Goal: Transaction & Acquisition: Purchase product/service

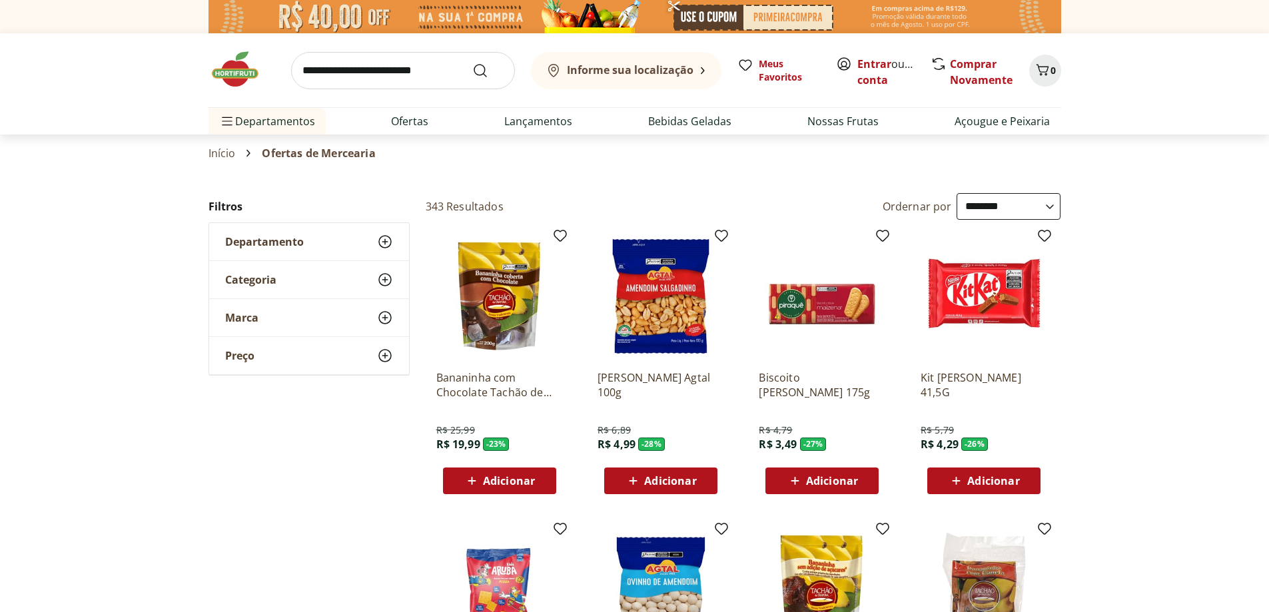
select select "**********"
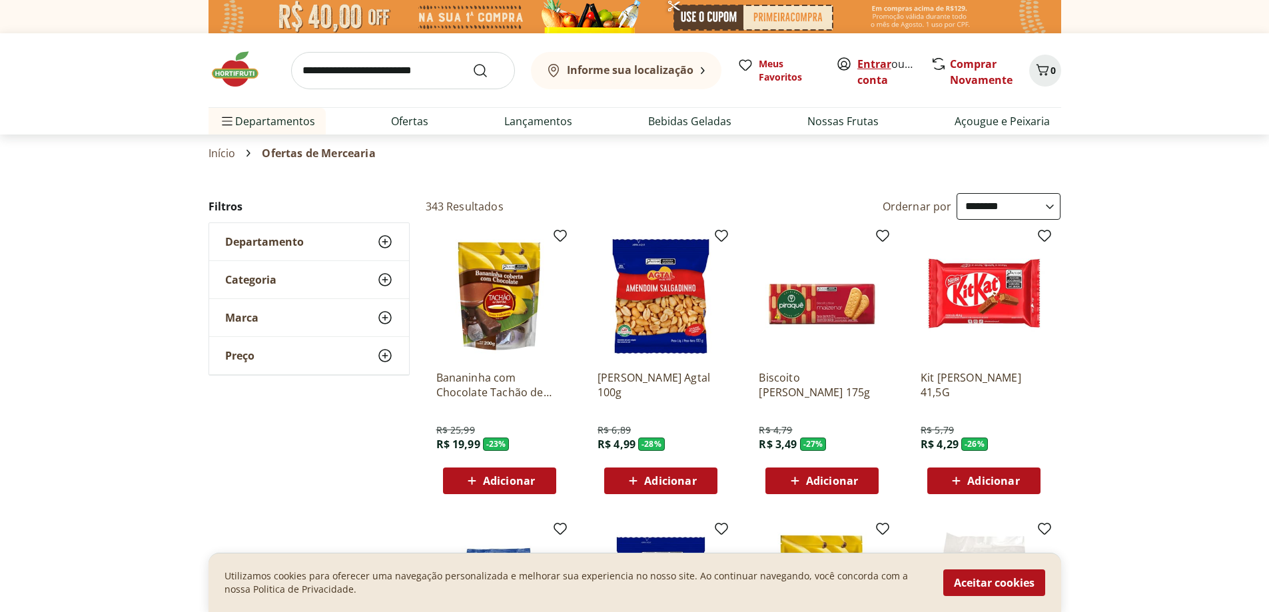
click at [873, 65] on link "Entrar" at bounding box center [874, 64] width 34 height 15
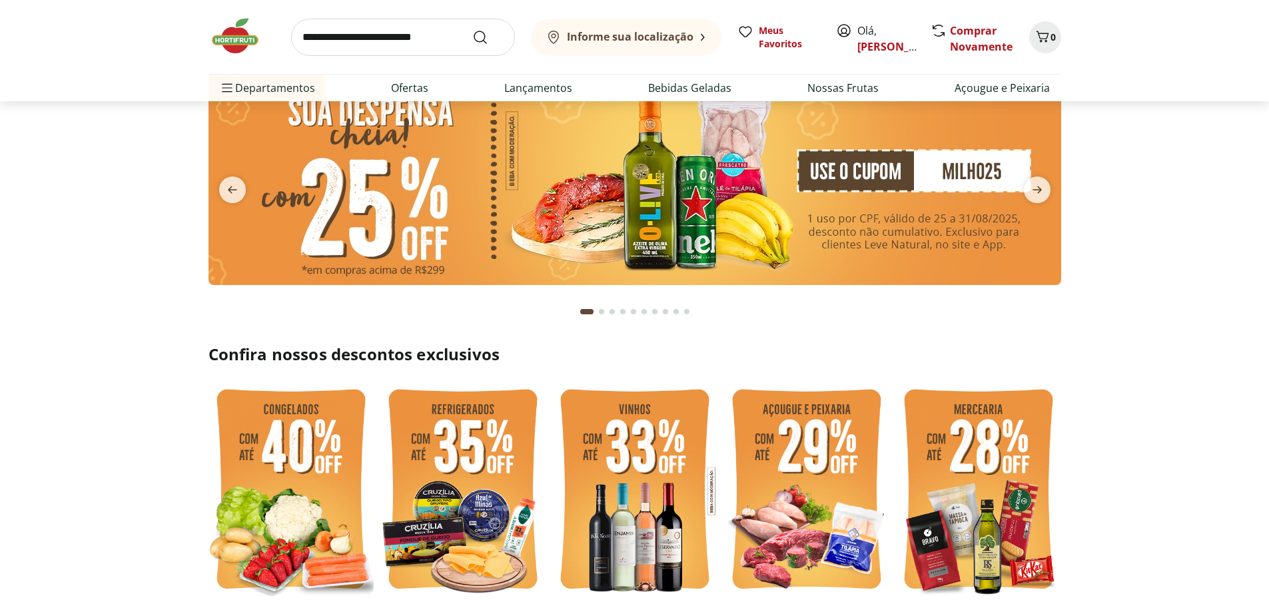
scroll to position [67, 0]
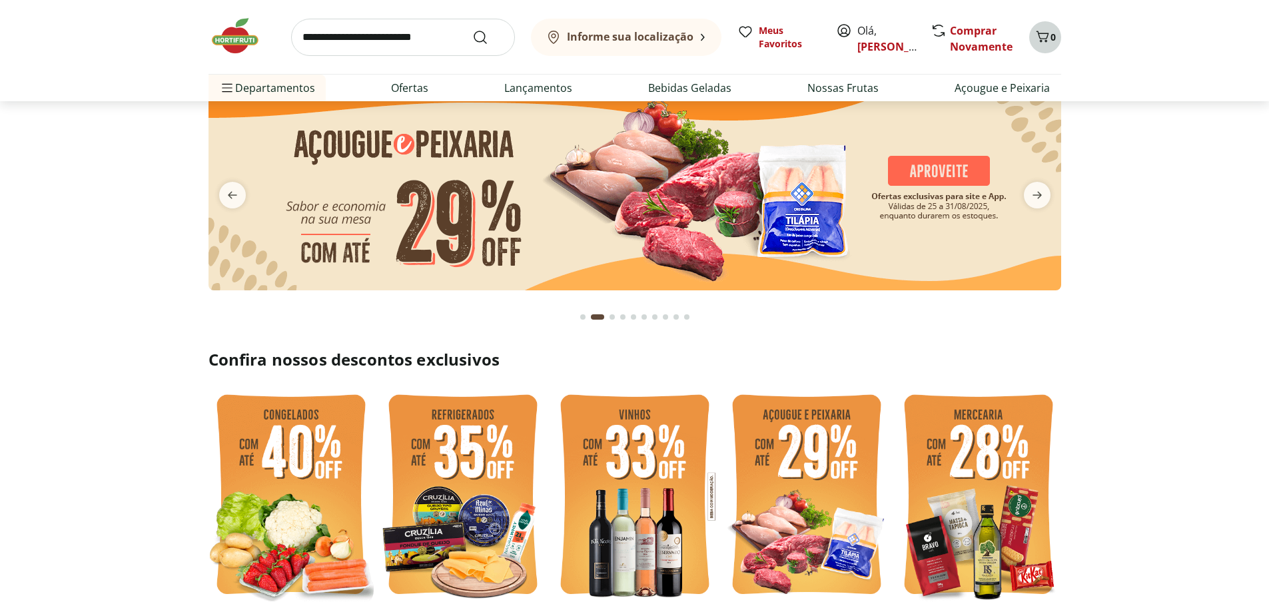
click at [1042, 41] on icon "Carrinho" at bounding box center [1042, 36] width 13 height 11
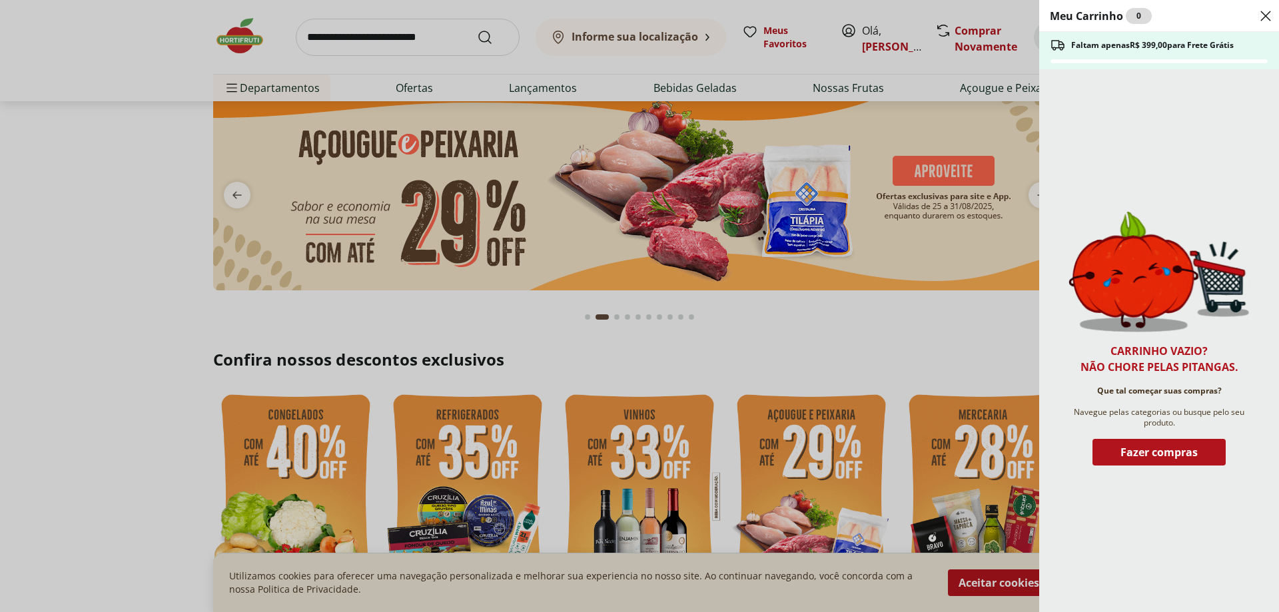
click at [870, 374] on div "Meu Carrinho 0 Faltam apenas R$ 399,00 para Frete Grátis Carrinho vazio? Não ch…" at bounding box center [639, 306] width 1279 height 612
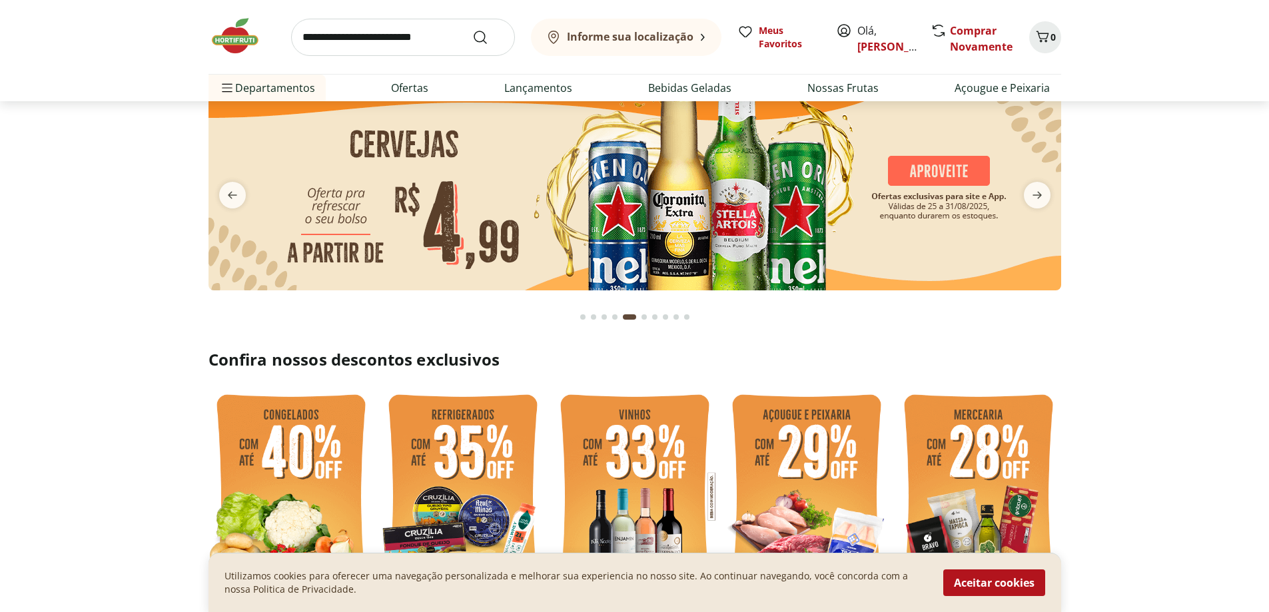
scroll to position [0, 0]
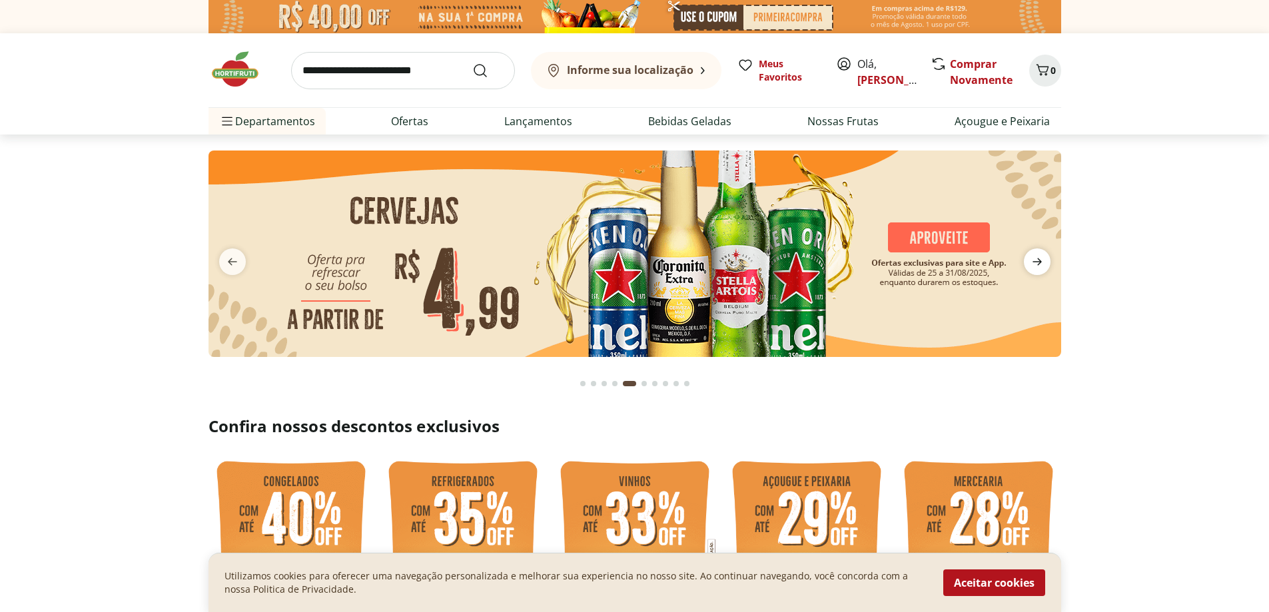
click at [1034, 261] on icon "next" at bounding box center [1037, 262] width 16 height 16
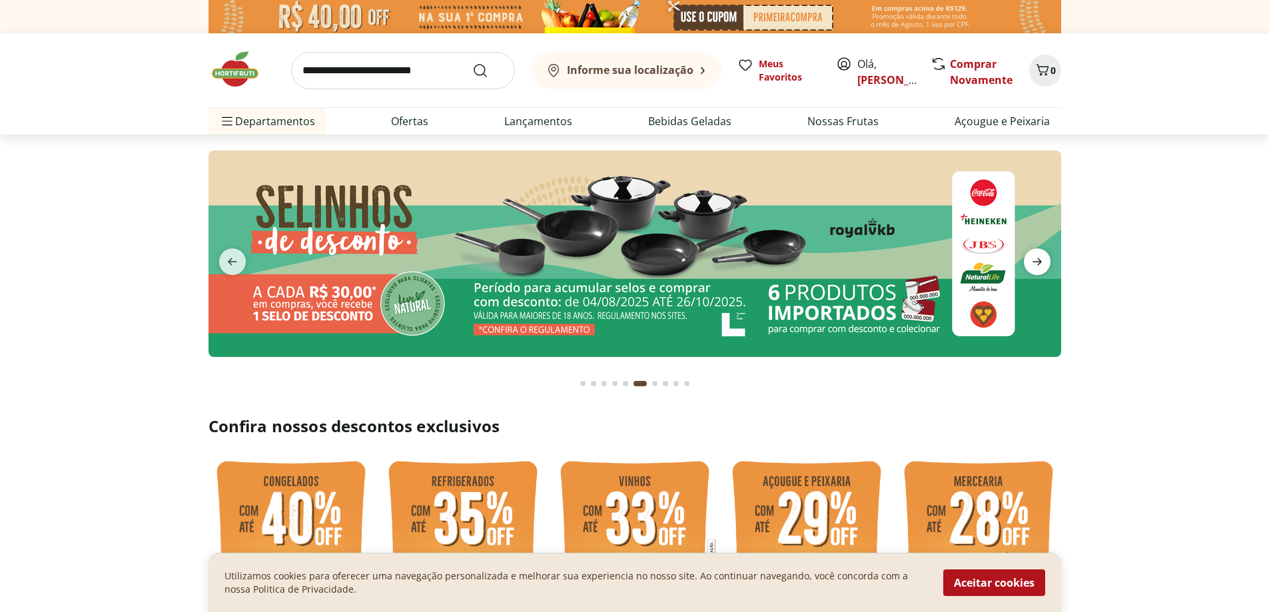
click at [1034, 261] on icon "next" at bounding box center [1037, 262] width 16 height 16
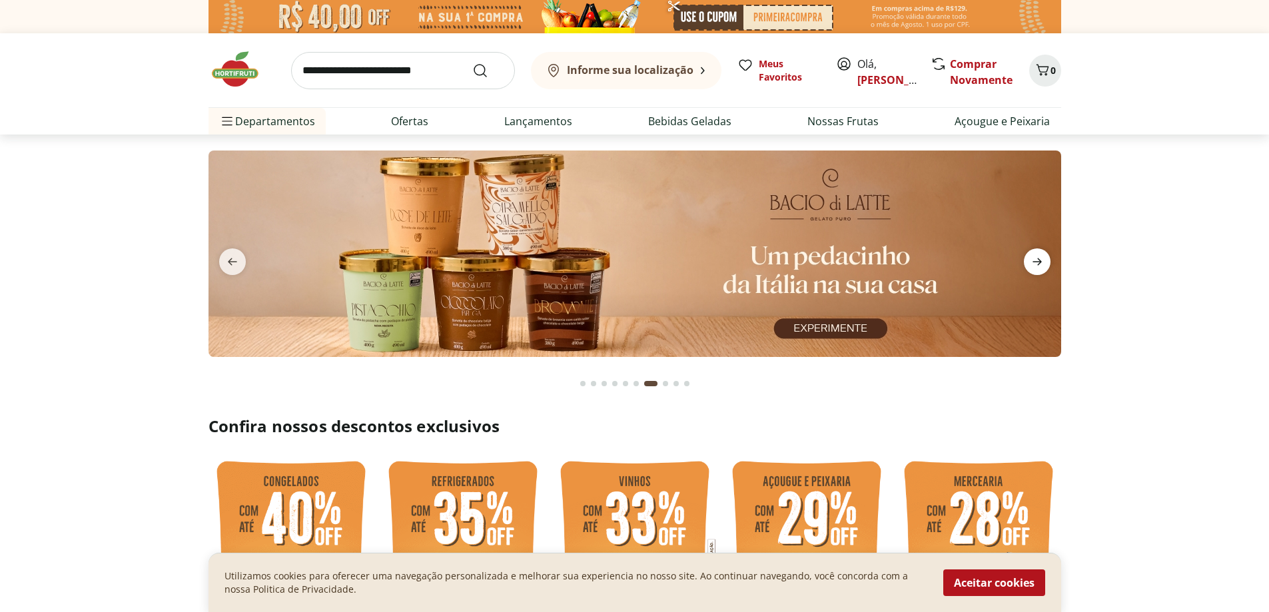
click at [1034, 261] on icon "next" at bounding box center [1037, 262] width 16 height 16
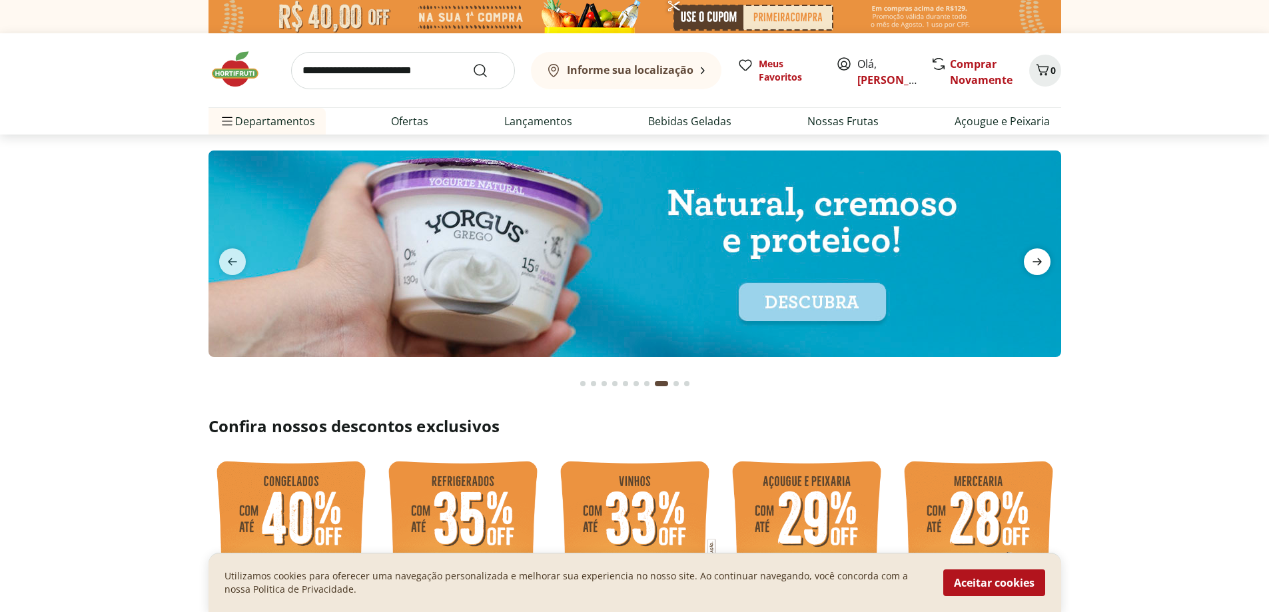
click at [1034, 261] on icon "next" at bounding box center [1037, 262] width 16 height 16
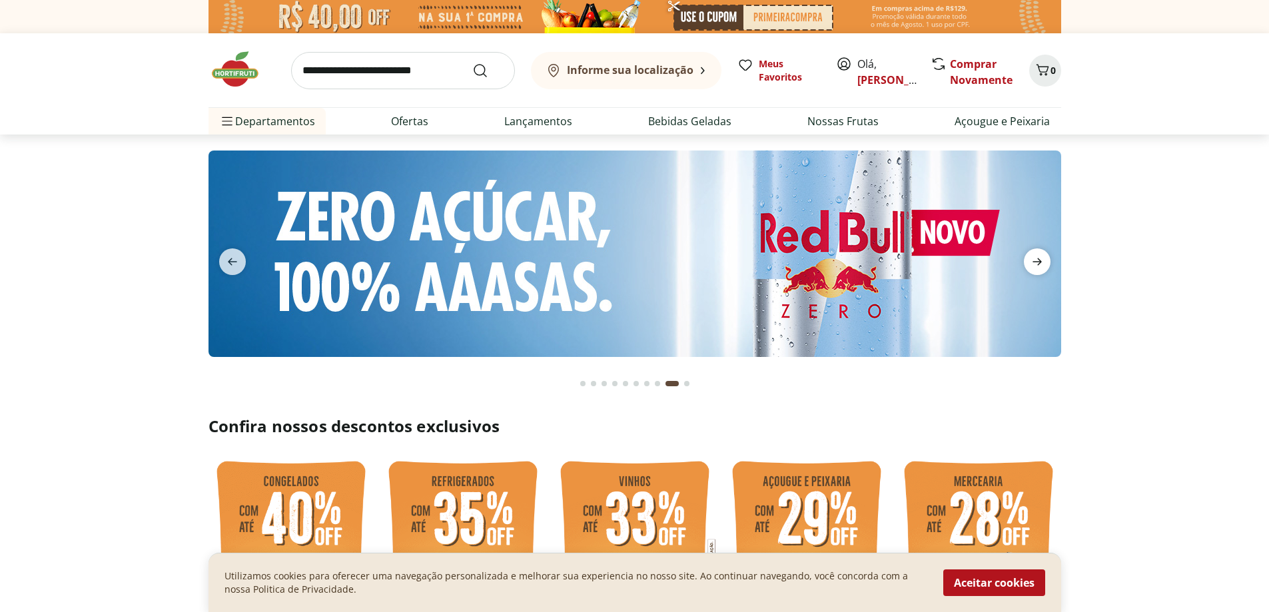
click at [1034, 261] on icon "next" at bounding box center [1037, 262] width 16 height 16
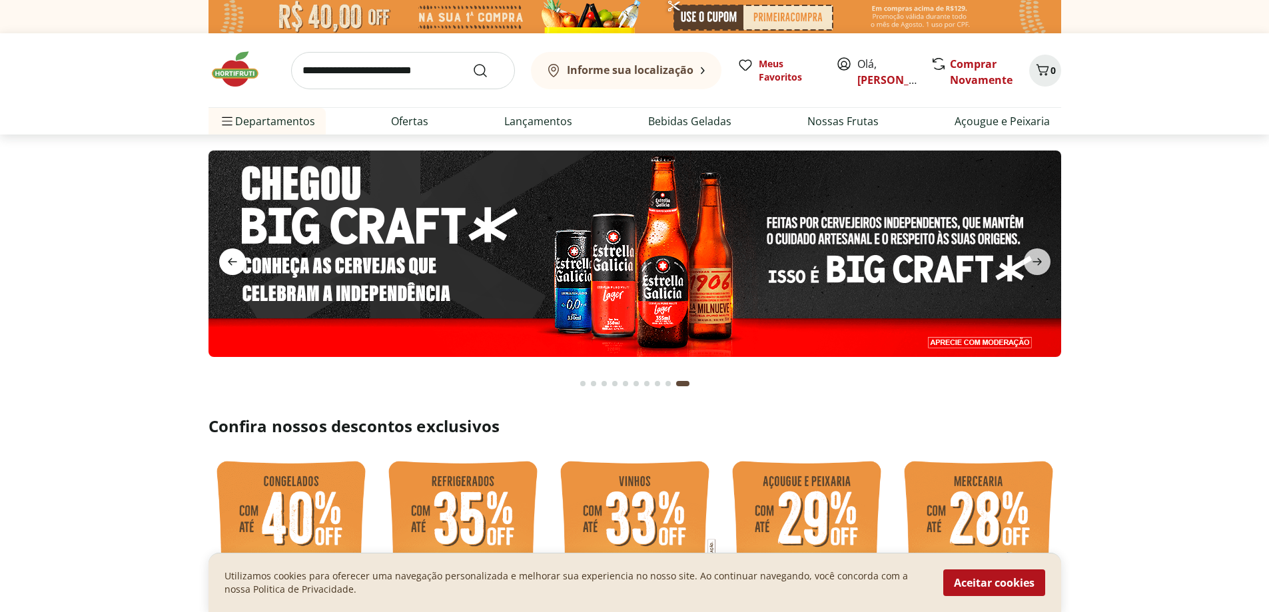
click at [234, 263] on icon "previous" at bounding box center [232, 262] width 16 height 16
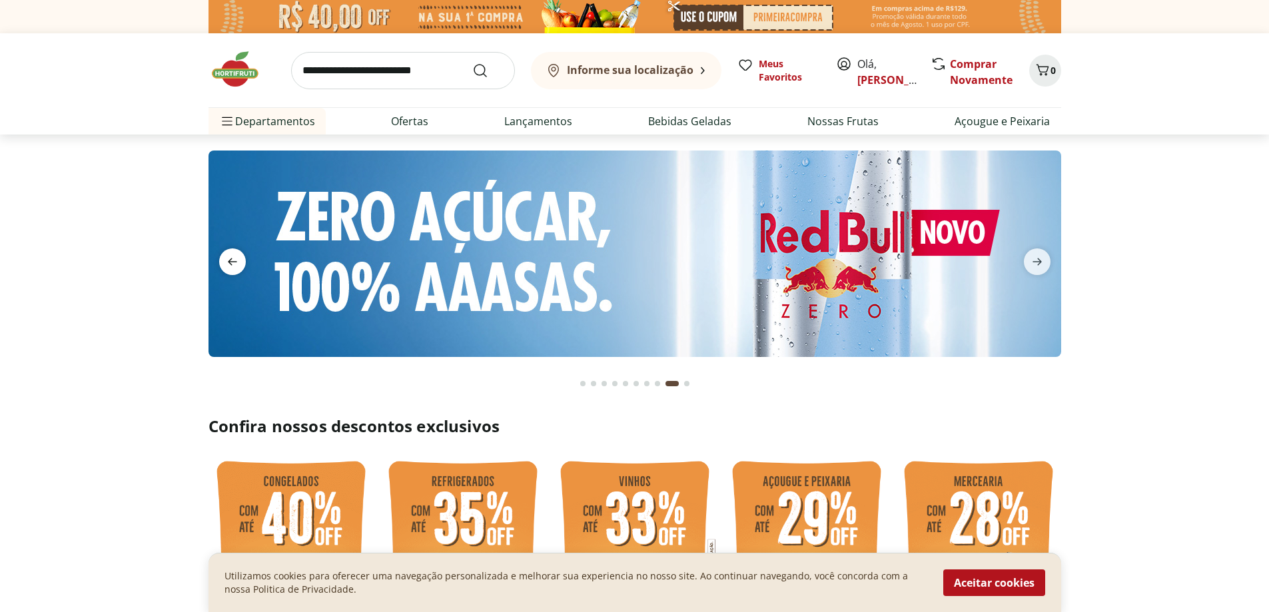
click at [234, 263] on icon "previous" at bounding box center [232, 262] width 16 height 16
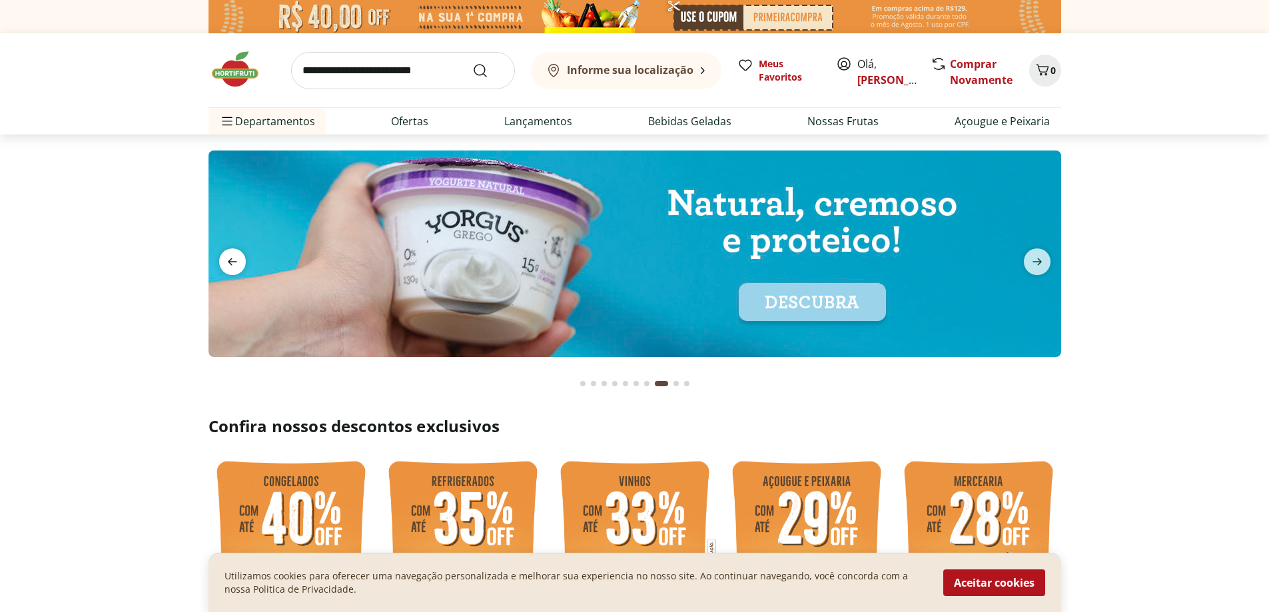
click at [234, 263] on icon "previous" at bounding box center [232, 262] width 16 height 16
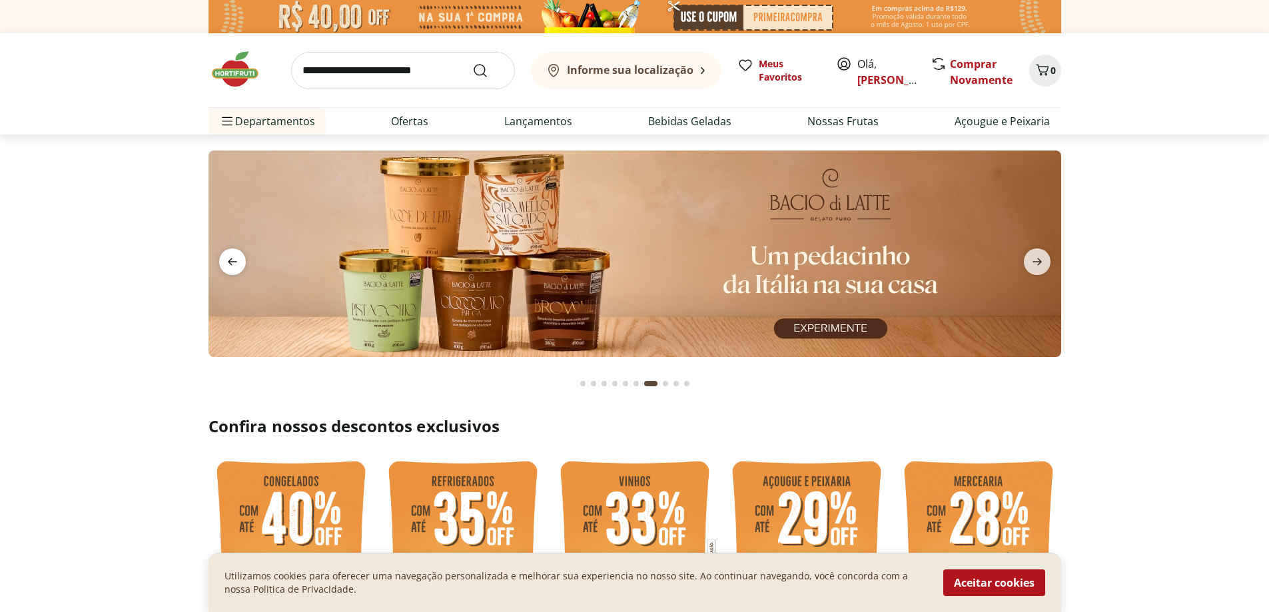
click at [234, 263] on icon "previous" at bounding box center [232, 262] width 16 height 16
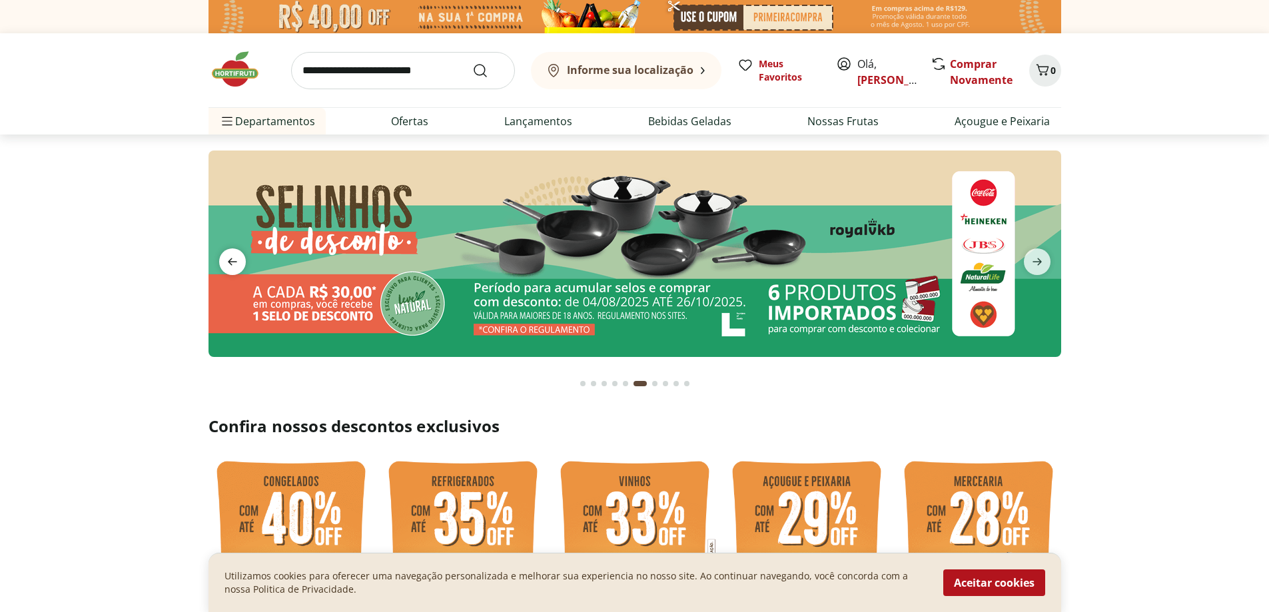
click at [234, 263] on icon "previous" at bounding box center [232, 262] width 16 height 16
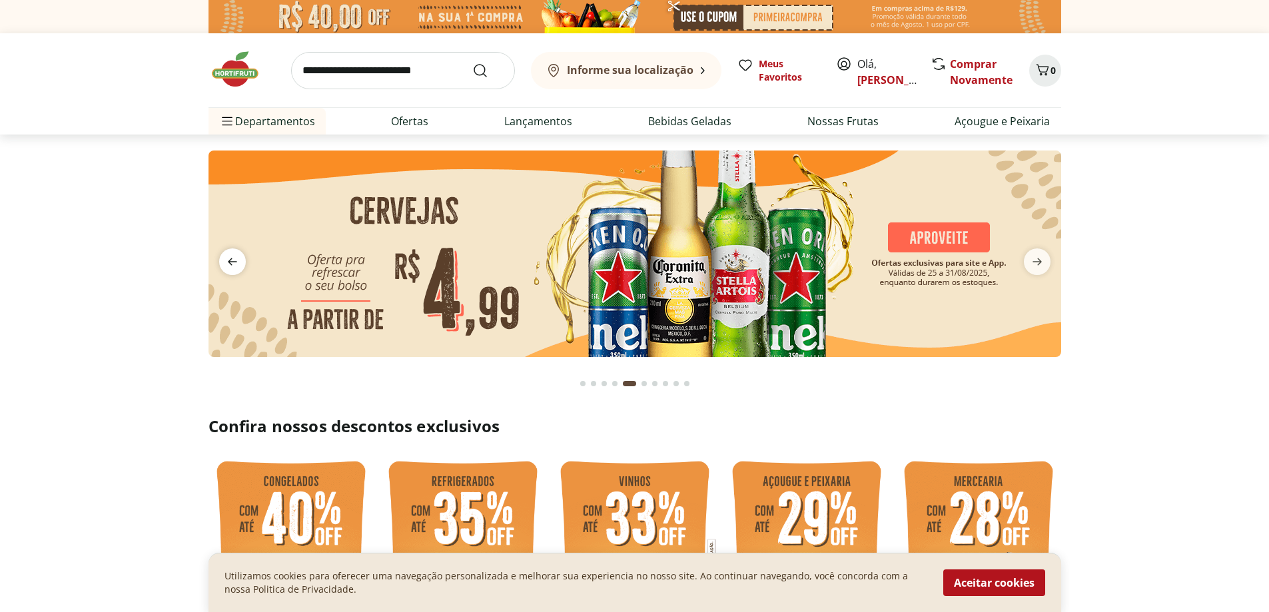
click at [234, 263] on icon "previous" at bounding box center [232, 262] width 16 height 16
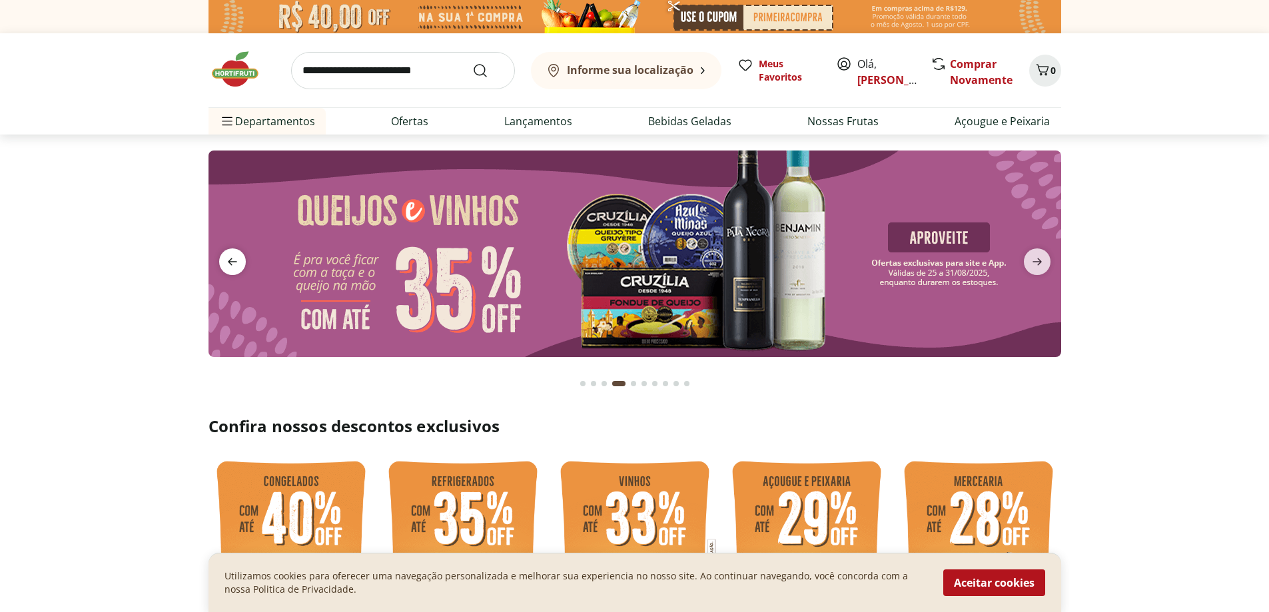
click at [234, 263] on icon "previous" at bounding box center [232, 262] width 16 height 16
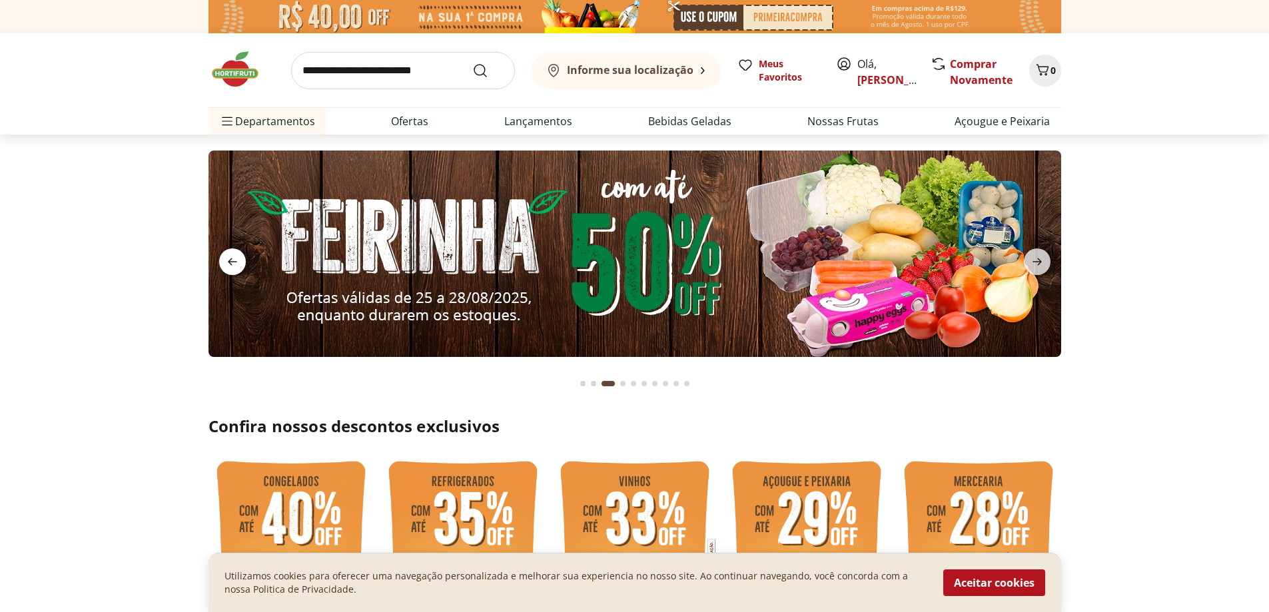
click at [234, 263] on icon "previous" at bounding box center [232, 262] width 16 height 16
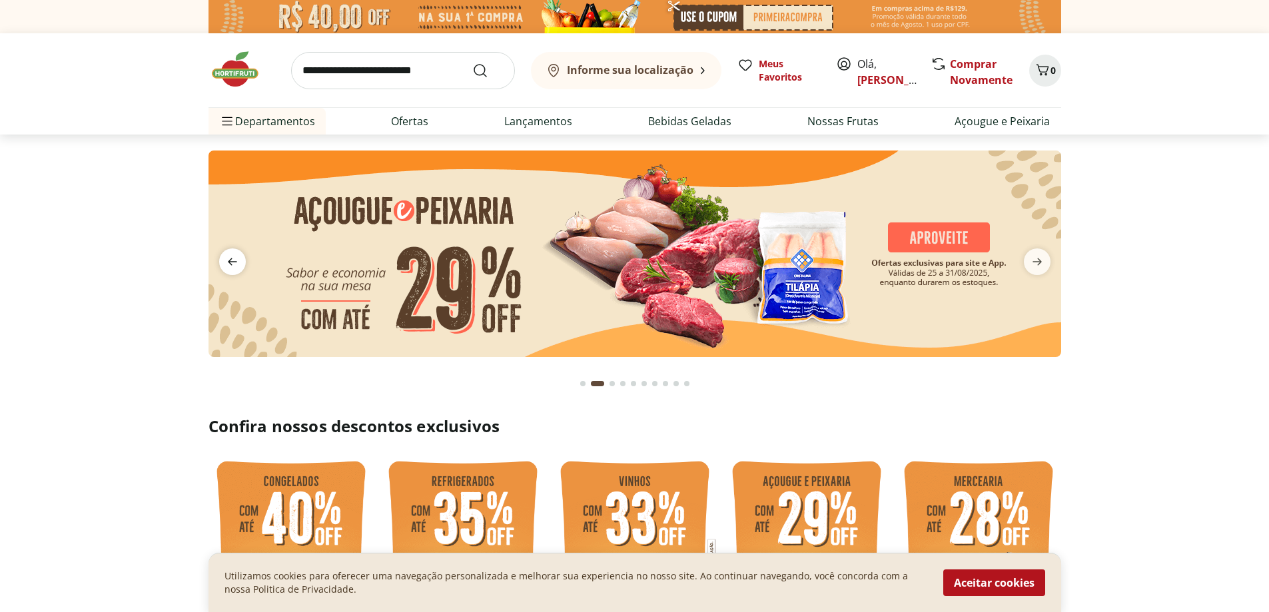
click at [234, 263] on icon "previous" at bounding box center [232, 262] width 16 height 16
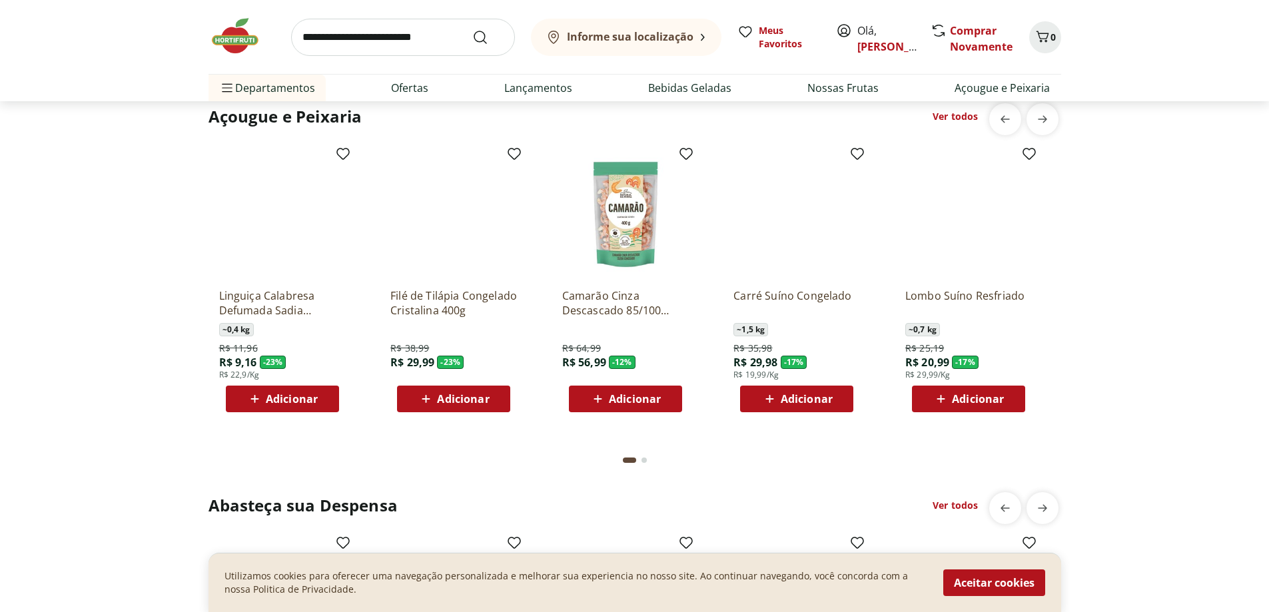
scroll to position [1465, 0]
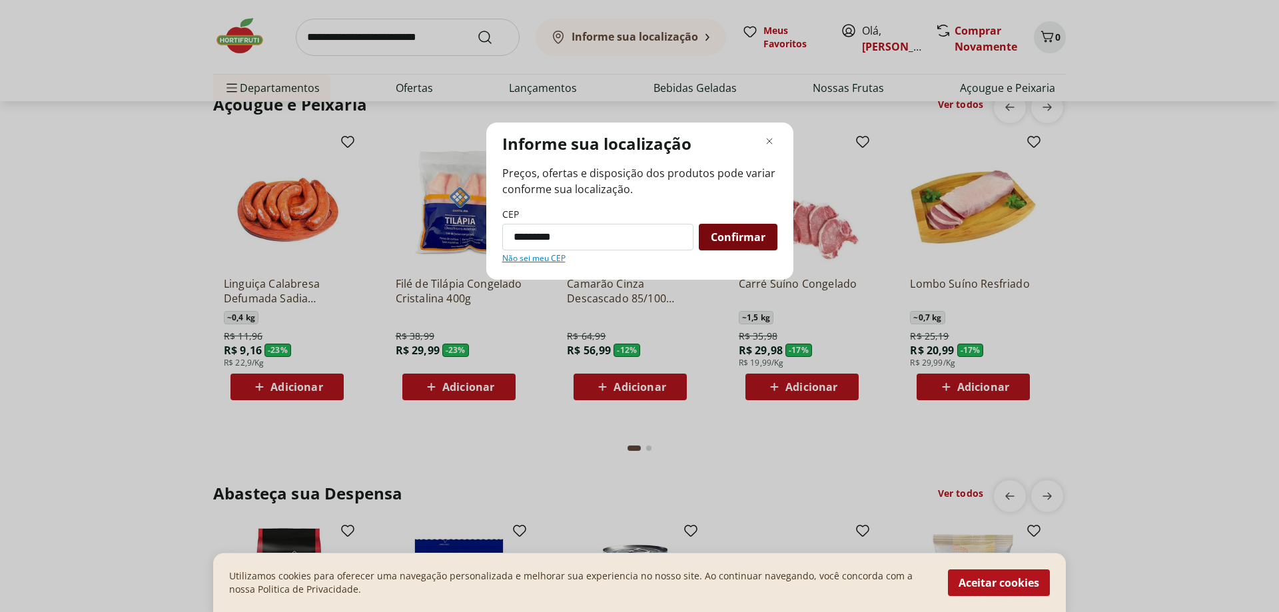
type input "*********"
click at [751, 232] on span "Confirmar" at bounding box center [738, 237] width 55 height 11
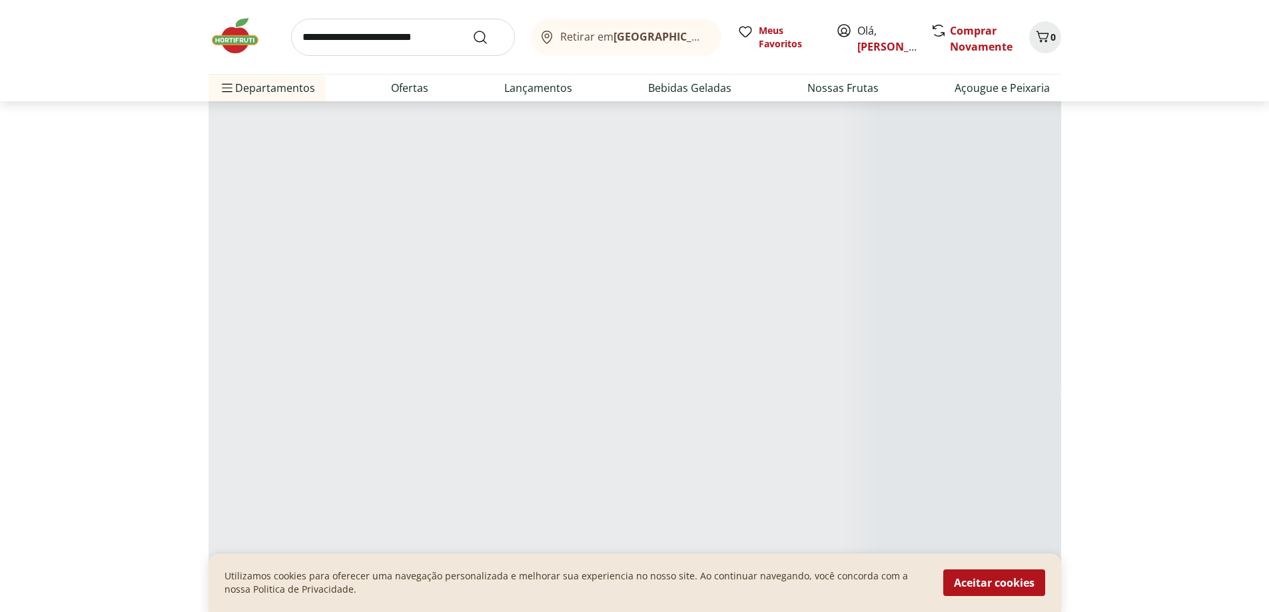
scroll to position [1076, 0]
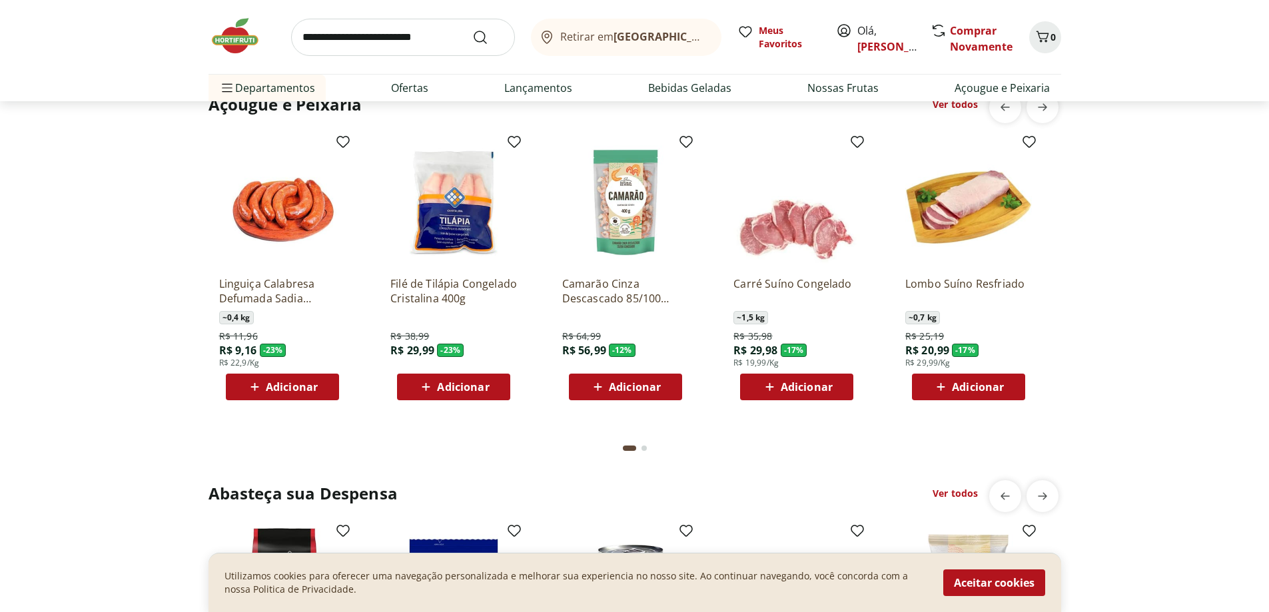
click at [283, 382] on span "Adicionar" at bounding box center [292, 387] width 52 height 11
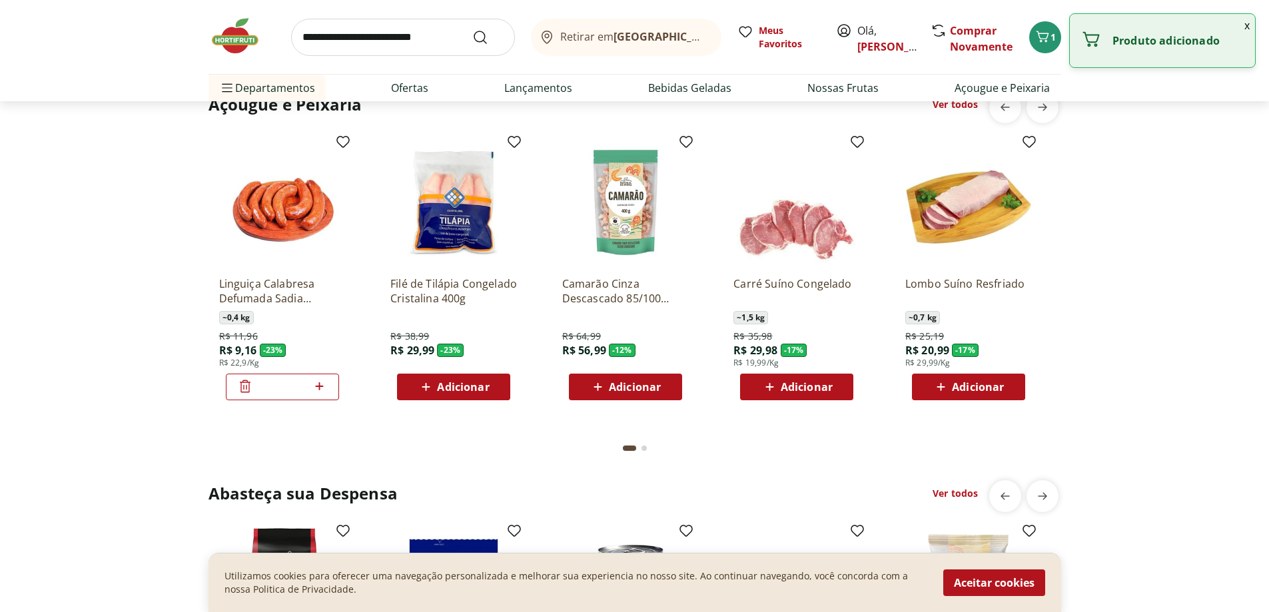
click at [320, 385] on icon at bounding box center [320, 386] width 8 height 8
type input "*"
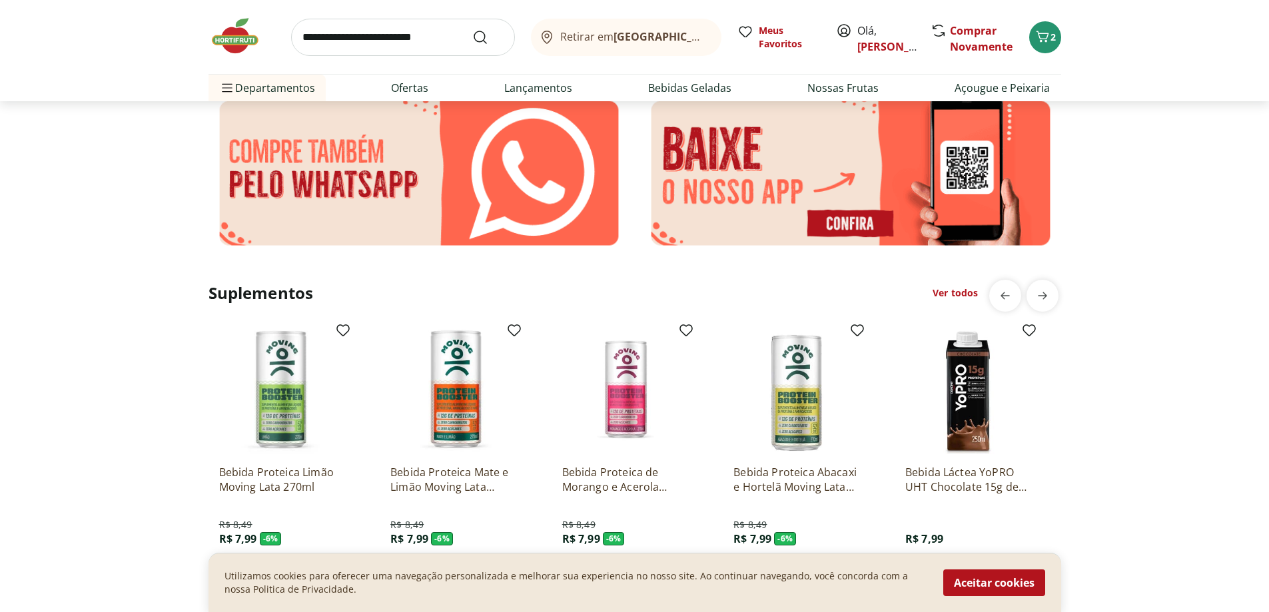
scroll to position [1781, 0]
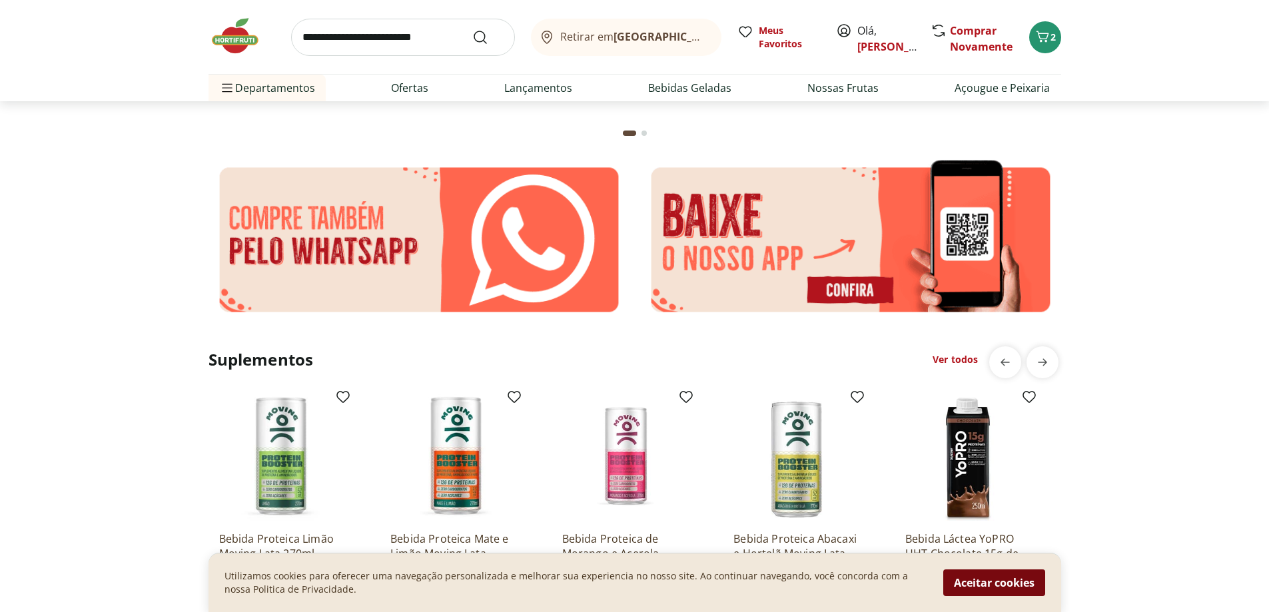
click at [979, 578] on button "Aceitar cookies" at bounding box center [994, 583] width 102 height 27
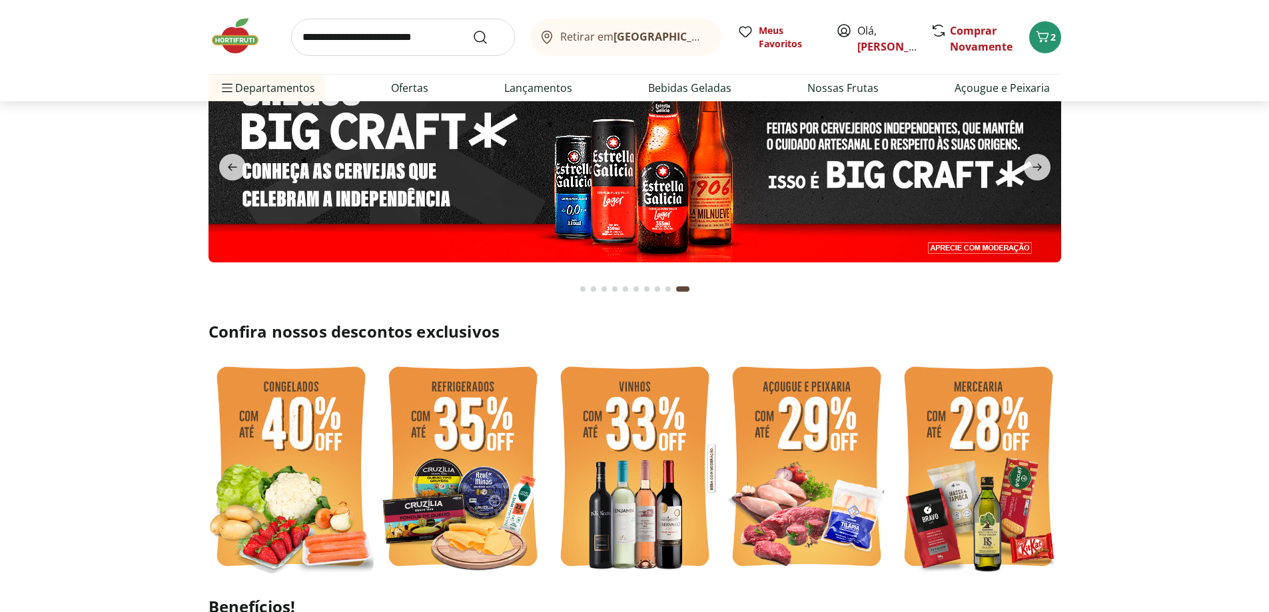
scroll to position [0, 0]
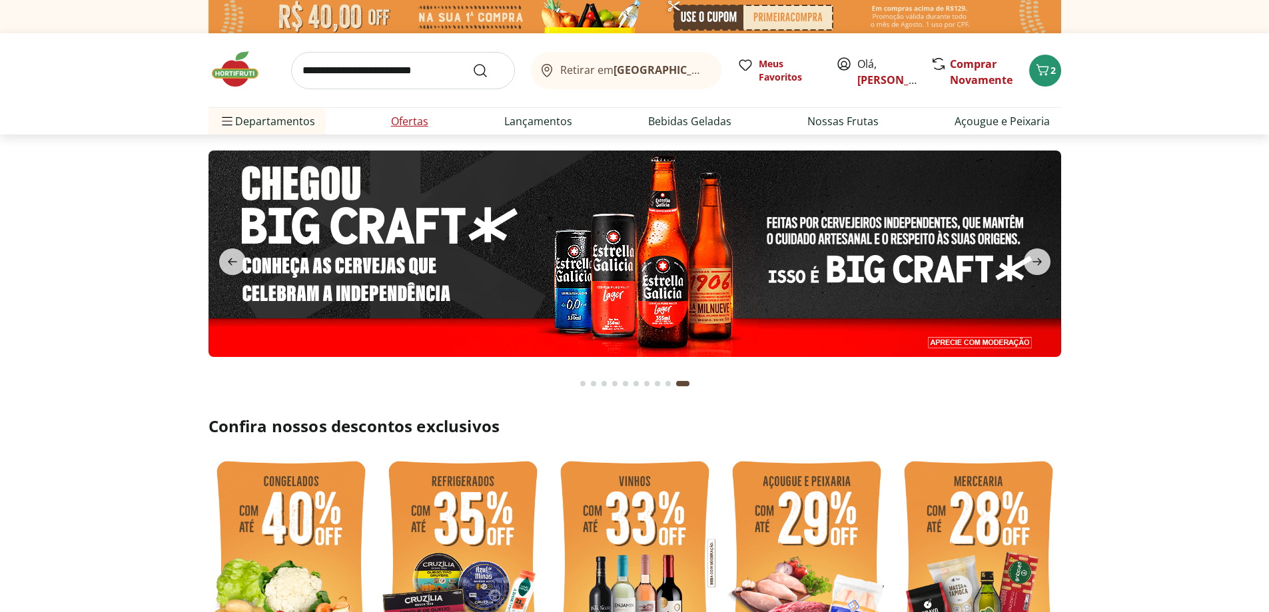
click at [400, 116] on link "Ofertas" at bounding box center [409, 121] width 37 height 16
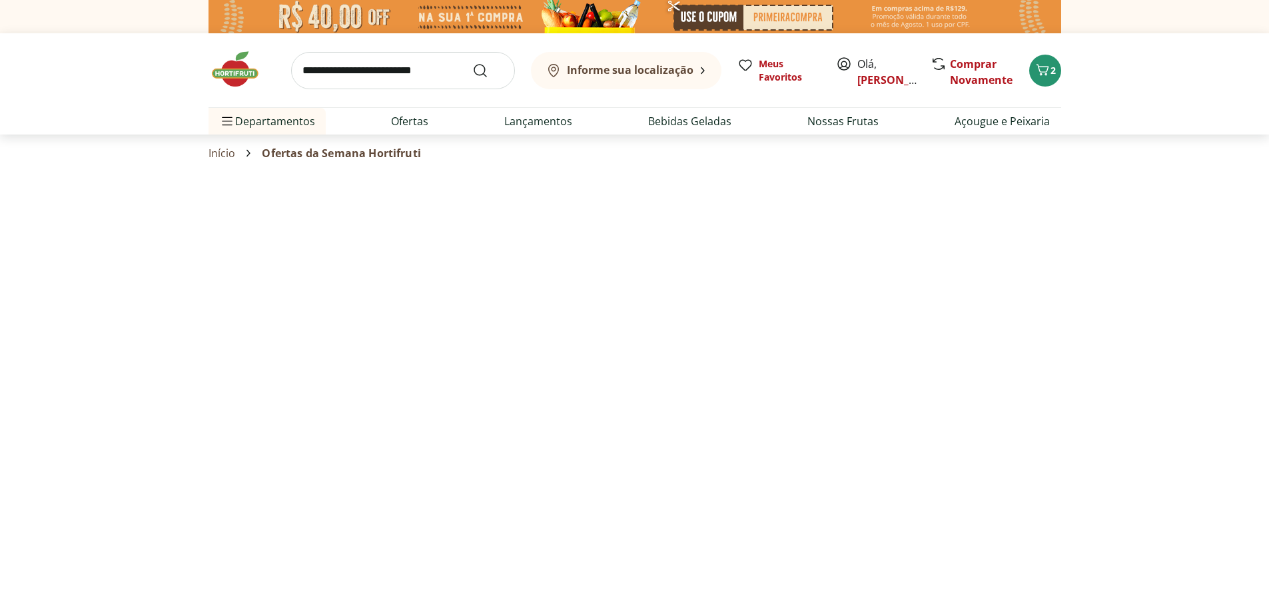
select select "**********"
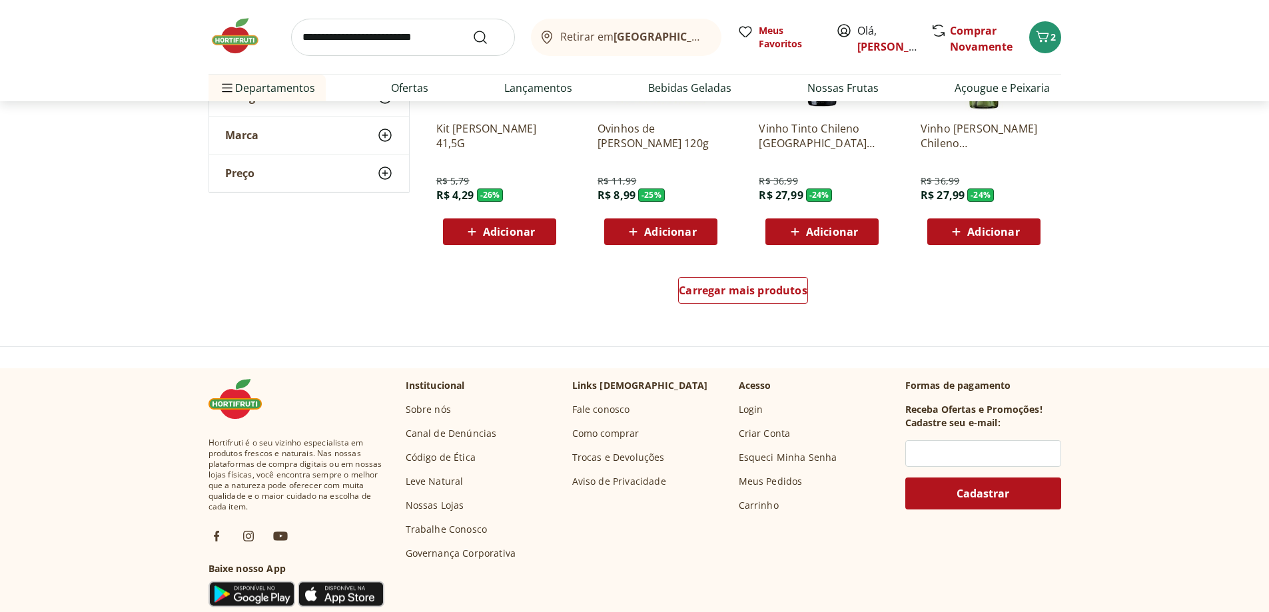
scroll to position [866, 0]
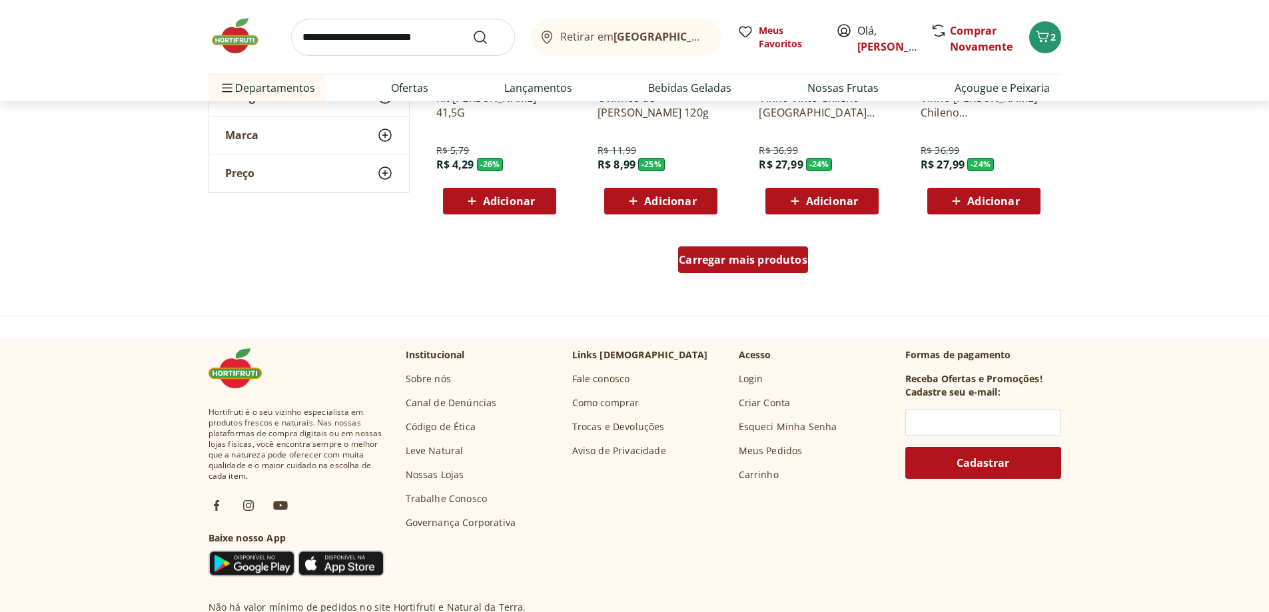
click at [767, 274] on link "Carregar mais produtos" at bounding box center [743, 262] width 130 height 32
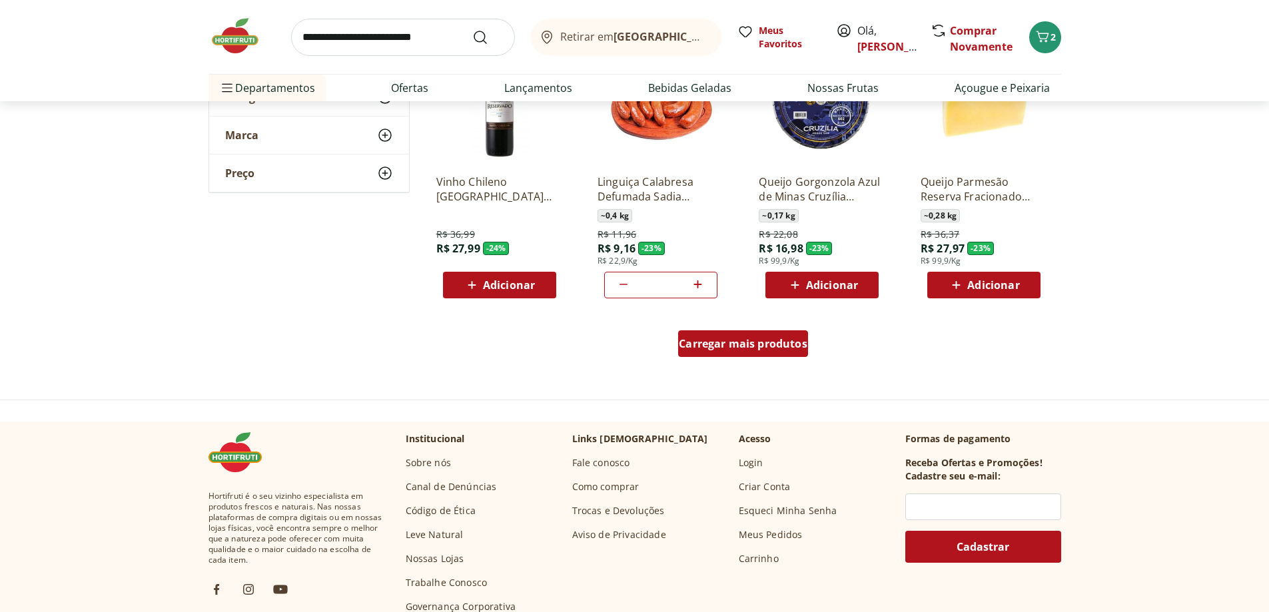
scroll to position [1665, 0]
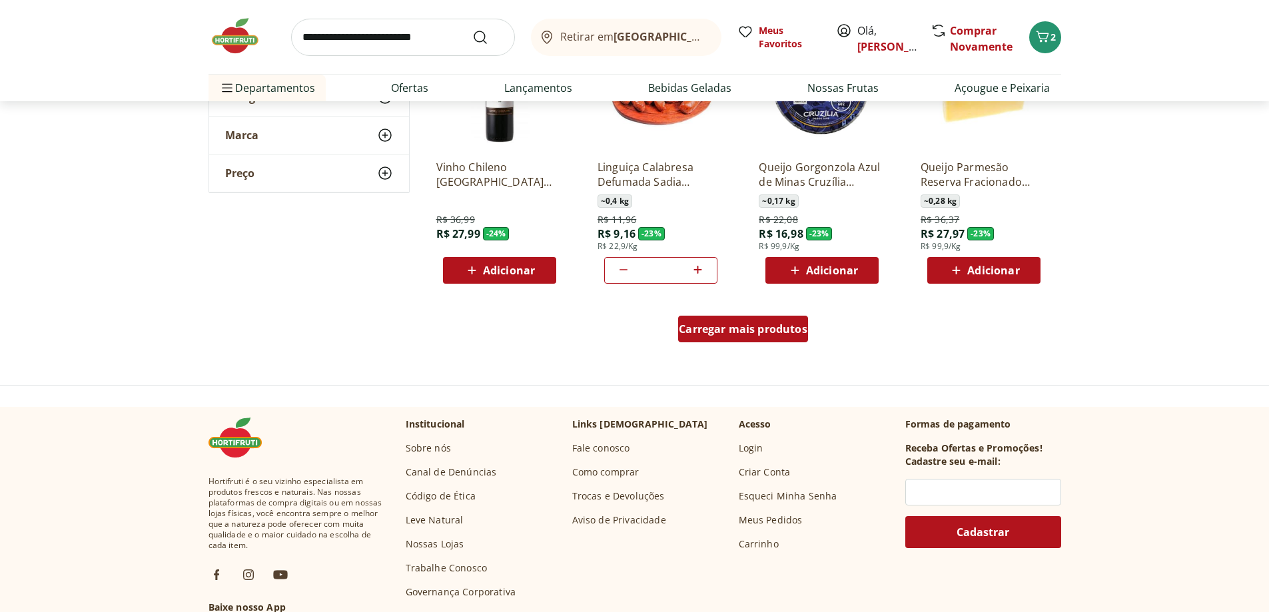
click at [745, 328] on span "Carregar mais produtos" at bounding box center [743, 329] width 129 height 11
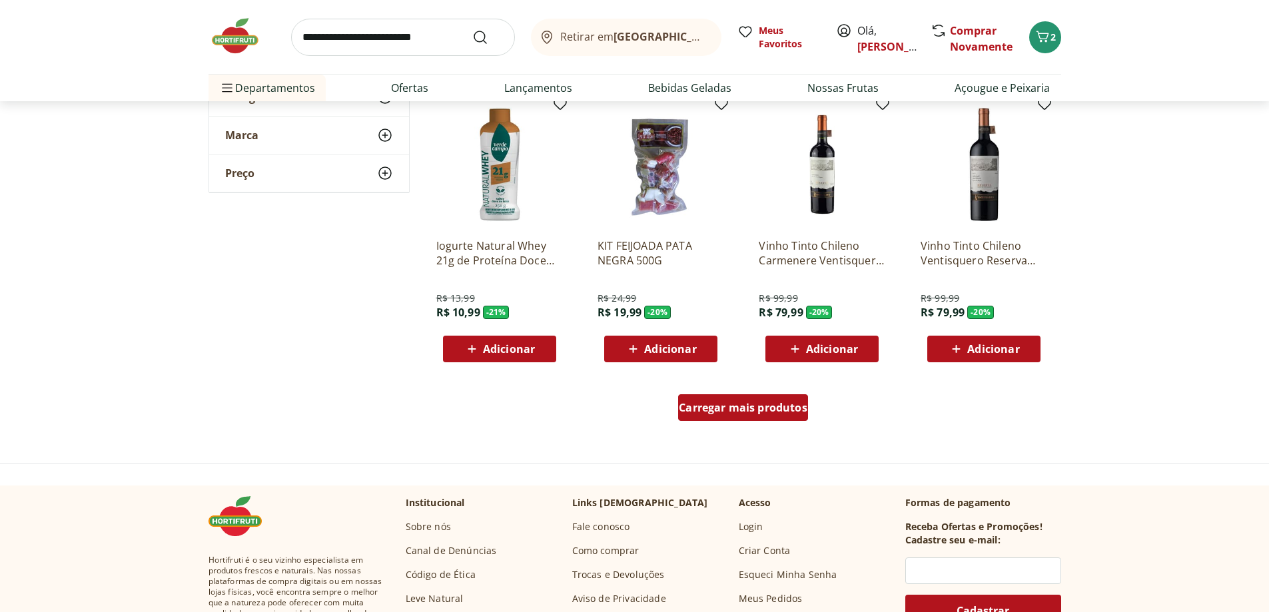
scroll to position [2465, 0]
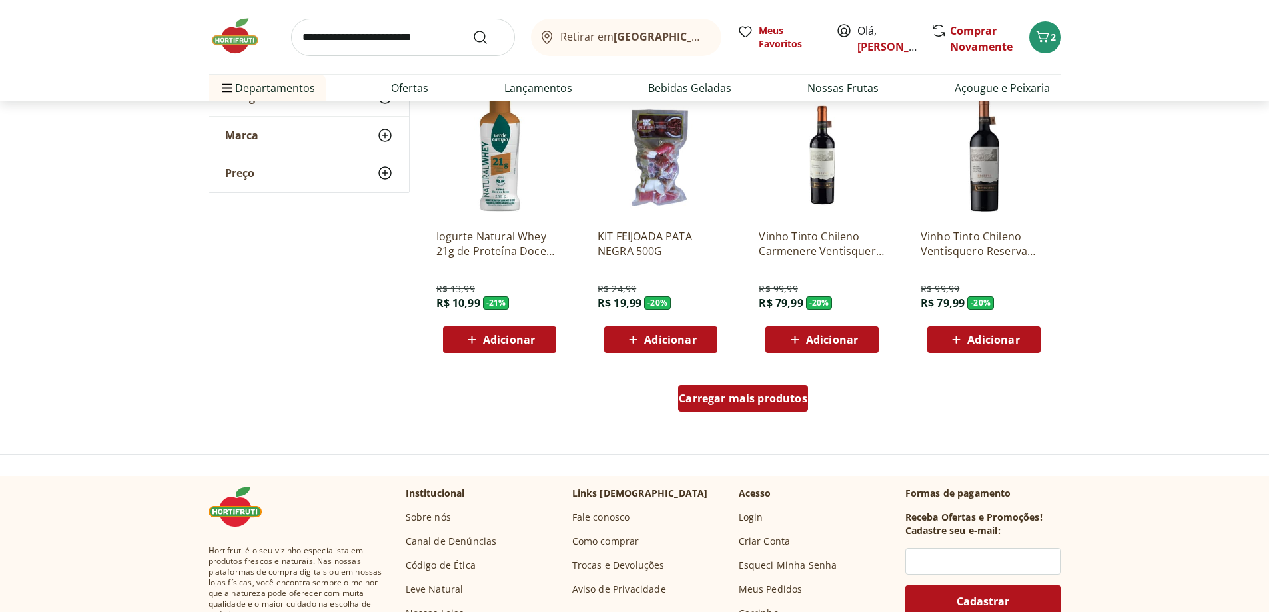
click at [740, 394] on span "Carregar mais produtos" at bounding box center [743, 398] width 129 height 11
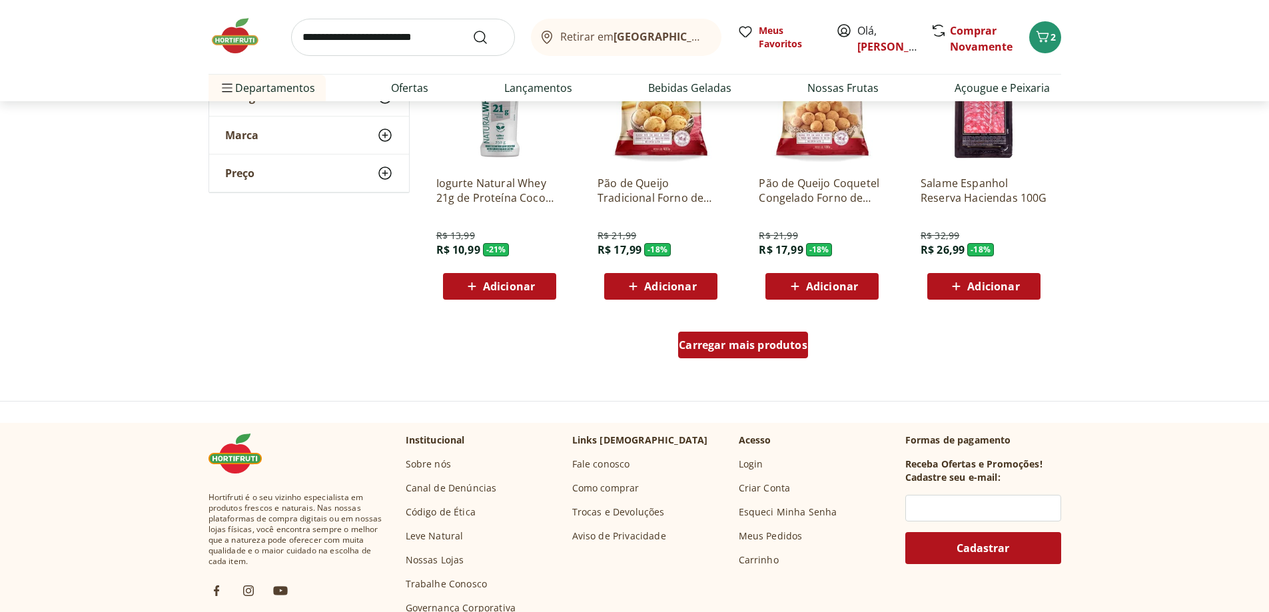
scroll to position [3397, 0]
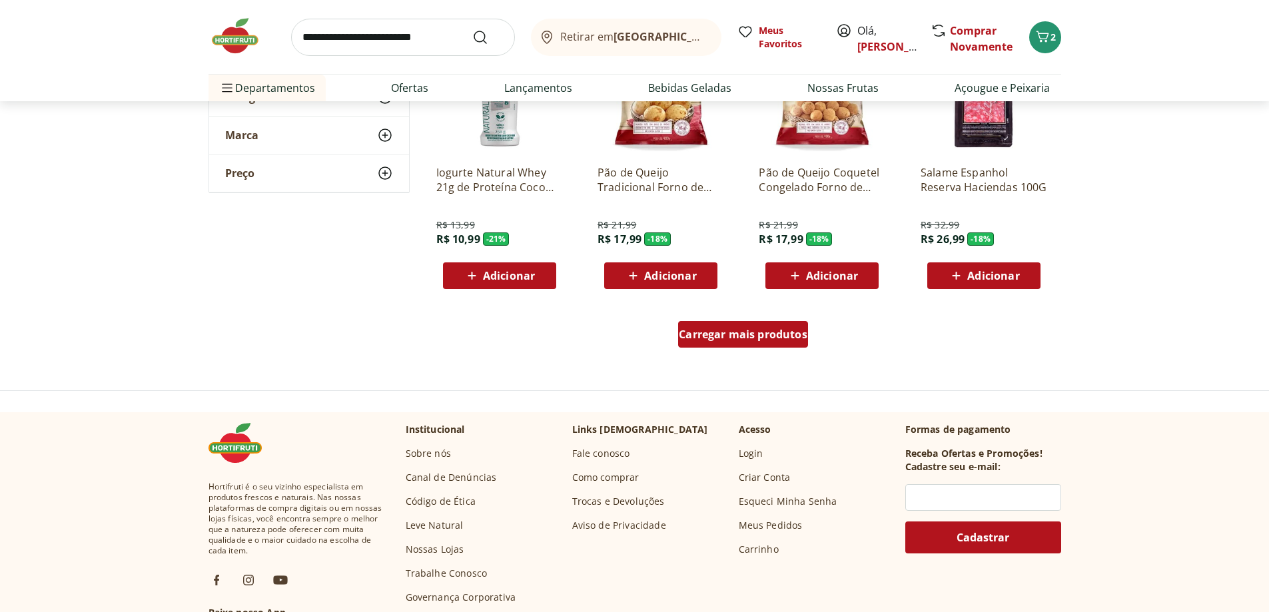
click at [779, 338] on span "Carregar mais produtos" at bounding box center [743, 334] width 129 height 11
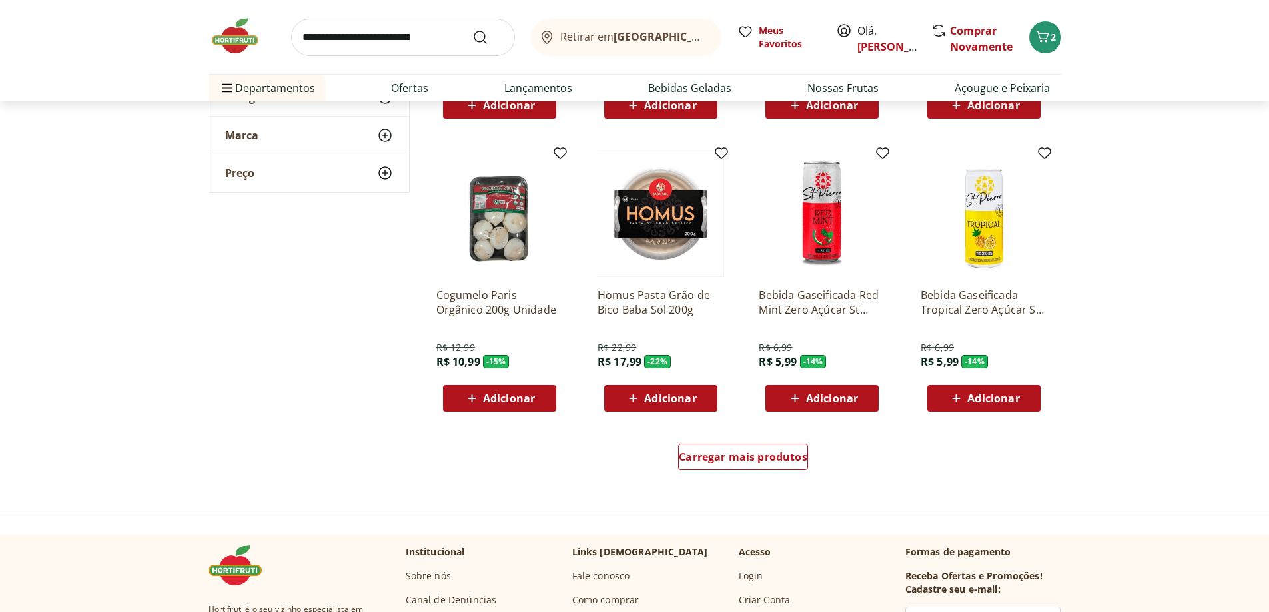
scroll to position [4197, 0]
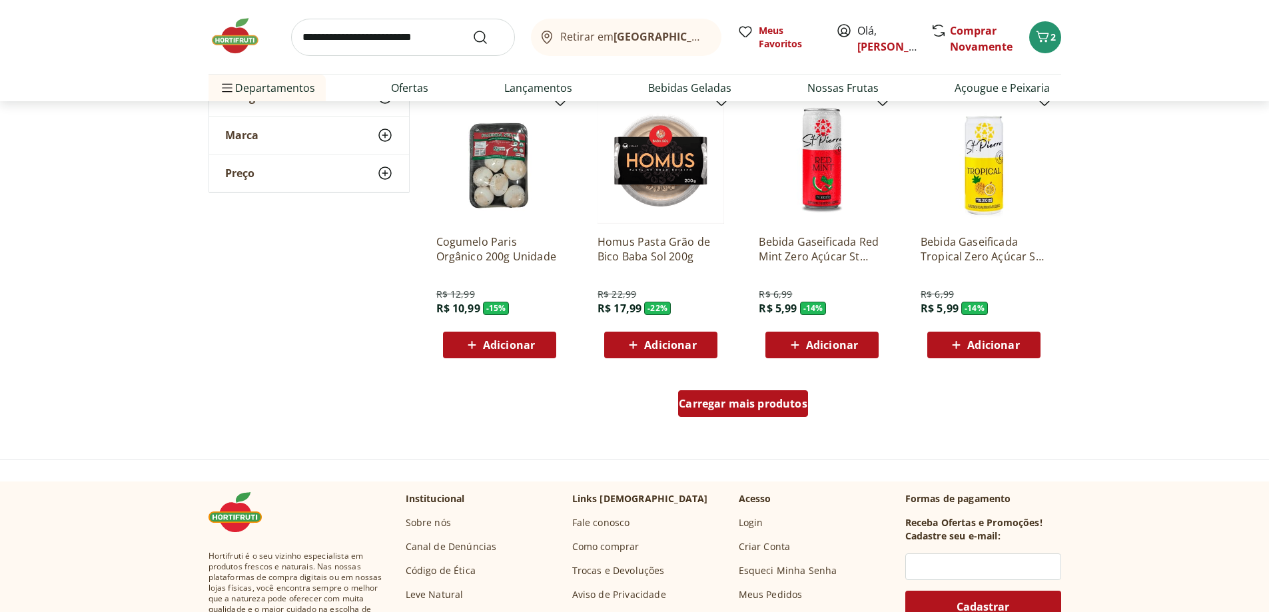
click at [757, 408] on span "Carregar mais produtos" at bounding box center [743, 403] width 129 height 11
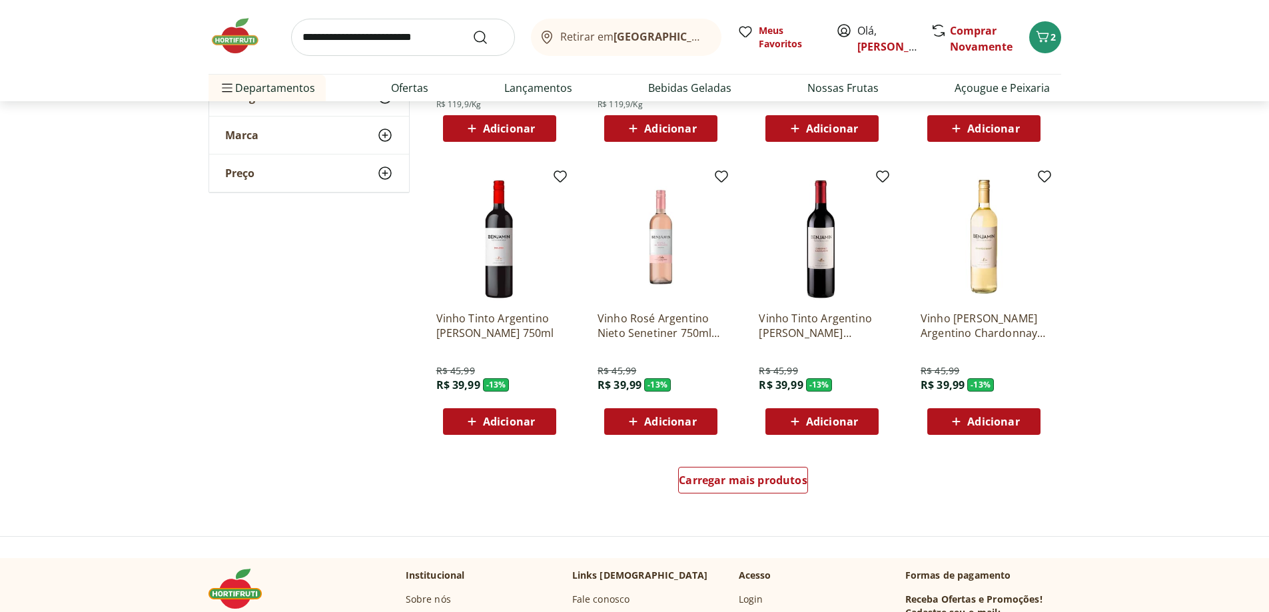
scroll to position [5063, 0]
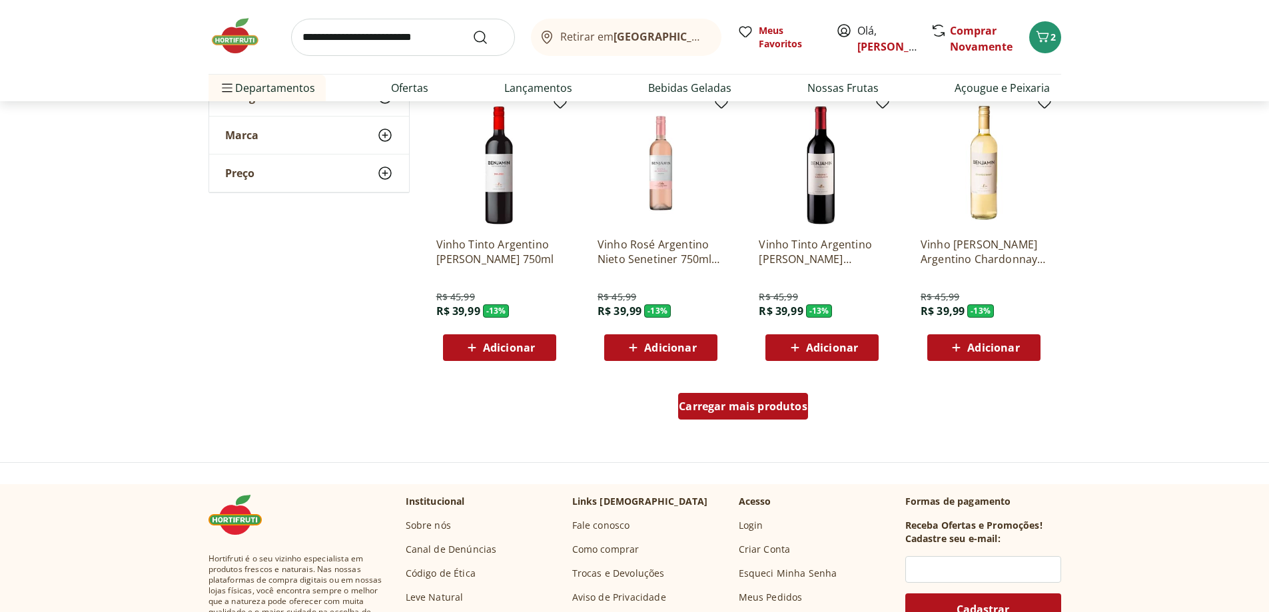
click at [767, 395] on div "Carregar mais produtos" at bounding box center [743, 406] width 130 height 27
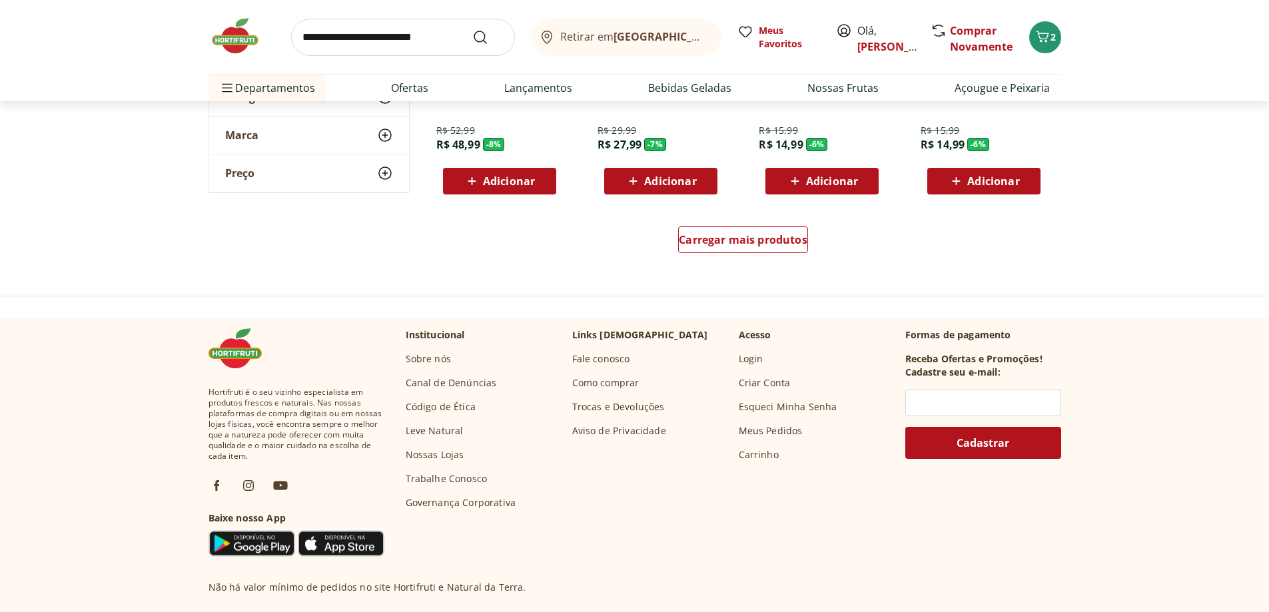
scroll to position [6128, 0]
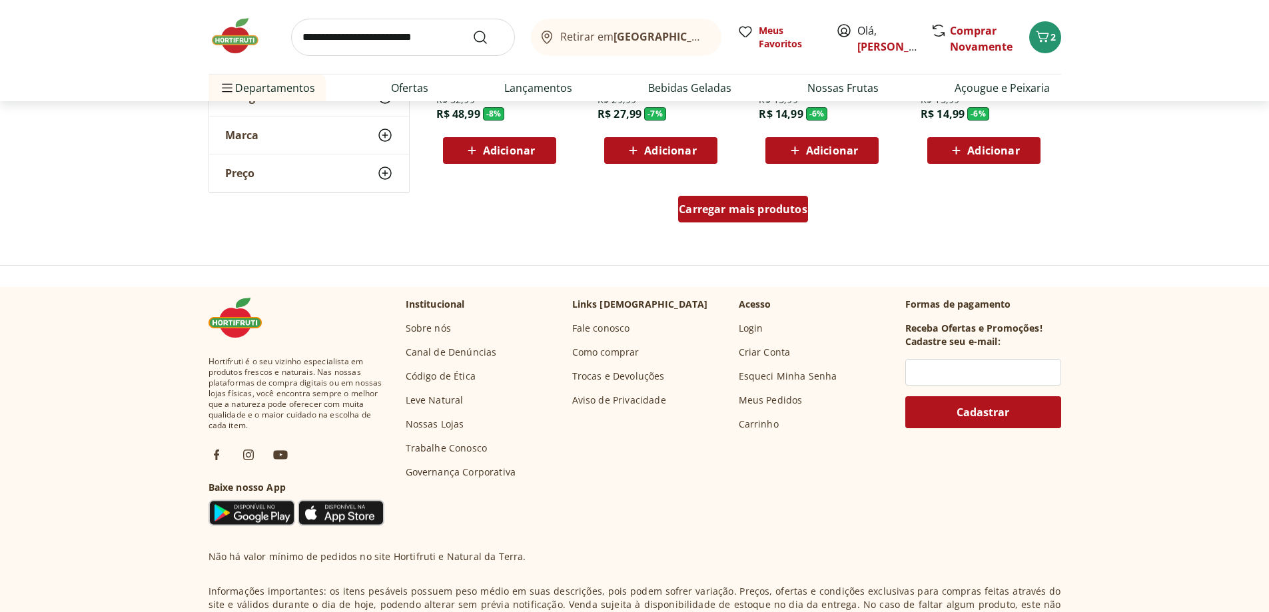
click at [779, 208] on span "Carregar mais produtos" at bounding box center [743, 209] width 129 height 11
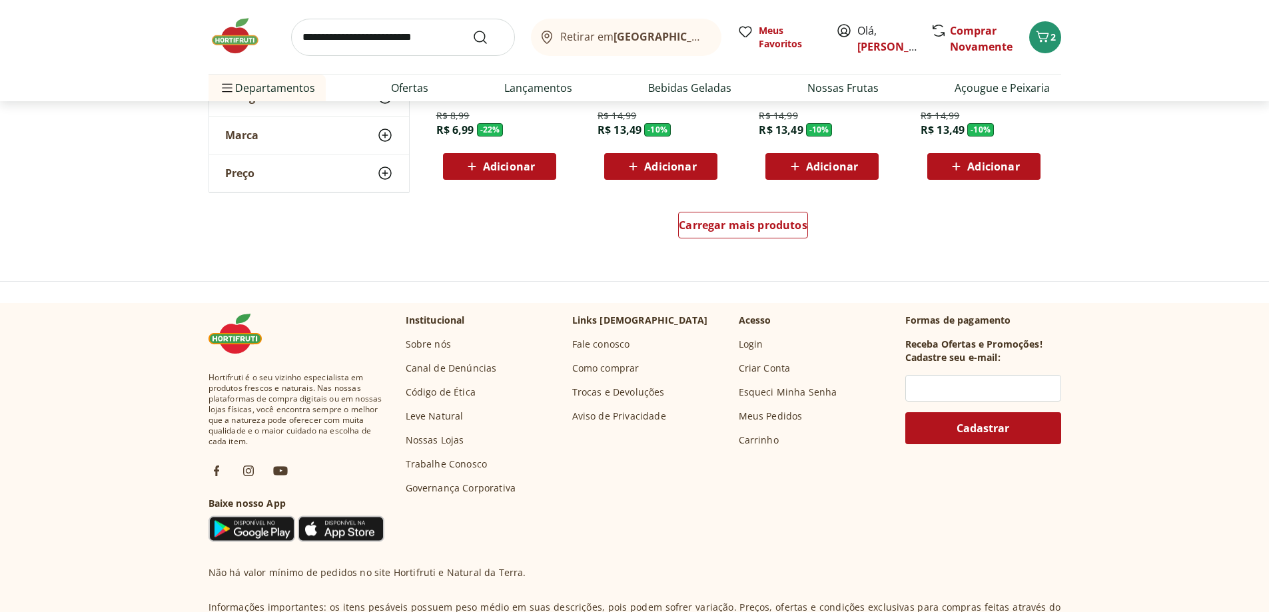
scroll to position [6994, 0]
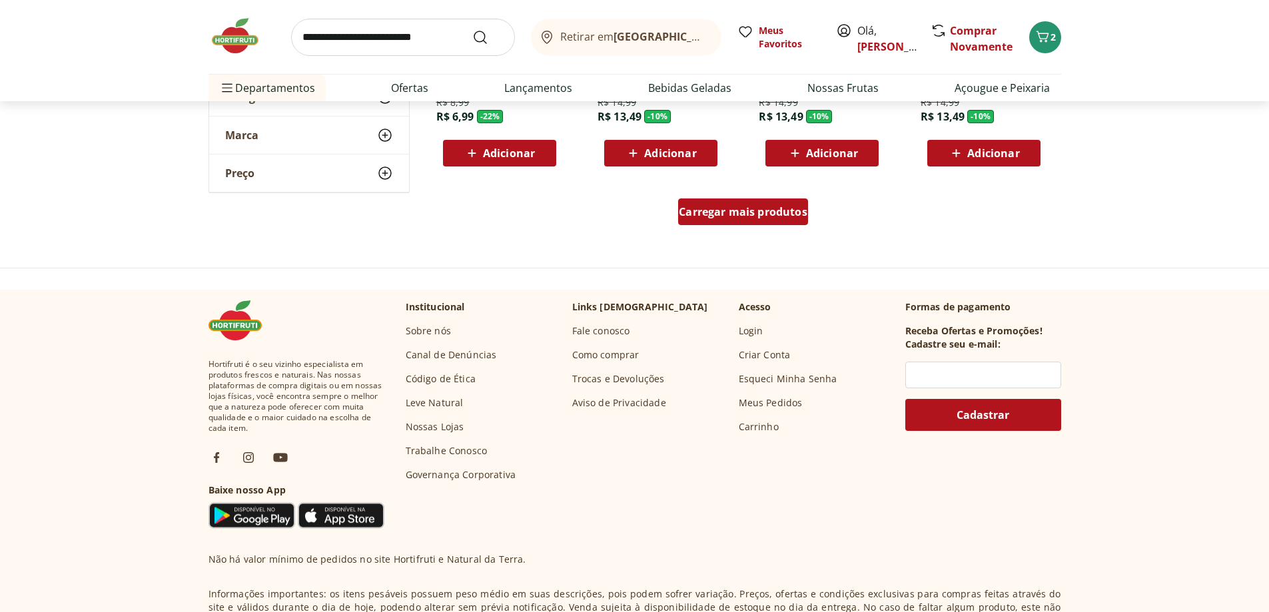
click at [779, 207] on span "Carregar mais produtos" at bounding box center [743, 212] width 129 height 11
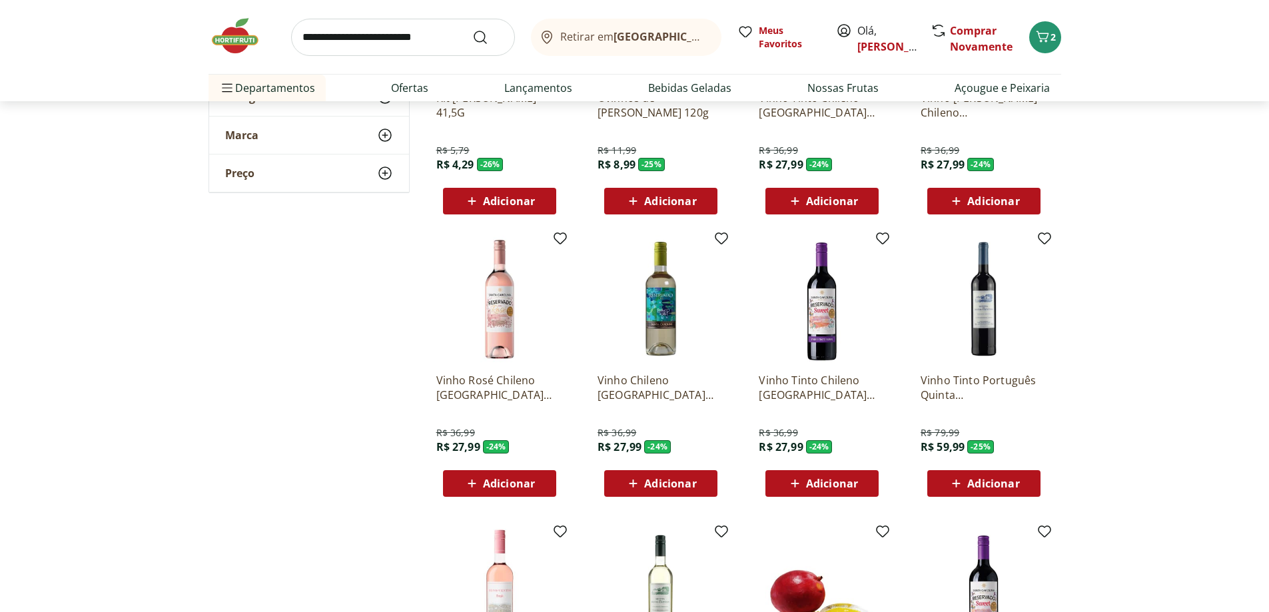
scroll to position [412, 0]
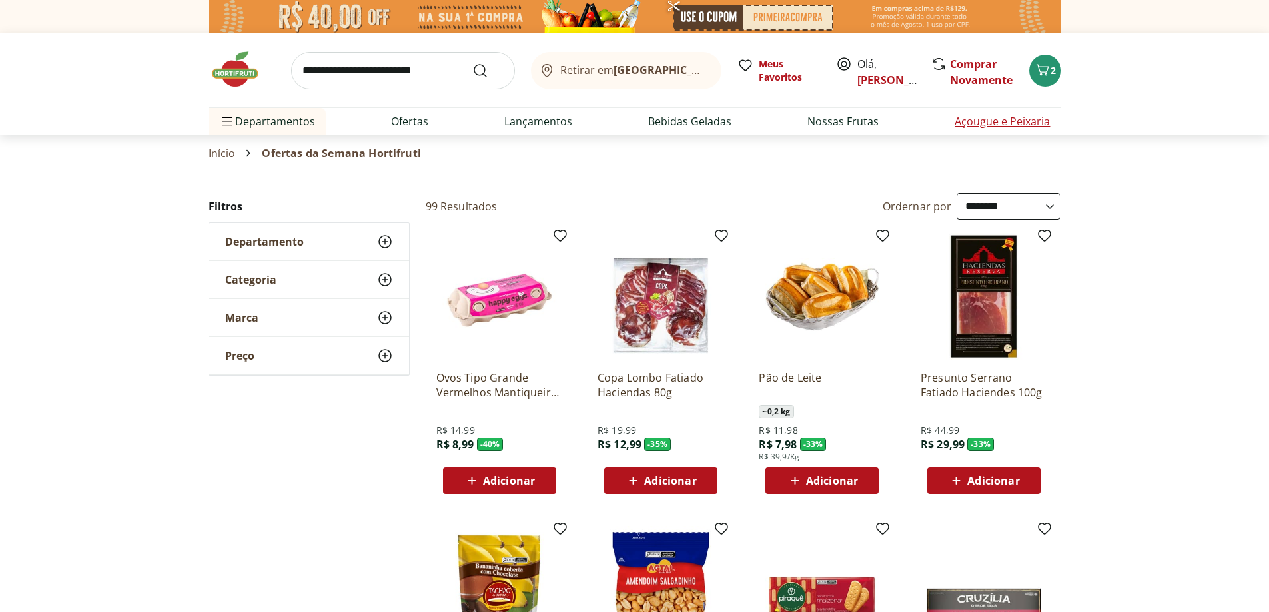
click at [1004, 123] on link "Açougue e Peixaria" at bounding box center [1002, 121] width 95 height 16
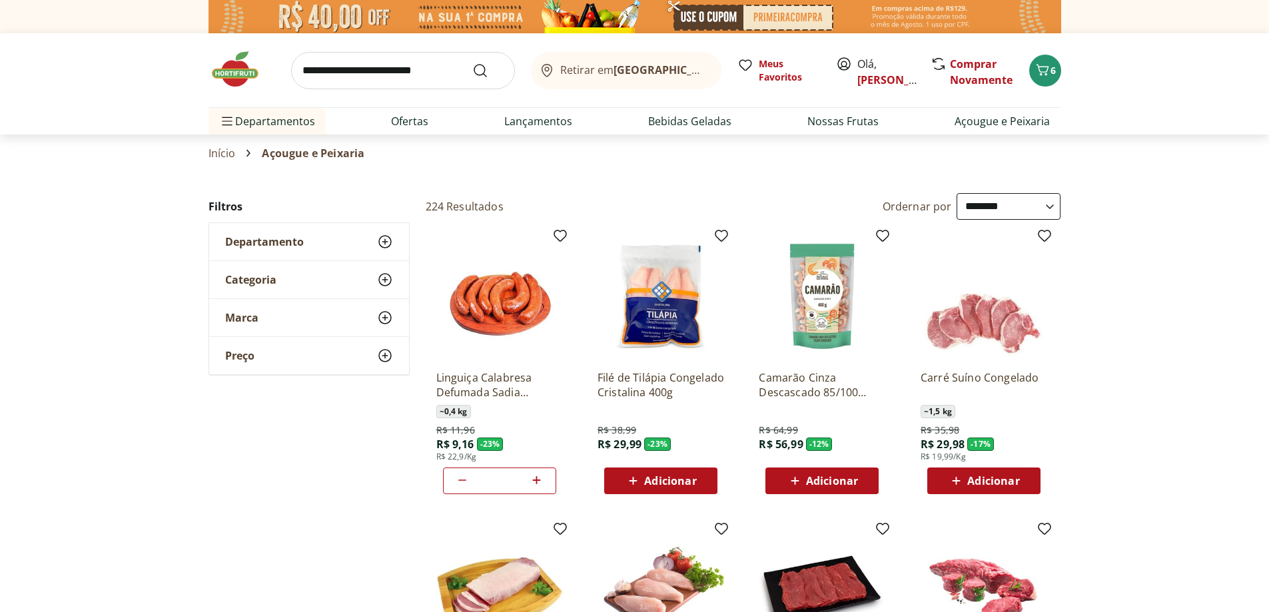
select select "**********"
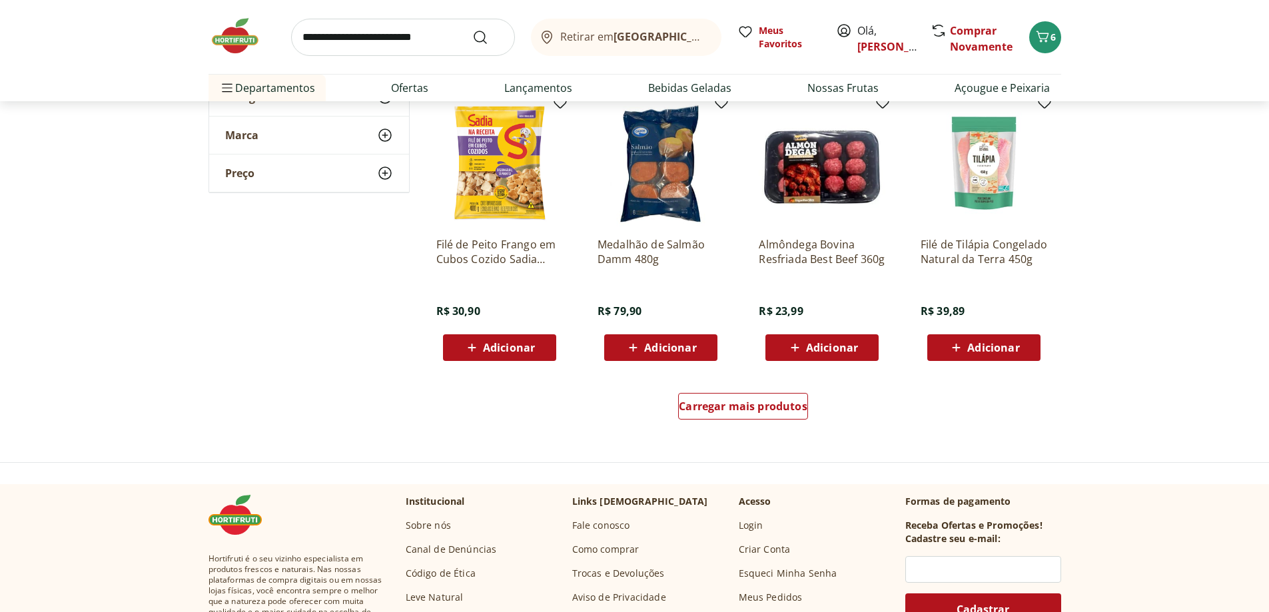
scroll to position [4197, 0]
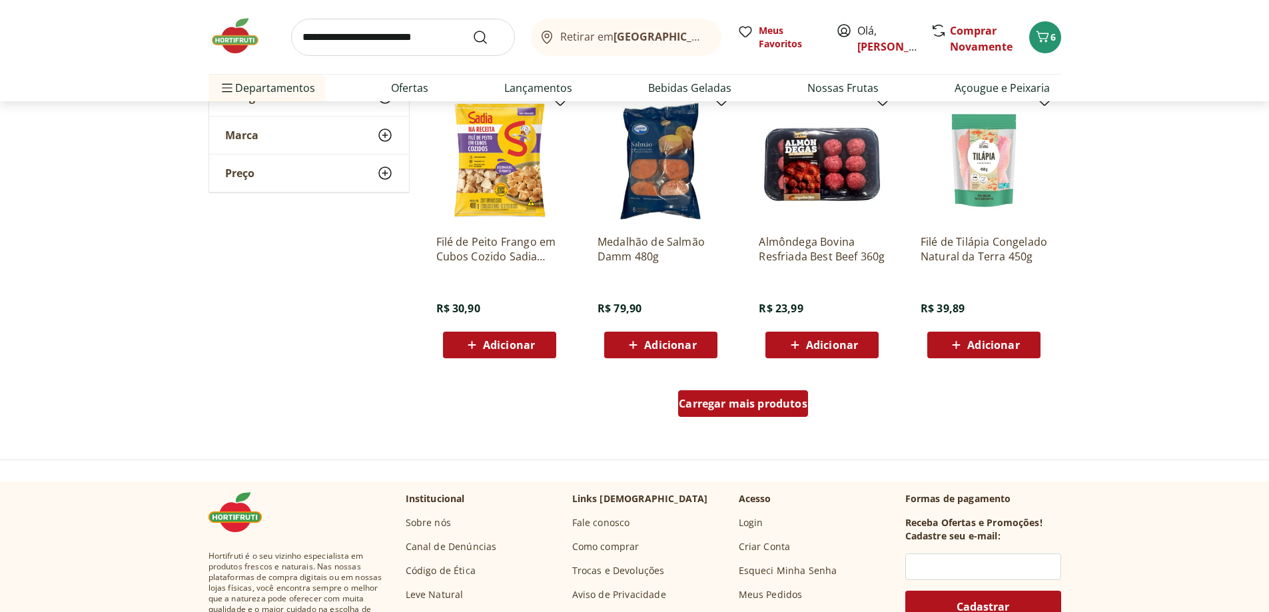
click at [753, 401] on span "Carregar mais produtos" at bounding box center [743, 403] width 129 height 11
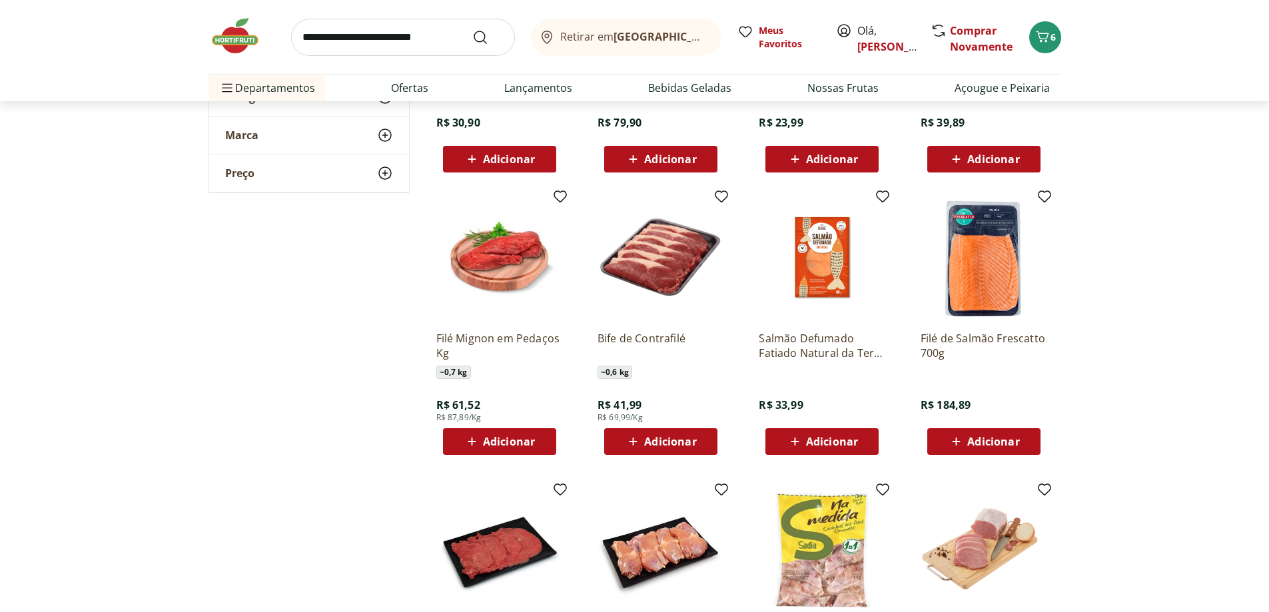
scroll to position [4396, 0]
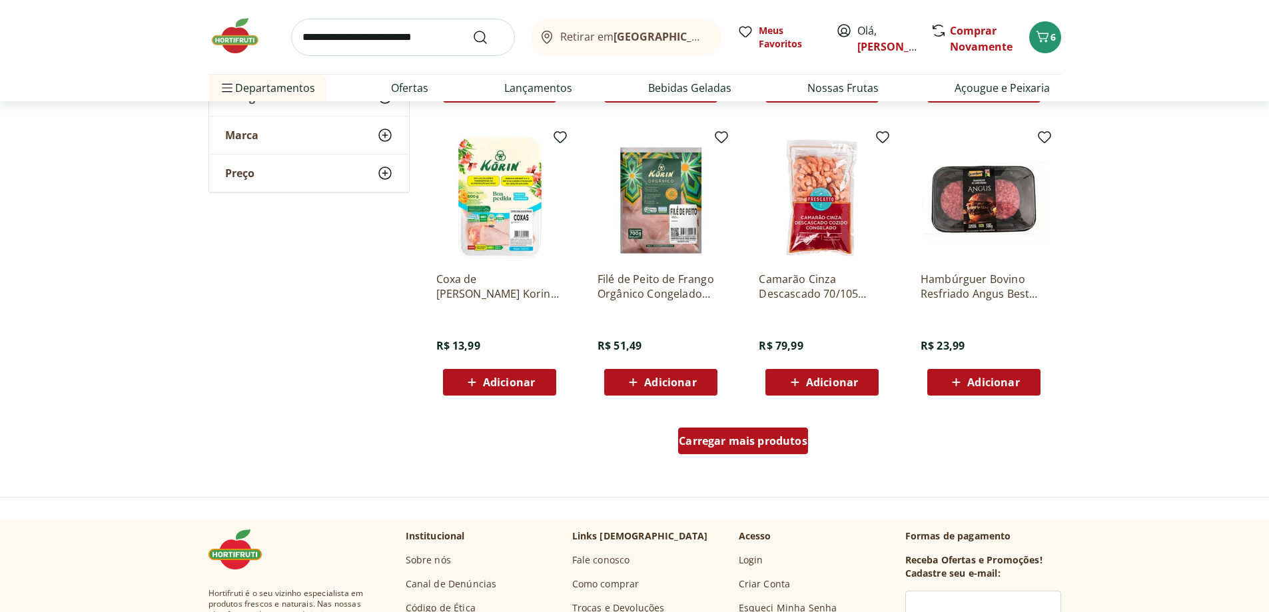
scroll to position [5063, 0]
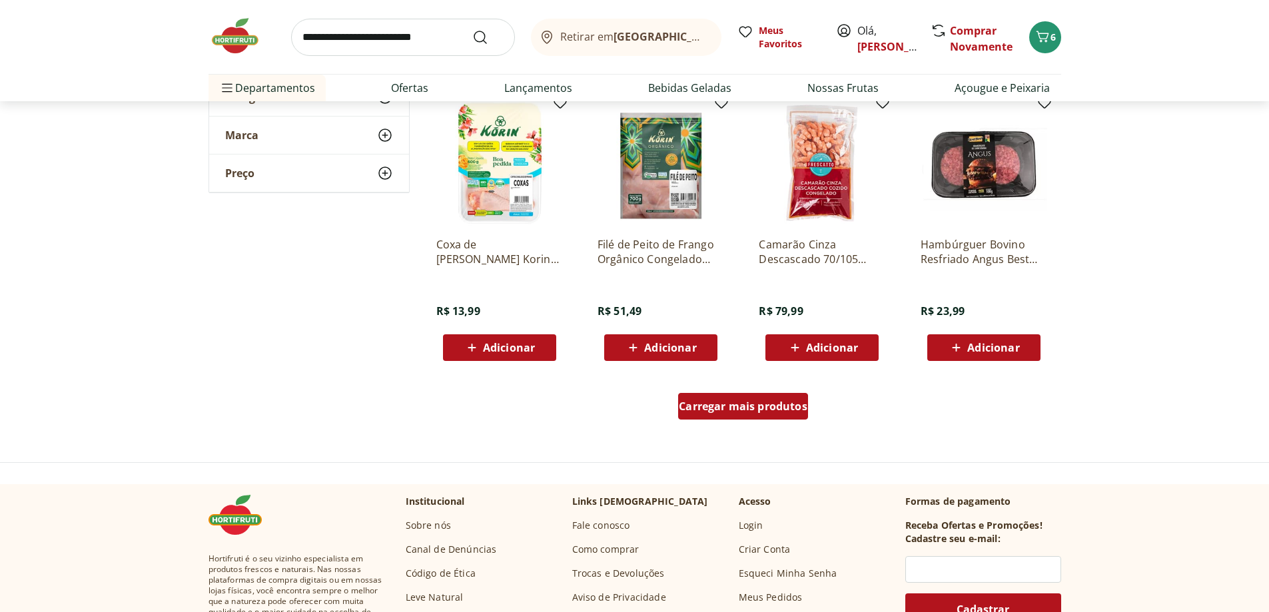
click at [753, 401] on span "Carregar mais produtos" at bounding box center [743, 406] width 129 height 11
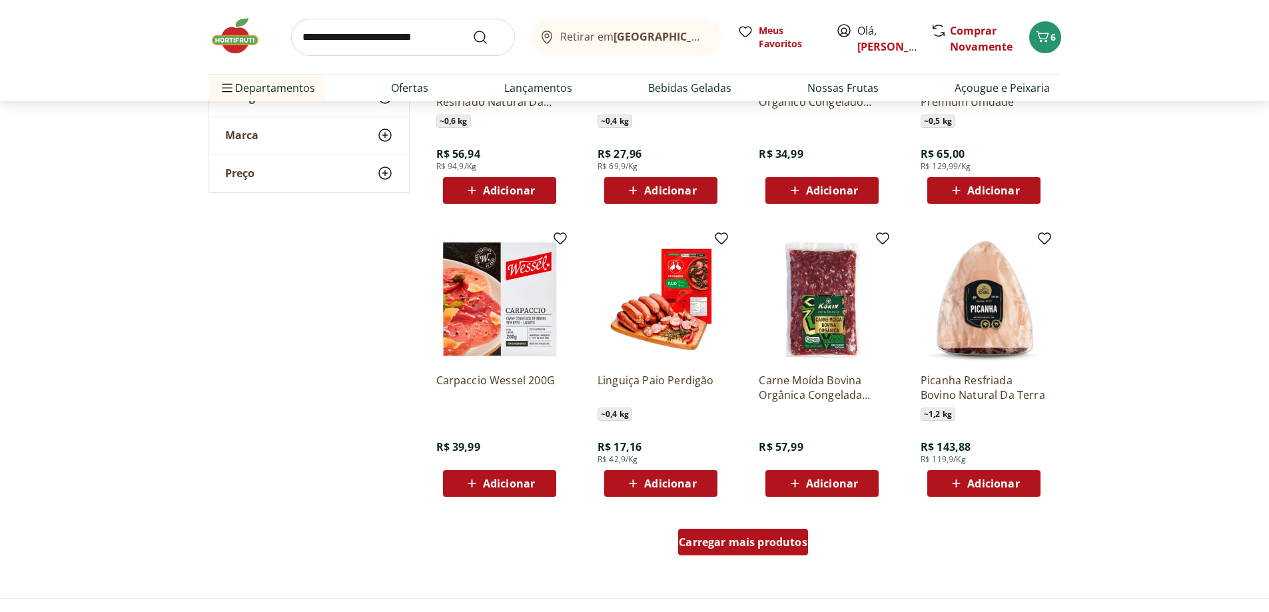
scroll to position [5862, 0]
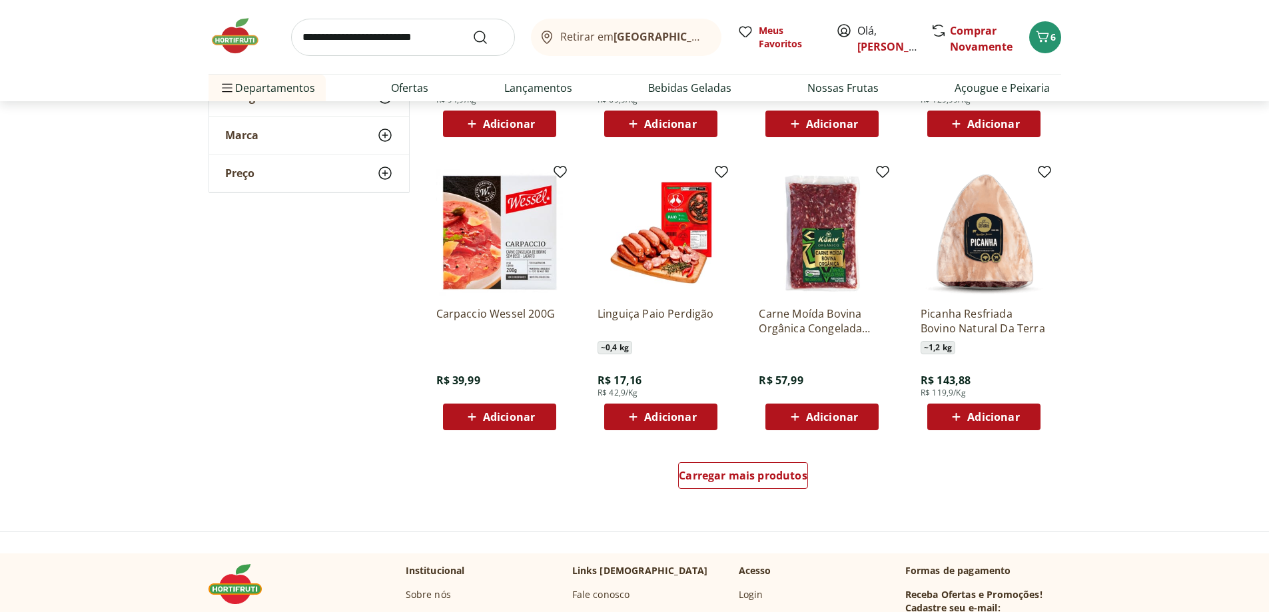
click at [496, 416] on span "Adicionar" at bounding box center [509, 417] width 52 height 11
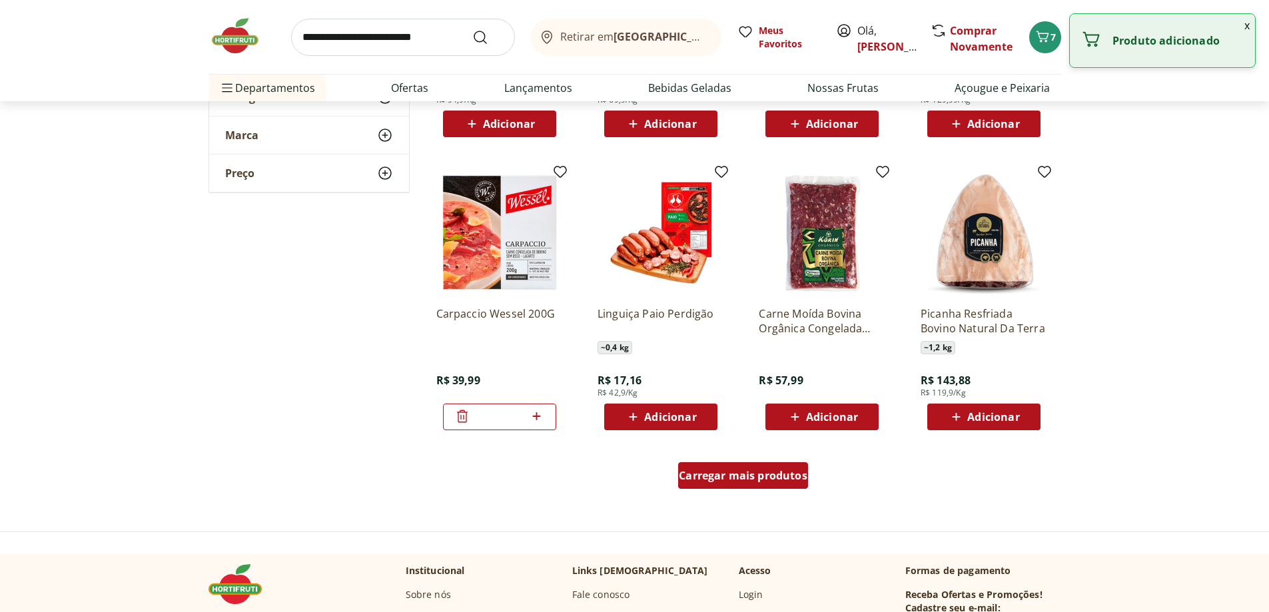
click at [773, 470] on span "Carregar mais produtos" at bounding box center [743, 475] width 129 height 11
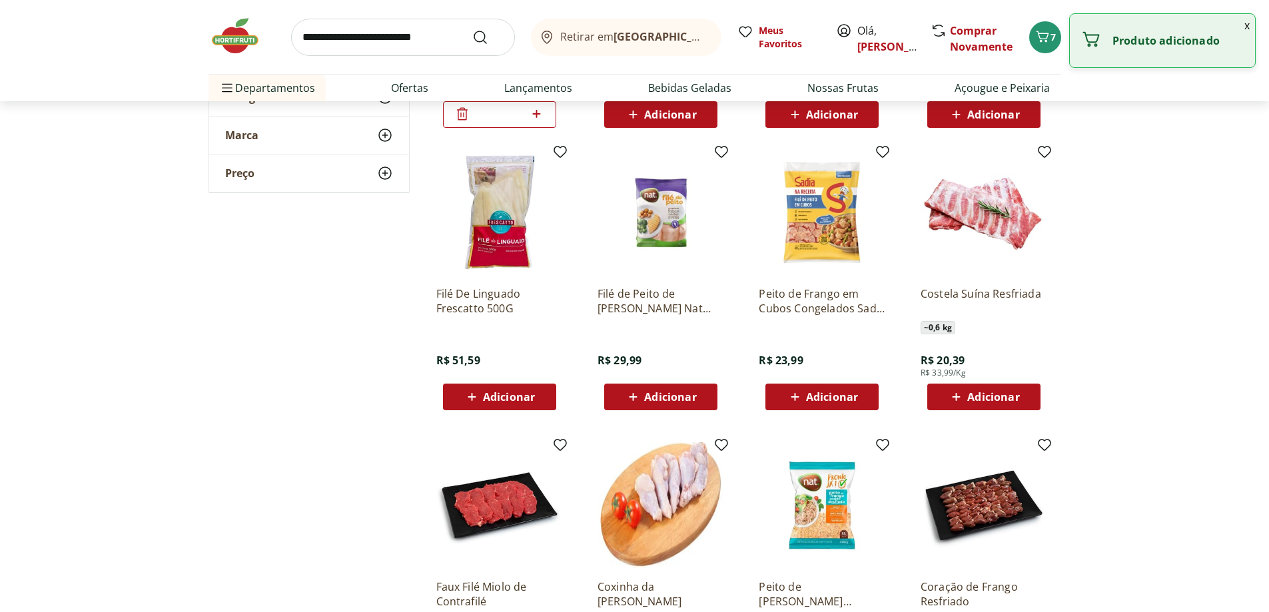
scroll to position [6195, 0]
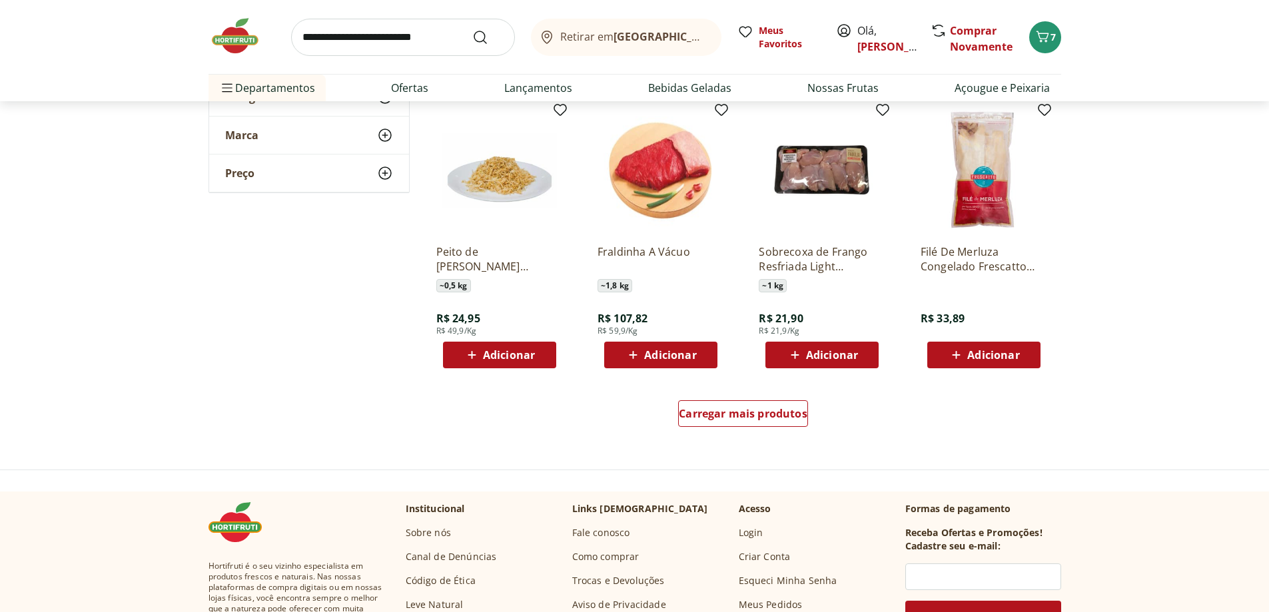
scroll to position [6795, 0]
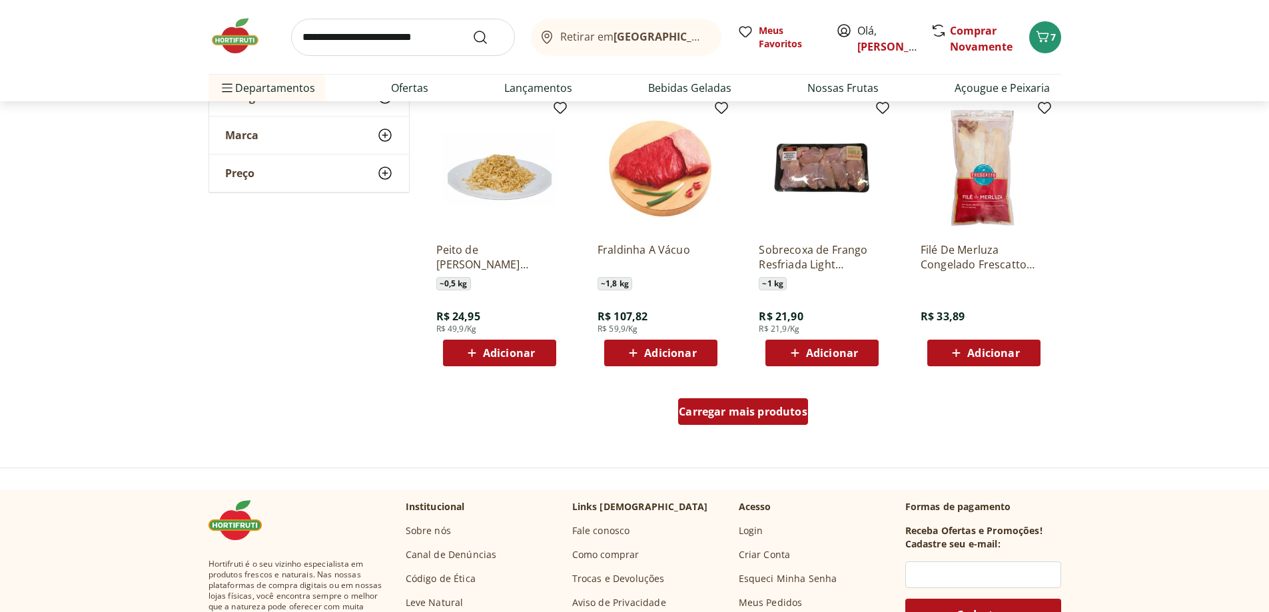
click at [771, 412] on span "Carregar mais produtos" at bounding box center [743, 411] width 129 height 11
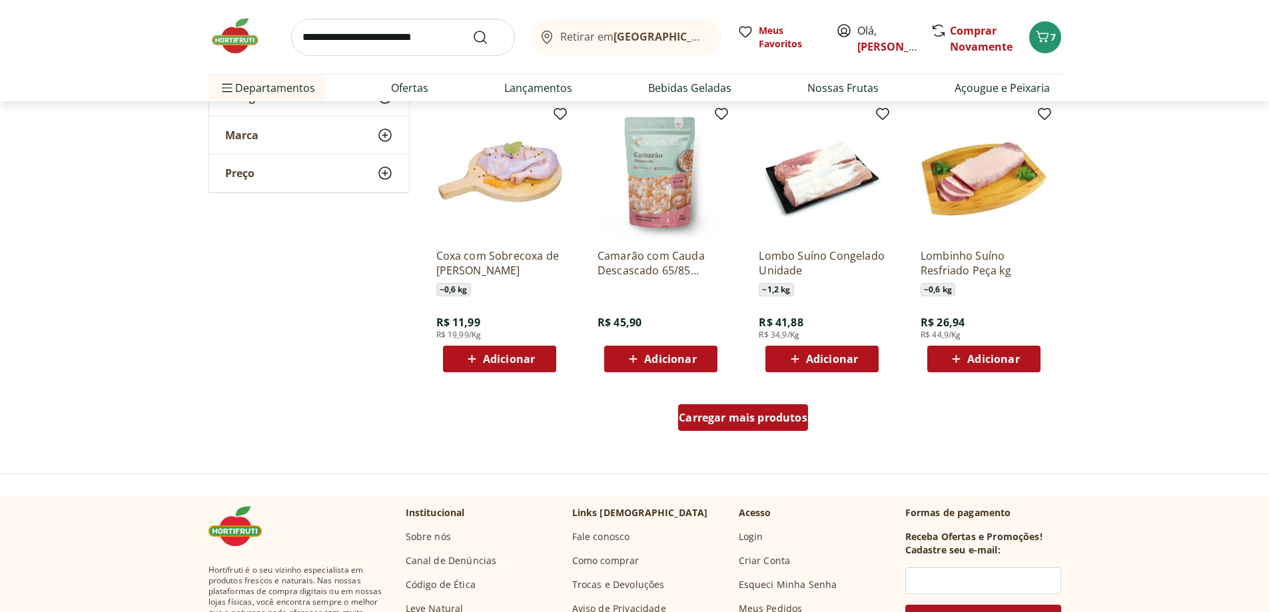
scroll to position [7660, 0]
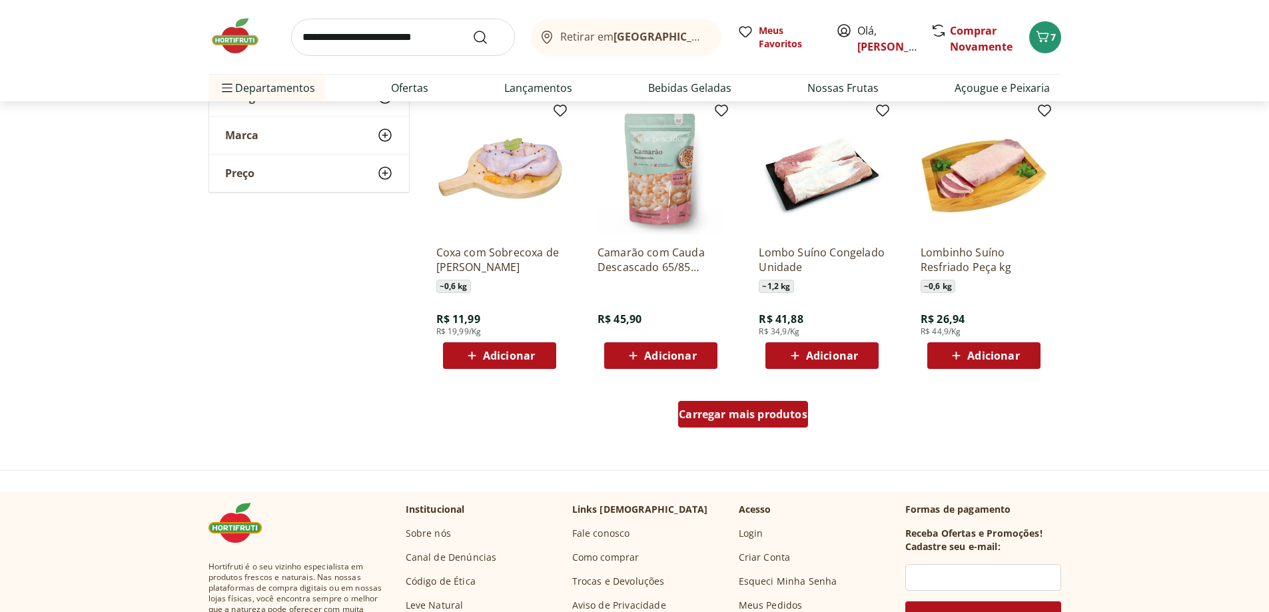
click at [771, 412] on span "Carregar mais produtos" at bounding box center [743, 414] width 129 height 11
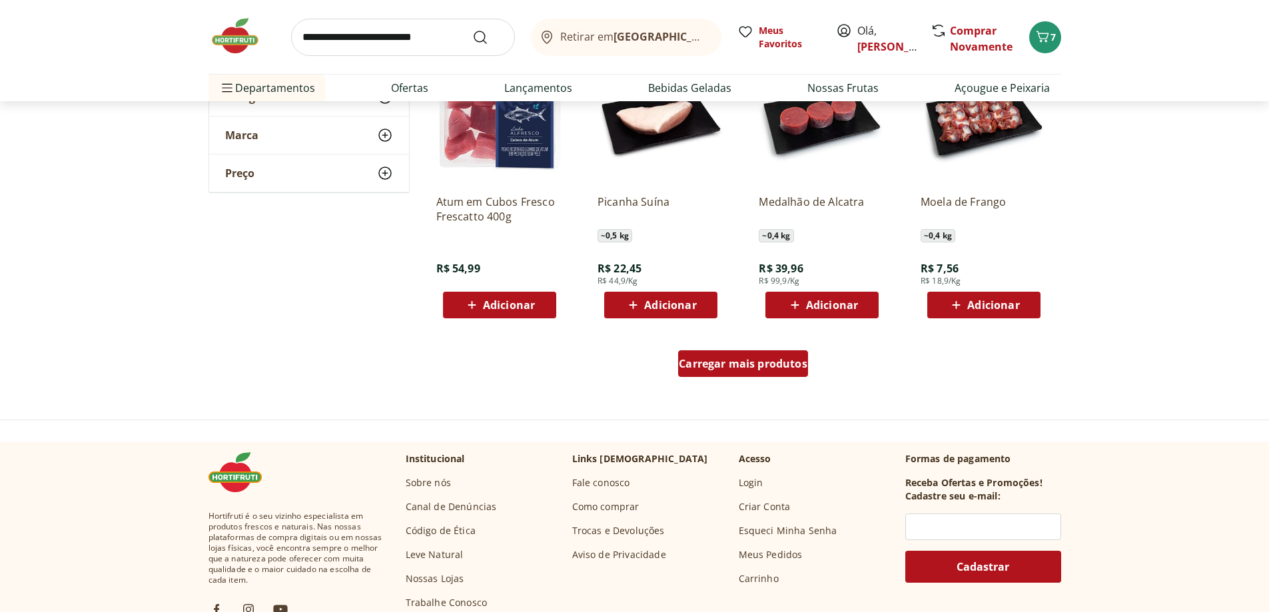
scroll to position [8593, 0]
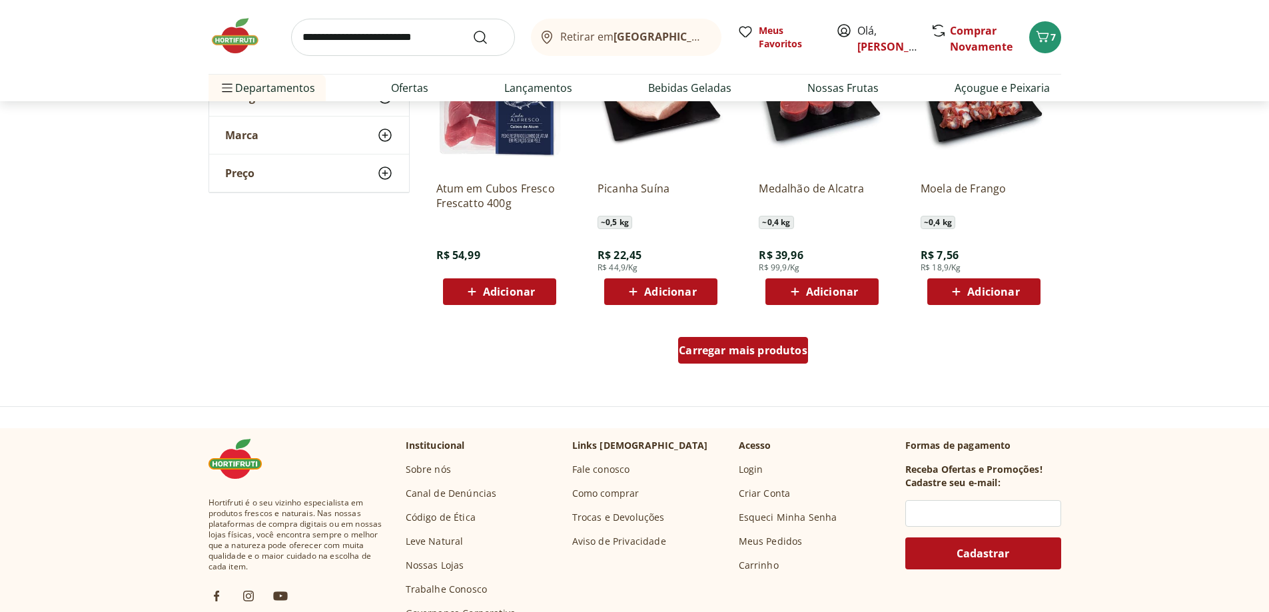
click at [770, 354] on span "Carregar mais produtos" at bounding box center [743, 350] width 129 height 11
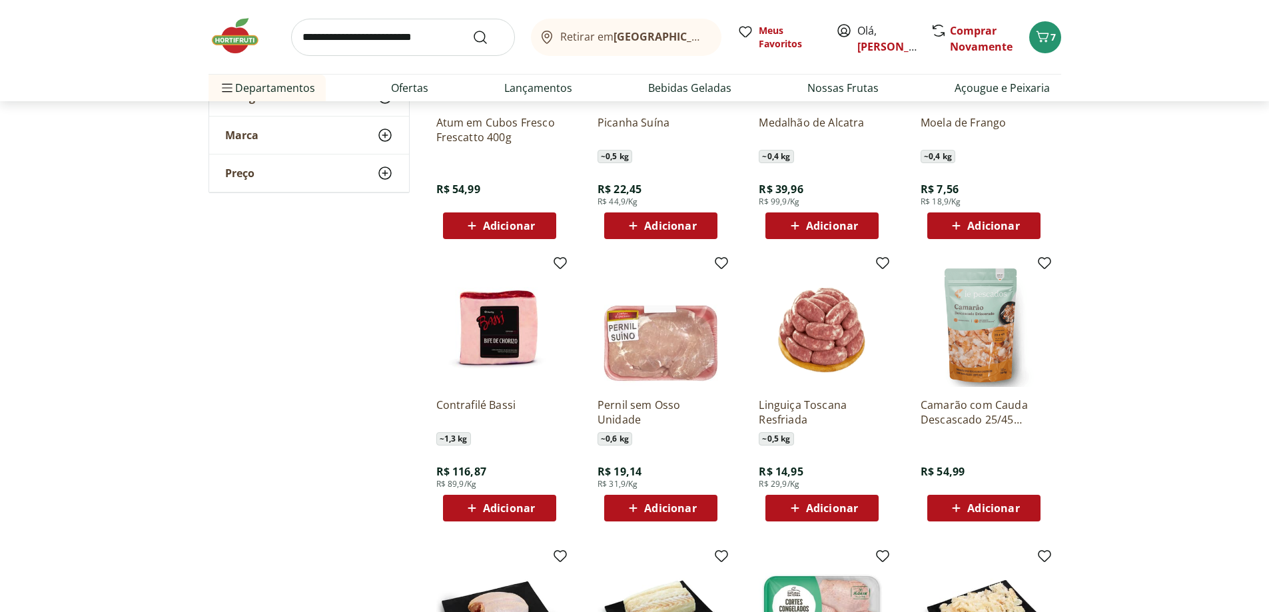
scroll to position [8660, 0]
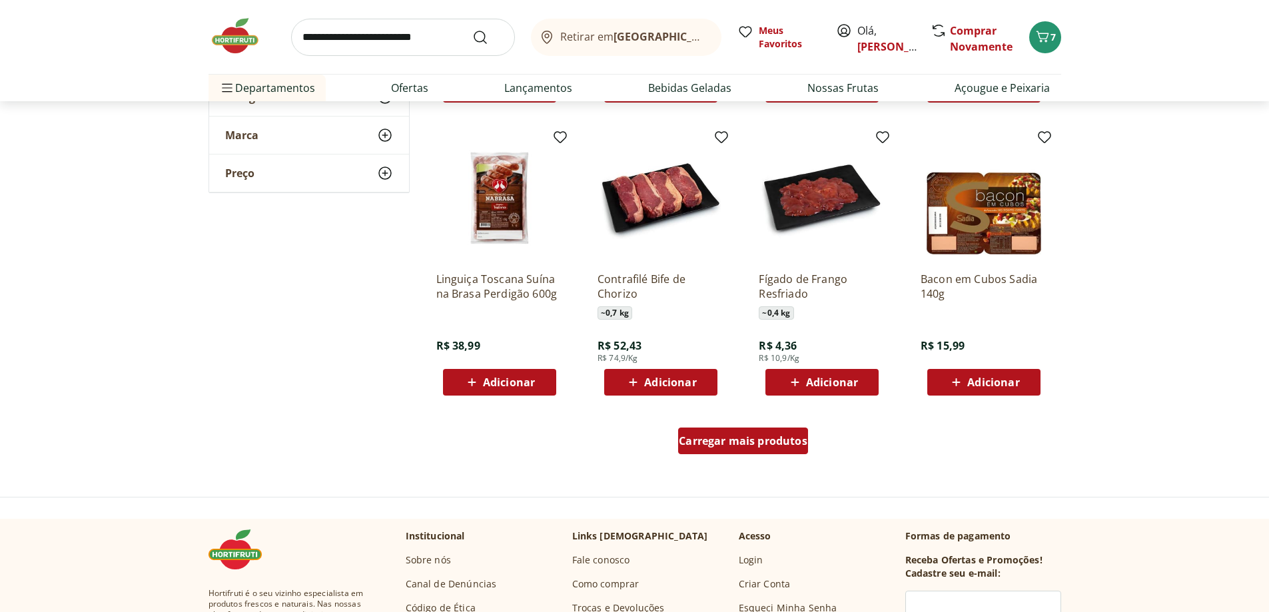
scroll to position [9392, 0]
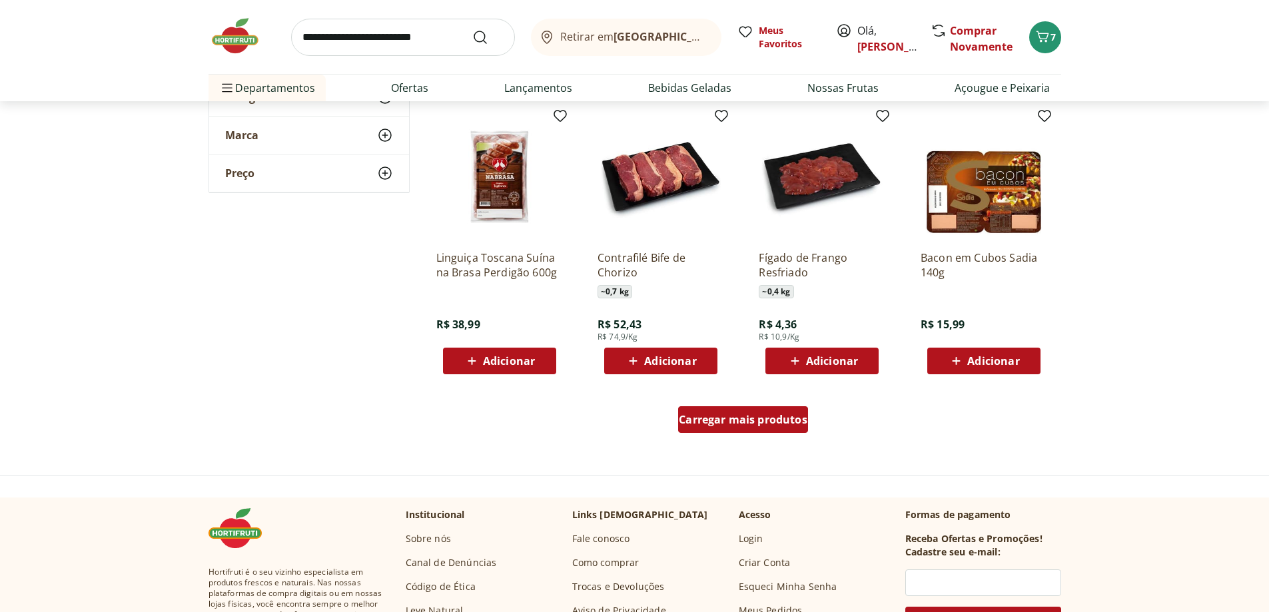
click at [776, 428] on div "Carregar mais produtos" at bounding box center [743, 419] width 130 height 27
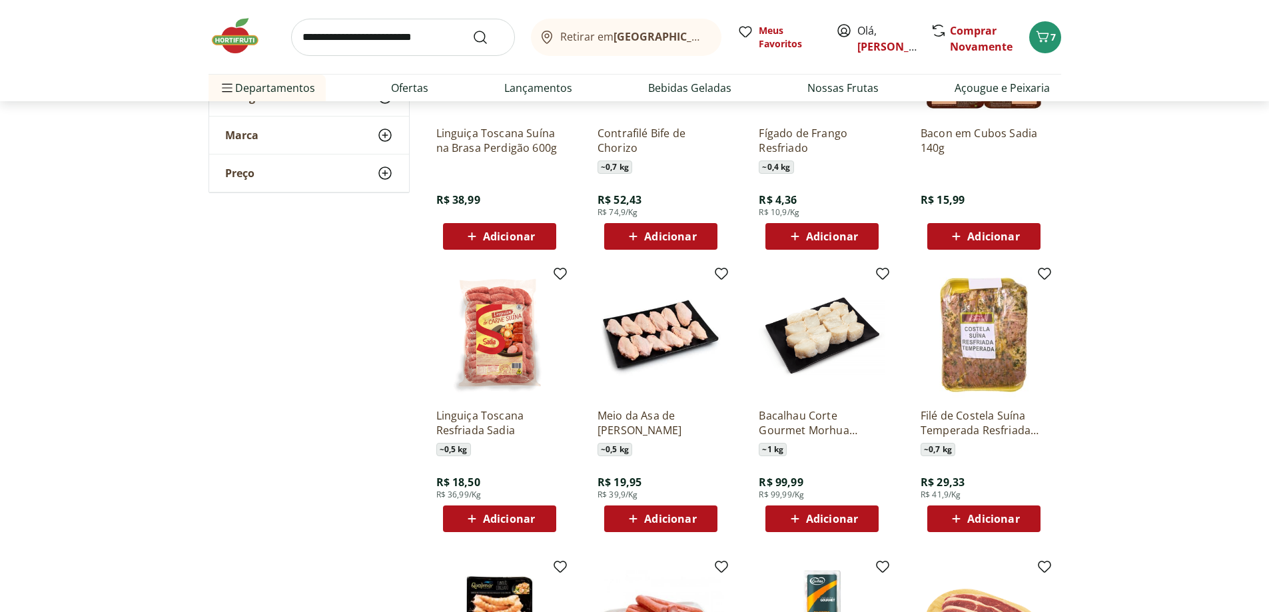
scroll to position [9592, 0]
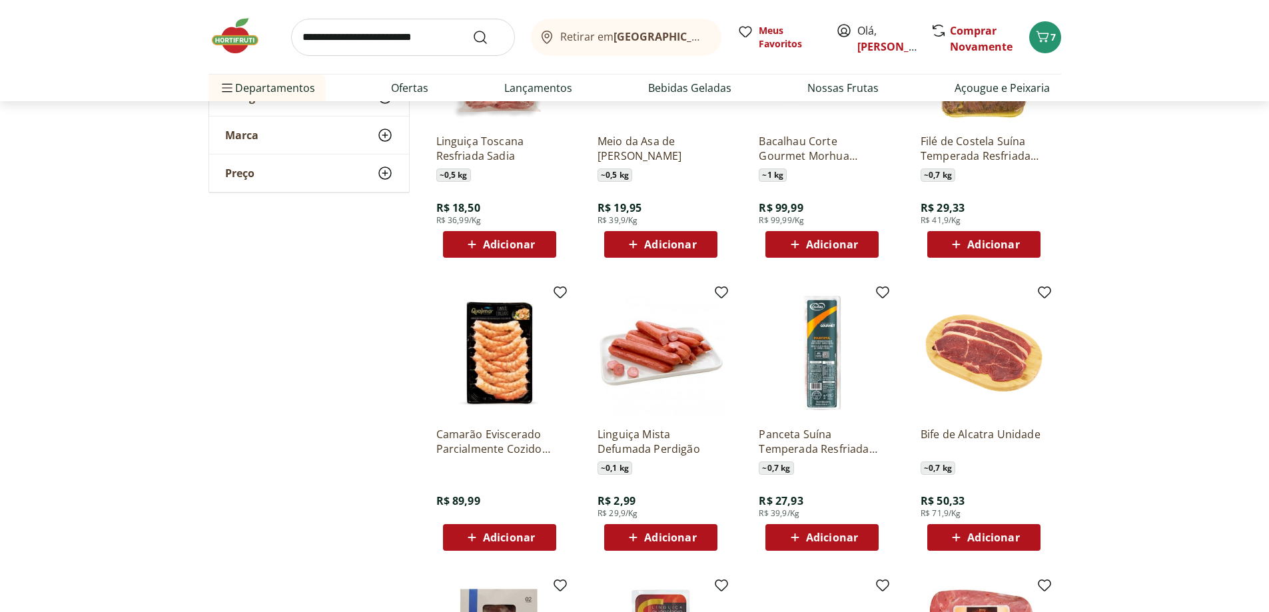
scroll to position [9792, 0]
click at [681, 534] on span "Adicionar" at bounding box center [670, 537] width 52 height 11
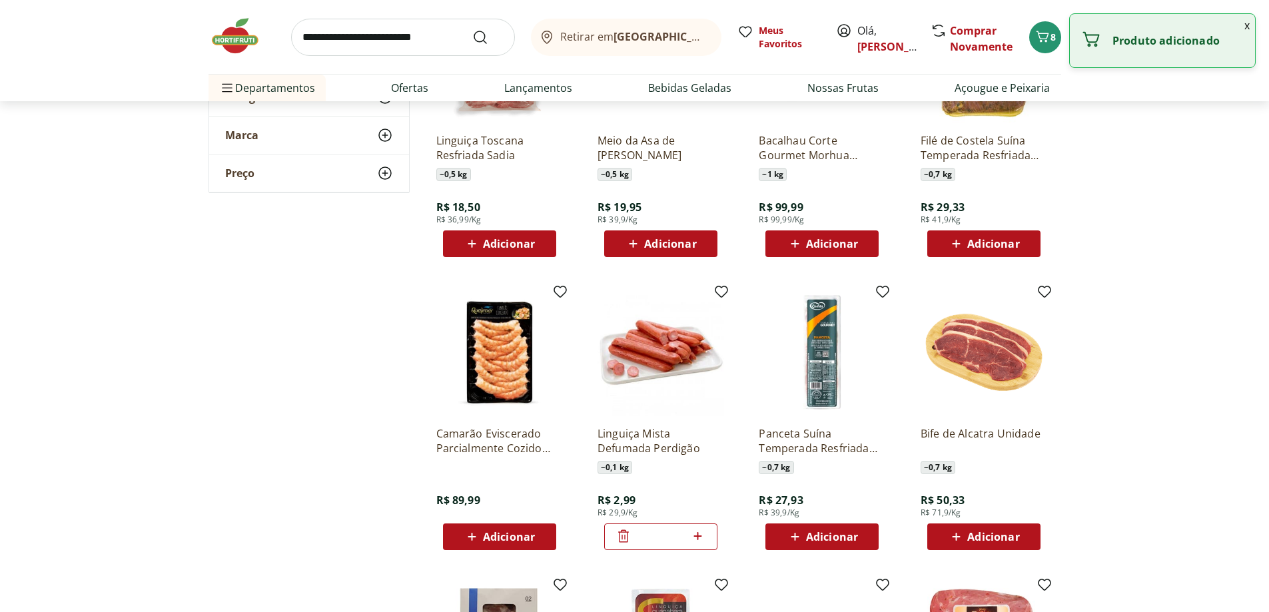
click at [698, 536] on icon at bounding box center [698, 536] width 8 height 8
type input "*"
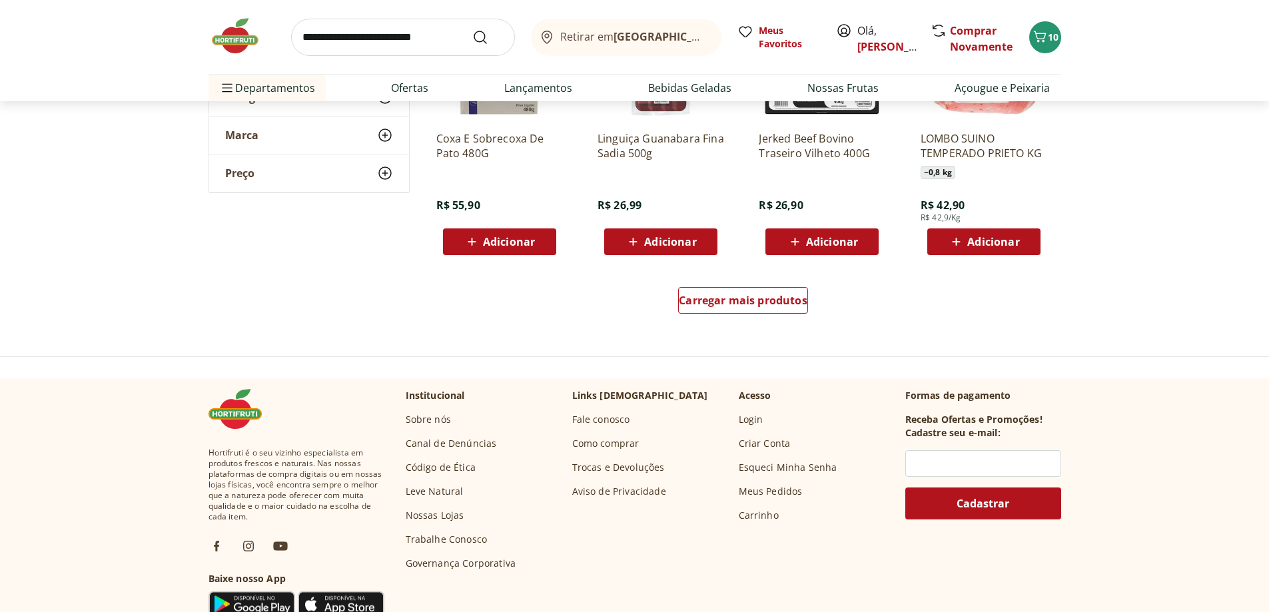
scroll to position [10392, 0]
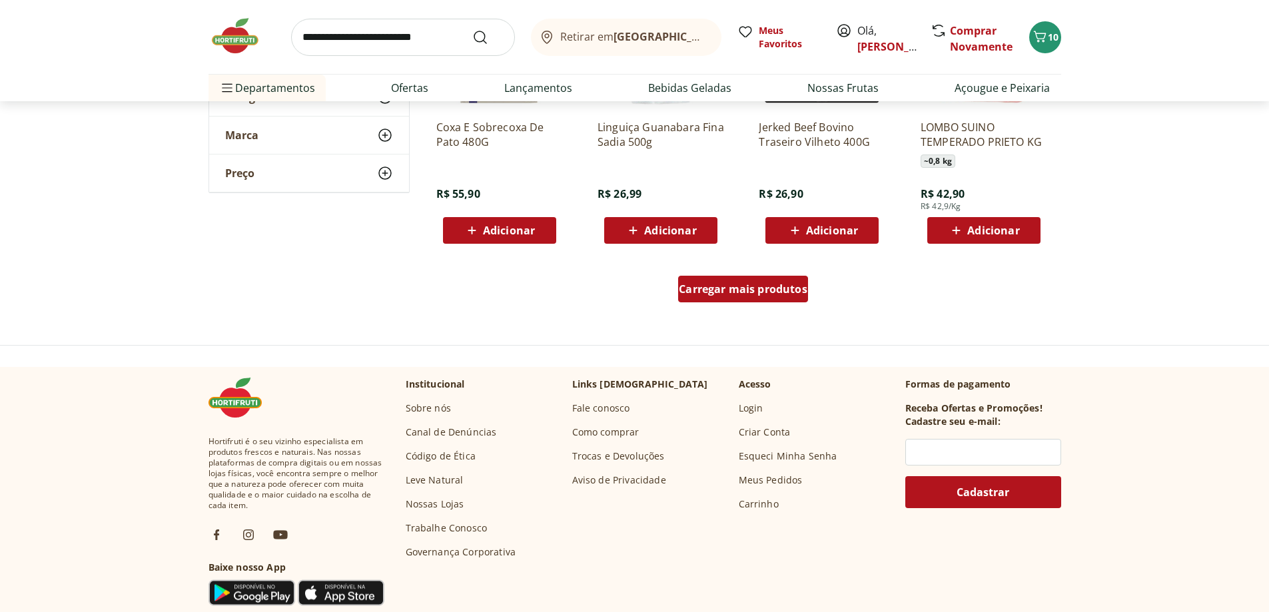
click at [743, 286] on span "Carregar mais produtos" at bounding box center [743, 289] width 129 height 11
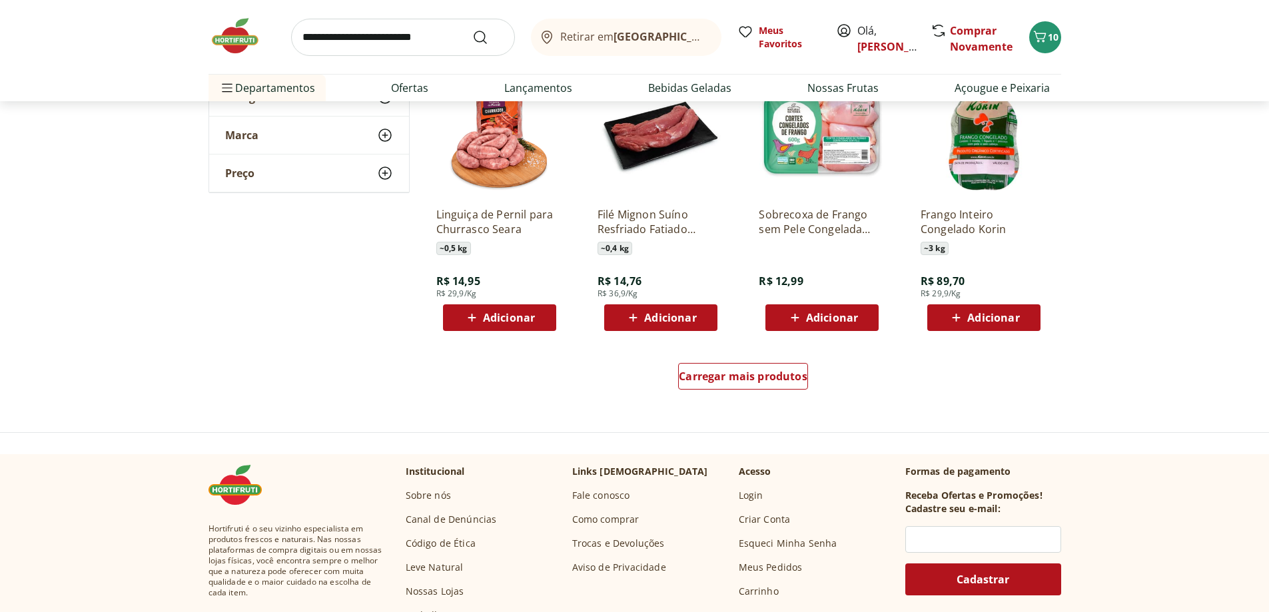
scroll to position [11191, 0]
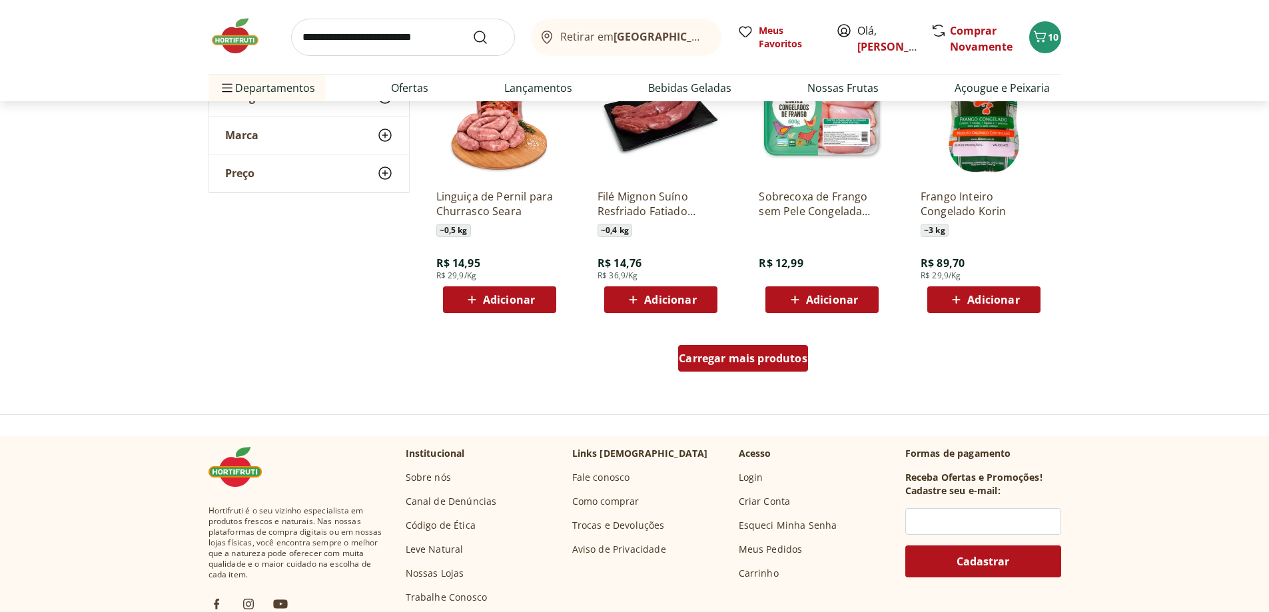
click at [781, 354] on span "Carregar mais produtos" at bounding box center [743, 358] width 129 height 11
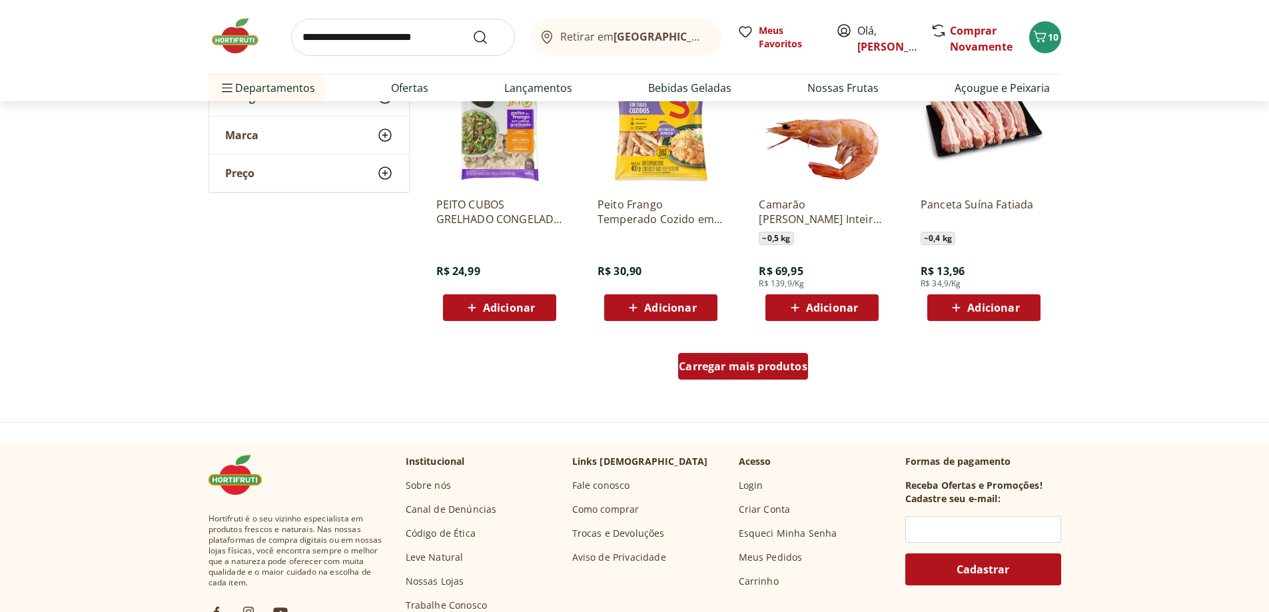
scroll to position [12057, 0]
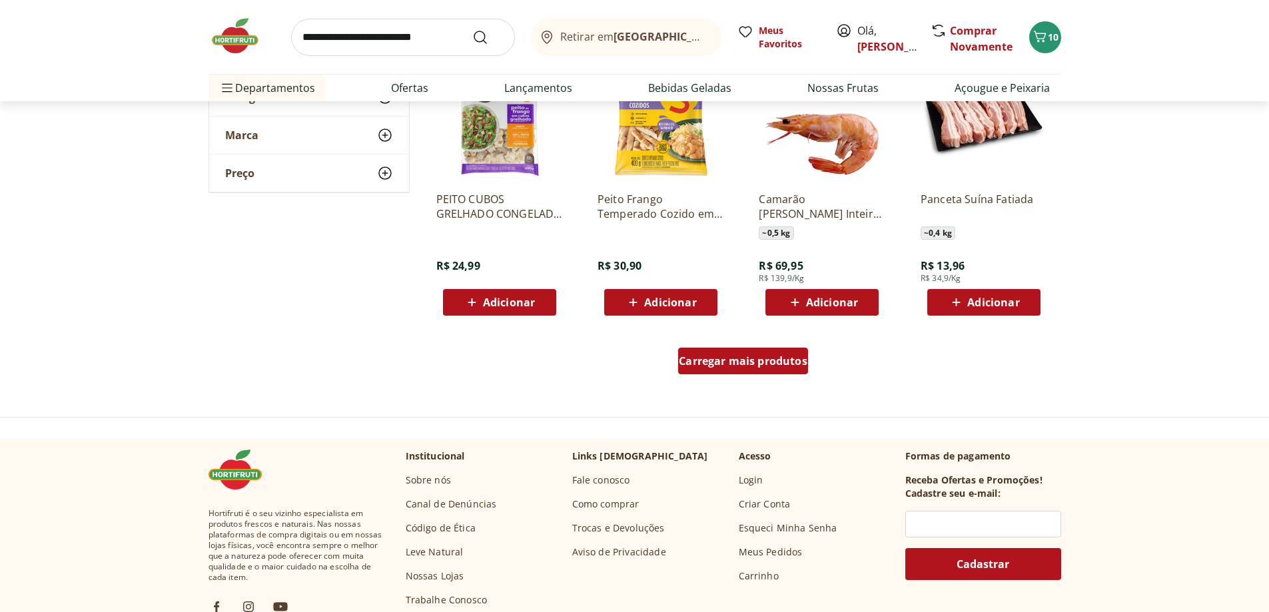
click at [769, 366] on span "Carregar mais produtos" at bounding box center [743, 361] width 129 height 11
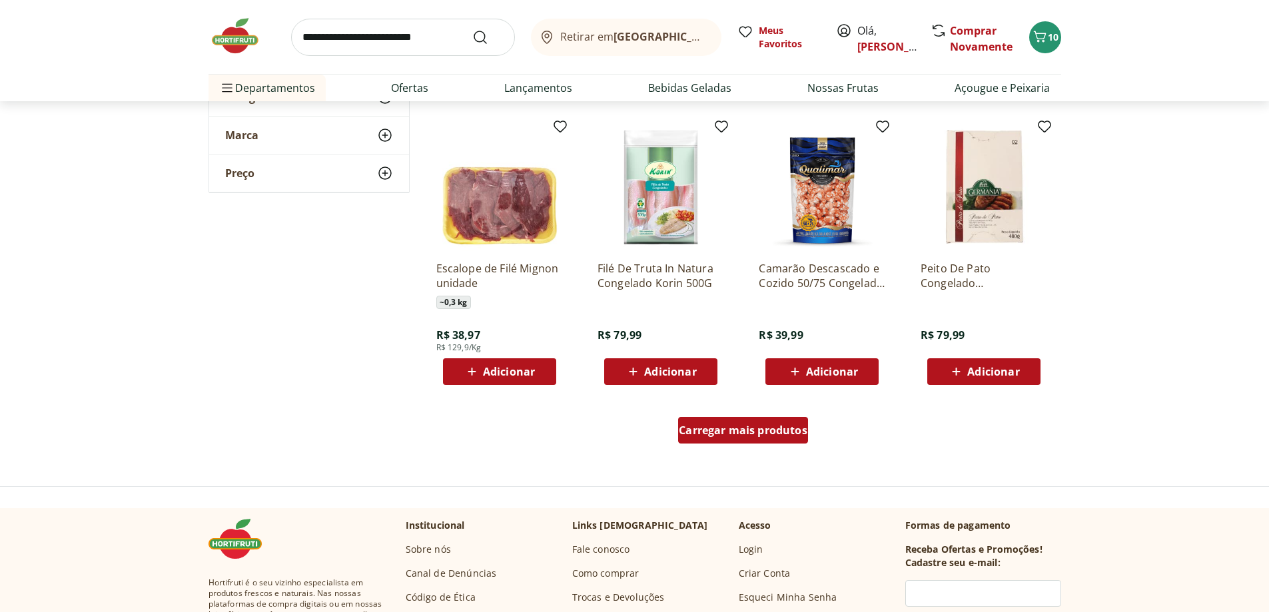
scroll to position [12923, 0]
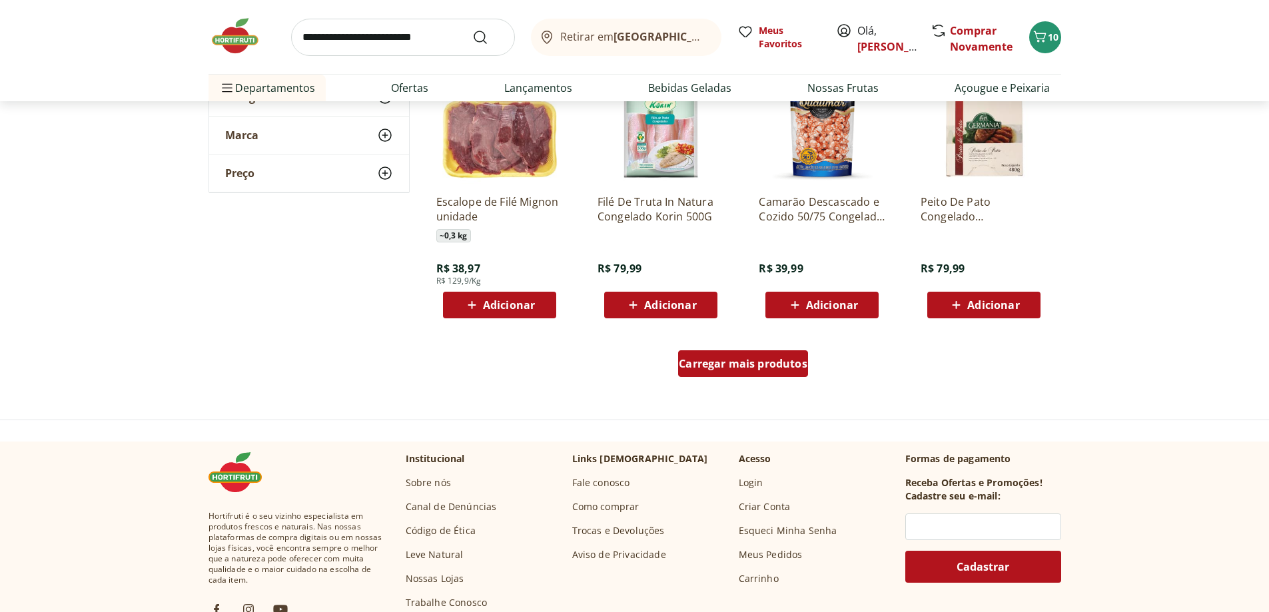
click at [769, 367] on span "Carregar mais produtos" at bounding box center [743, 363] width 129 height 11
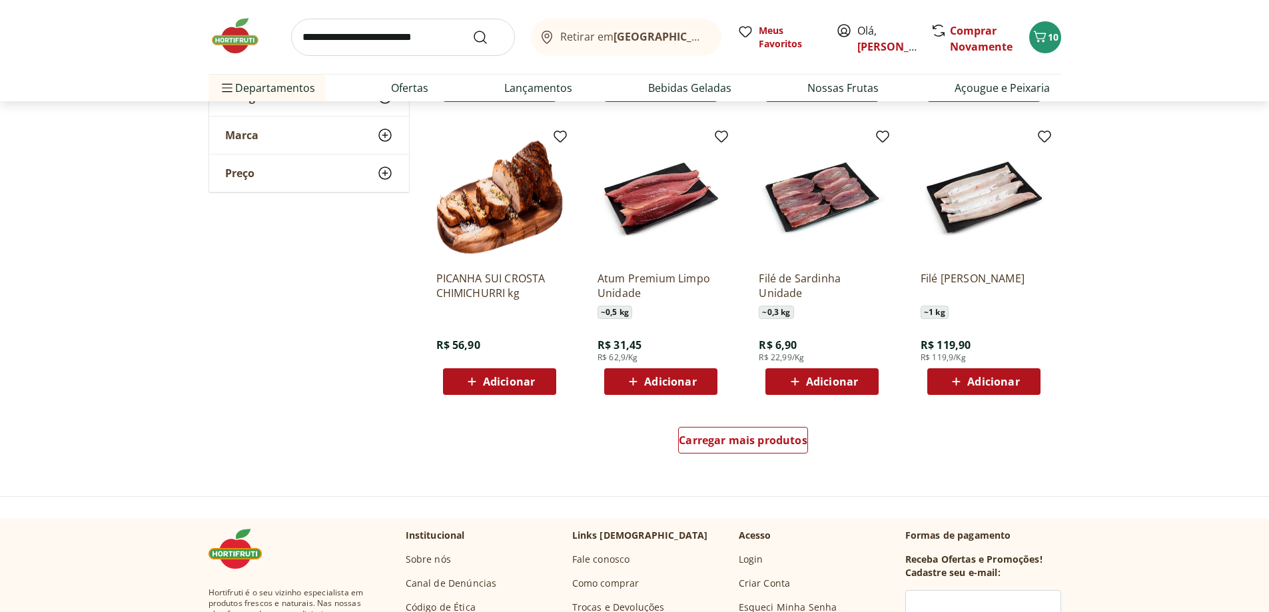
scroll to position [13789, 0]
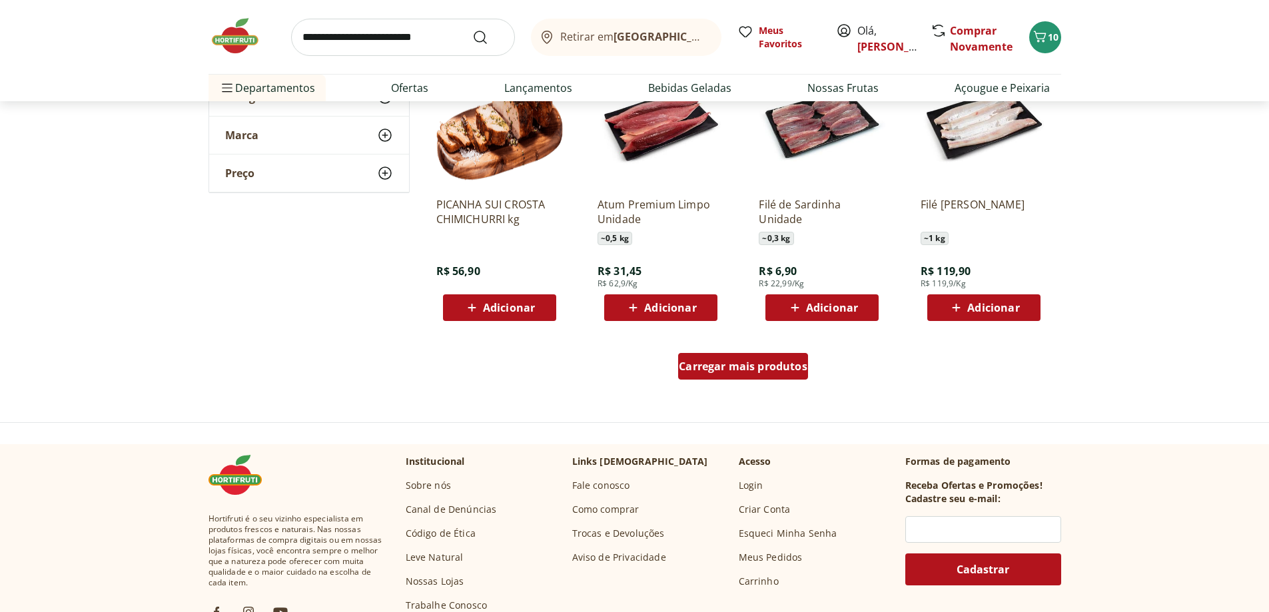
click at [802, 371] on span "Carregar mais produtos" at bounding box center [743, 366] width 129 height 11
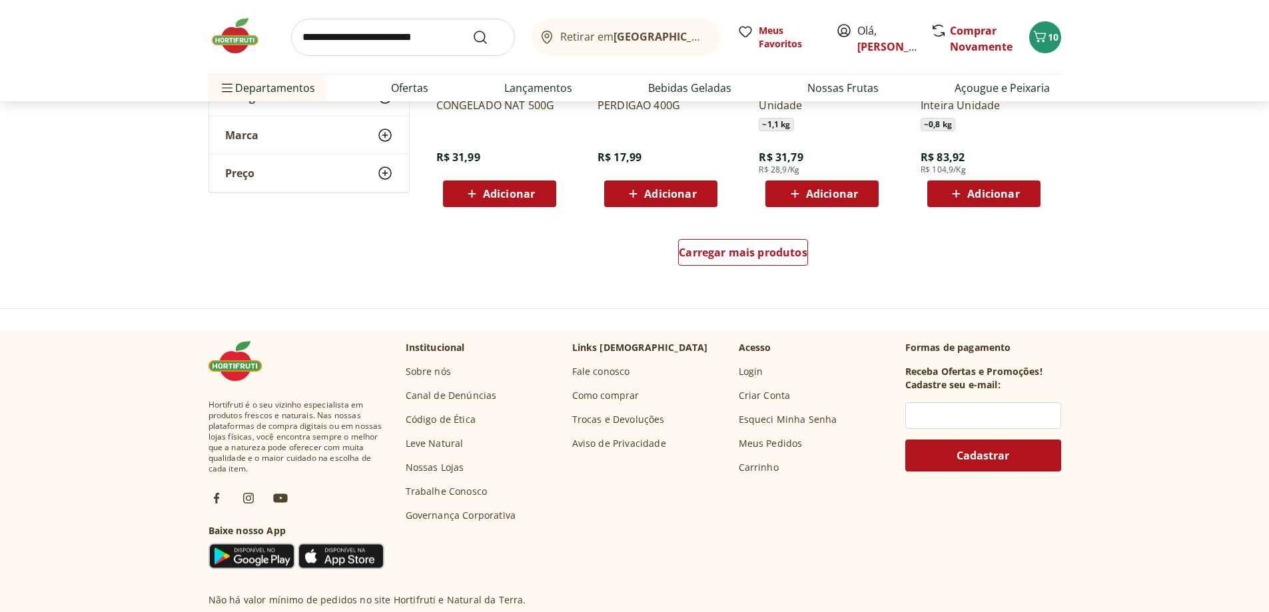
scroll to position [14788, 0]
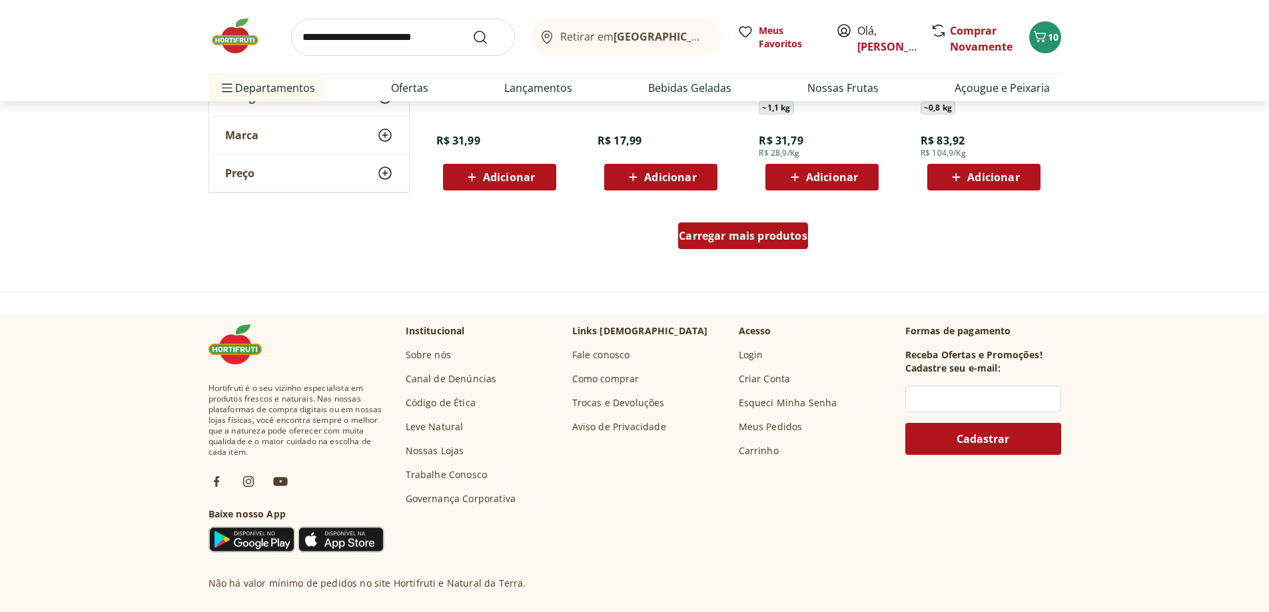
click at [757, 241] on span "Carregar mais produtos" at bounding box center [743, 235] width 129 height 11
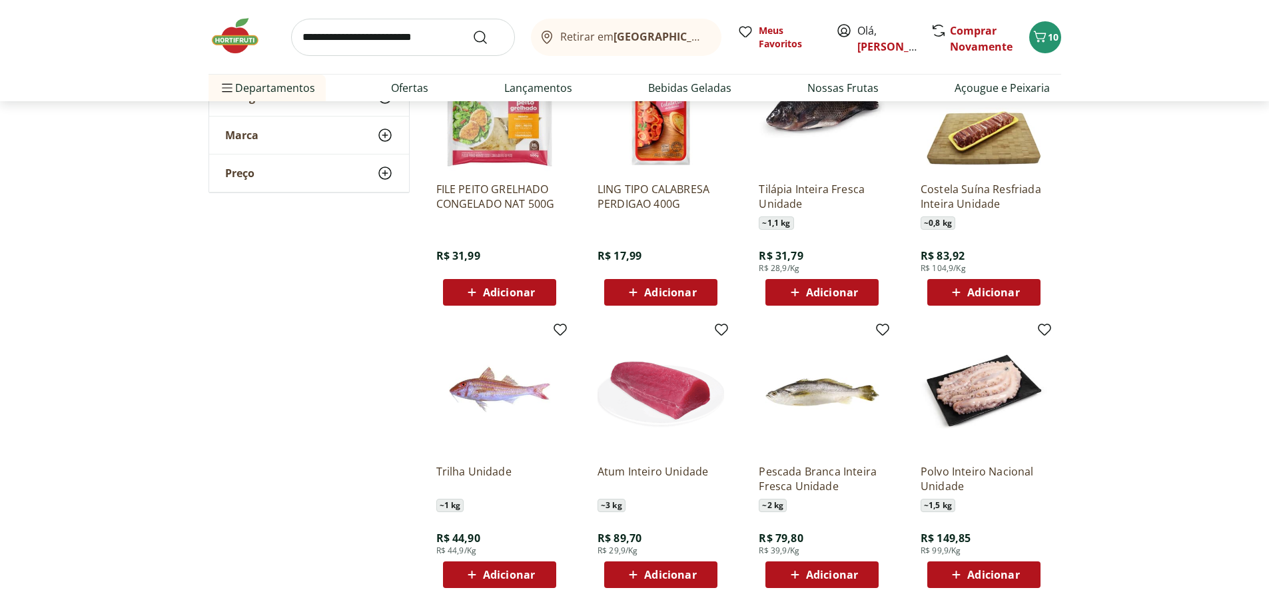
scroll to position [14655, 0]
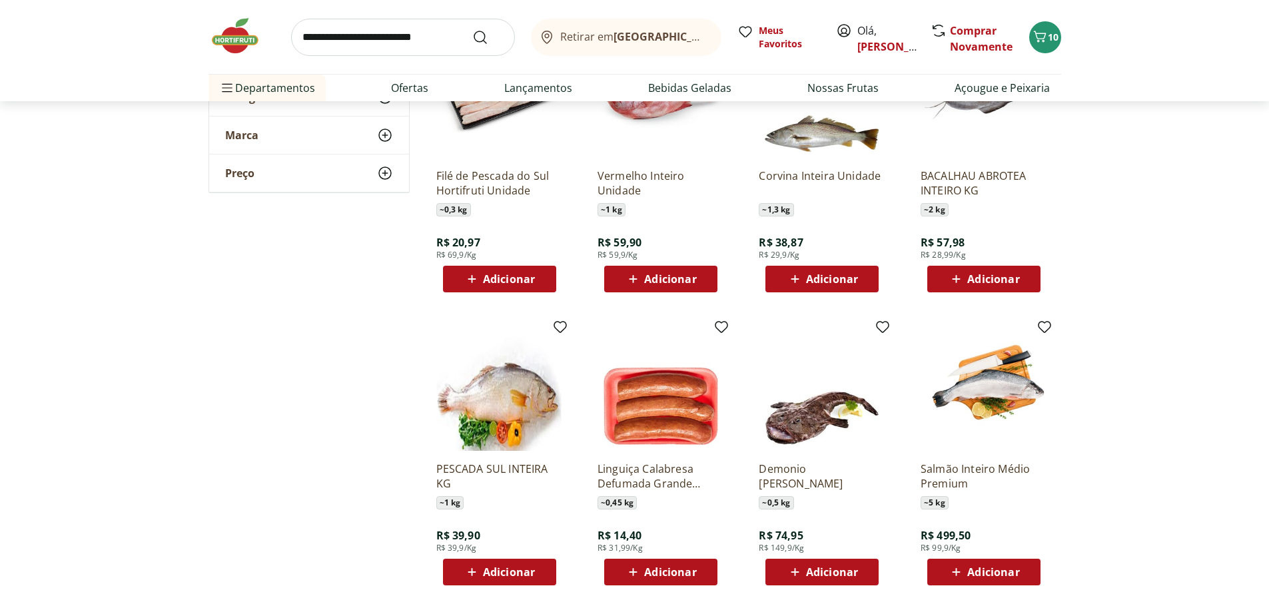
scroll to position [15388, 0]
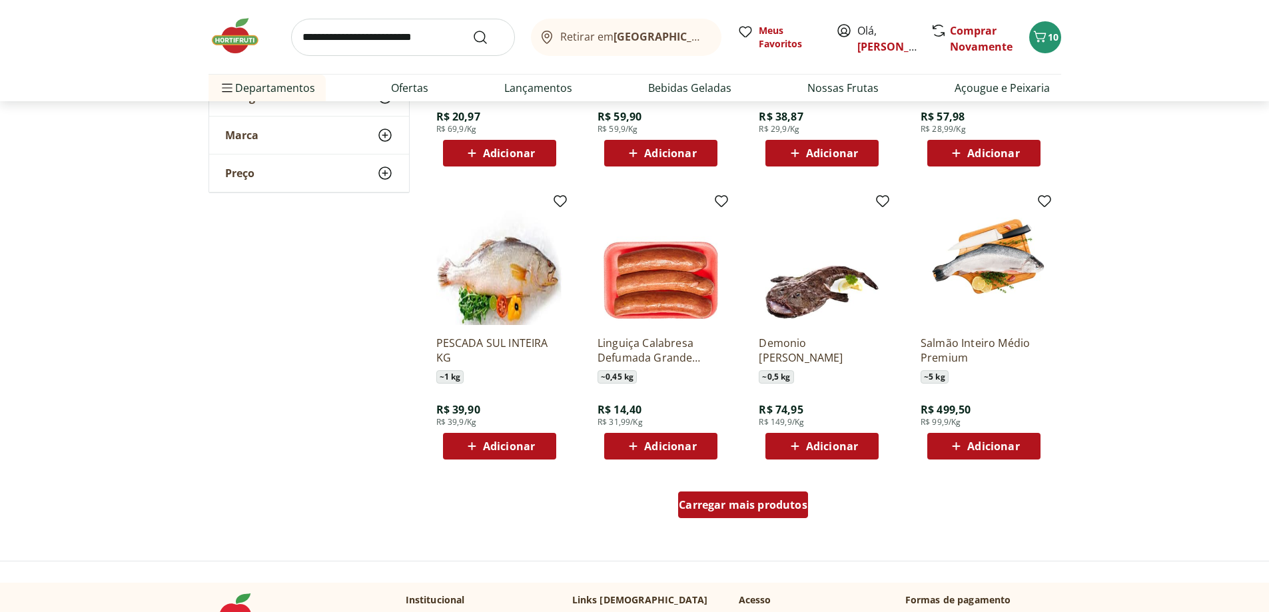
click at [739, 496] on div "Carregar mais produtos" at bounding box center [743, 505] width 130 height 27
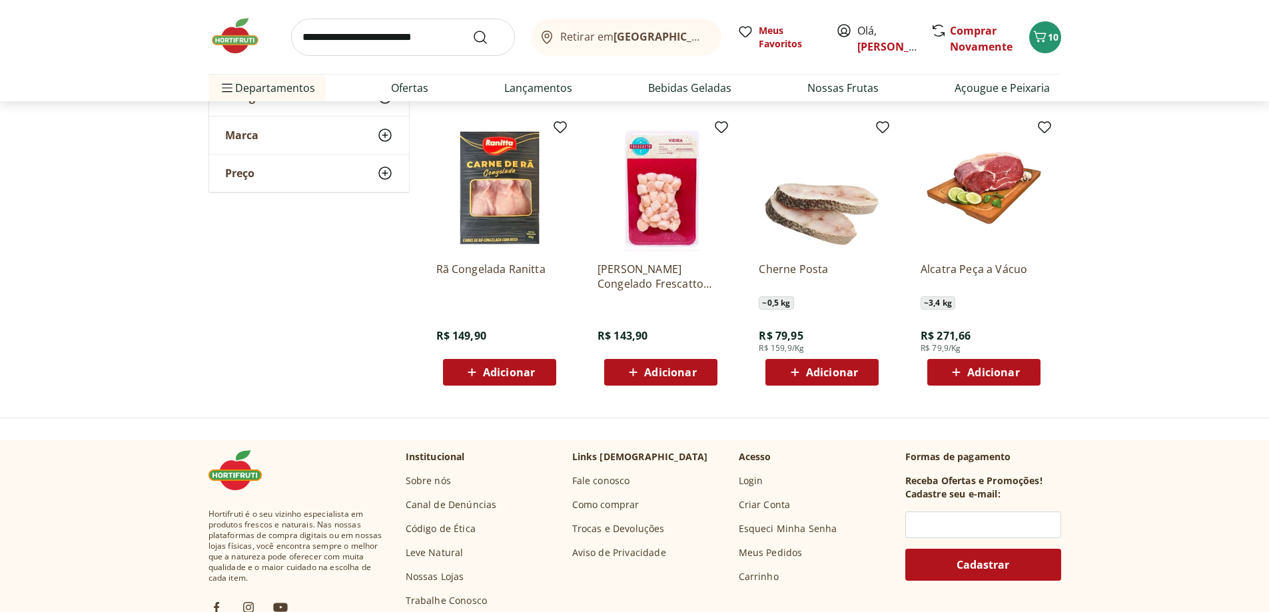
scroll to position [16054, 0]
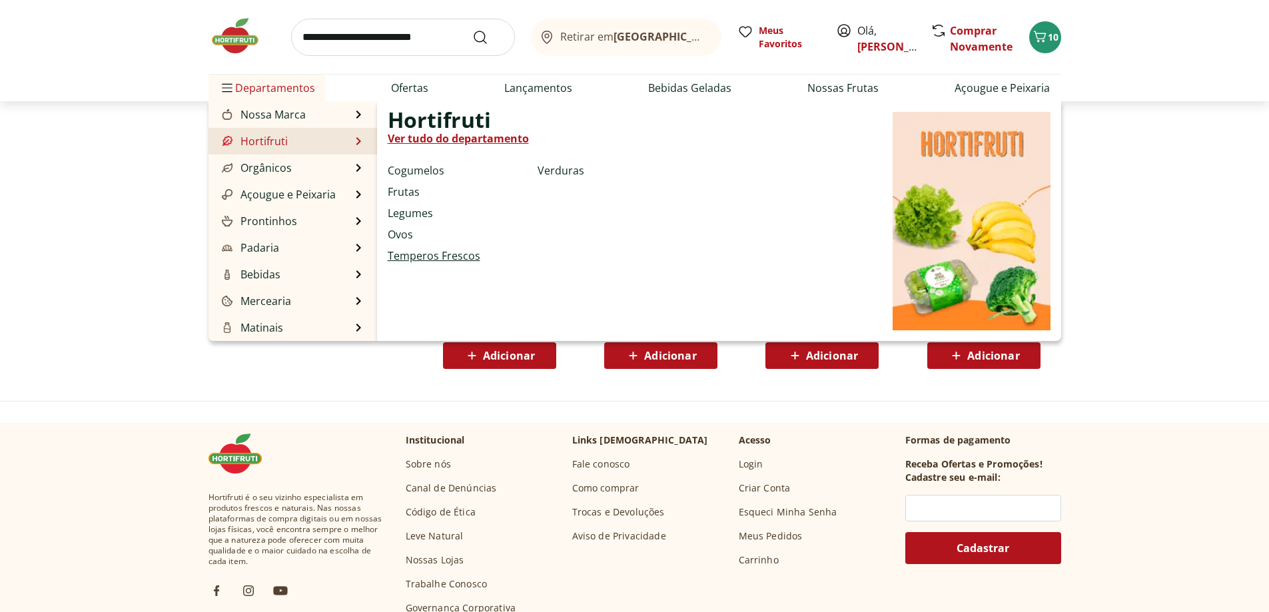
click at [428, 256] on link "Temperos Frescos" at bounding box center [434, 256] width 93 height 16
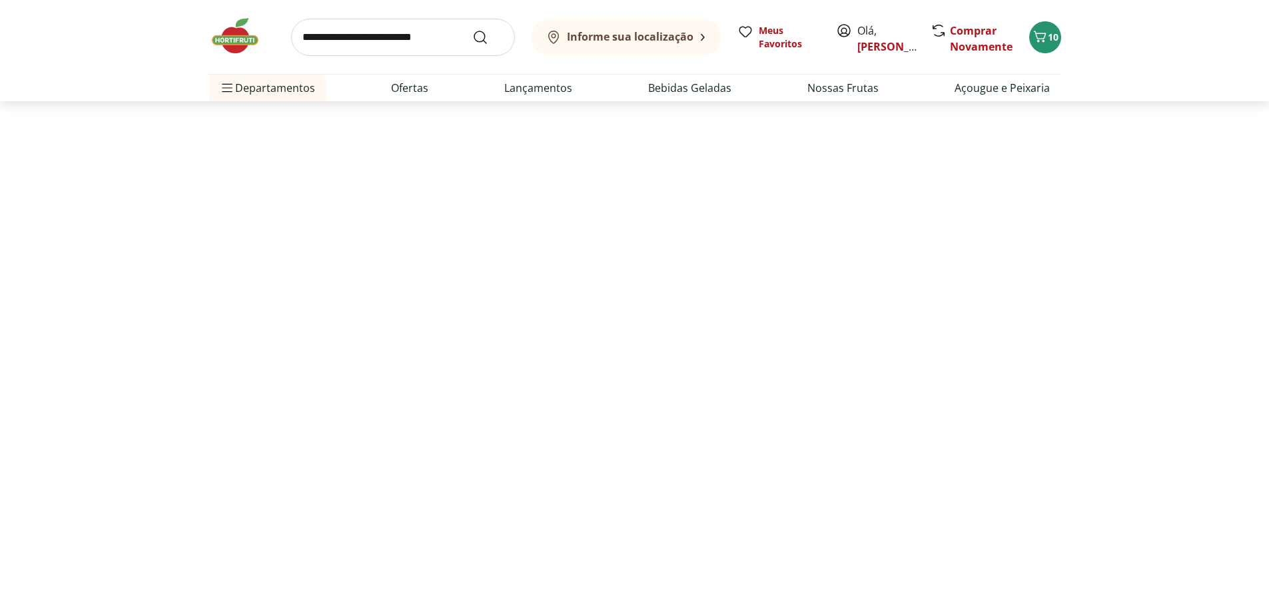
select select "**********"
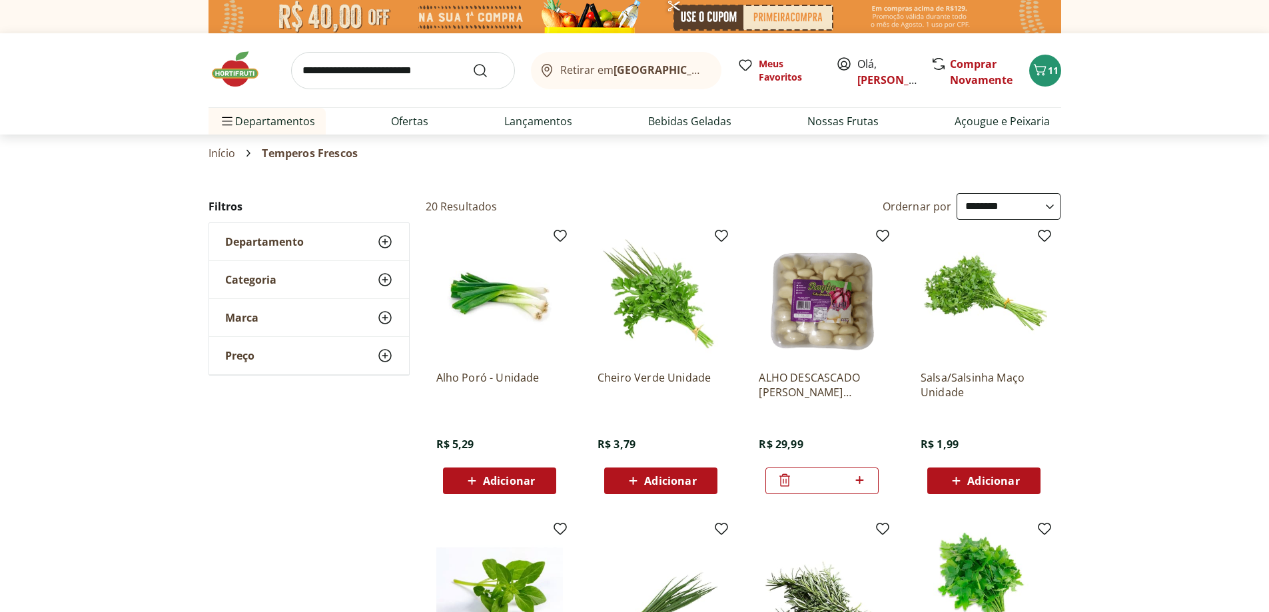
select select "**********"
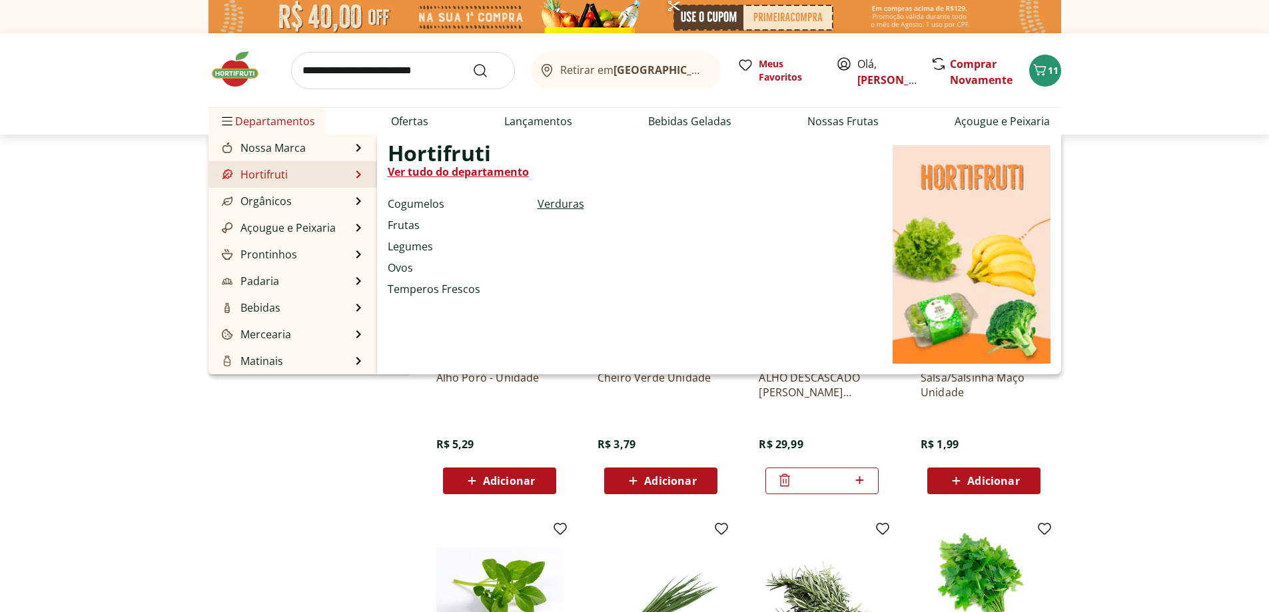
click at [578, 207] on link "Verduras" at bounding box center [561, 204] width 47 height 16
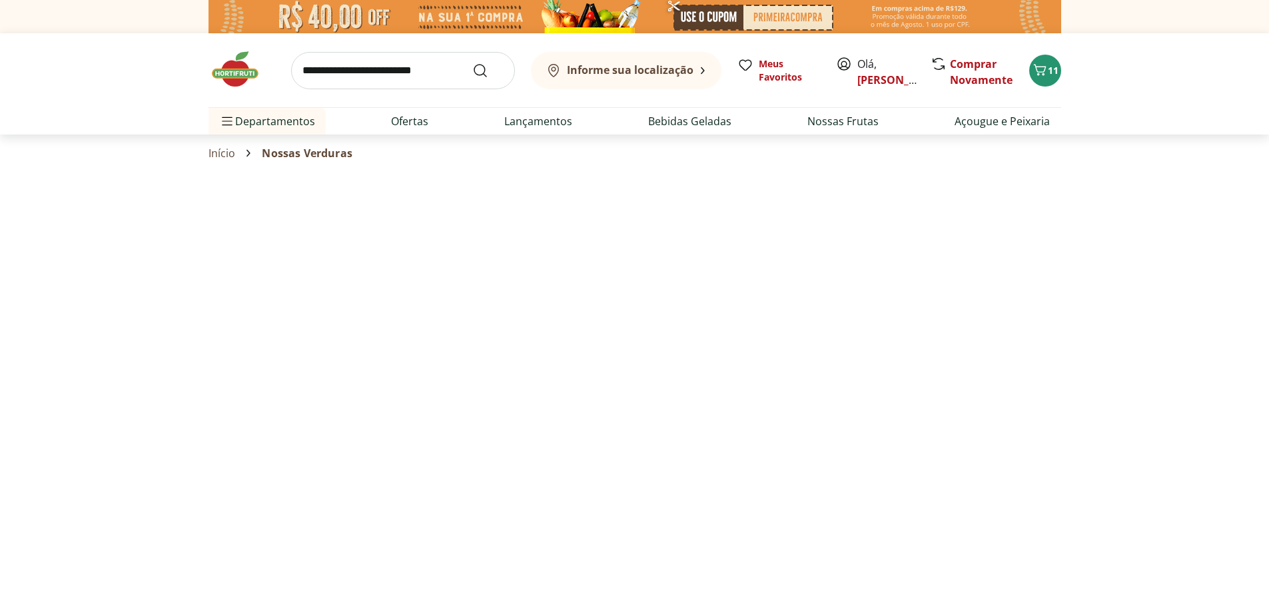
select select "**********"
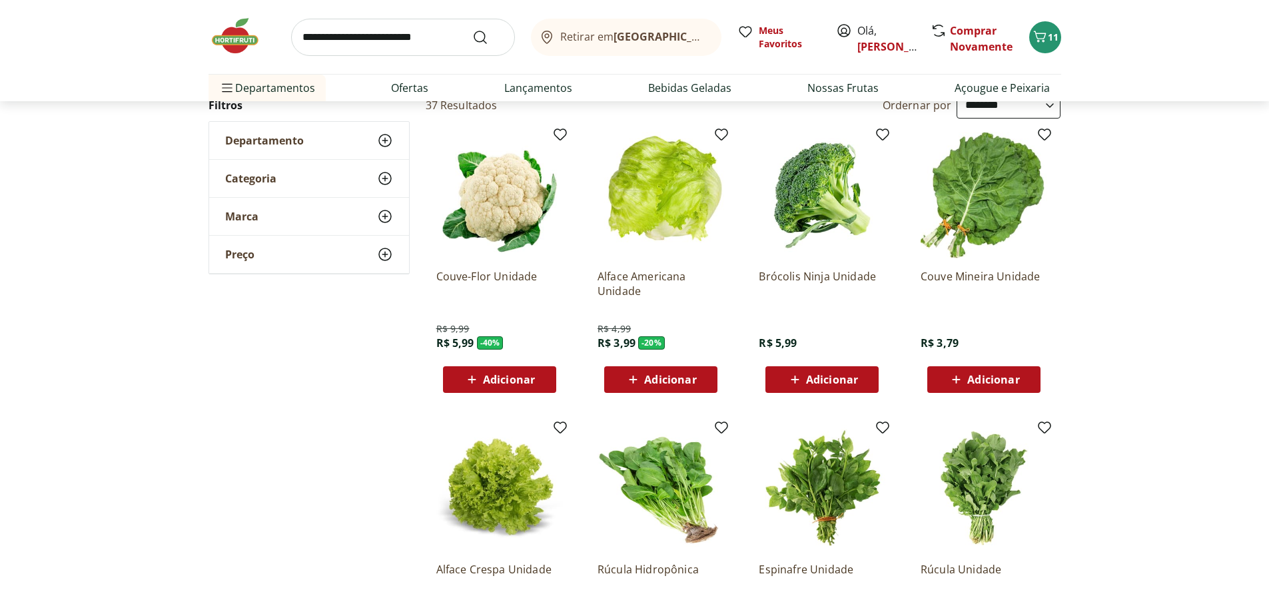
scroll to position [200, 0]
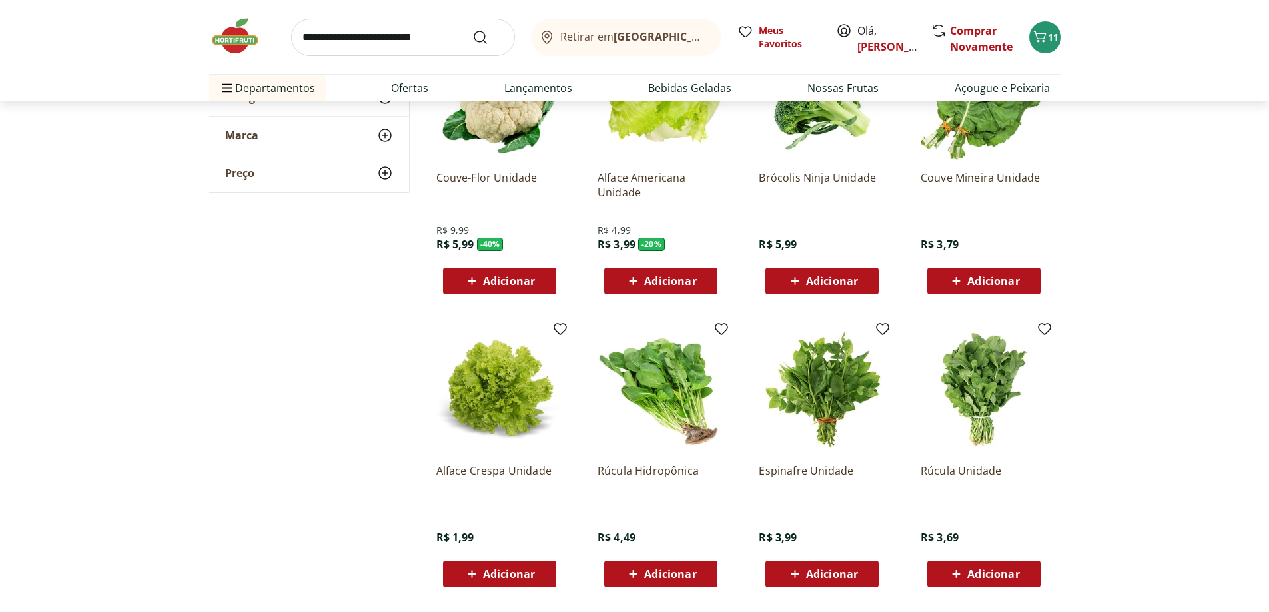
click at [508, 284] on span "Adicionar" at bounding box center [509, 281] width 52 height 11
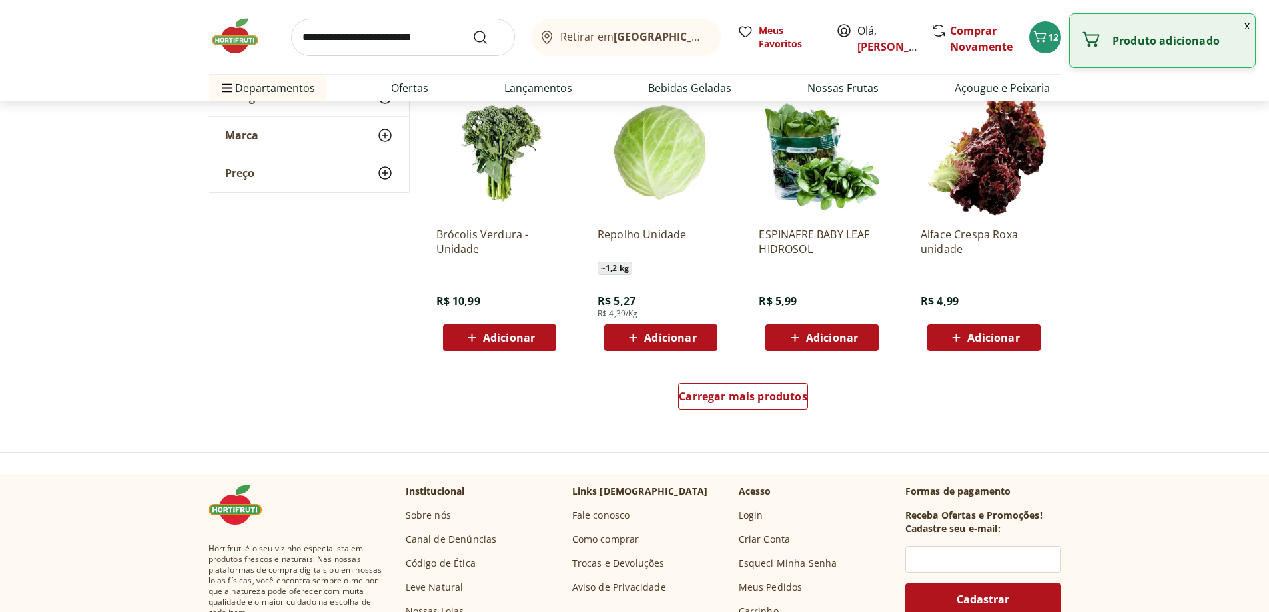
scroll to position [733, 0]
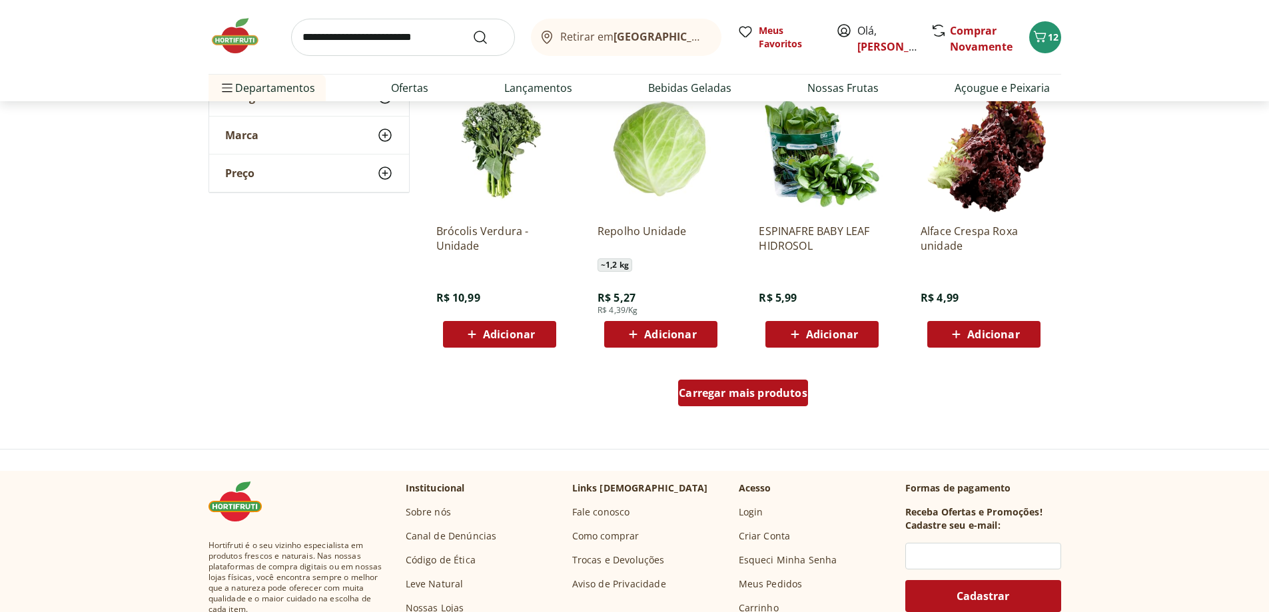
click at [771, 394] on span "Carregar mais produtos" at bounding box center [743, 393] width 129 height 11
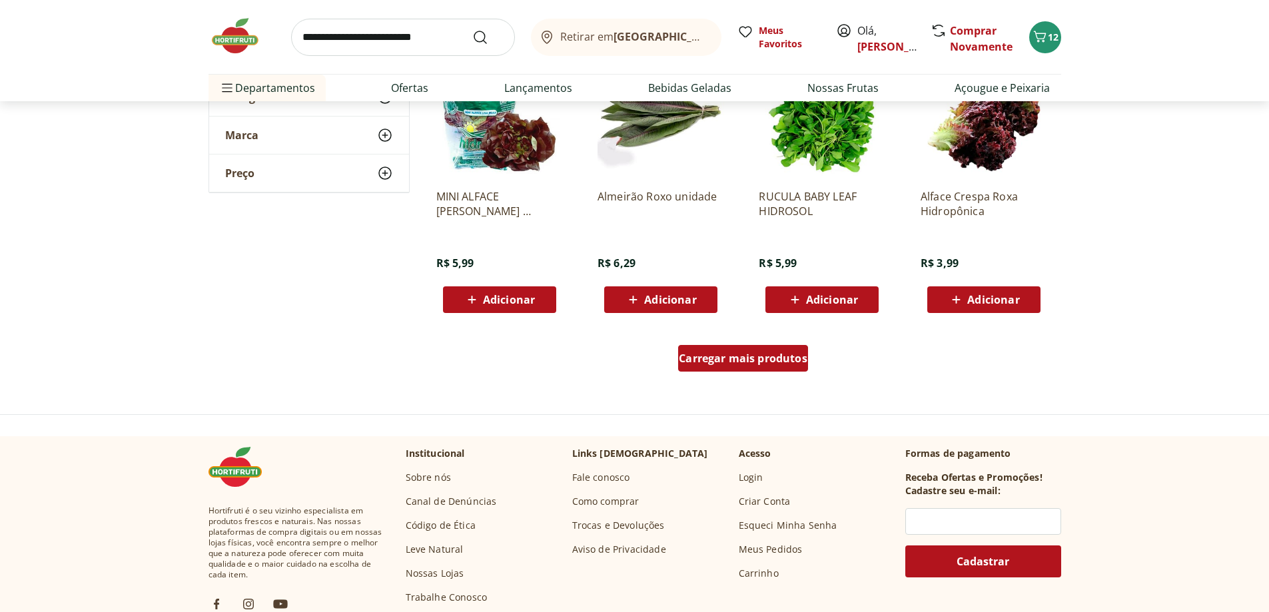
scroll to position [1665, 0]
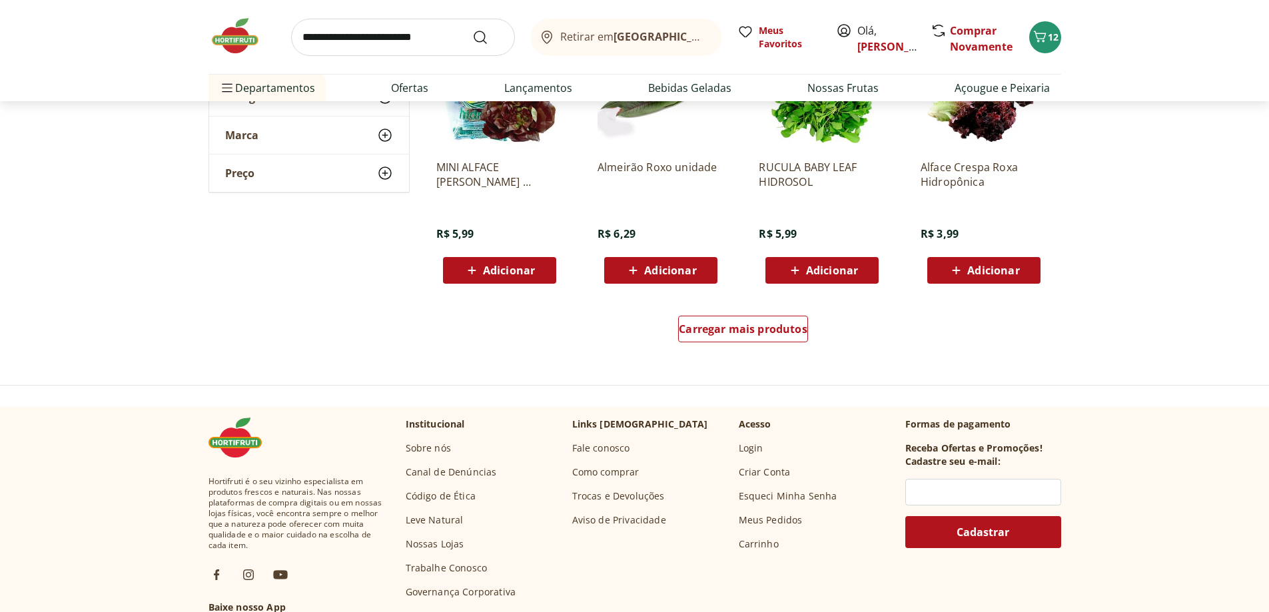
click at [777, 333] on span "Carregar mais produtos" at bounding box center [743, 329] width 129 height 11
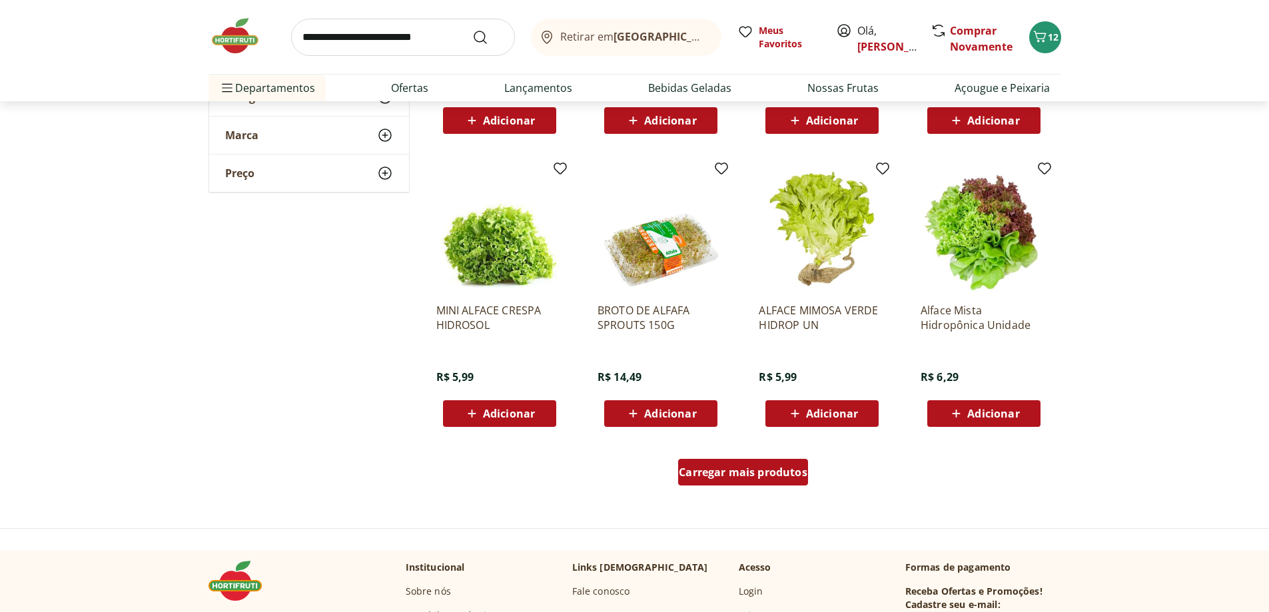
scroll to position [2398, 0]
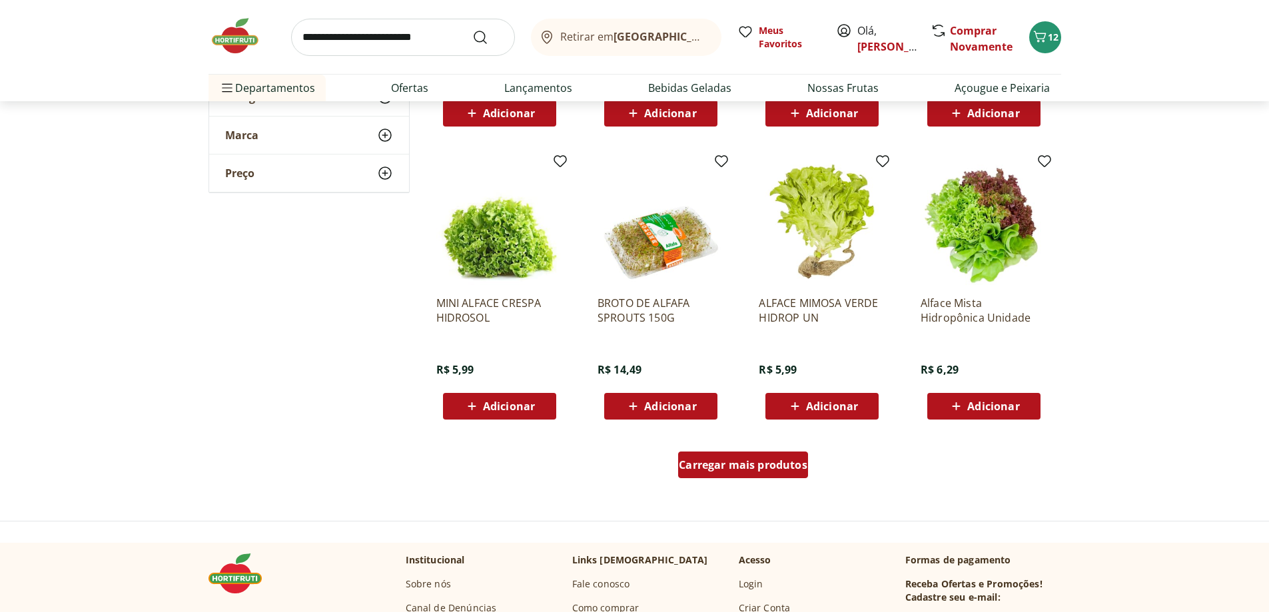
click at [769, 453] on div "Carregar mais produtos" at bounding box center [743, 465] width 130 height 27
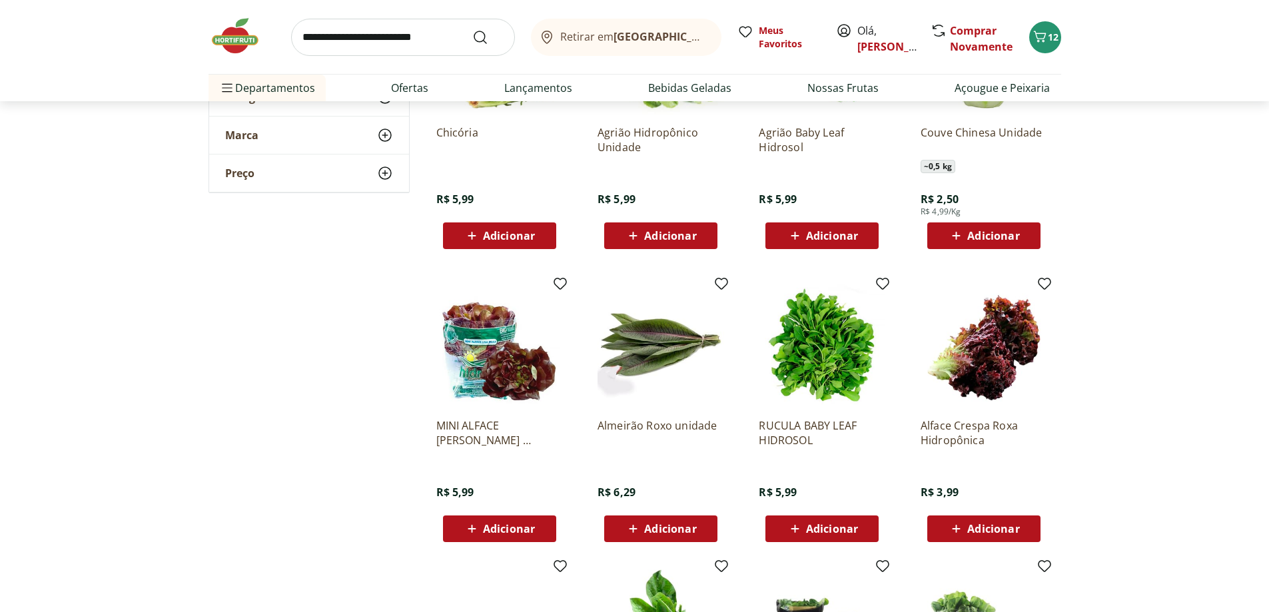
scroll to position [1399, 0]
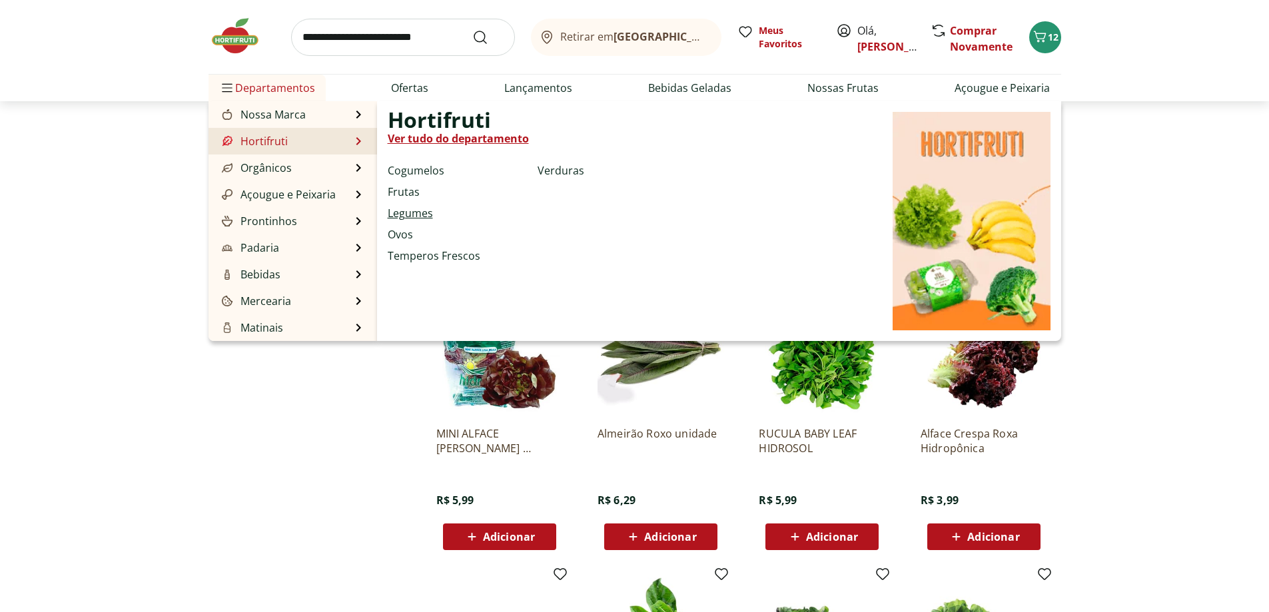
click at [410, 212] on link "Legumes" at bounding box center [410, 213] width 45 height 16
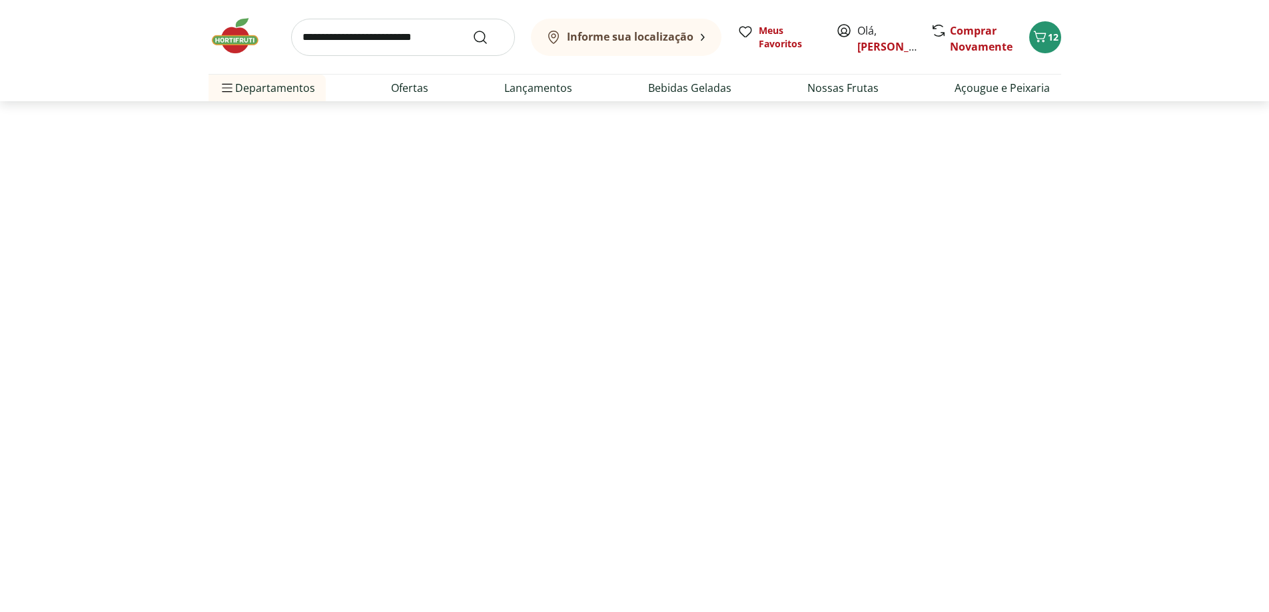
select select "**********"
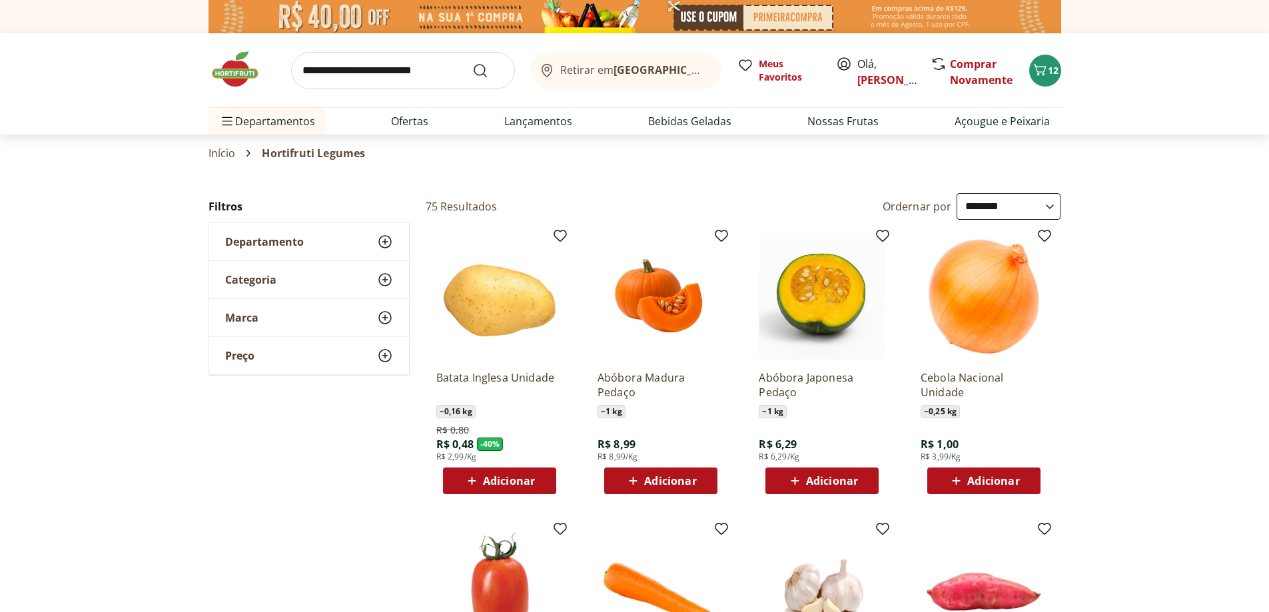
click at [980, 480] on span "Adicionar" at bounding box center [993, 481] width 52 height 11
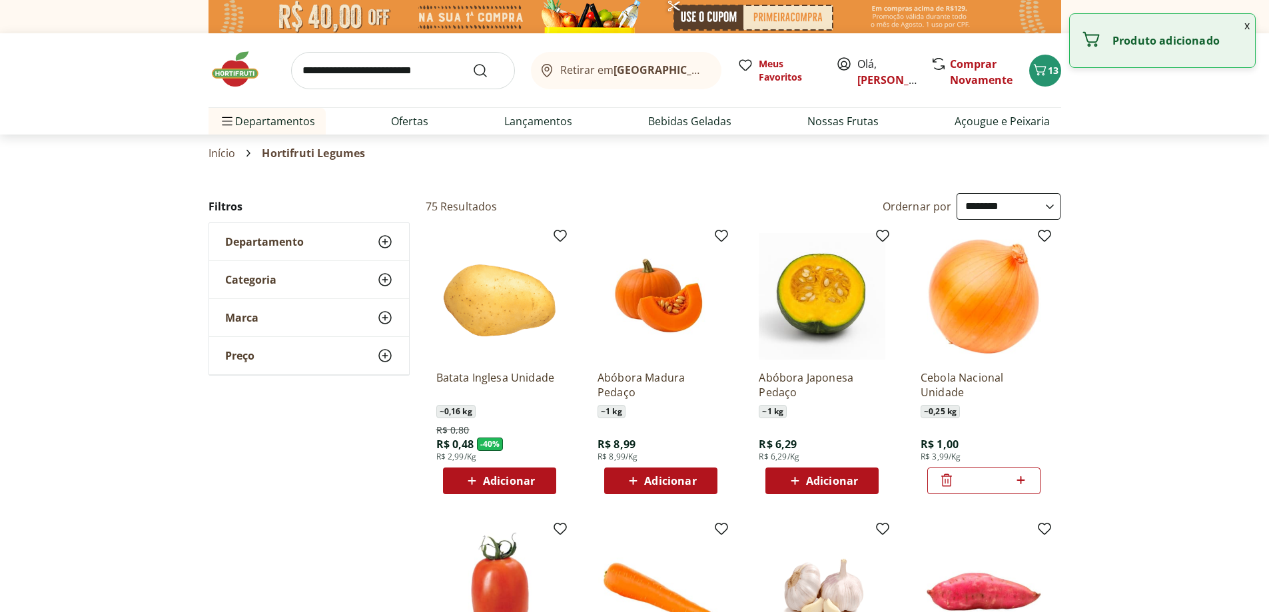
click at [1019, 483] on icon at bounding box center [1021, 480] width 17 height 16
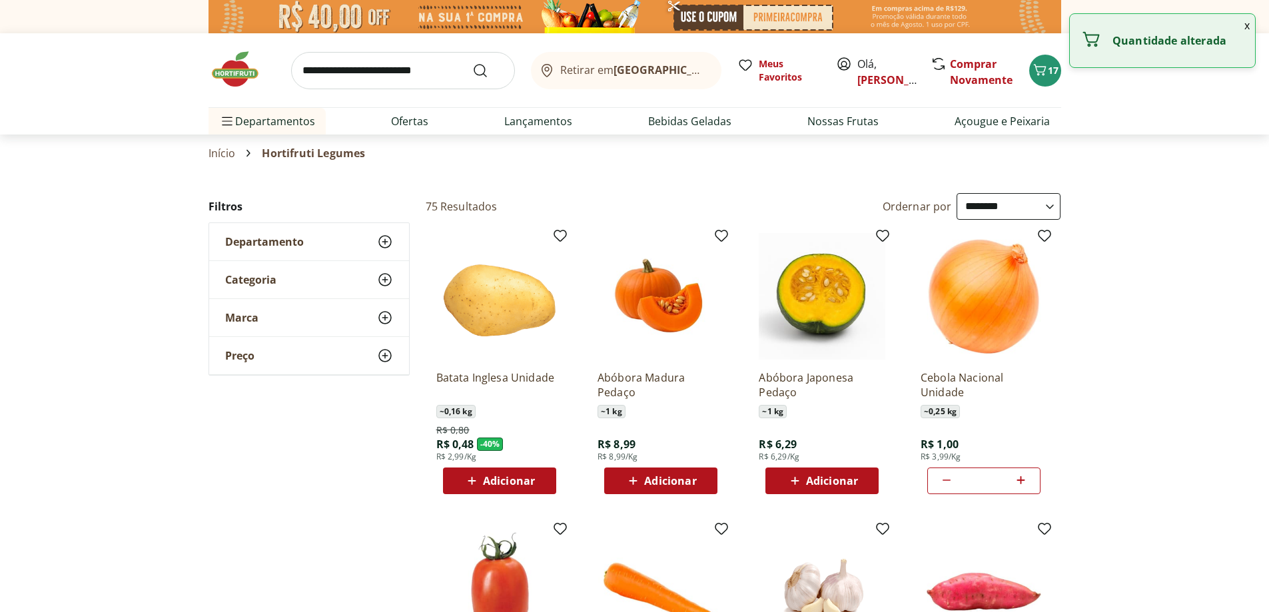
type input "*"
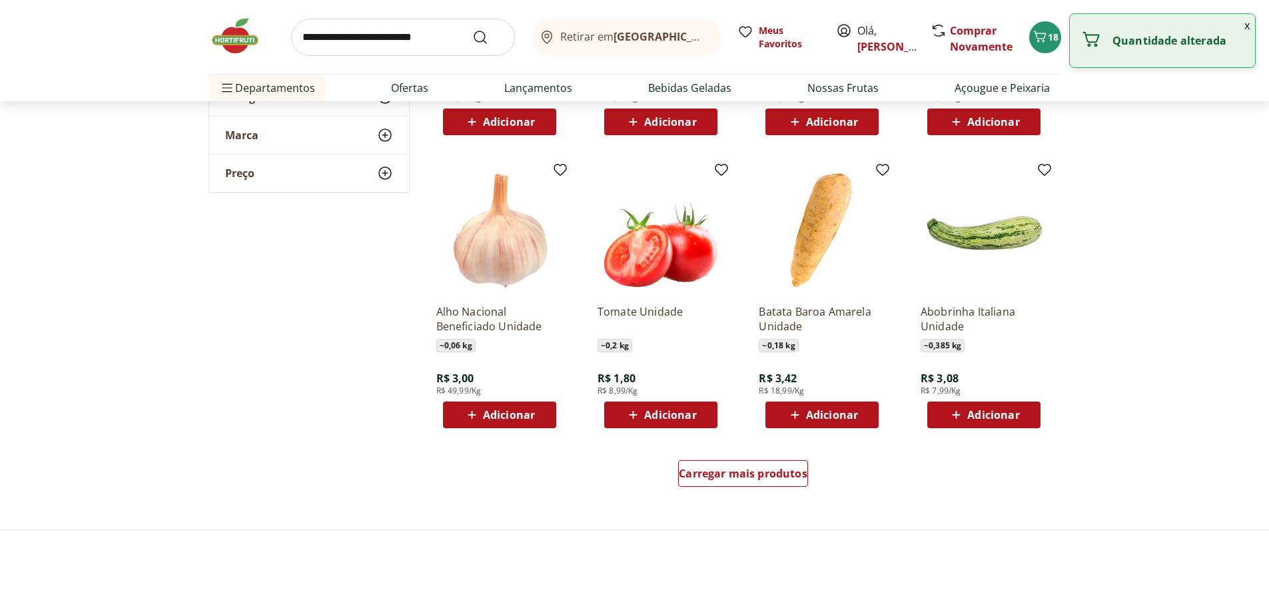
scroll to position [666, 0]
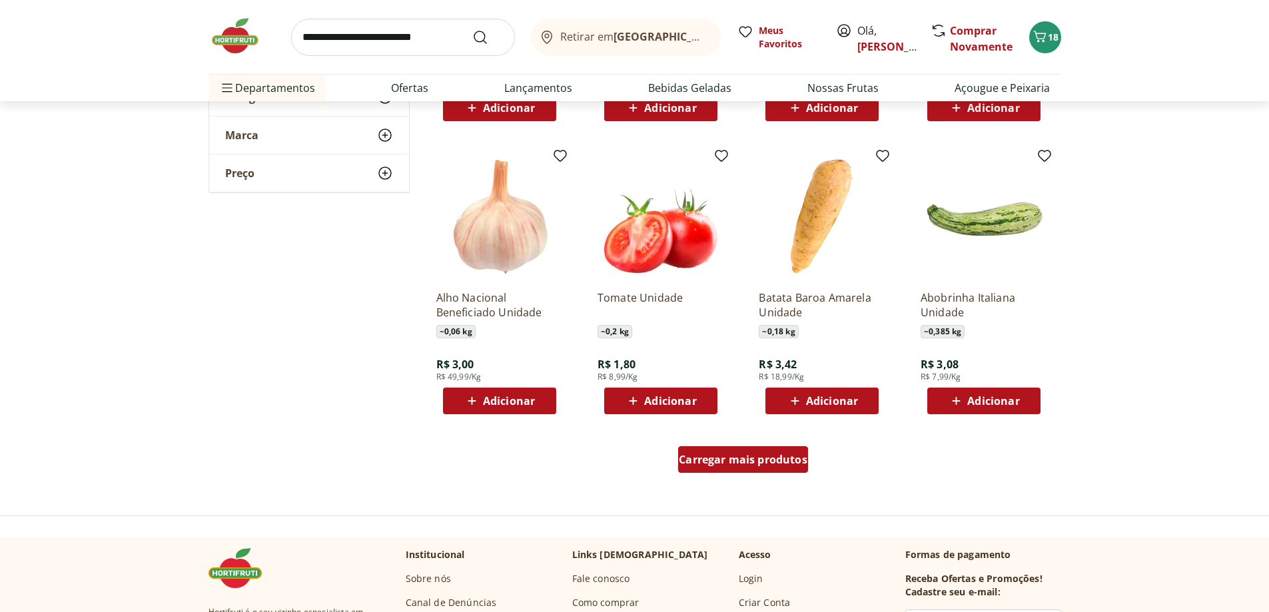
click at [733, 464] on span "Carregar mais produtos" at bounding box center [743, 459] width 129 height 11
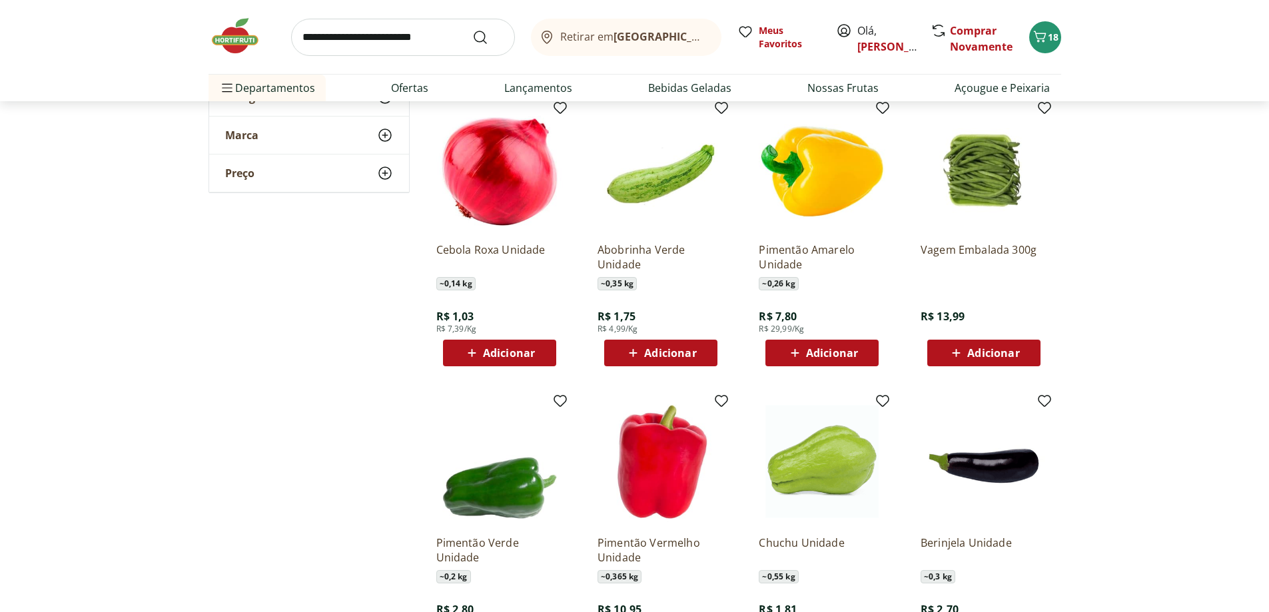
scroll to position [999, 0]
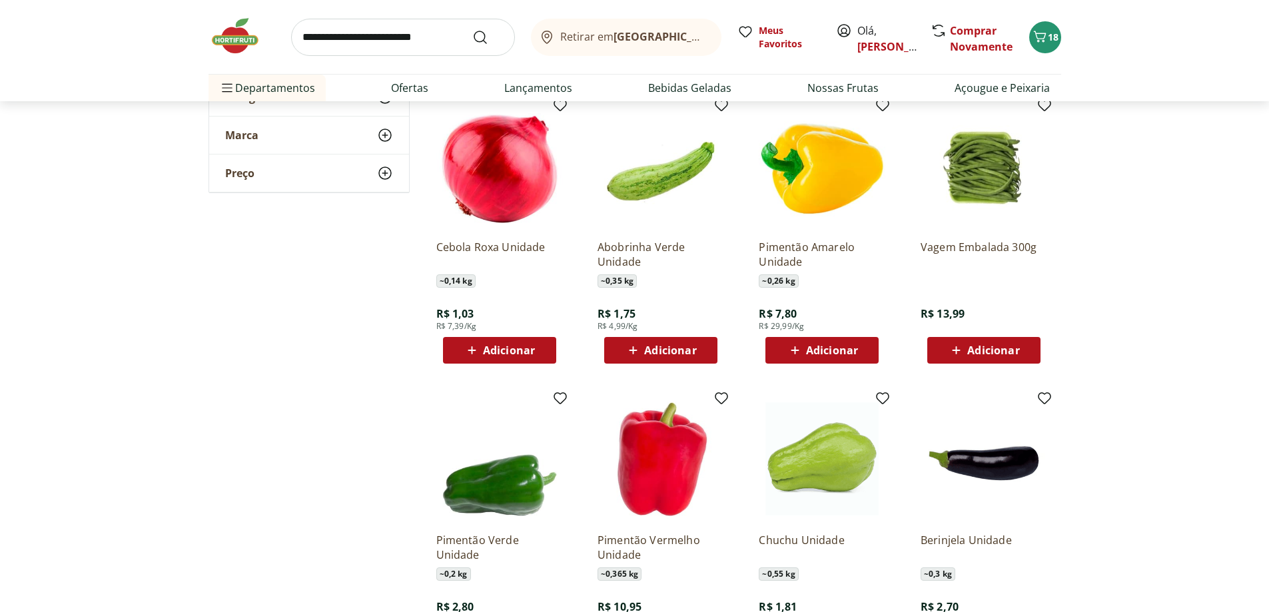
click at [503, 347] on span "Adicionar" at bounding box center [509, 350] width 52 height 11
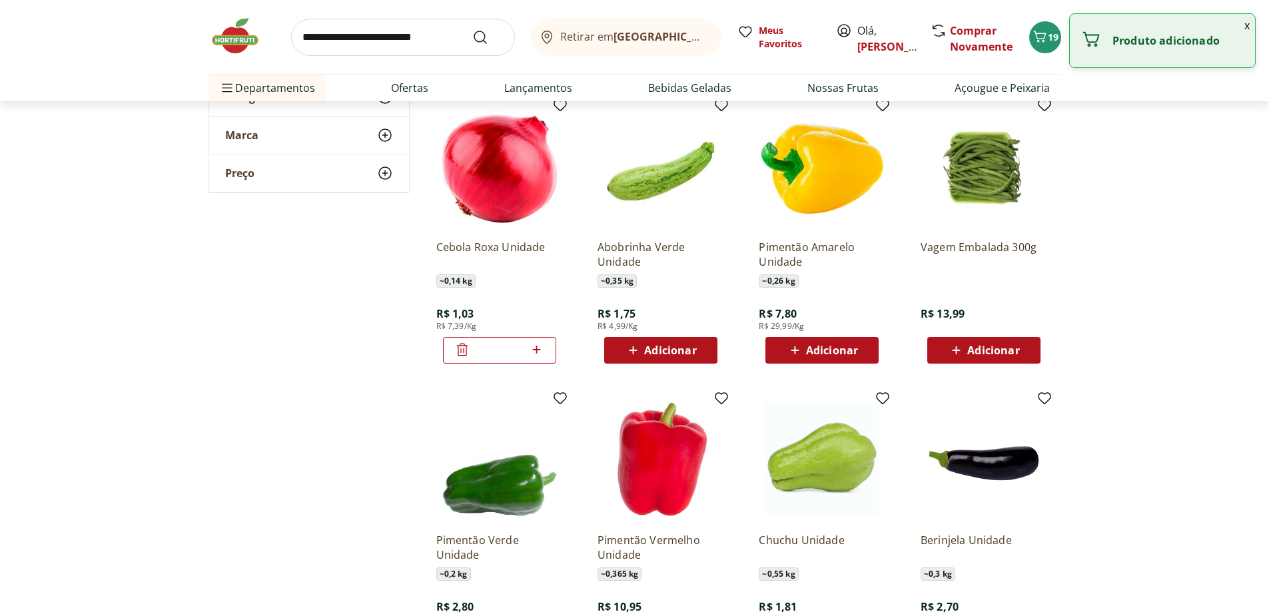
click at [542, 350] on icon at bounding box center [536, 350] width 17 height 16
type input "*"
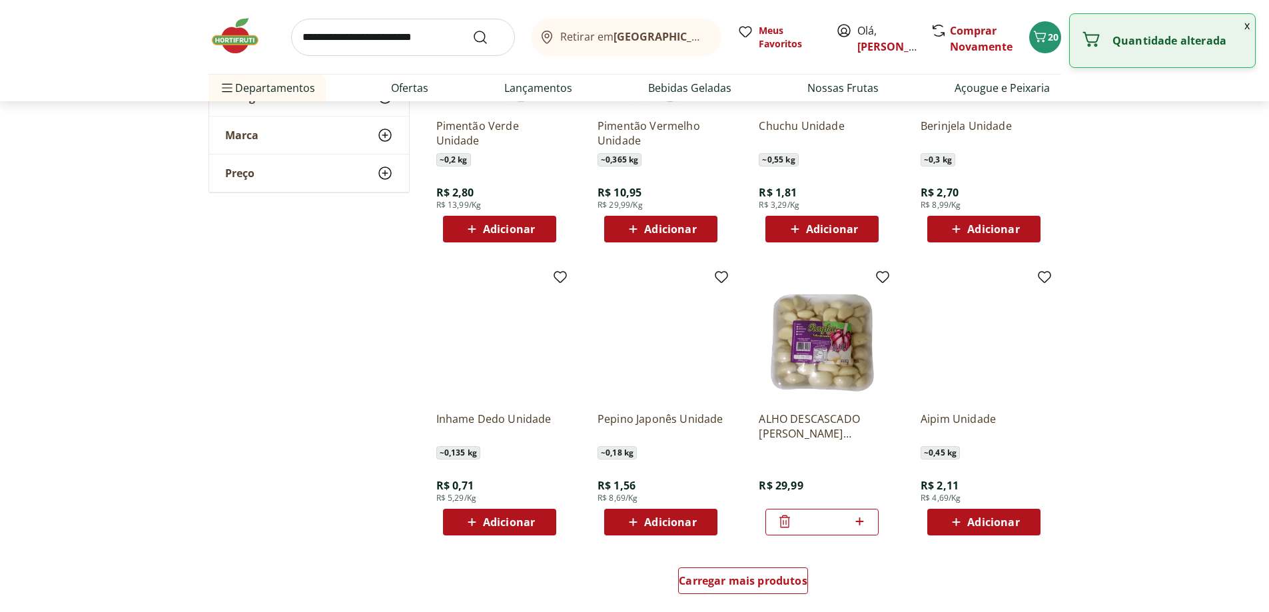
scroll to position [1465, 0]
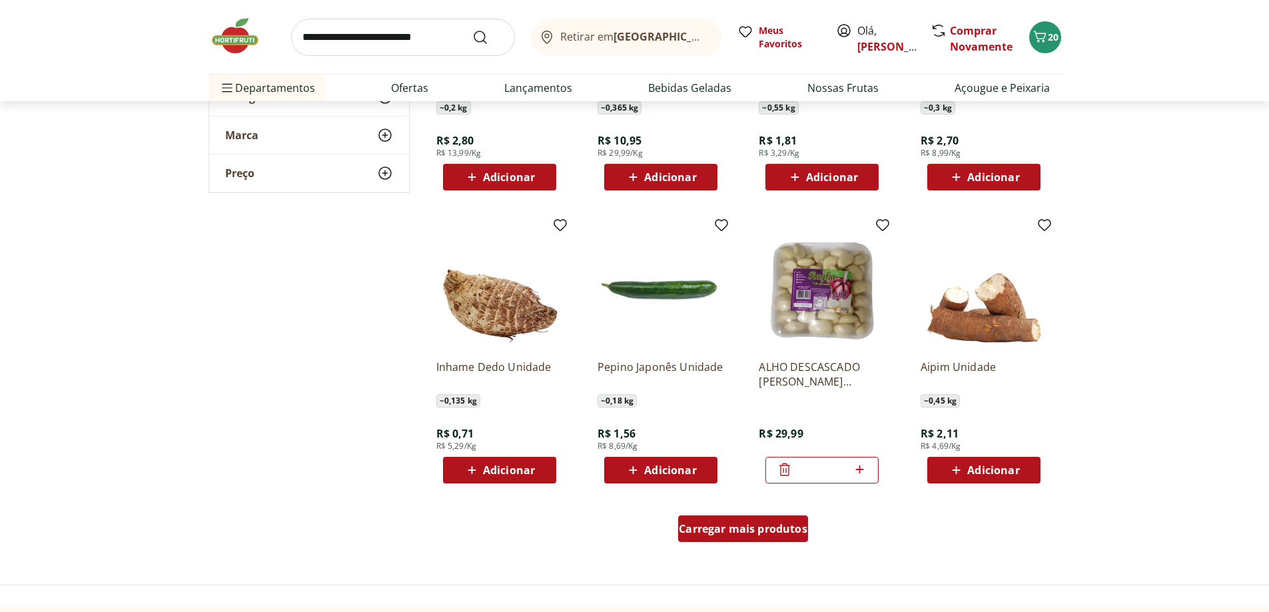
click at [777, 531] on span "Carregar mais produtos" at bounding box center [743, 529] width 129 height 11
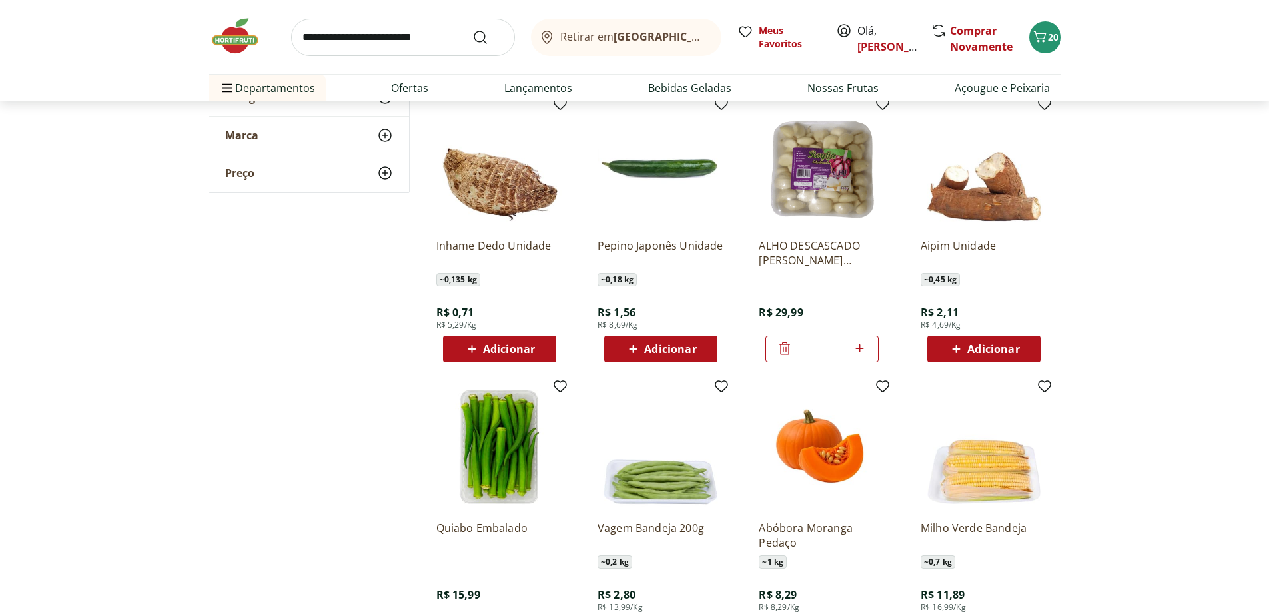
scroll to position [1599, 0]
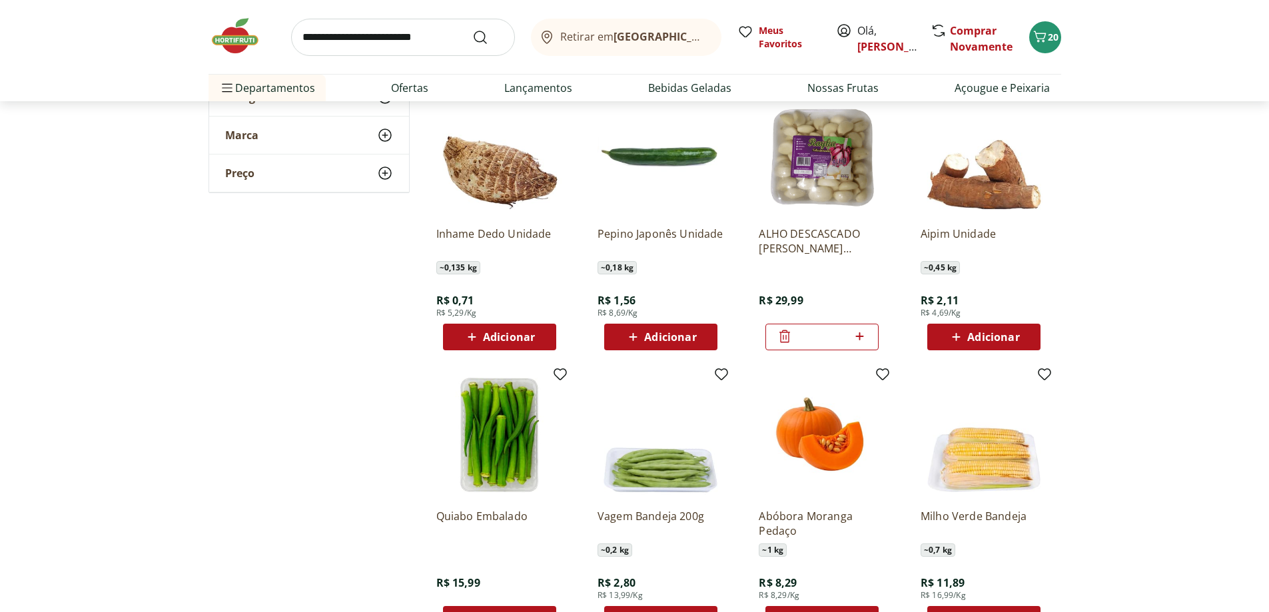
click at [473, 332] on icon at bounding box center [472, 337] width 17 height 16
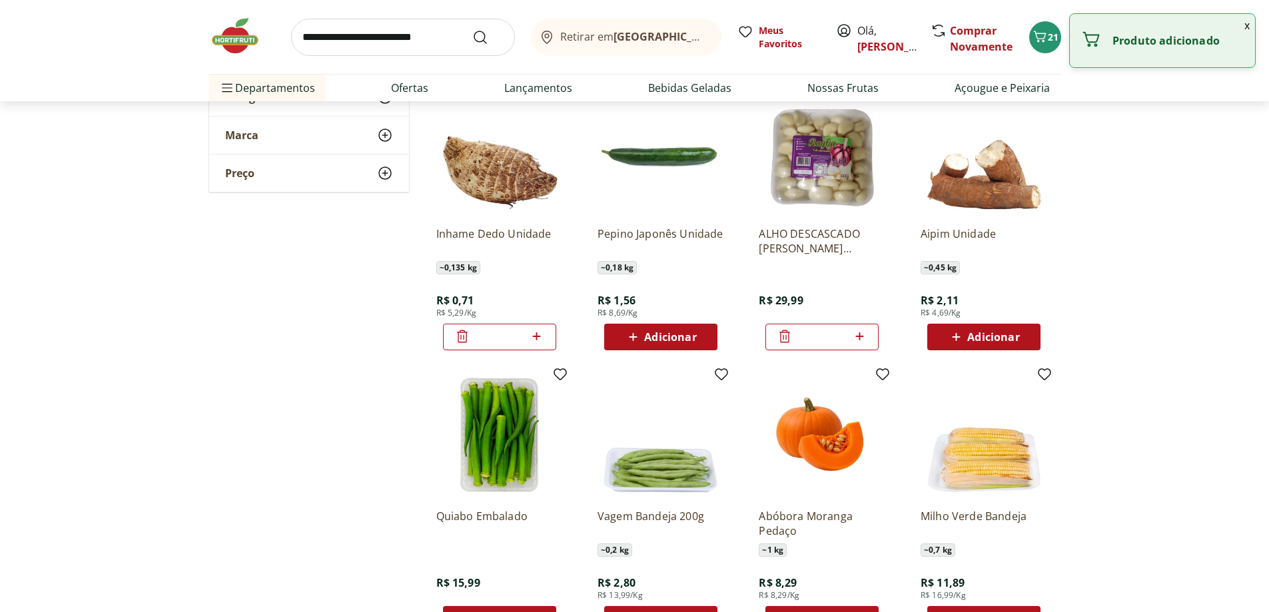
click at [473, 332] on input "*" at bounding box center [499, 337] width 59 height 15
click at [538, 336] on icon at bounding box center [537, 336] width 8 height 8
type input "*"
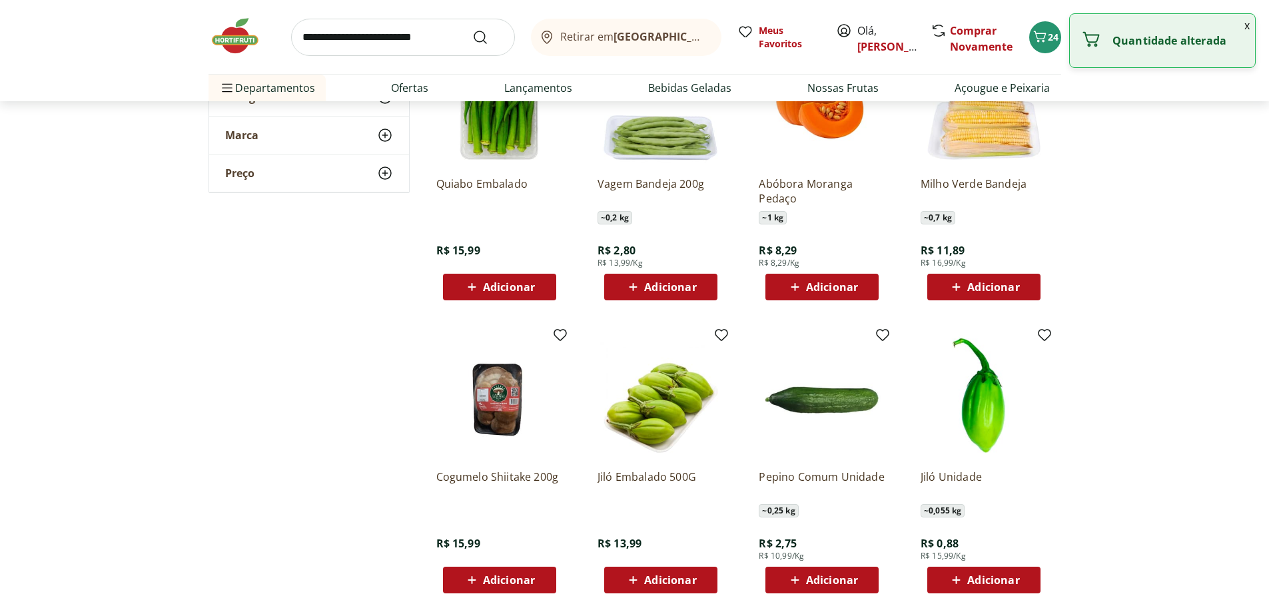
scroll to position [1932, 0]
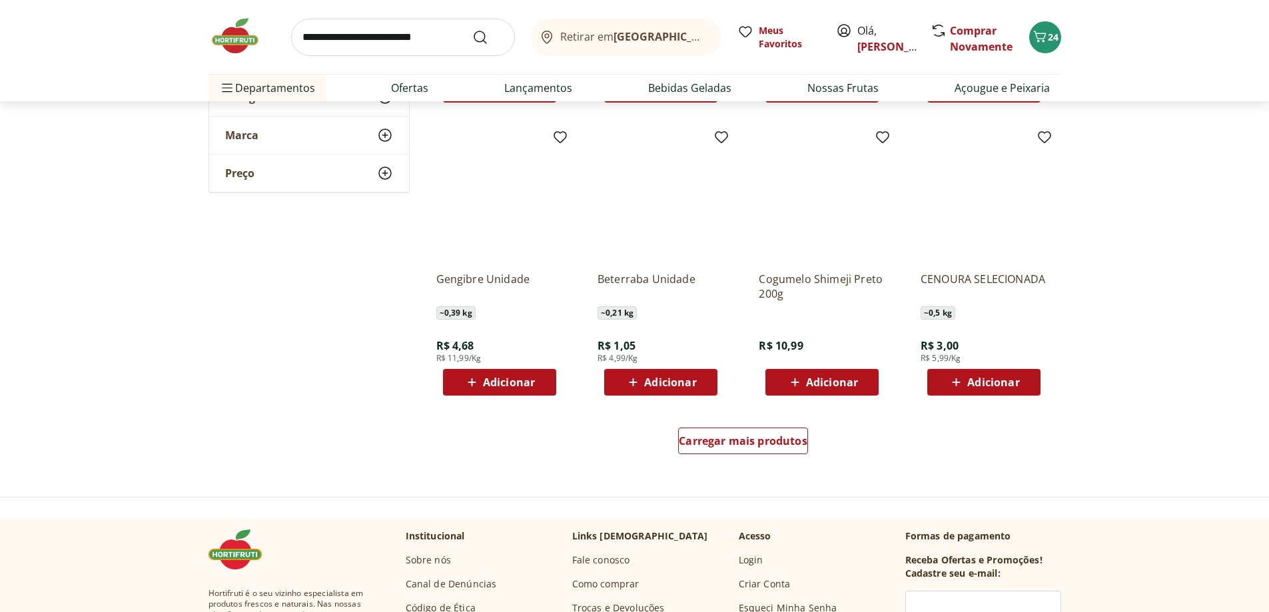
scroll to position [2465, 0]
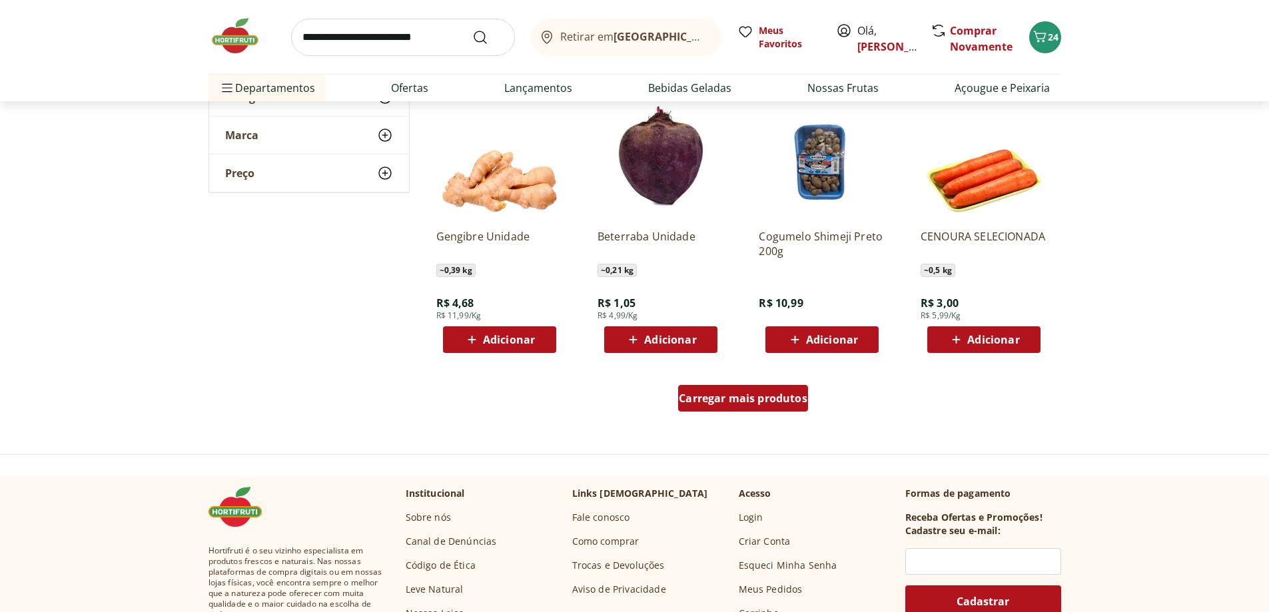
click at [770, 404] on span "Carregar mais produtos" at bounding box center [743, 398] width 129 height 11
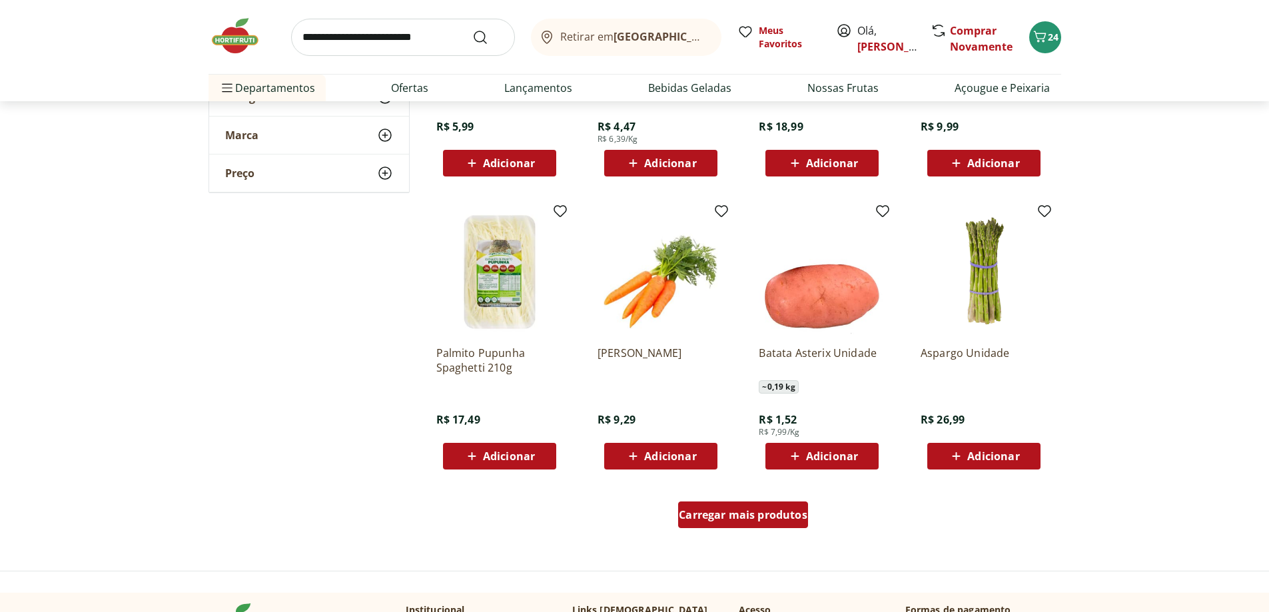
scroll to position [3264, 0]
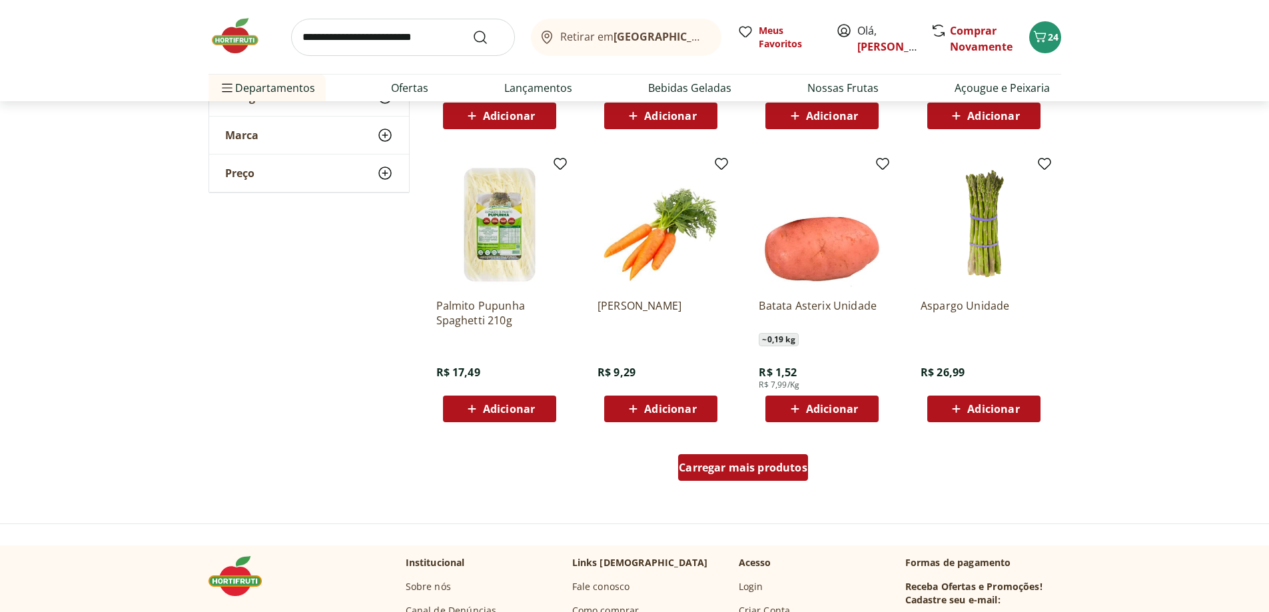
click at [769, 472] on span "Carregar mais produtos" at bounding box center [743, 467] width 129 height 11
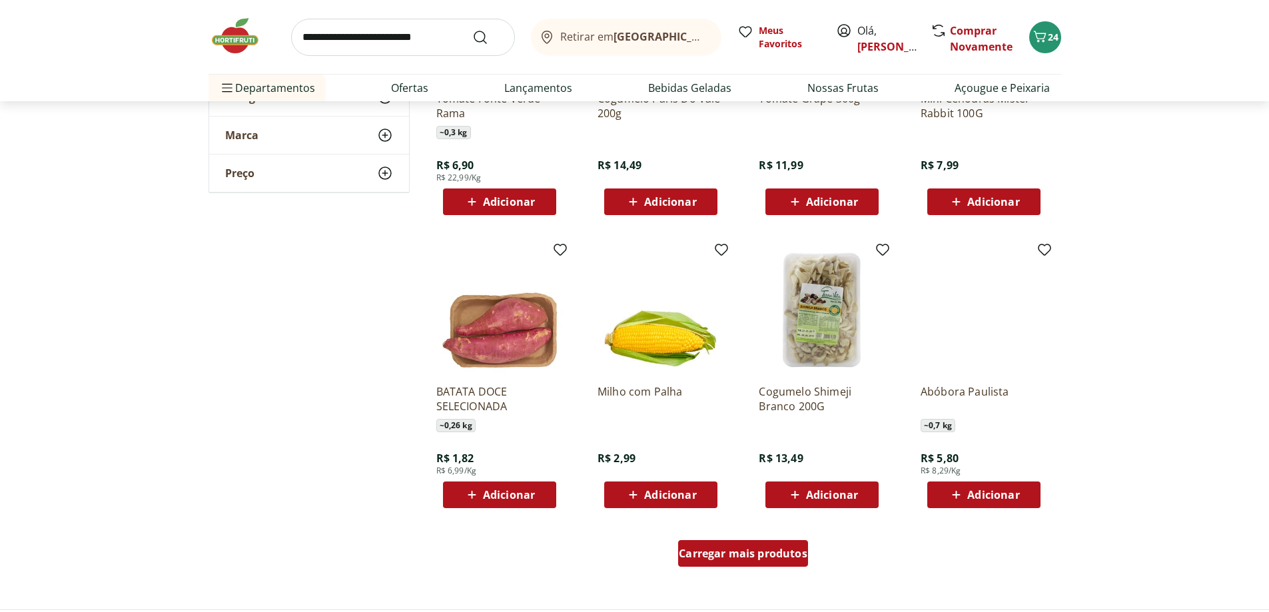
scroll to position [4063, 0]
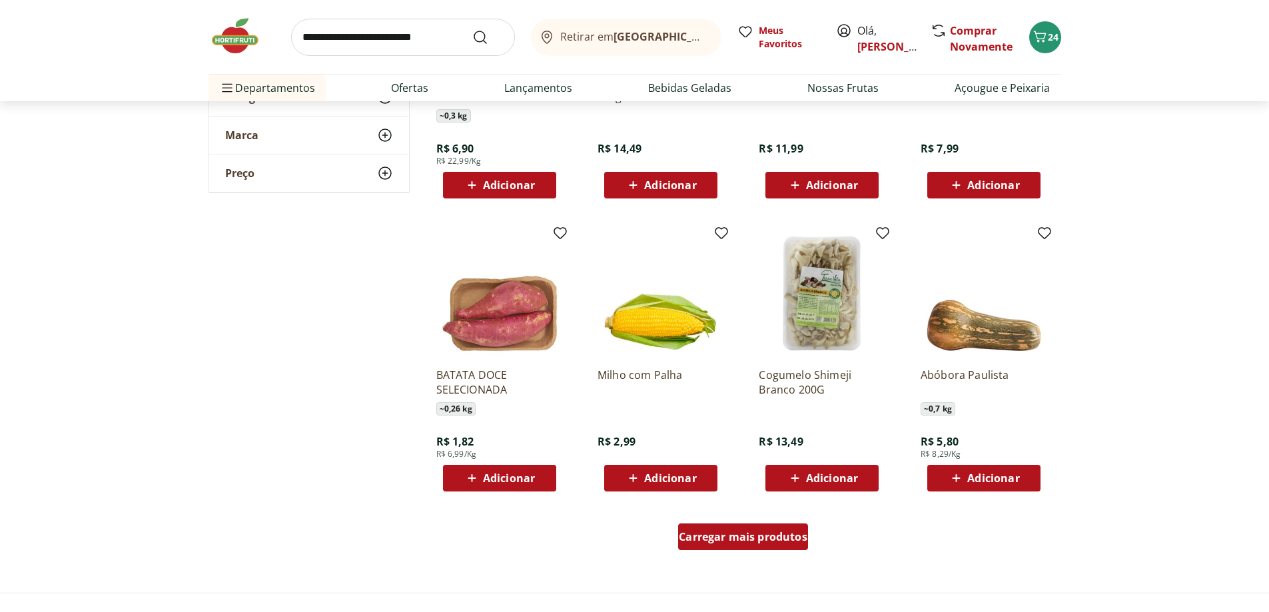
click at [747, 540] on span "Carregar mais produtos" at bounding box center [743, 537] width 129 height 11
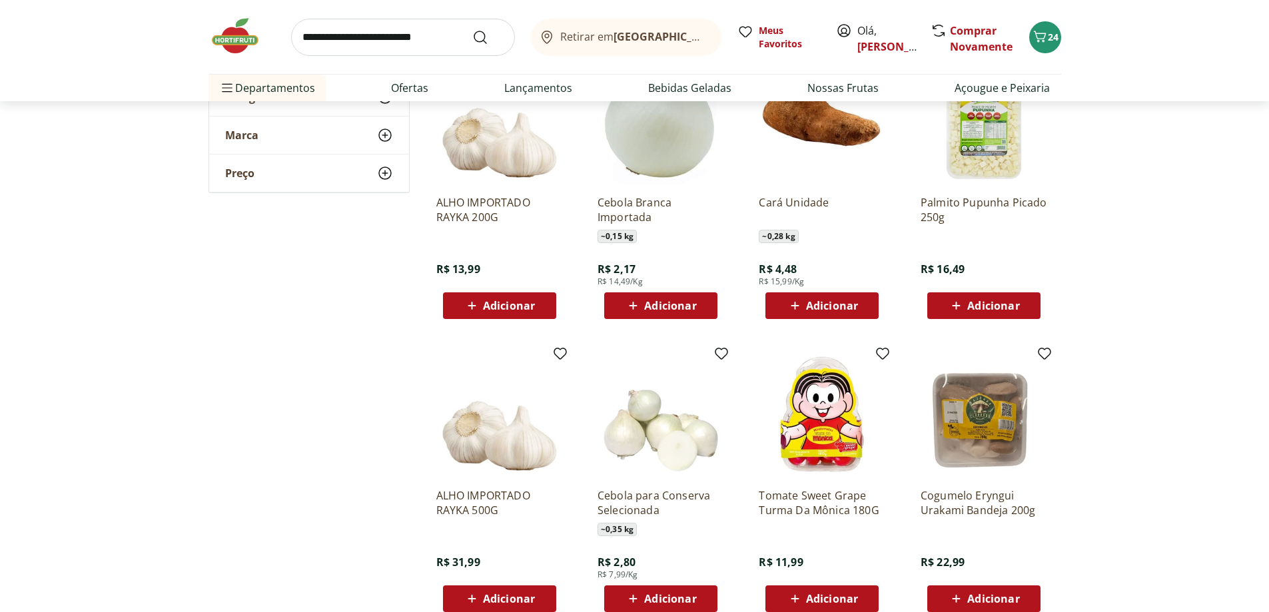
scroll to position [4530, 0]
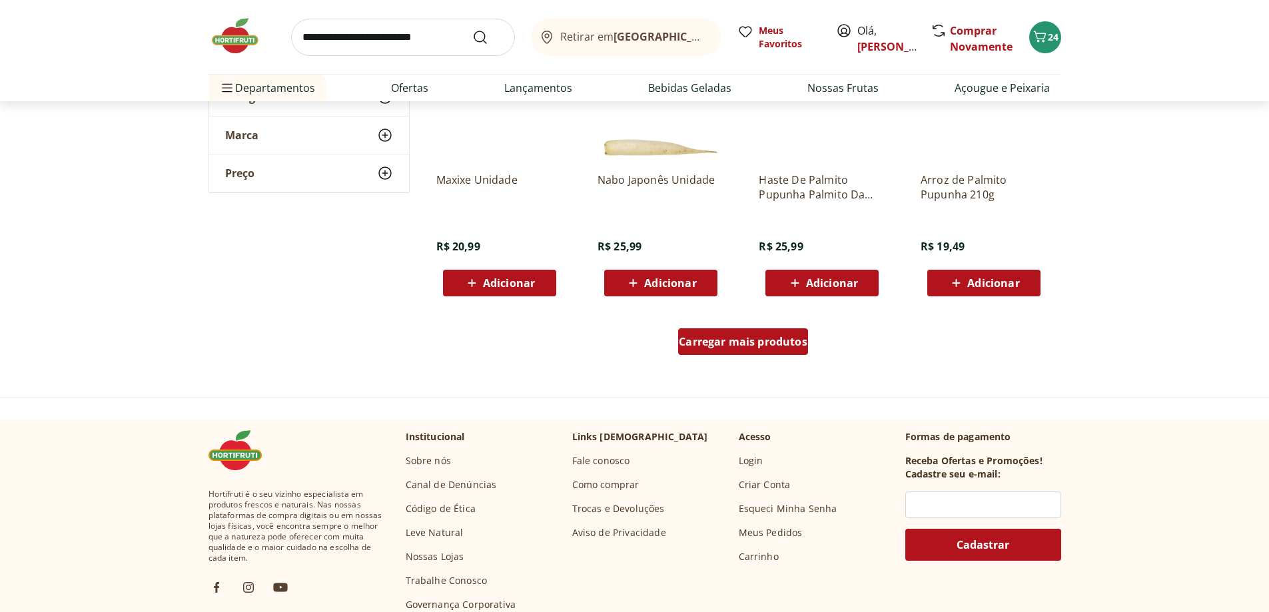
scroll to position [5129, 0]
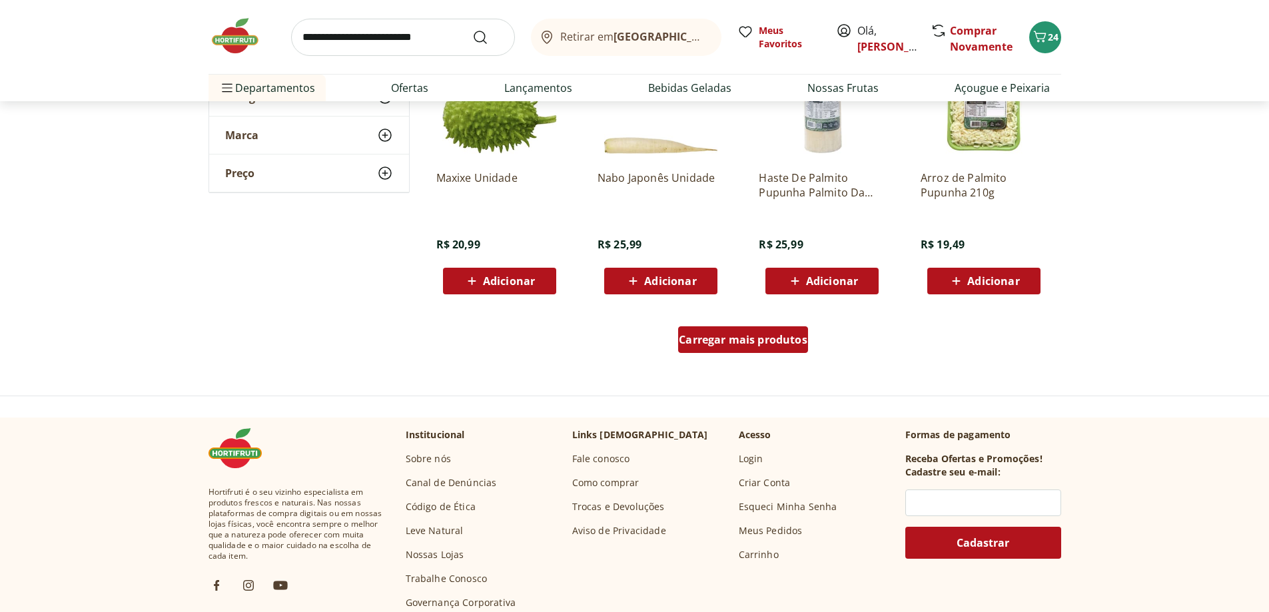
click at [776, 345] on span "Carregar mais produtos" at bounding box center [743, 339] width 129 height 11
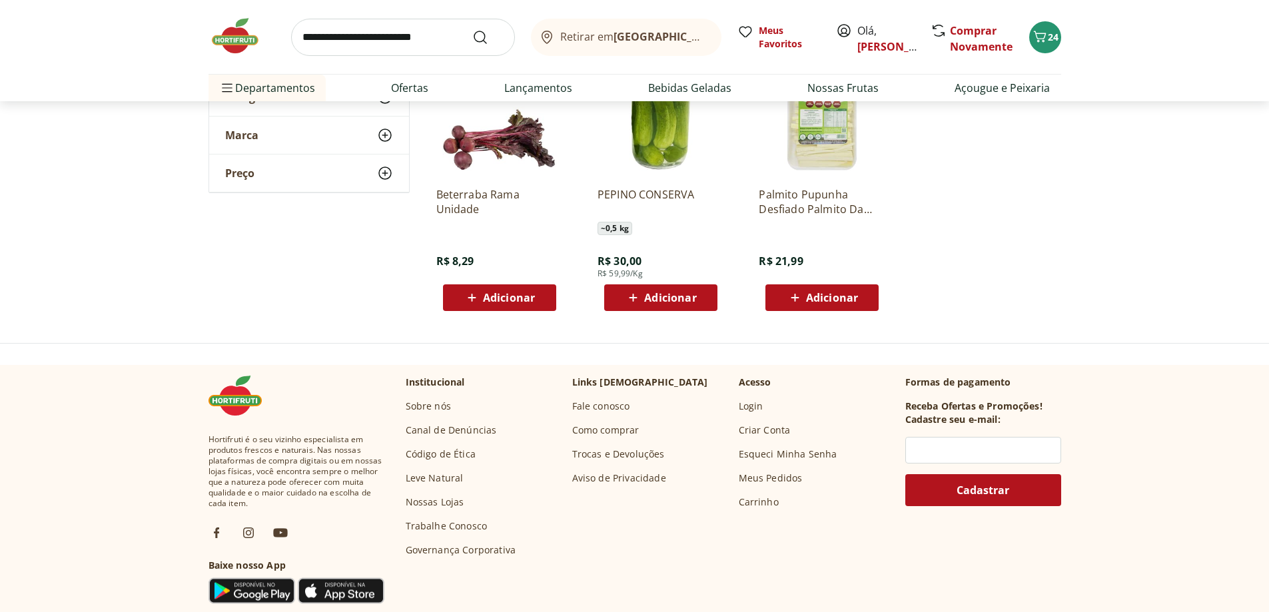
scroll to position [5396, 0]
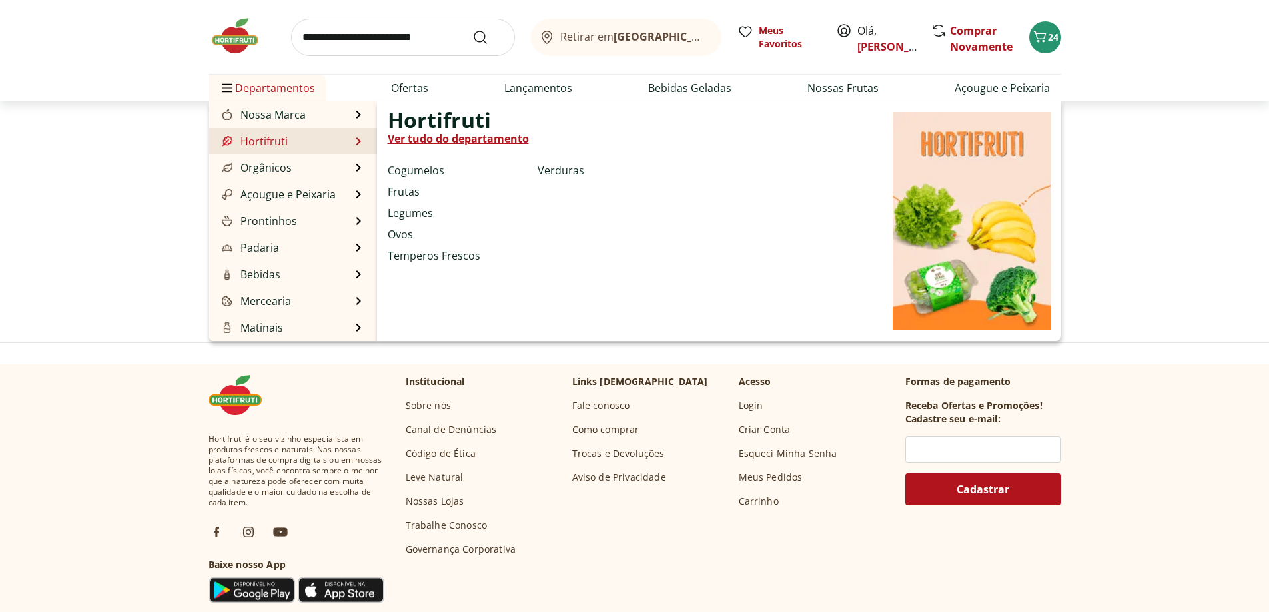
click at [422, 194] on li "Frutas" at bounding box center [460, 192] width 145 height 16
click at [408, 195] on link "Frutas" at bounding box center [404, 192] width 32 height 16
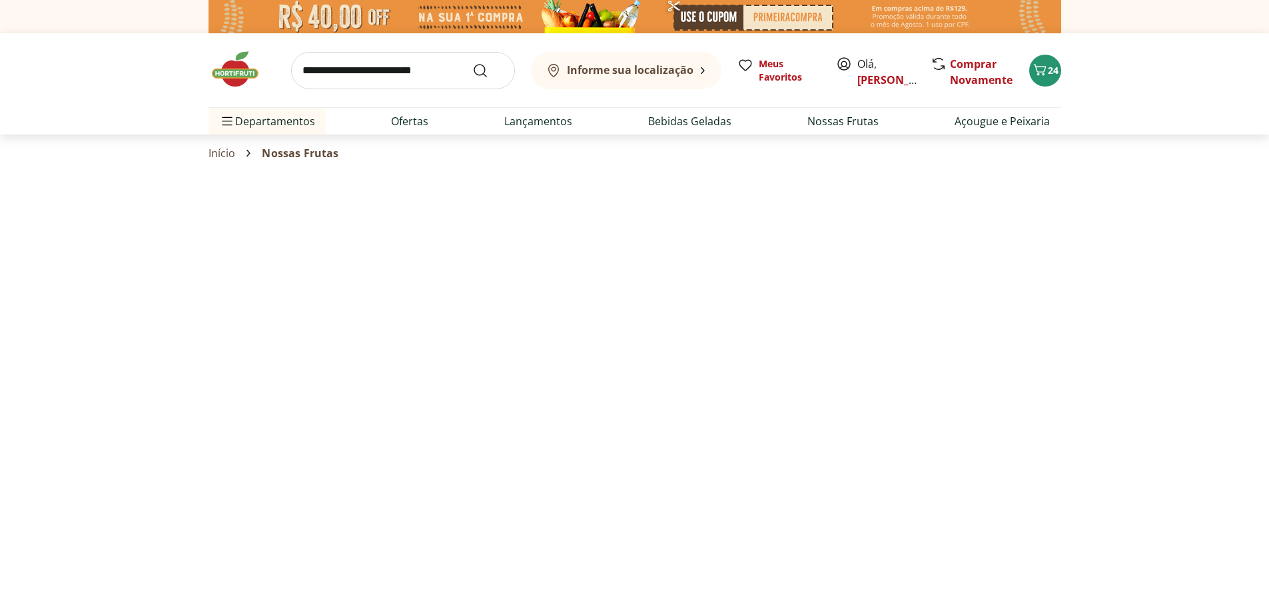
select select "**********"
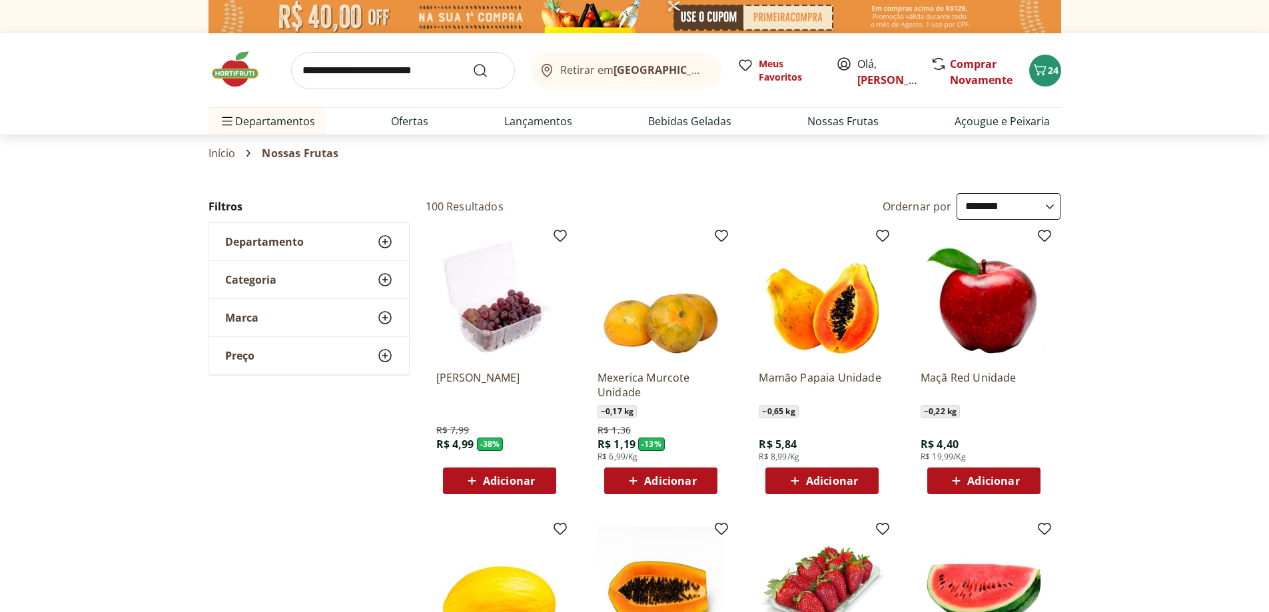
scroll to position [200, 0]
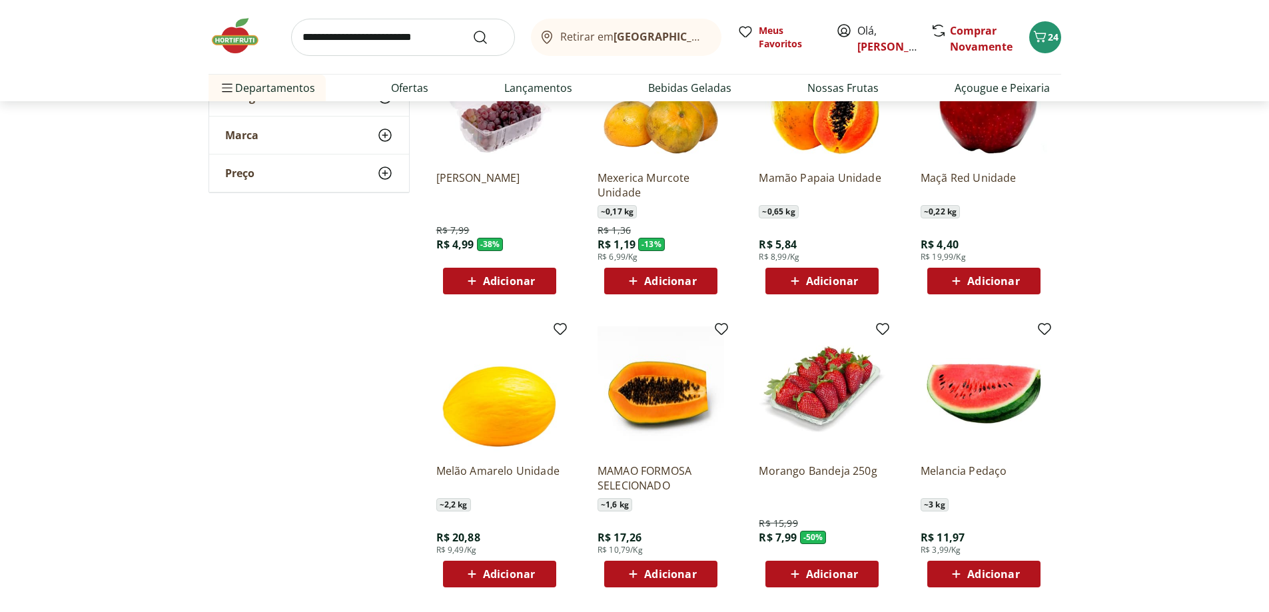
click at [821, 279] on span "Adicionar" at bounding box center [832, 281] width 52 height 11
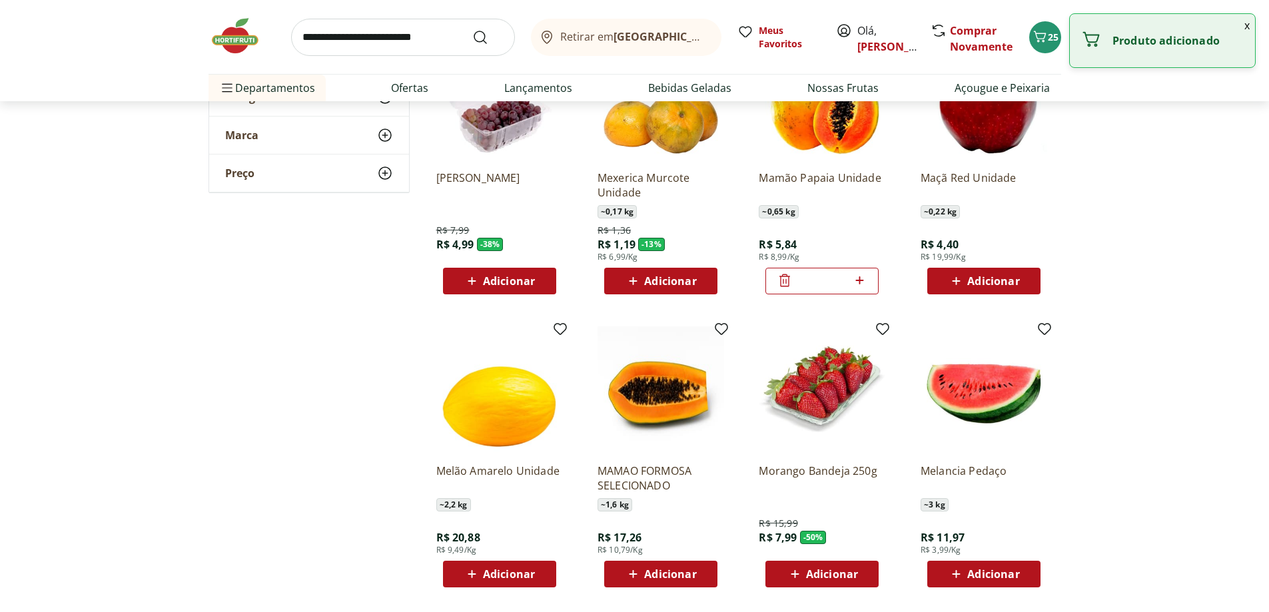
click at [863, 279] on icon at bounding box center [859, 280] width 17 height 16
type input "*"
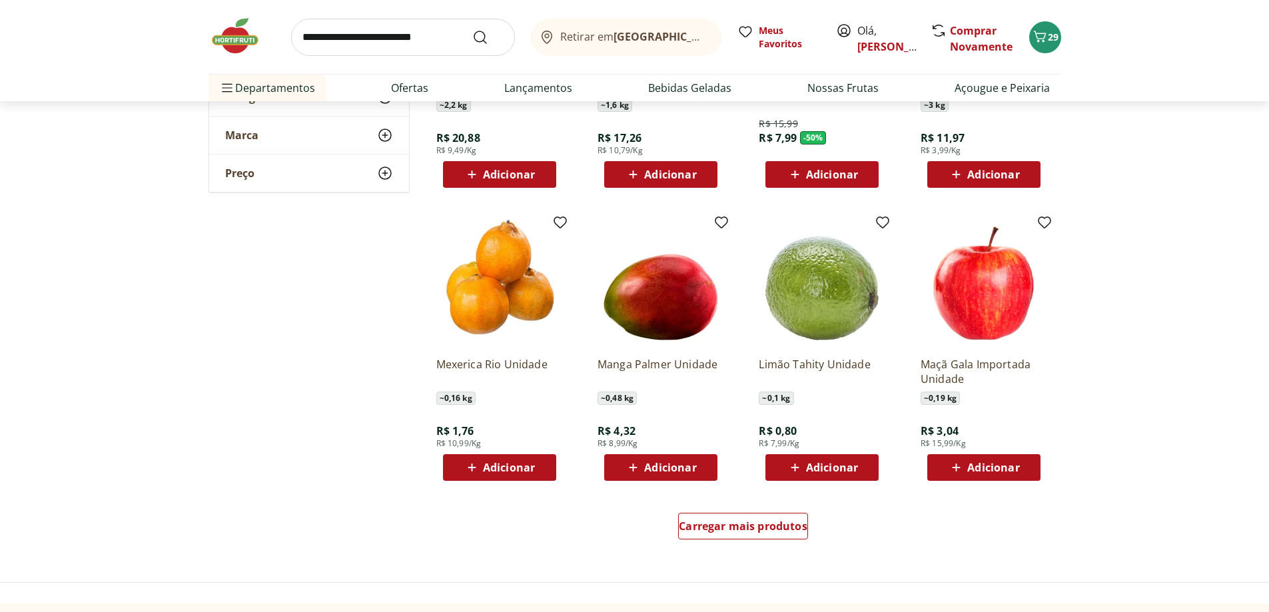
scroll to position [666, 0]
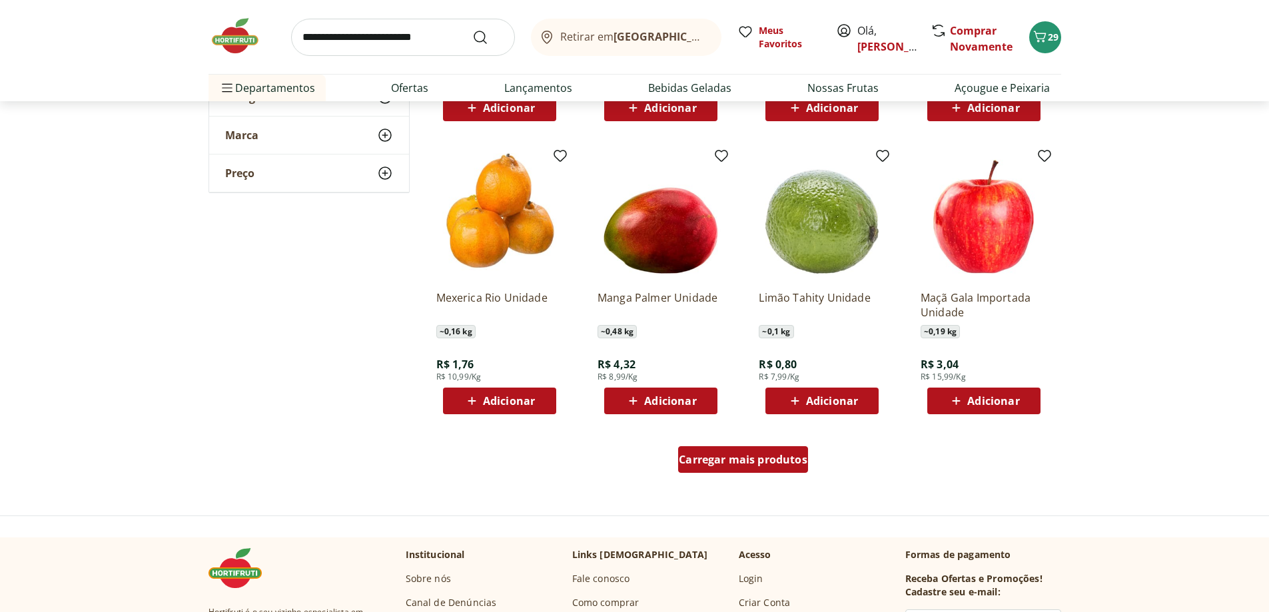
click at [771, 460] on span "Carregar mais produtos" at bounding box center [743, 459] width 129 height 11
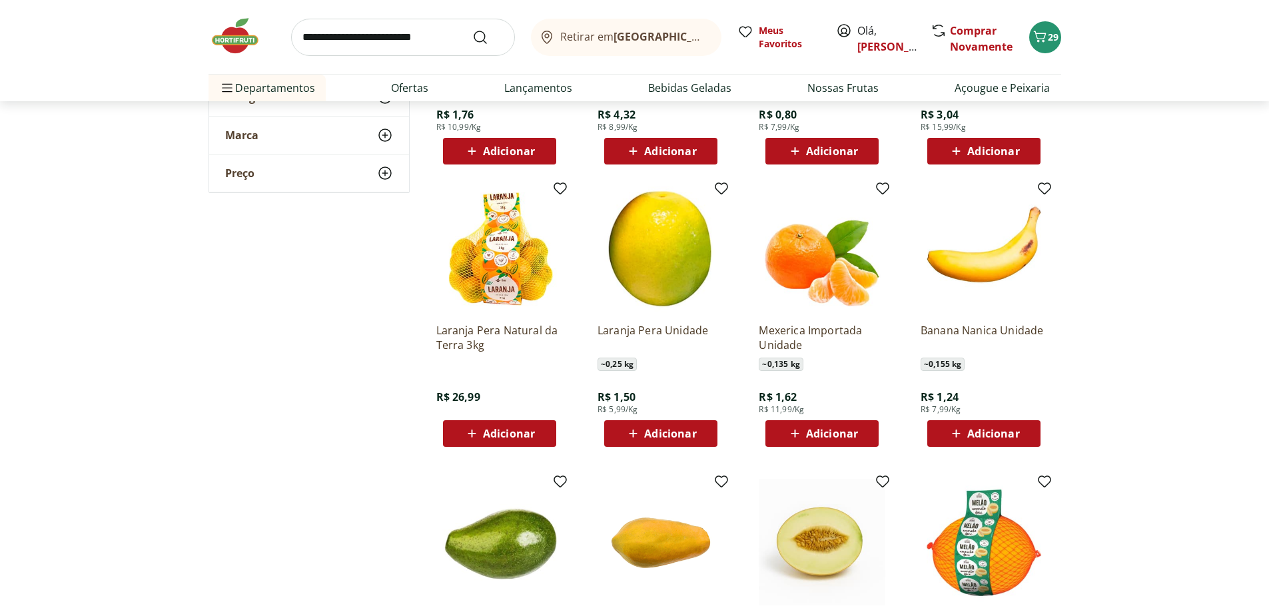
scroll to position [933, 0]
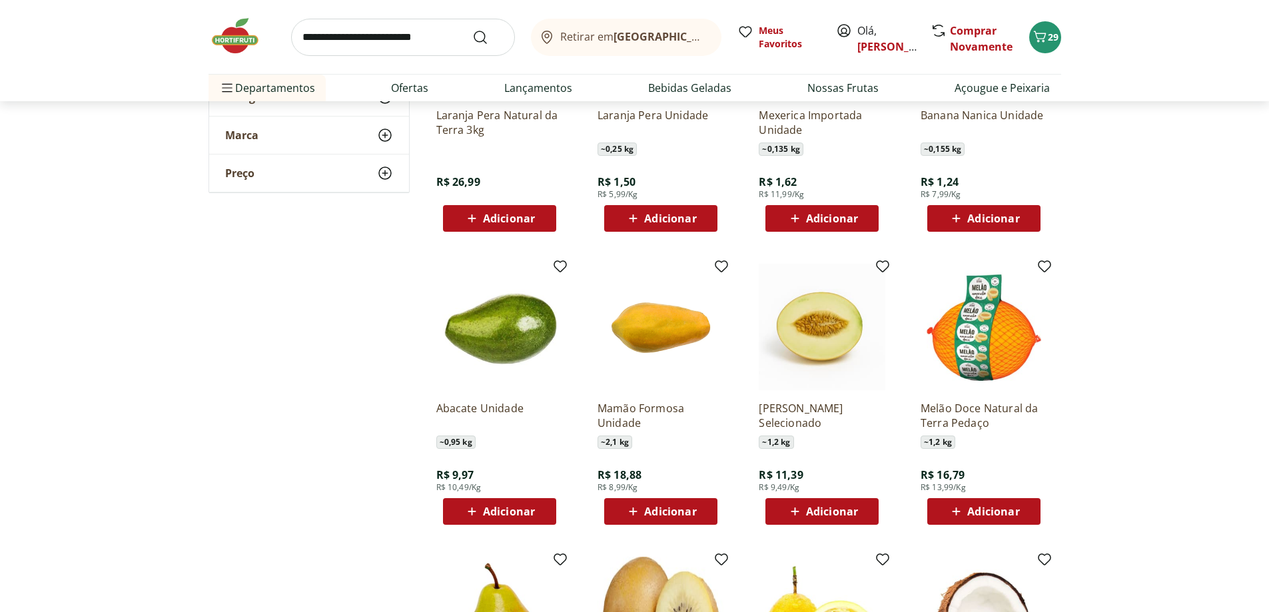
scroll to position [1199, 0]
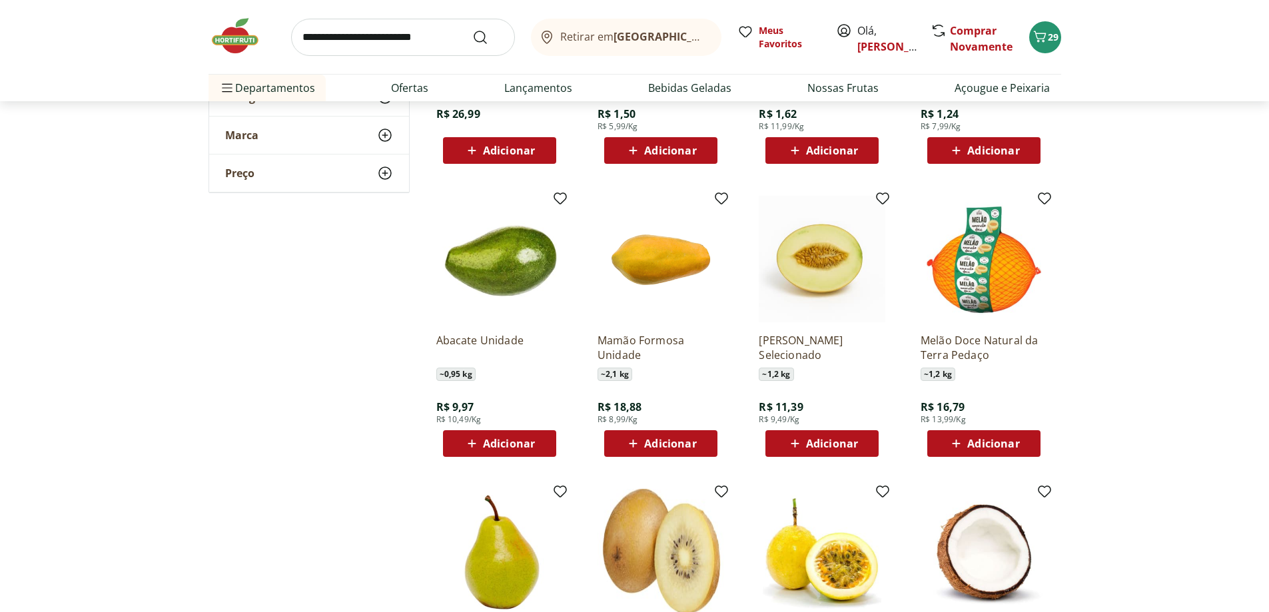
click at [497, 440] on span "Adicionar" at bounding box center [509, 443] width 52 height 11
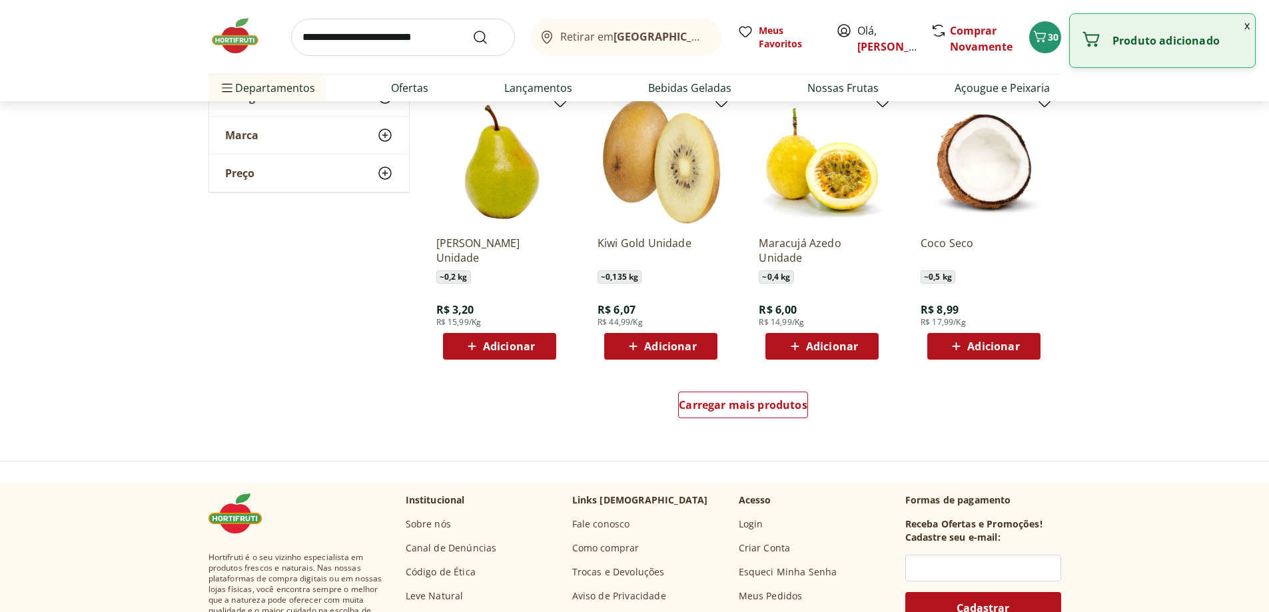
scroll to position [1599, 0]
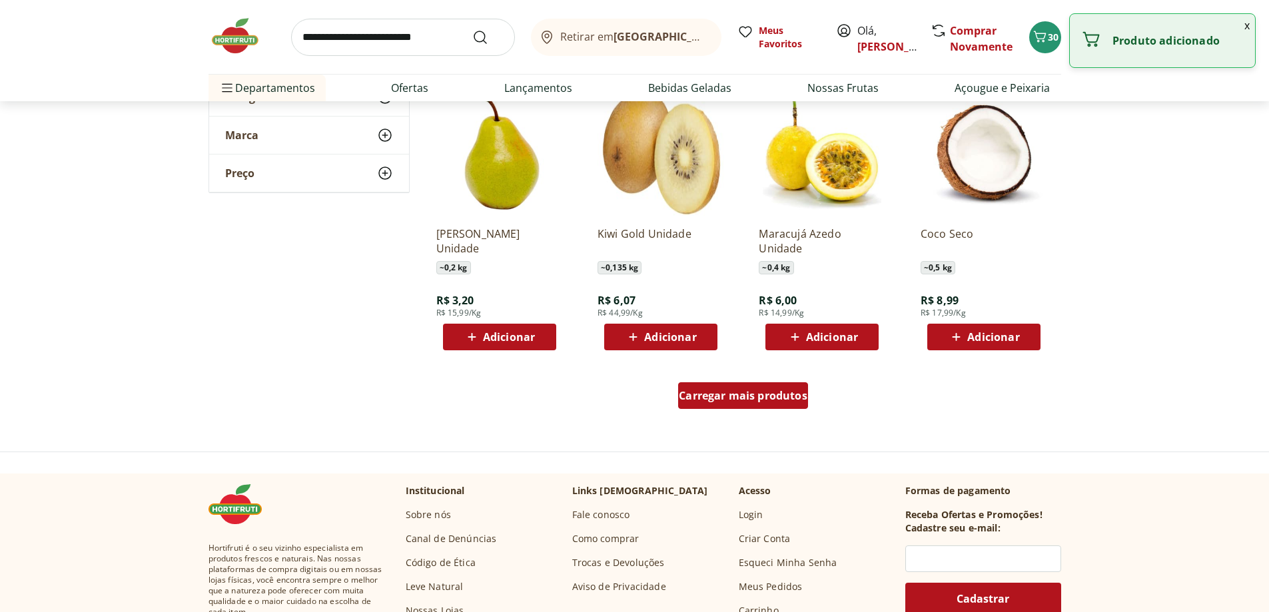
click at [773, 390] on span "Carregar mais produtos" at bounding box center [743, 395] width 129 height 11
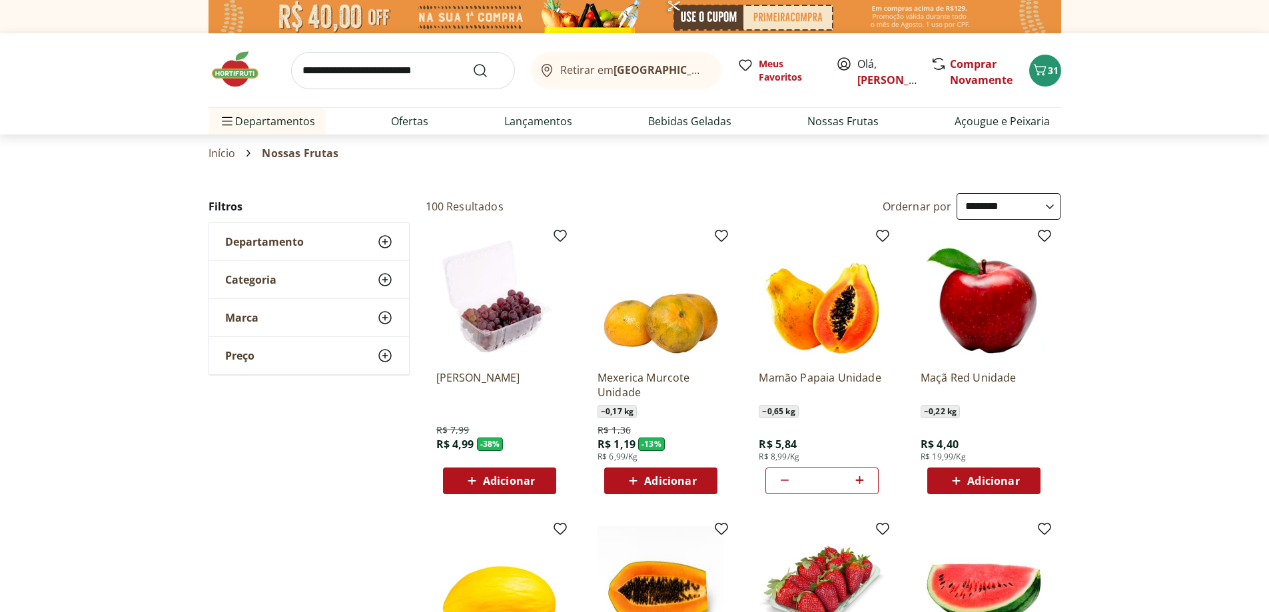
select select "**********"
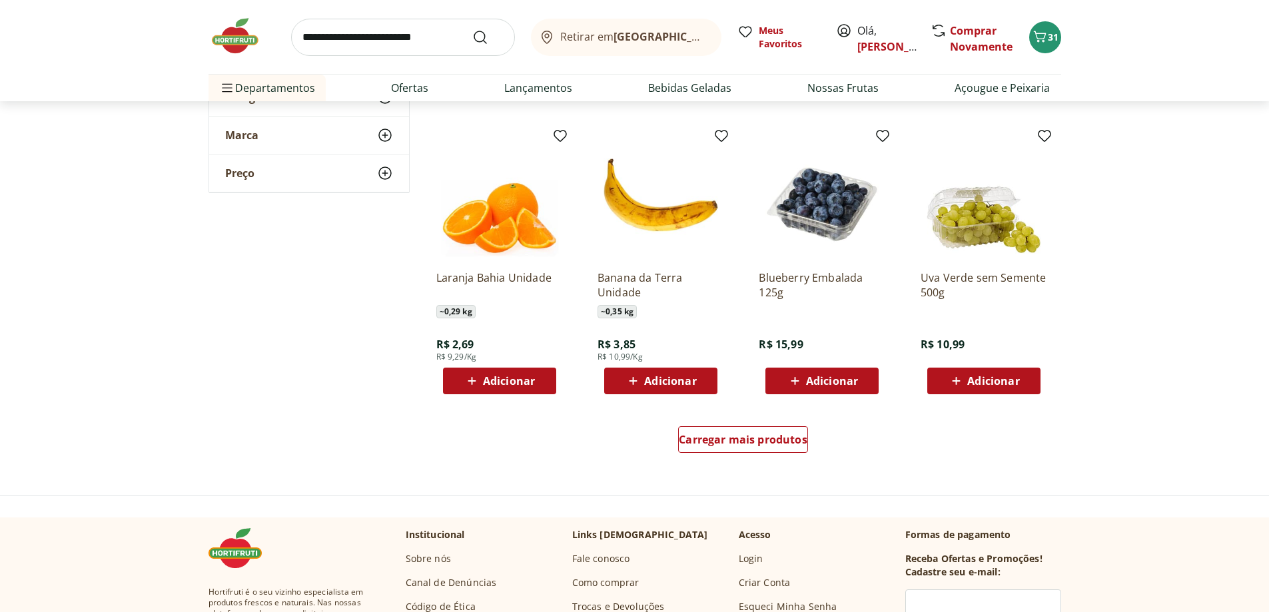
scroll to position [3331, 0]
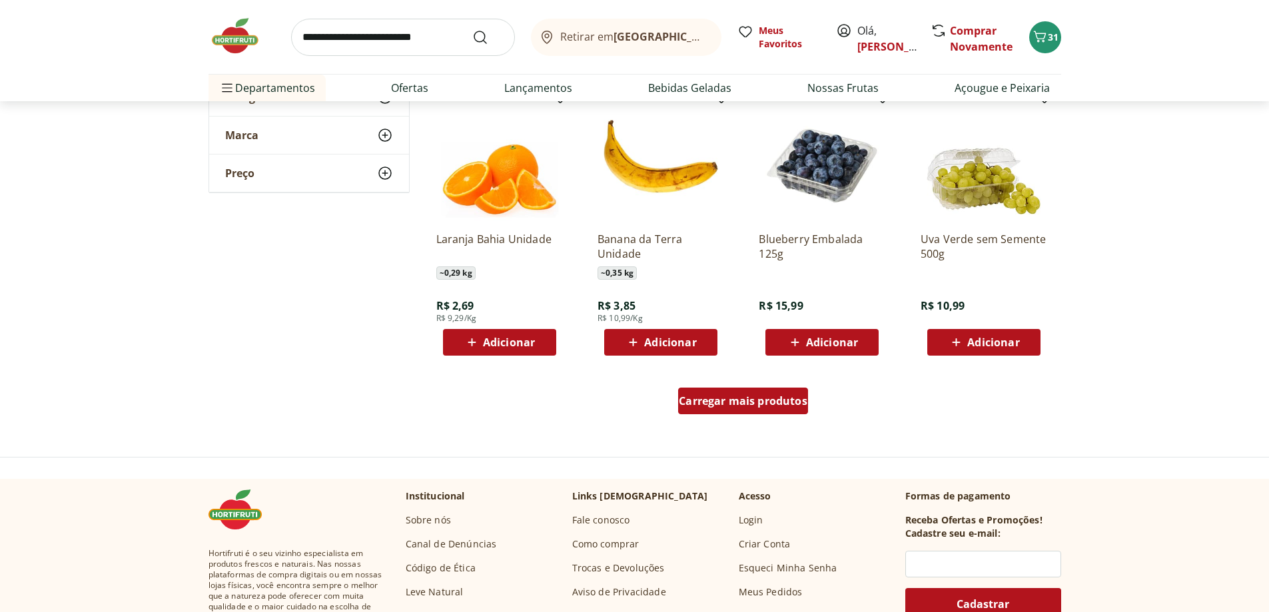
click at [741, 406] on span "Carregar mais produtos" at bounding box center [743, 401] width 129 height 11
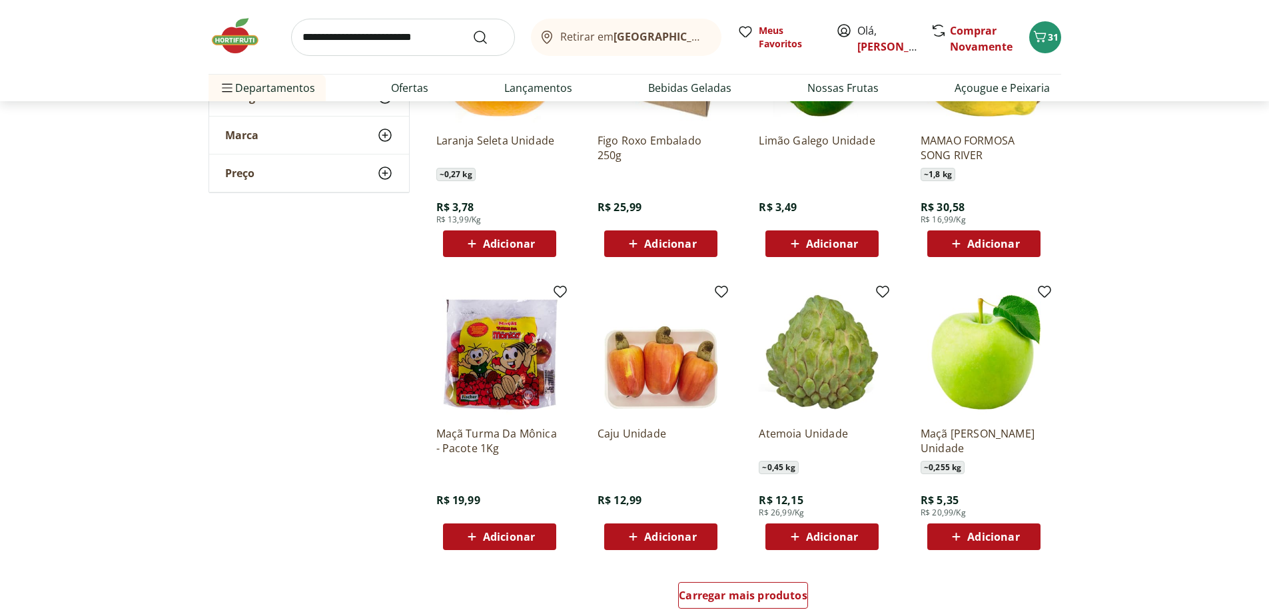
scroll to position [4130, 0]
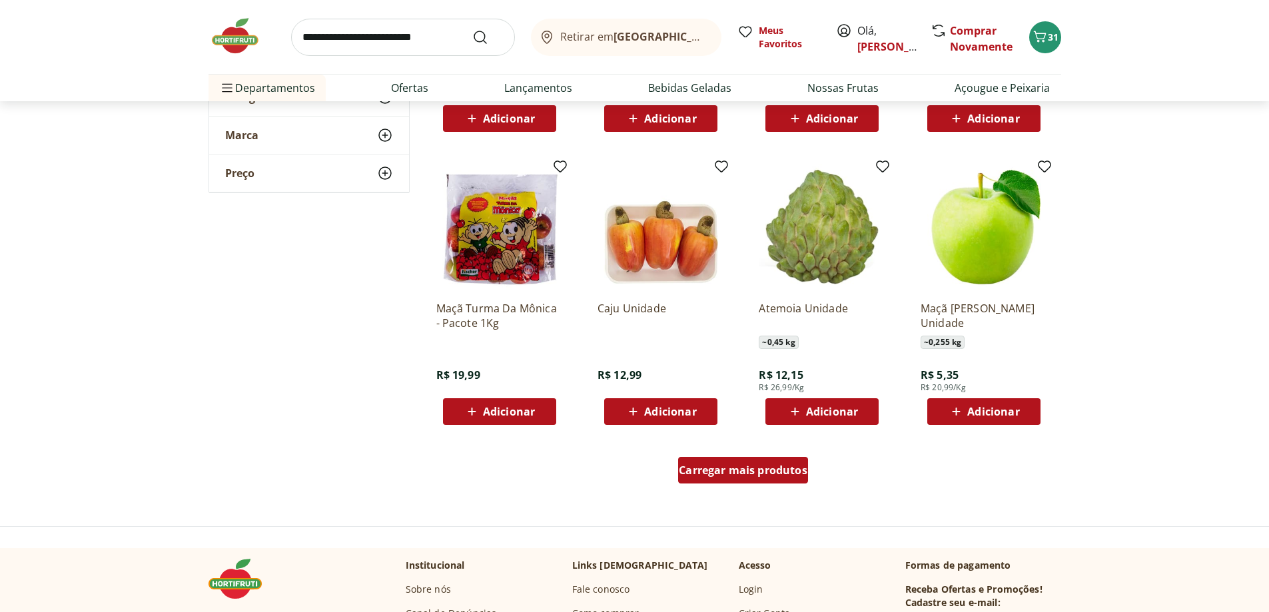
click at [734, 472] on span "Carregar mais produtos" at bounding box center [743, 470] width 129 height 11
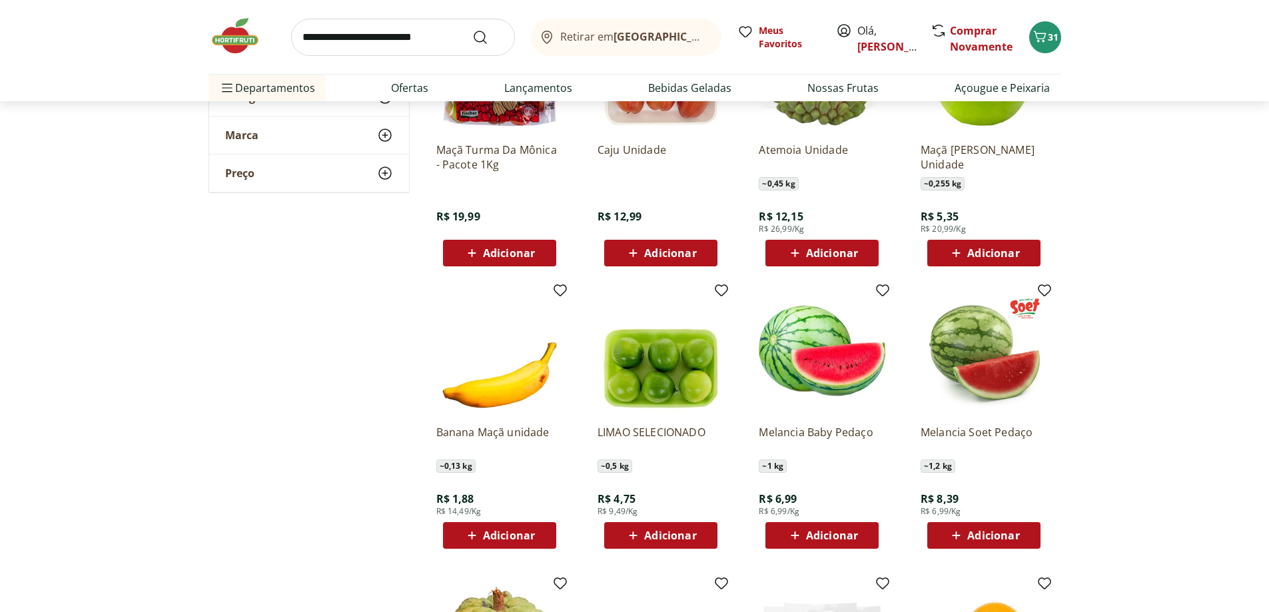
scroll to position [4396, 0]
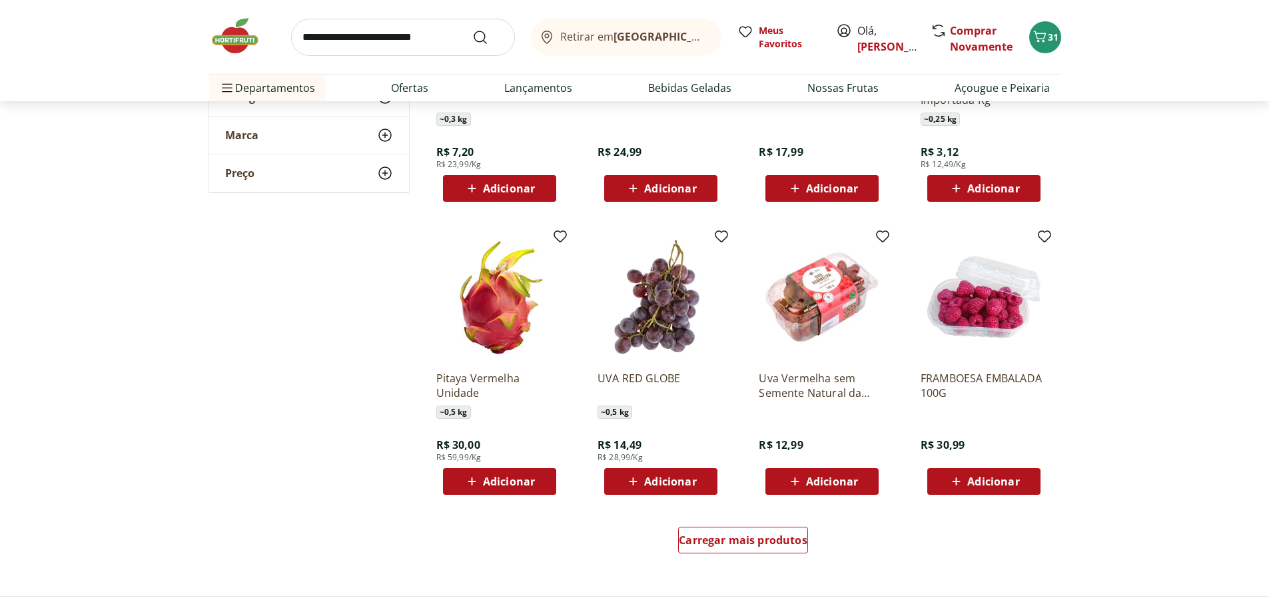
scroll to position [4929, 0]
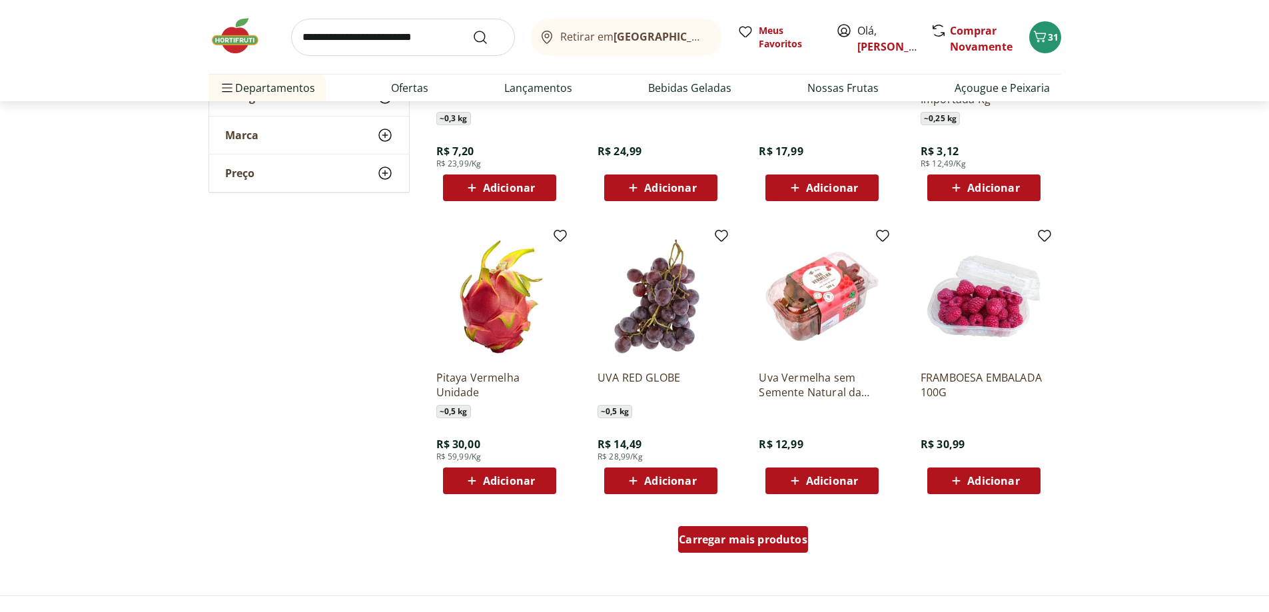
click at [779, 543] on span "Carregar mais produtos" at bounding box center [743, 539] width 129 height 11
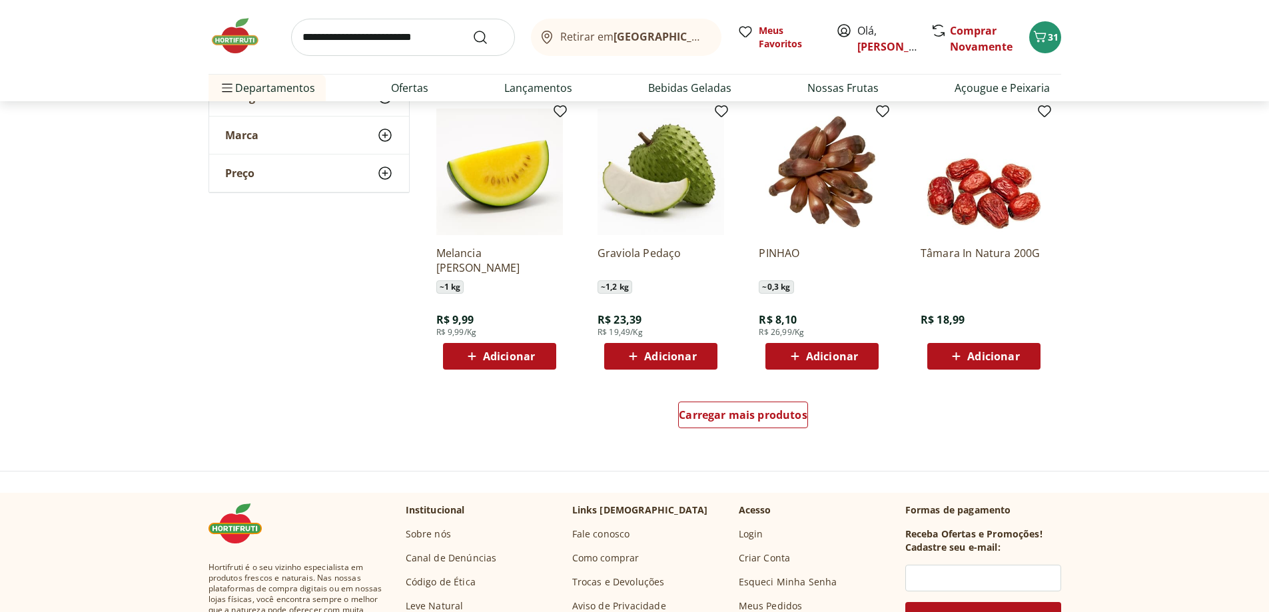
scroll to position [5929, 0]
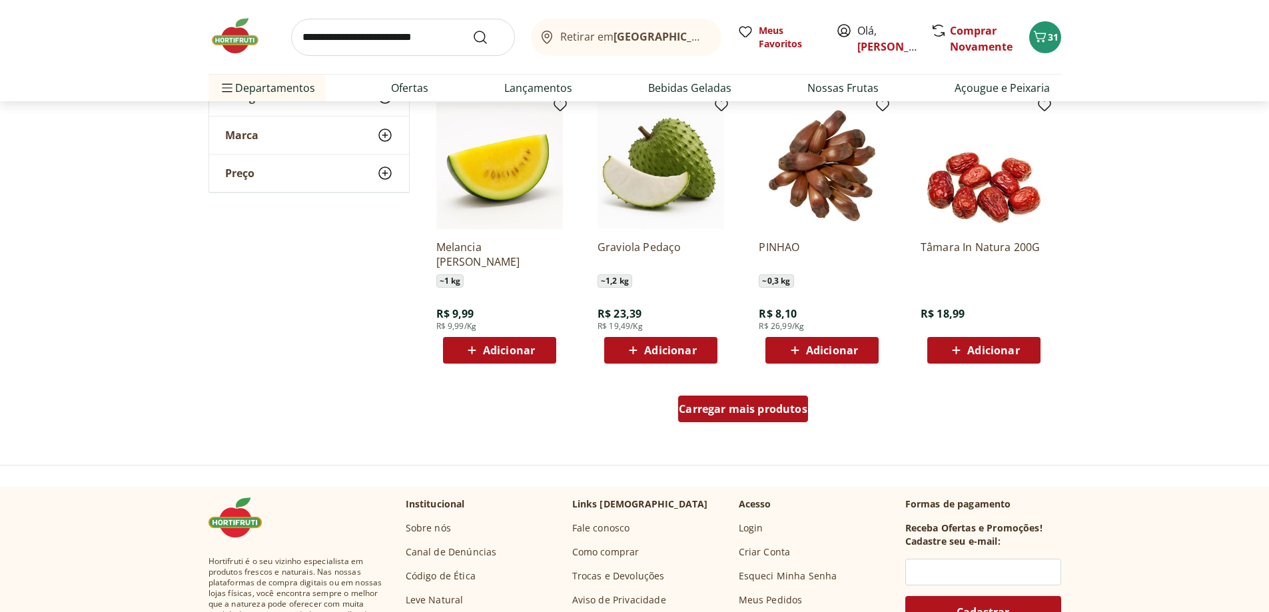
click at [735, 412] on span "Carregar mais produtos" at bounding box center [743, 409] width 129 height 11
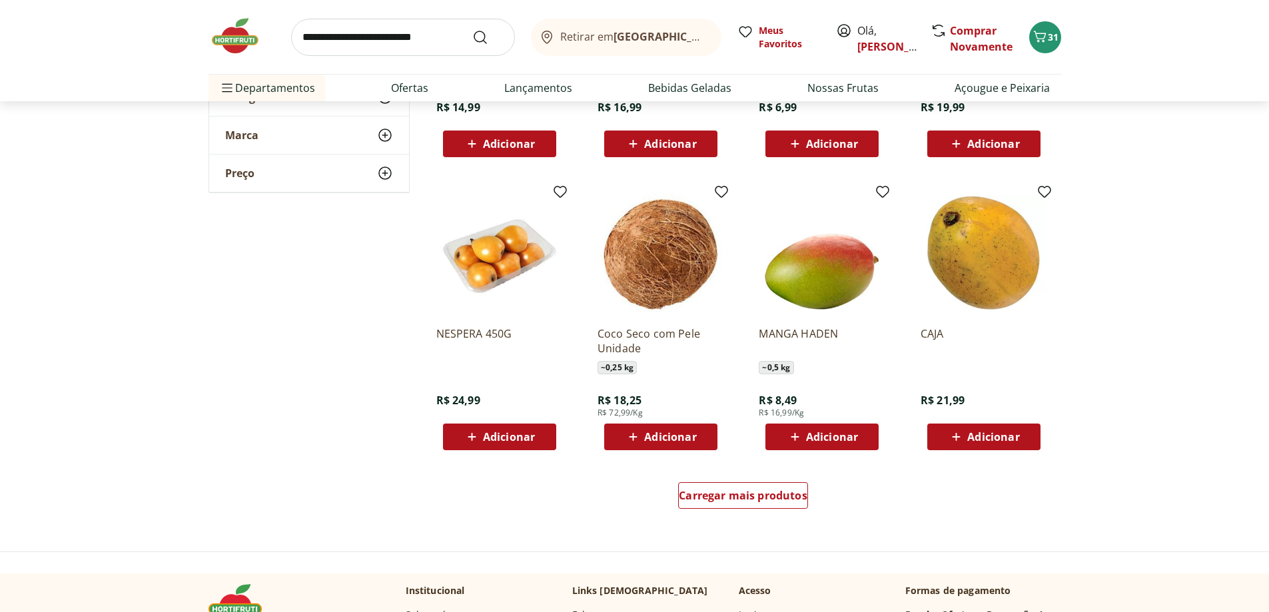
scroll to position [6728, 0]
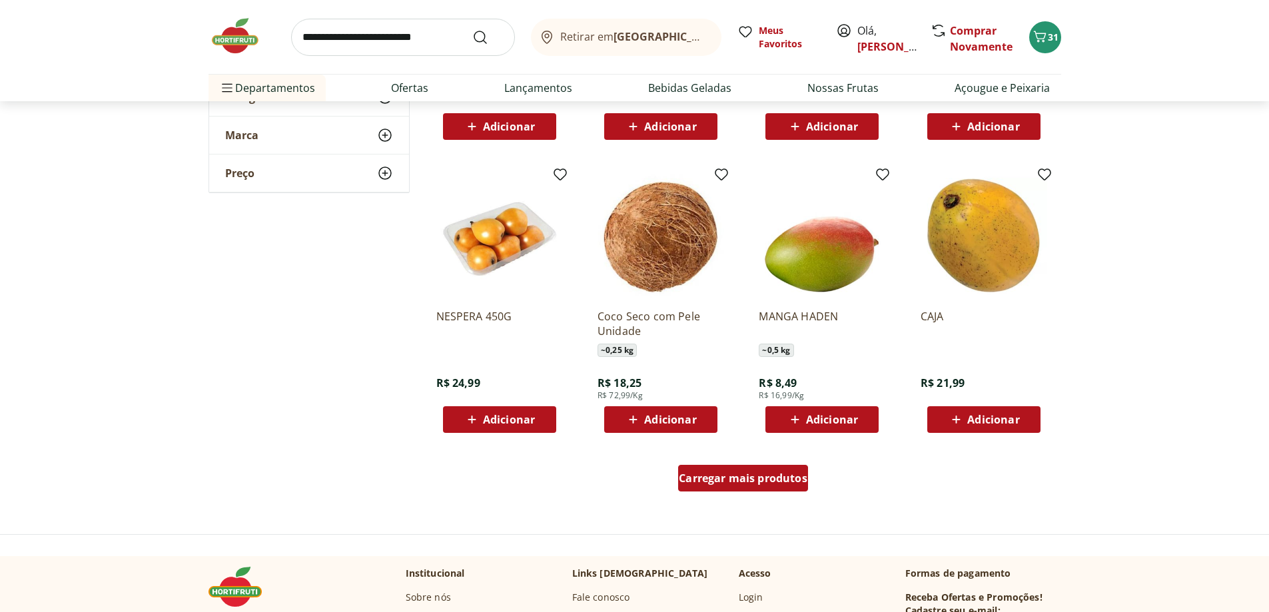
click at [751, 476] on span "Carregar mais produtos" at bounding box center [743, 478] width 129 height 11
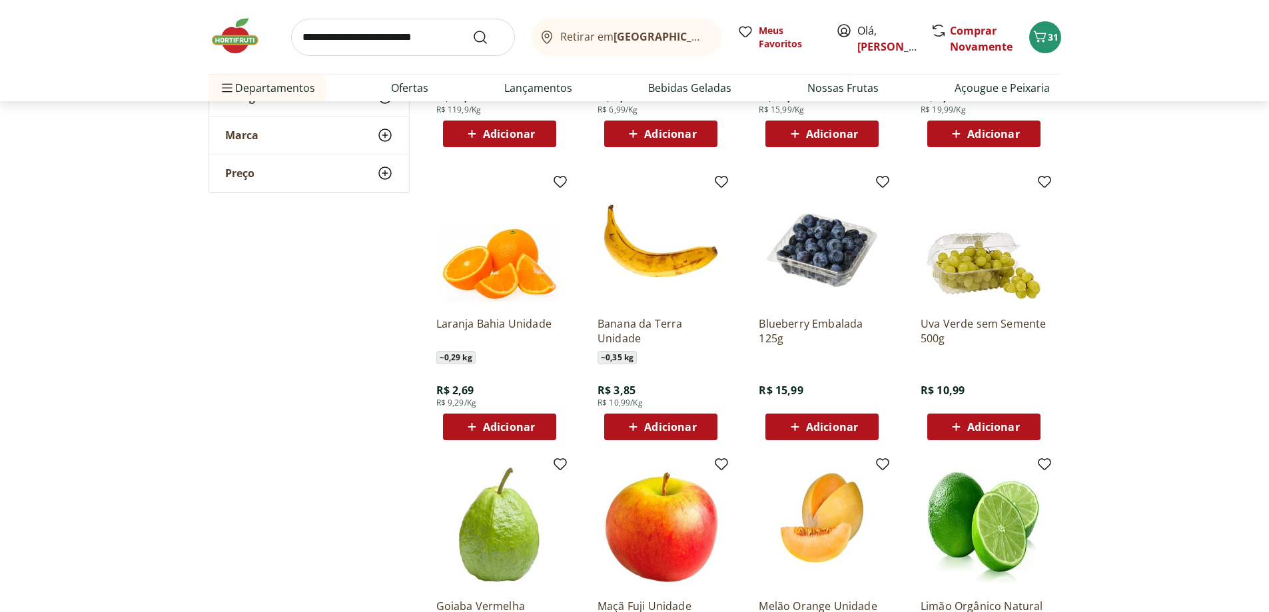
scroll to position [3064, 0]
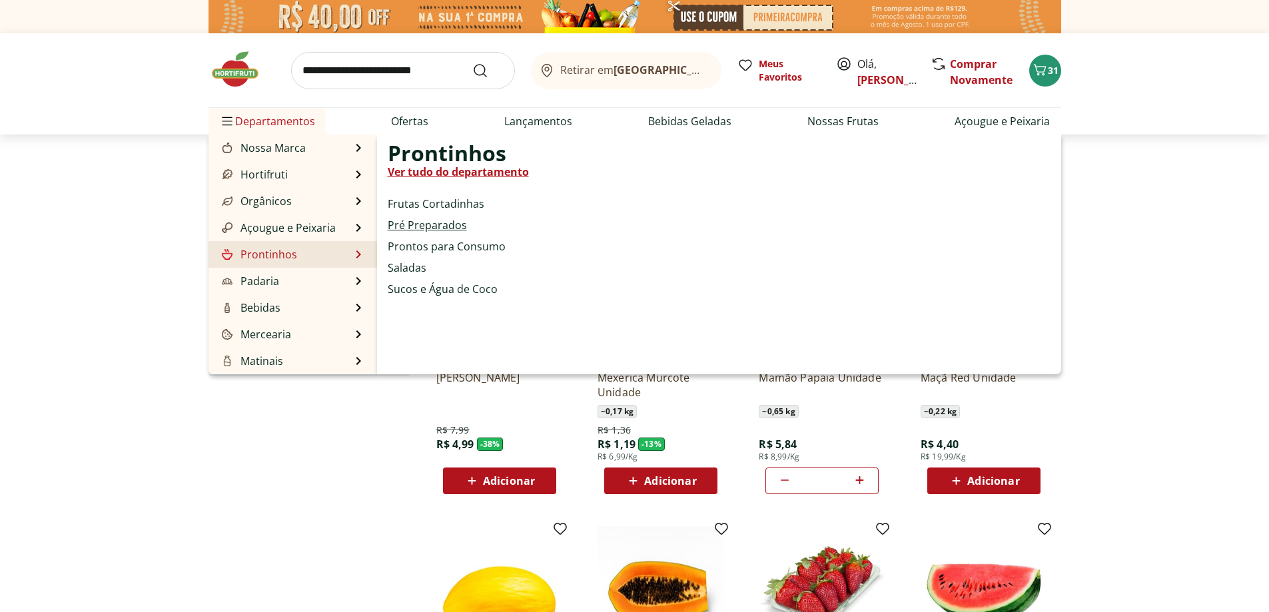
click at [430, 224] on link "Pré Preparados" at bounding box center [427, 225] width 79 height 16
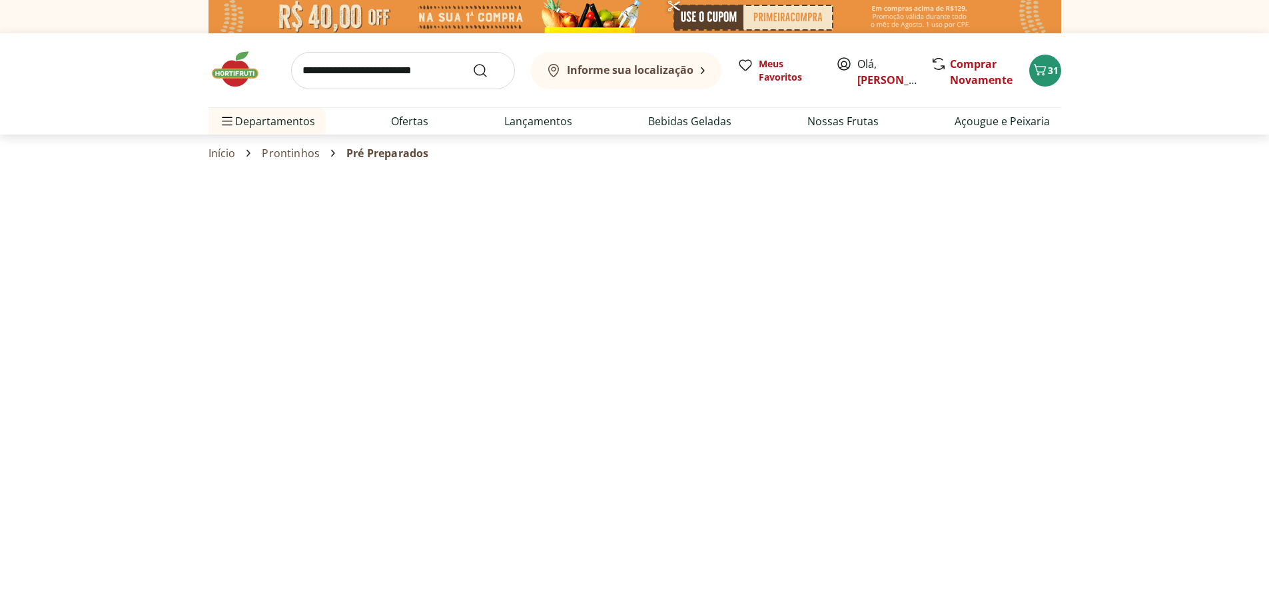
select select "**********"
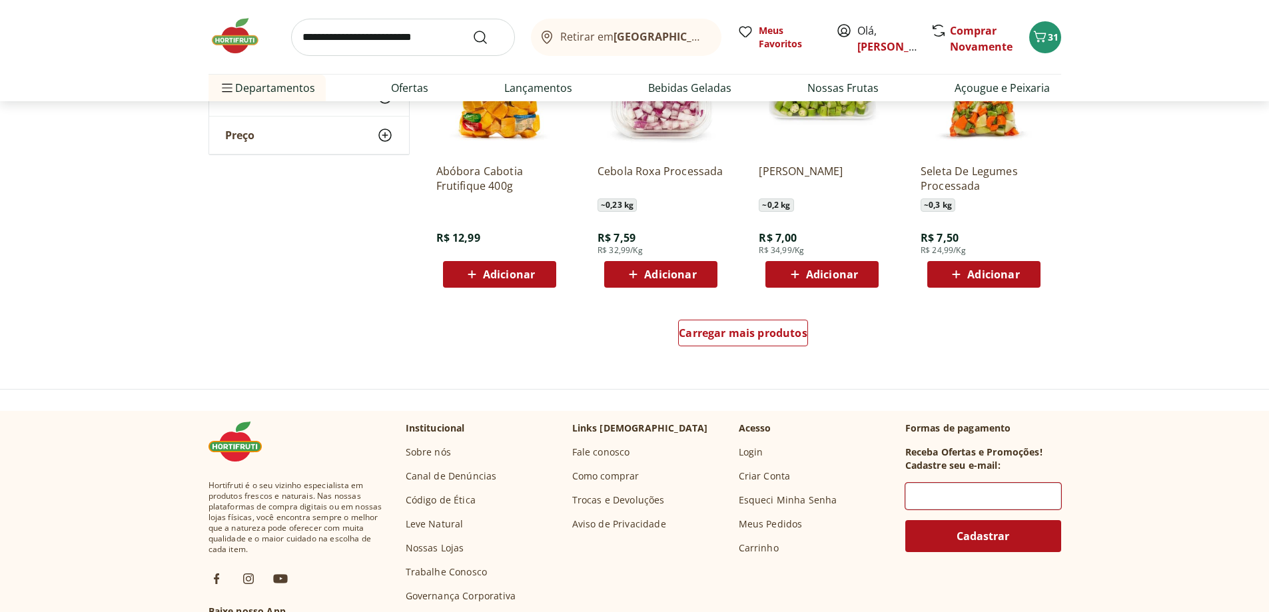
scroll to position [799, 0]
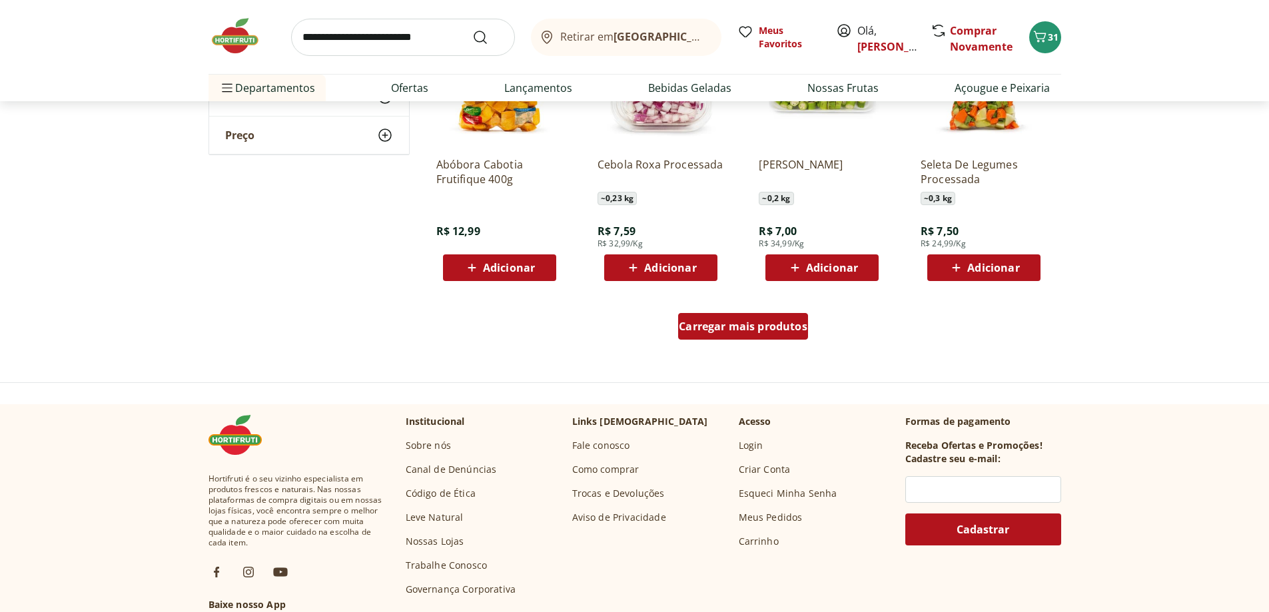
click at [763, 332] on span "Carregar mais produtos" at bounding box center [743, 326] width 129 height 11
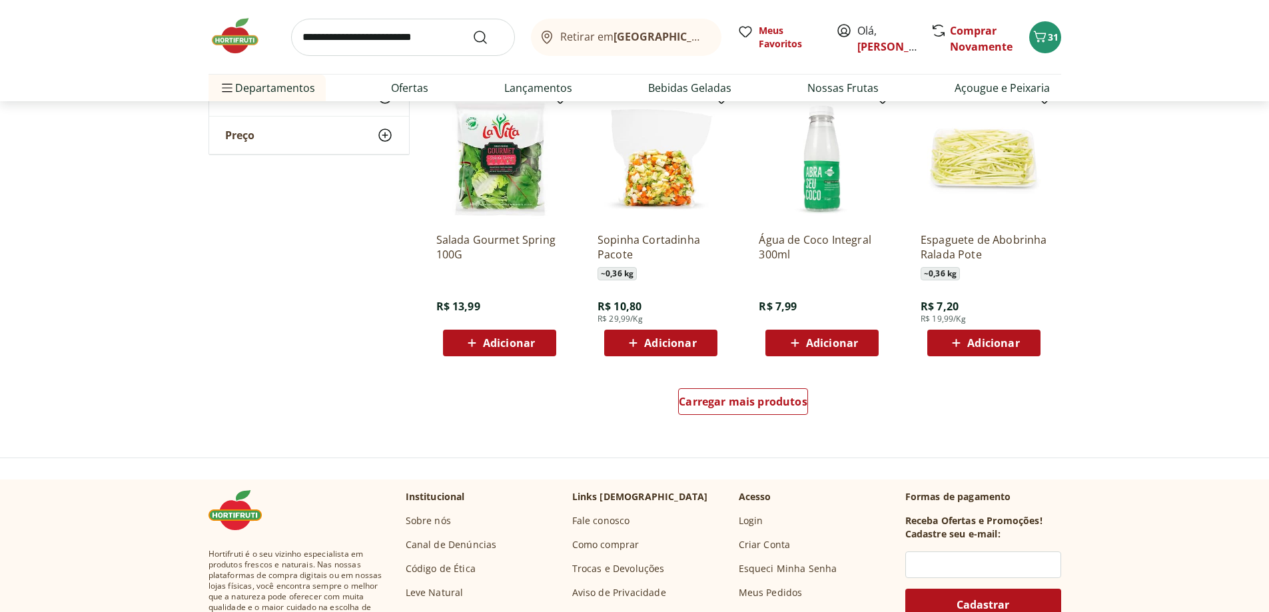
scroll to position [1599, 0]
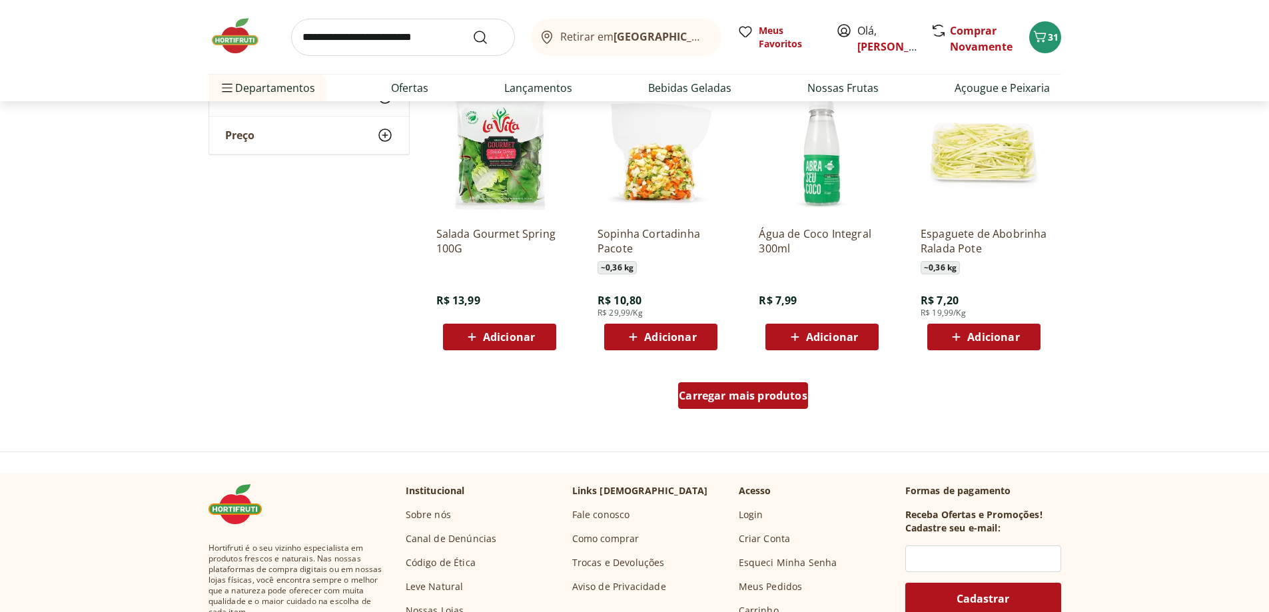
click at [717, 396] on span "Carregar mais produtos" at bounding box center [743, 395] width 129 height 11
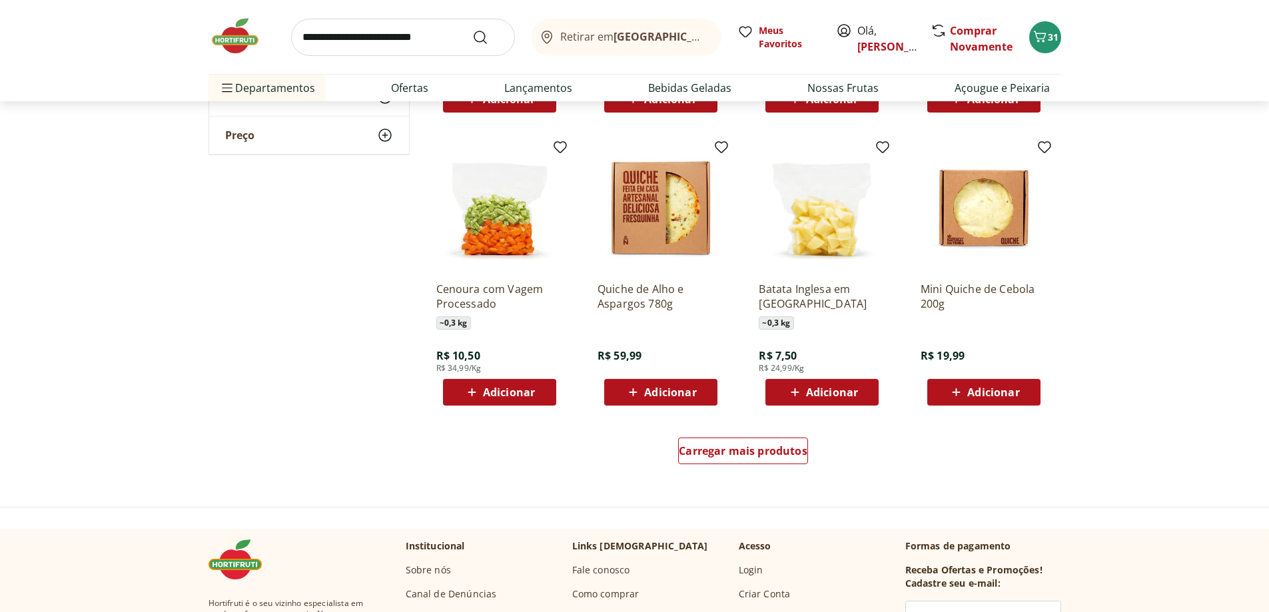
scroll to position [2465, 0]
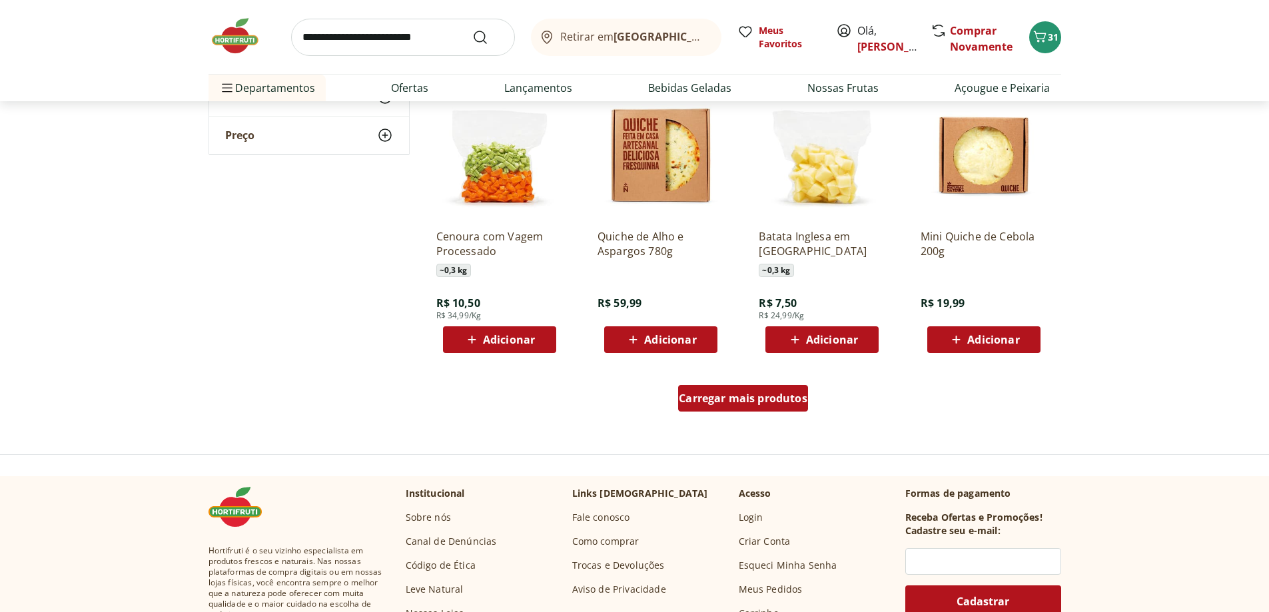
click at [739, 401] on span "Carregar mais produtos" at bounding box center [743, 398] width 129 height 11
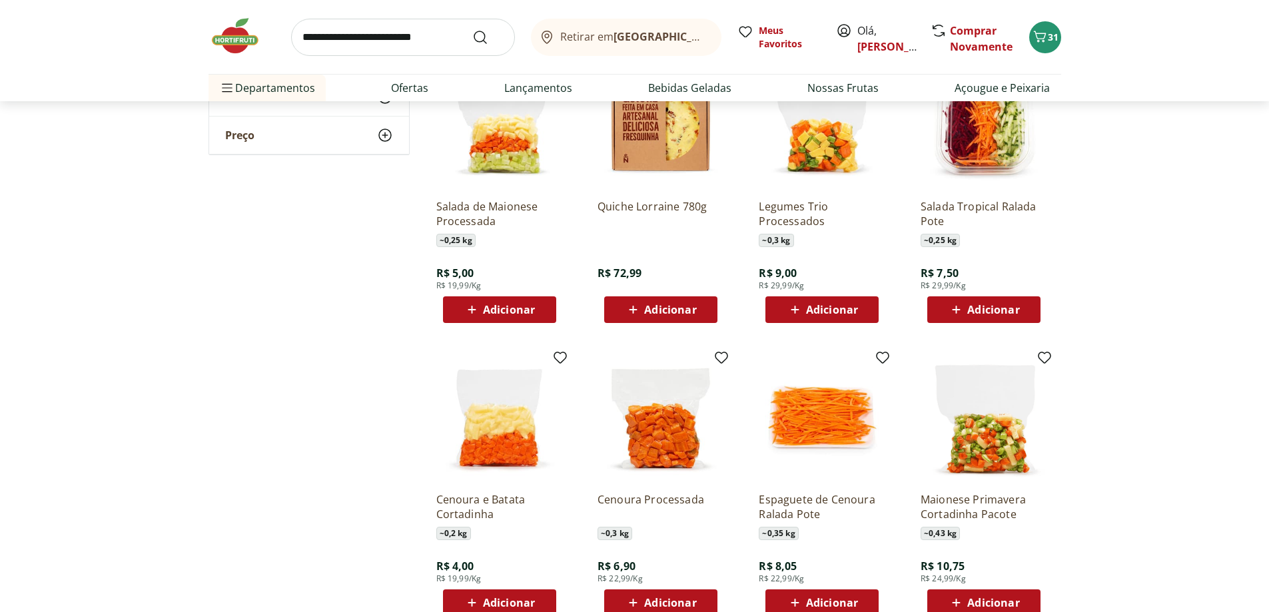
scroll to position [2932, 0]
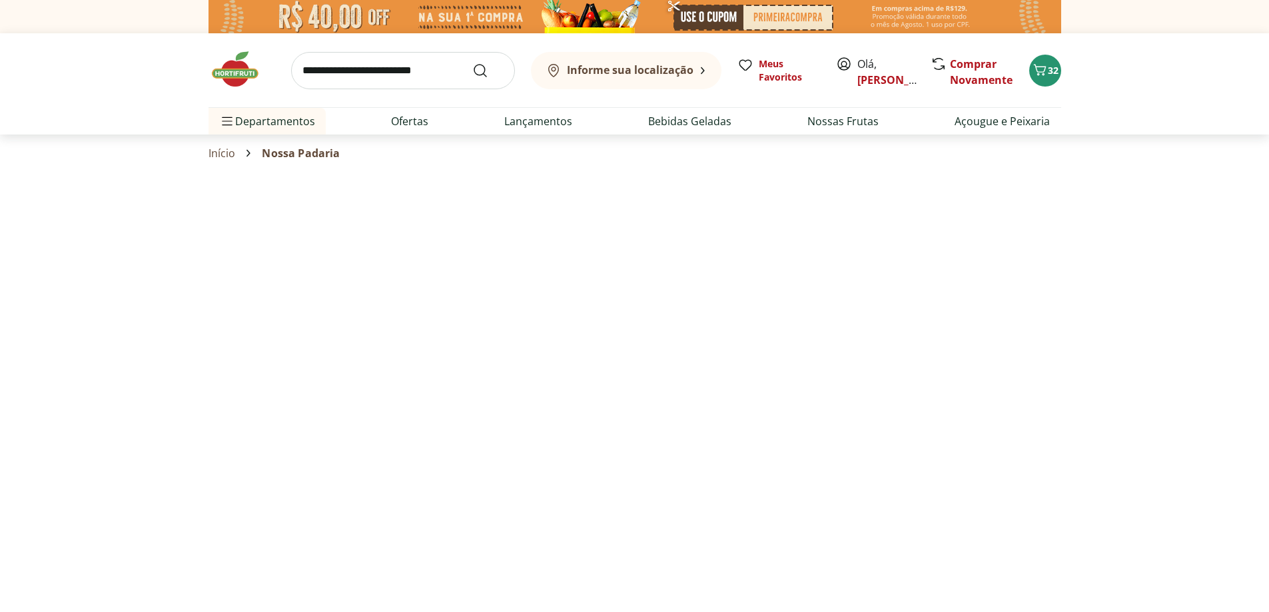
select select "**********"
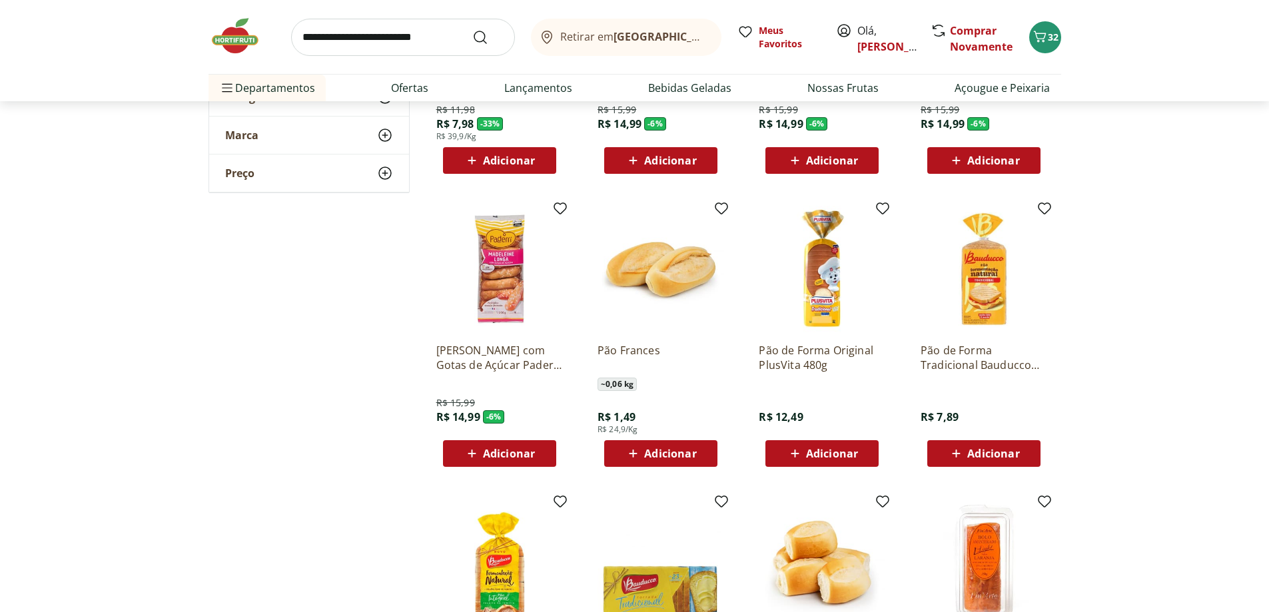
scroll to position [400, 0]
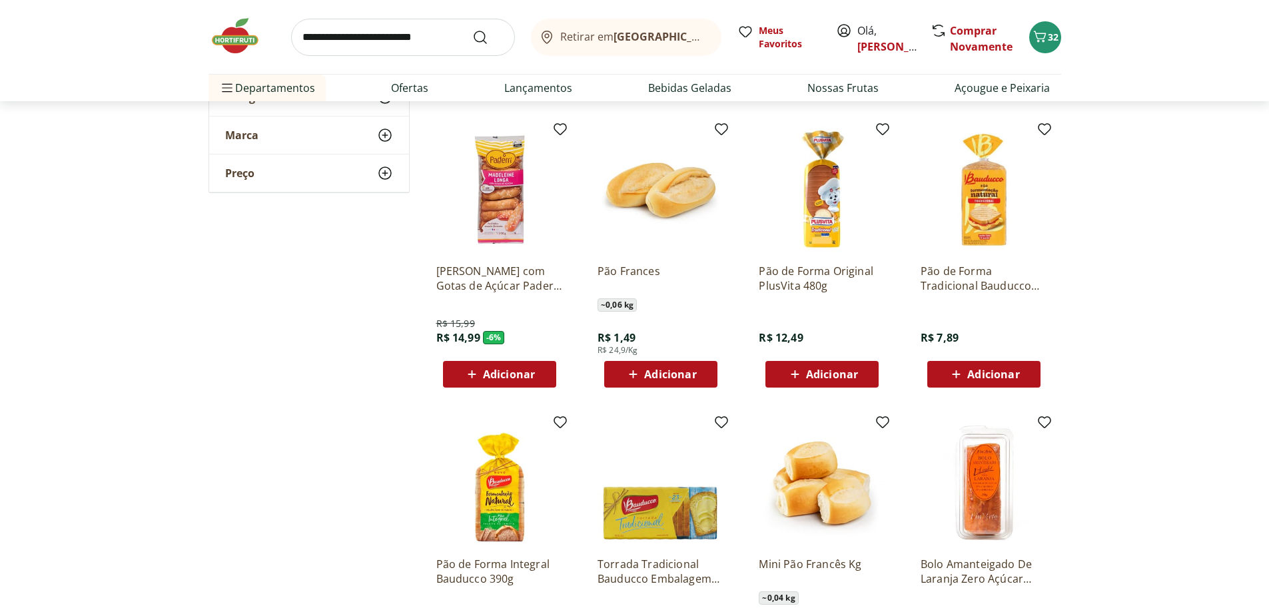
click at [657, 372] on span "Adicionar" at bounding box center [670, 374] width 52 height 11
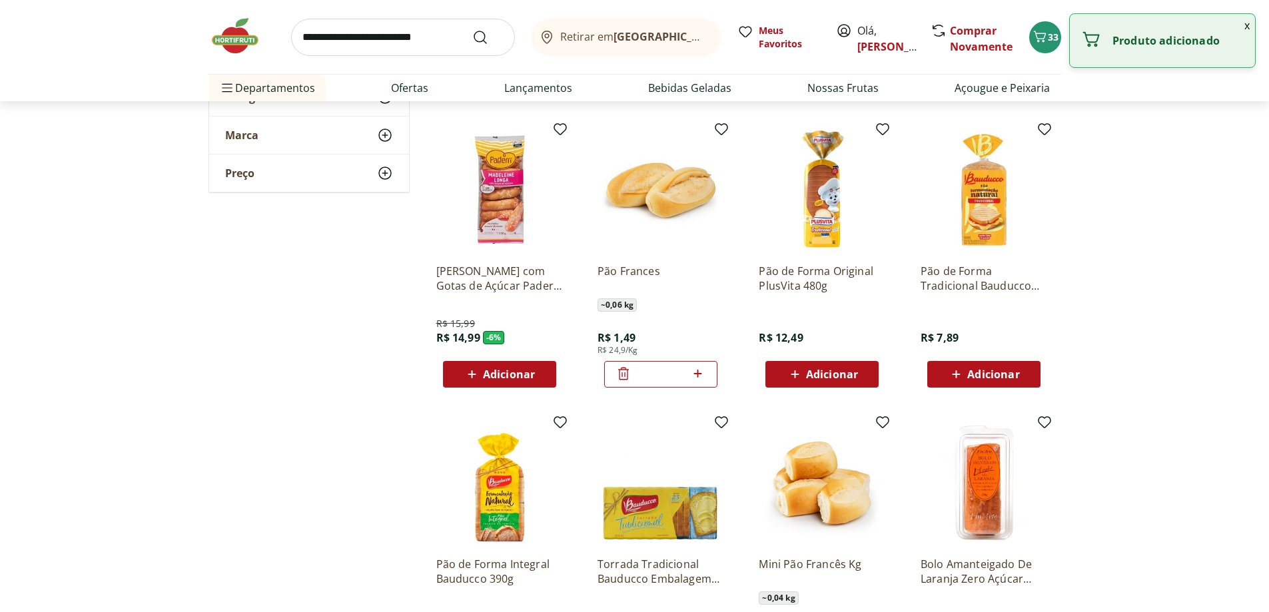
click at [696, 373] on icon at bounding box center [697, 374] width 17 height 16
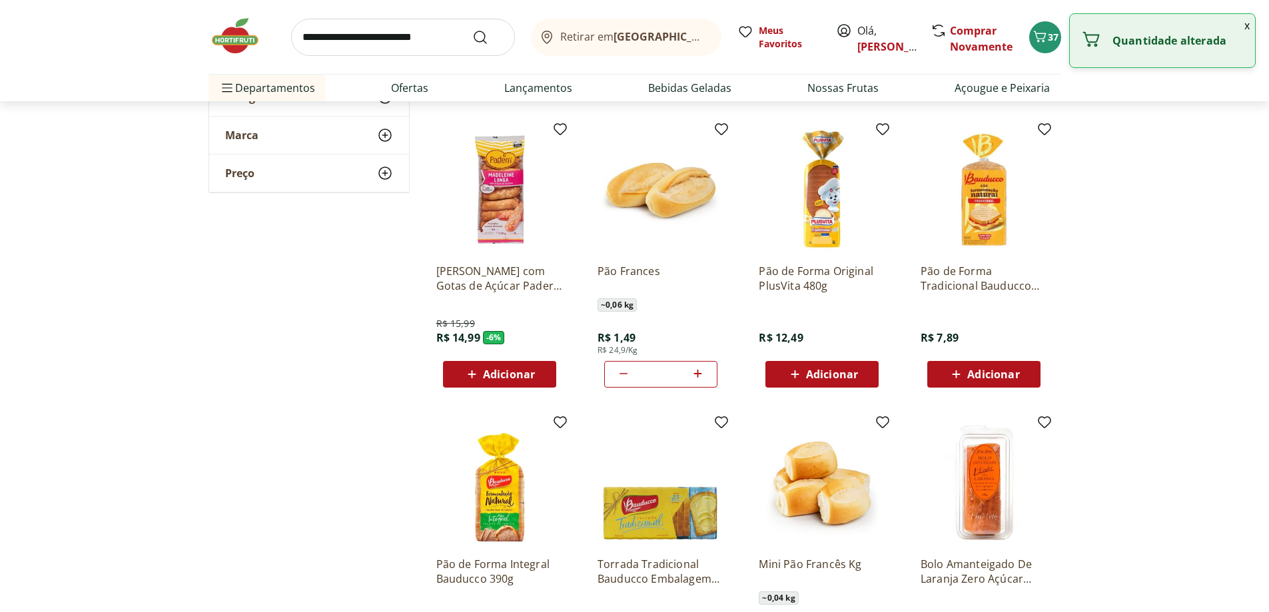
type input "*"
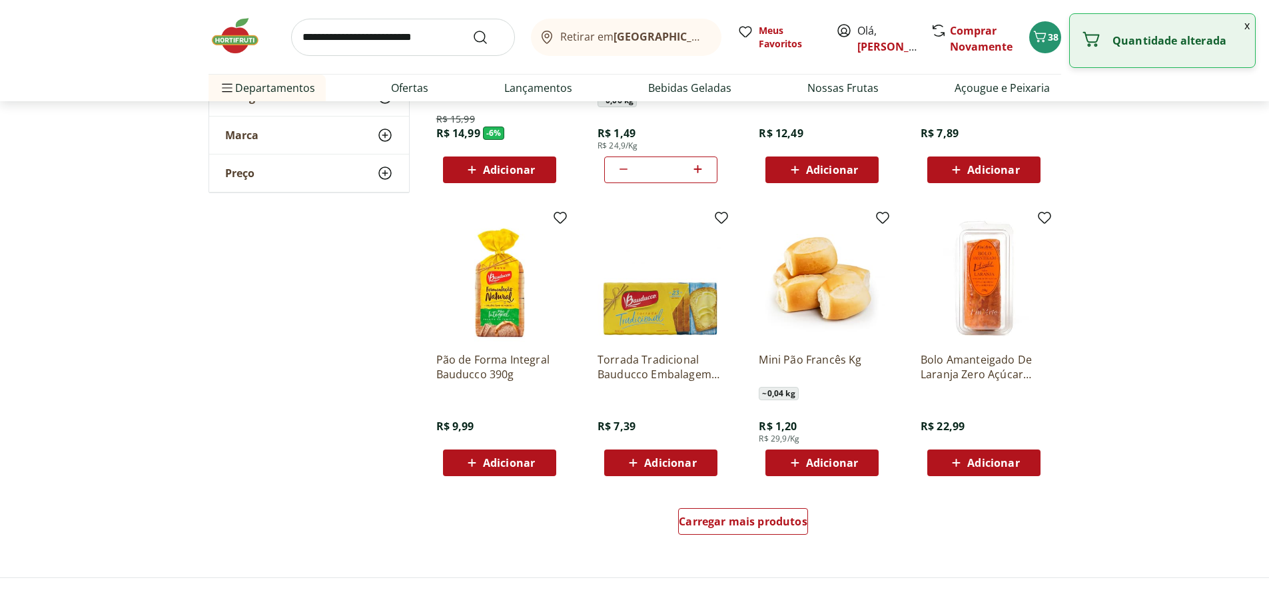
scroll to position [666, 0]
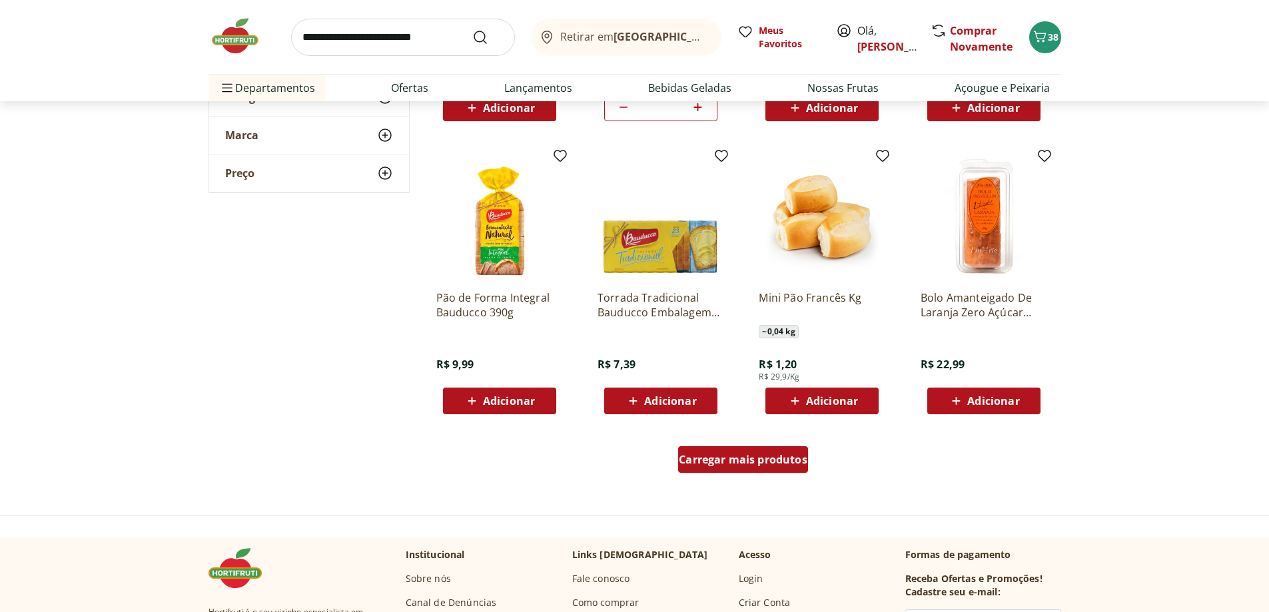
click at [773, 456] on span "Carregar mais produtos" at bounding box center [743, 459] width 129 height 11
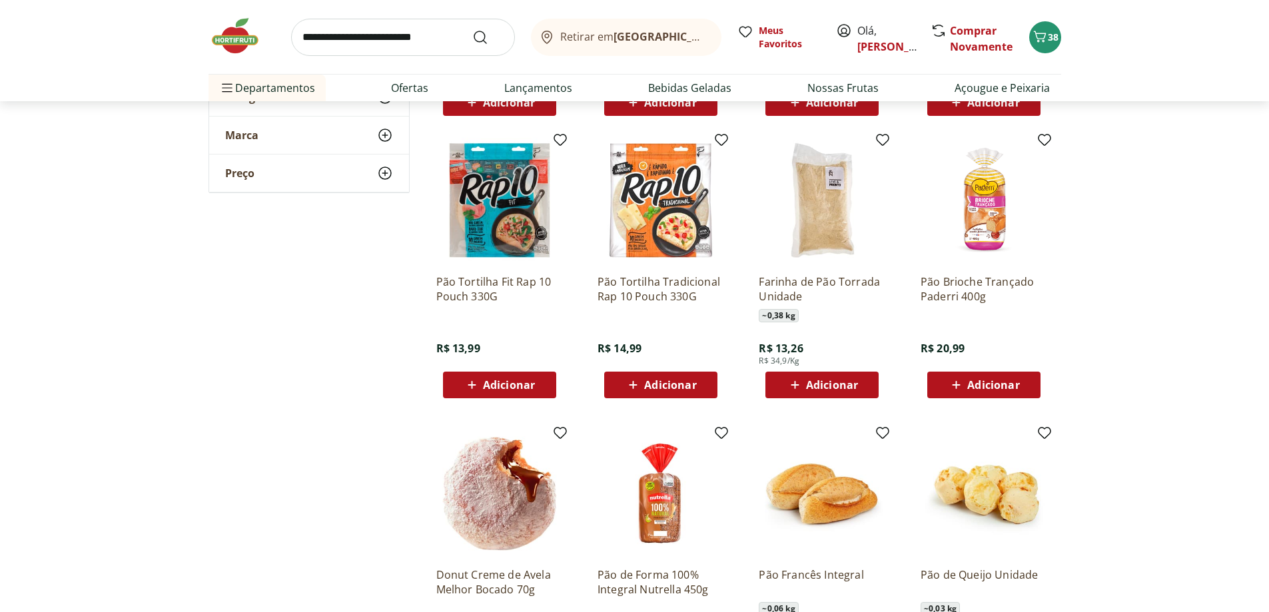
scroll to position [999, 0]
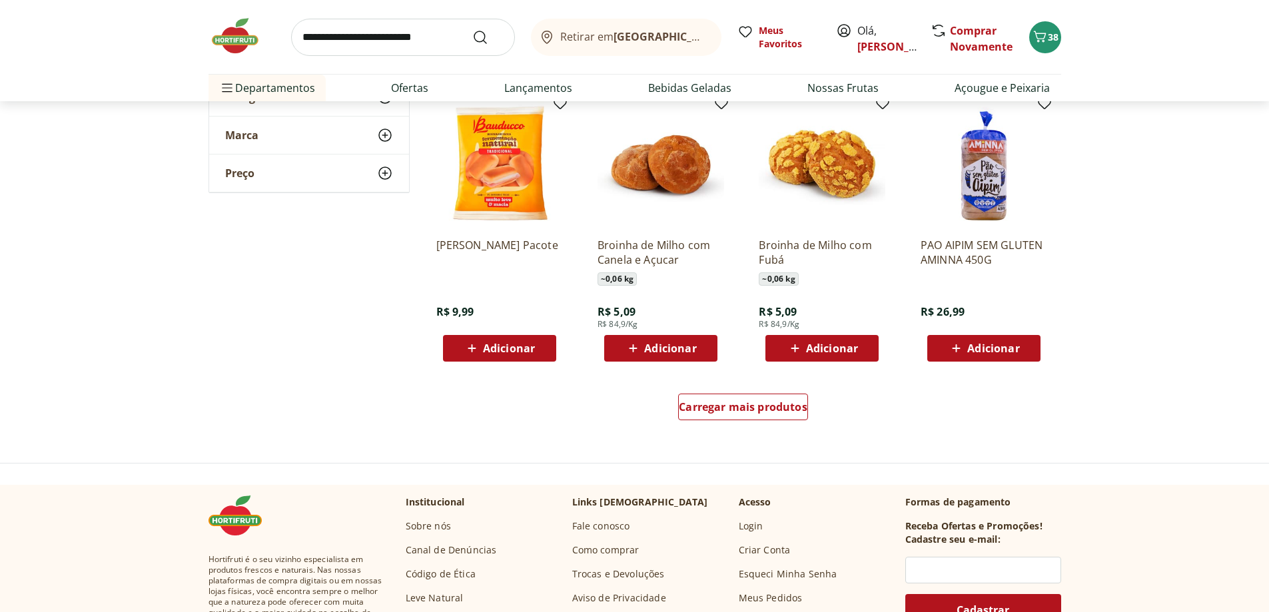
scroll to position [1599, 0]
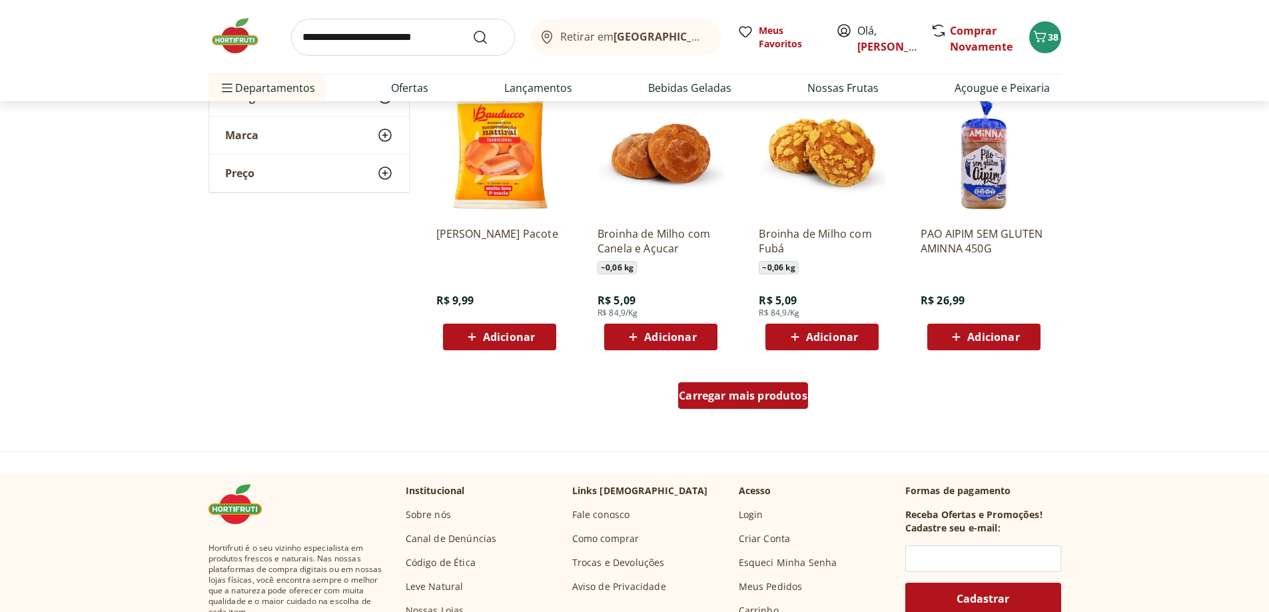
click at [758, 404] on div "Carregar mais produtos" at bounding box center [743, 395] width 130 height 27
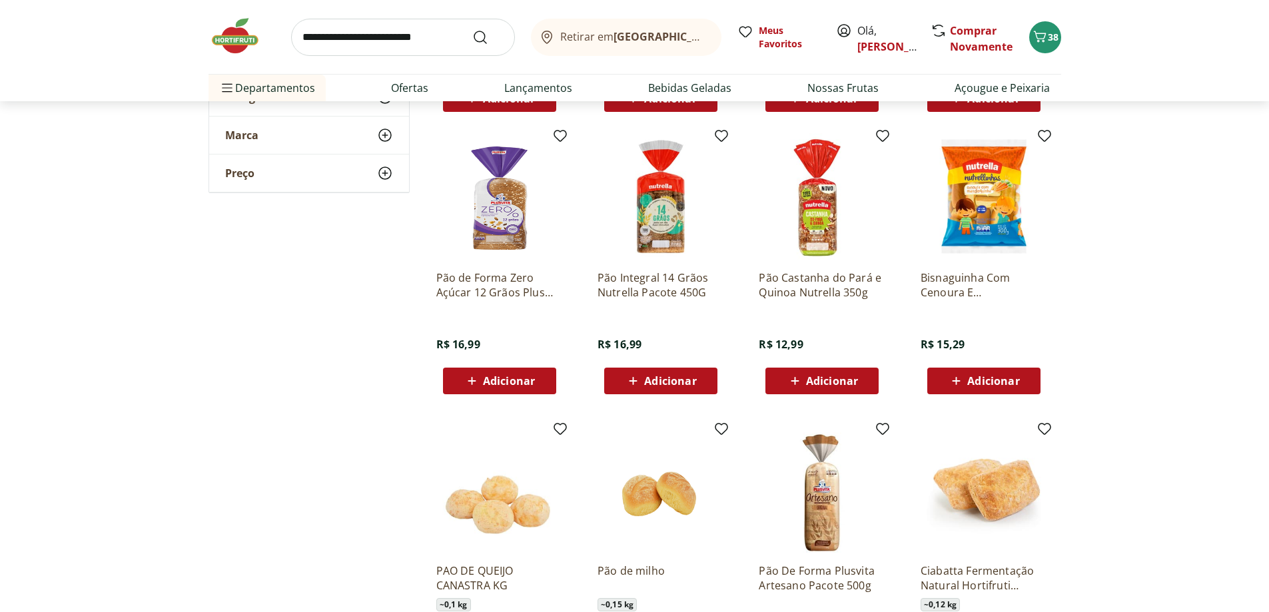
scroll to position [1865, 0]
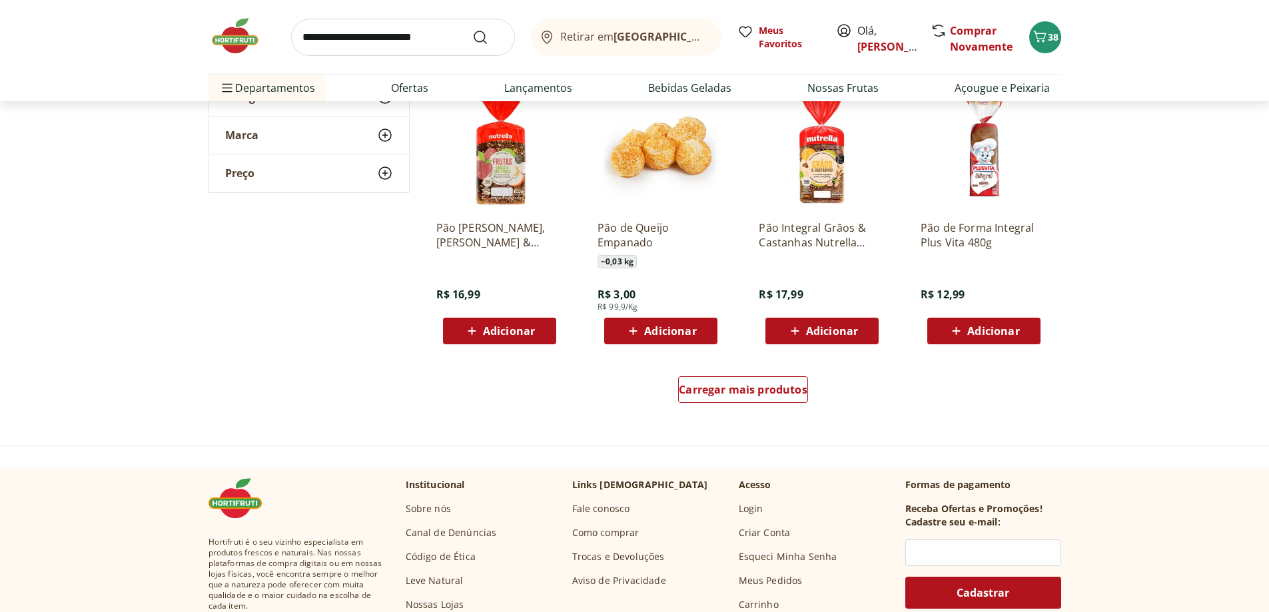
scroll to position [2598, 0]
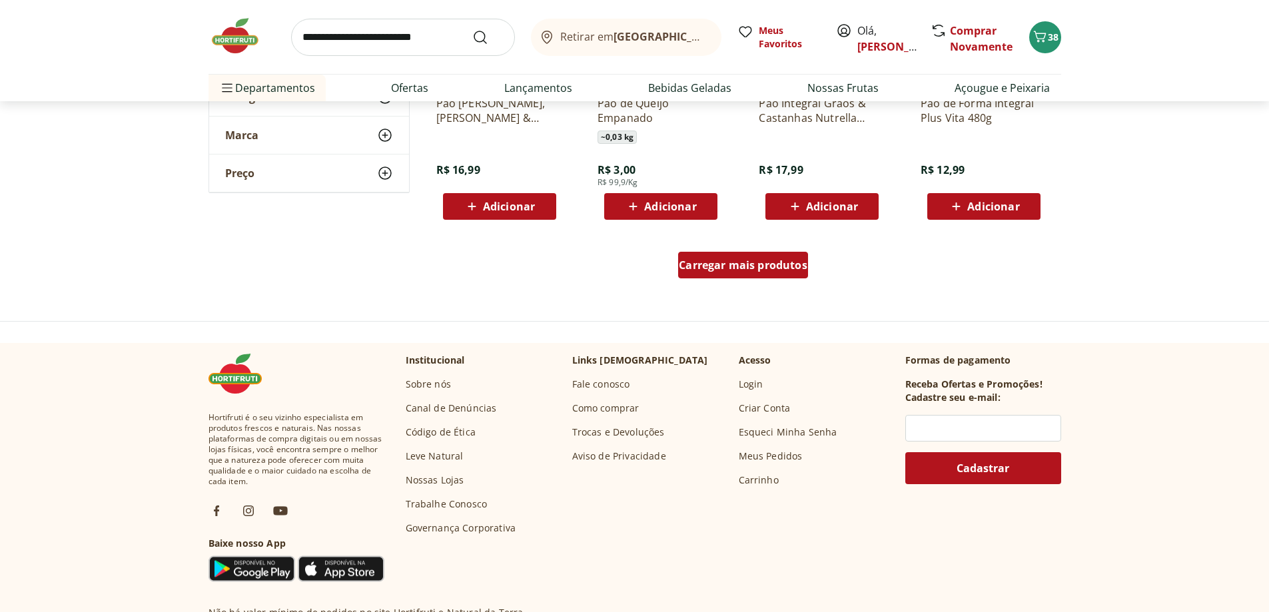
click at [739, 265] on span "Carregar mais produtos" at bounding box center [743, 265] width 129 height 11
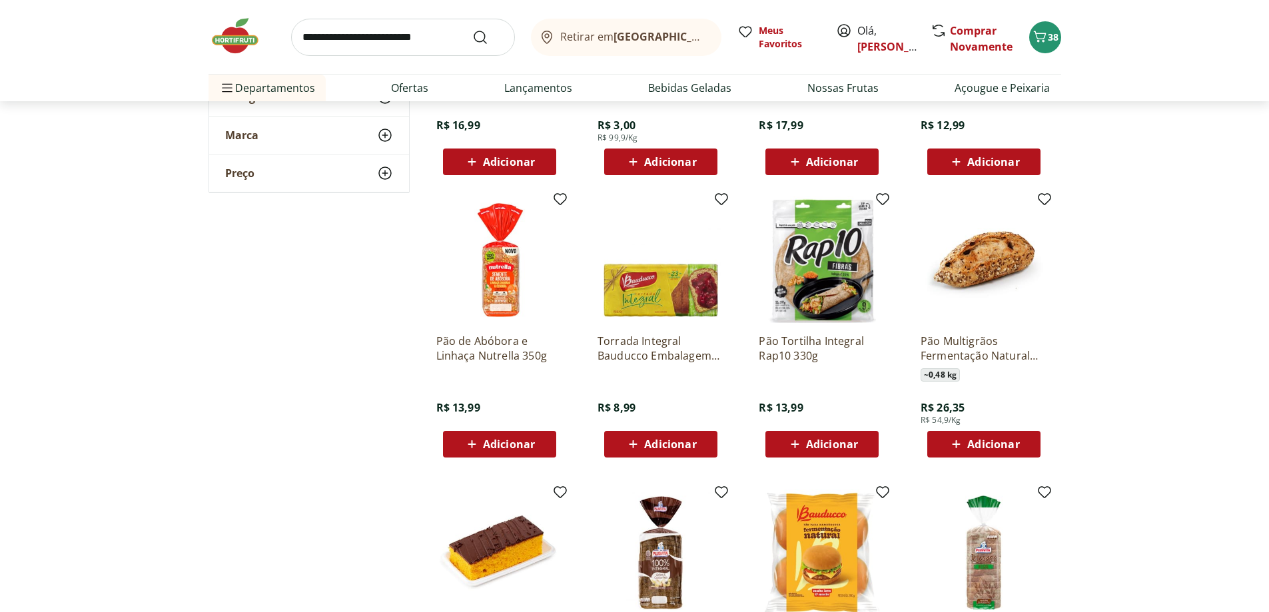
scroll to position [2731, 0]
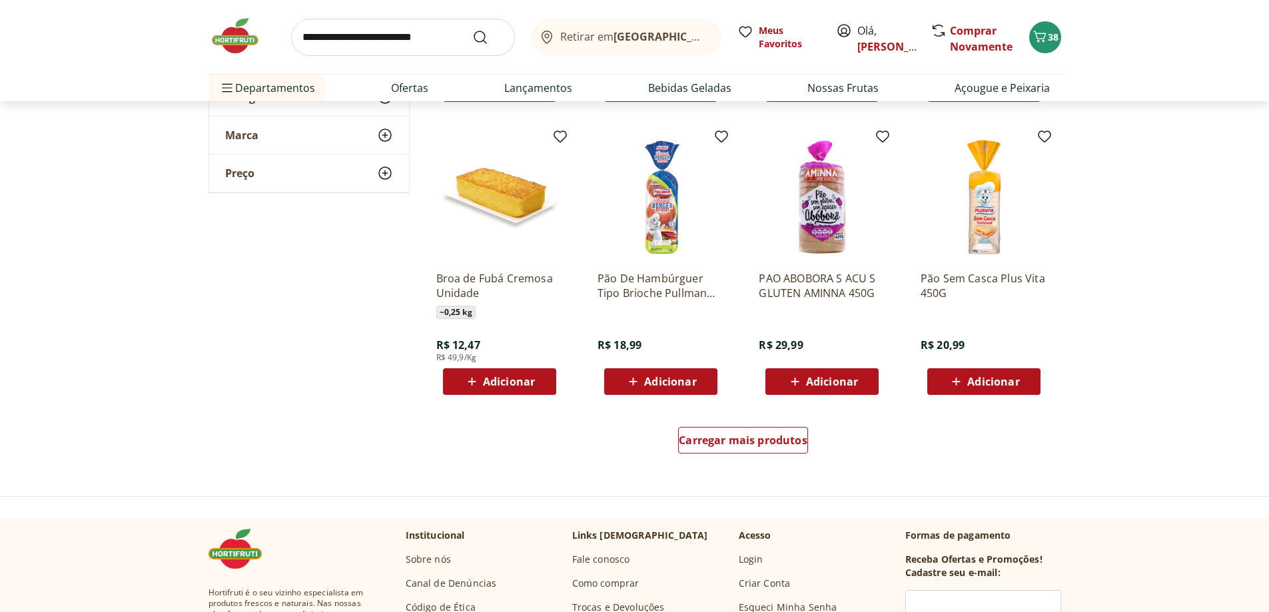
scroll to position [3331, 0]
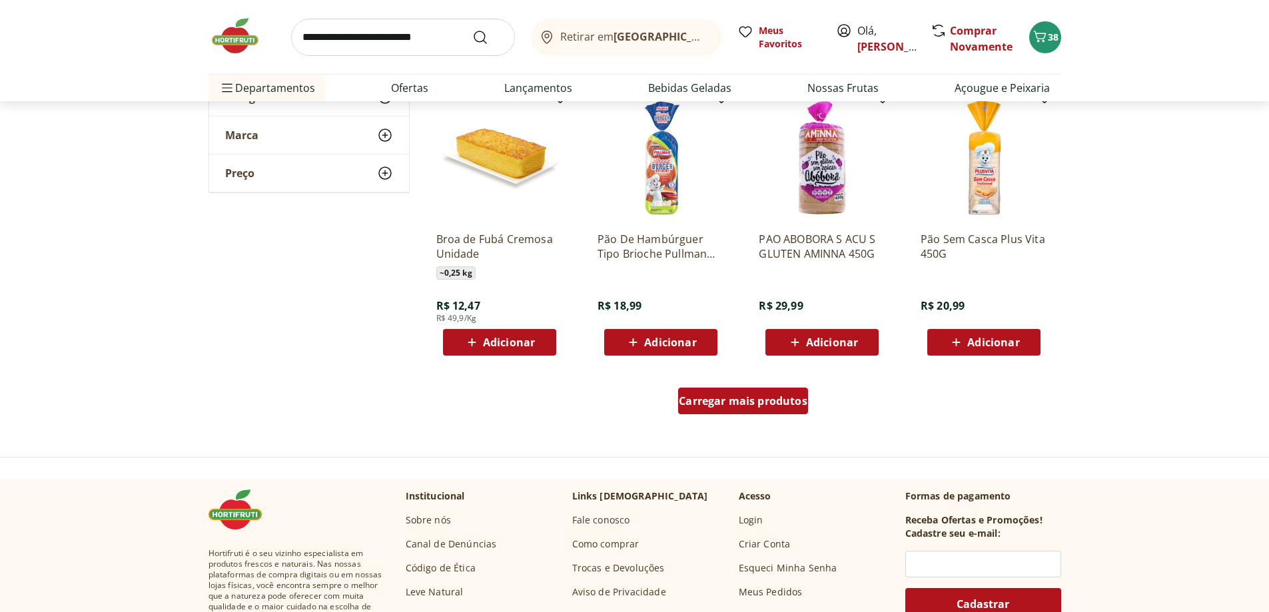
click at [729, 400] on span "Carregar mais produtos" at bounding box center [743, 401] width 129 height 11
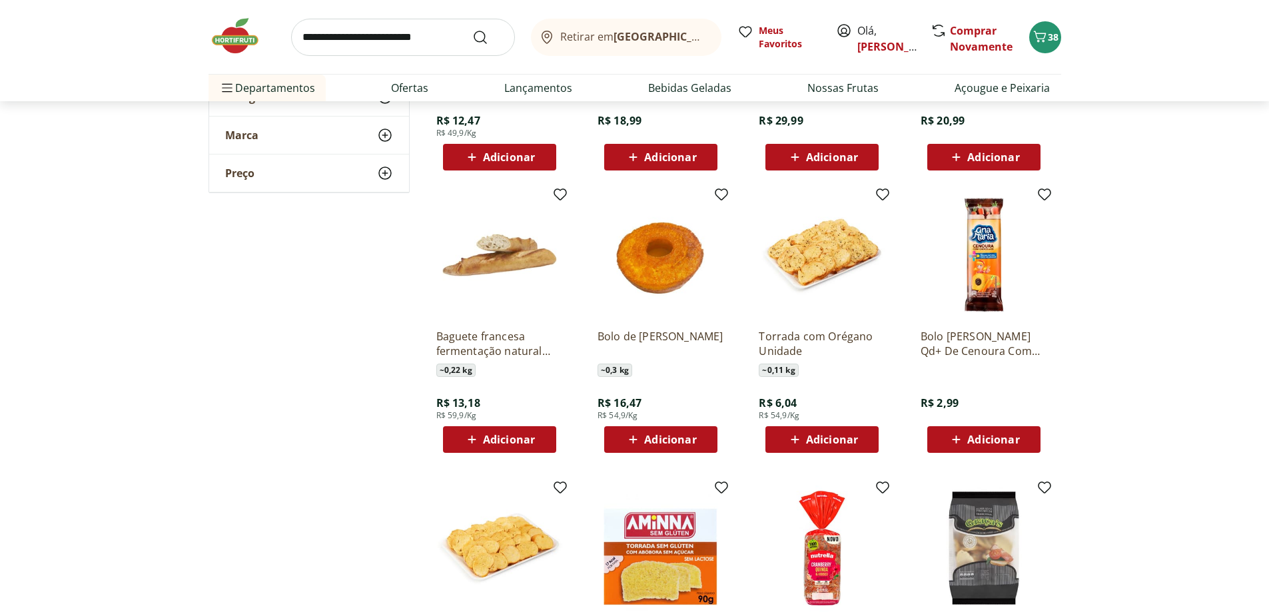
scroll to position [3530, 0]
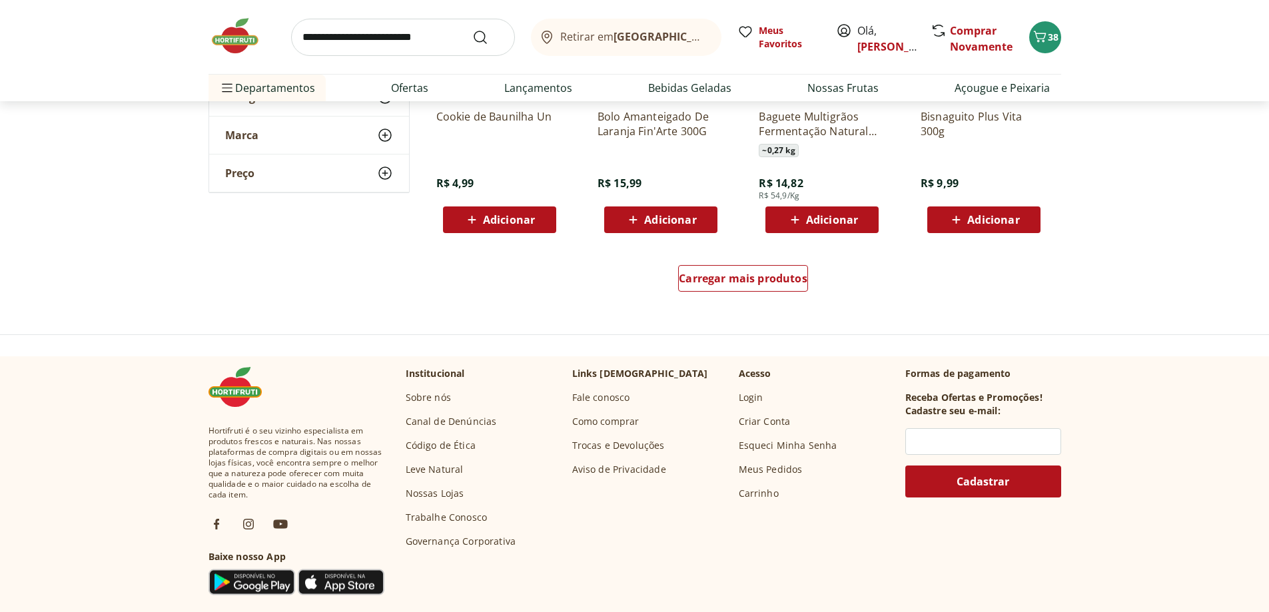
scroll to position [4330, 0]
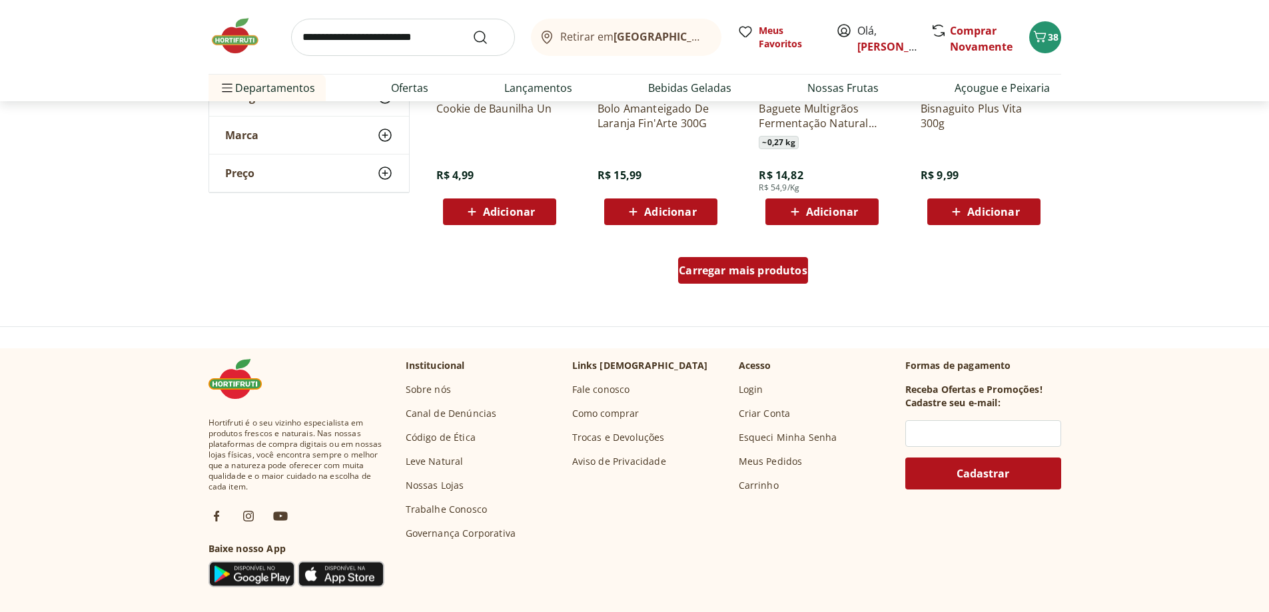
click at [715, 272] on span "Carregar mais produtos" at bounding box center [743, 270] width 129 height 11
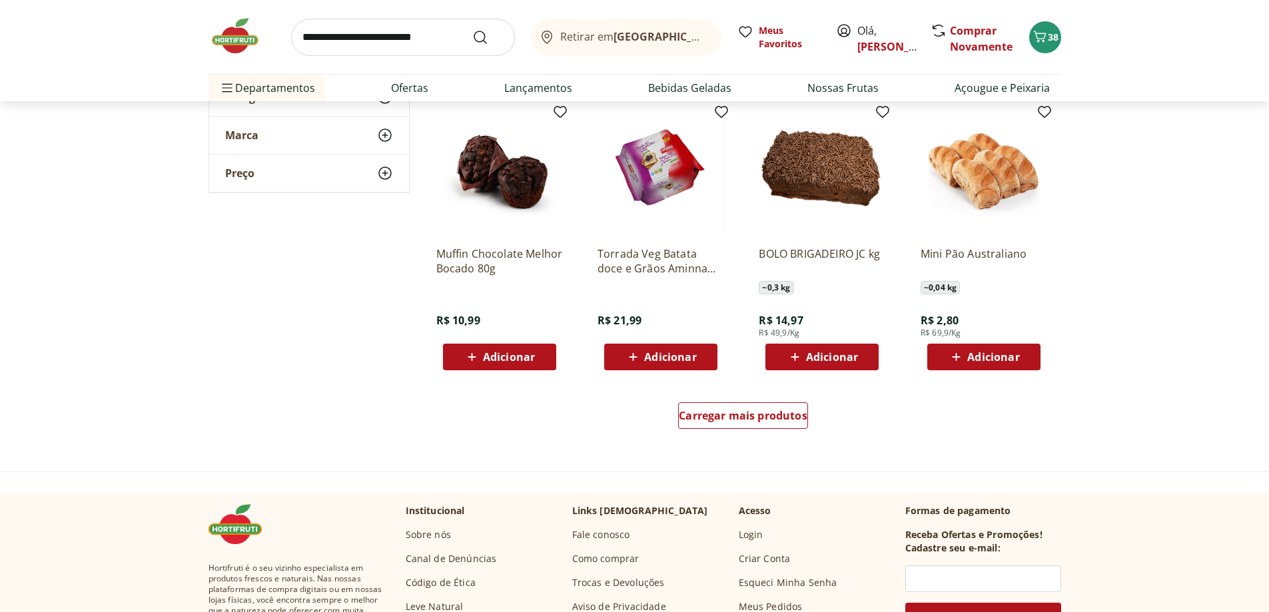
scroll to position [5063, 0]
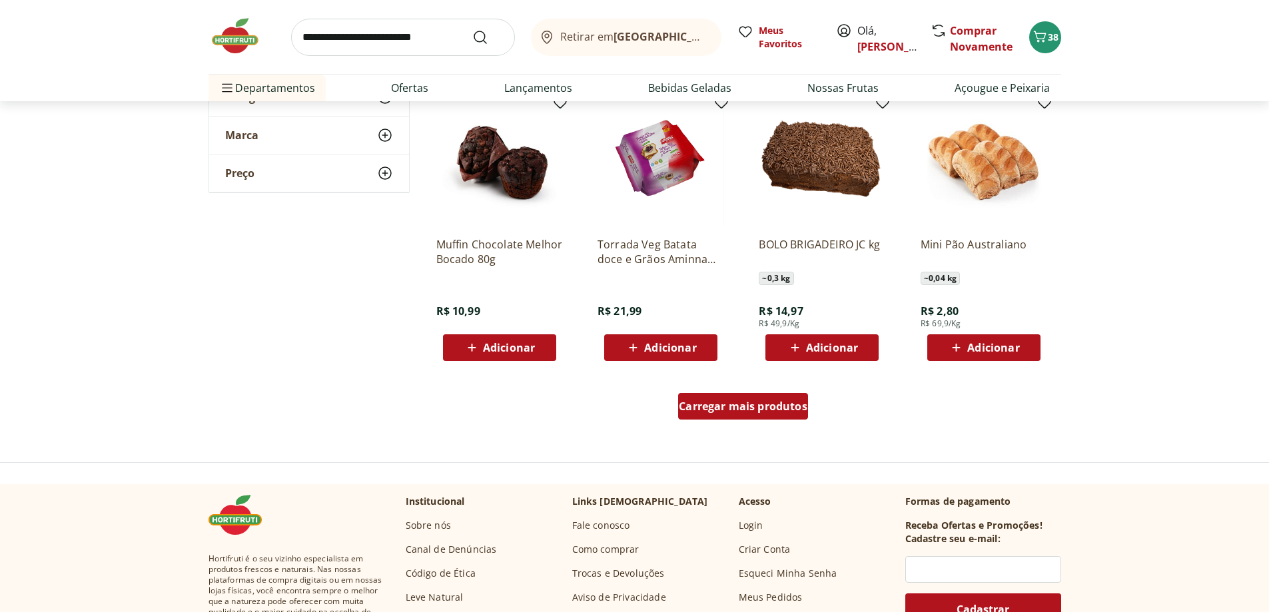
click at [711, 410] on span "Carregar mais produtos" at bounding box center [743, 406] width 129 height 11
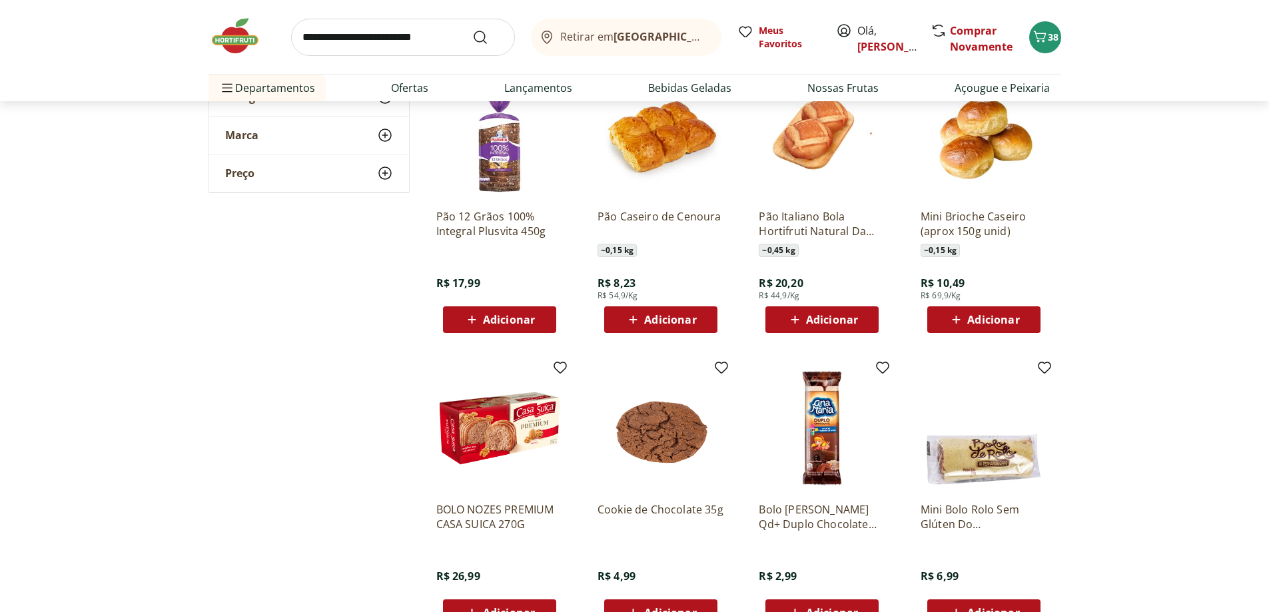
scroll to position [5396, 0]
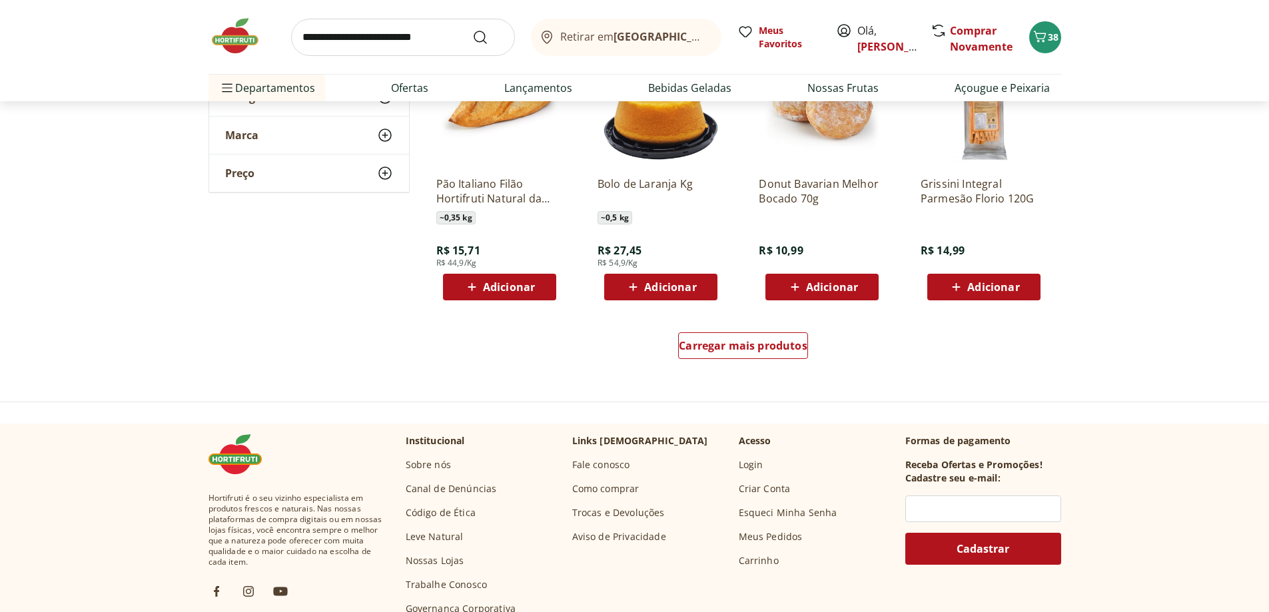
scroll to position [5995, 0]
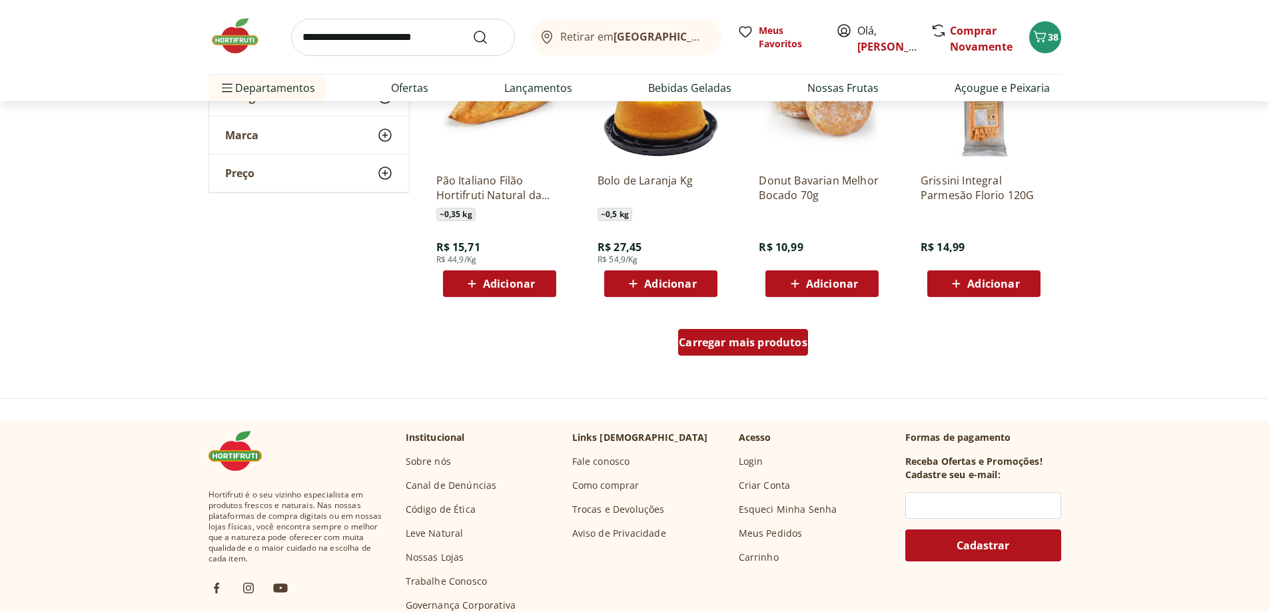
click at [760, 339] on span "Carregar mais produtos" at bounding box center [743, 342] width 129 height 11
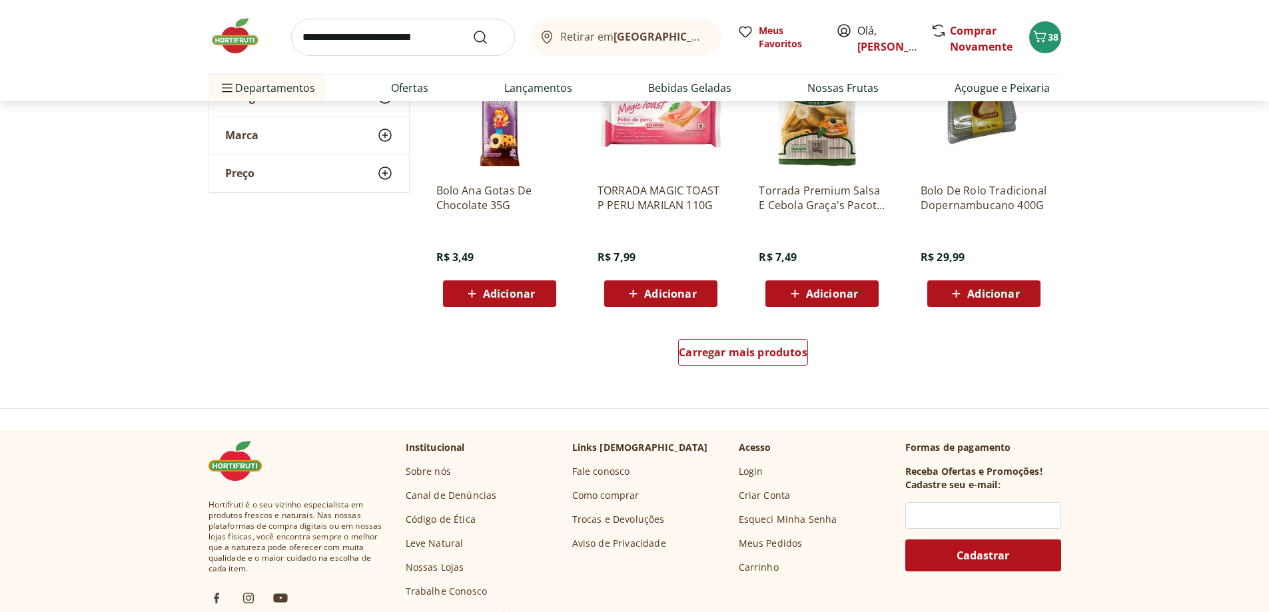
scroll to position [6861, 0]
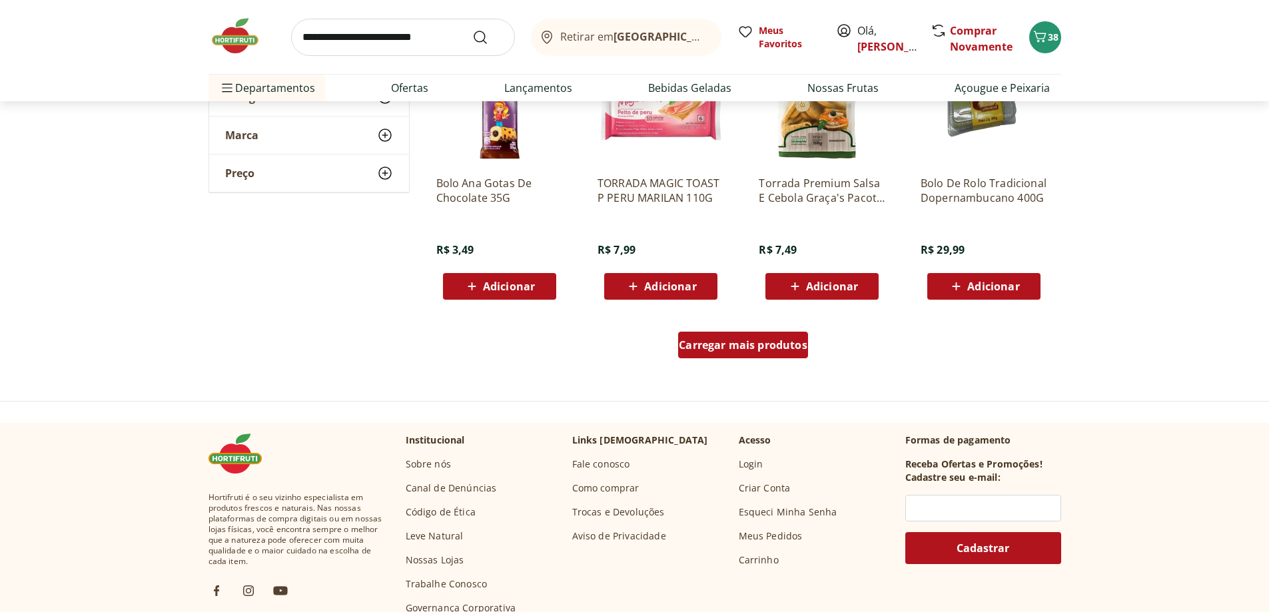
click at [739, 340] on span "Carregar mais produtos" at bounding box center [743, 345] width 129 height 11
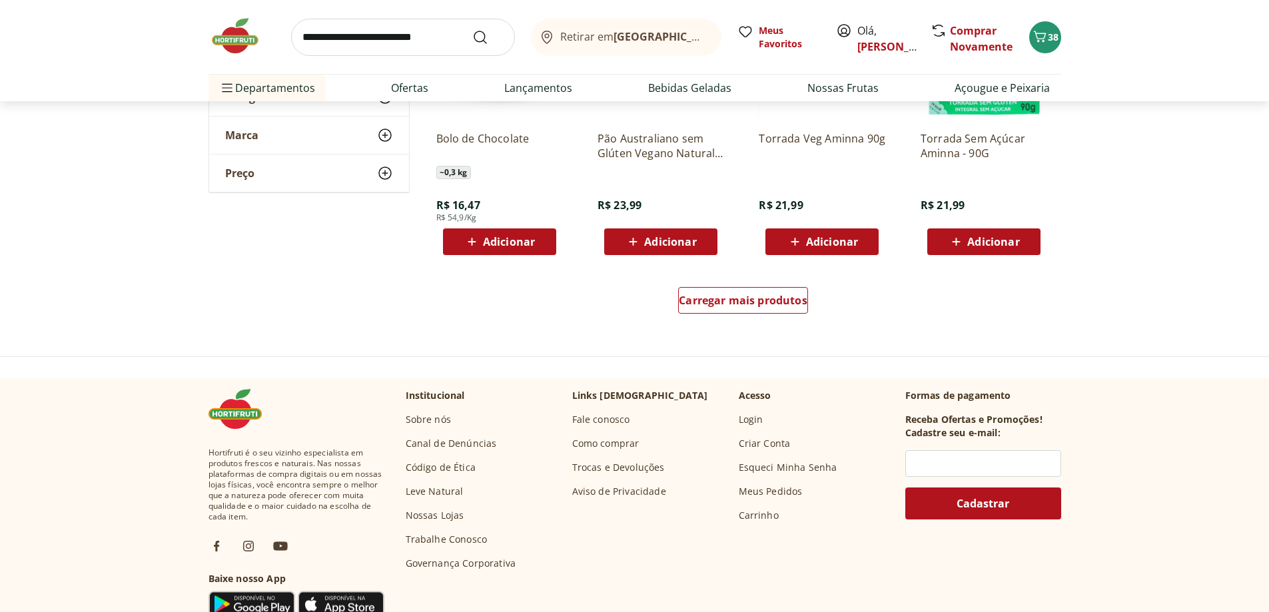
scroll to position [7794, 0]
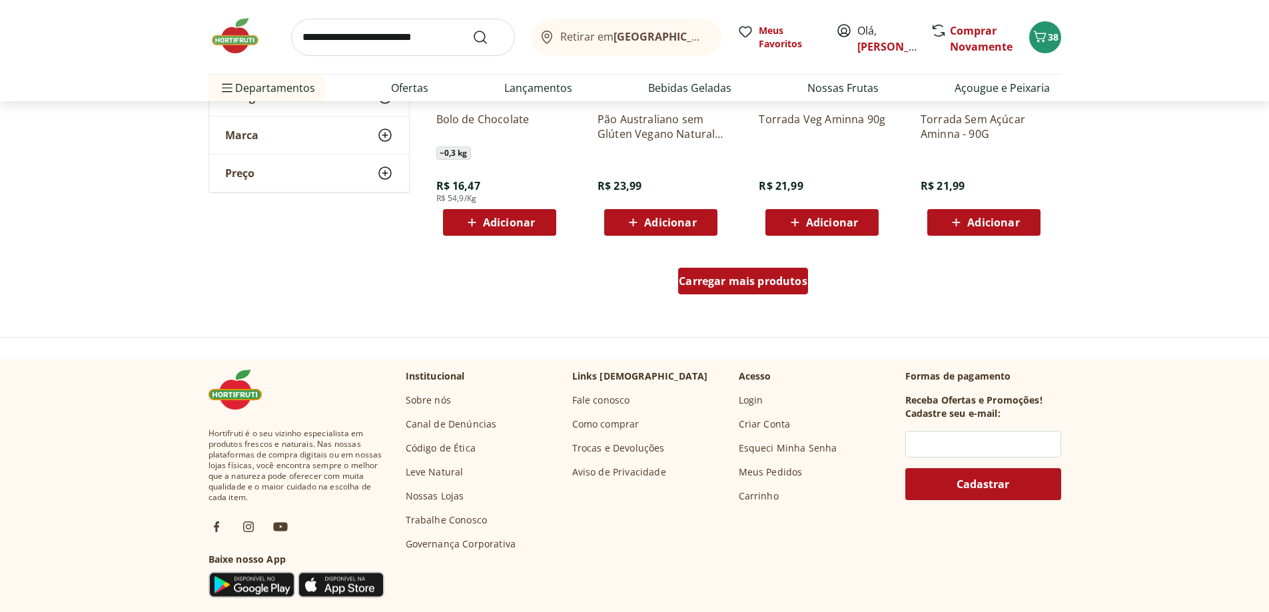
click at [737, 290] on div "Carregar mais produtos" at bounding box center [743, 281] width 130 height 27
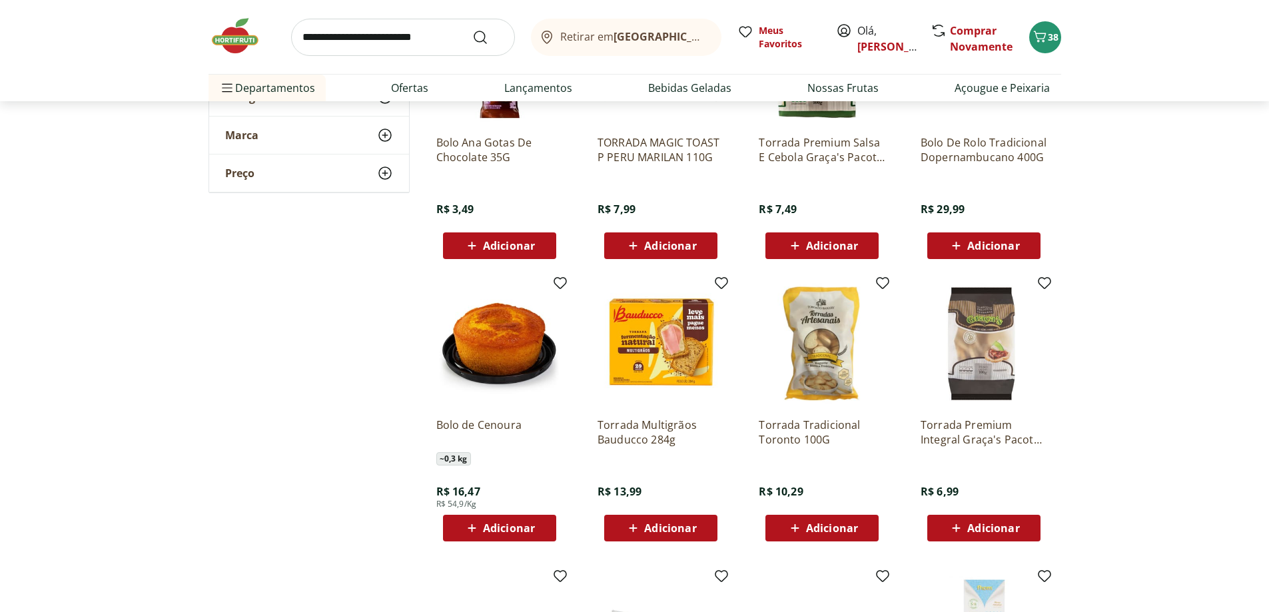
scroll to position [6861, 0]
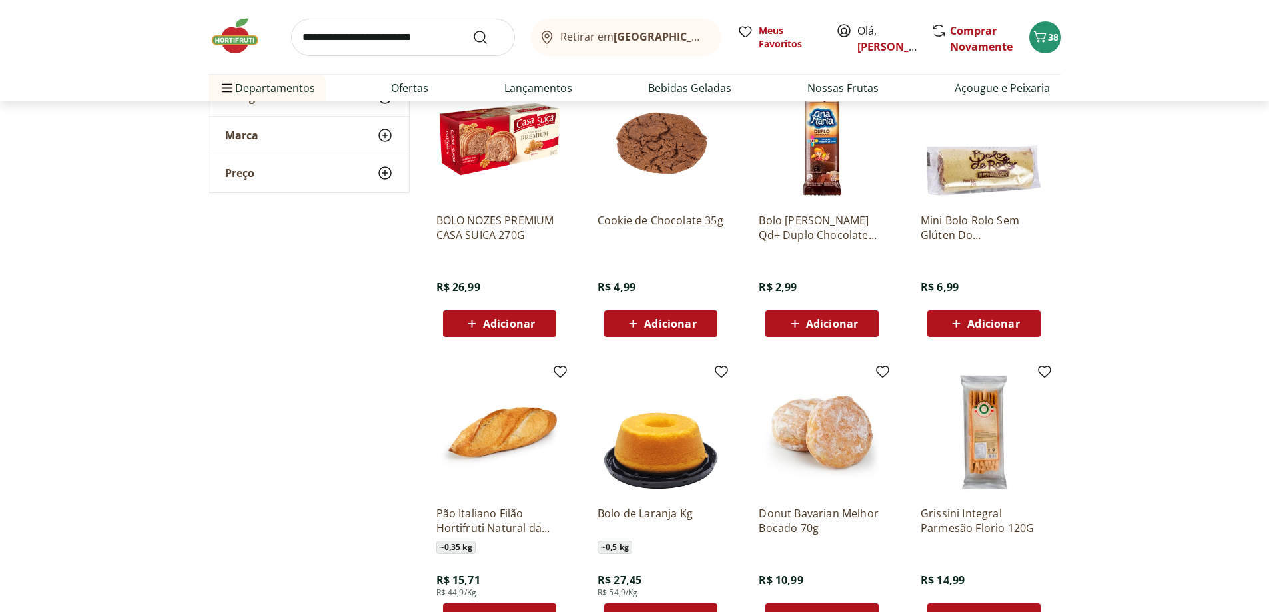
scroll to position [5795, 0]
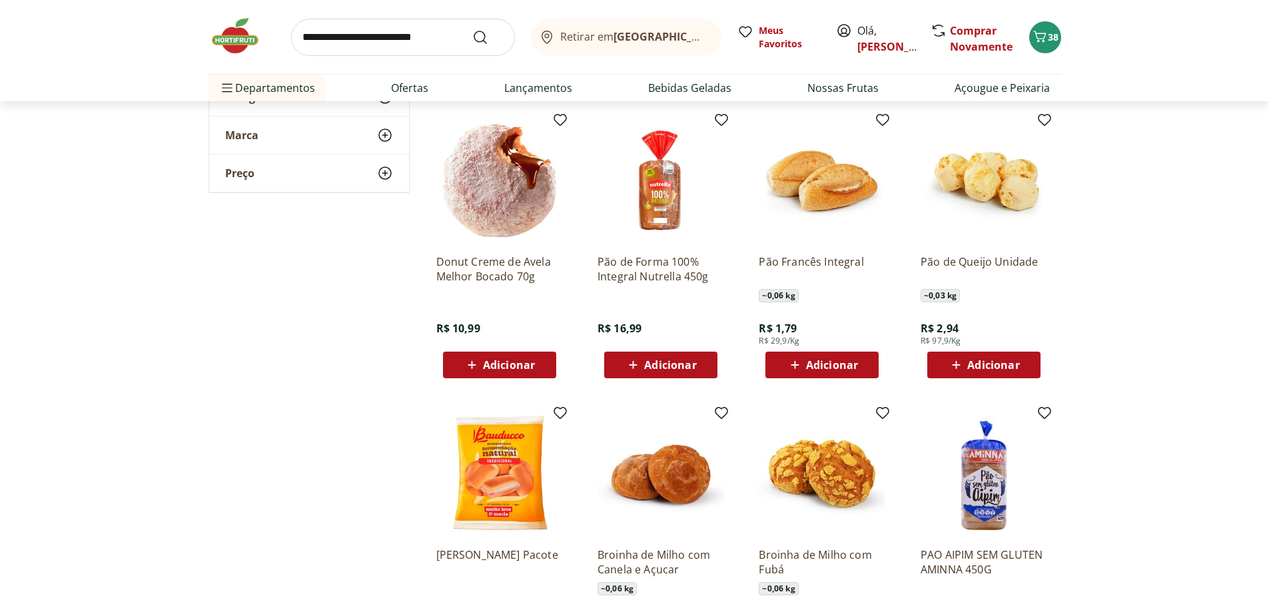
scroll to position [1266, 0]
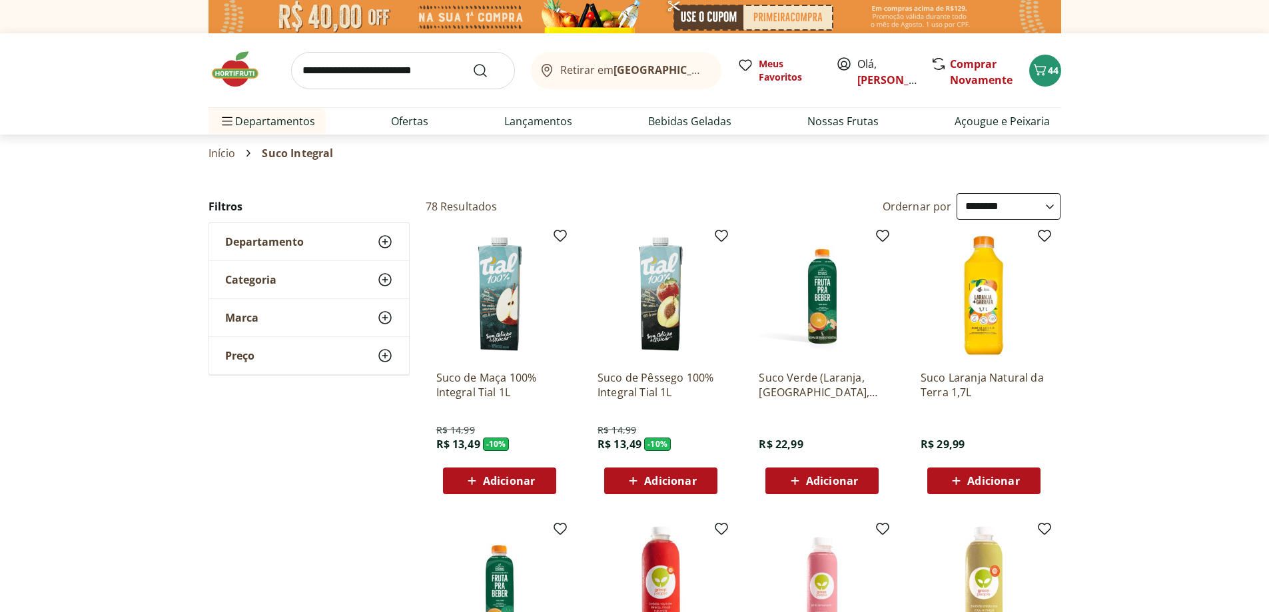
select select "**********"
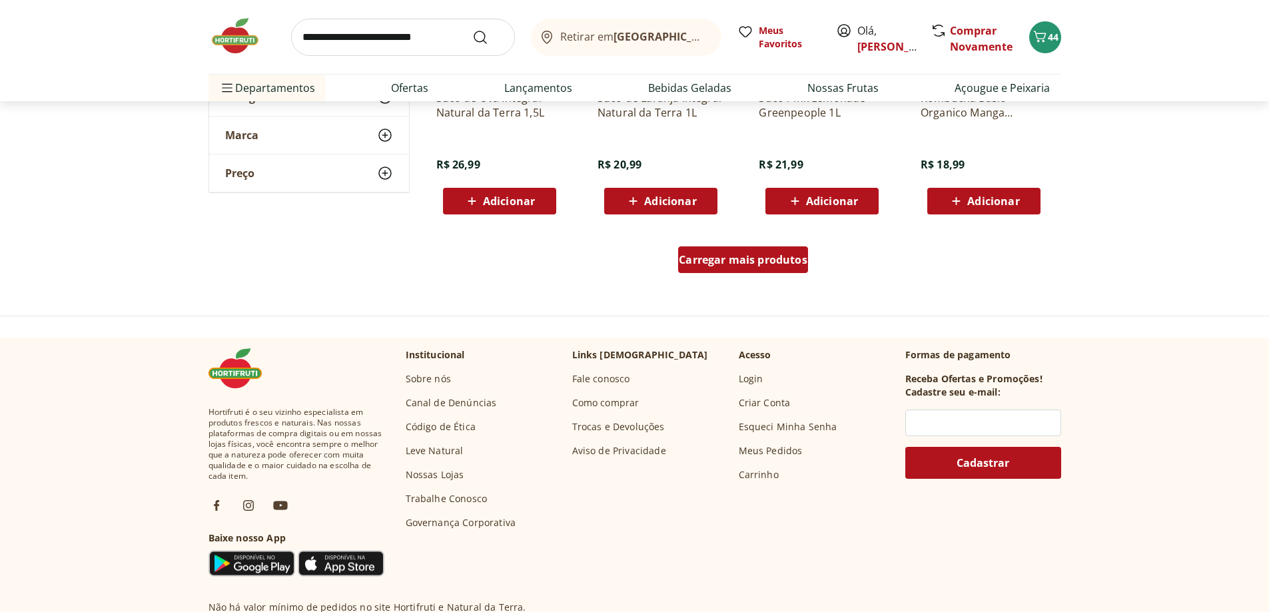
click at [725, 262] on span "Carregar mais produtos" at bounding box center [743, 259] width 129 height 11
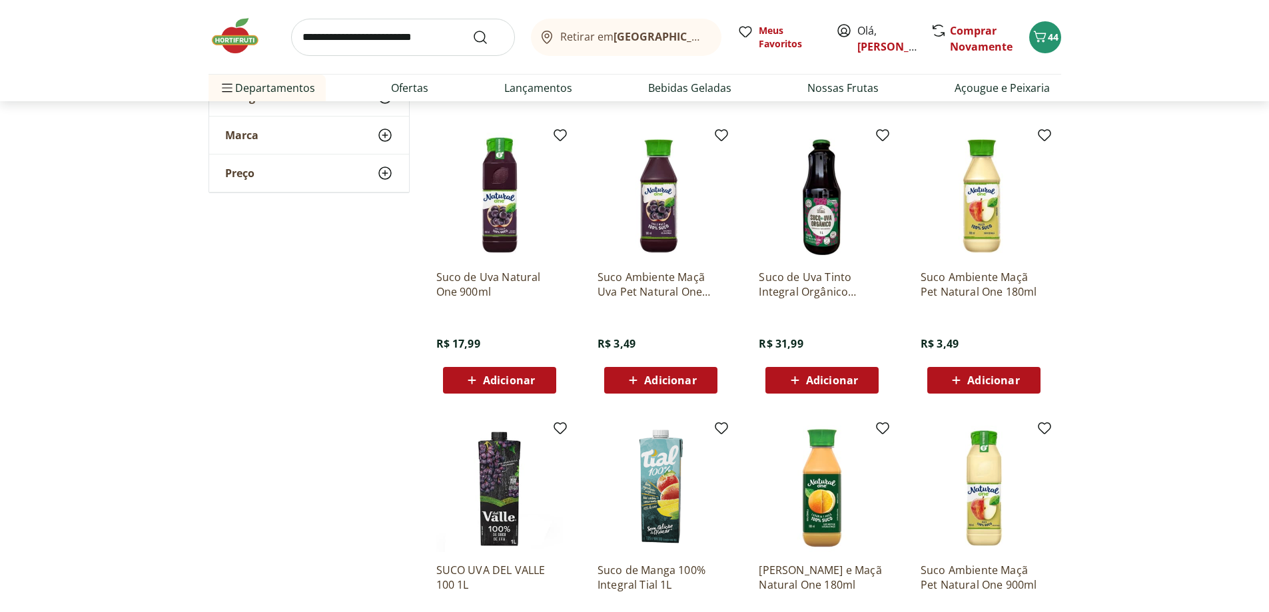
scroll to position [1266, 0]
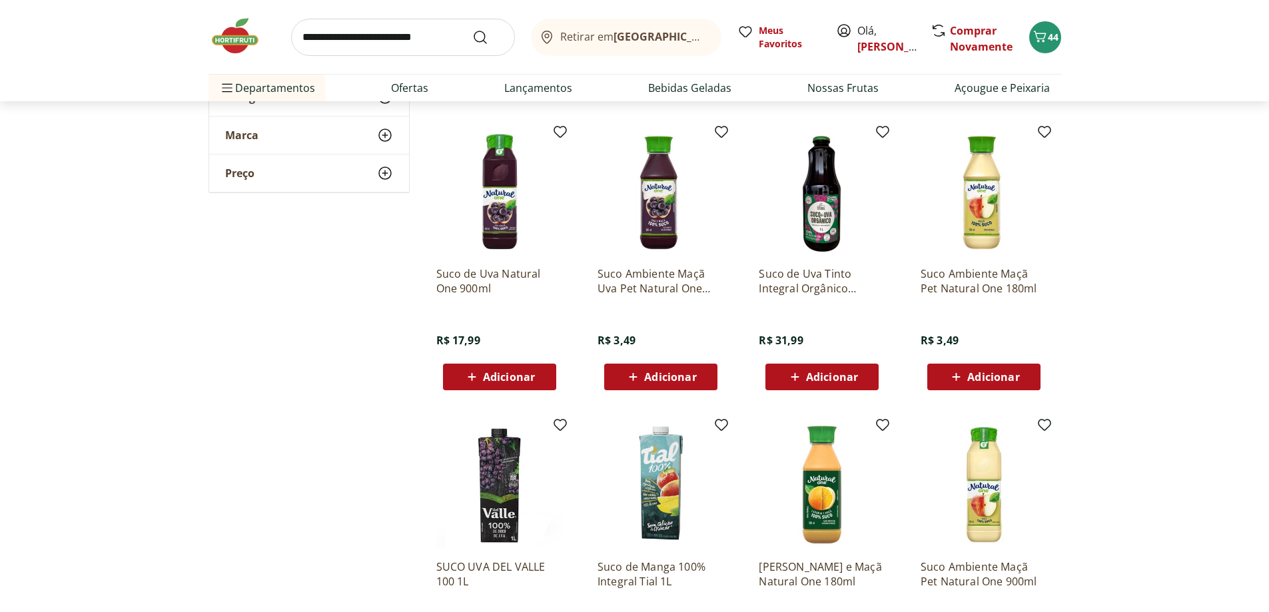
click at [679, 372] on span "Adicionar" at bounding box center [670, 377] width 52 height 11
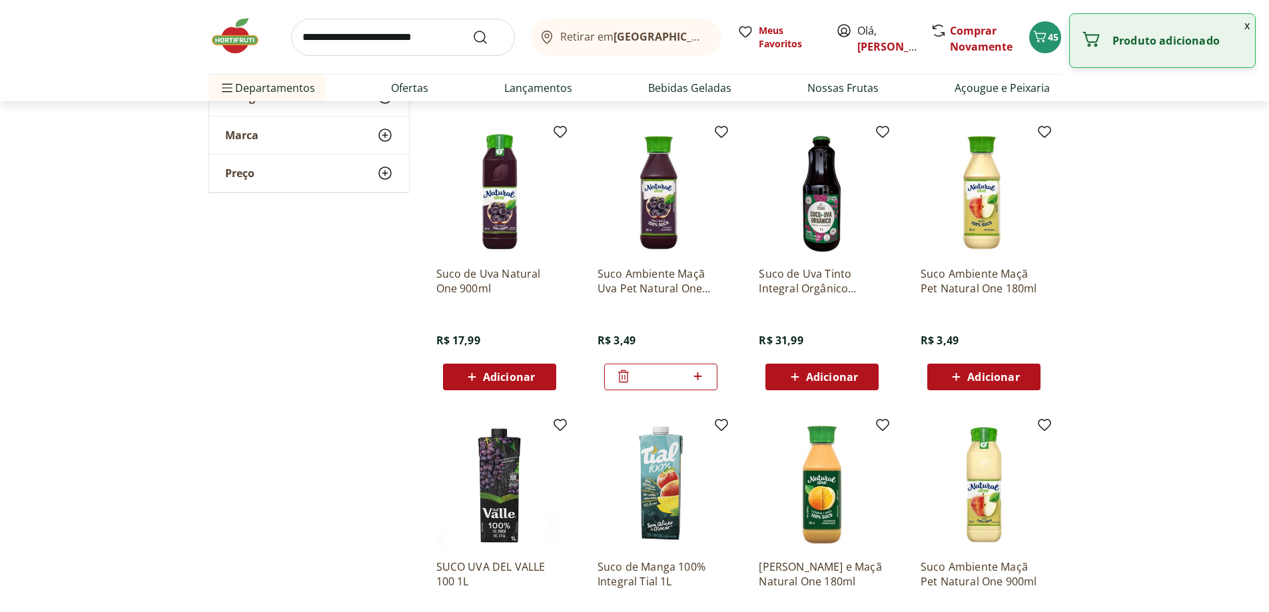
click at [696, 376] on icon at bounding box center [697, 376] width 17 height 16
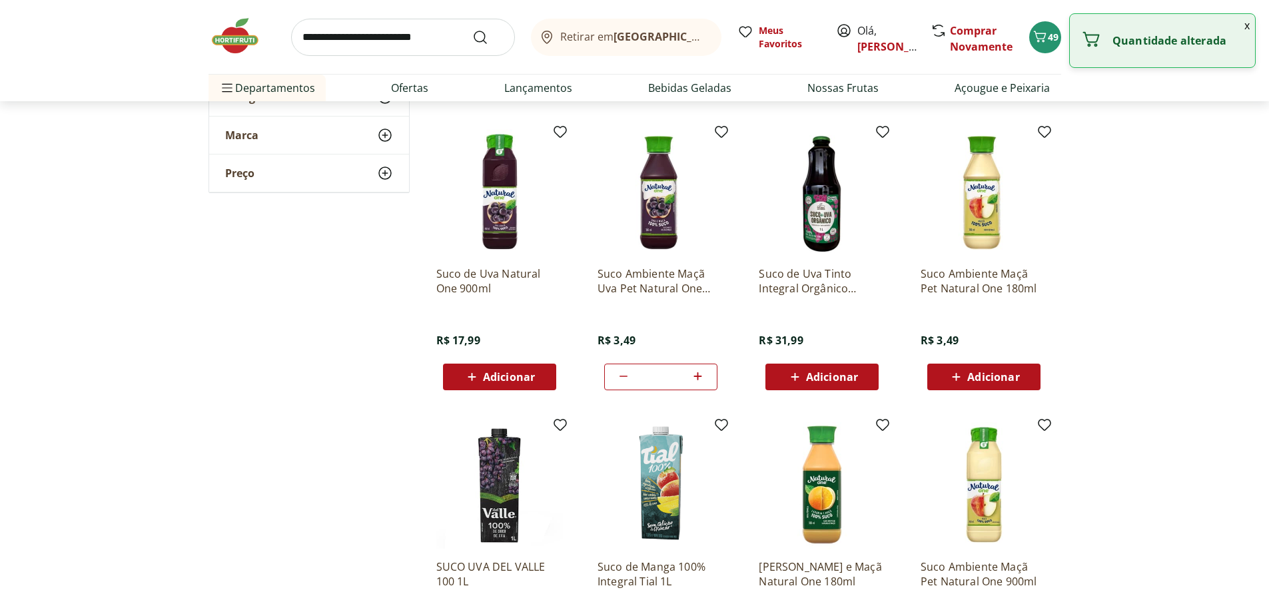
type input "*"
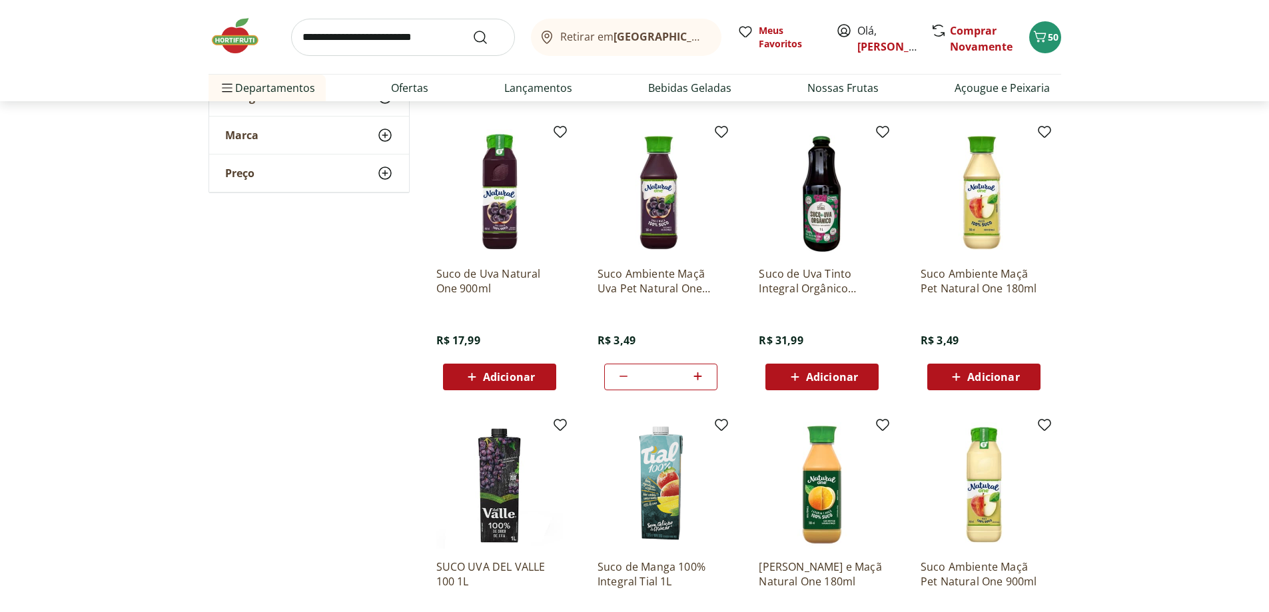
scroll to position [1465, 0]
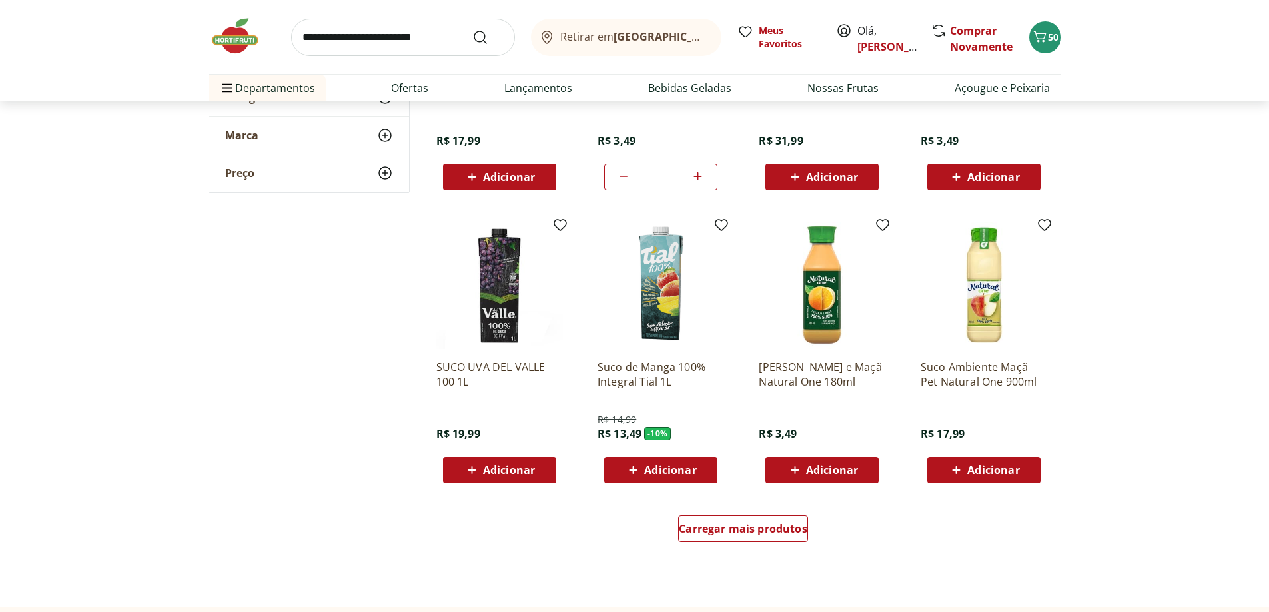
click at [835, 470] on span "Adicionar" at bounding box center [832, 470] width 52 height 11
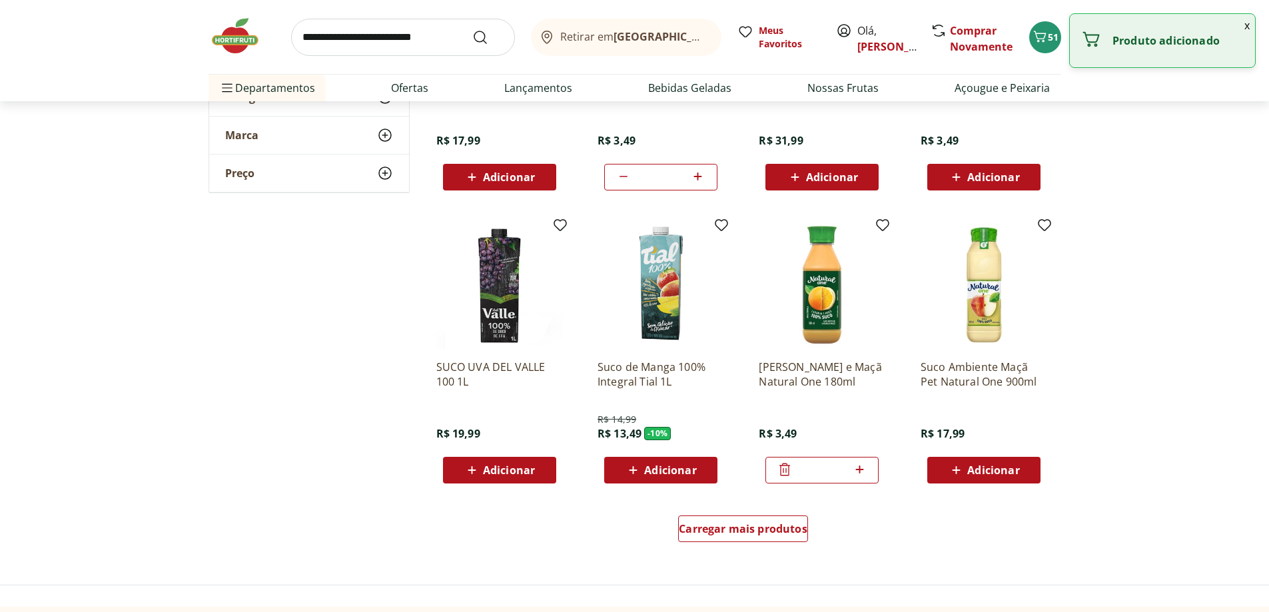
click at [863, 468] on icon at bounding box center [859, 470] width 17 height 16
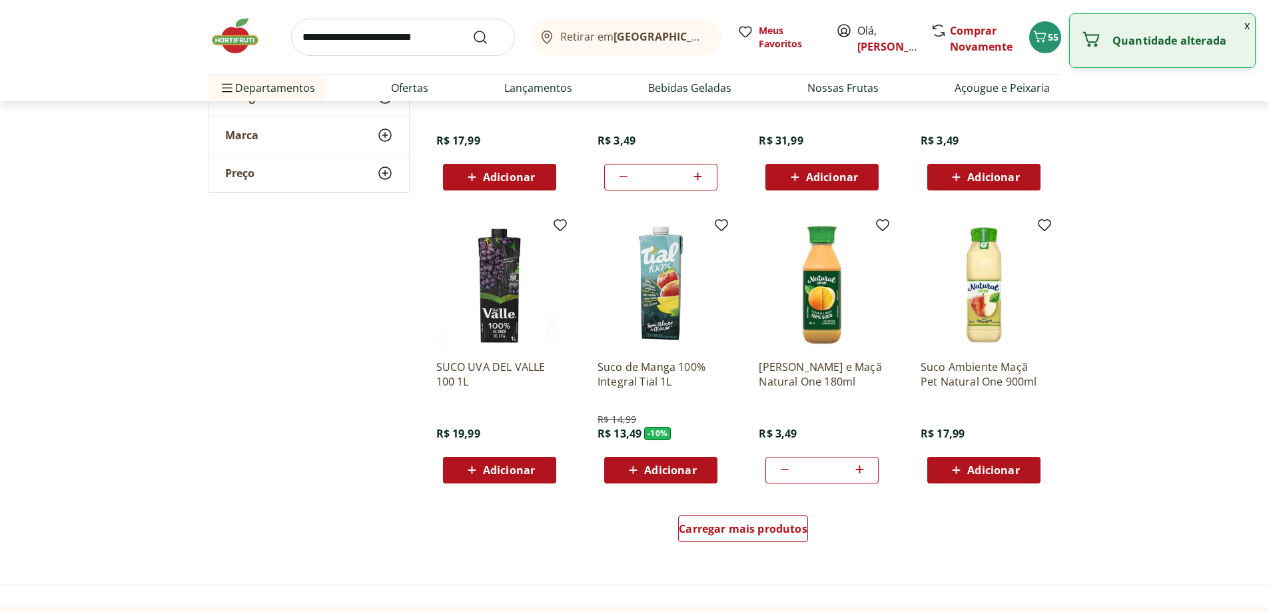
type input "*"
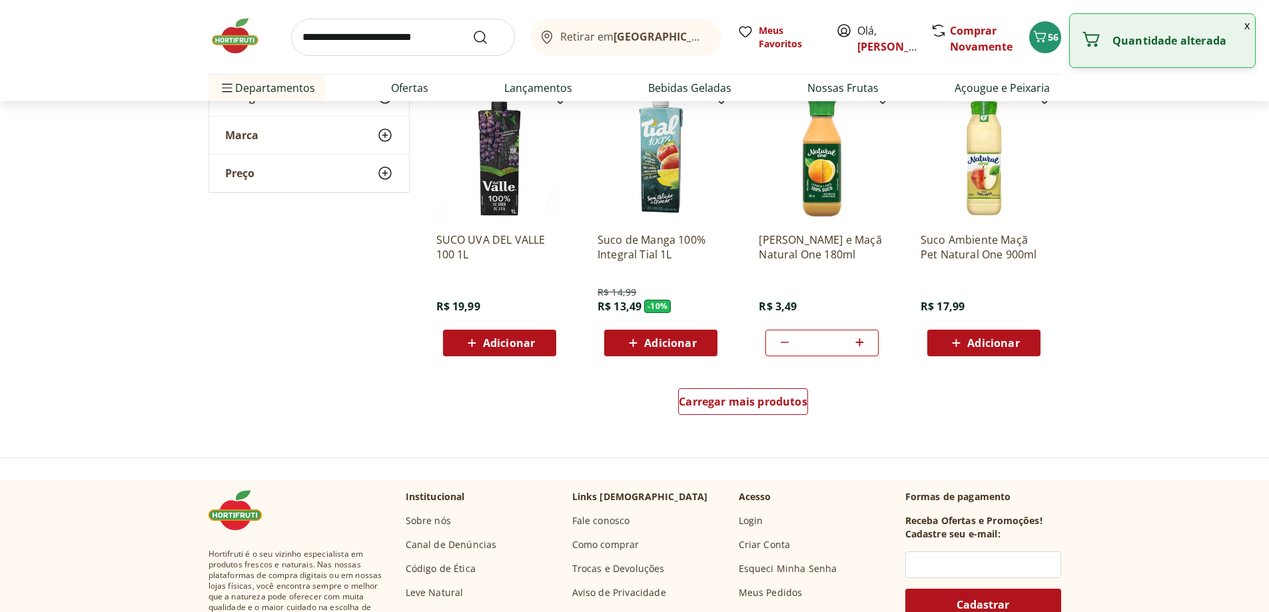
scroll to position [1599, 0]
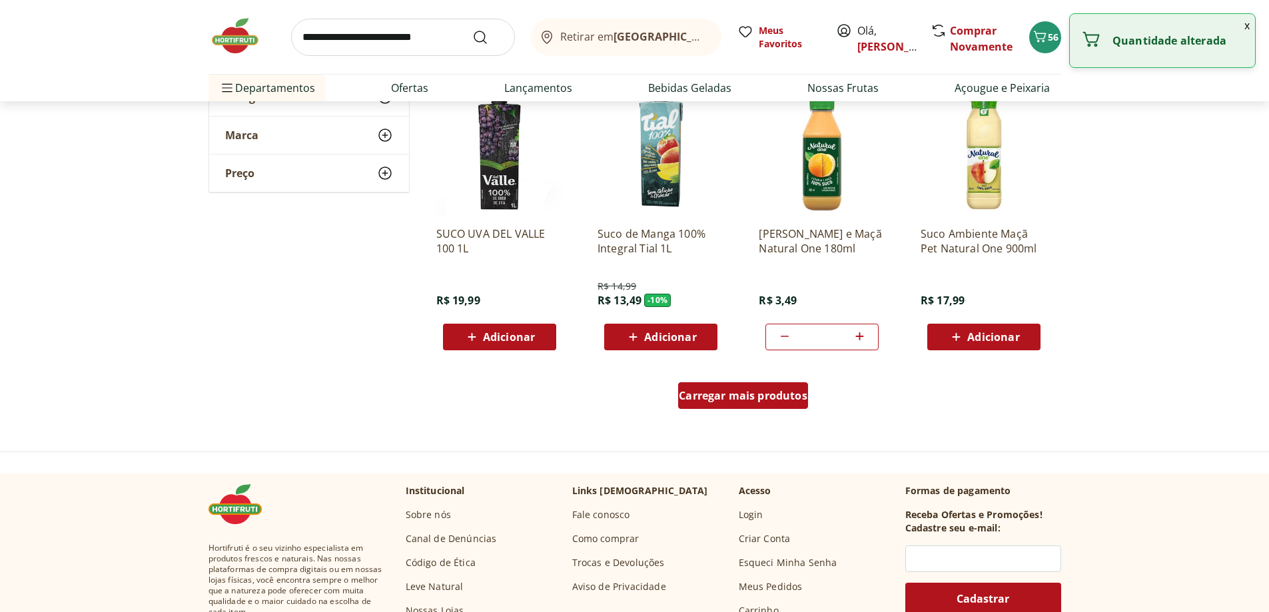
click at [771, 395] on span "Carregar mais produtos" at bounding box center [743, 395] width 129 height 11
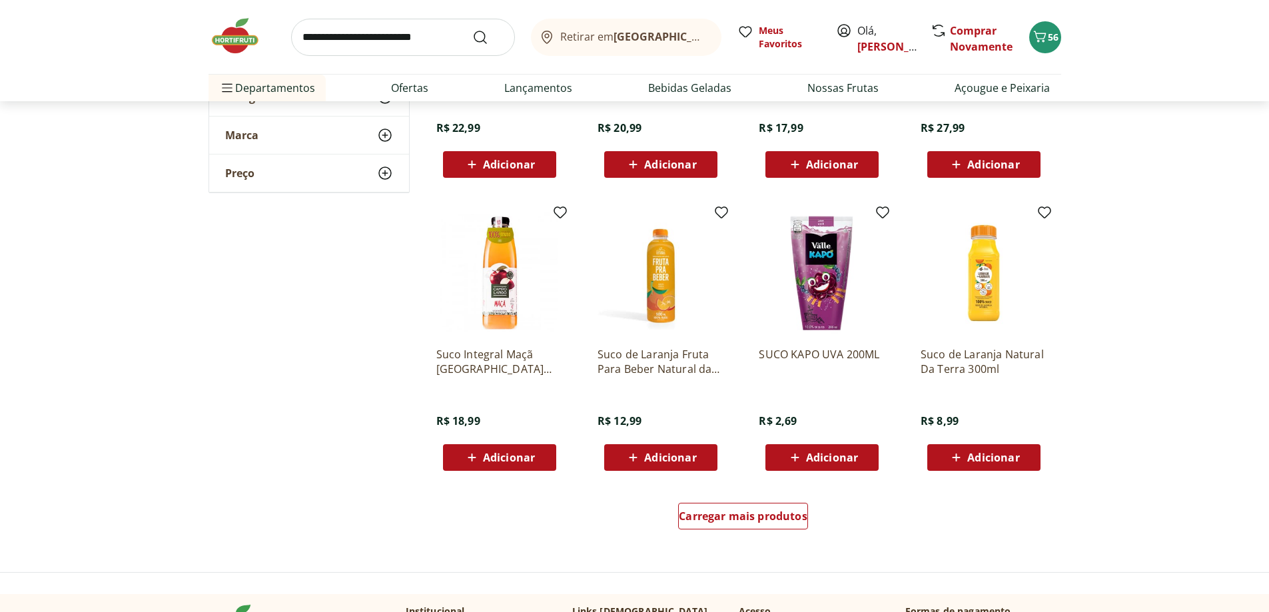
scroll to position [2398, 0]
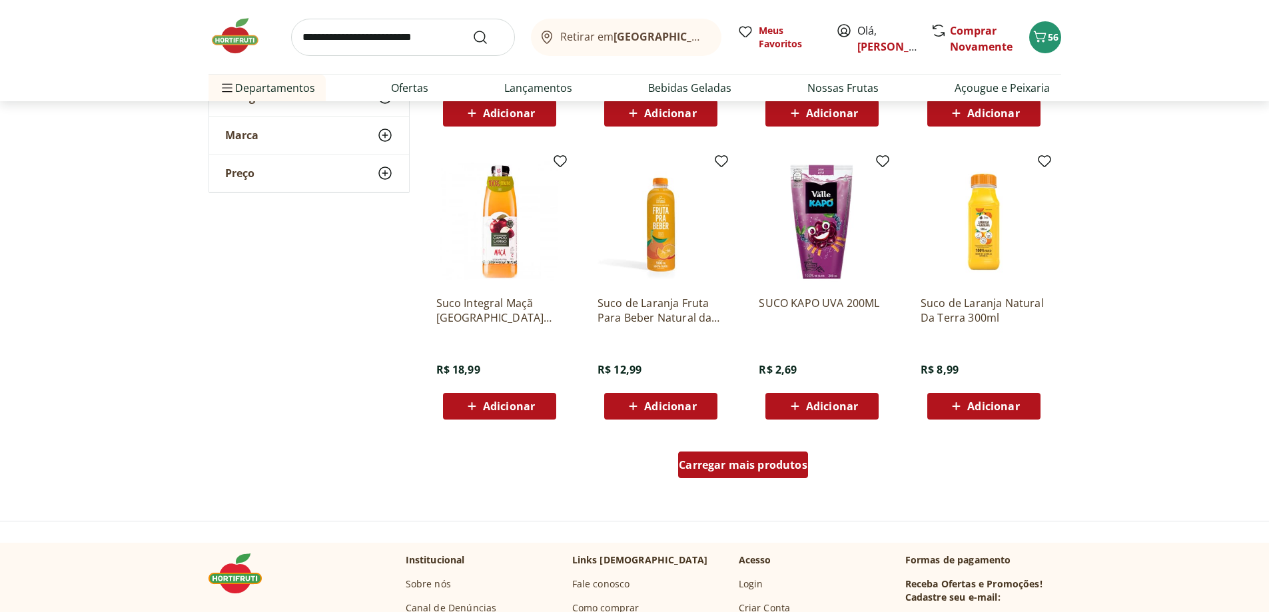
click at [764, 472] on div "Carregar mais produtos" at bounding box center [743, 465] width 130 height 27
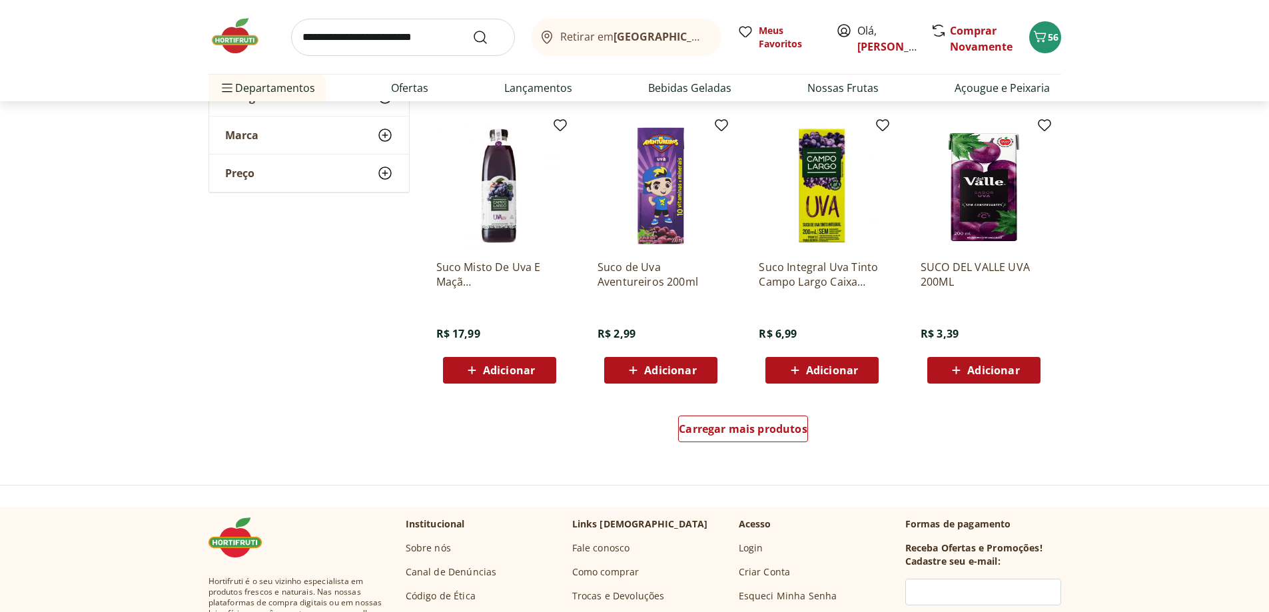
scroll to position [3331, 0]
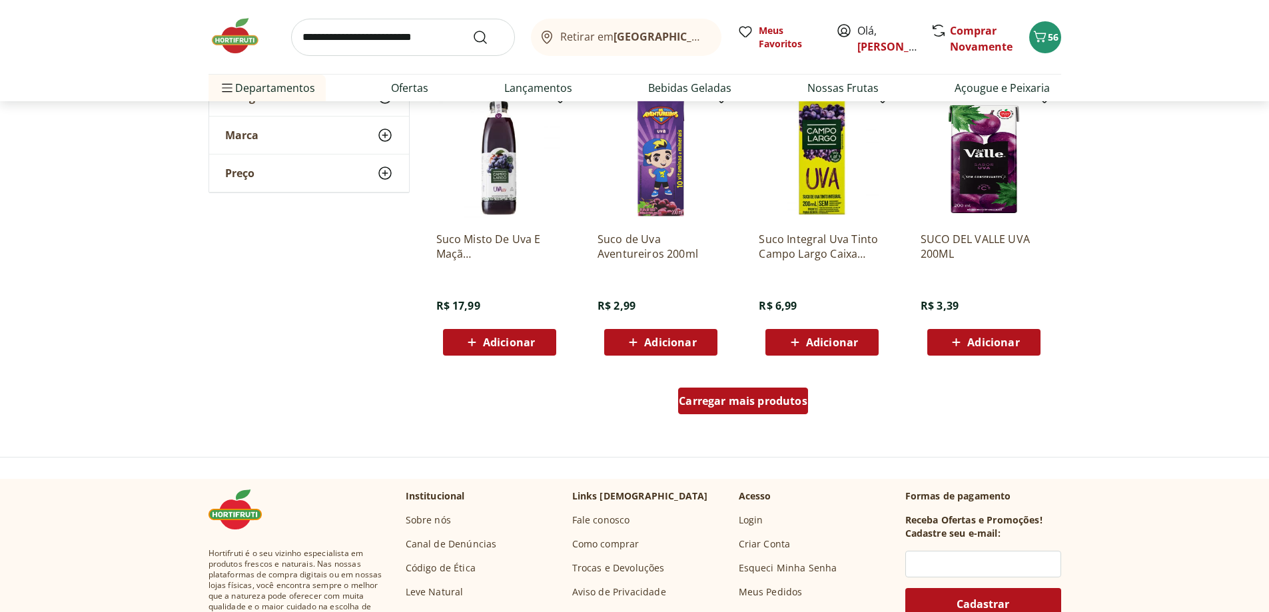
click at [775, 400] on span "Carregar mais produtos" at bounding box center [743, 401] width 129 height 11
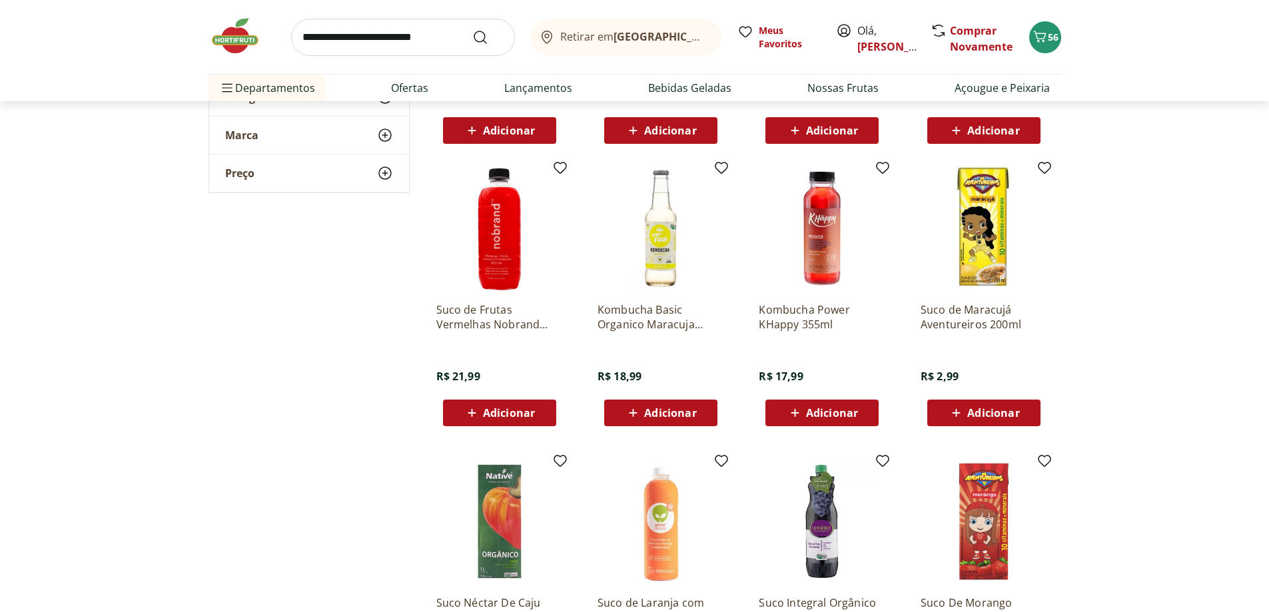
scroll to position [3597, 0]
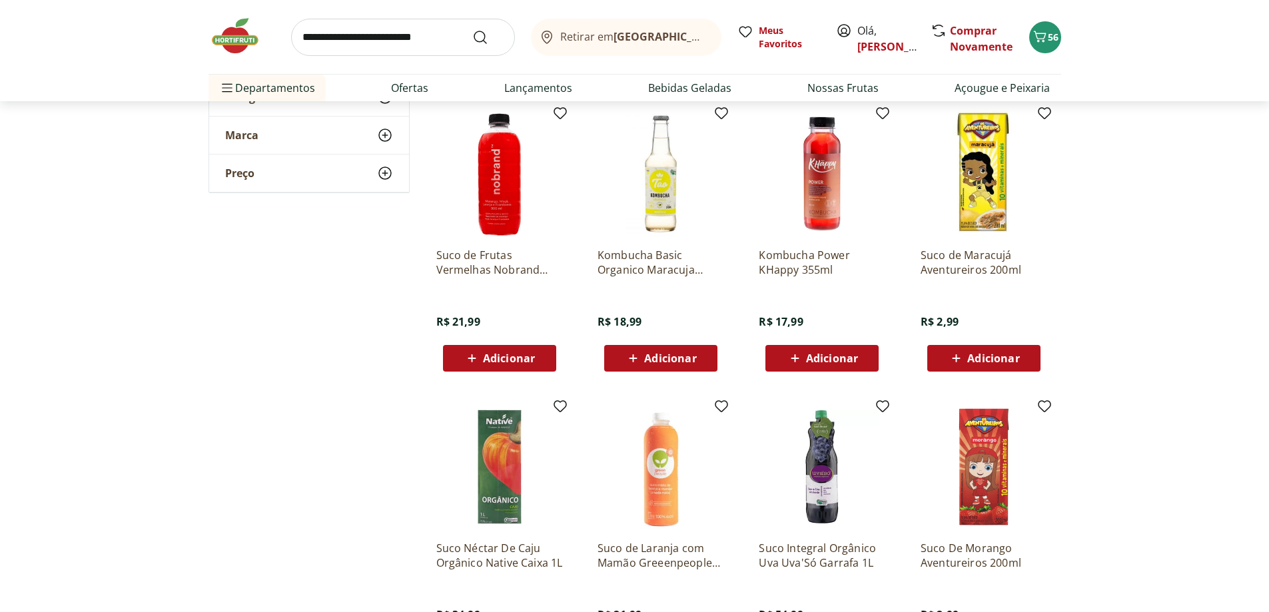
click at [1016, 364] on span "Adicionar" at bounding box center [993, 358] width 52 height 11
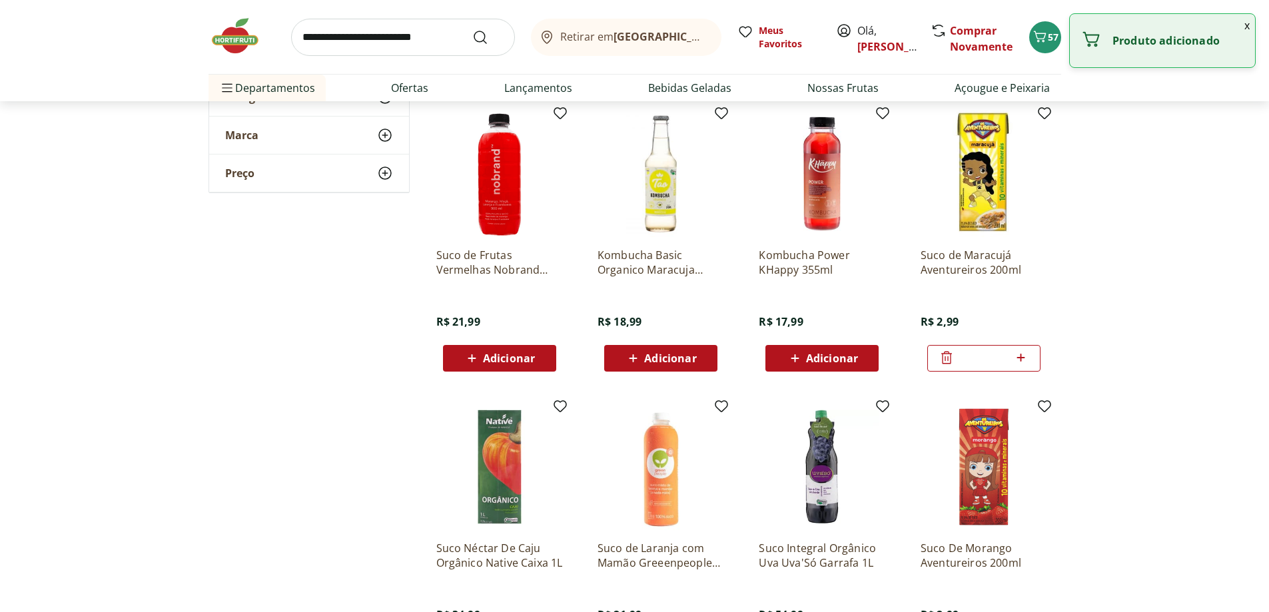
click at [1020, 359] on icon at bounding box center [1021, 358] width 17 height 16
type input "*"
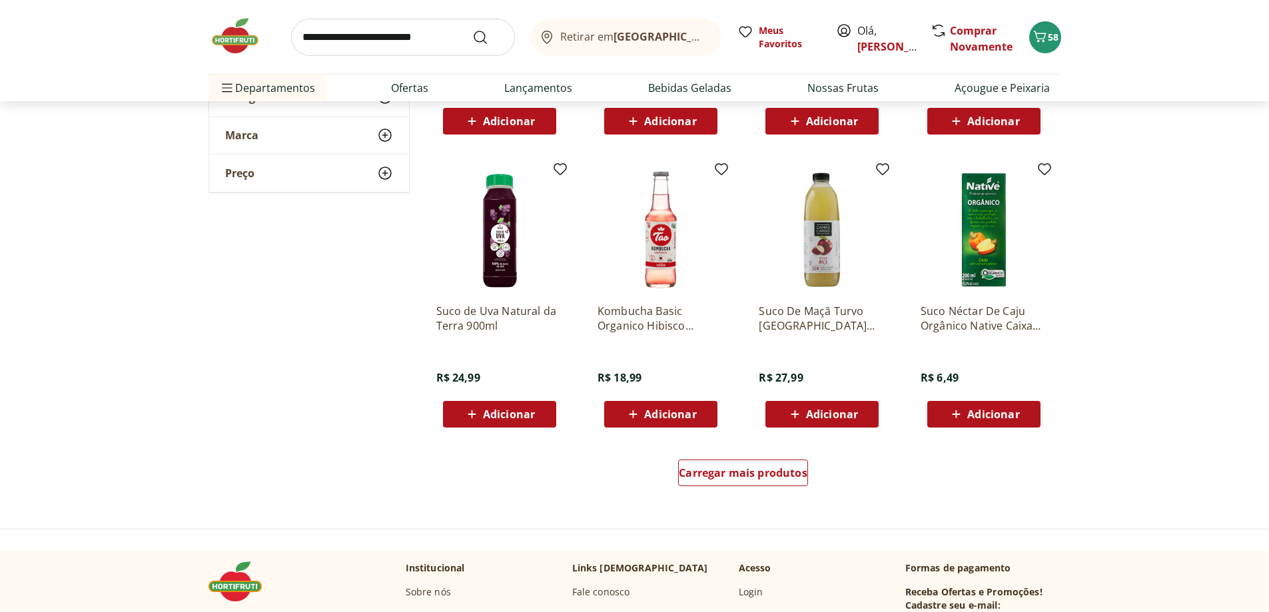
scroll to position [4130, 0]
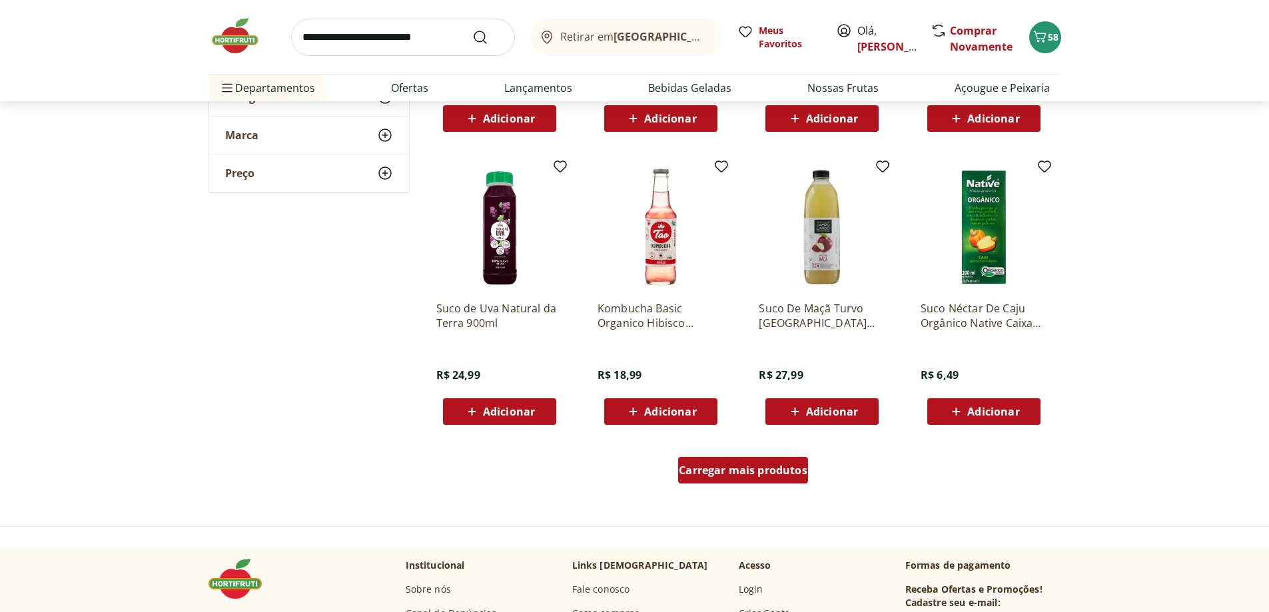
click at [743, 476] on span "Carregar mais produtos" at bounding box center [743, 470] width 129 height 11
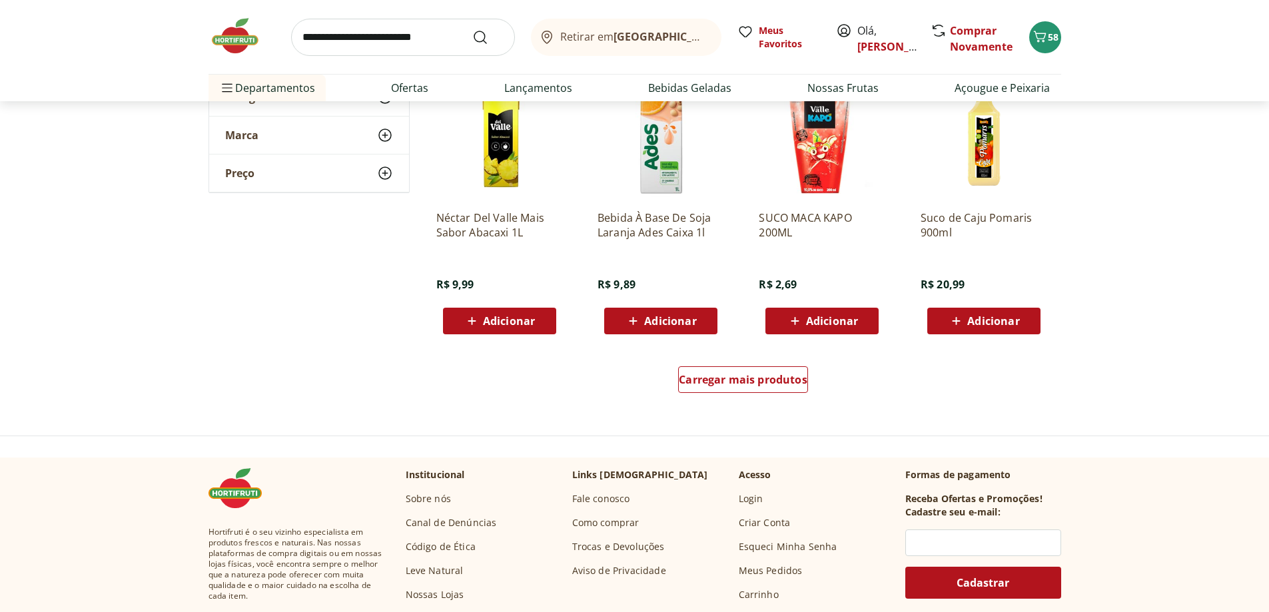
scroll to position [5129, 0]
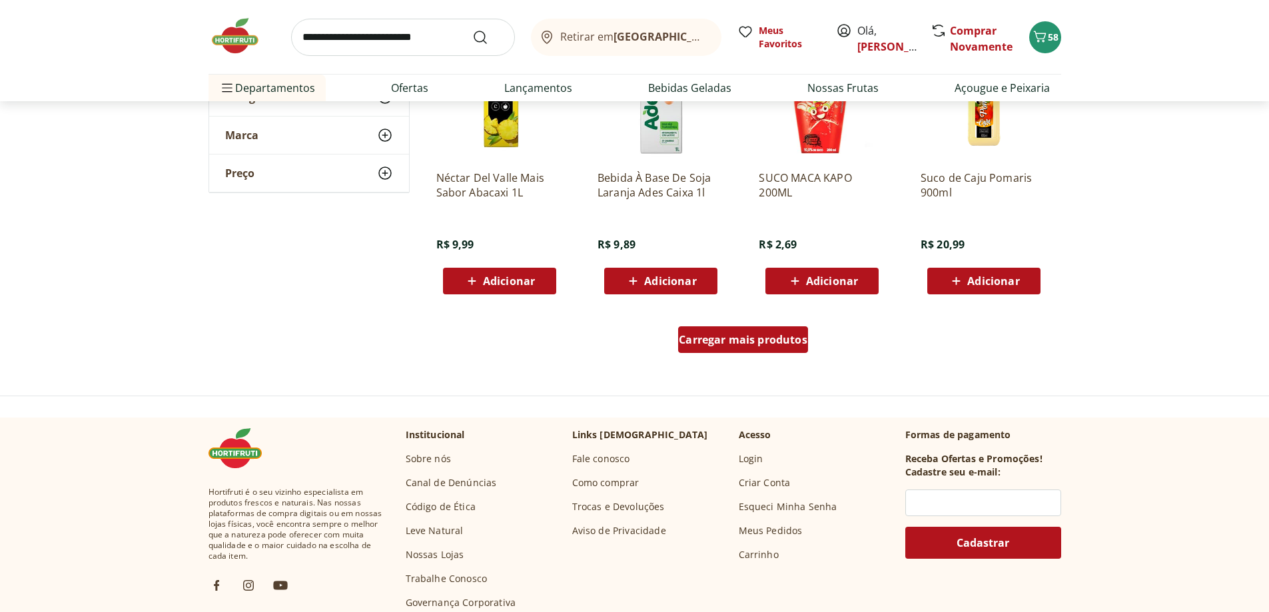
click at [781, 339] on span "Carregar mais produtos" at bounding box center [743, 339] width 129 height 11
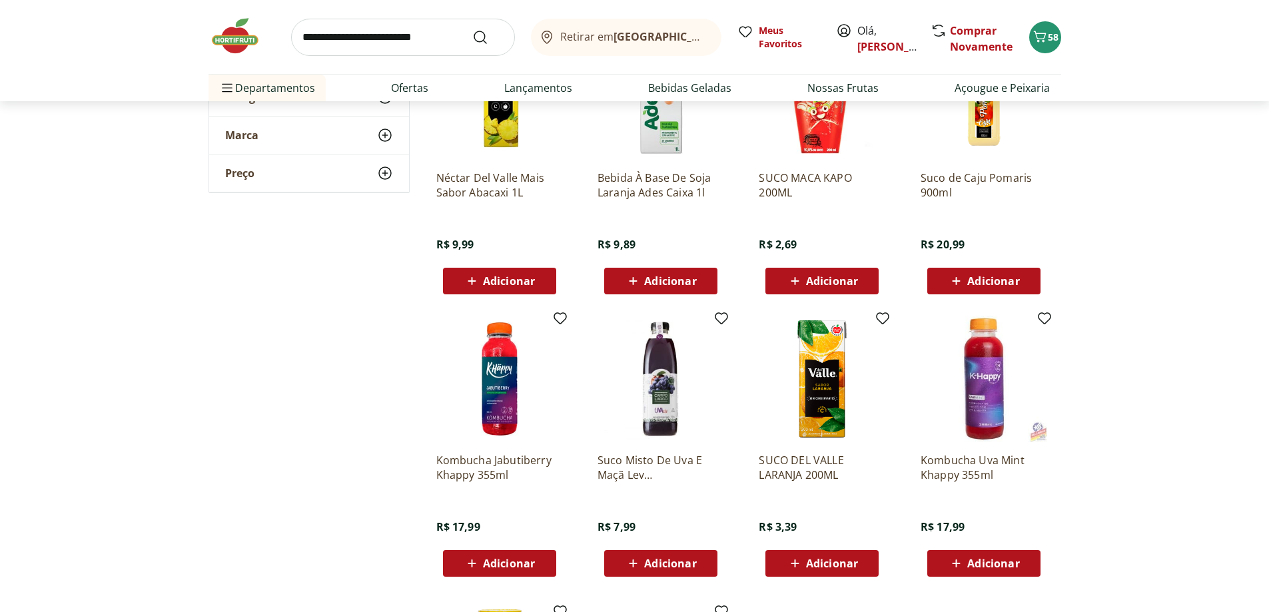
scroll to position [5329, 0]
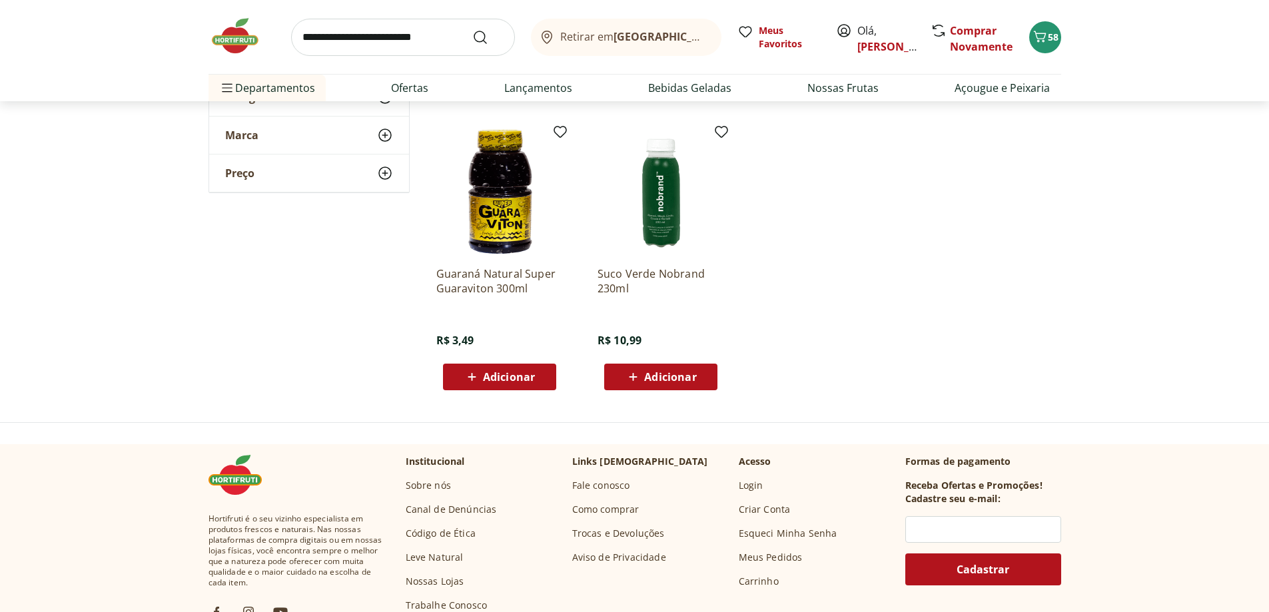
scroll to position [5329, 0]
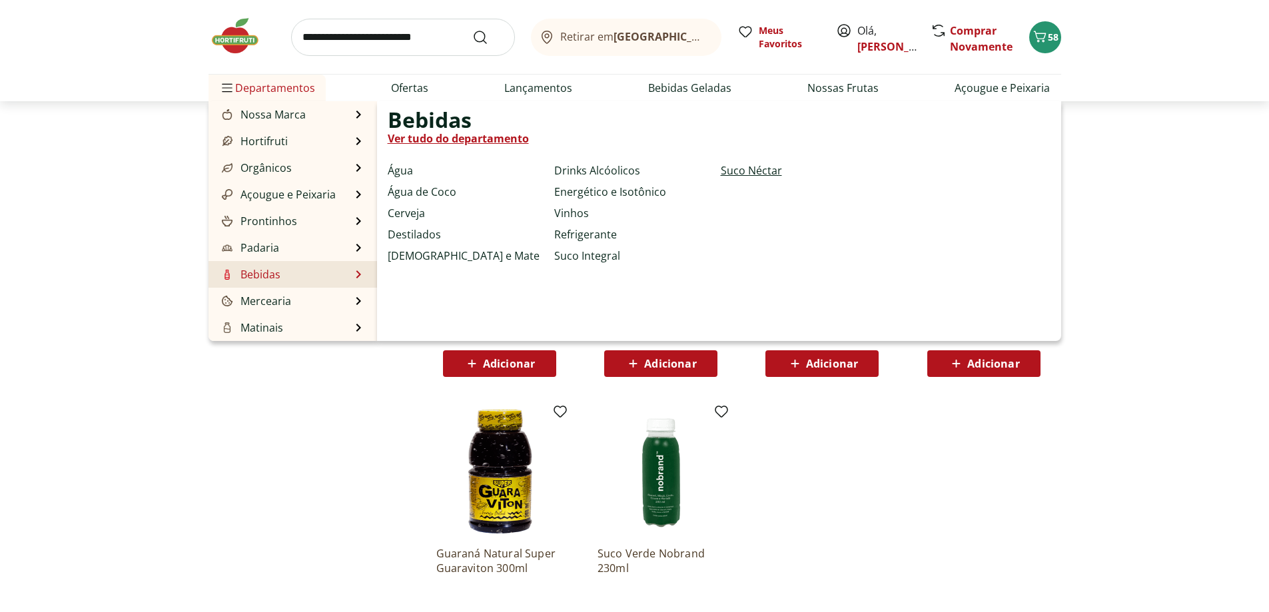
click at [761, 169] on link "Suco Néctar" at bounding box center [751, 171] width 61 height 16
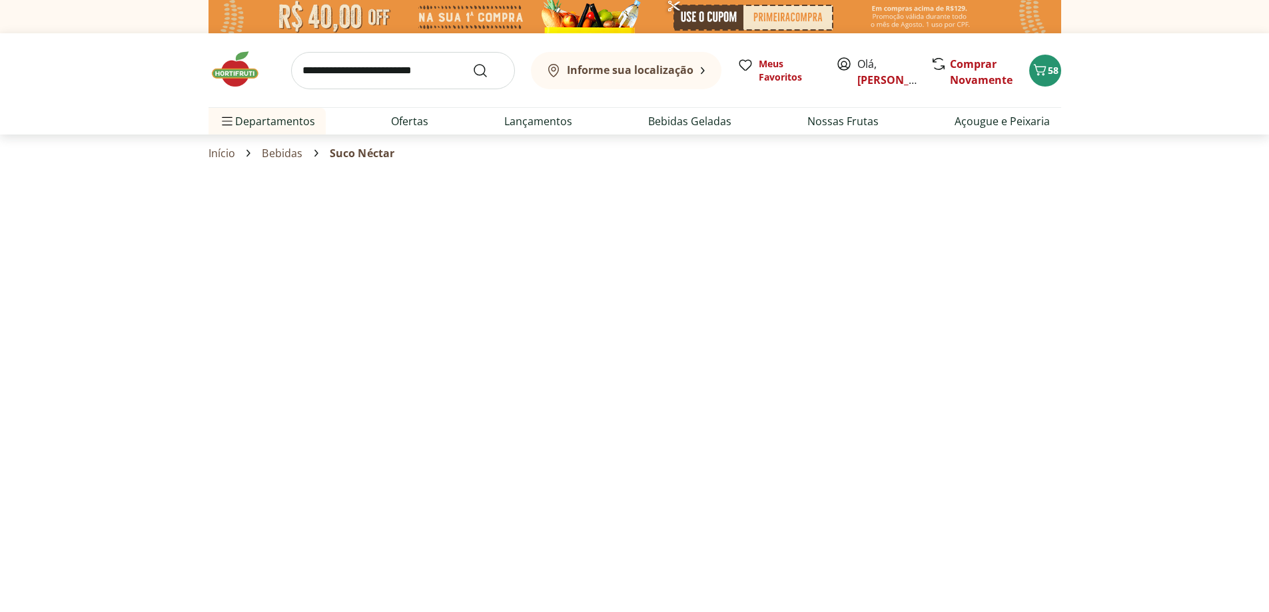
select select "**********"
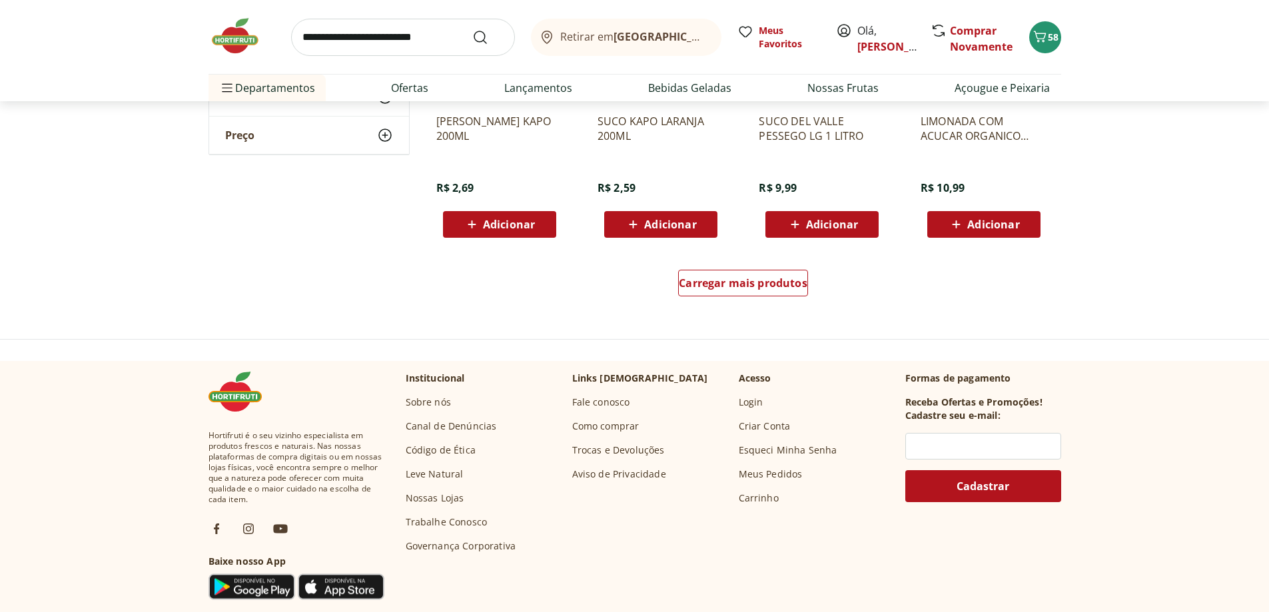
scroll to position [866, 0]
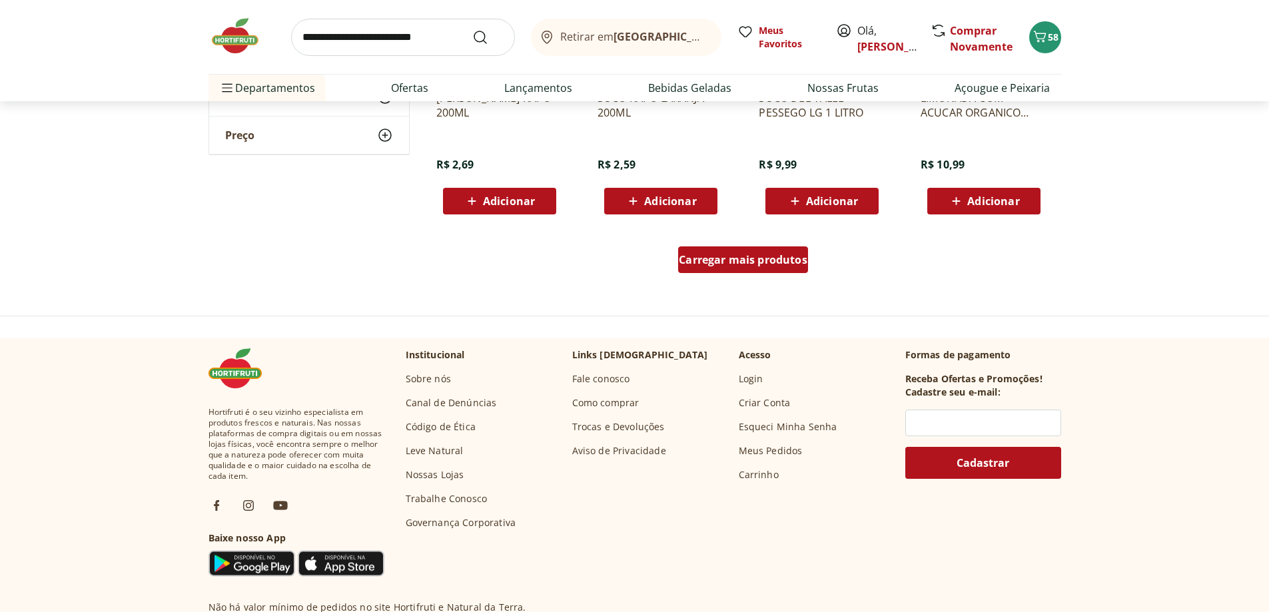
click at [729, 262] on span "Carregar mais produtos" at bounding box center [743, 259] width 129 height 11
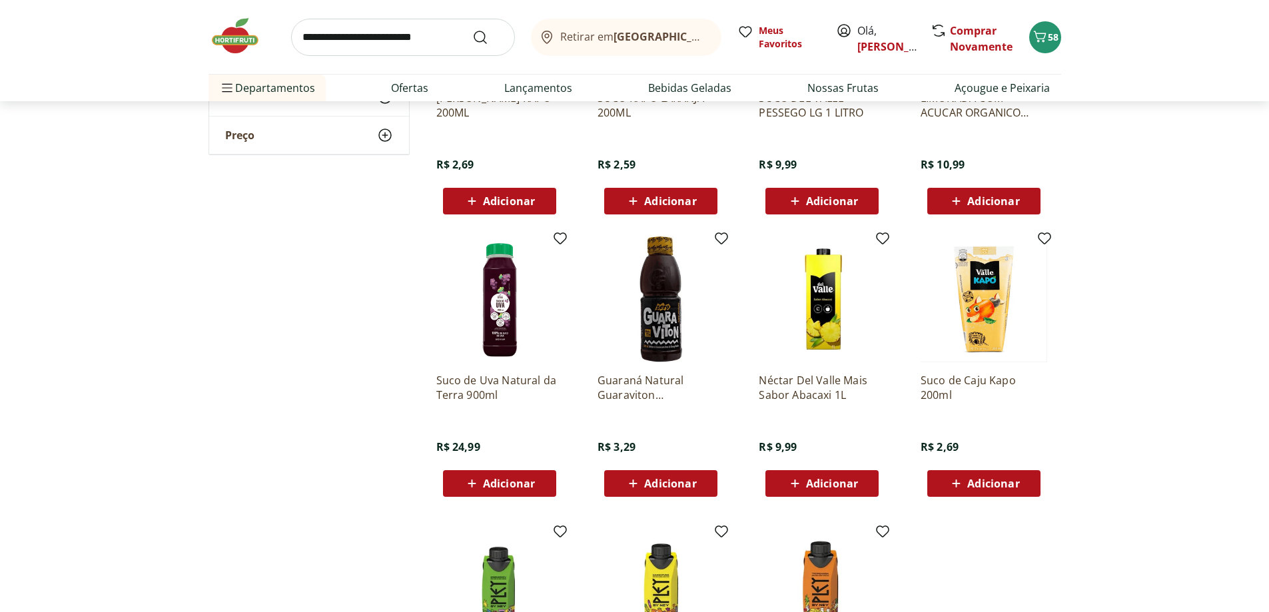
click at [975, 478] on span "Adicionar" at bounding box center [993, 483] width 52 height 11
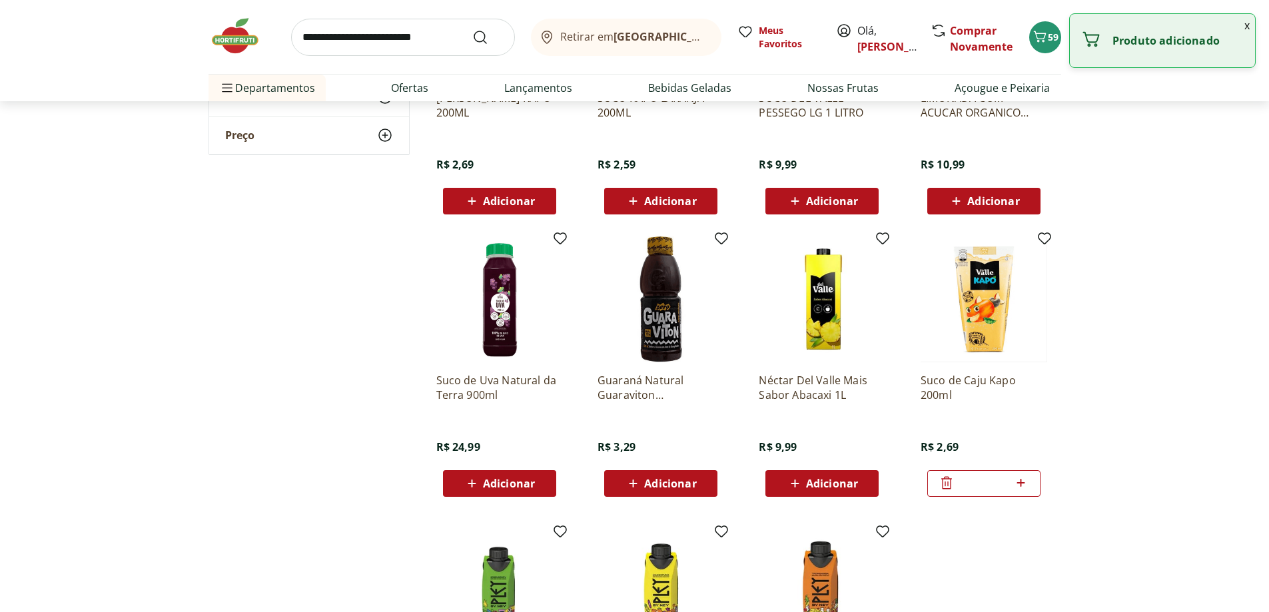
click at [1022, 482] on icon at bounding box center [1021, 483] width 17 height 16
type input "*"
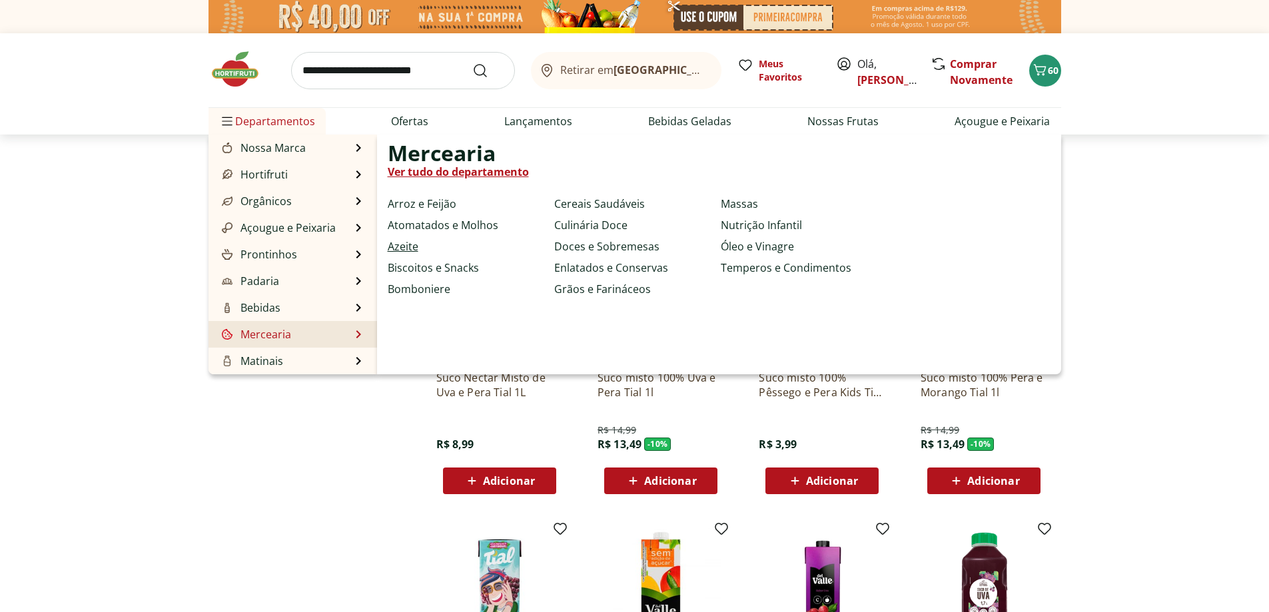
click at [398, 252] on link "Azeite" at bounding box center [403, 246] width 31 height 16
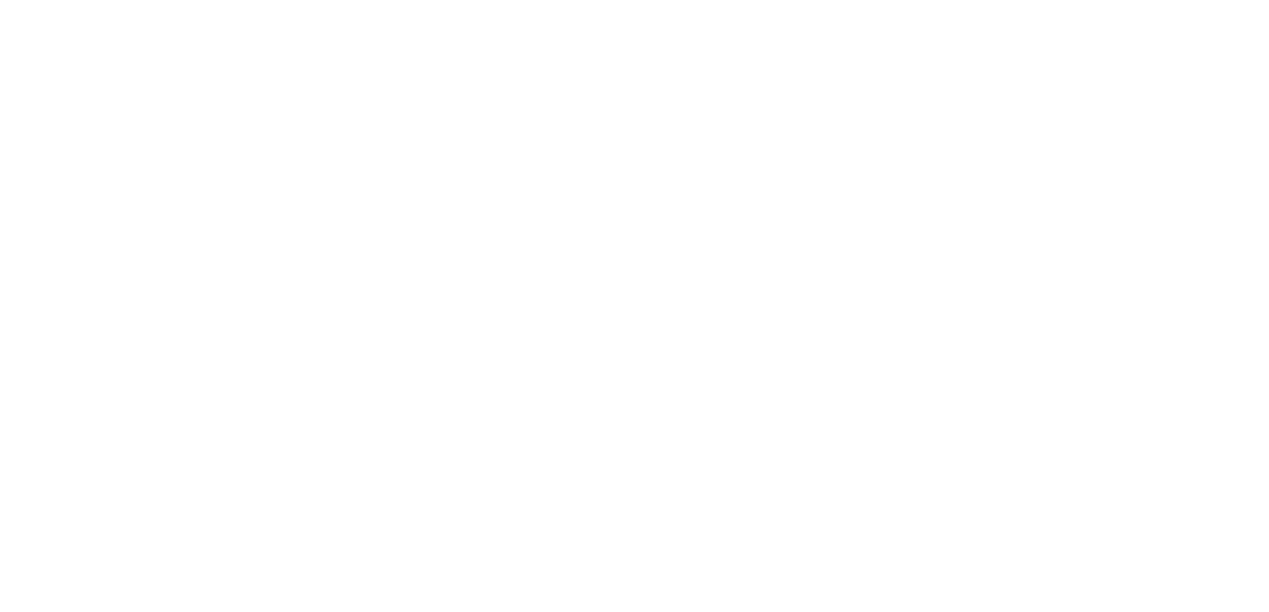
select select "**********"
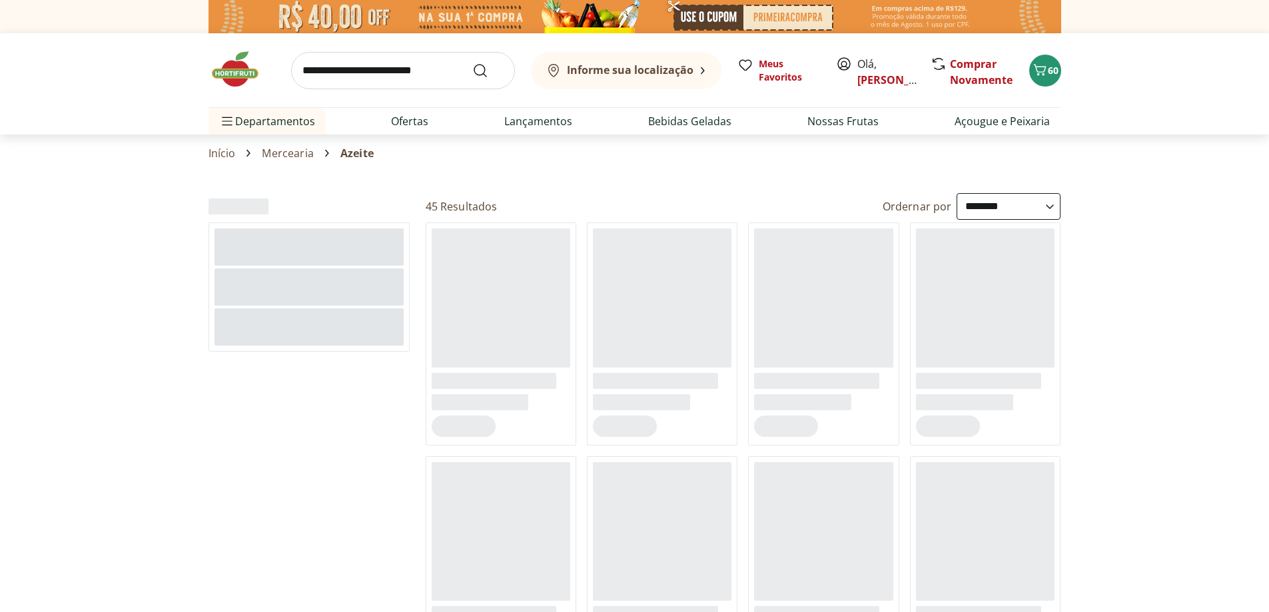
select select "**********"
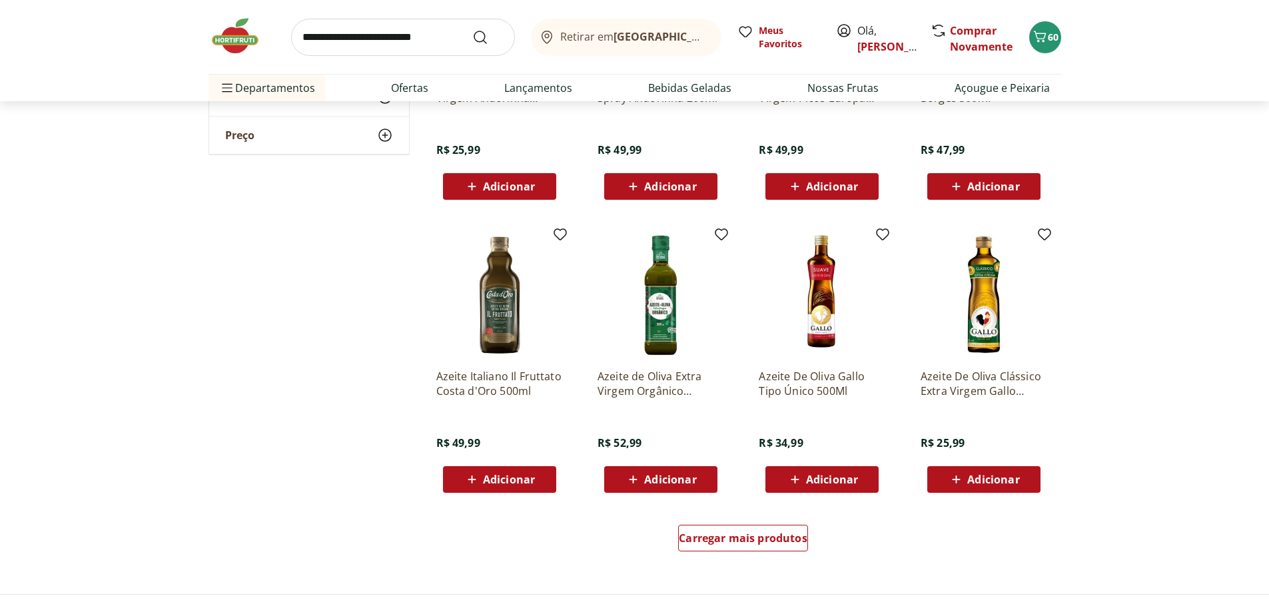
scroll to position [600, 0]
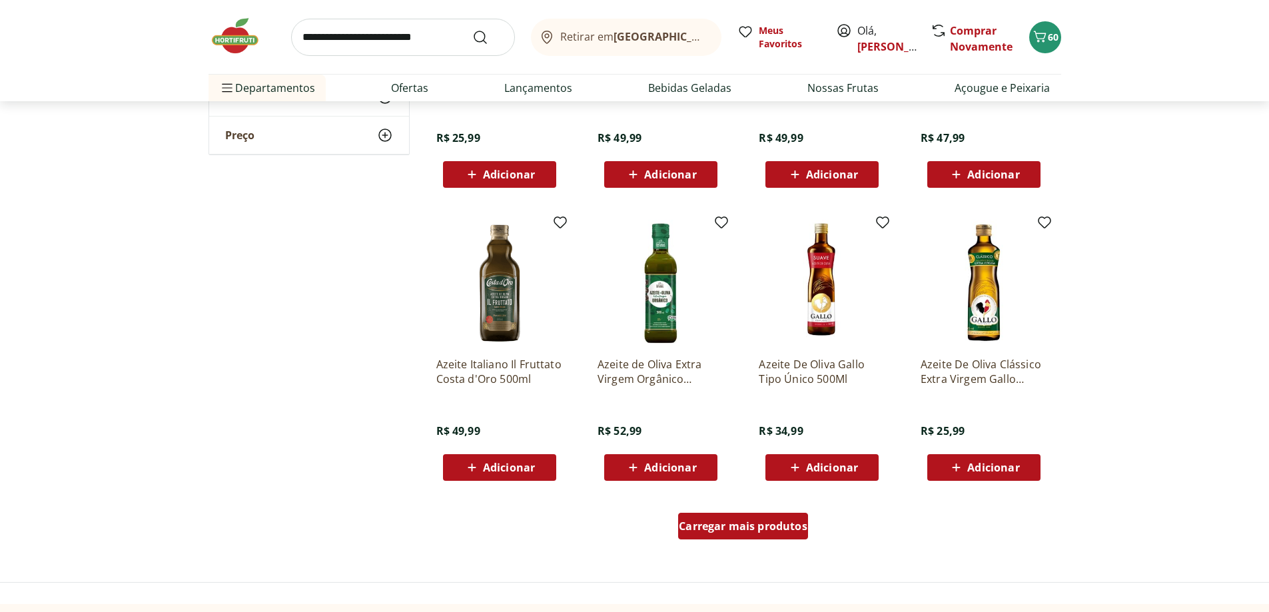
click at [786, 518] on div "Carregar mais produtos" at bounding box center [743, 526] width 130 height 27
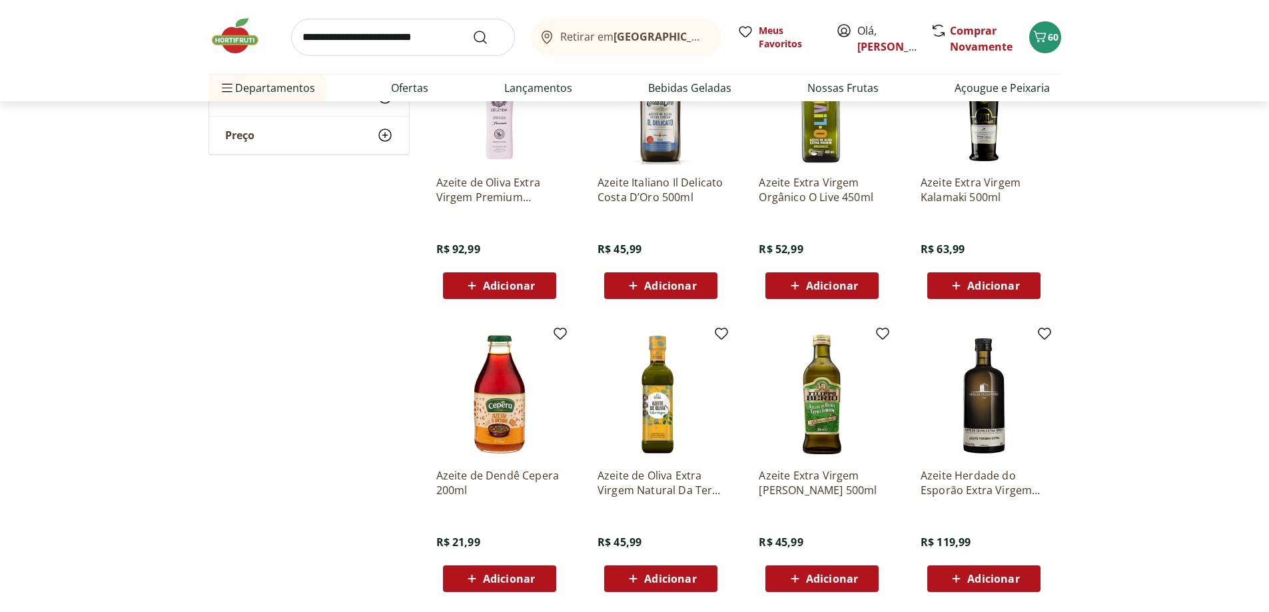
scroll to position [1066, 0]
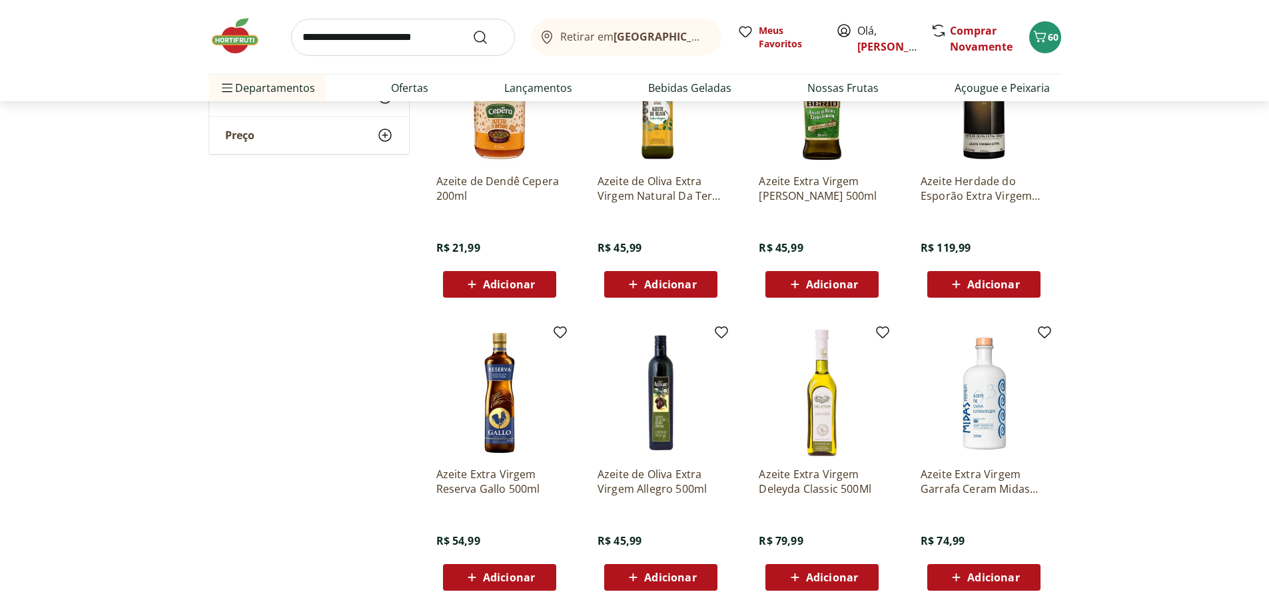
scroll to position [1465, 0]
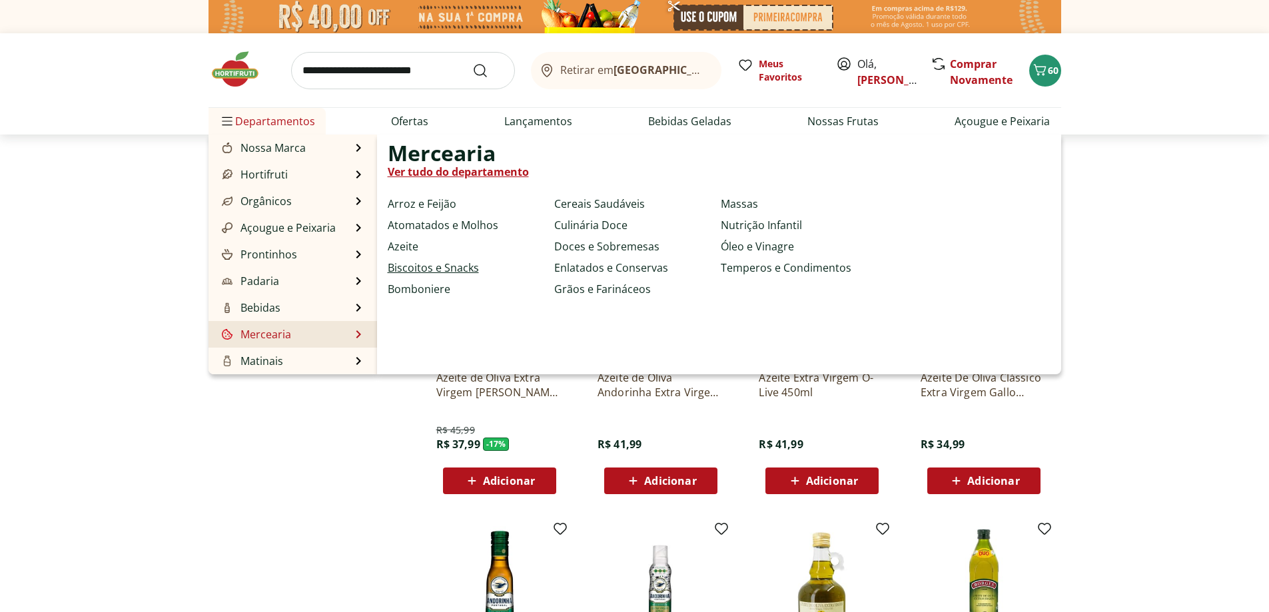
click at [460, 272] on link "Biscoitos e Snacks" at bounding box center [433, 268] width 91 height 16
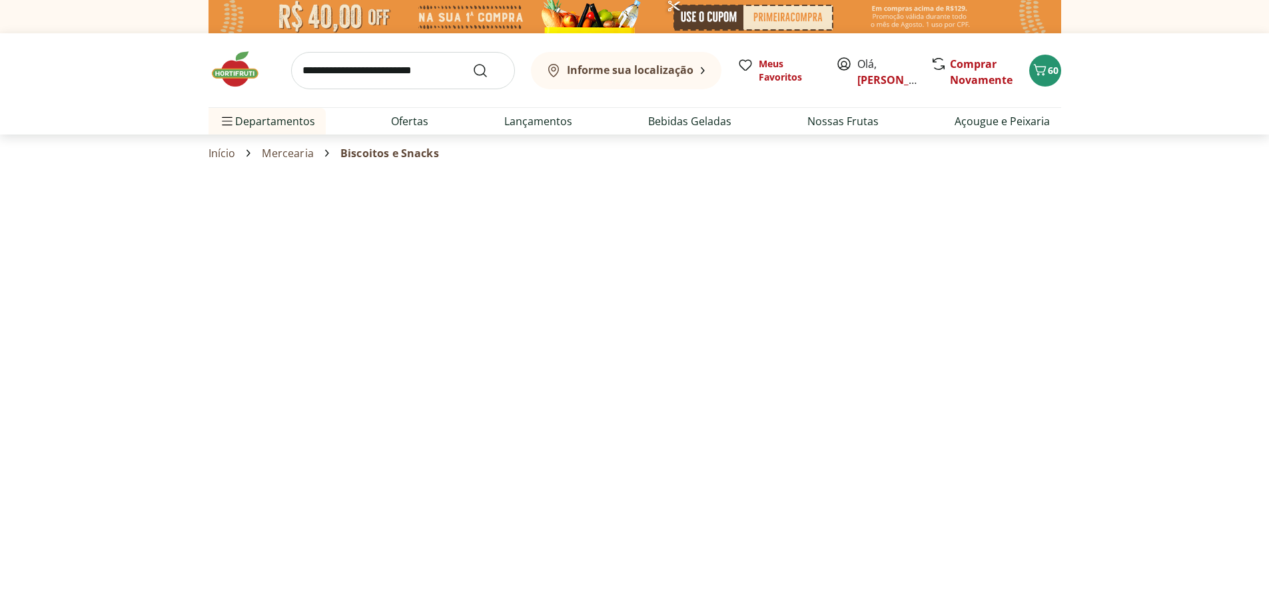
select select "**********"
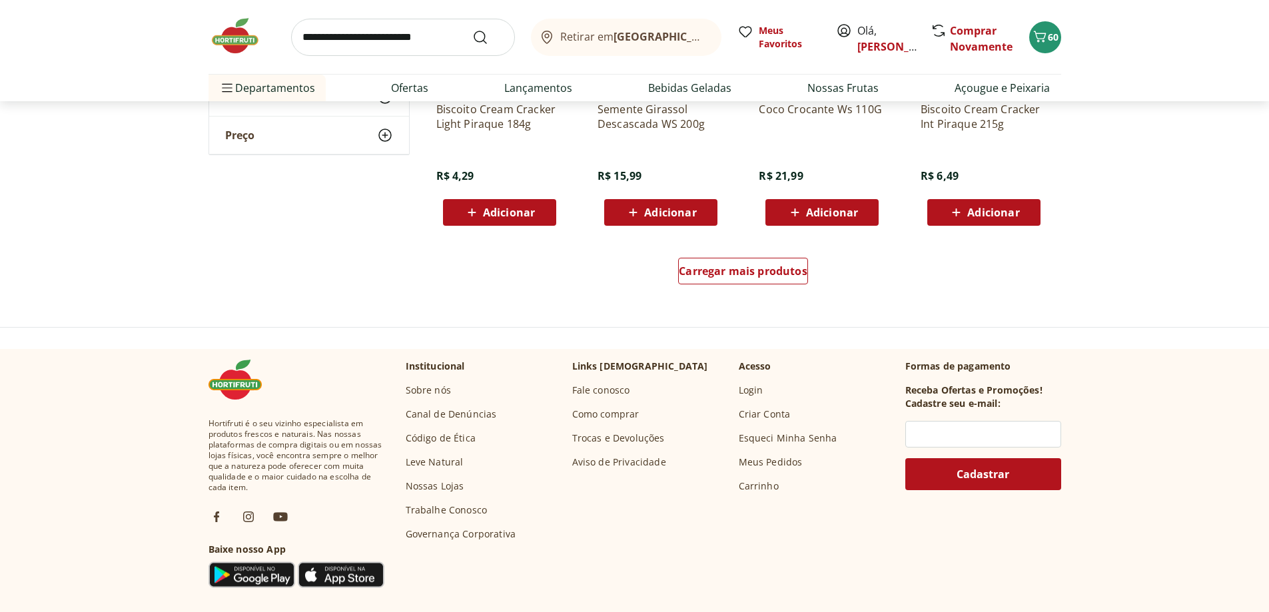
scroll to position [866, 0]
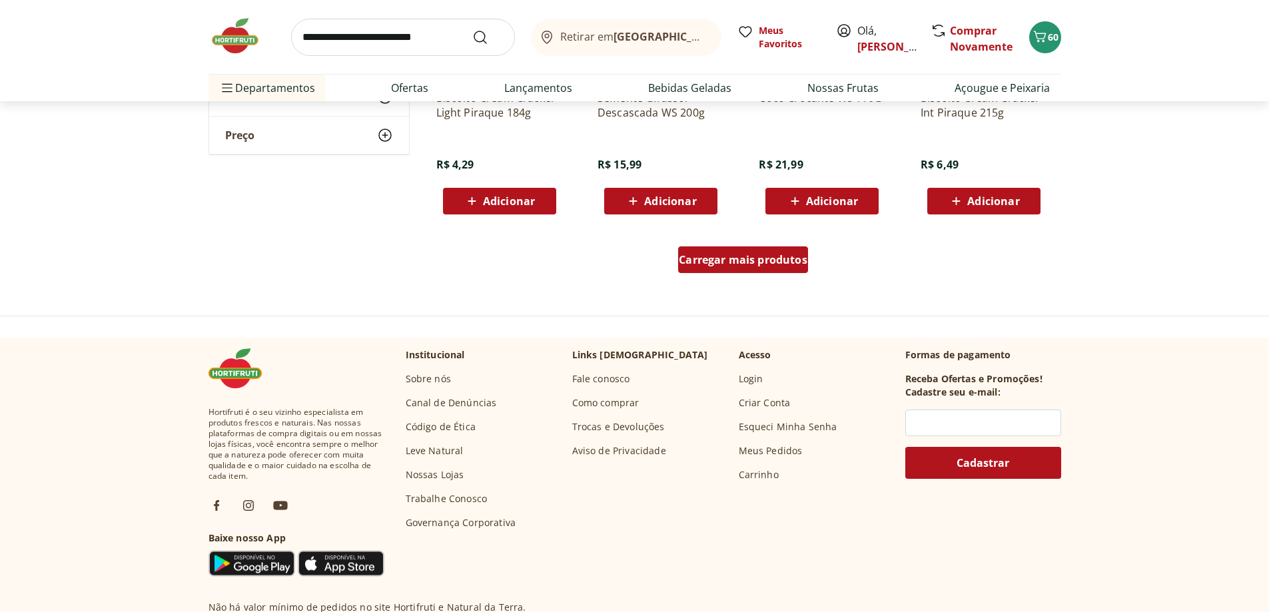
click at [743, 270] on div "Carregar mais produtos" at bounding box center [743, 259] width 130 height 27
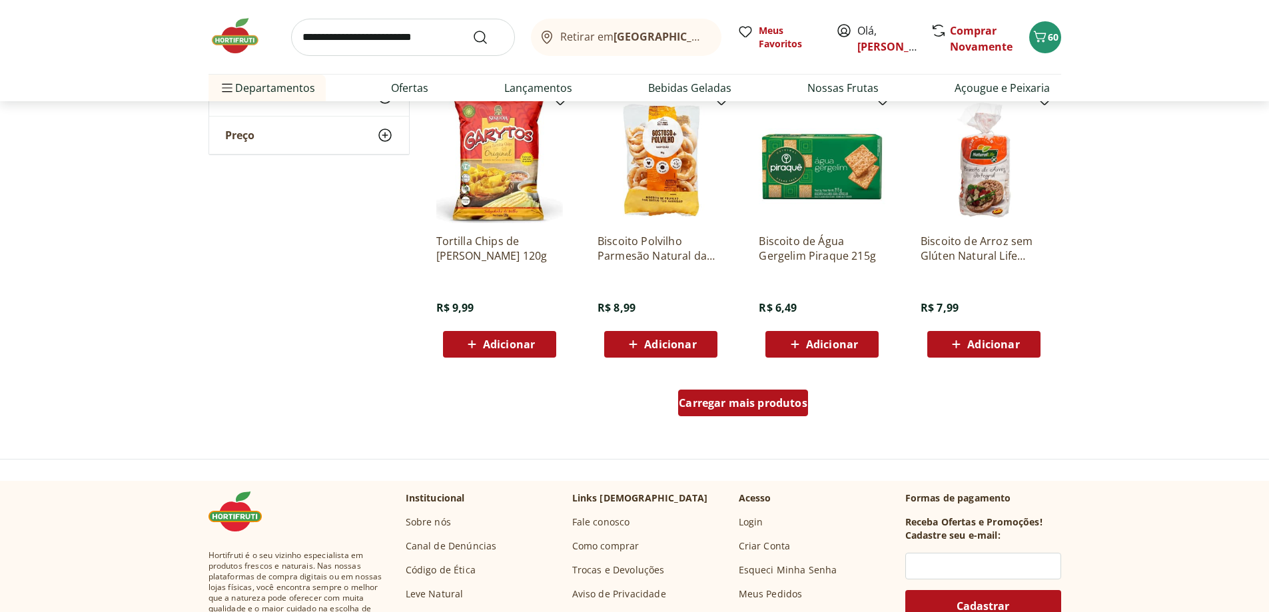
scroll to position [1665, 0]
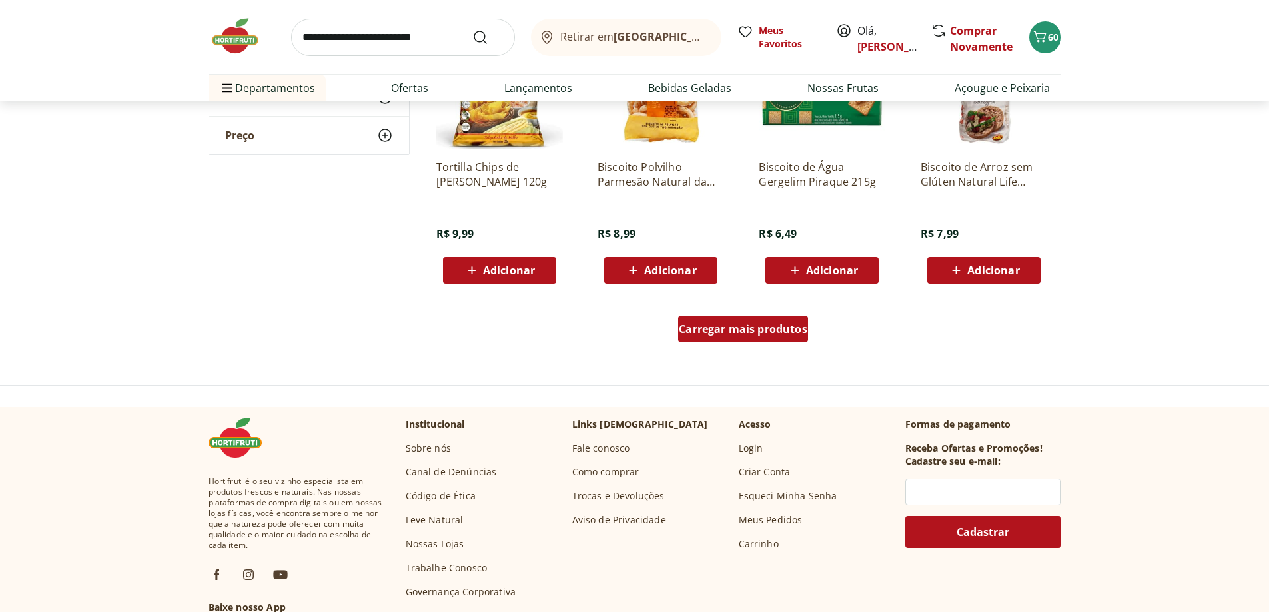
click at [753, 329] on span "Carregar mais produtos" at bounding box center [743, 329] width 129 height 11
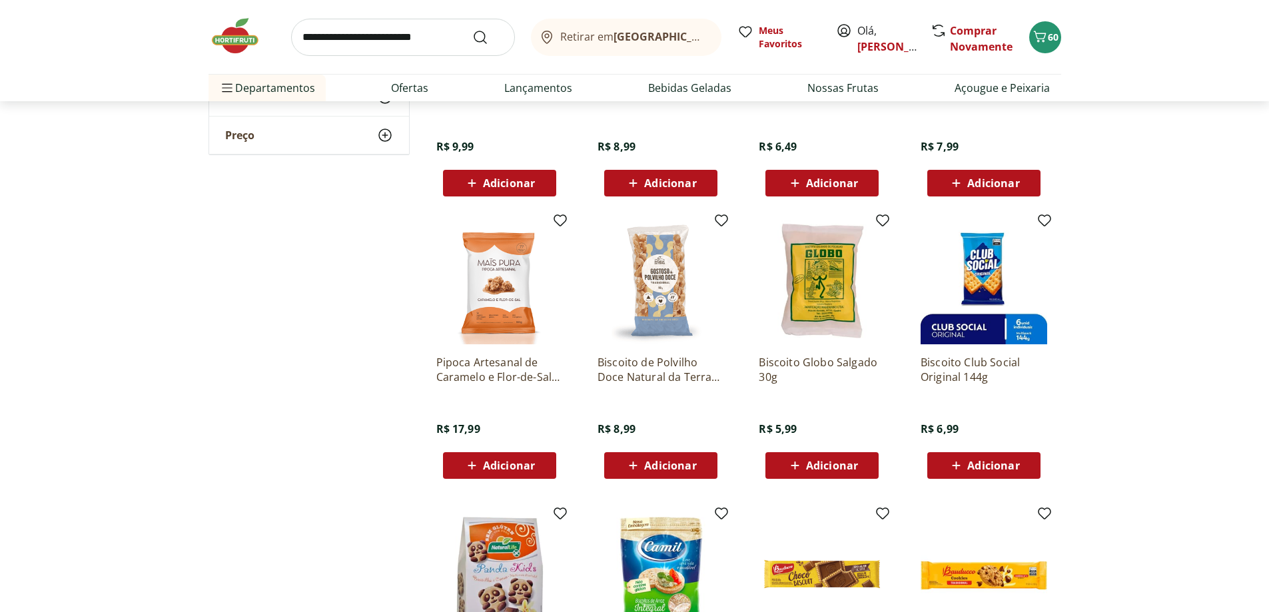
scroll to position [1799, 0]
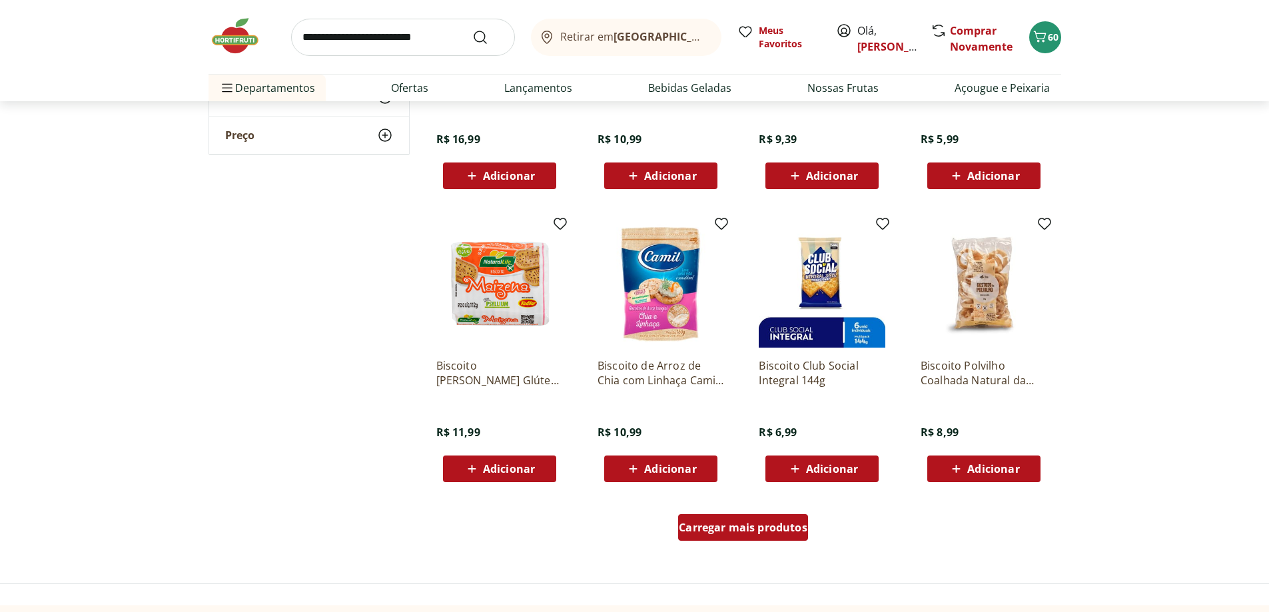
scroll to position [2531, 0]
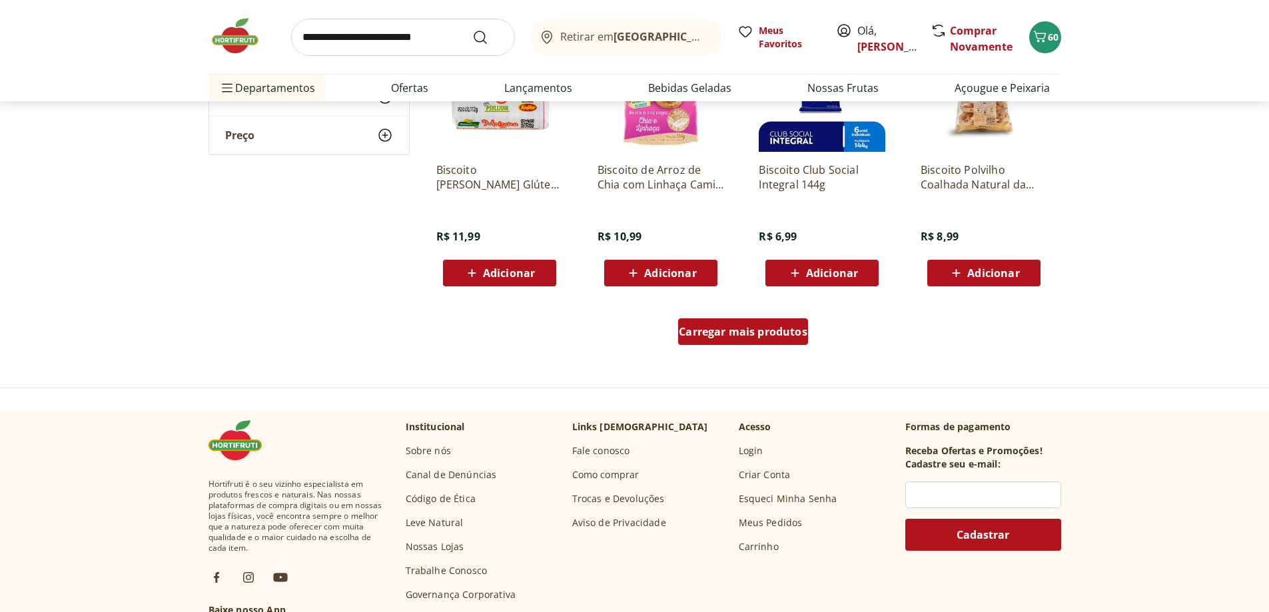
click at [760, 334] on span "Carregar mais produtos" at bounding box center [743, 331] width 129 height 11
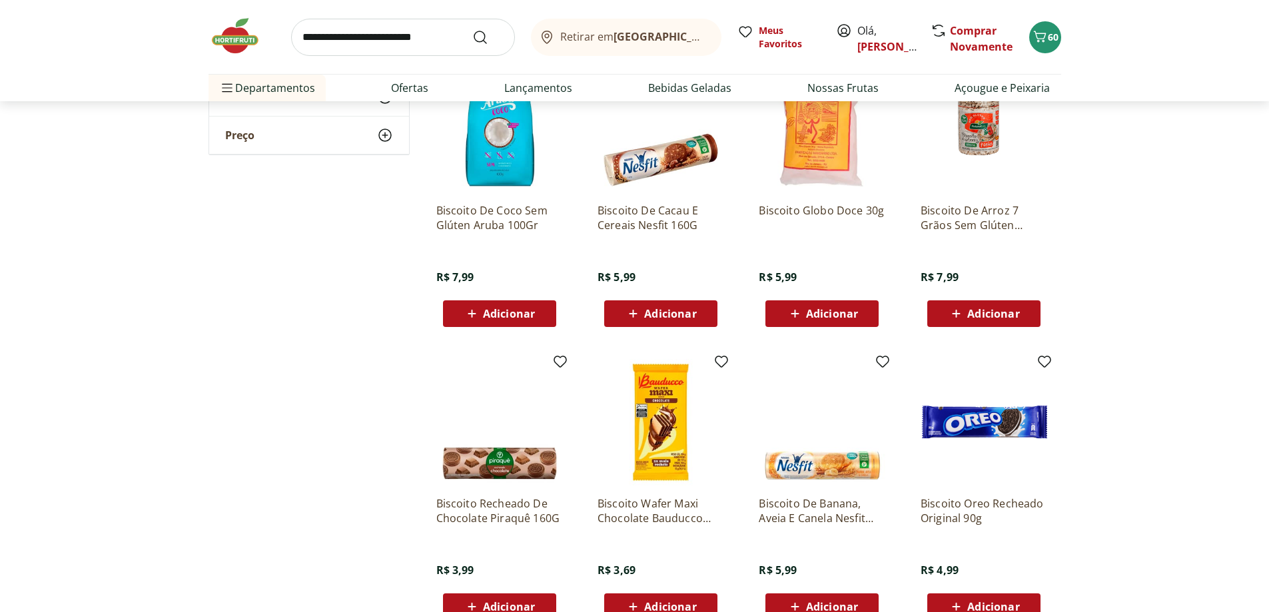
scroll to position [2798, 0]
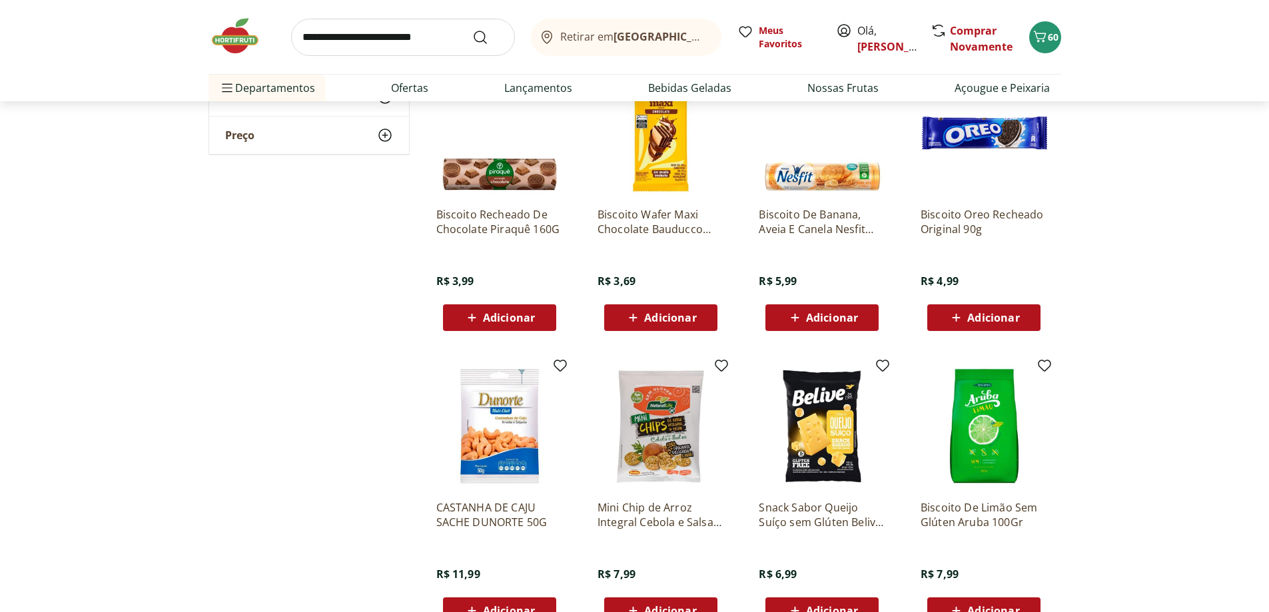
scroll to position [3064, 0]
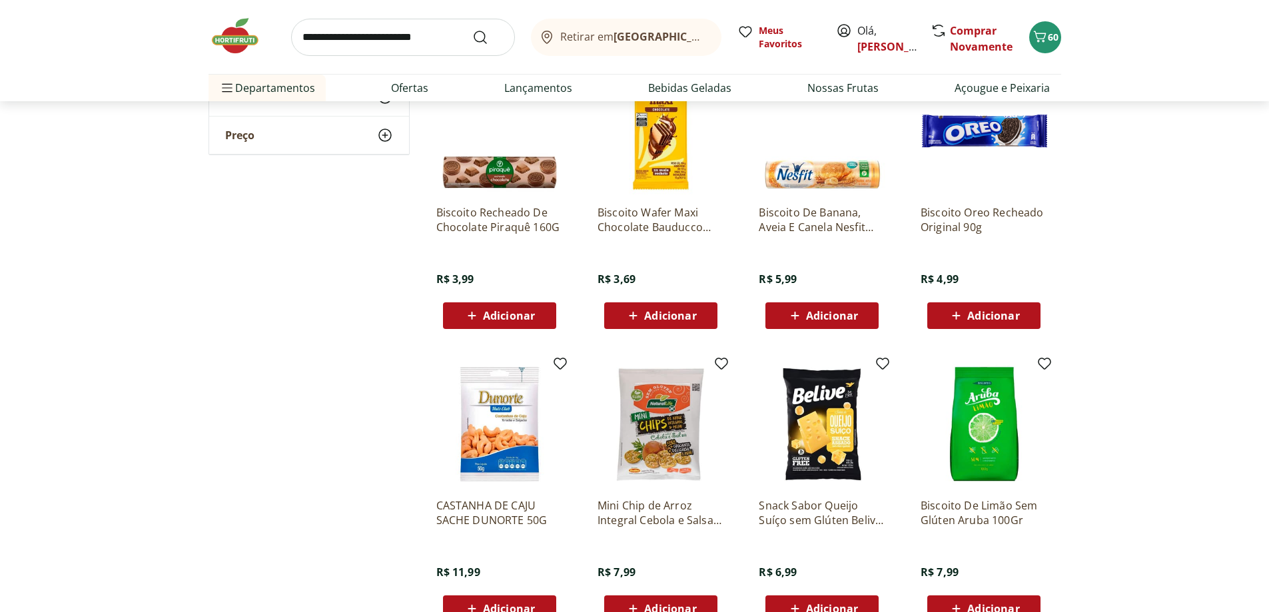
click at [464, 311] on icon at bounding box center [472, 316] width 17 height 16
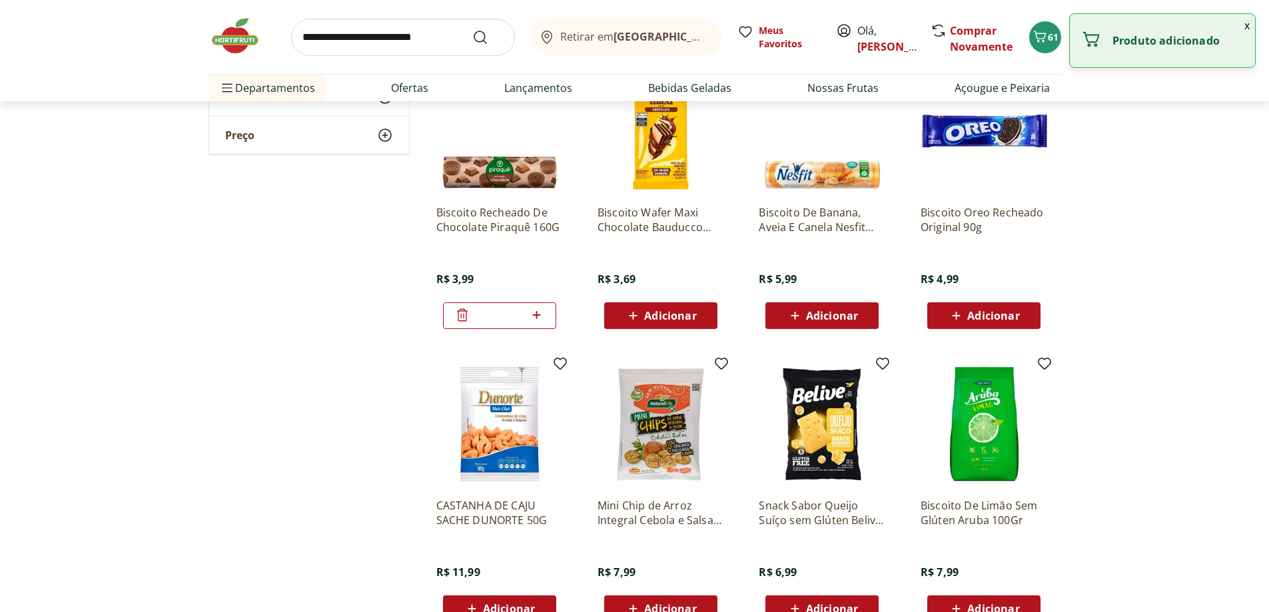
click at [534, 313] on icon at bounding box center [536, 315] width 17 height 16
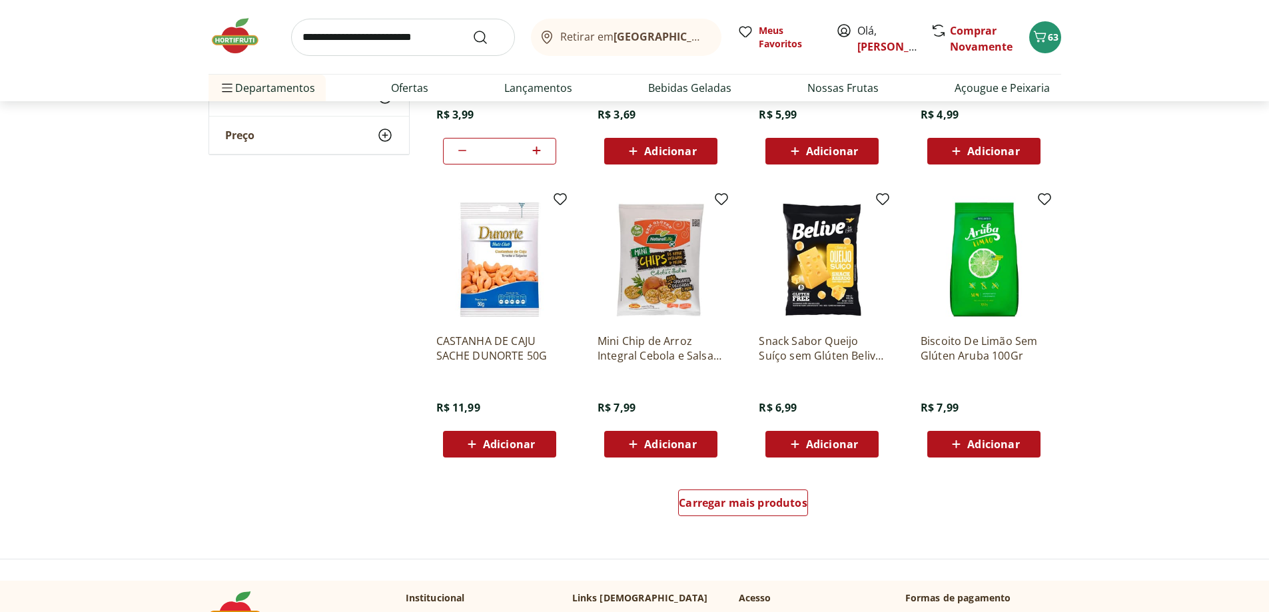
type input "*"
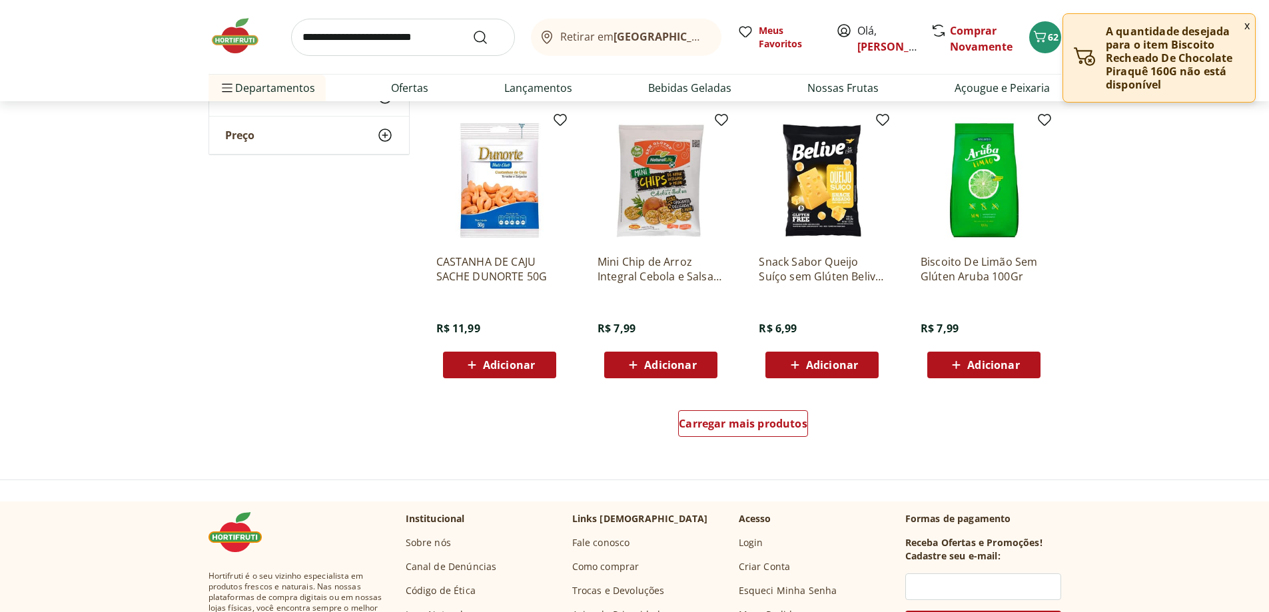
scroll to position [3331, 0]
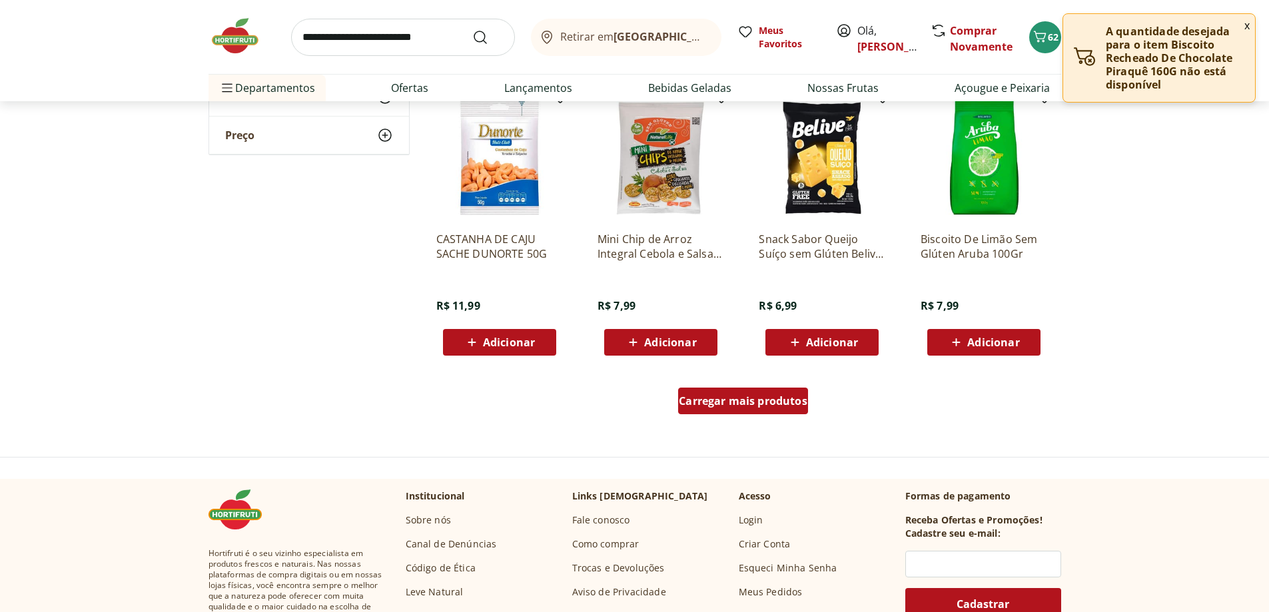
click at [793, 396] on span "Carregar mais produtos" at bounding box center [743, 401] width 129 height 11
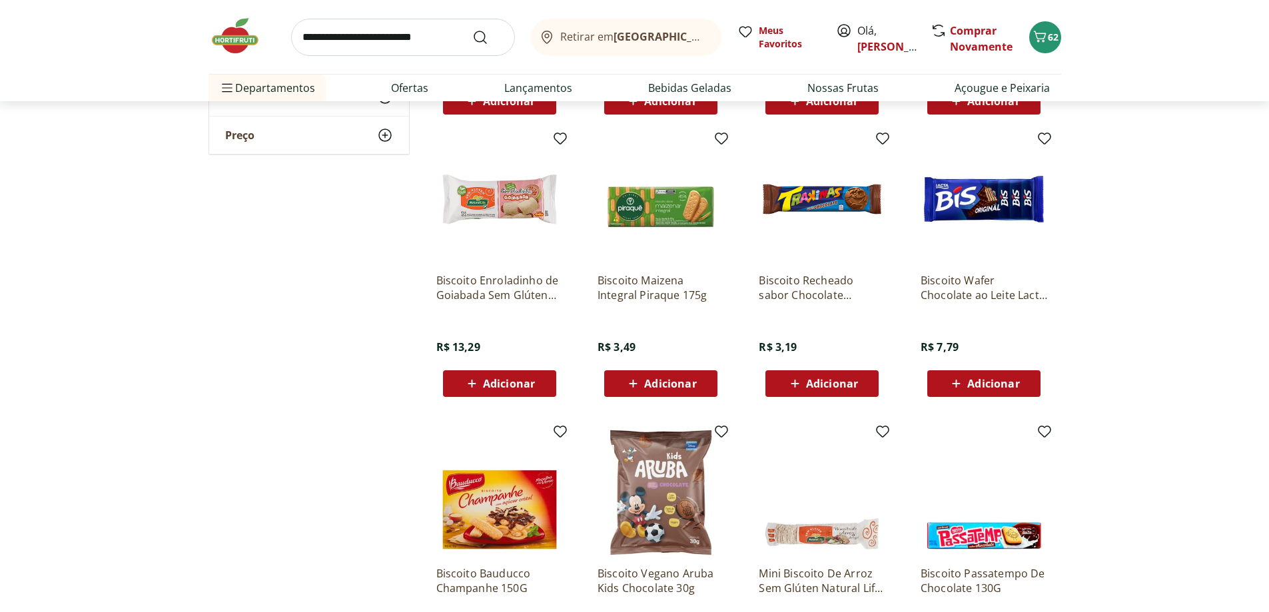
scroll to position [3664, 0]
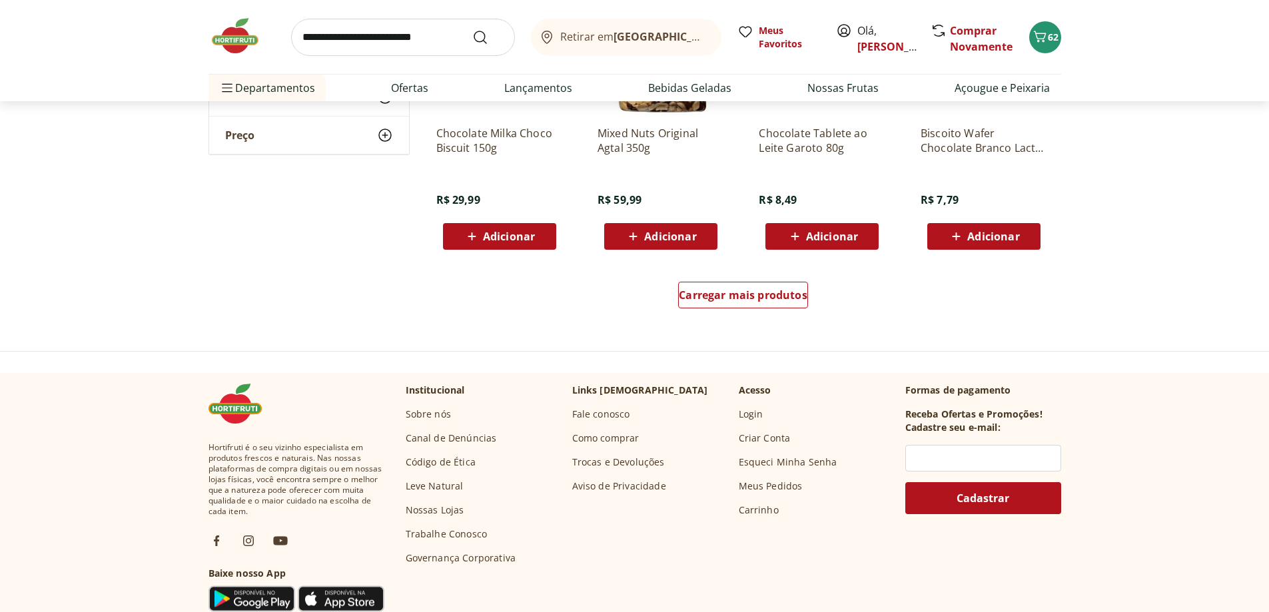
scroll to position [4330, 0]
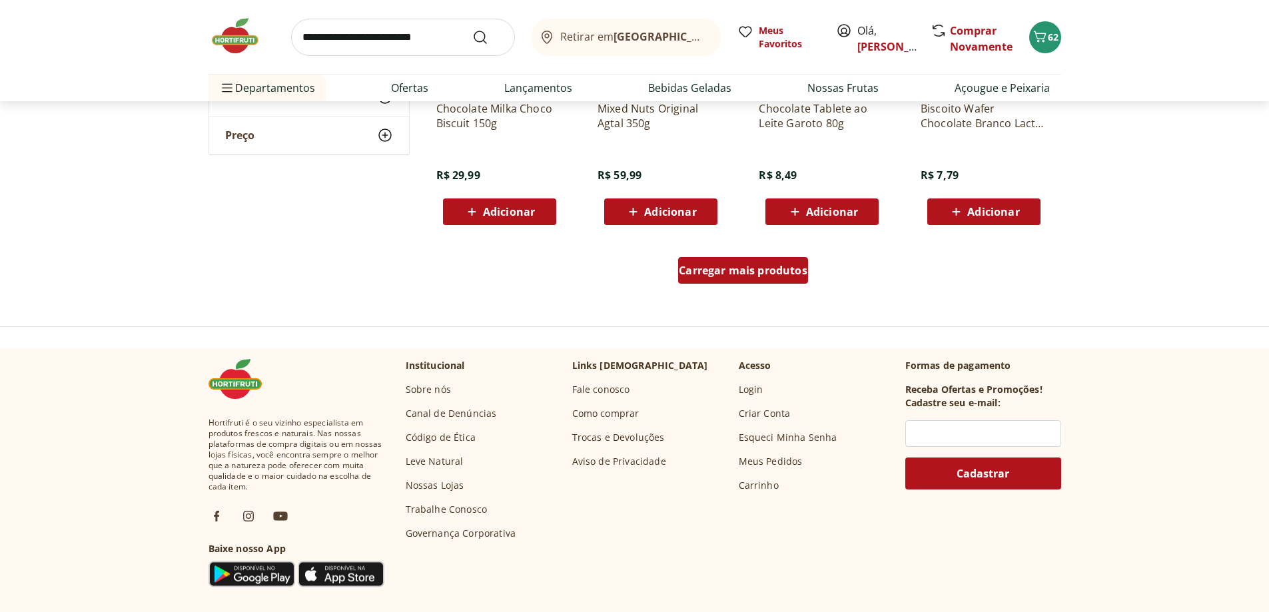
click at [781, 281] on div "Carregar mais produtos" at bounding box center [743, 270] width 130 height 27
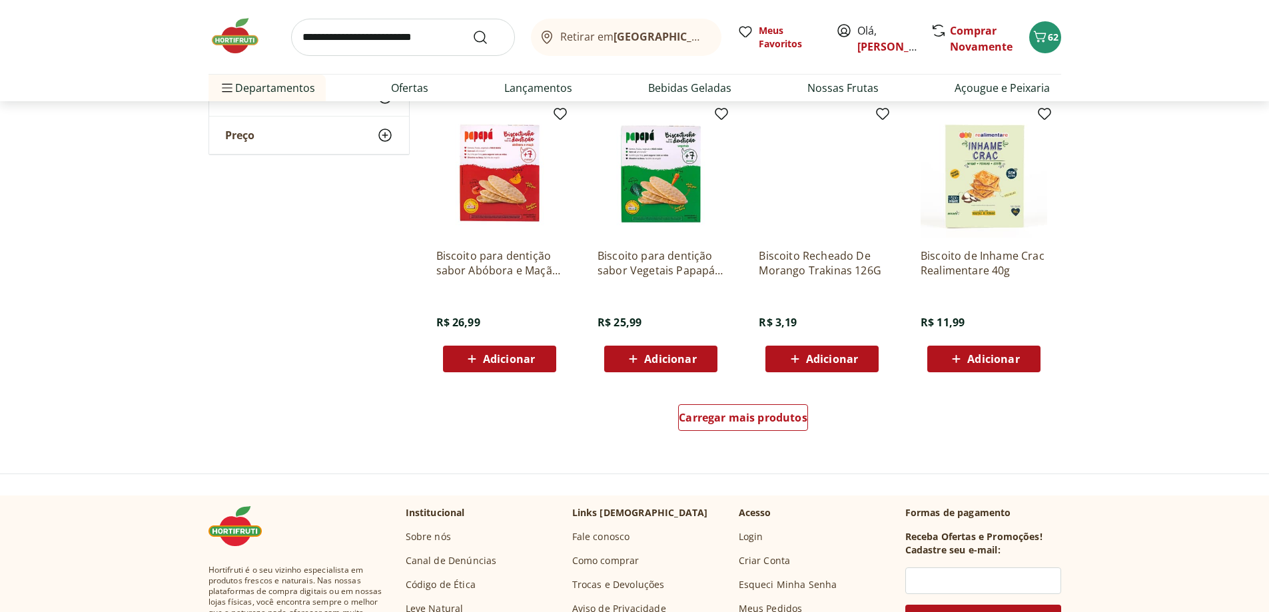
scroll to position [5063, 0]
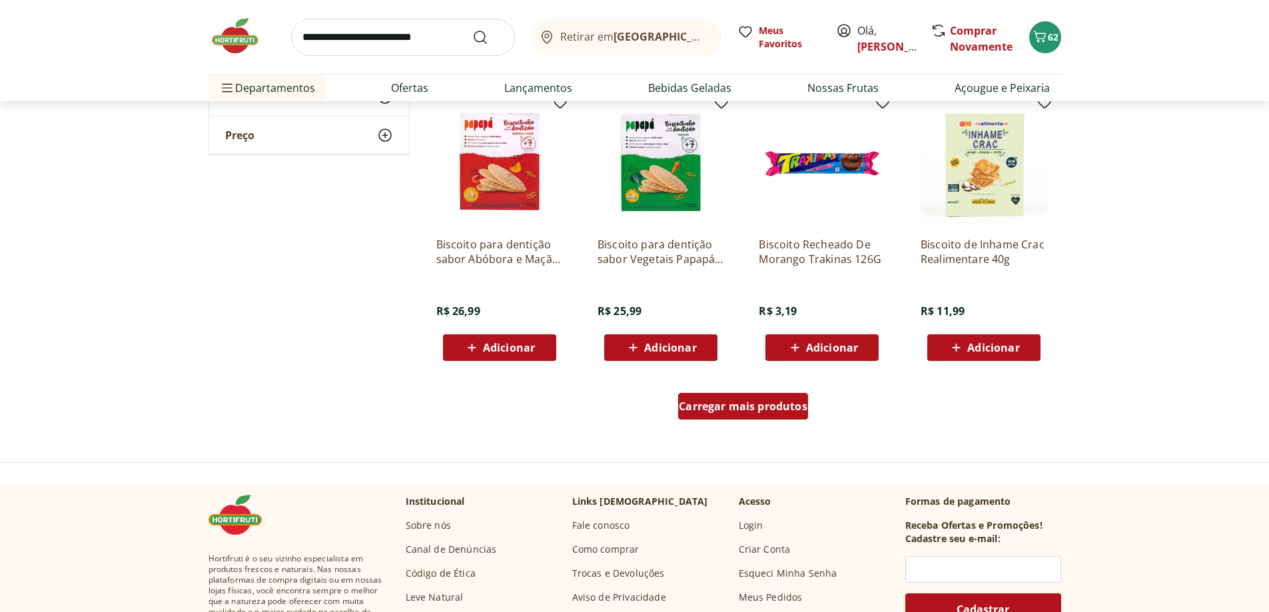
click at [785, 406] on span "Carregar mais produtos" at bounding box center [743, 406] width 129 height 11
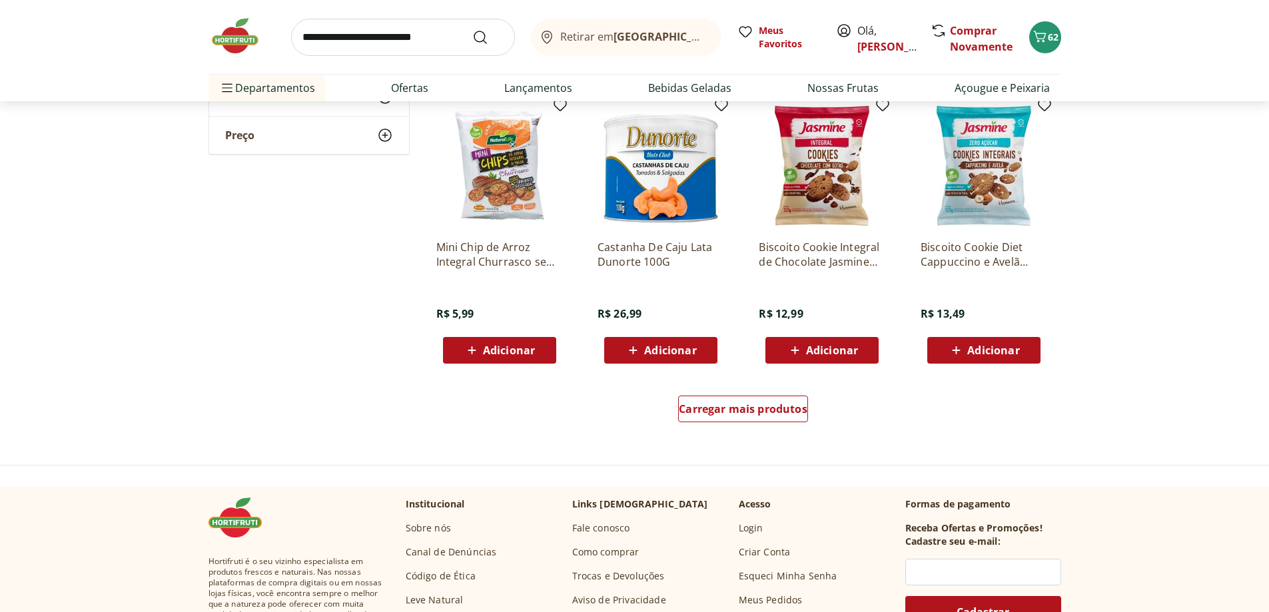
scroll to position [5995, 0]
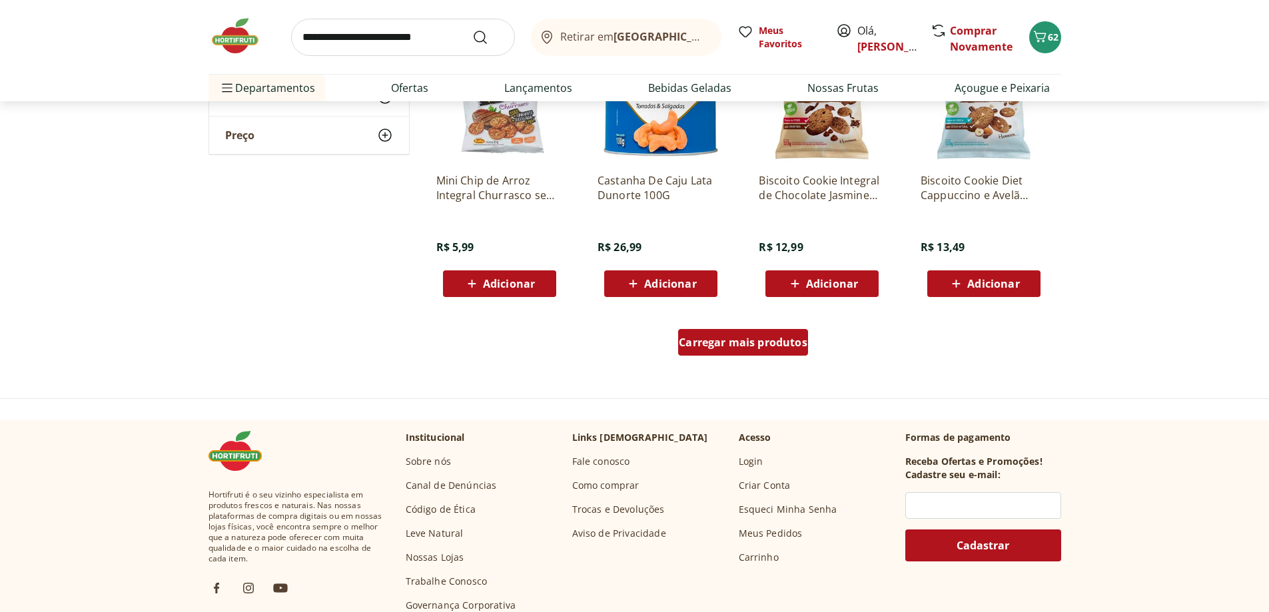
click at [748, 354] on div "Carregar mais produtos" at bounding box center [743, 342] width 130 height 27
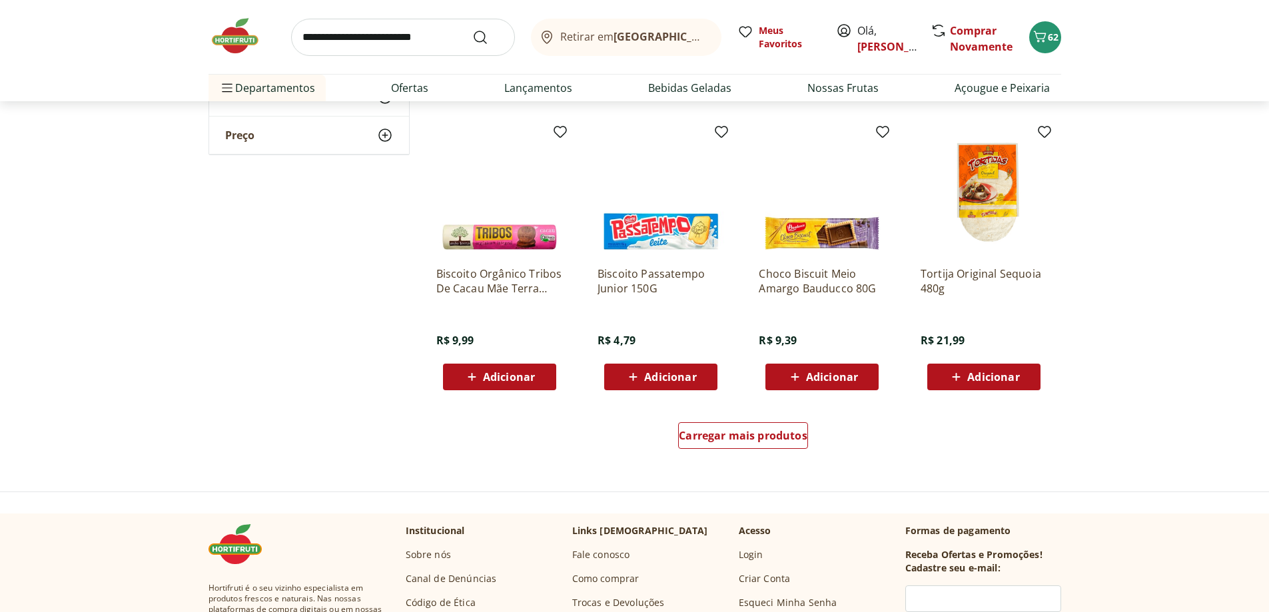
scroll to position [6795, 0]
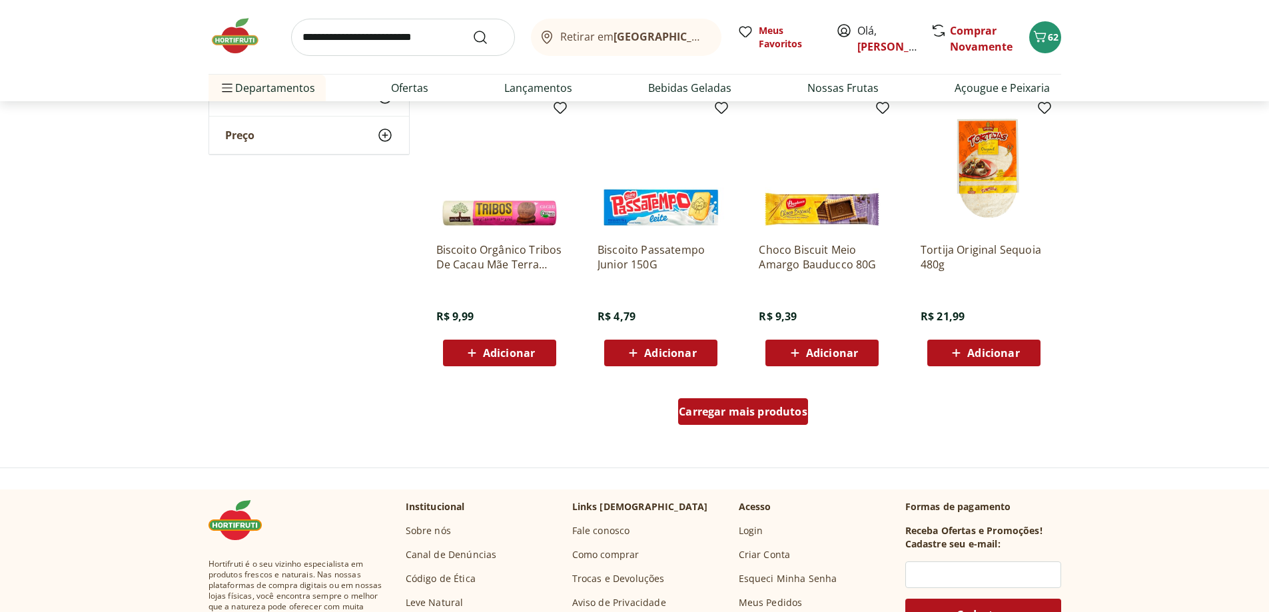
click at [770, 415] on span "Carregar mais produtos" at bounding box center [743, 411] width 129 height 11
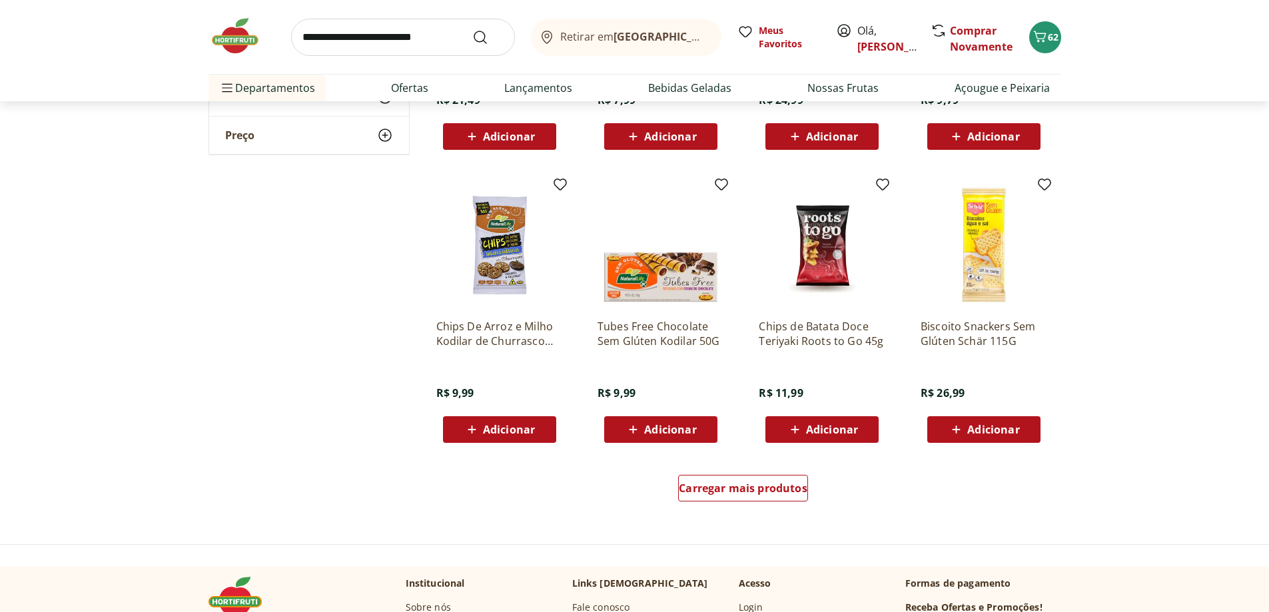
scroll to position [7594, 0]
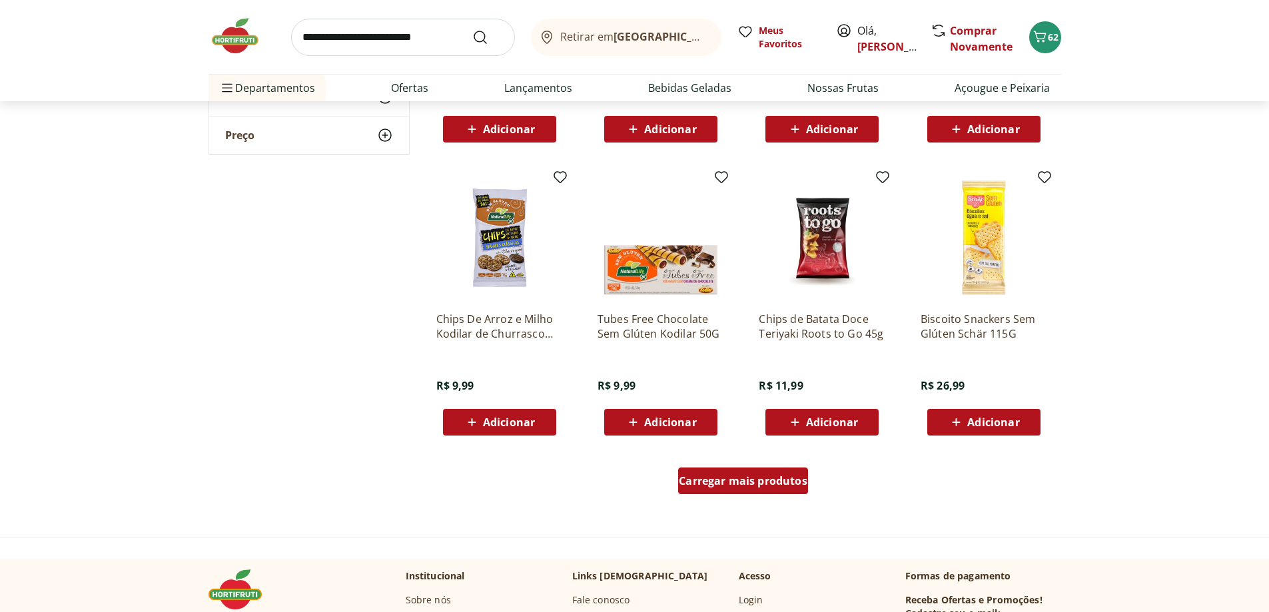
click at [780, 481] on span "Carregar mais produtos" at bounding box center [743, 481] width 129 height 11
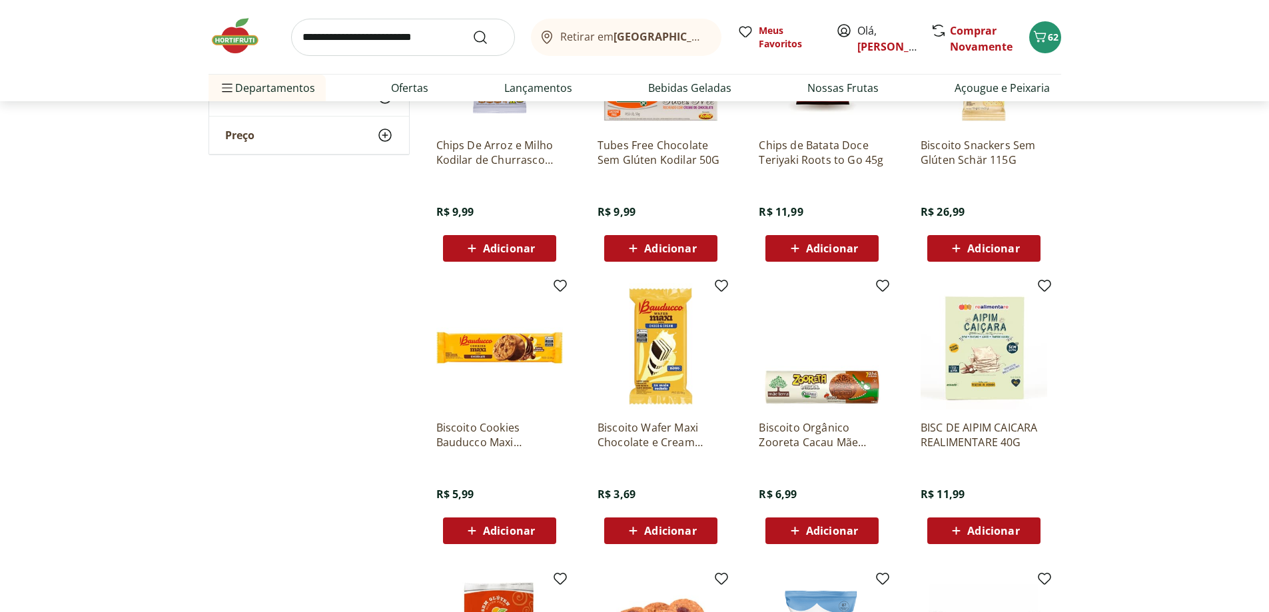
scroll to position [7860, 0]
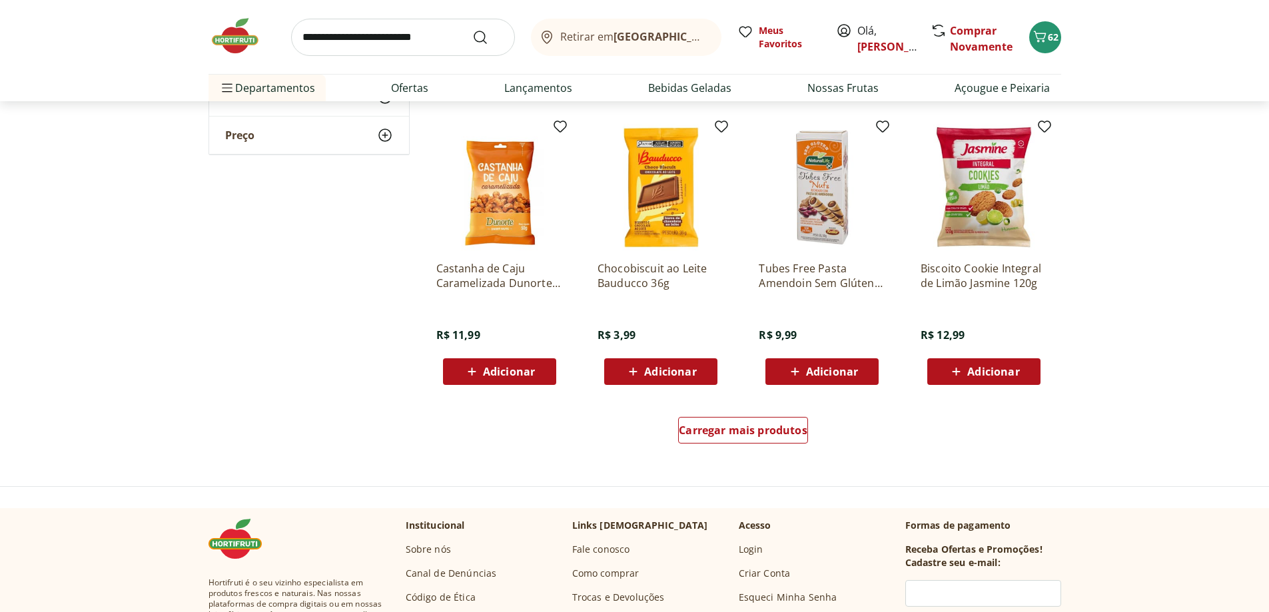
scroll to position [8526, 0]
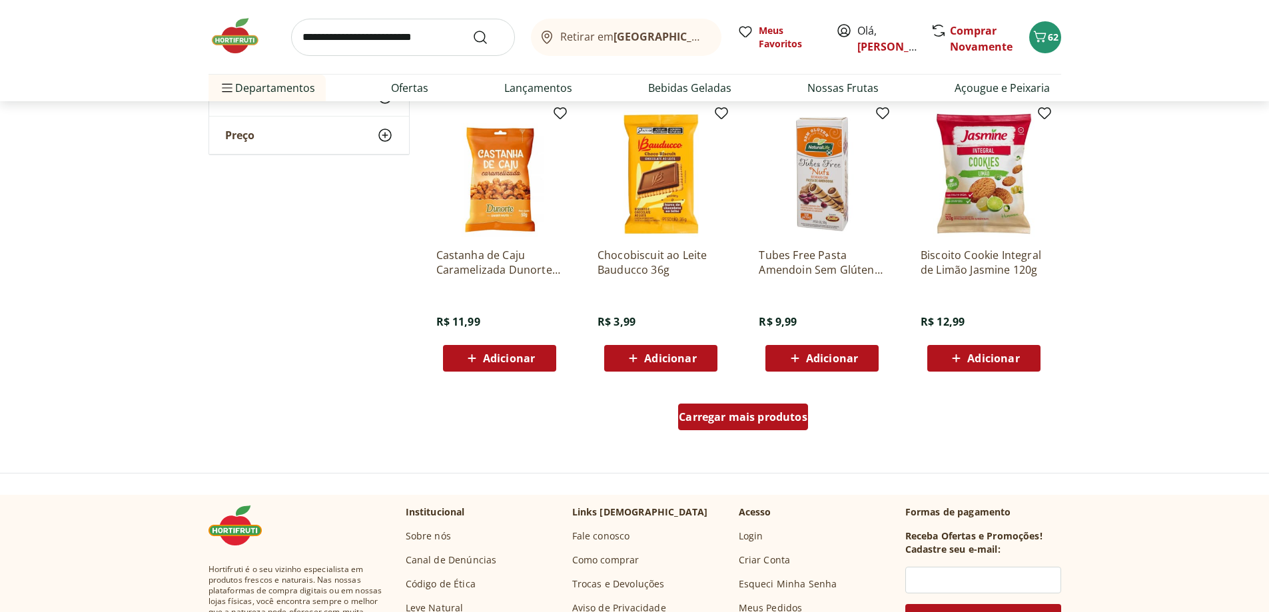
click at [786, 421] on span "Carregar mais produtos" at bounding box center [743, 417] width 129 height 11
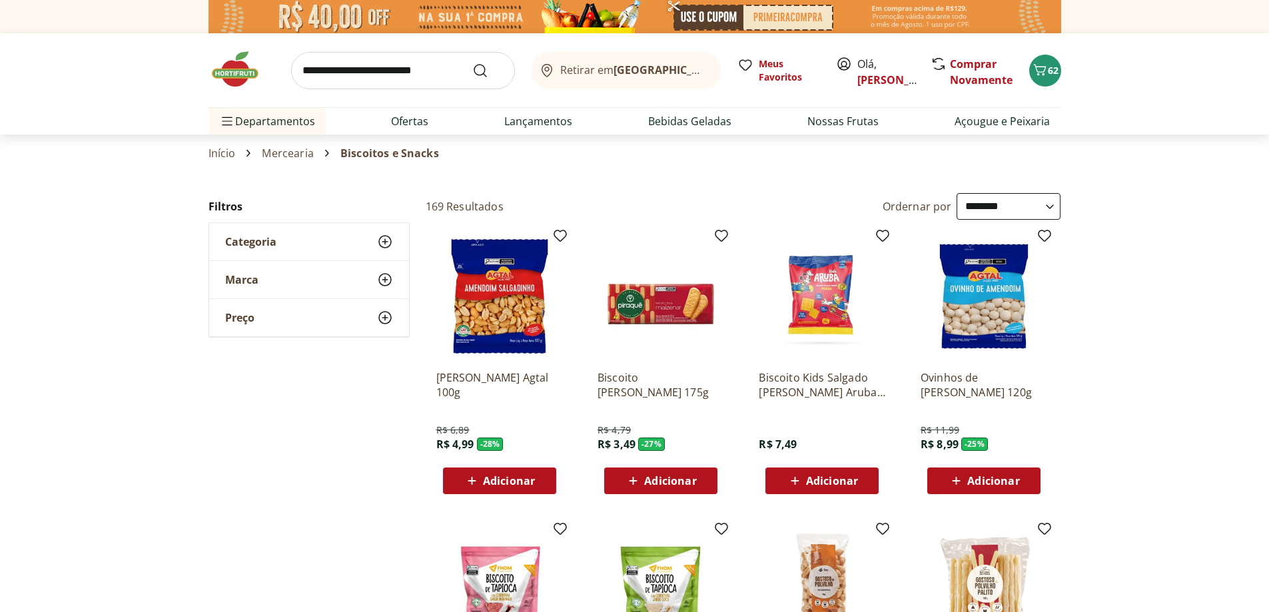
select select "**********"
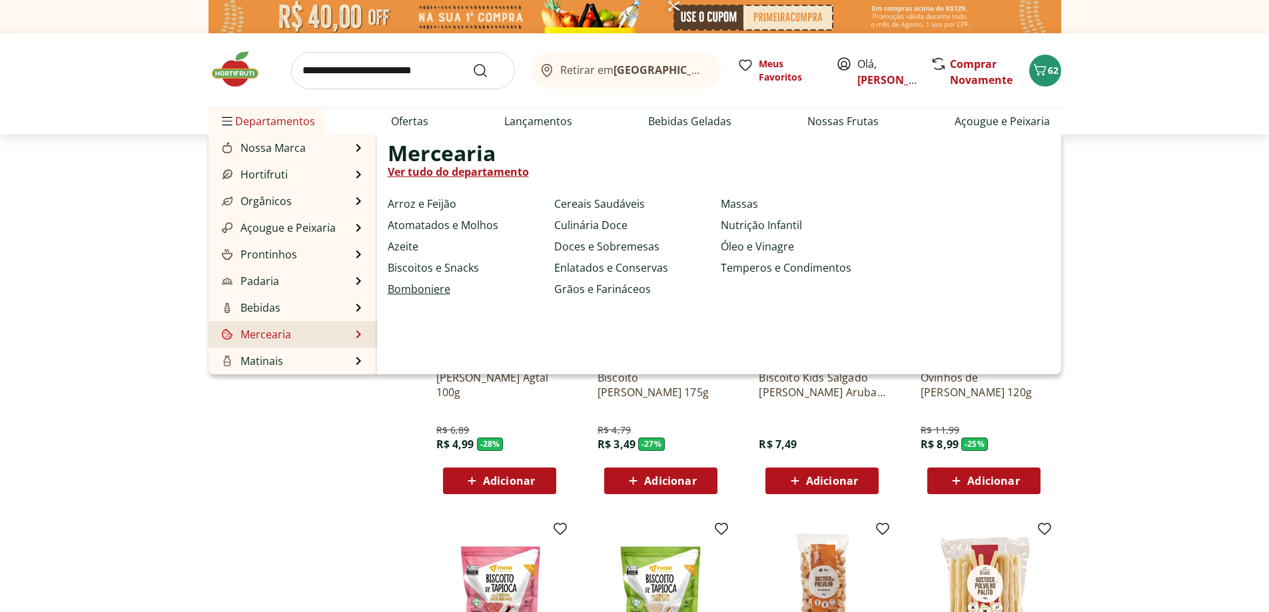
click at [438, 289] on link "Bomboniere" at bounding box center [419, 289] width 63 height 16
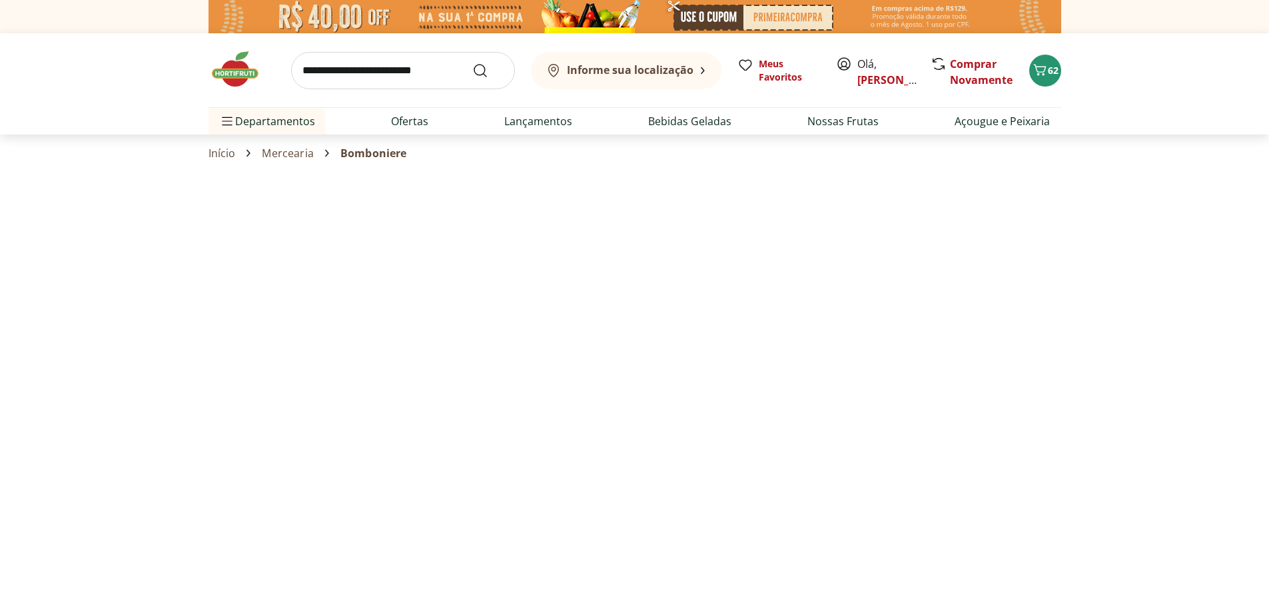
select select "**********"
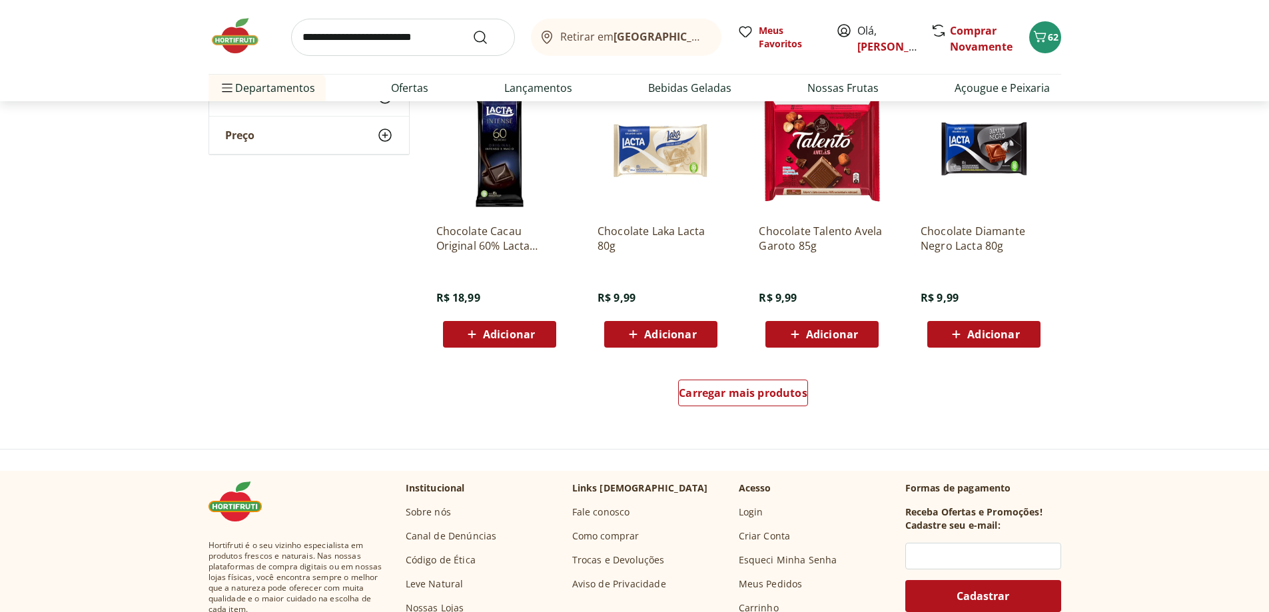
scroll to position [799, 0]
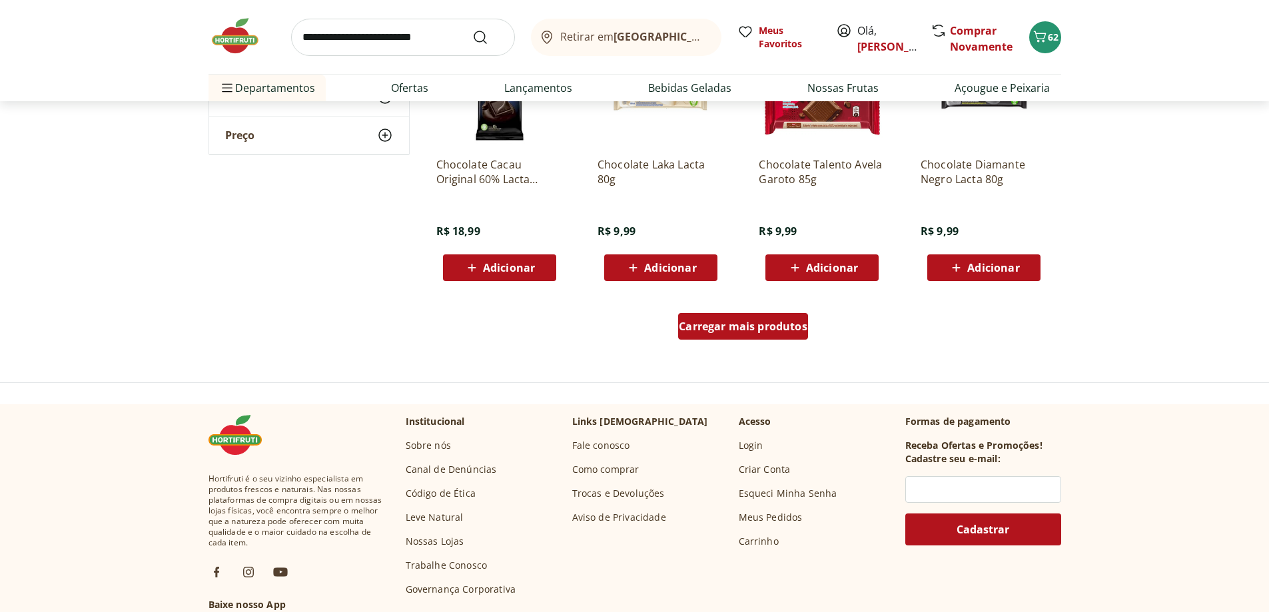
click at [759, 327] on span "Carregar mais produtos" at bounding box center [743, 326] width 129 height 11
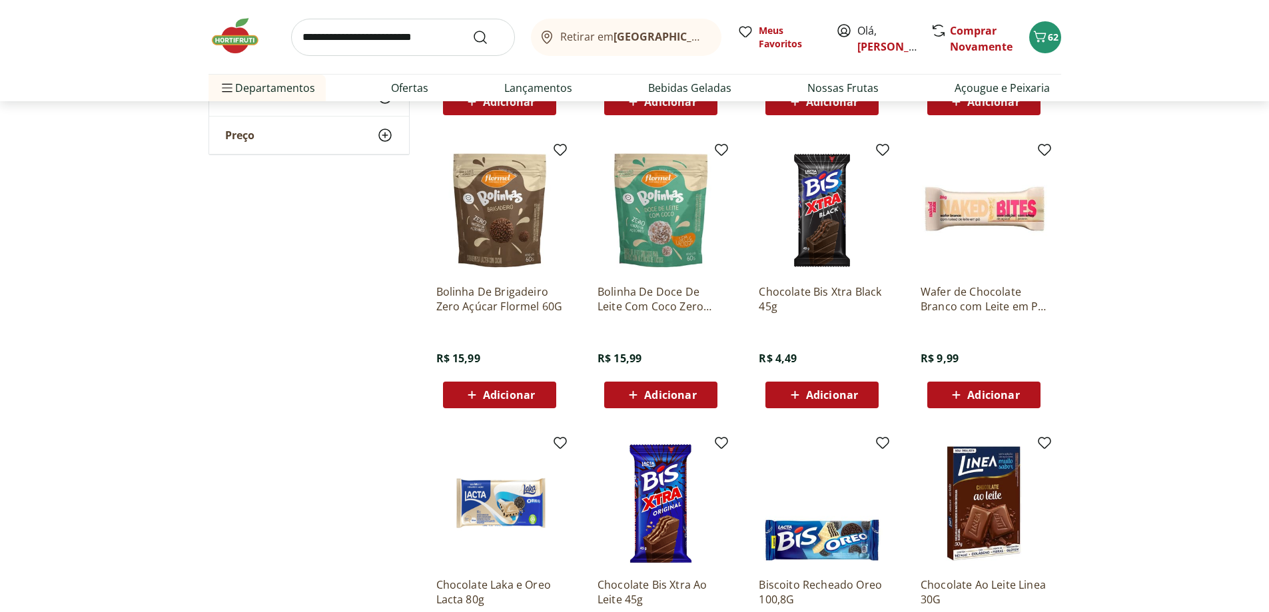
scroll to position [1532, 0]
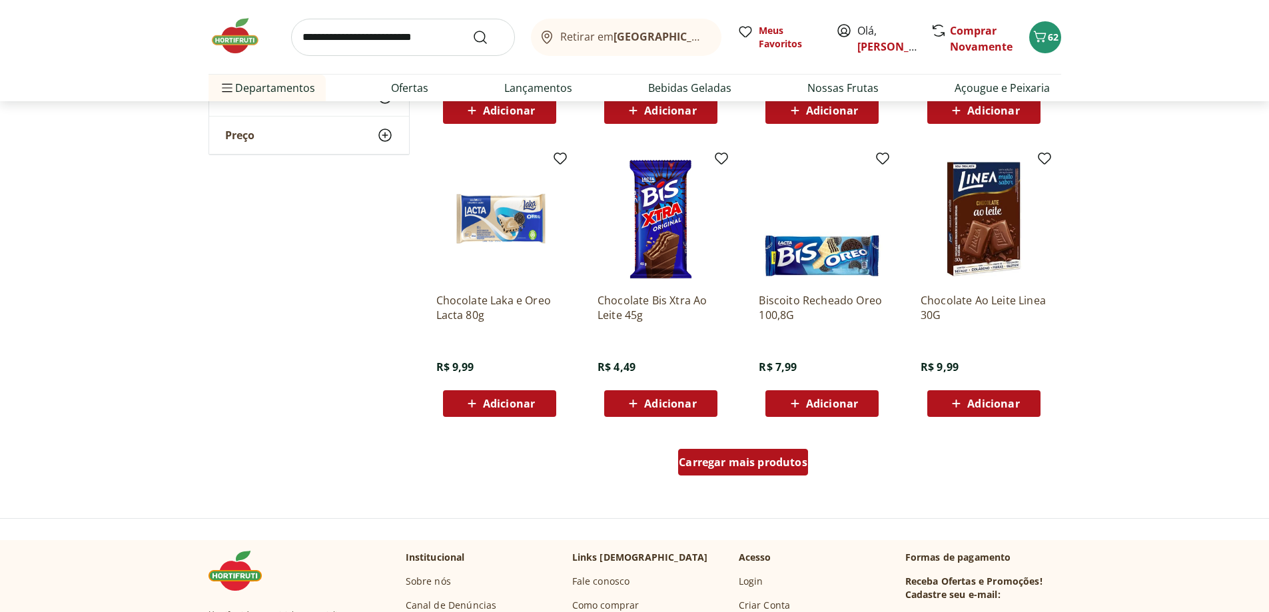
click at [766, 467] on span "Carregar mais produtos" at bounding box center [743, 462] width 129 height 11
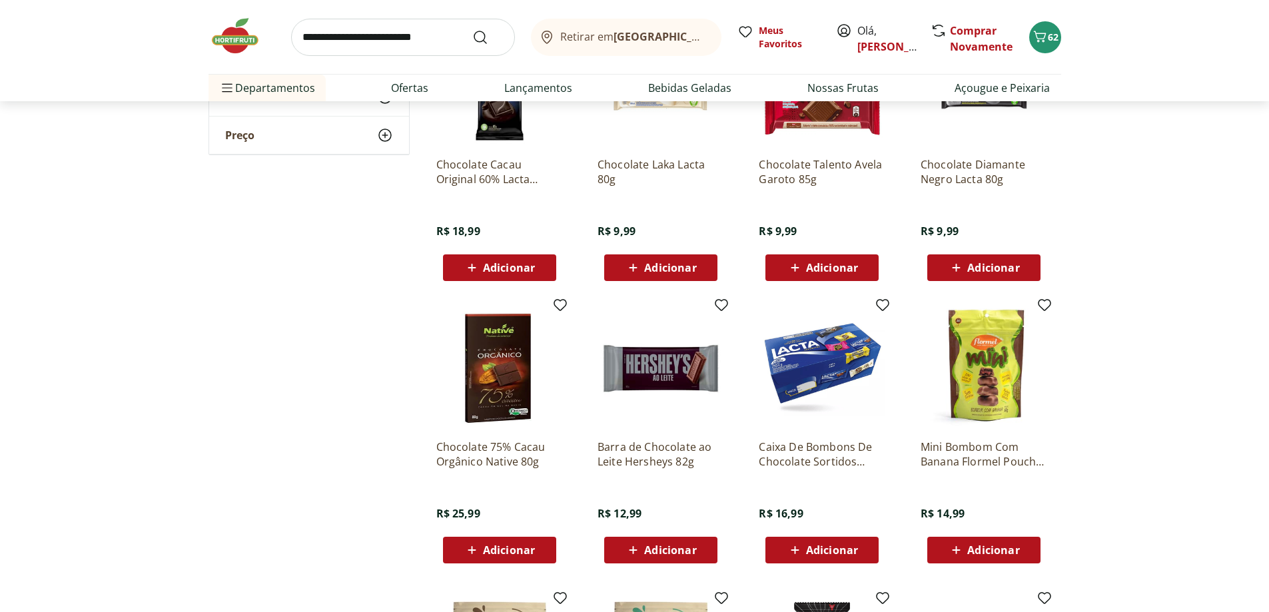
scroll to position [600, 0]
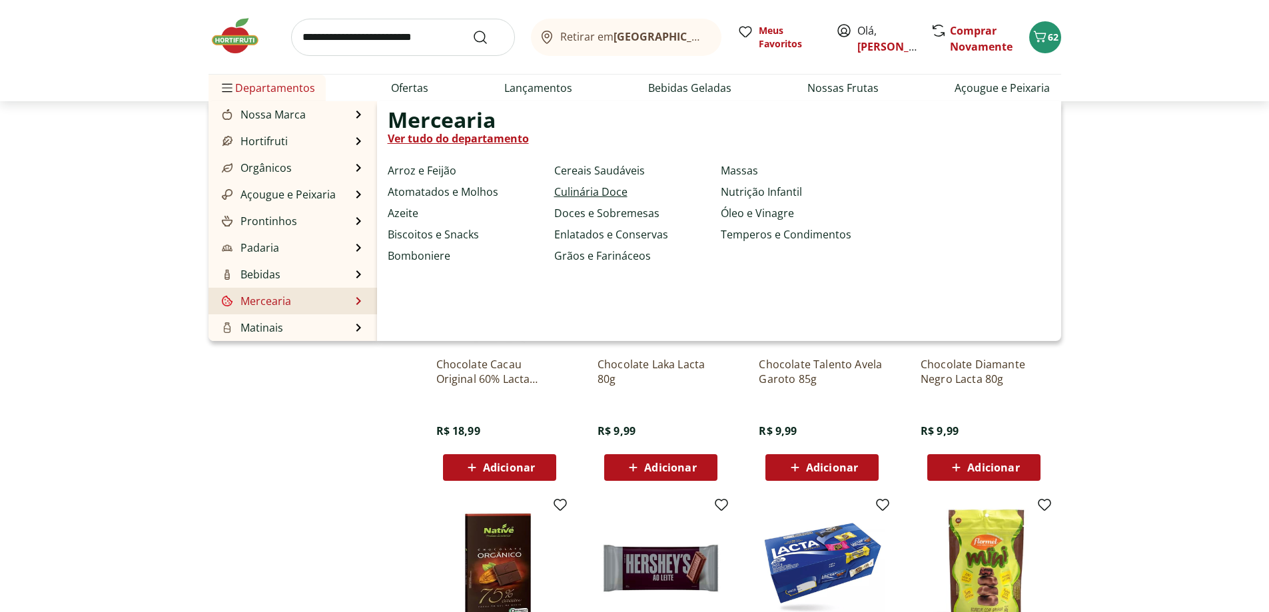
click at [612, 189] on link "Culinária Doce" at bounding box center [590, 192] width 73 height 16
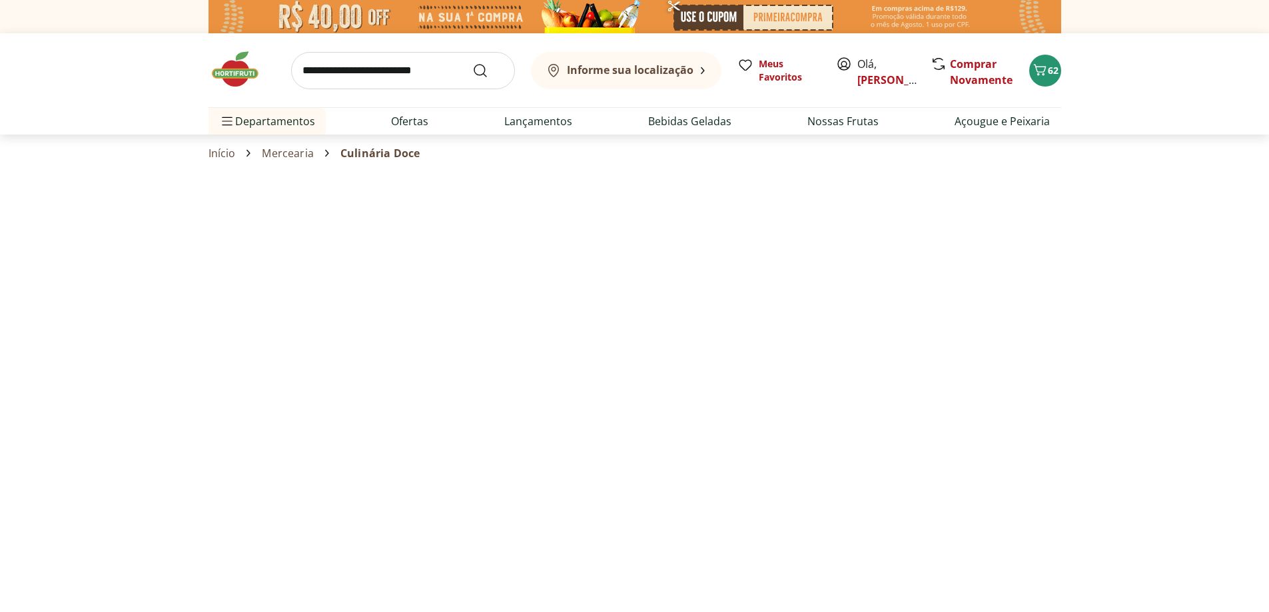
select select "**********"
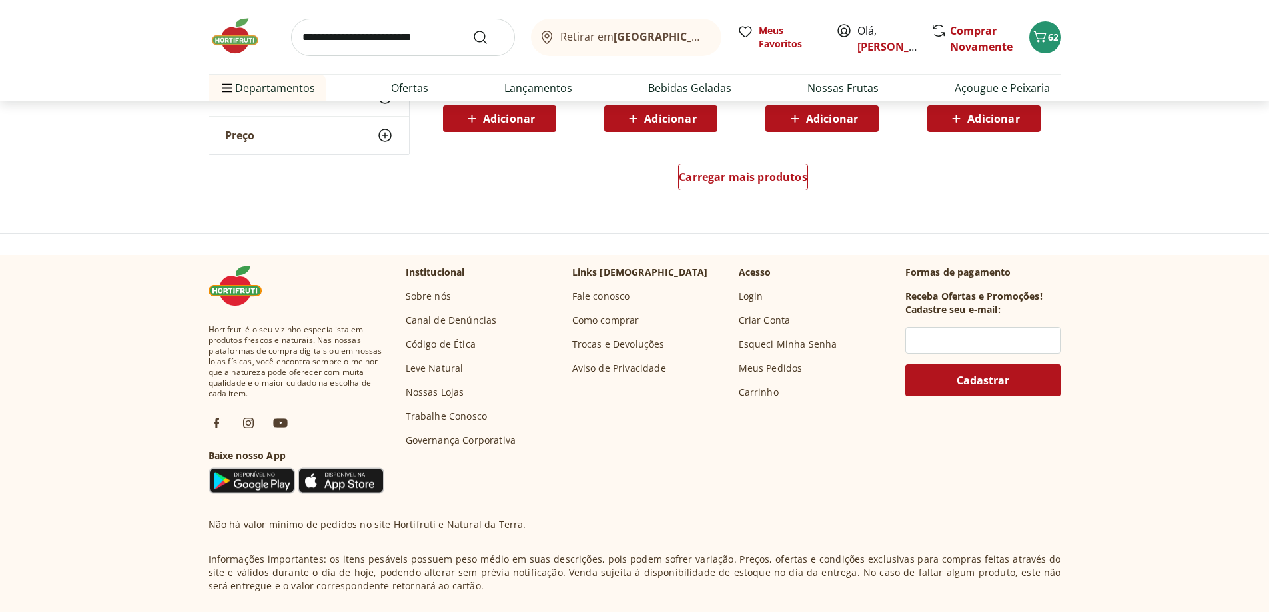
scroll to position [799, 0]
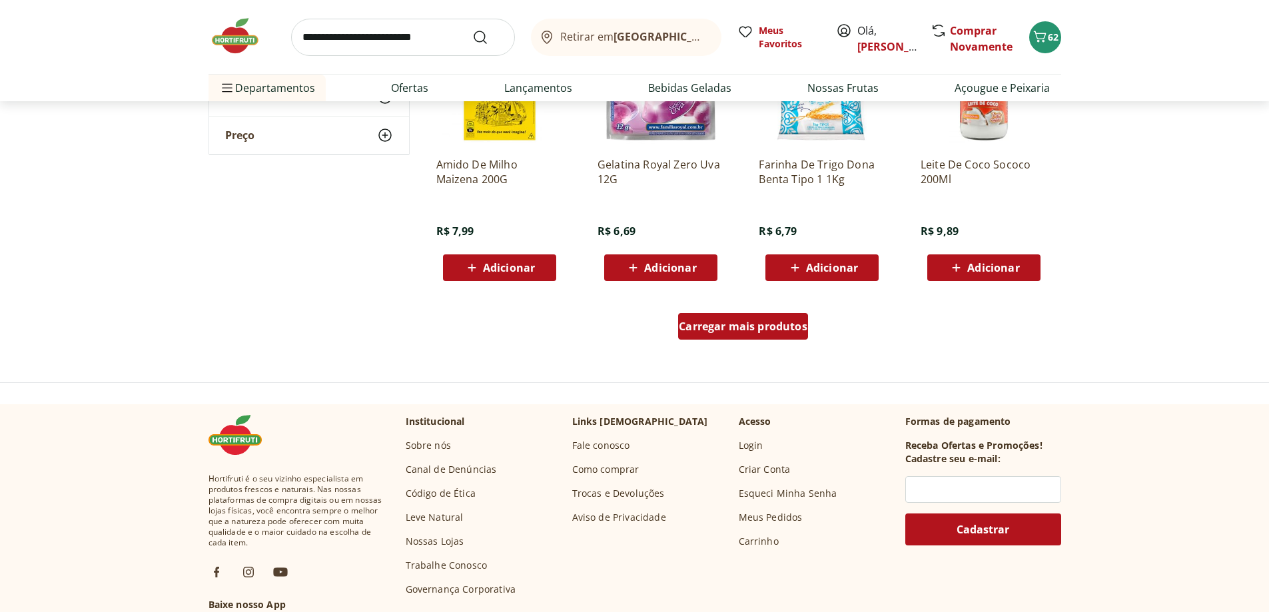
click at [749, 325] on span "Carregar mais produtos" at bounding box center [743, 326] width 129 height 11
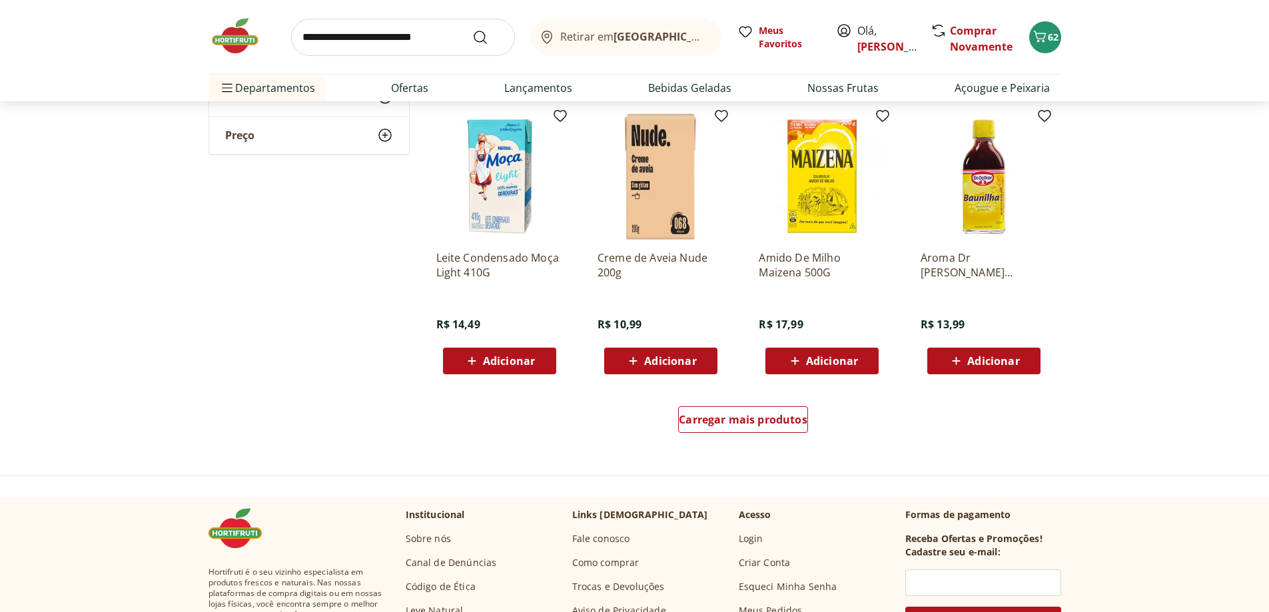
scroll to position [1599, 0]
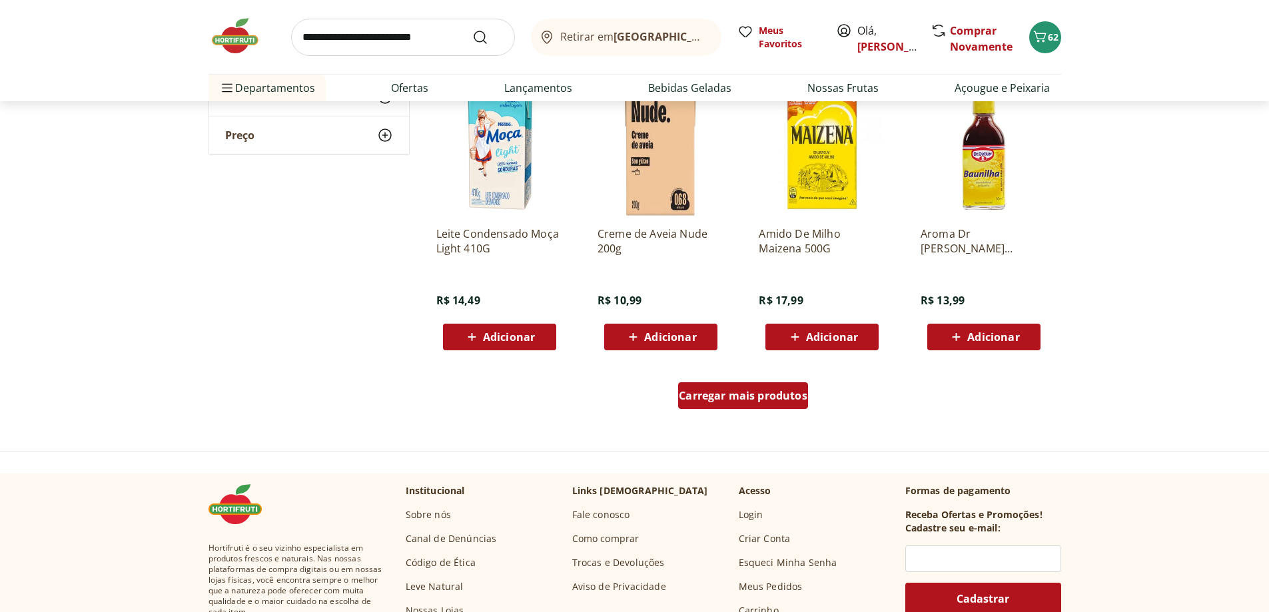
click at [771, 401] on span "Carregar mais produtos" at bounding box center [743, 395] width 129 height 11
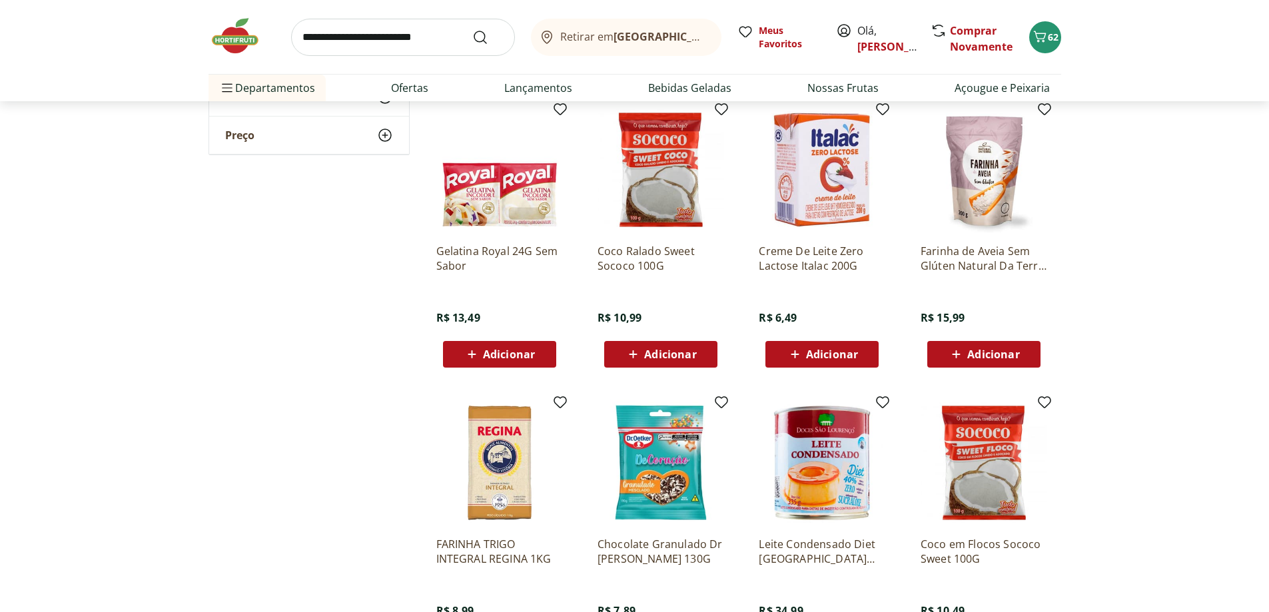
scroll to position [1865, 0]
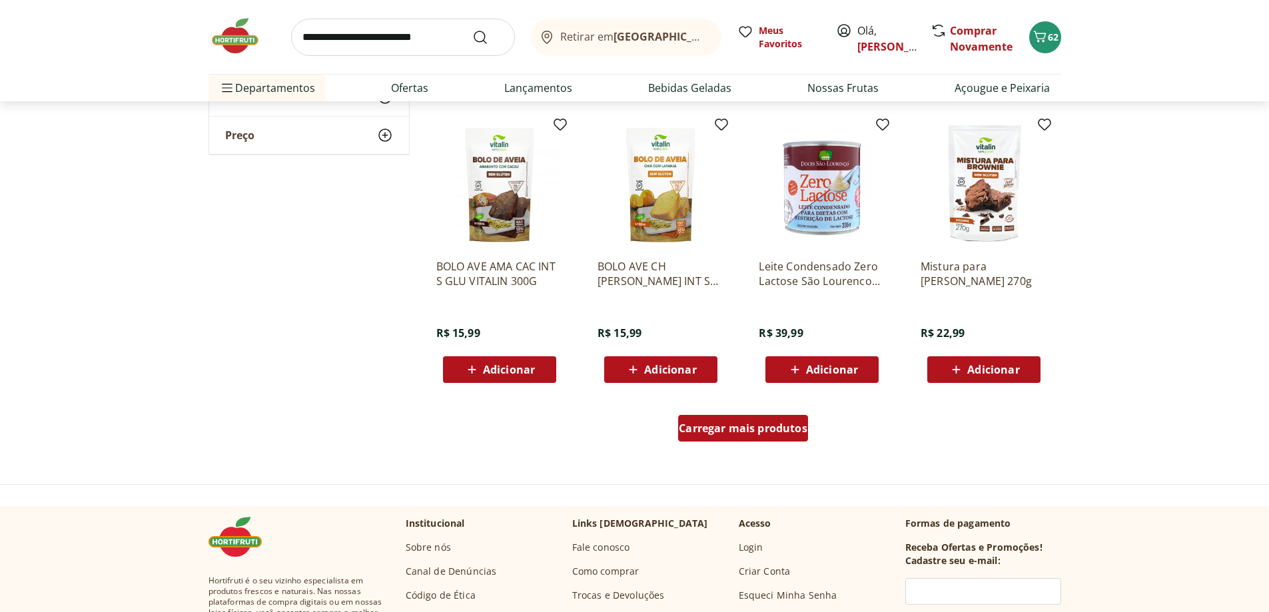
scroll to position [2465, 0]
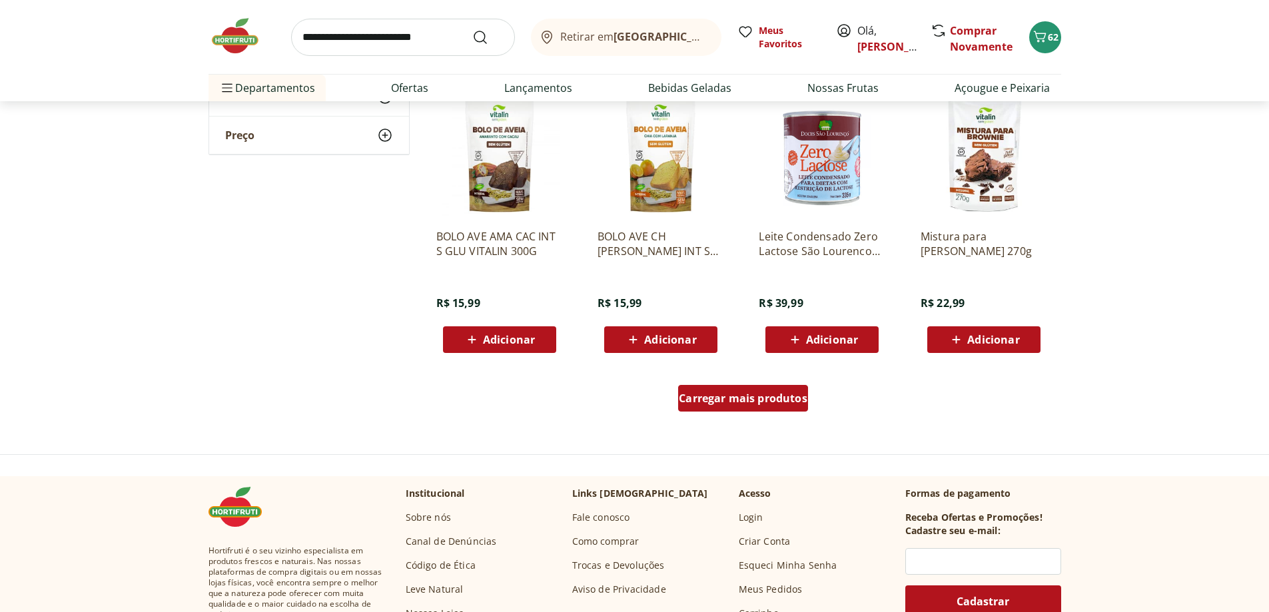
click at [771, 402] on span "Carregar mais produtos" at bounding box center [743, 398] width 129 height 11
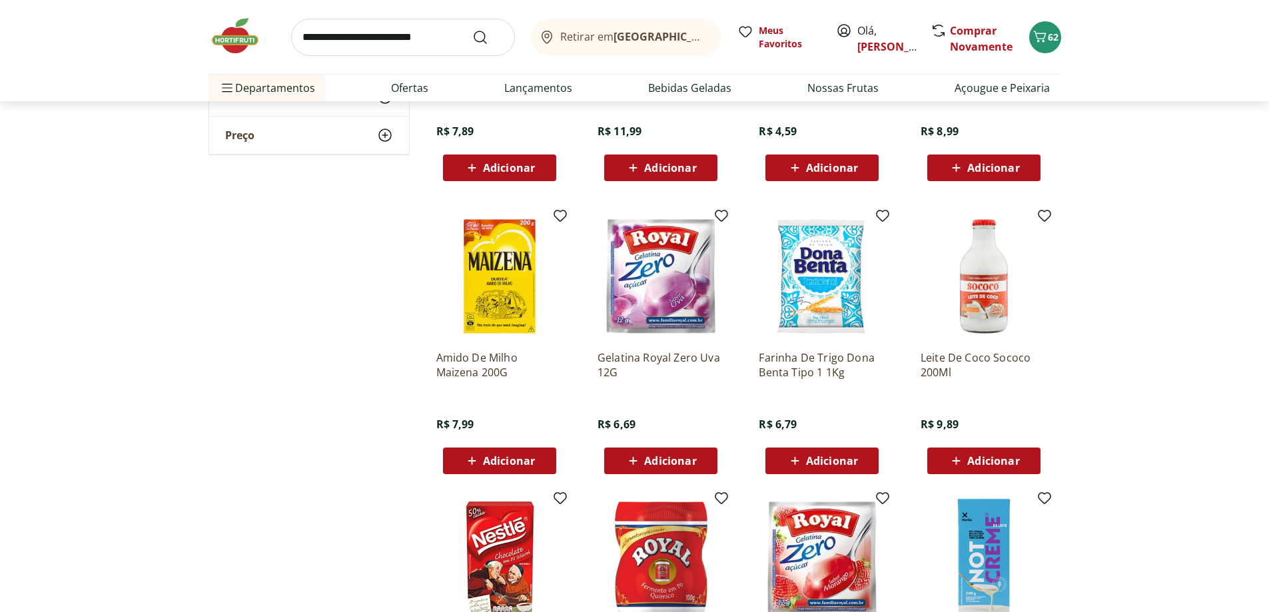
scroll to position [466, 0]
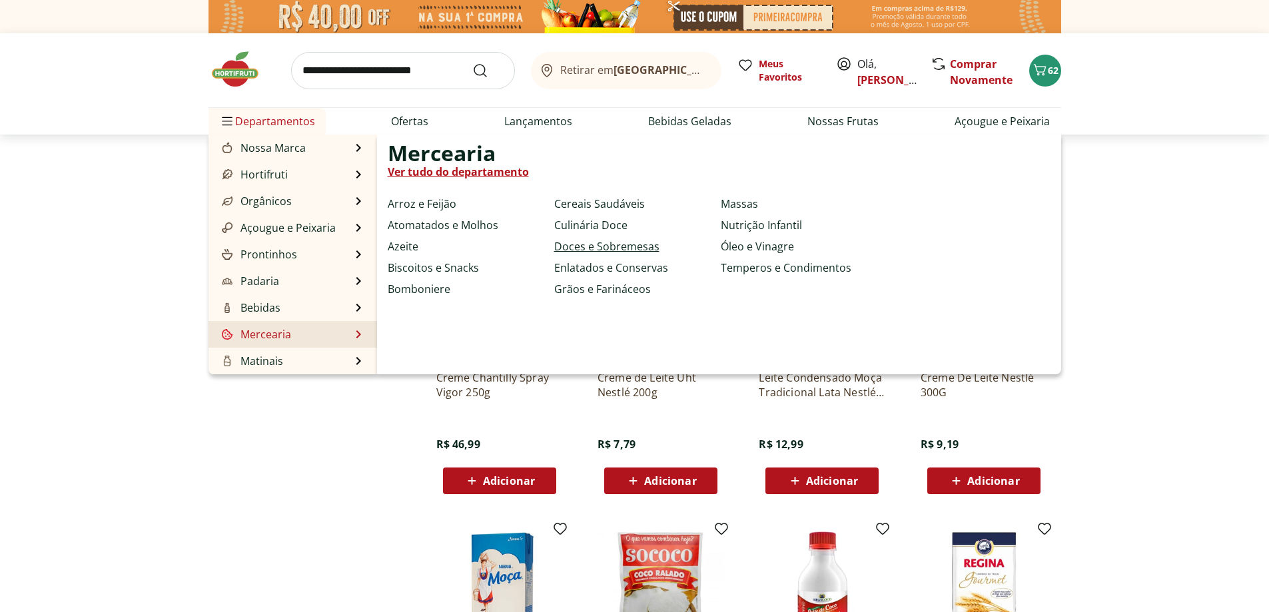
click at [616, 247] on link "Doces e Sobremesas" at bounding box center [606, 246] width 105 height 16
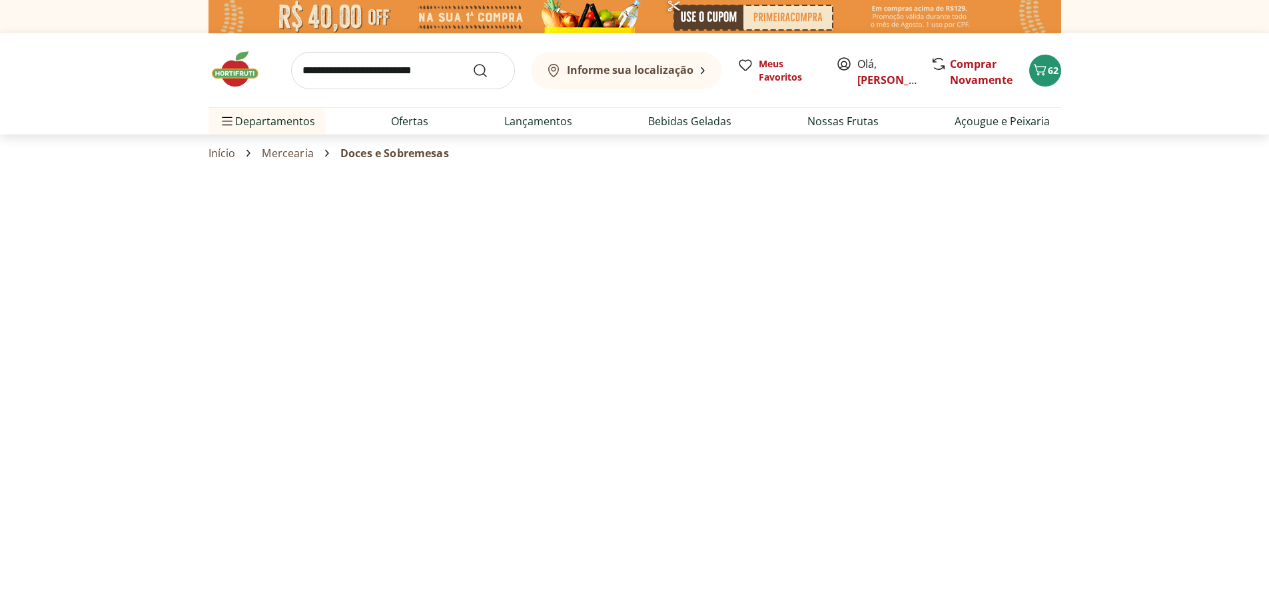
select select "**********"
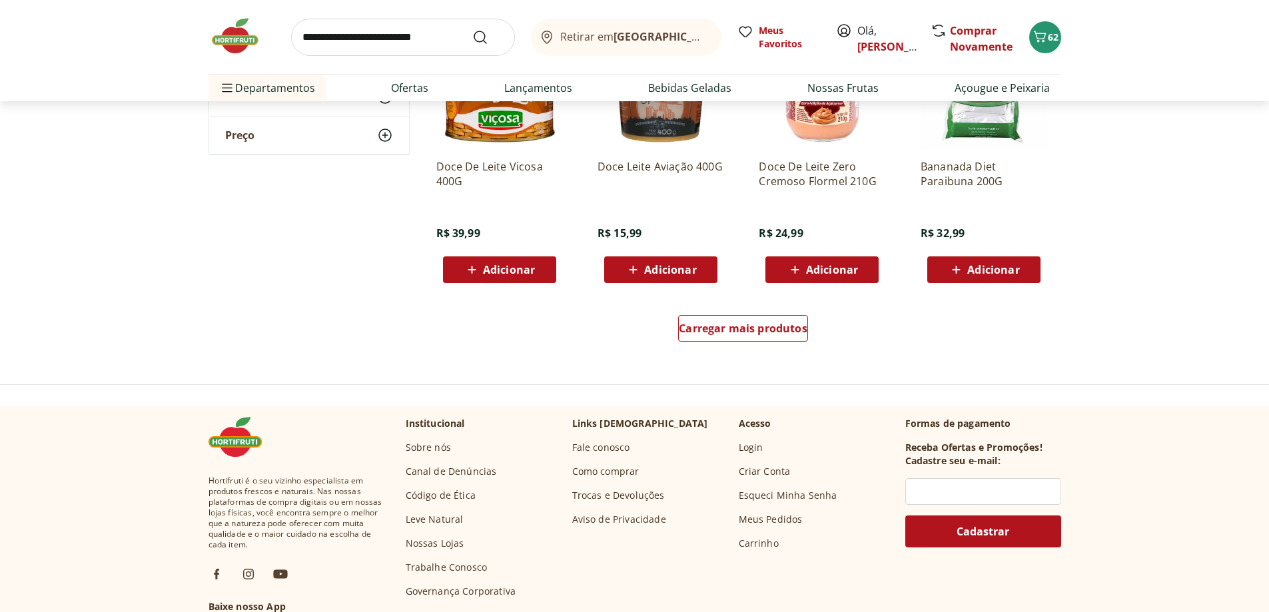
scroll to position [799, 0]
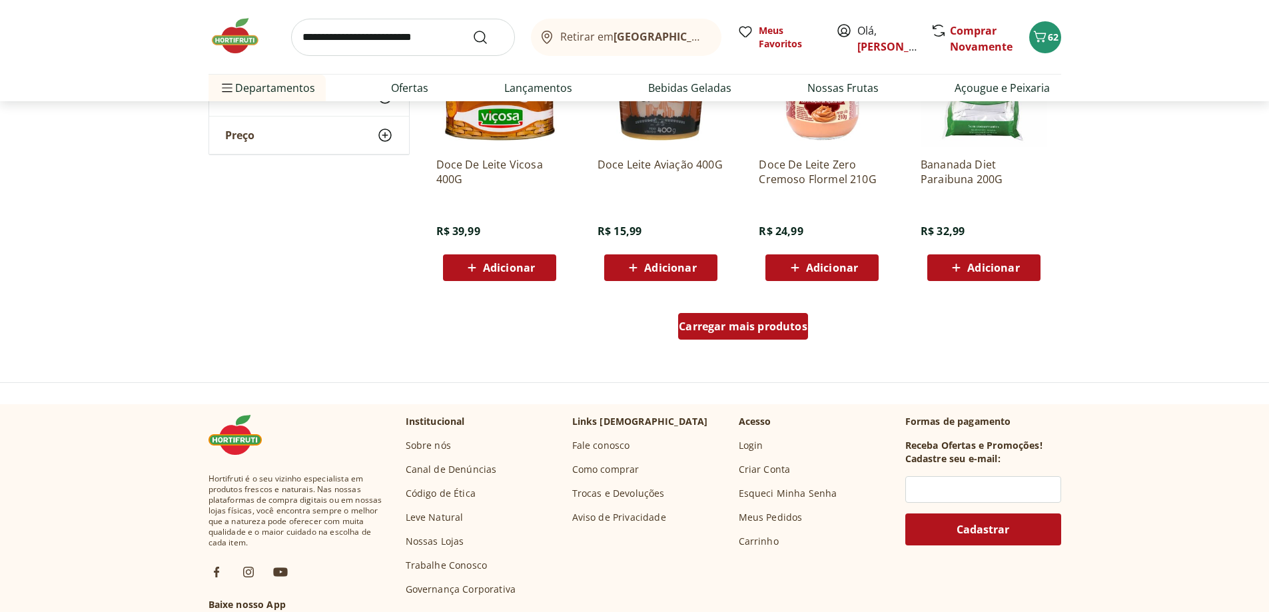
click at [720, 336] on div "Carregar mais produtos" at bounding box center [743, 326] width 130 height 27
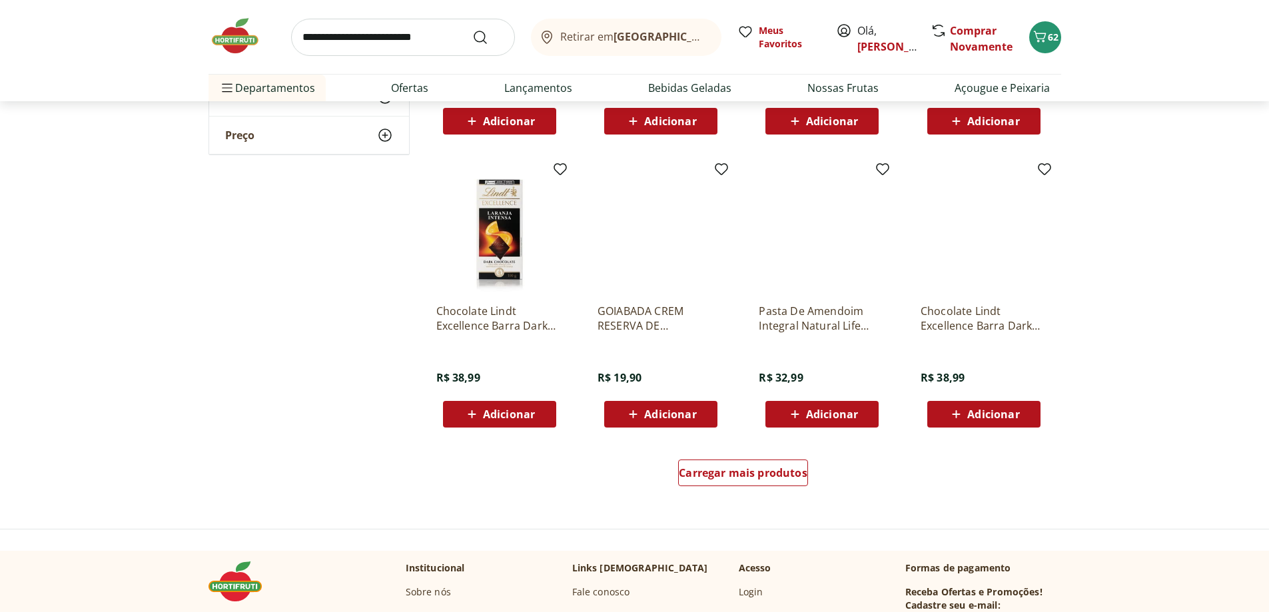
scroll to position [1532, 0]
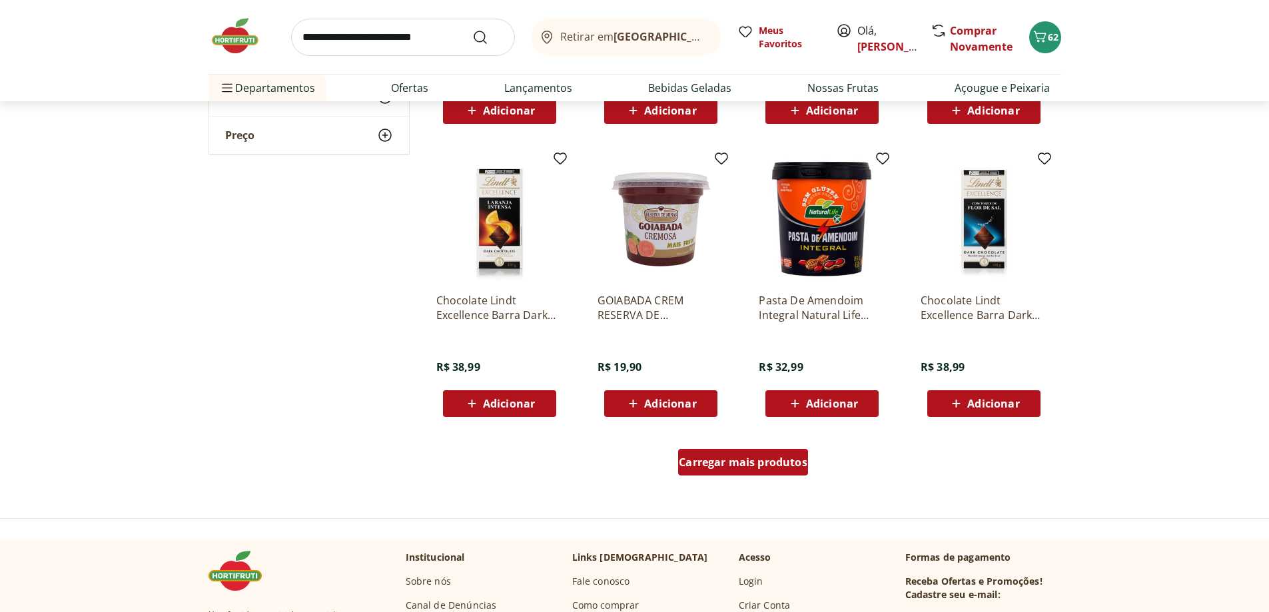
click at [790, 465] on span "Carregar mais produtos" at bounding box center [743, 462] width 129 height 11
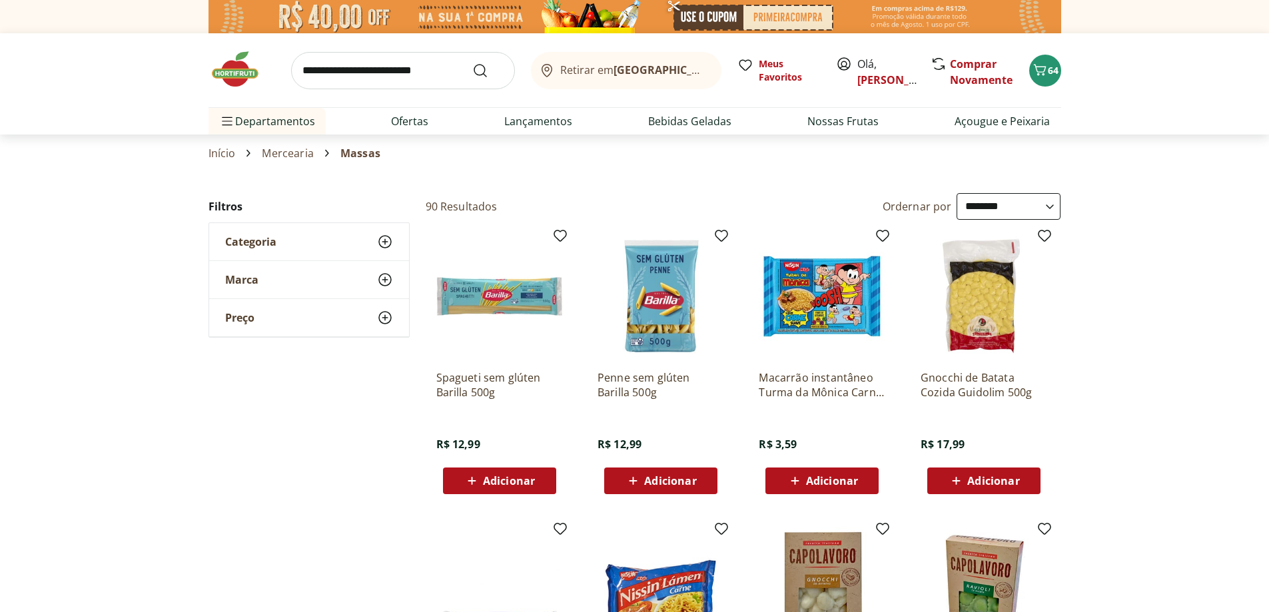
select select "**********"
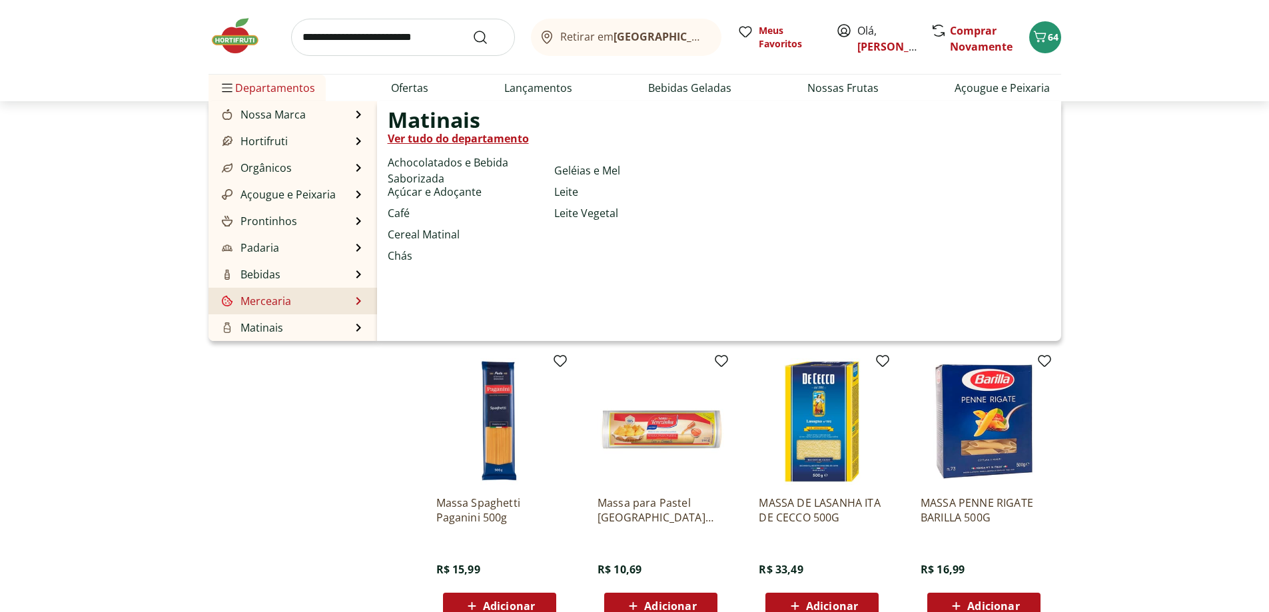
scroll to position [2198, 0]
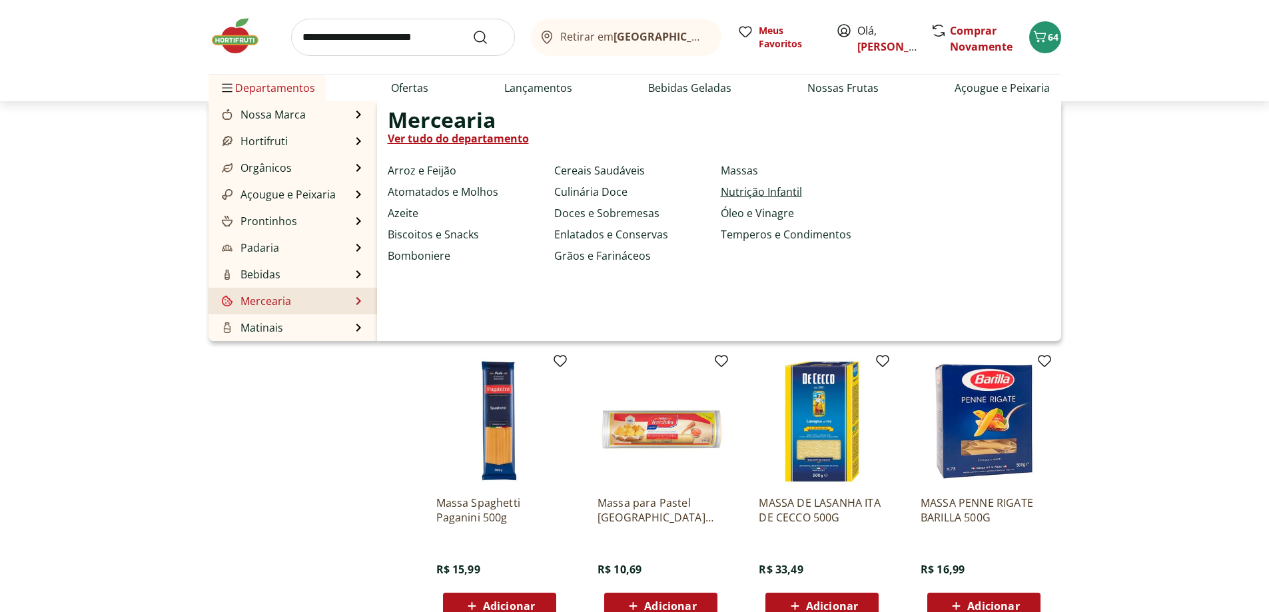
click at [783, 193] on link "Nutrição Infantil" at bounding box center [761, 192] width 81 height 16
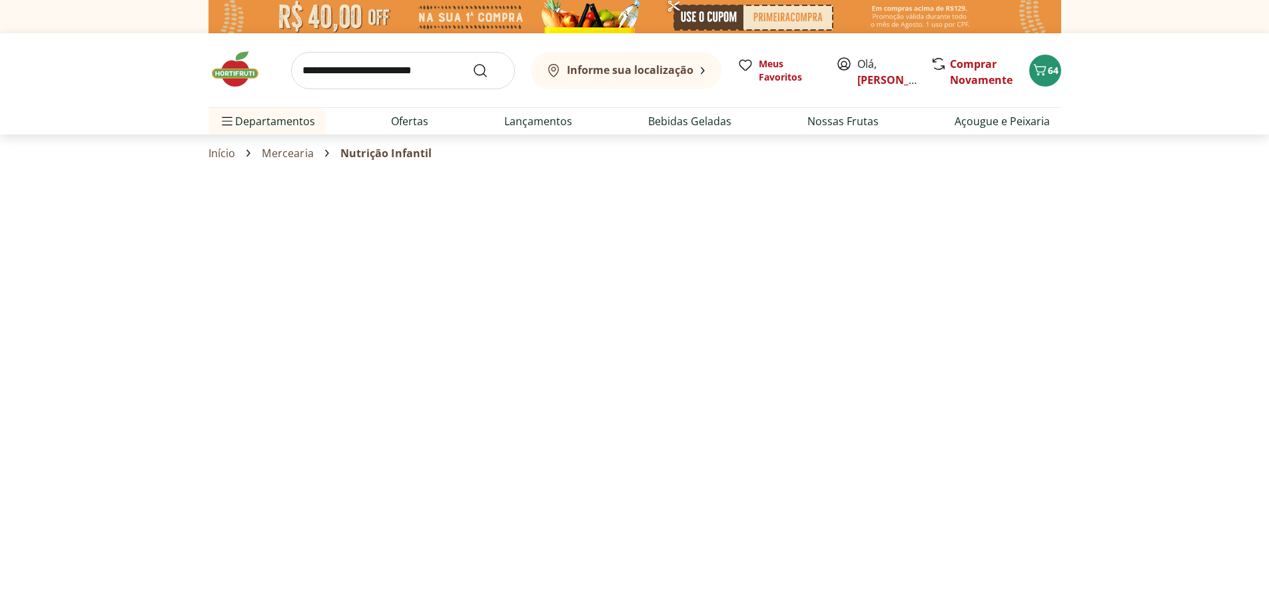
select select "**********"
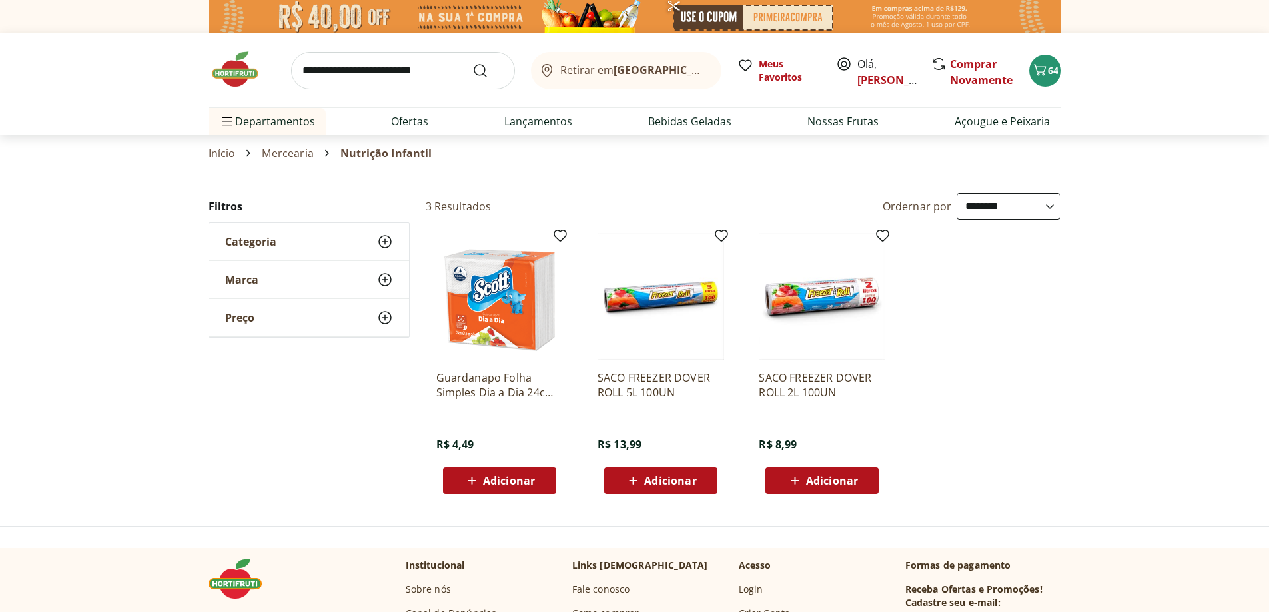
click at [801, 482] on icon at bounding box center [795, 481] width 17 height 16
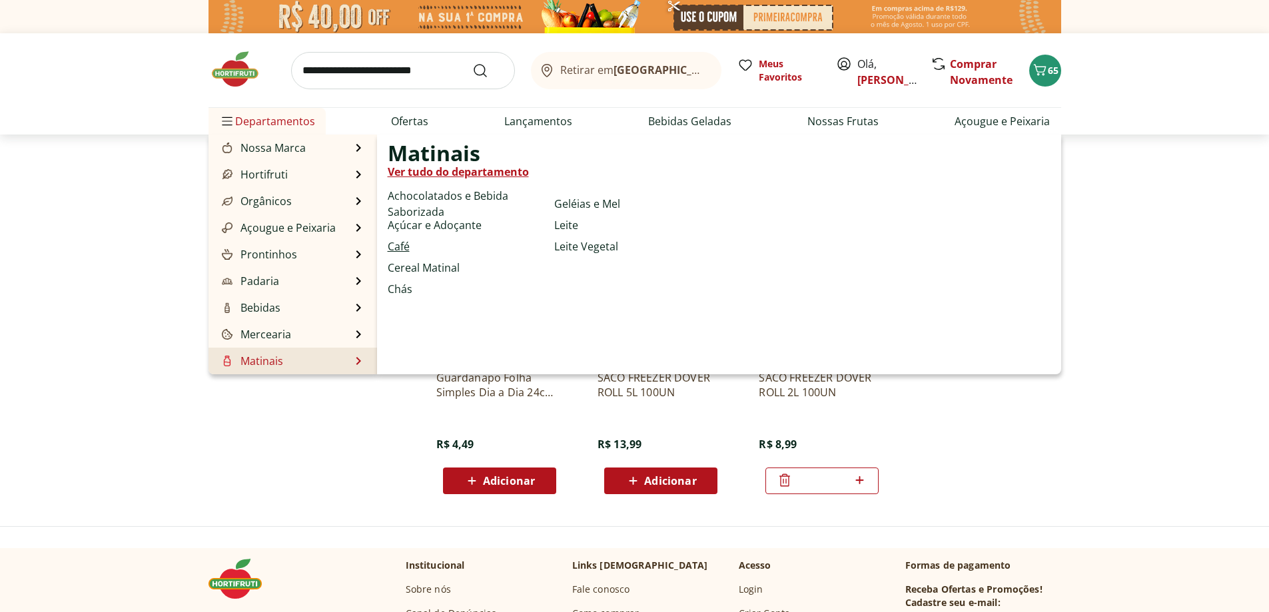
click at [404, 248] on link "Café" at bounding box center [399, 246] width 22 height 16
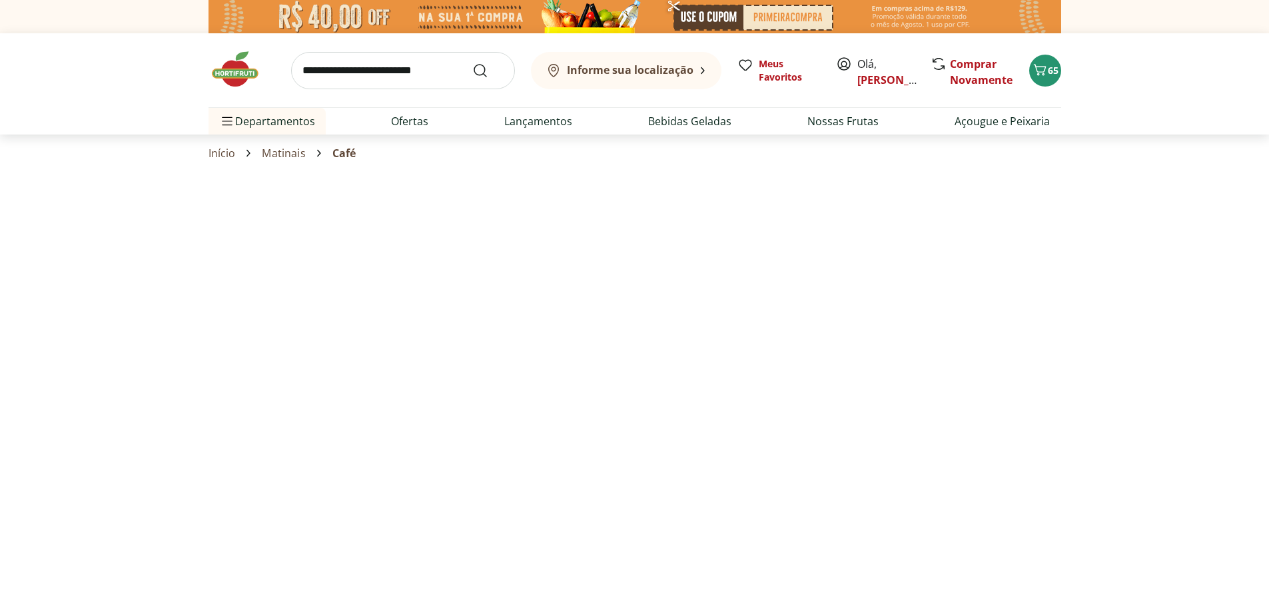
select select "**********"
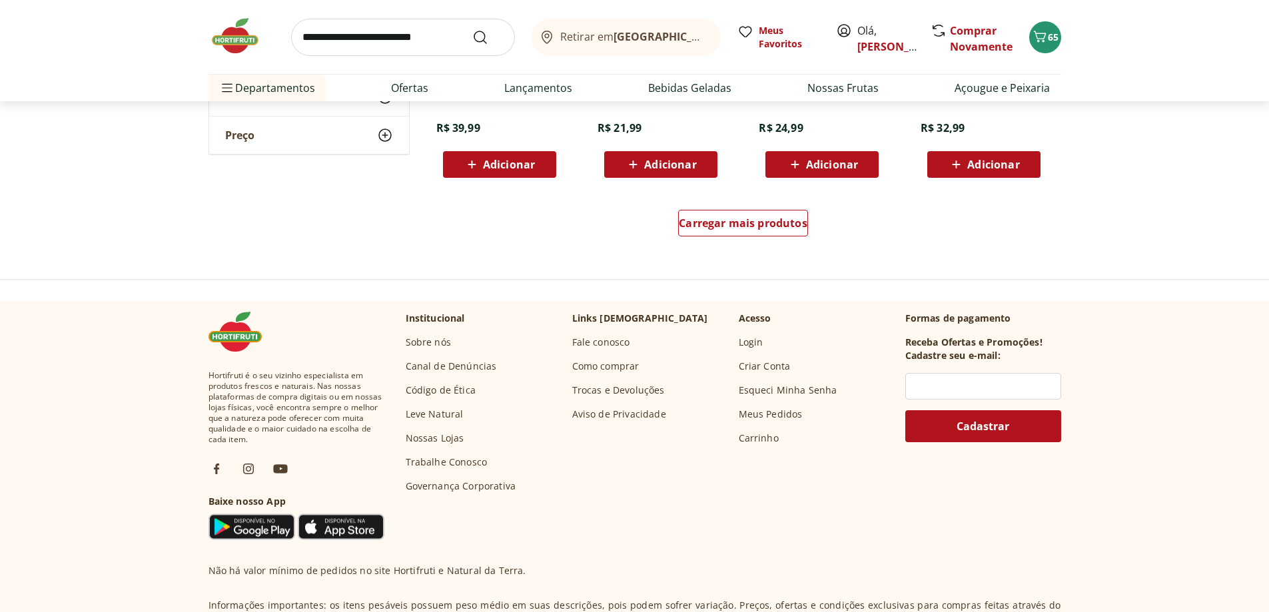
scroll to position [933, 0]
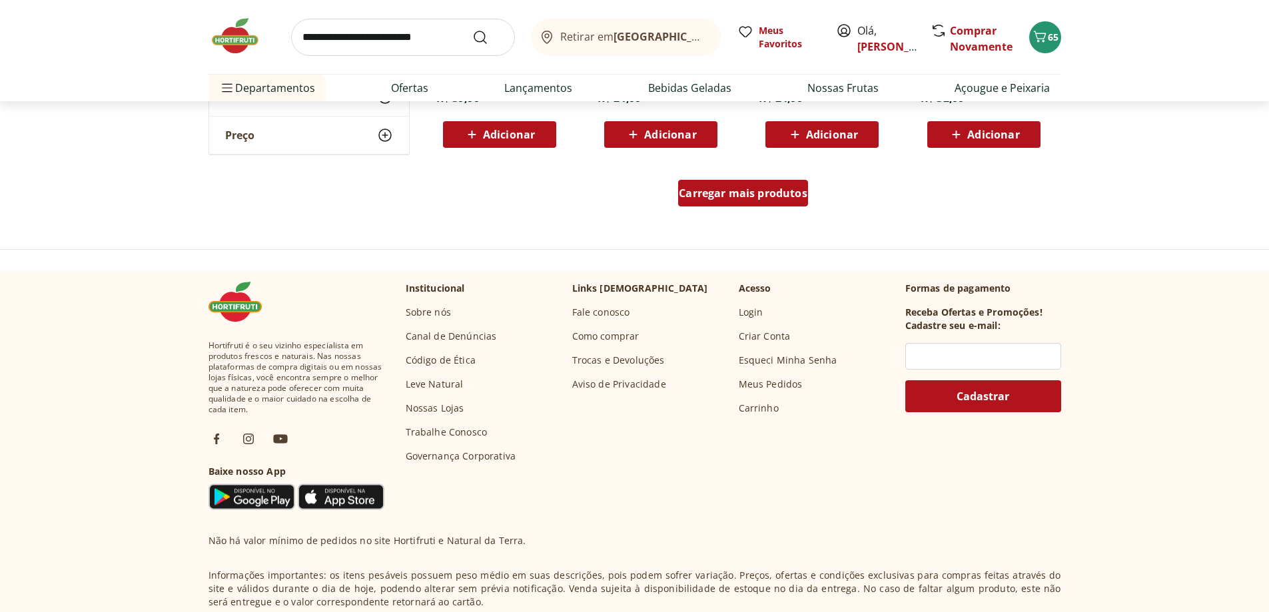
click at [749, 197] on span "Carregar mais produtos" at bounding box center [743, 193] width 129 height 11
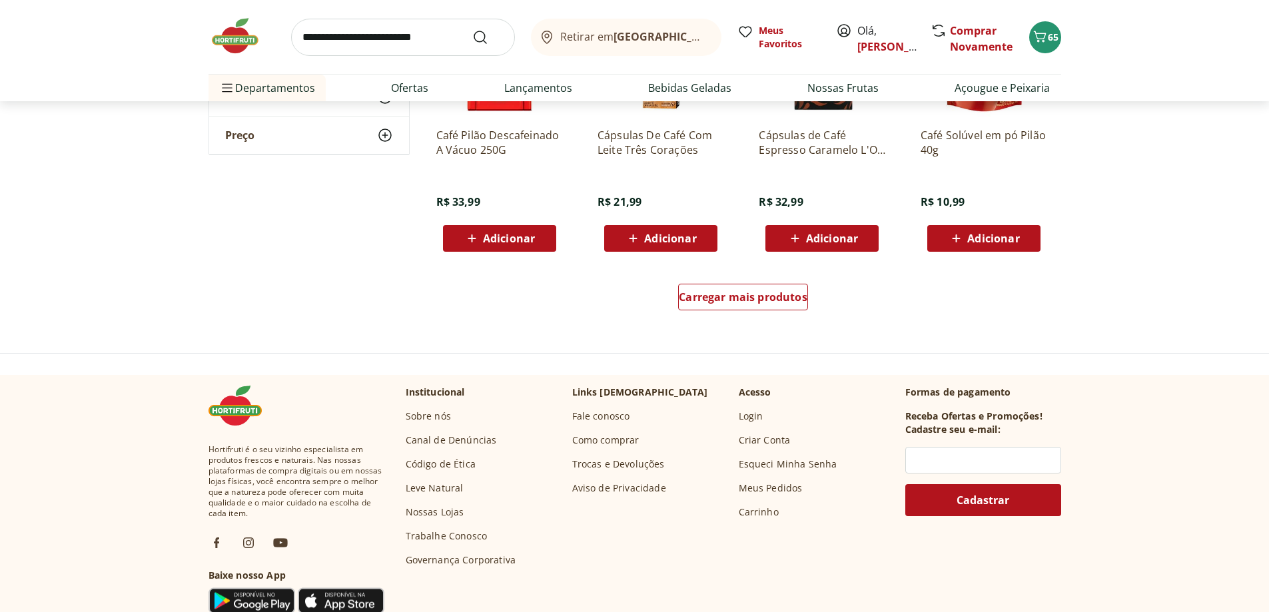
scroll to position [1732, 0]
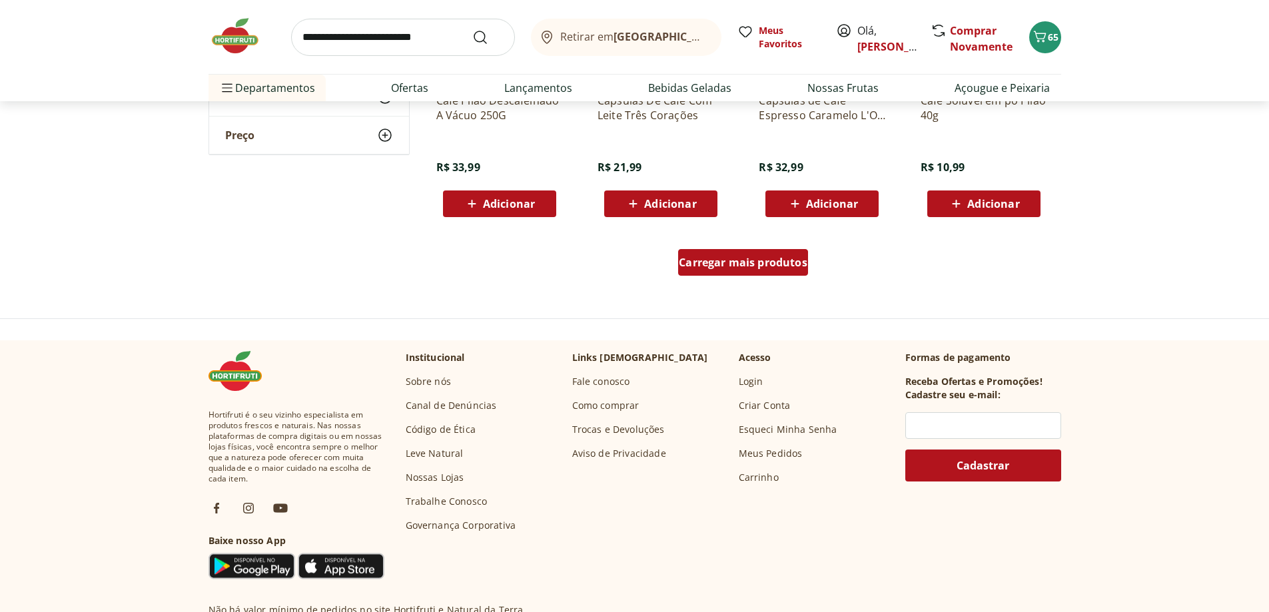
click at [769, 265] on span "Carregar mais produtos" at bounding box center [743, 262] width 129 height 11
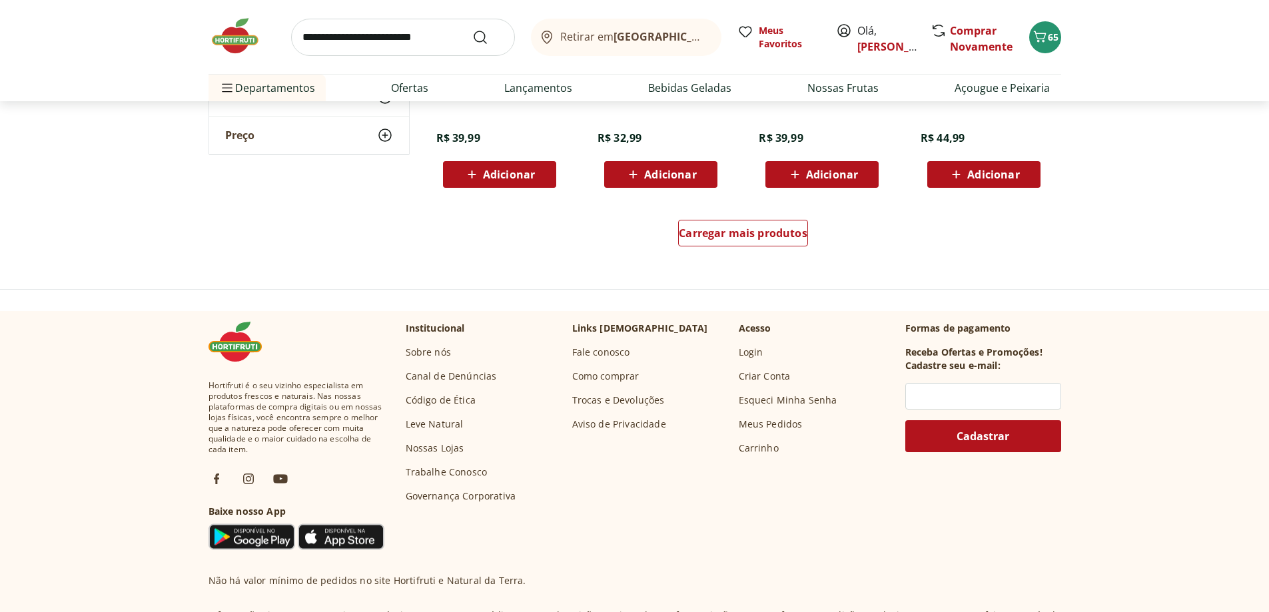
scroll to position [2665, 0]
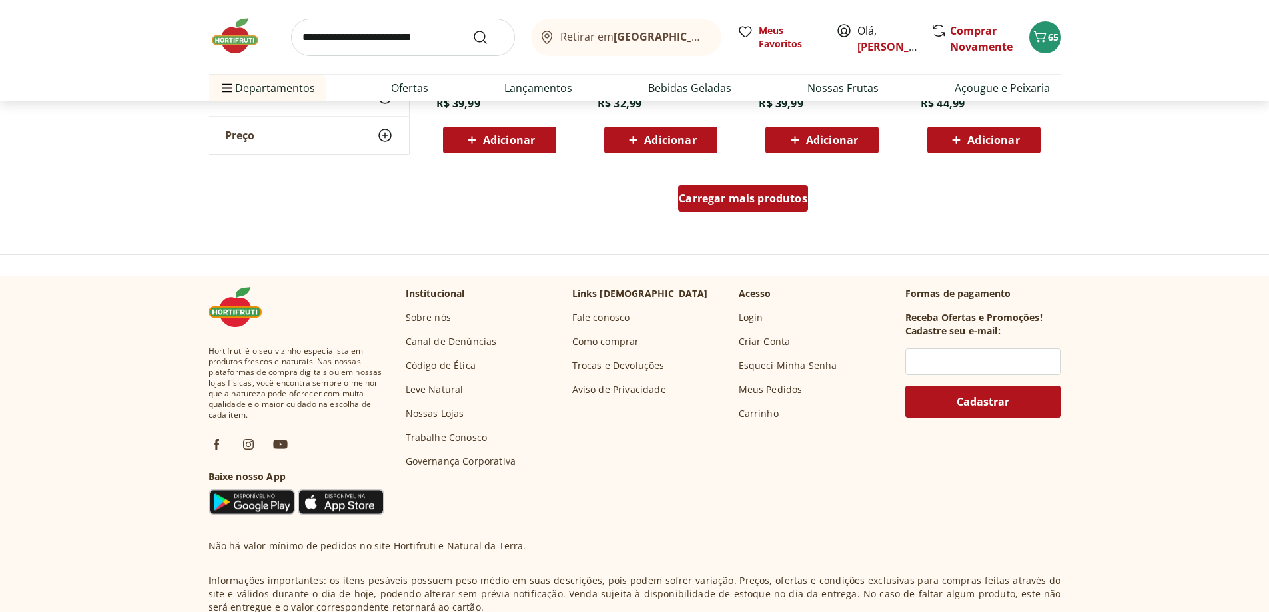
click at [779, 191] on div "Carregar mais produtos" at bounding box center [743, 198] width 130 height 27
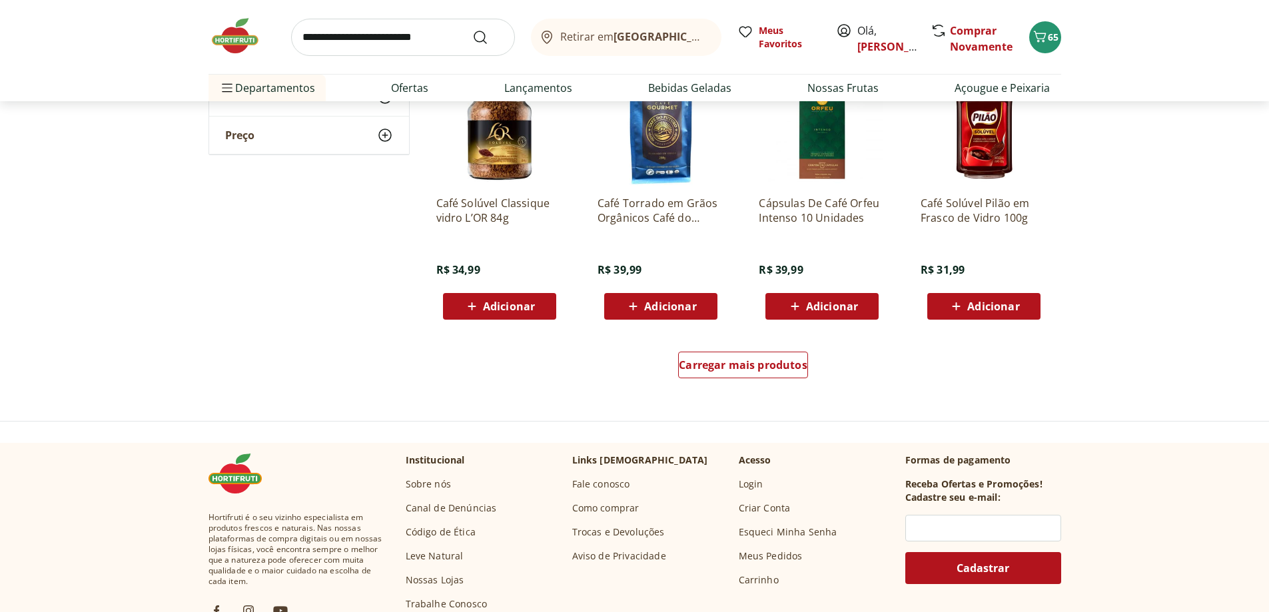
scroll to position [3397, 0]
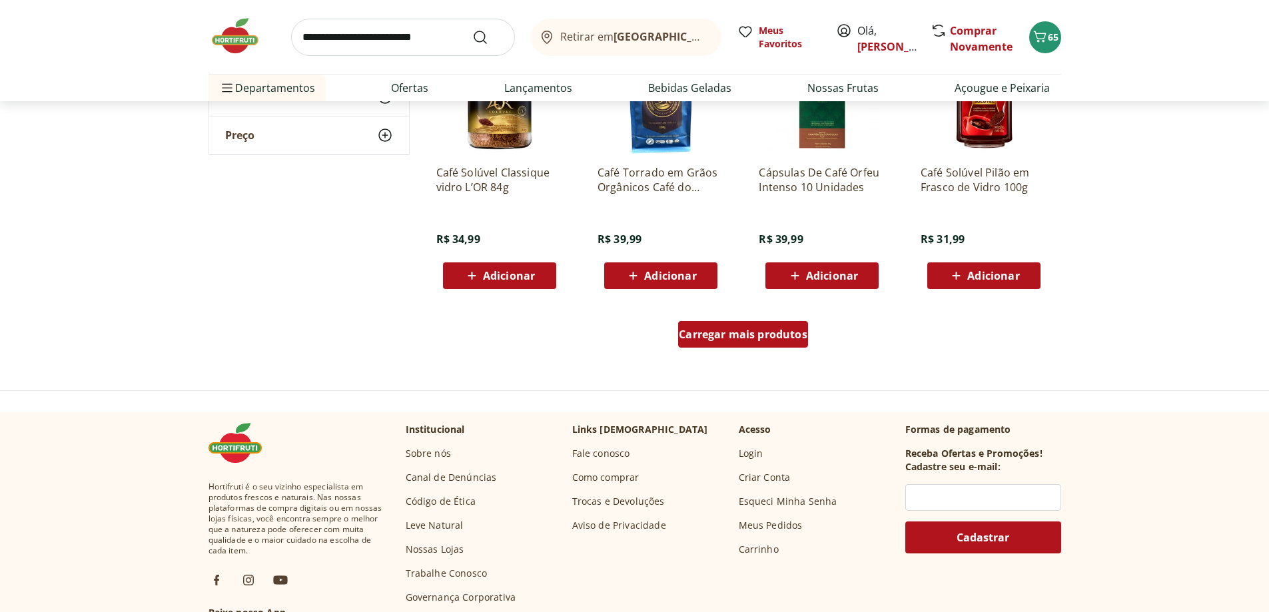
click at [761, 337] on span "Carregar mais produtos" at bounding box center [743, 334] width 129 height 11
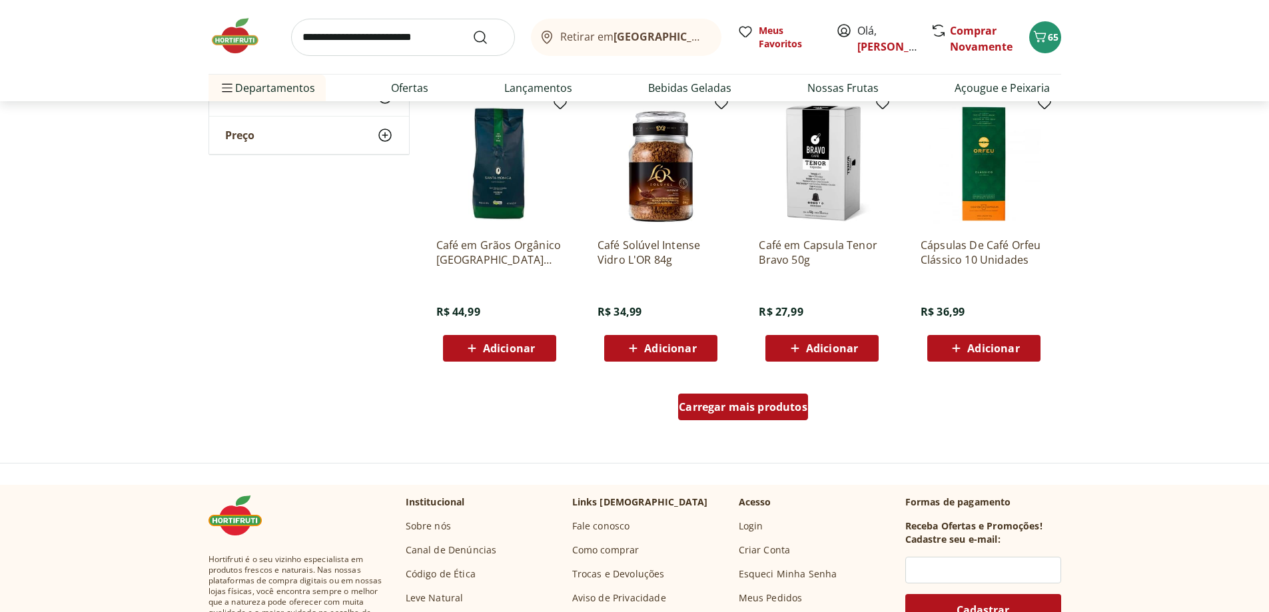
scroll to position [4197, 0]
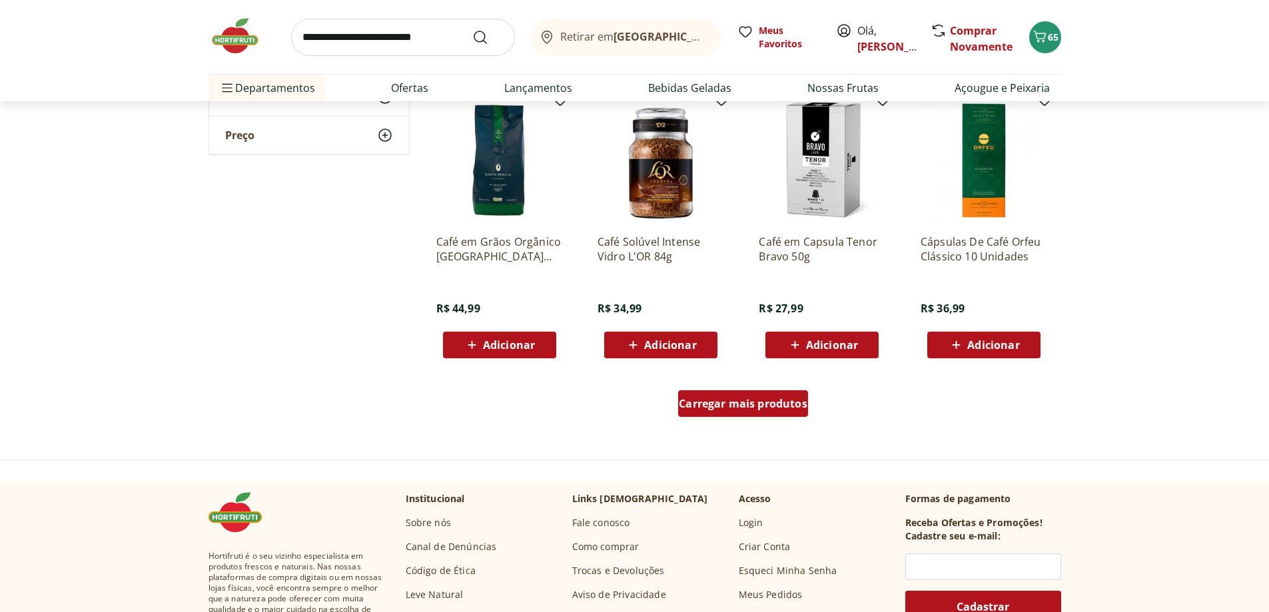
click at [721, 409] on span "Carregar mais produtos" at bounding box center [743, 403] width 129 height 11
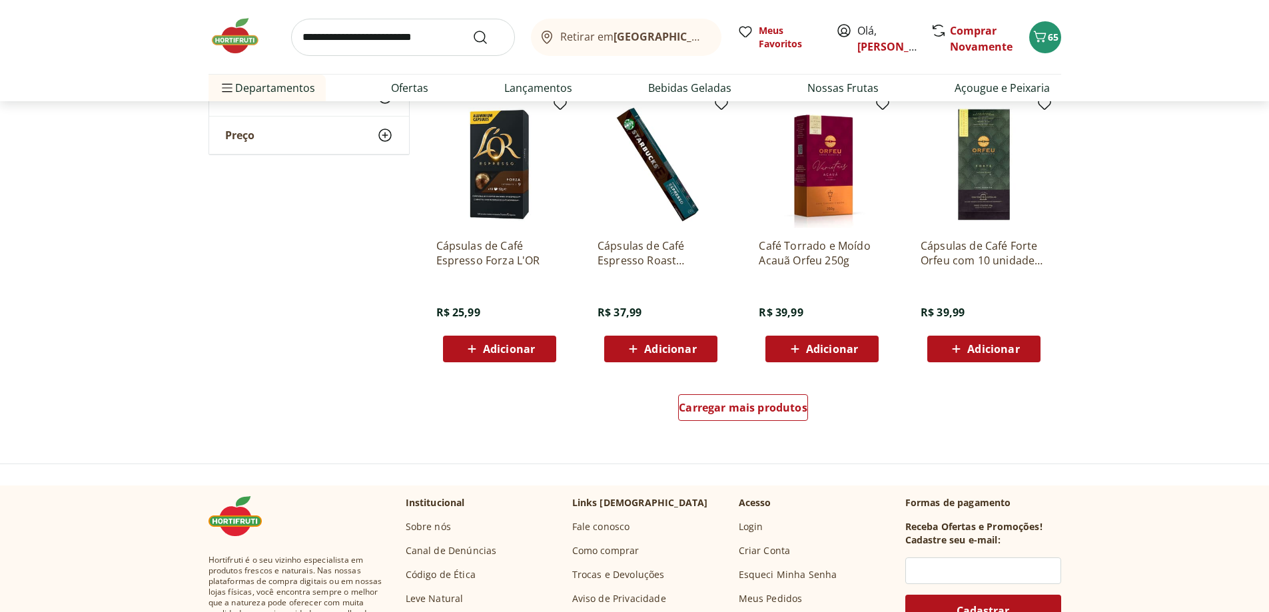
scroll to position [5063, 0]
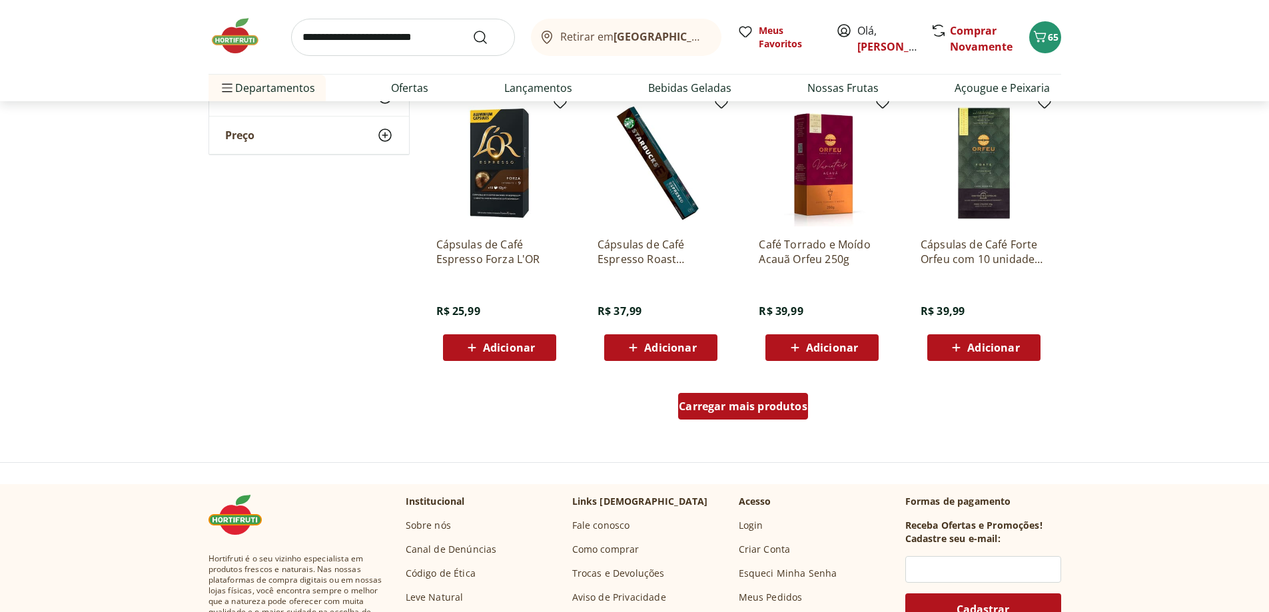
click at [757, 410] on span "Carregar mais produtos" at bounding box center [743, 406] width 129 height 11
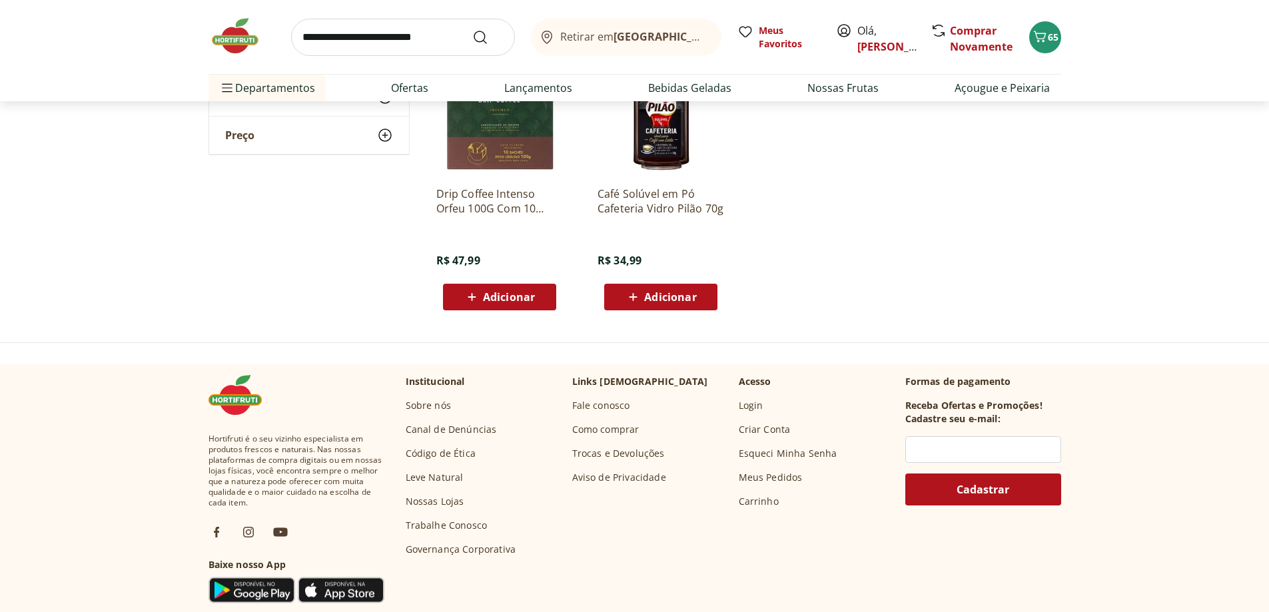
scroll to position [5196, 0]
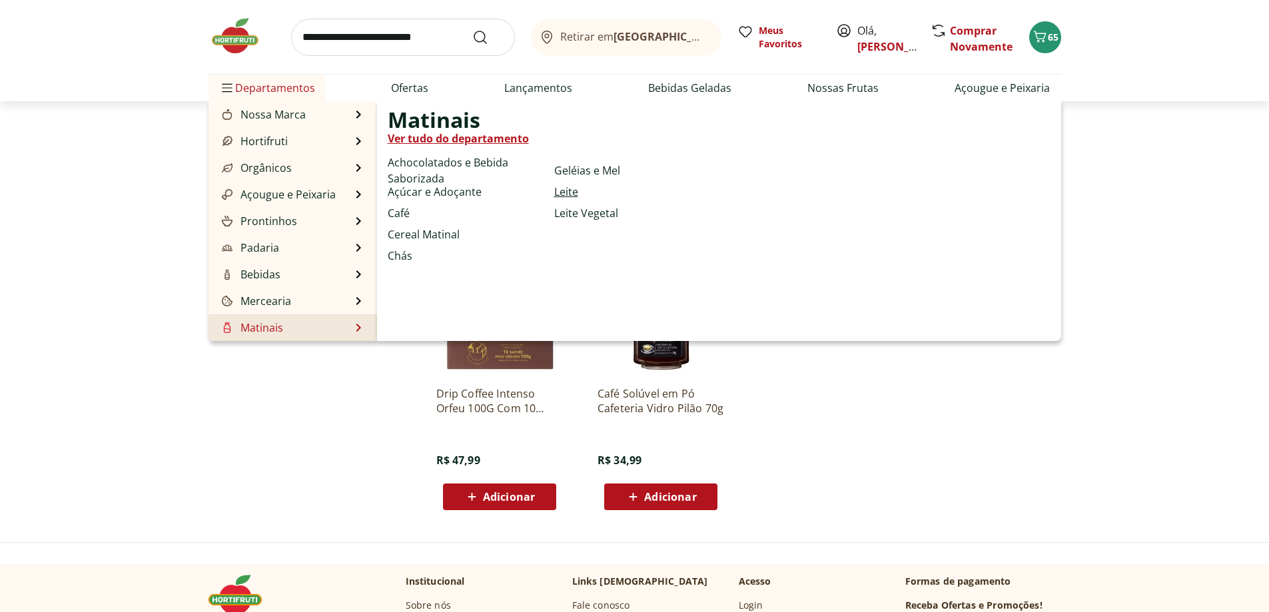
click at [570, 186] on link "Leite" at bounding box center [566, 192] width 24 height 16
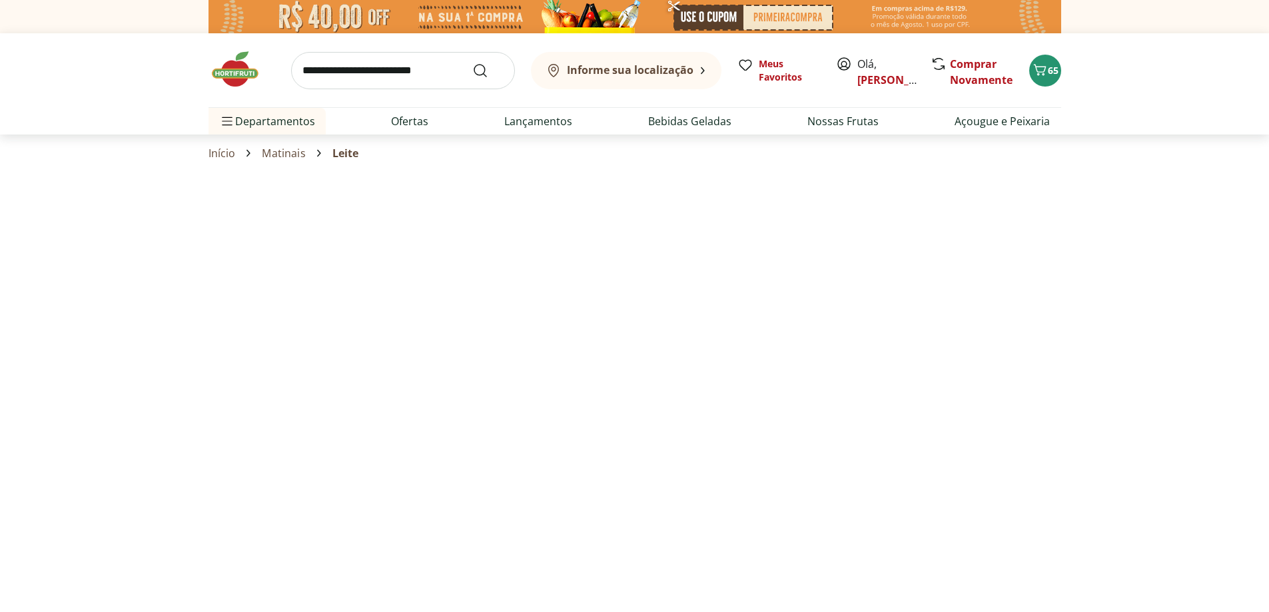
select select "**********"
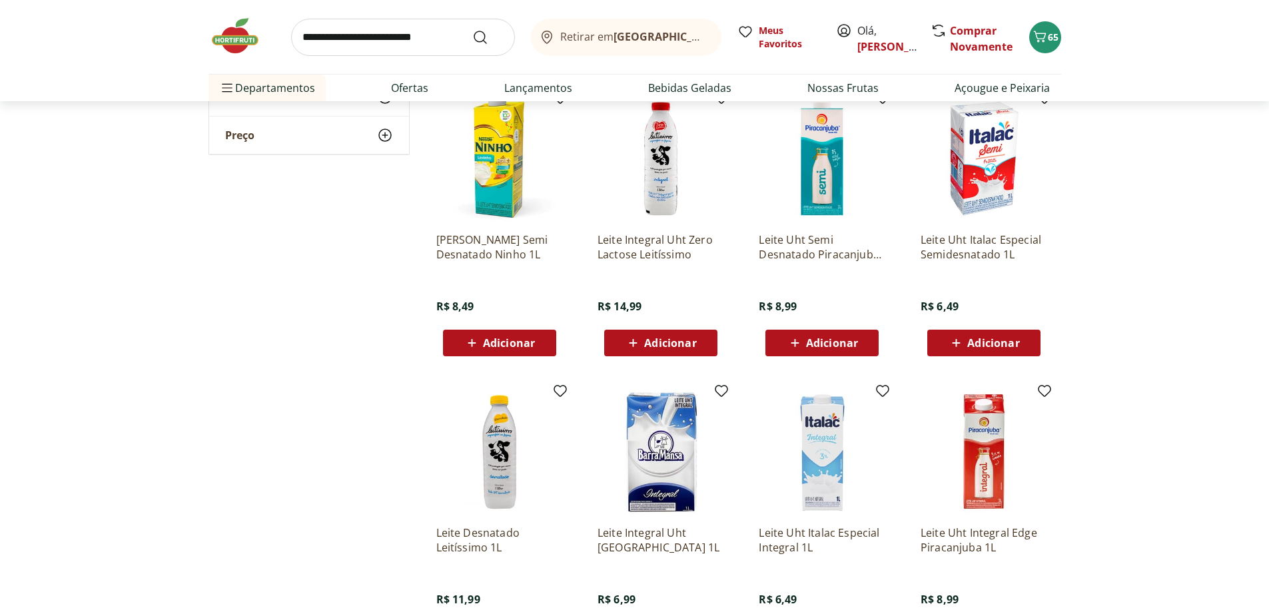
scroll to position [533, 0]
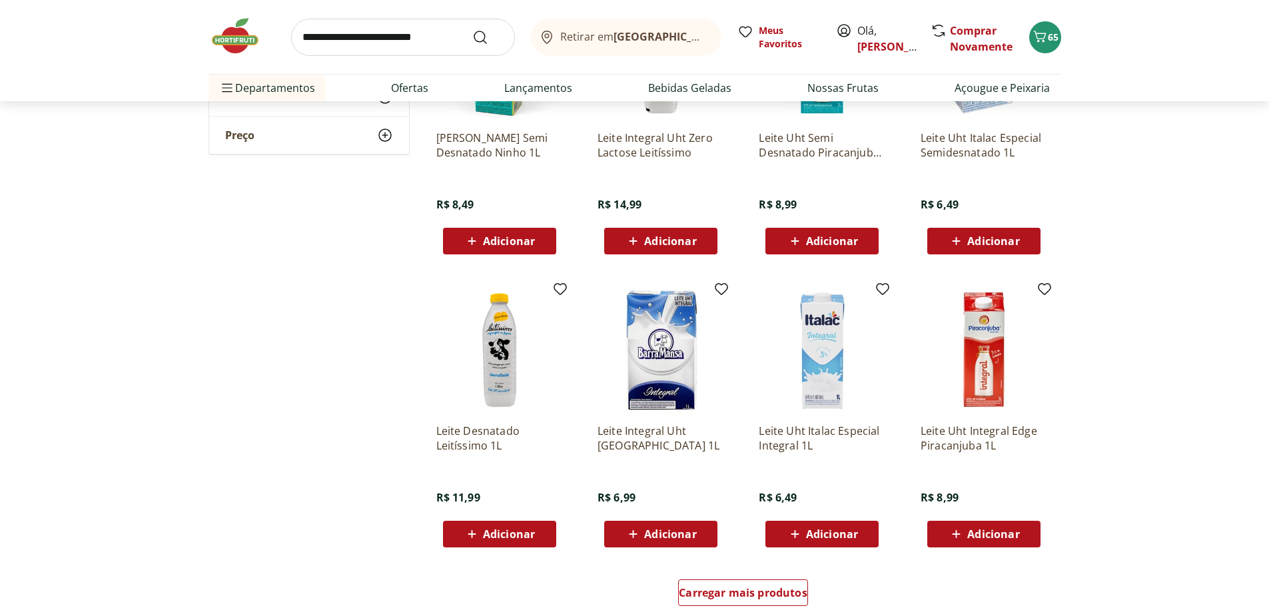
click at [825, 536] on span "Adicionar" at bounding box center [832, 534] width 52 height 11
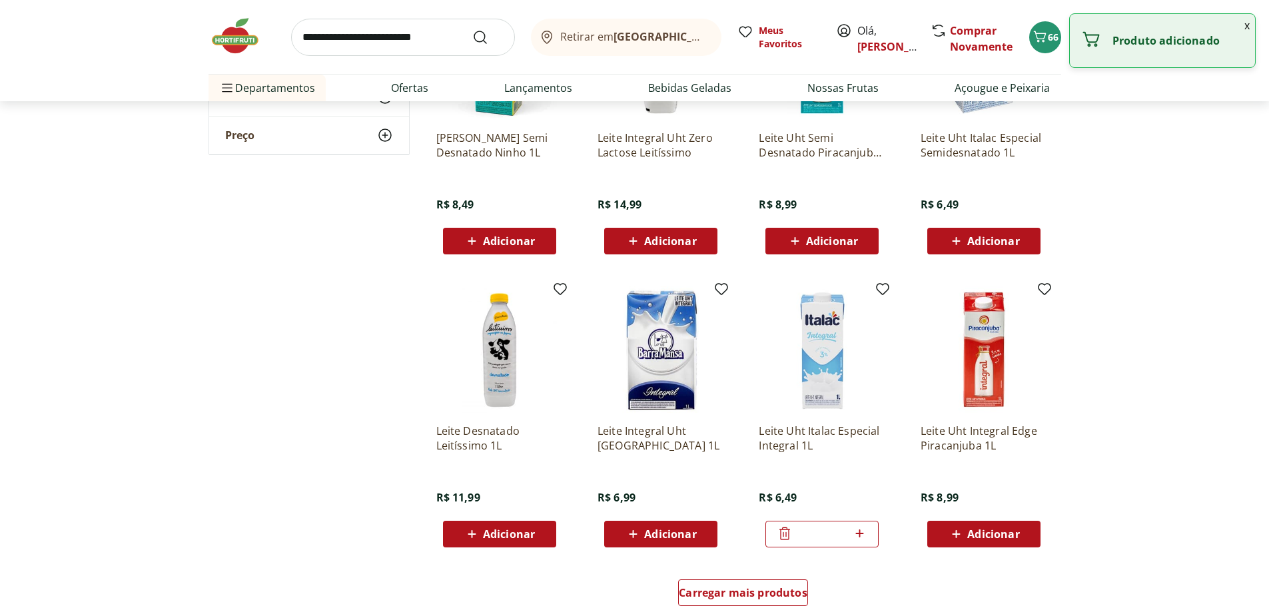
click at [859, 536] on icon at bounding box center [859, 534] width 8 height 8
type input "*"
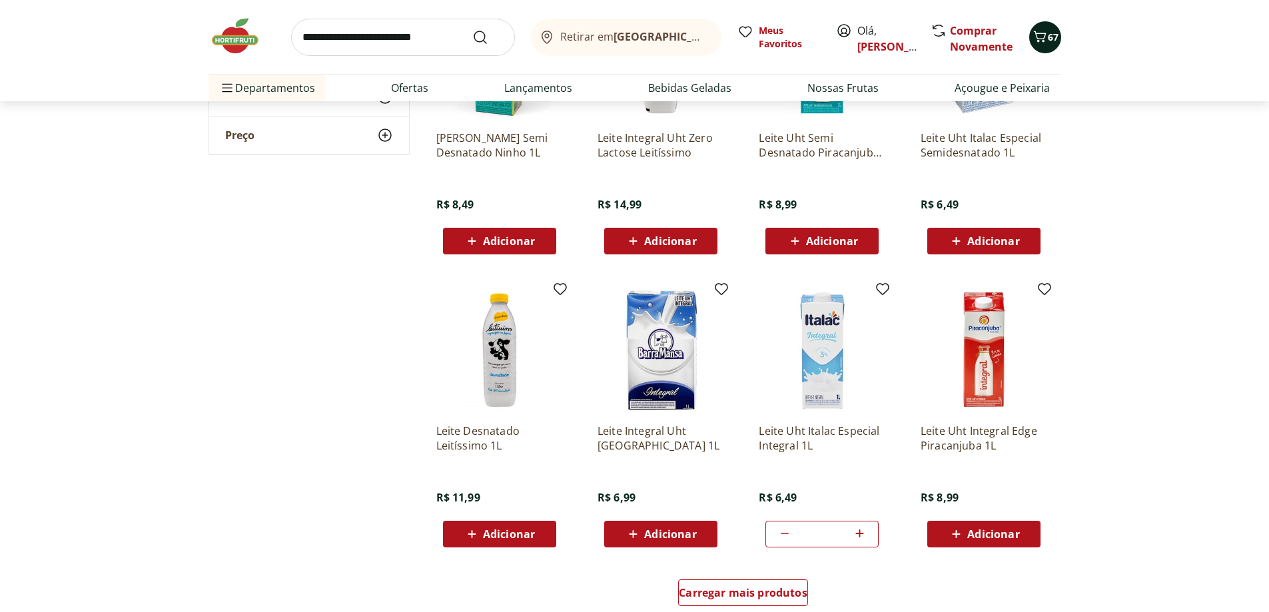
click at [1041, 39] on icon "Carrinho" at bounding box center [1039, 36] width 13 height 11
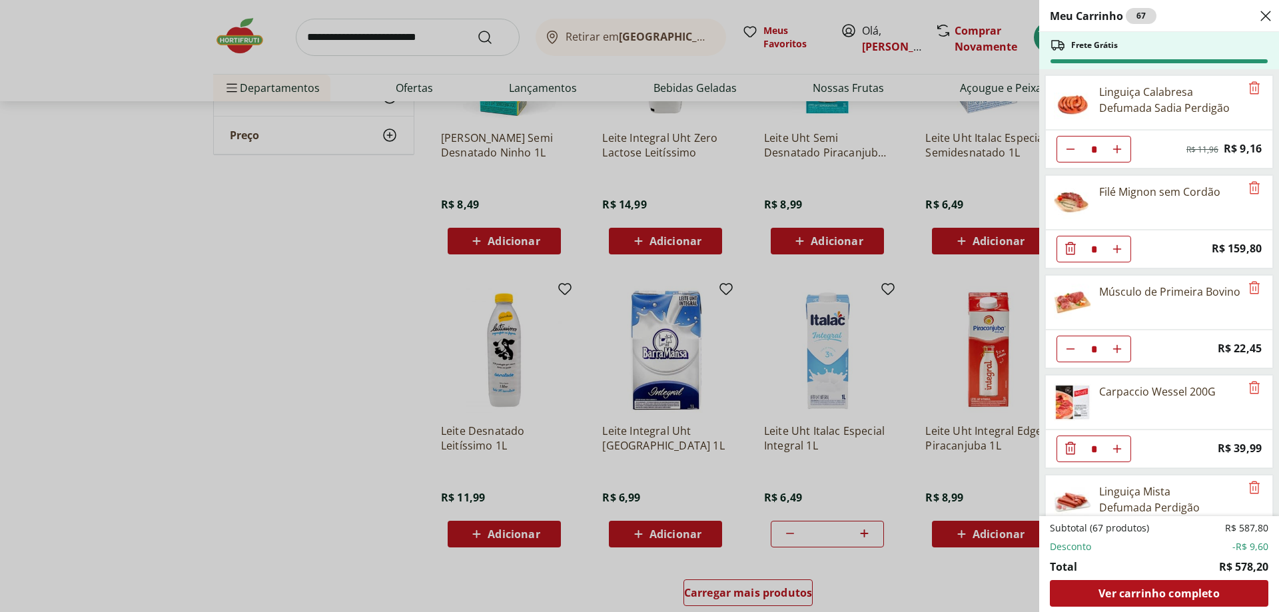
click at [224, 247] on div "Meu Carrinho 67 Frete Grátis Linguiça Calabresa Defumada Sadia Perdigão * Origi…" at bounding box center [639, 306] width 1279 height 612
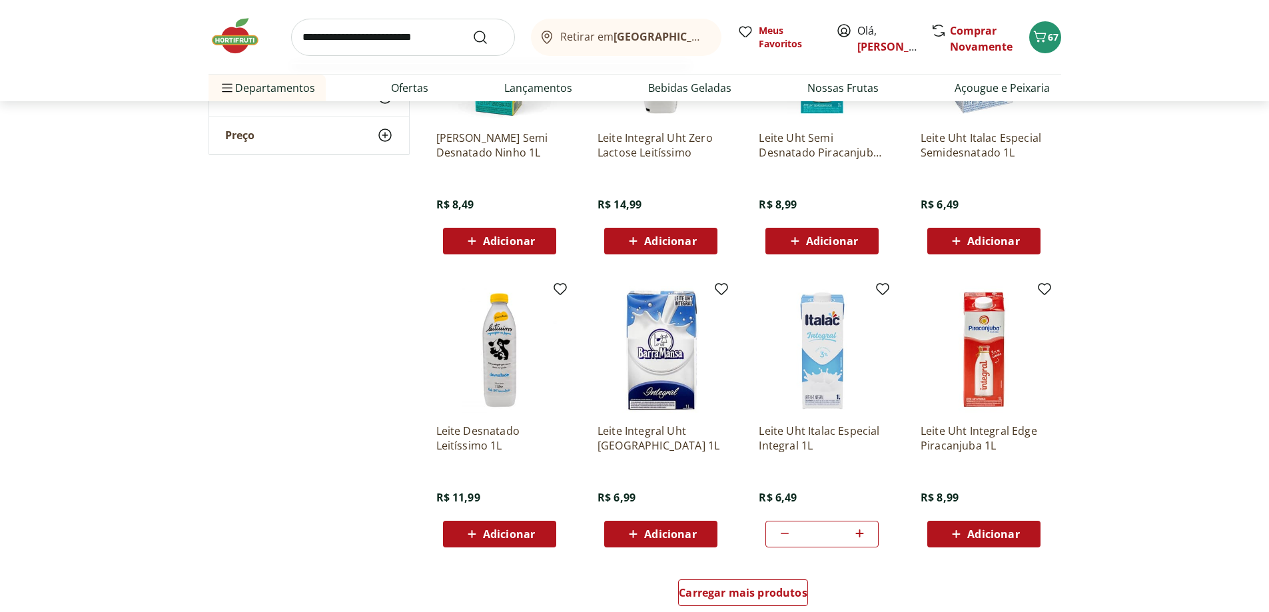
click at [382, 39] on input "search" at bounding box center [403, 37] width 224 height 37
type input "*******"
click at [472, 29] on button "Submit Search" at bounding box center [488, 37] width 32 height 16
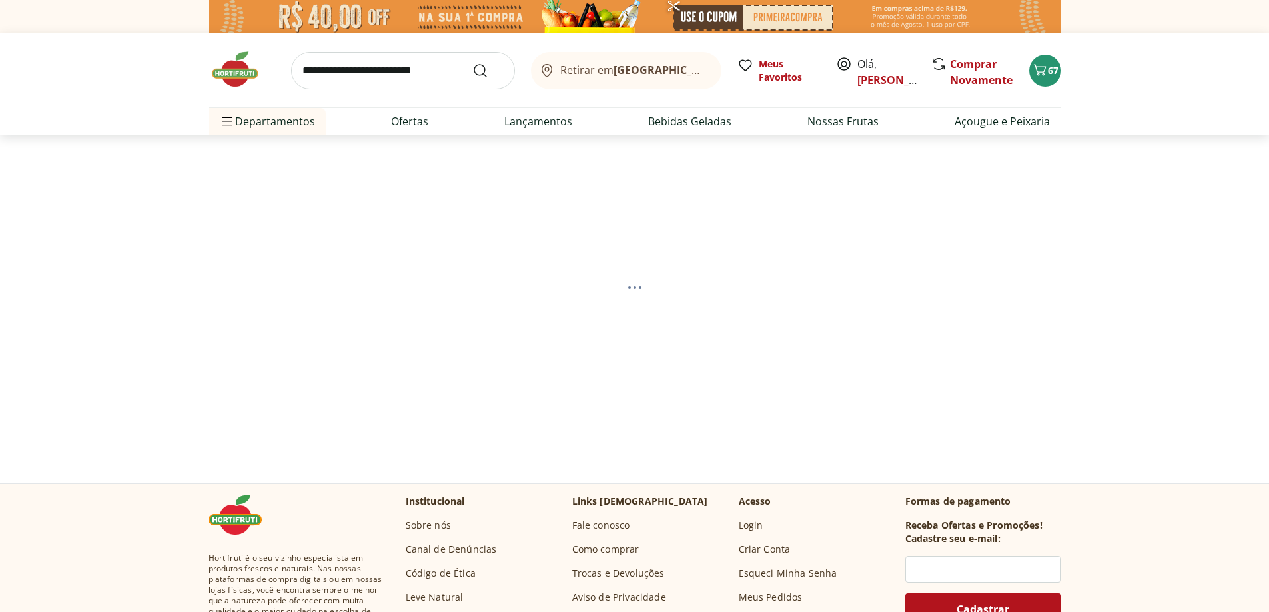
select select "**********"
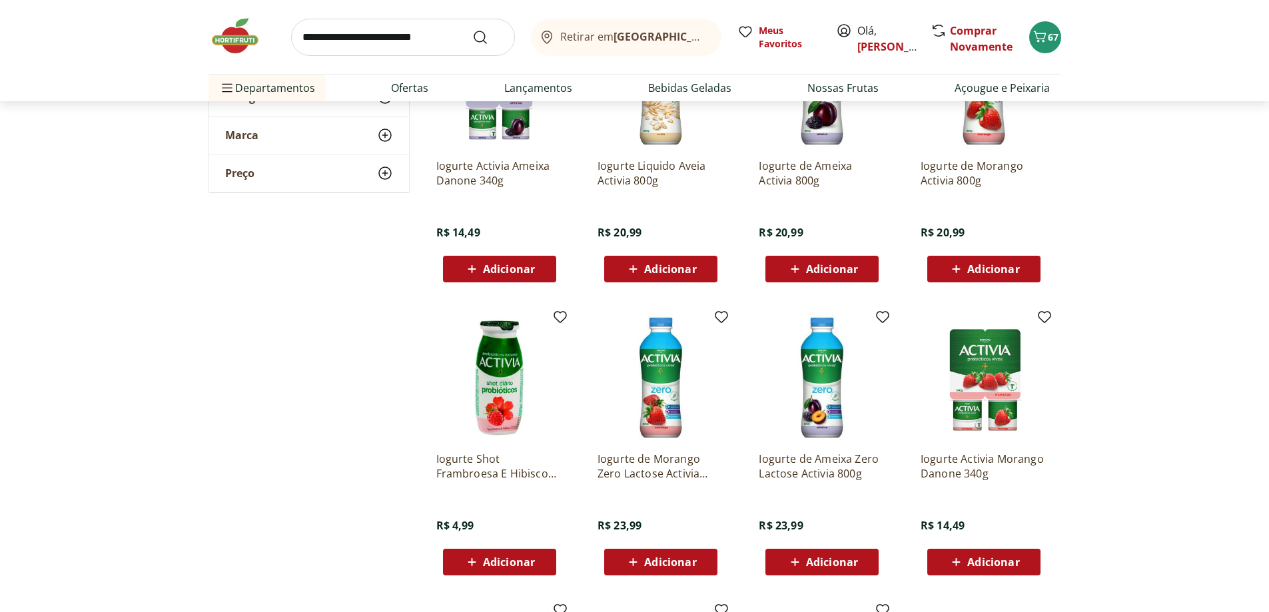
scroll to position [266, 0]
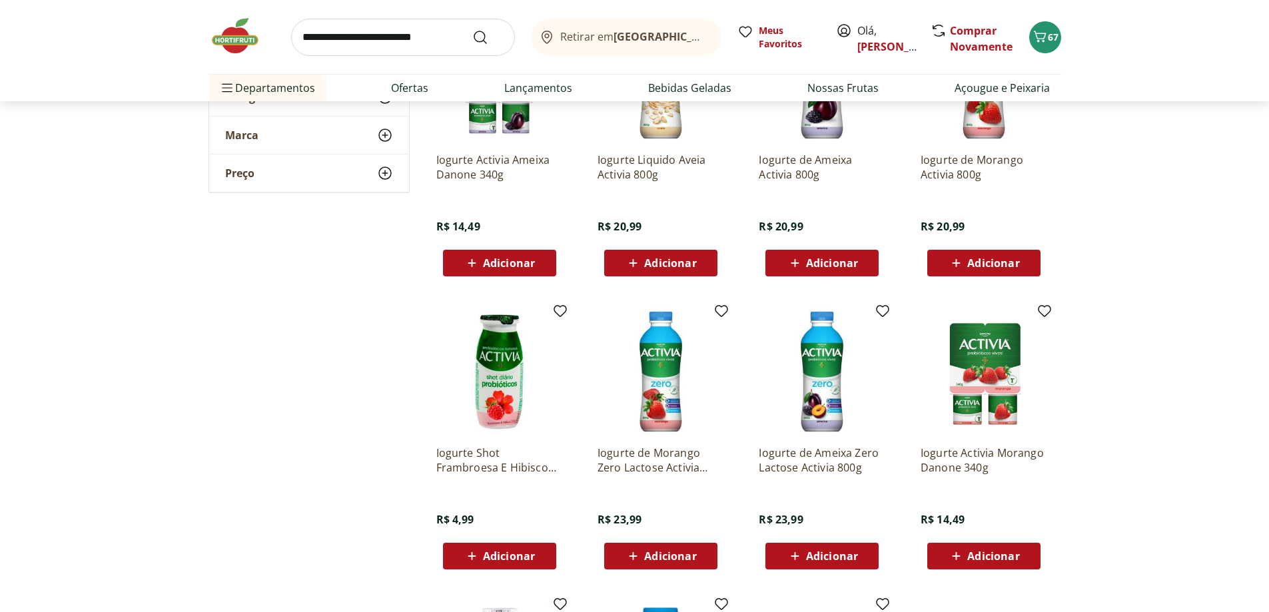
click at [690, 562] on span "Adicionar" at bounding box center [670, 556] width 52 height 11
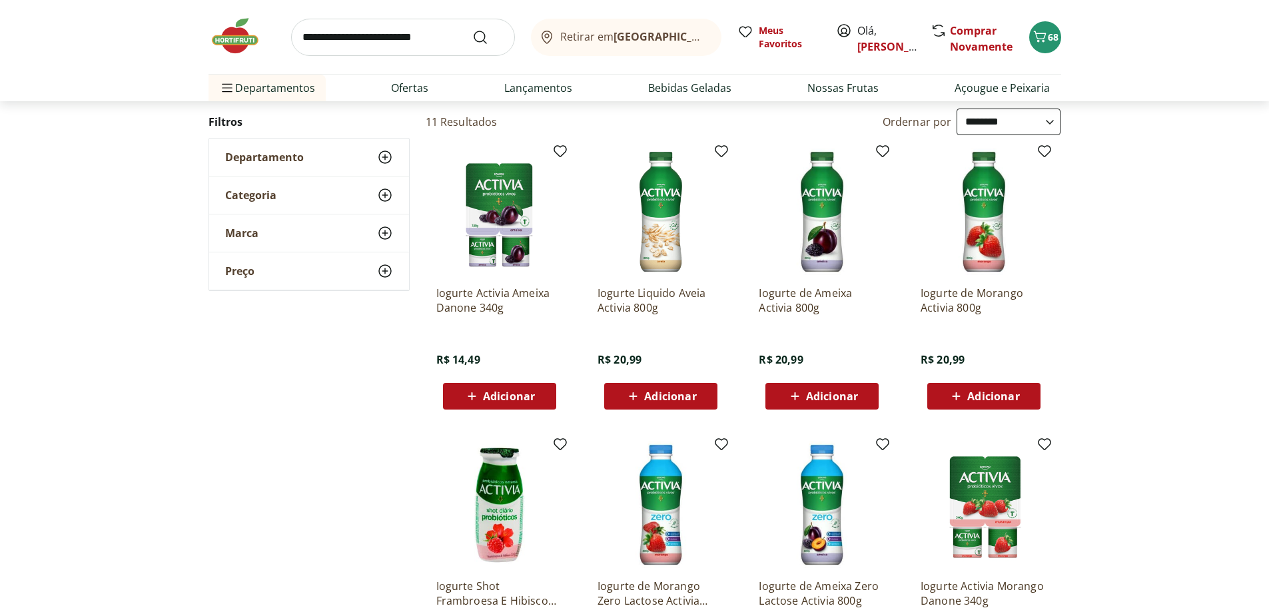
scroll to position [67, 0]
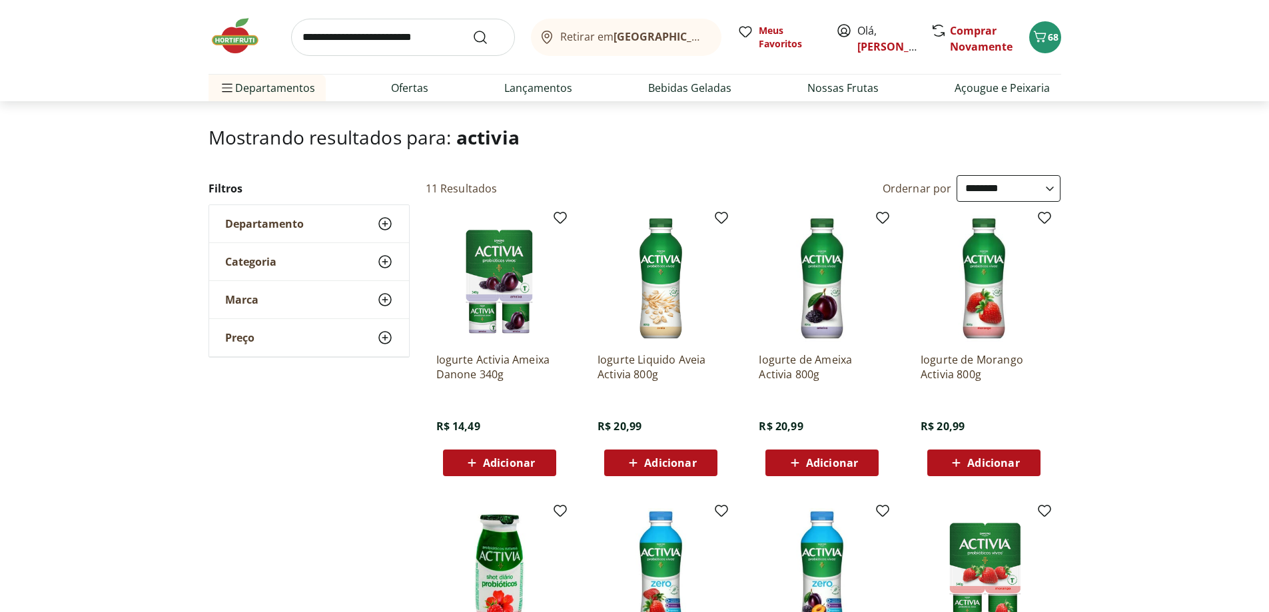
click at [352, 39] on input "search" at bounding box center [403, 37] width 224 height 37
type input "**********"
click at [472, 29] on button "Submit Search" at bounding box center [488, 37] width 32 height 16
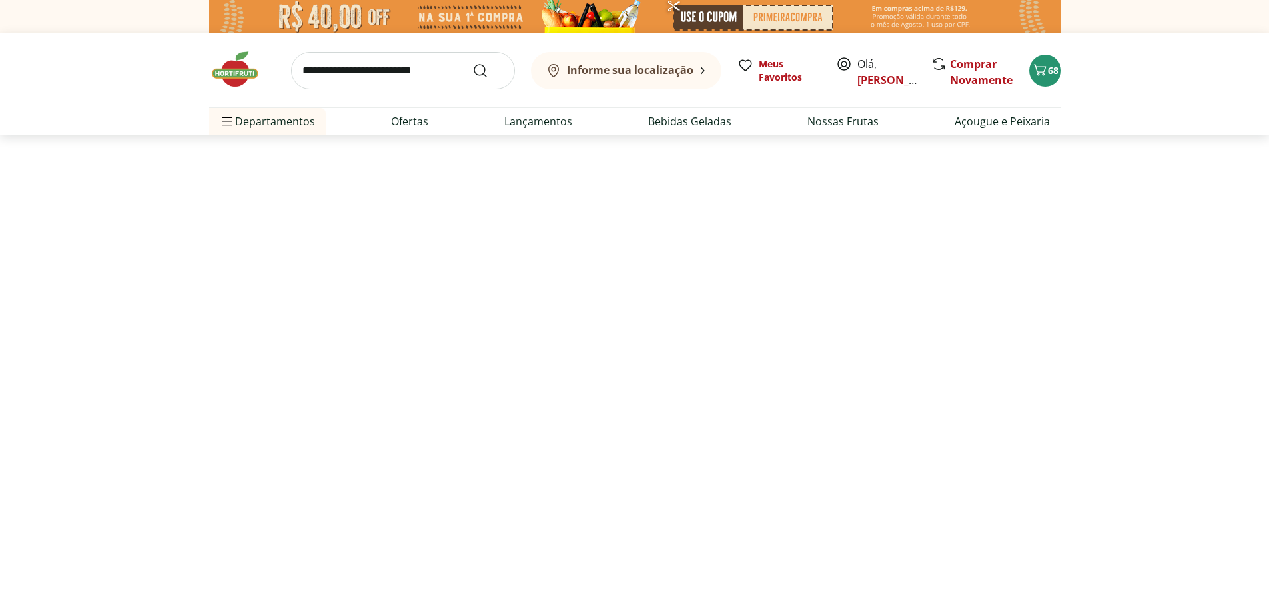
select select "**********"
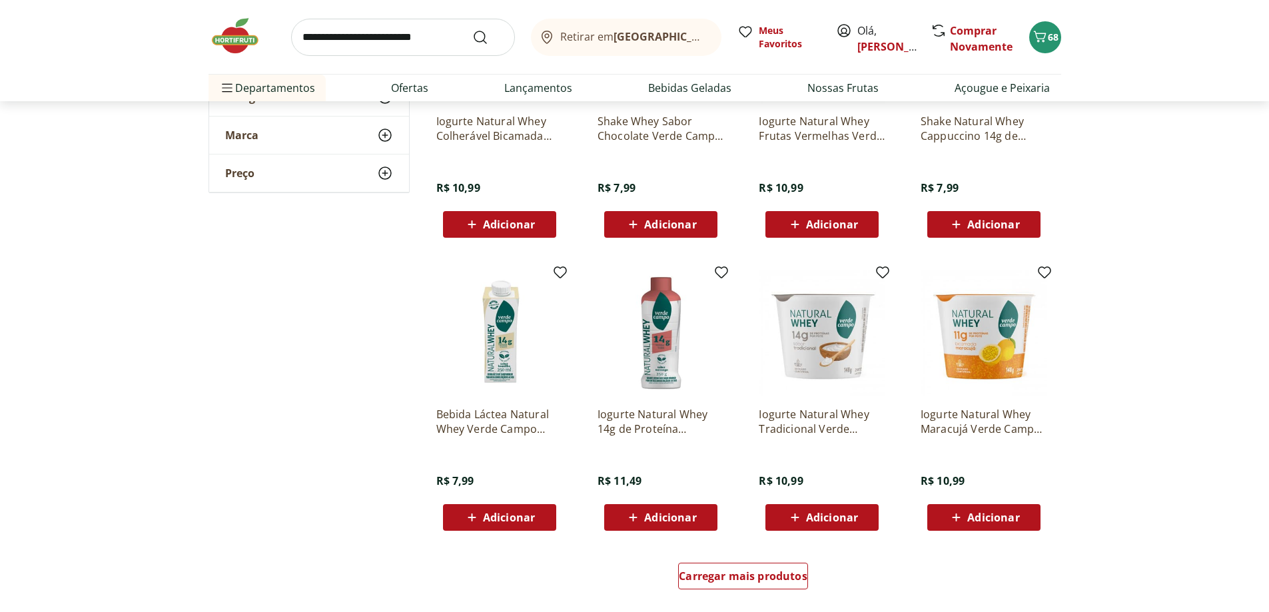
scroll to position [600, 0]
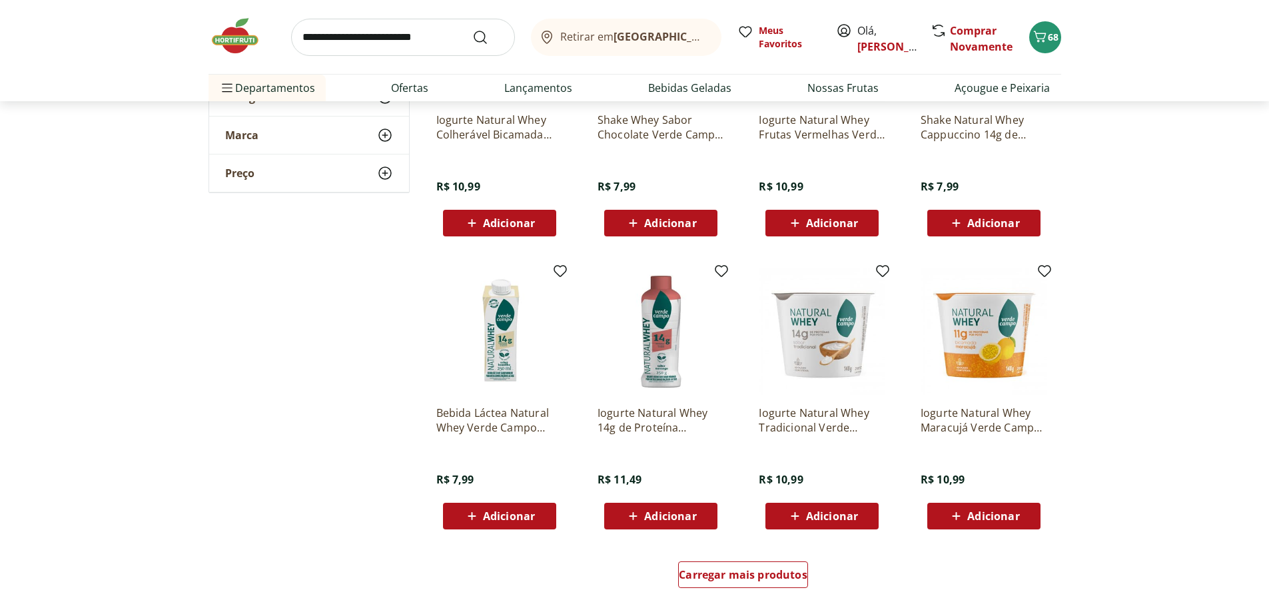
click at [661, 220] on span "Adicionar" at bounding box center [670, 223] width 52 height 11
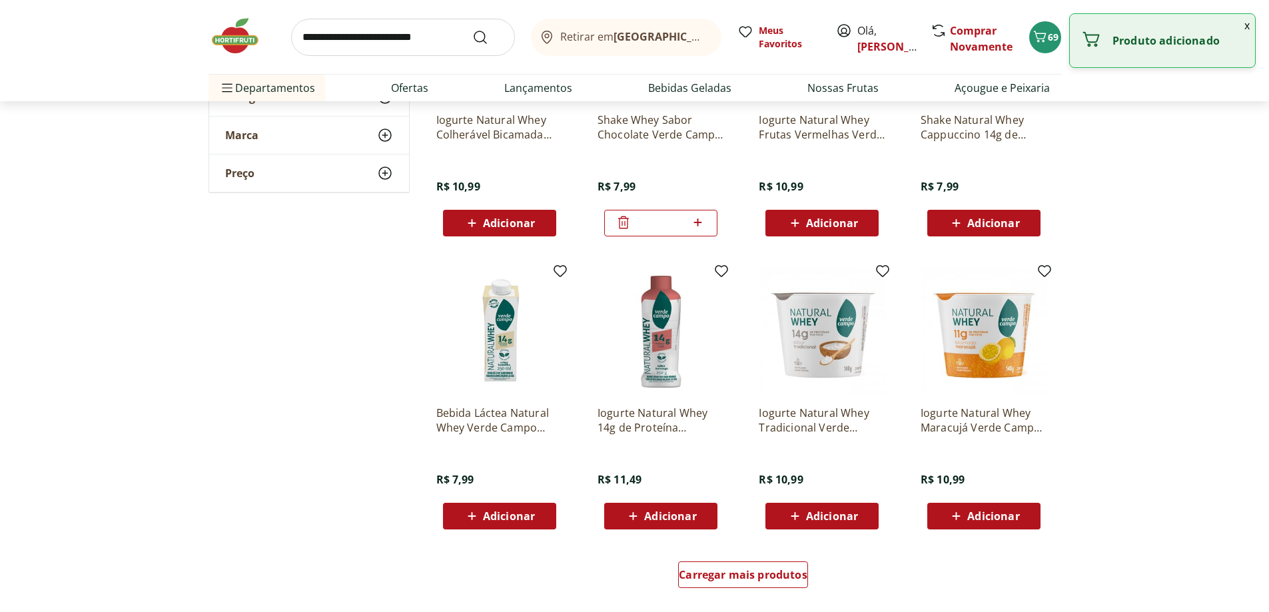
click at [696, 223] on icon at bounding box center [697, 222] width 17 height 16
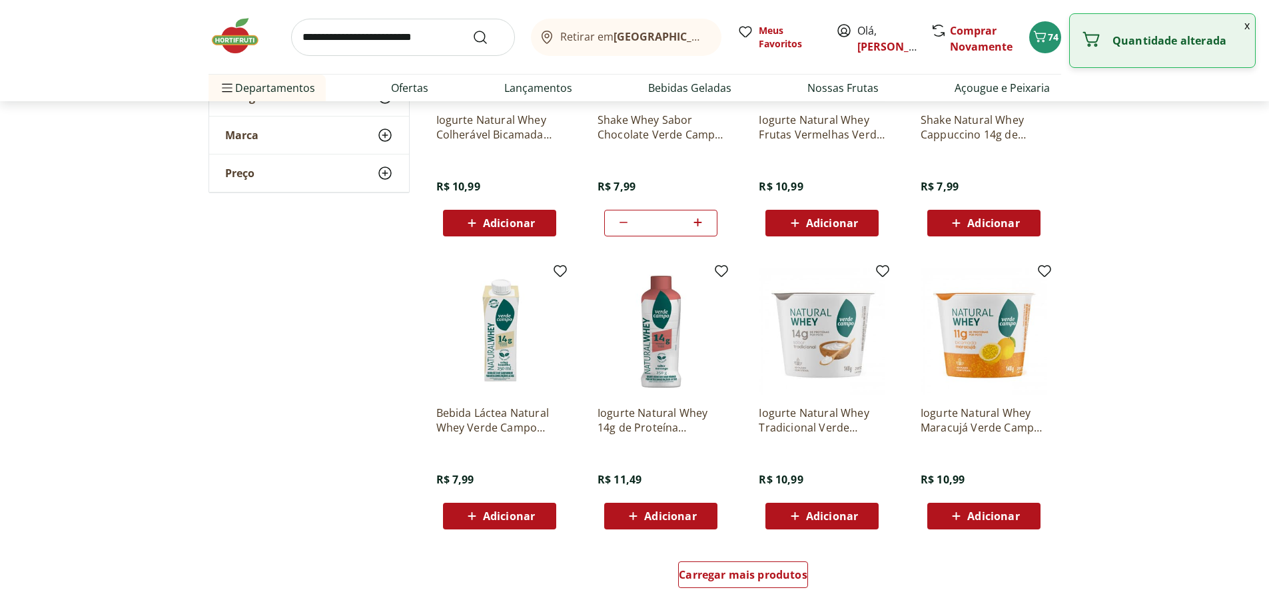
click at [696, 223] on icon at bounding box center [697, 222] width 17 height 16
type input "**"
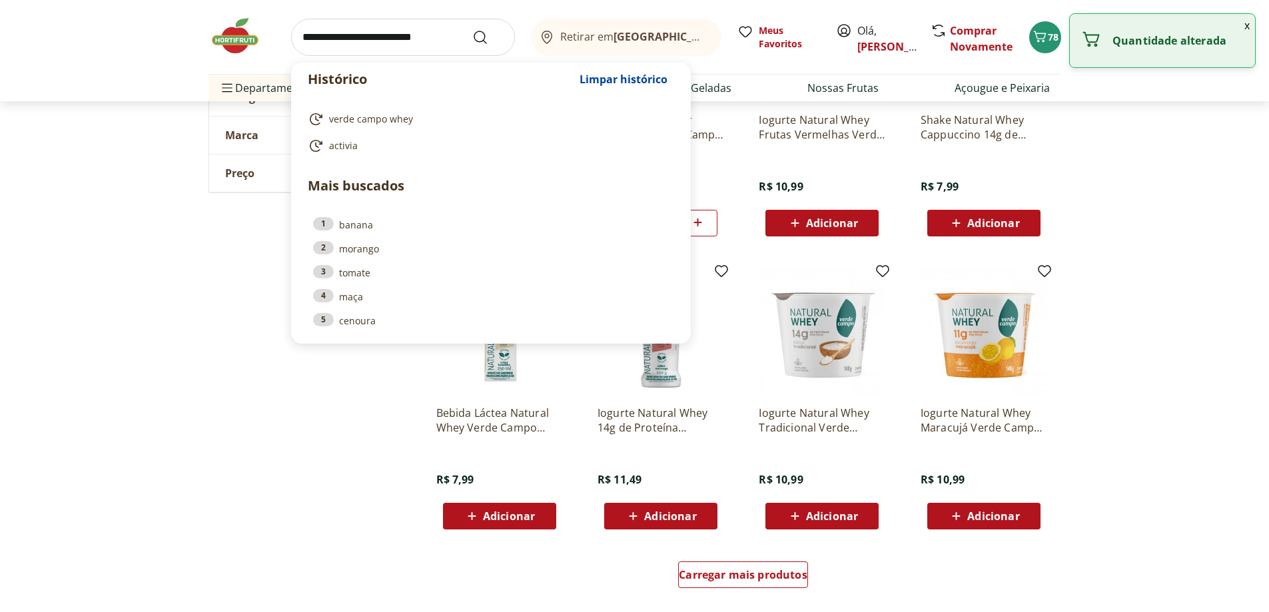
click at [393, 40] on input "search" at bounding box center [403, 37] width 224 height 37
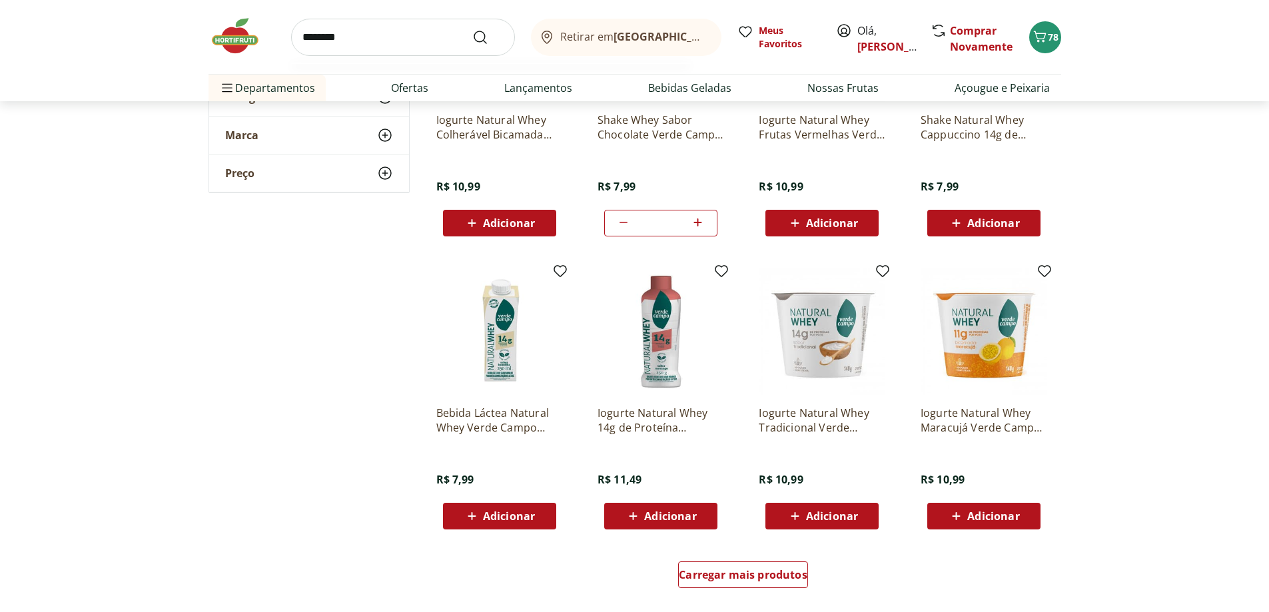
type input "********"
click at [472, 29] on button "Submit Search" at bounding box center [488, 37] width 32 height 16
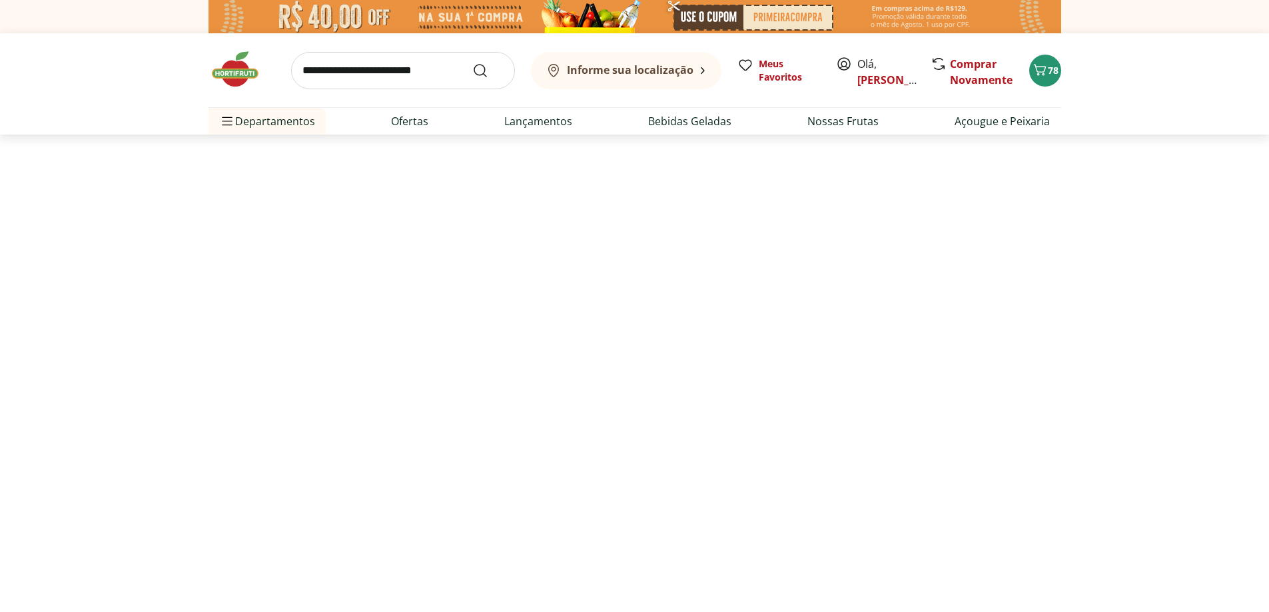
select select "**********"
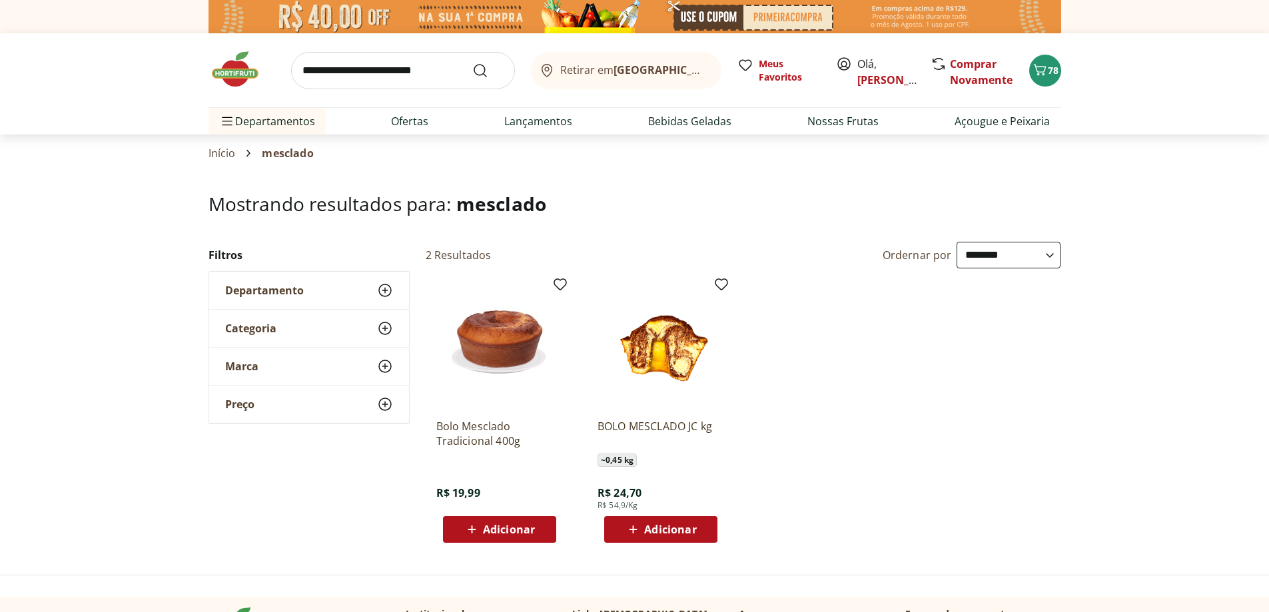
select select "**********"
click at [506, 529] on span "Adicionar" at bounding box center [509, 529] width 52 height 11
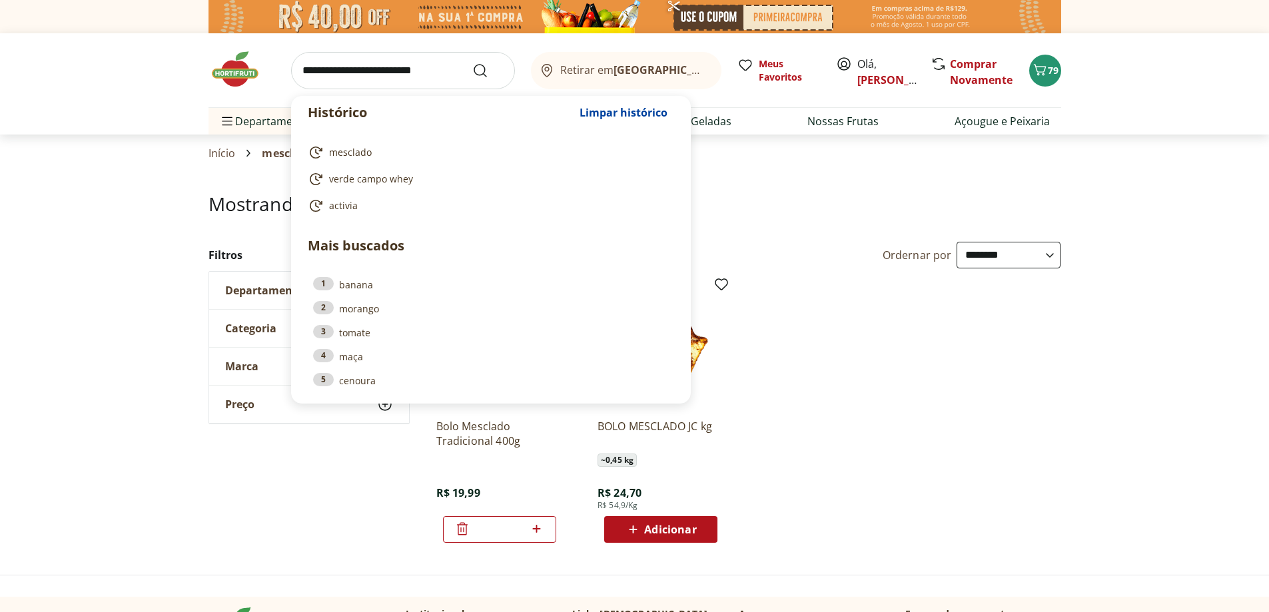
click at [353, 73] on input "search" at bounding box center [403, 70] width 224 height 37
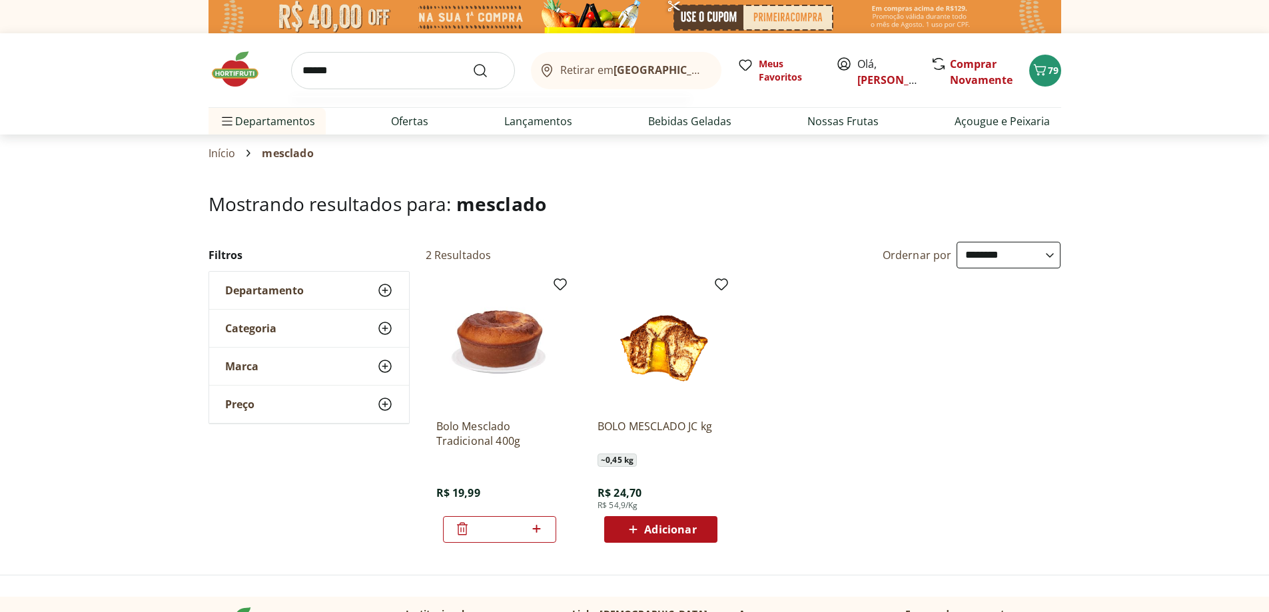
type input "******"
click at [472, 63] on button "Submit Search" at bounding box center [488, 71] width 32 height 16
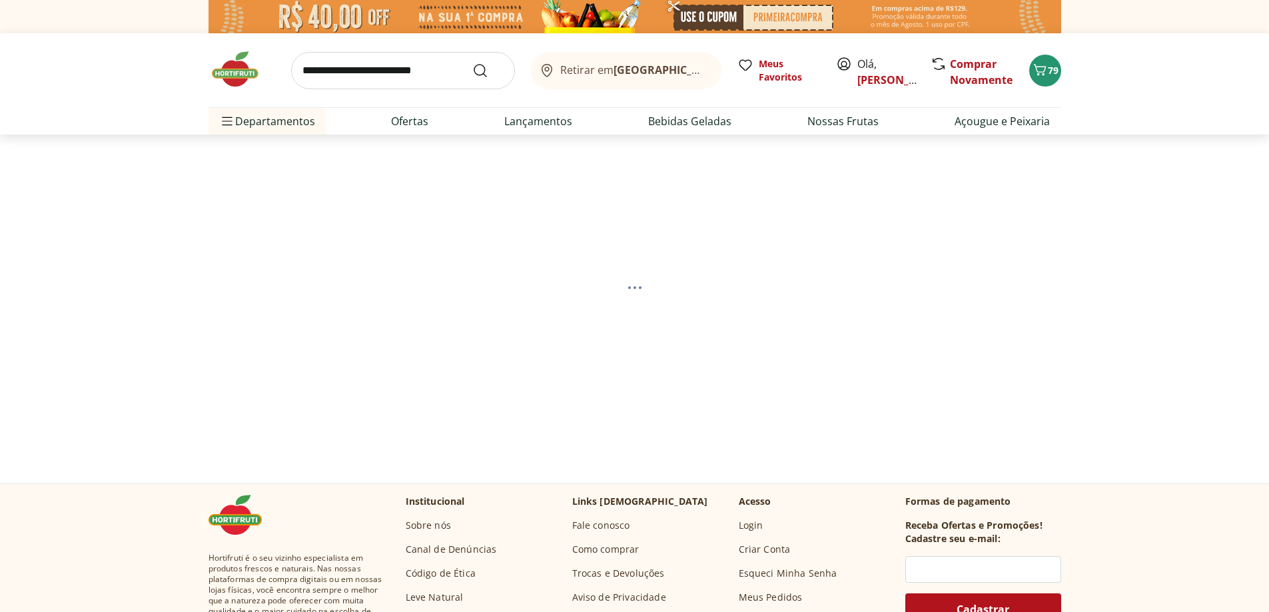
select select "**********"
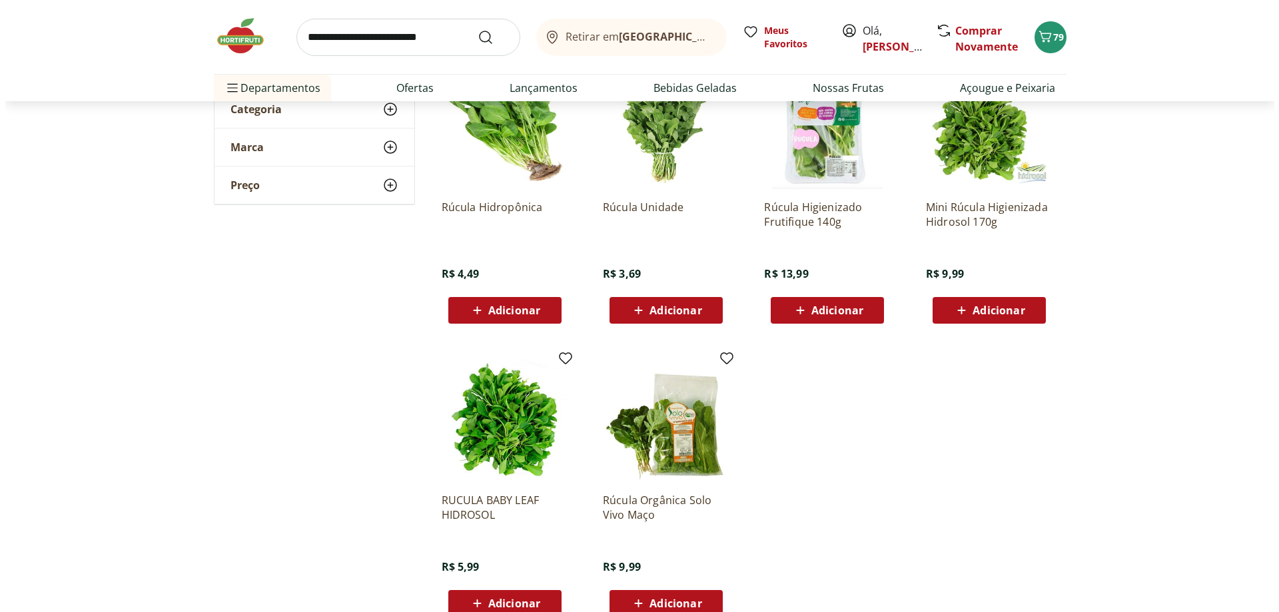
scroll to position [200, 0]
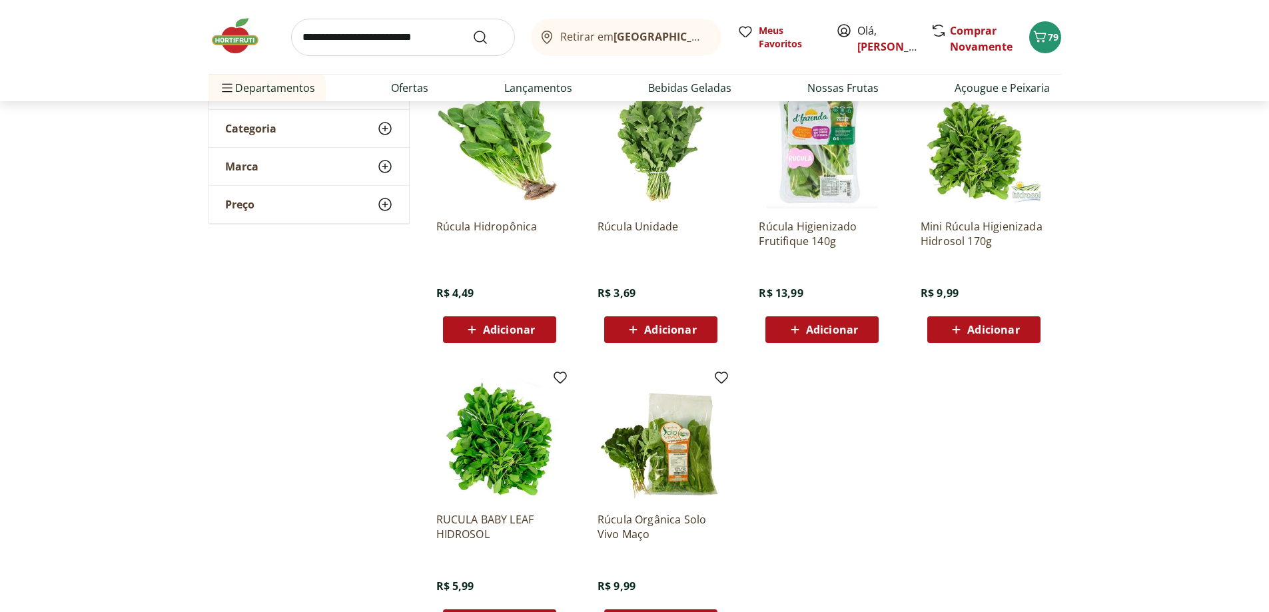
click at [991, 328] on span "Adicionar" at bounding box center [993, 329] width 52 height 11
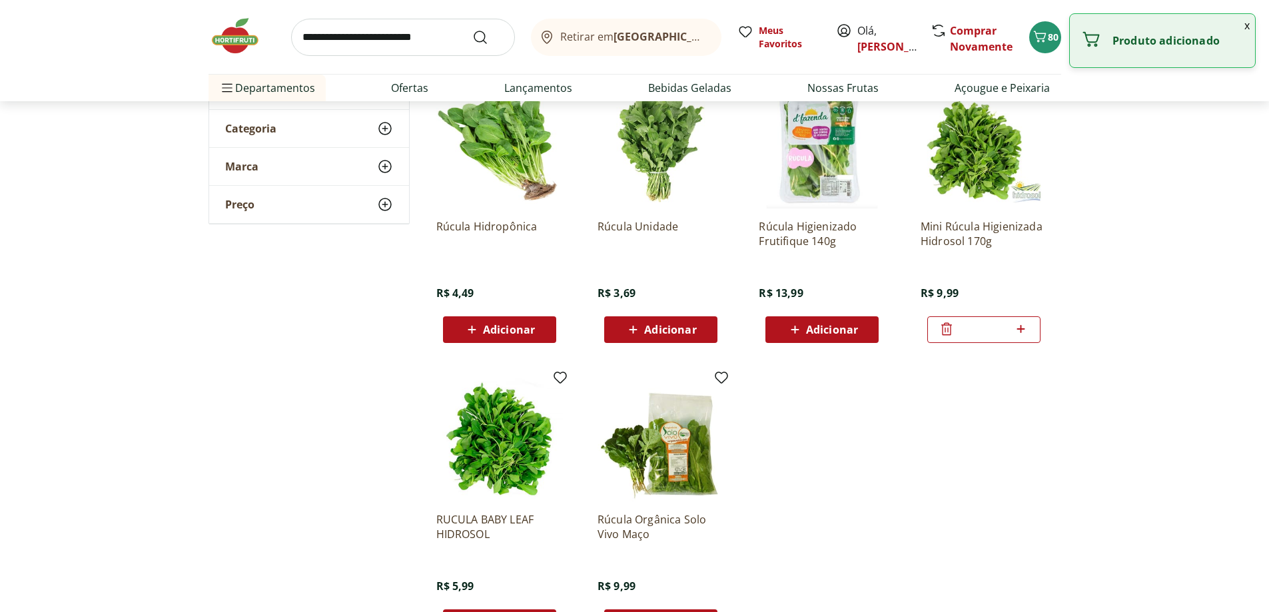
click at [1026, 330] on icon at bounding box center [1021, 329] width 17 height 16
type input "*"
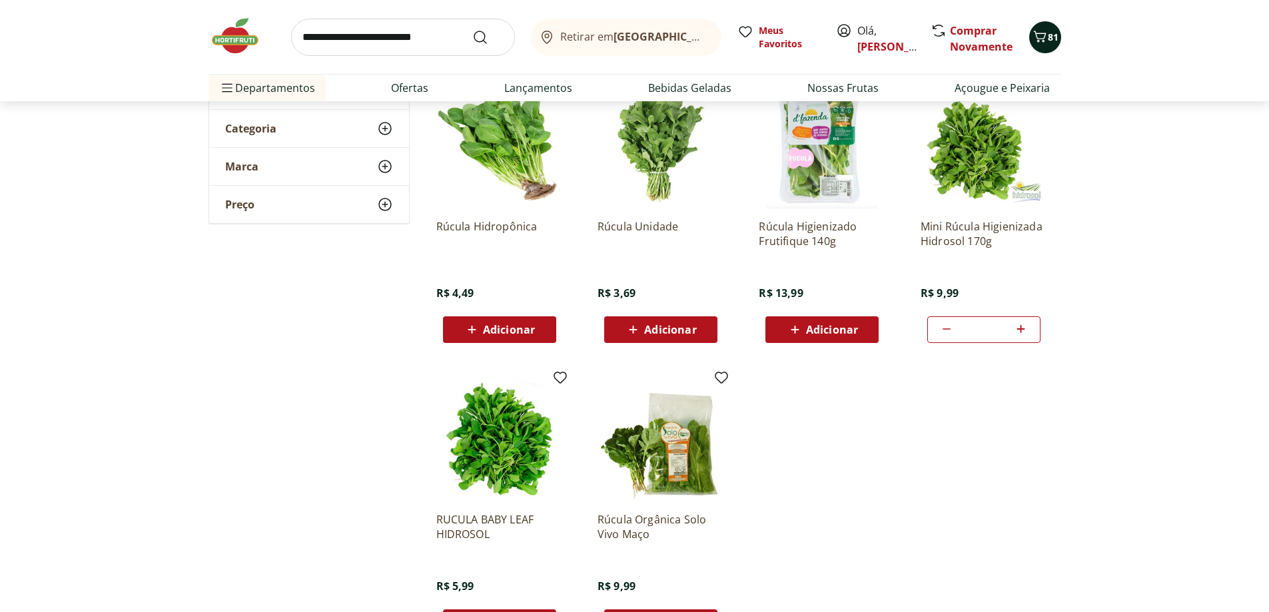
click at [1050, 41] on span "81" at bounding box center [1053, 37] width 11 height 13
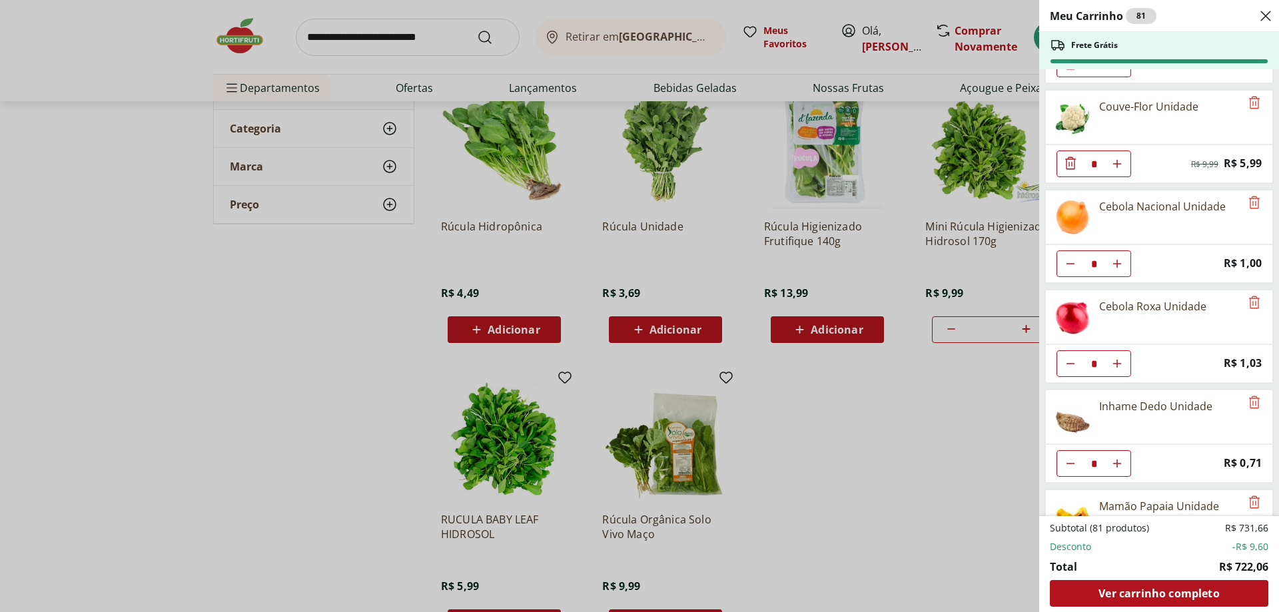
scroll to position [600, 0]
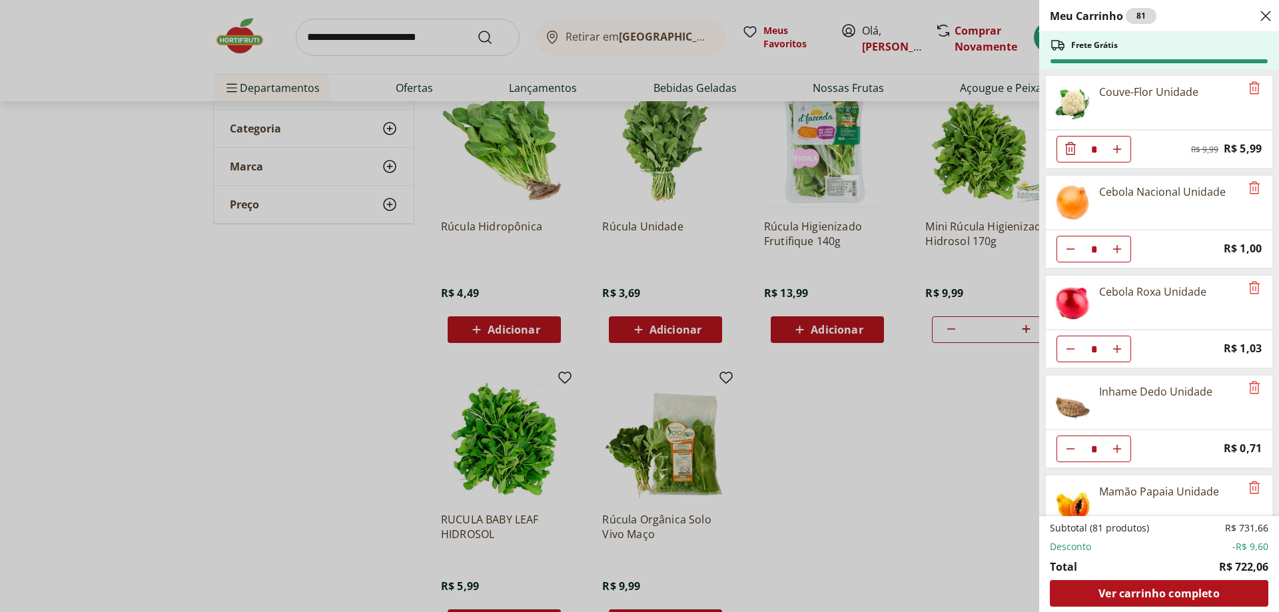
click at [415, 27] on div "Meu Carrinho 81 Frete Grátis Linguiça Calabresa Defumada Sadia Perdigão * Origi…" at bounding box center [639, 306] width 1279 height 612
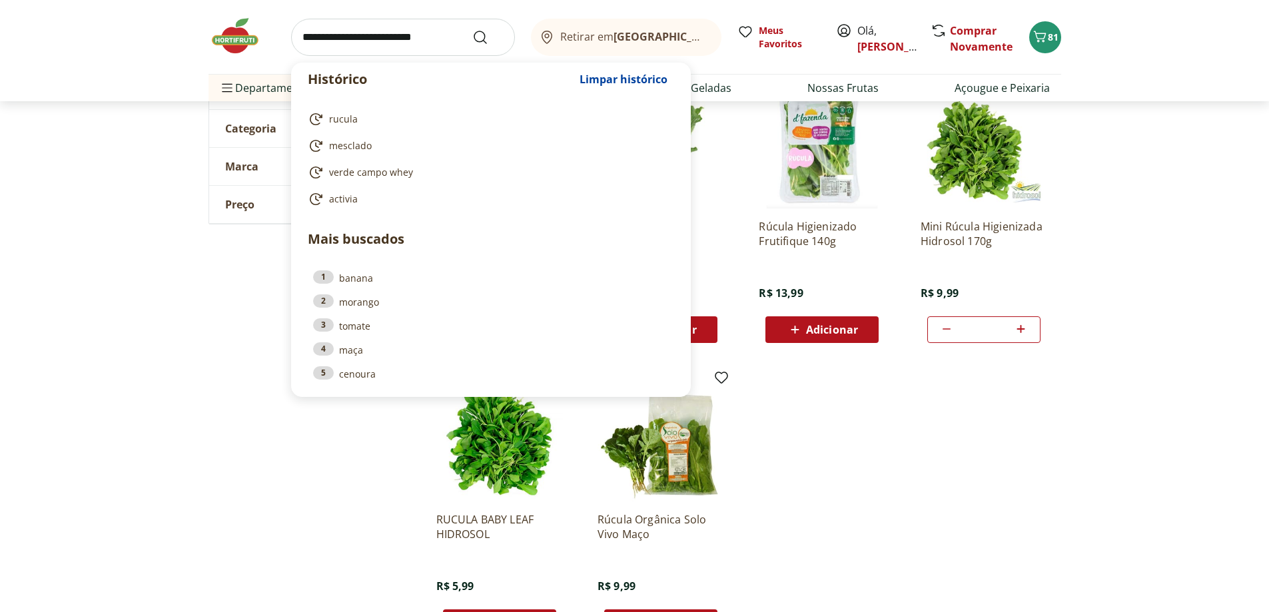
click at [416, 36] on input "search" at bounding box center [403, 37] width 224 height 37
click at [1035, 39] on icon "Carrinho" at bounding box center [1040, 37] width 16 height 16
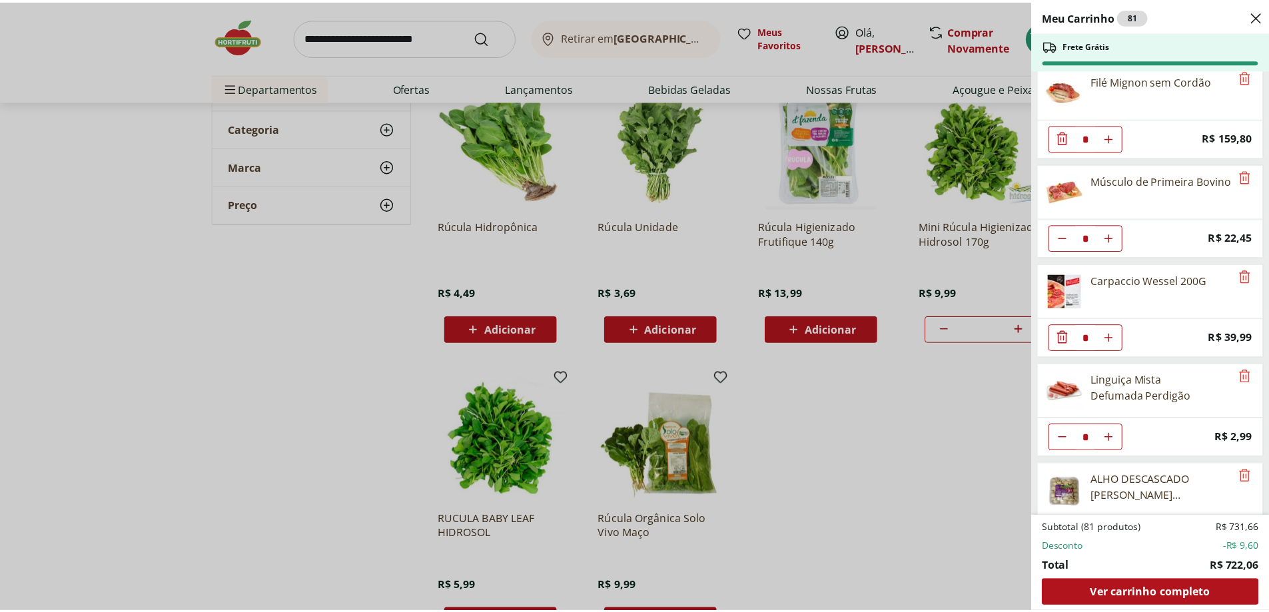
scroll to position [133, 0]
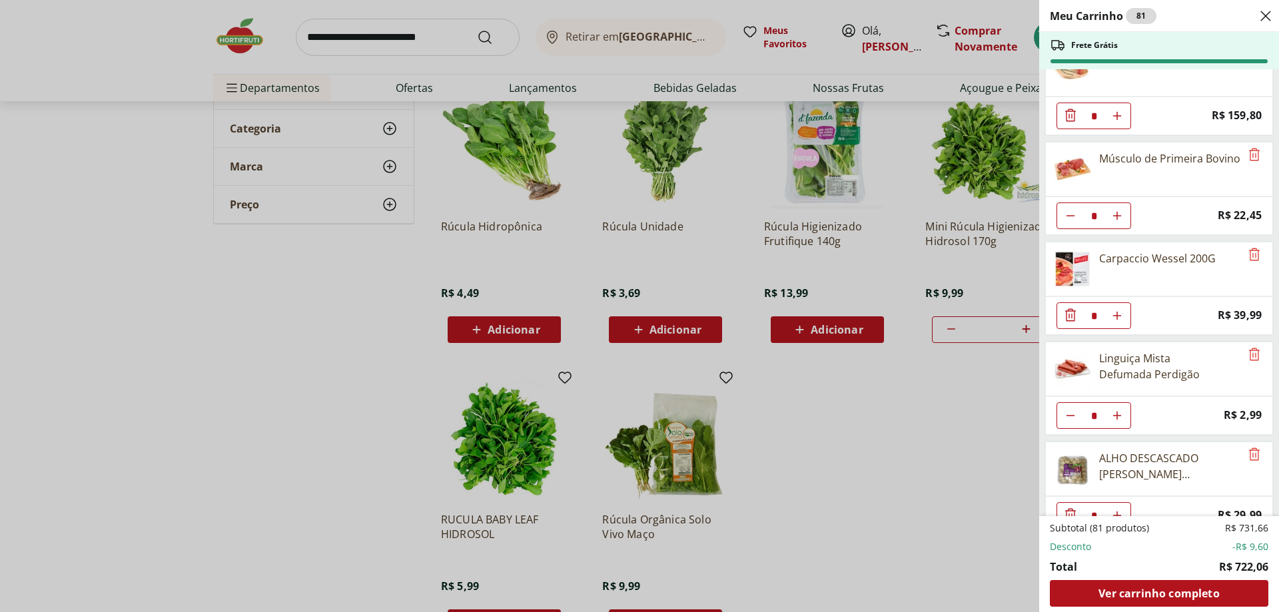
click at [370, 37] on div "Meu Carrinho 81 Frete Grátis Linguiça Calabresa Defumada Sadia Perdigão * Origi…" at bounding box center [639, 306] width 1279 height 612
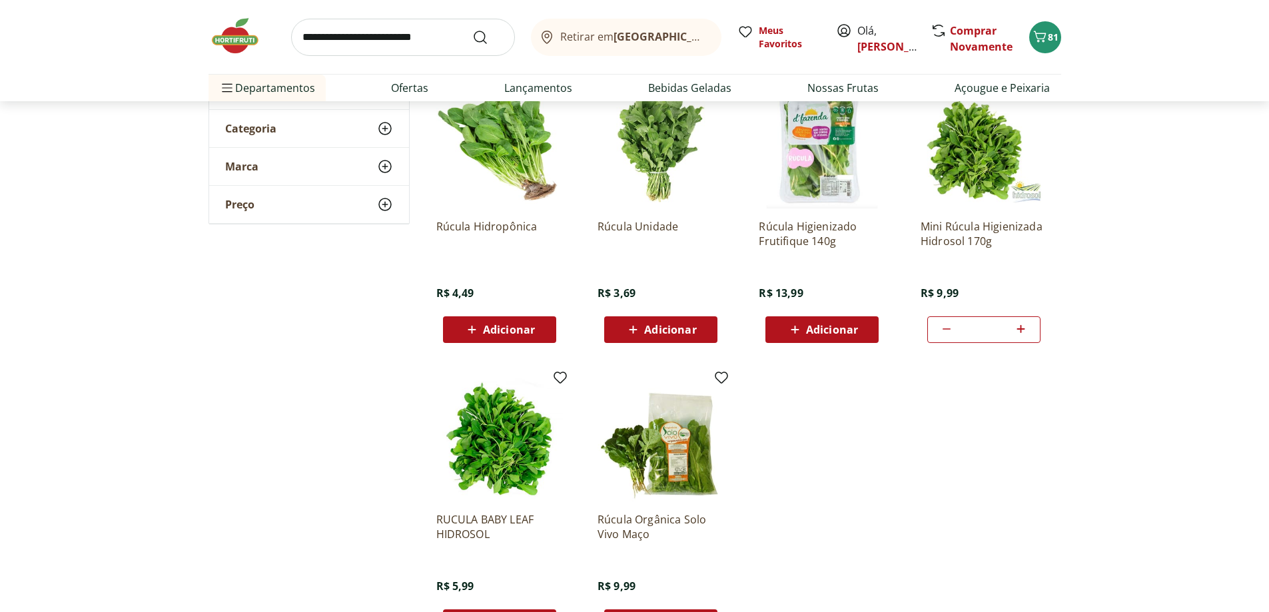
click at [1029, 21] on button "81" at bounding box center [1045, 37] width 32 height 32
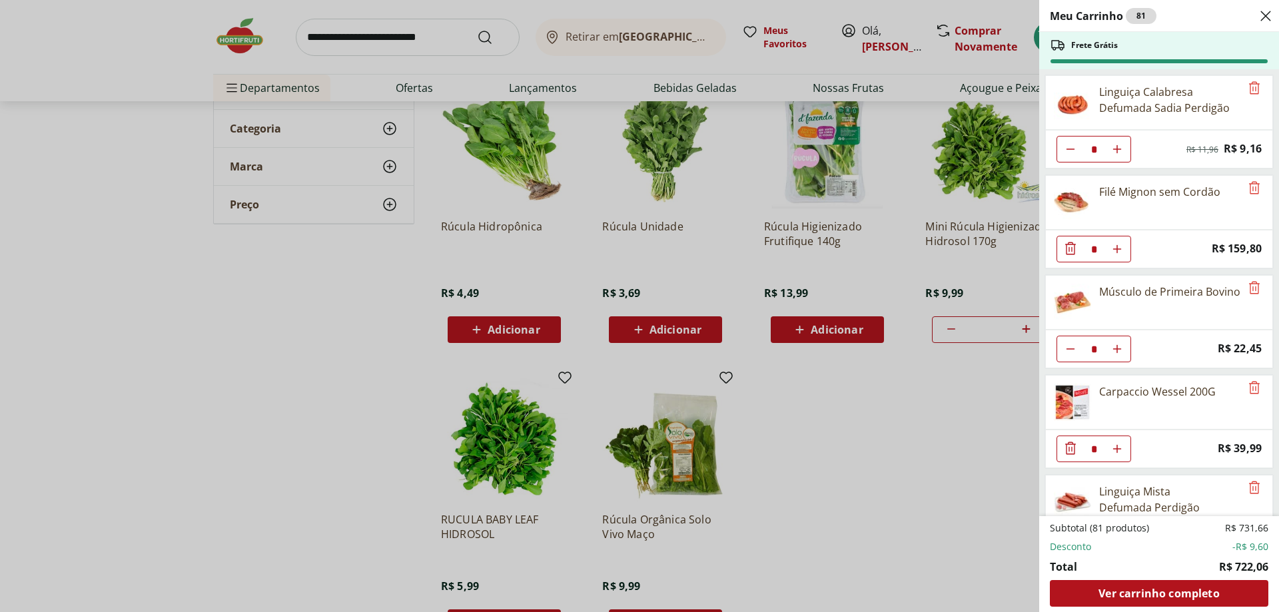
click at [397, 33] on div "Meu Carrinho 81 Frete Grátis Linguiça Calabresa Defumada Sadia Perdigão * Origi…" at bounding box center [639, 306] width 1279 height 612
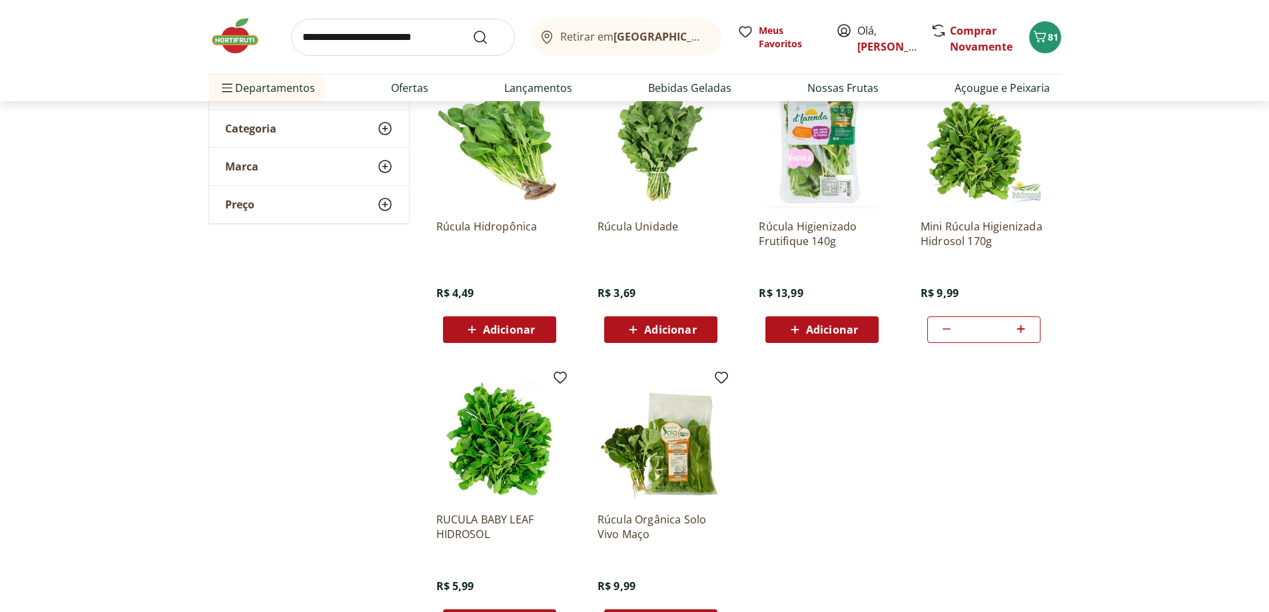
click at [394, 43] on input "search" at bounding box center [403, 37] width 224 height 37
type input "********"
click button "Submit Search" at bounding box center [488, 37] width 32 height 16
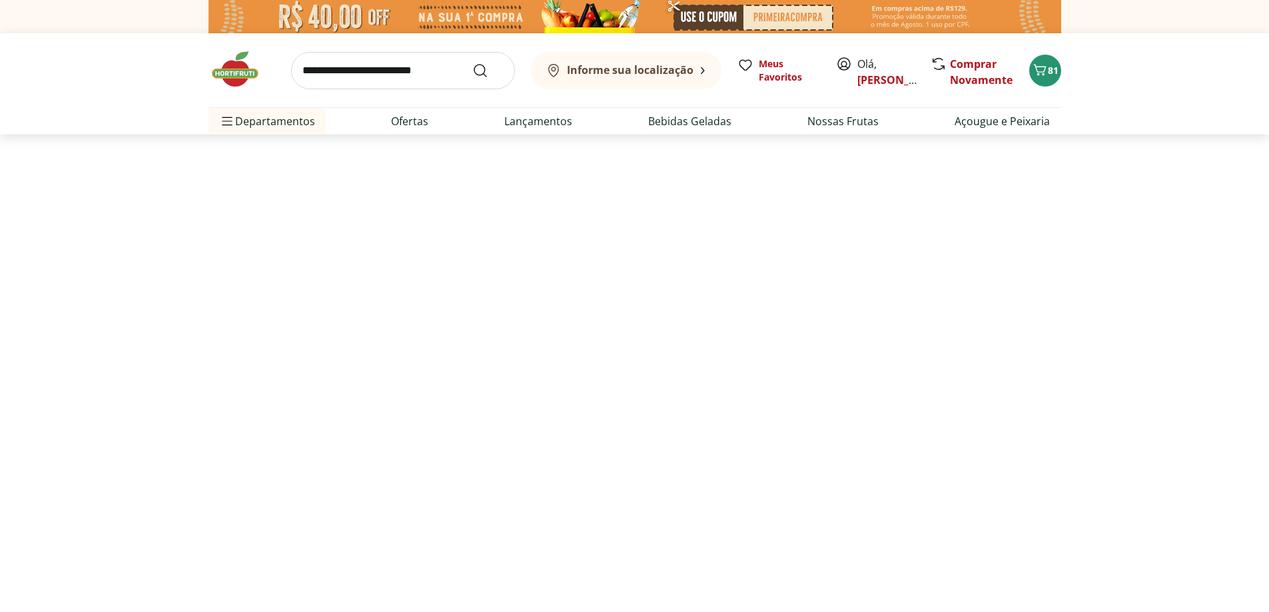
select select "**********"
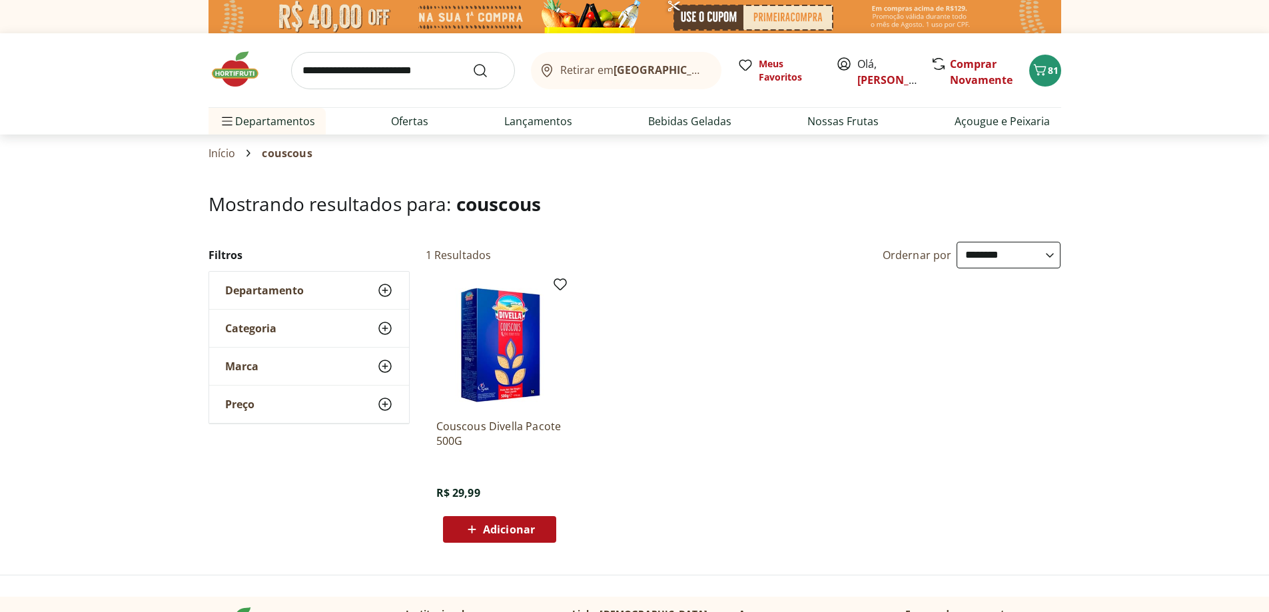
click at [508, 520] on div "Adicionar" at bounding box center [500, 530] width 92 height 24
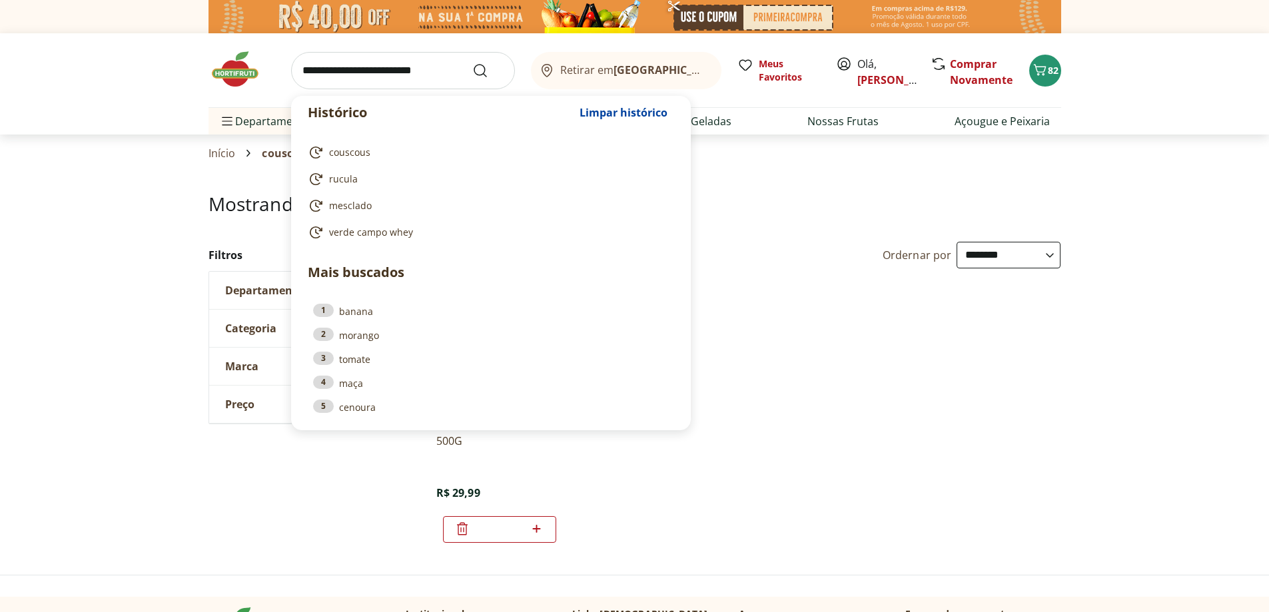
click at [386, 69] on input "search" at bounding box center [403, 70] width 224 height 37
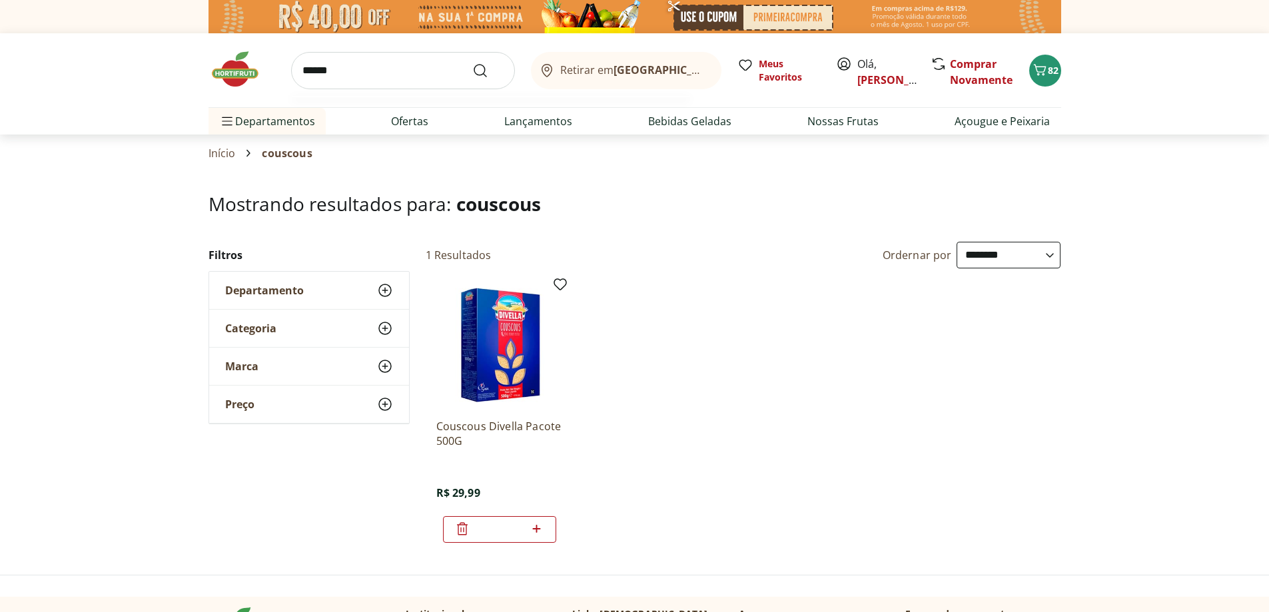
type input "******"
click at [472, 63] on button "Submit Search" at bounding box center [488, 71] width 32 height 16
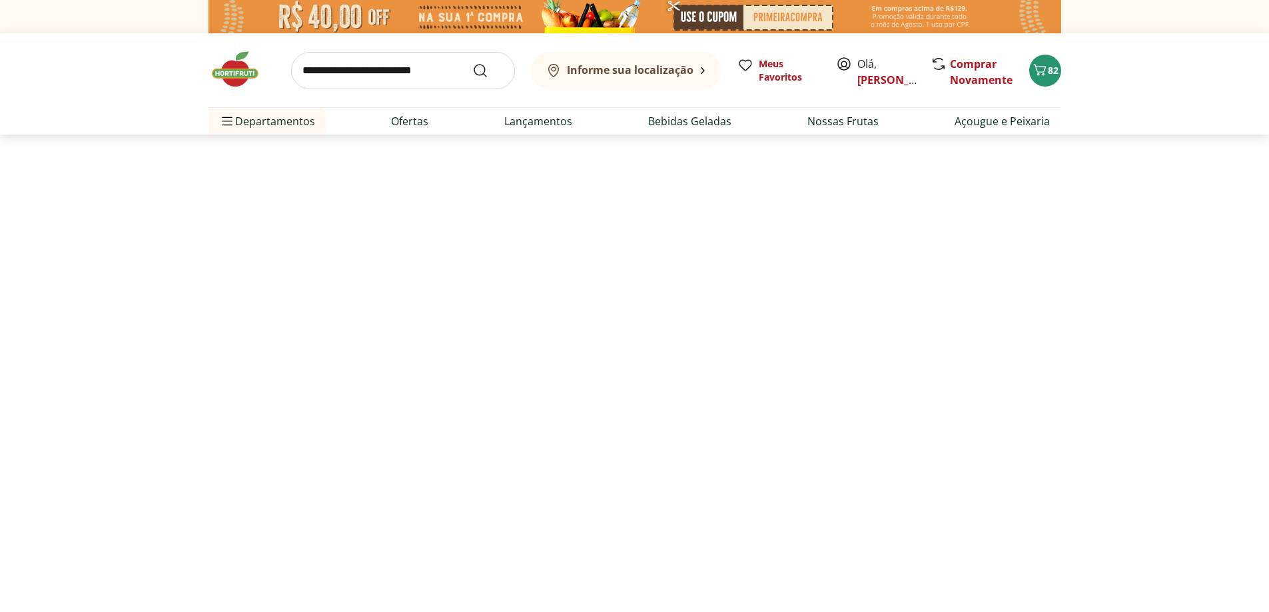
select select "**********"
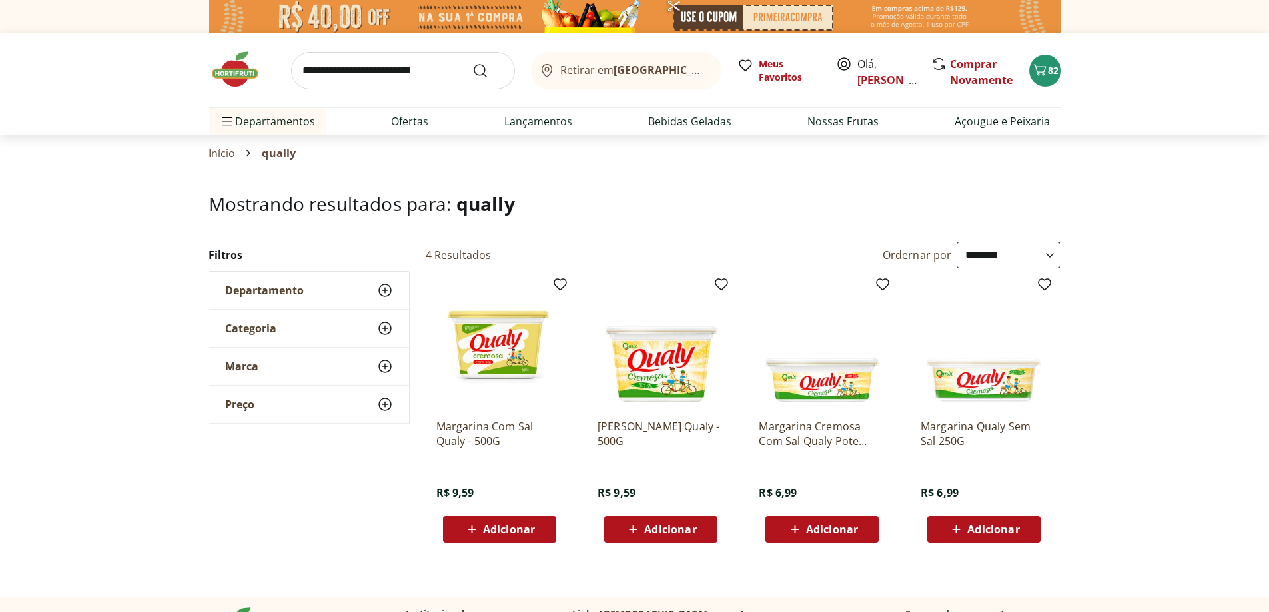
click at [525, 532] on span "Adicionar" at bounding box center [509, 529] width 52 height 11
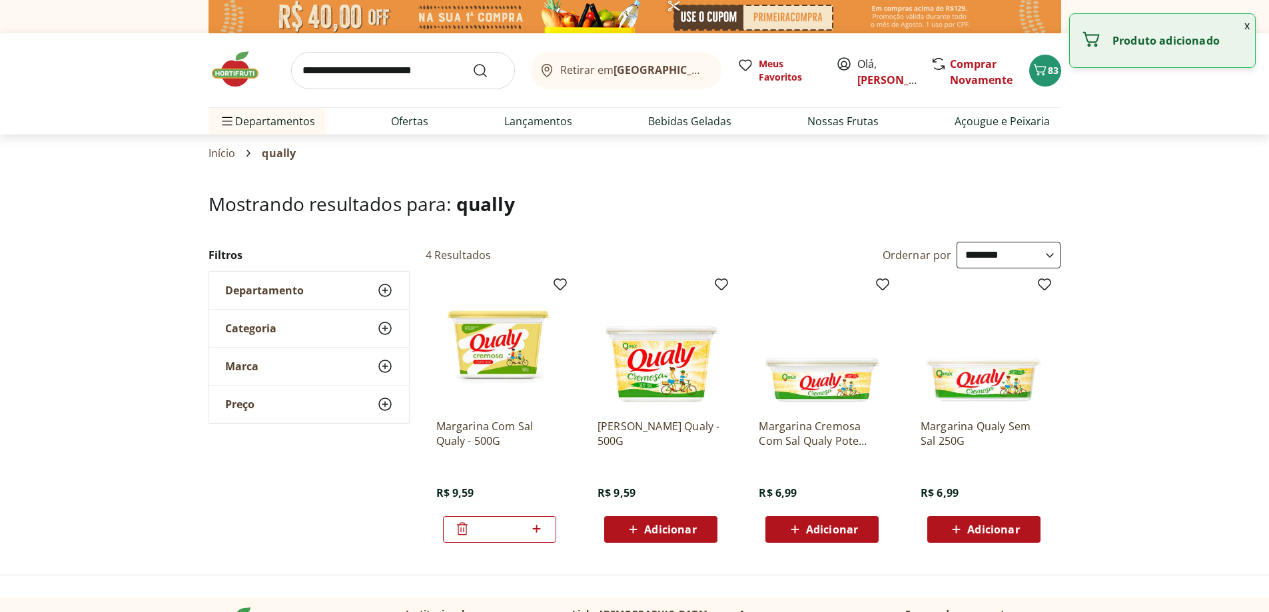
click at [540, 530] on icon at bounding box center [536, 529] width 17 height 16
type input "*"
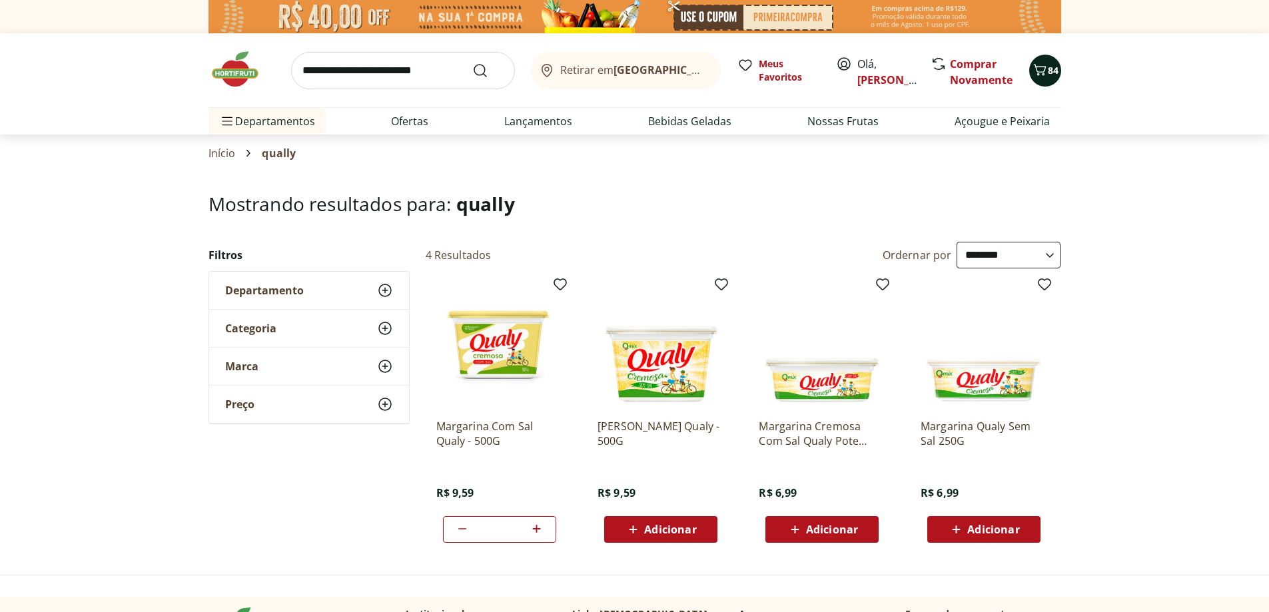
click at [1046, 85] on button "84" at bounding box center [1045, 71] width 32 height 32
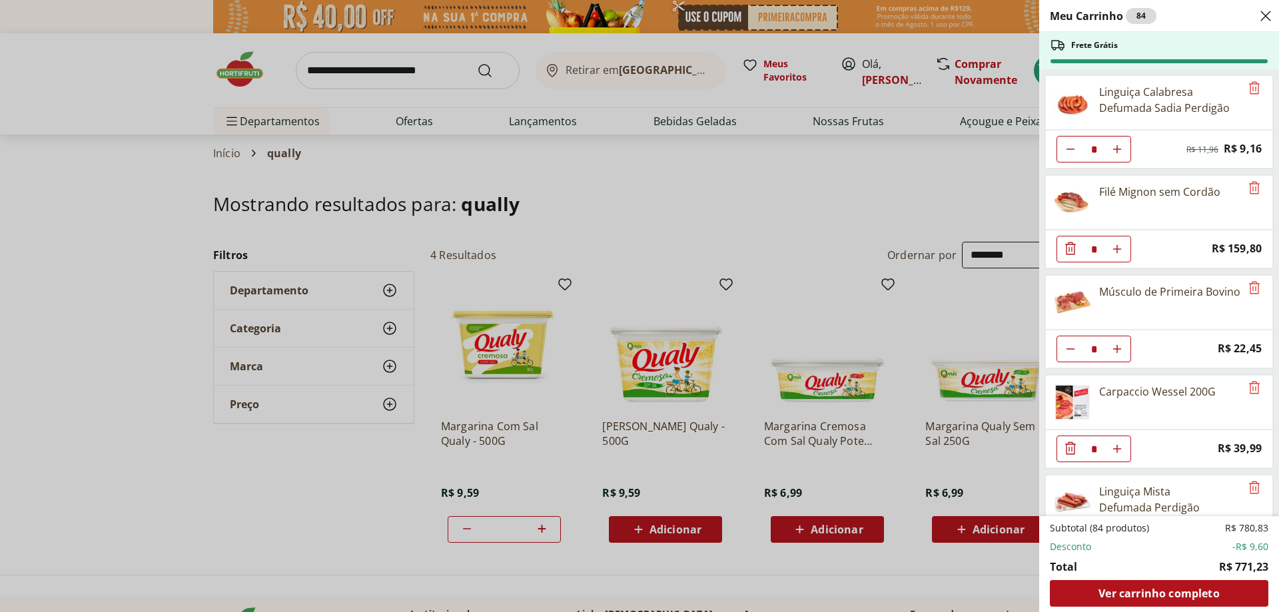
click at [390, 72] on div "Meu Carrinho 84 Frete Grátis Linguiça Calabresa Defumada Sadia Perdigão * Origi…" at bounding box center [639, 306] width 1279 height 612
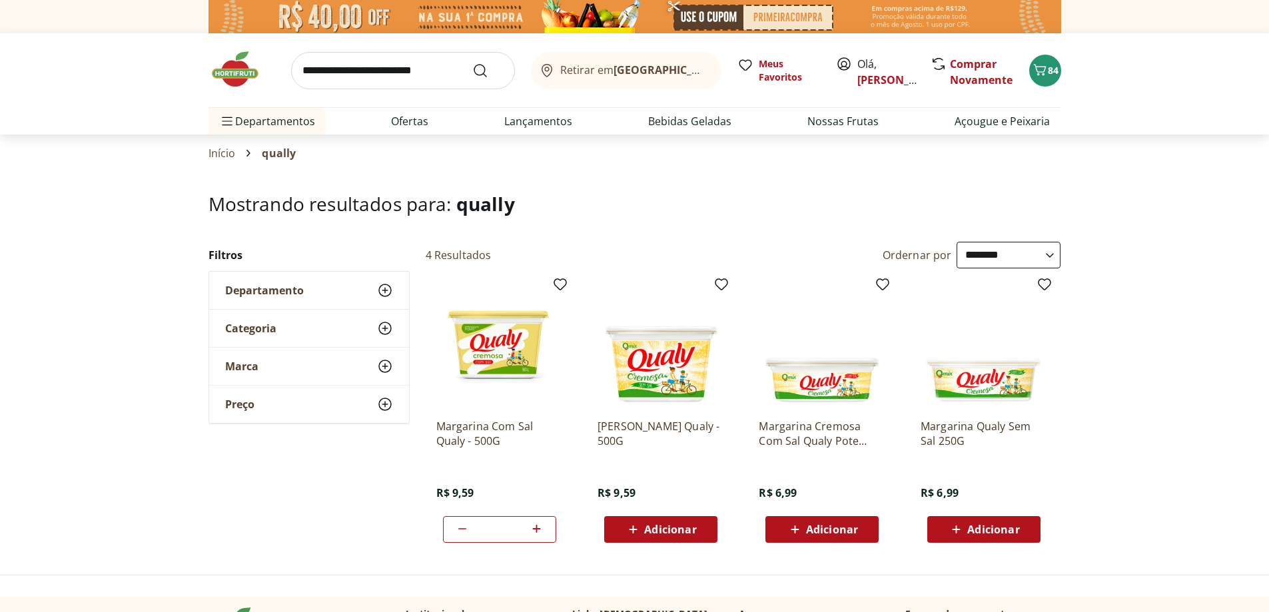
click at [1042, 76] on icon "Carrinho" at bounding box center [1040, 70] width 16 height 16
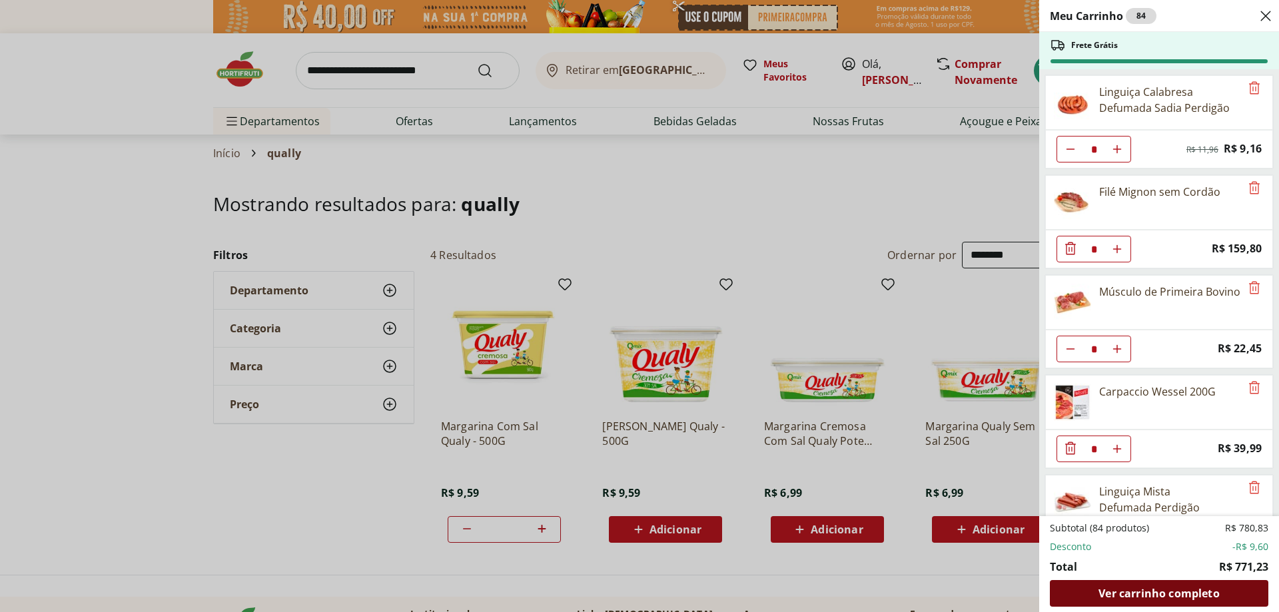
click at [1200, 590] on span "Ver carrinho completo" at bounding box center [1158, 593] width 121 height 11
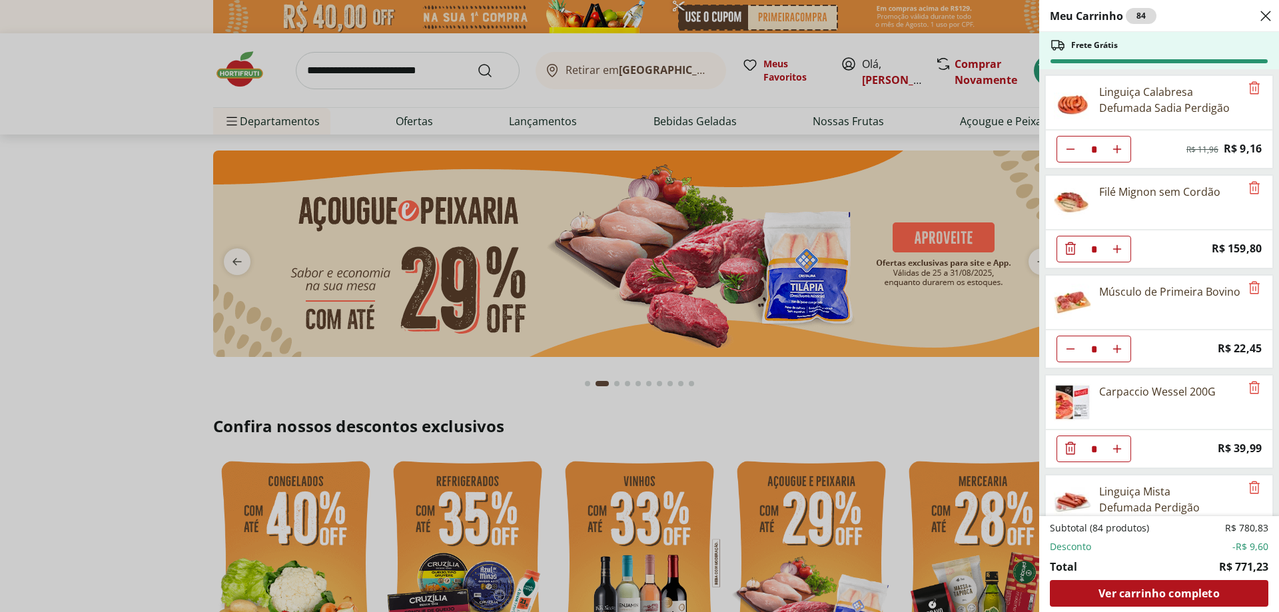
click at [244, 262] on div "Meu Carrinho 84 Frete Grátis Linguiça Calabresa Defumada Sadia Perdigão * Origi…" at bounding box center [639, 306] width 1279 height 612
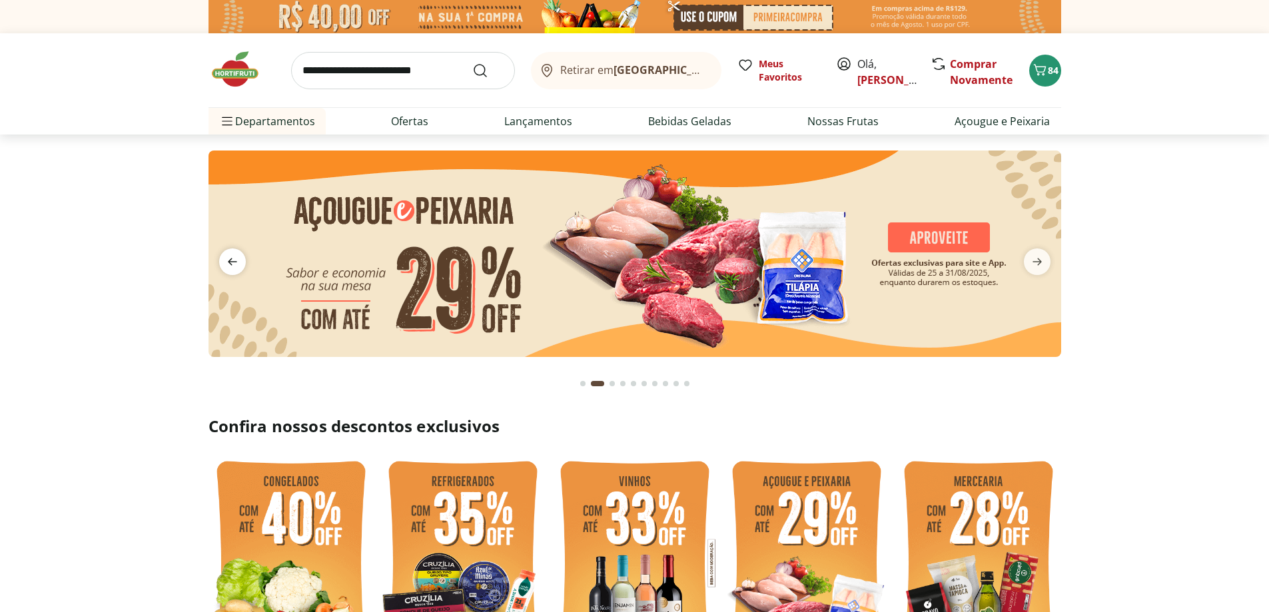
click at [235, 260] on icon "previous" at bounding box center [232, 262] width 16 height 16
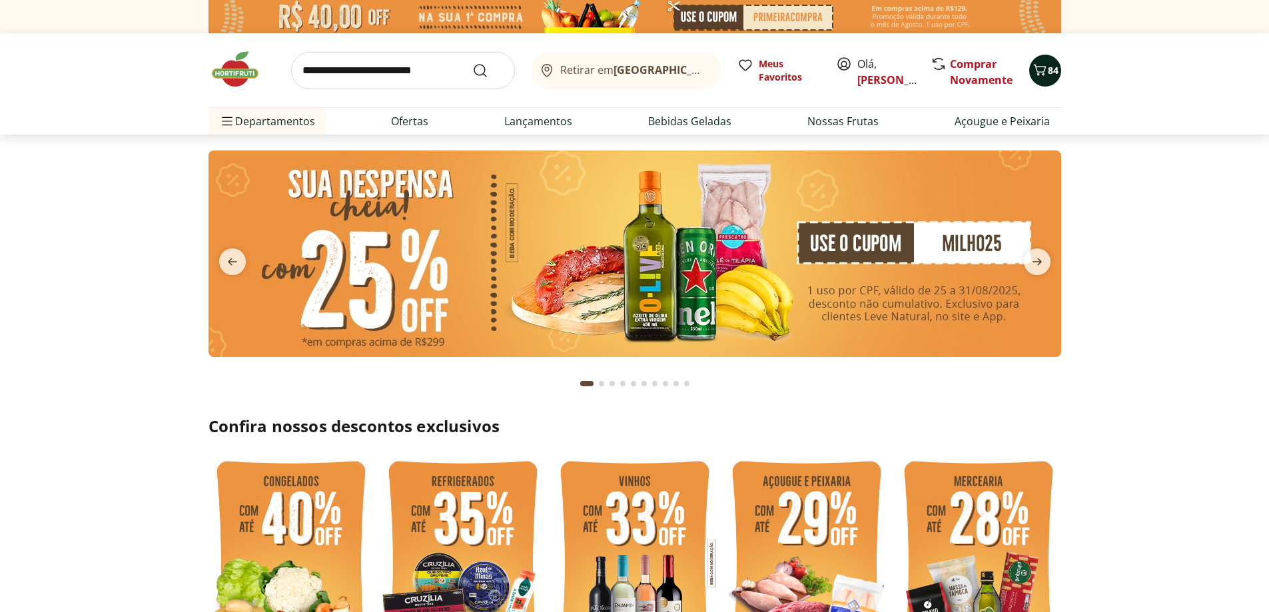
click at [1048, 75] on span "84" at bounding box center [1053, 70] width 11 height 13
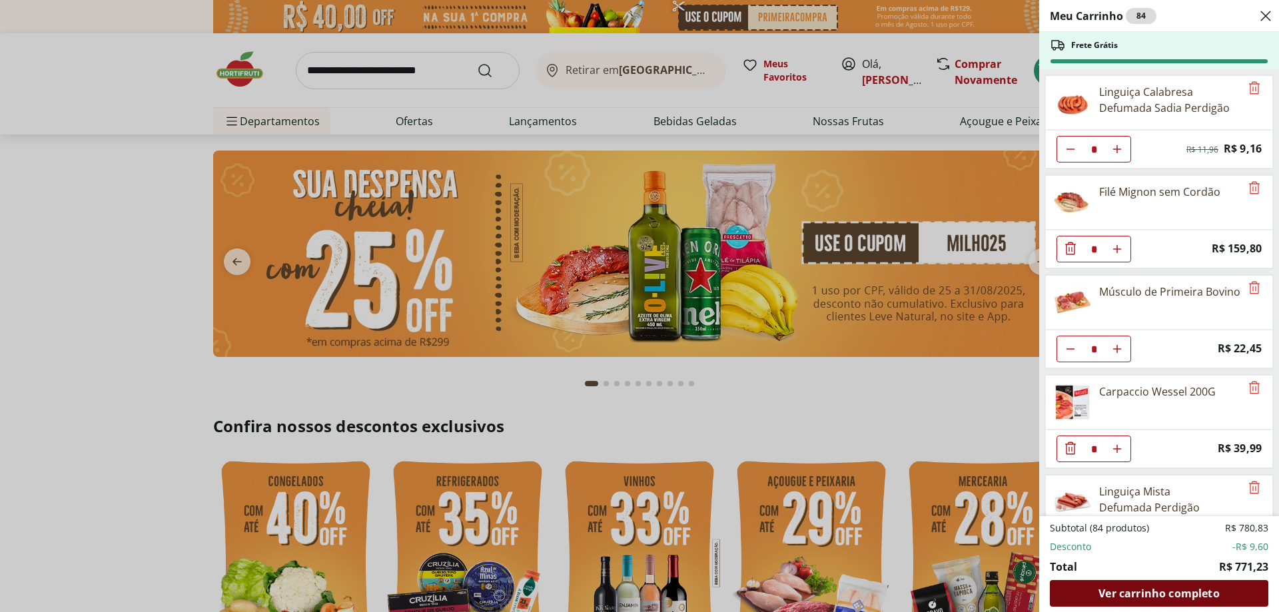
click at [1170, 598] on span "Ver carrinho completo" at bounding box center [1158, 593] width 121 height 11
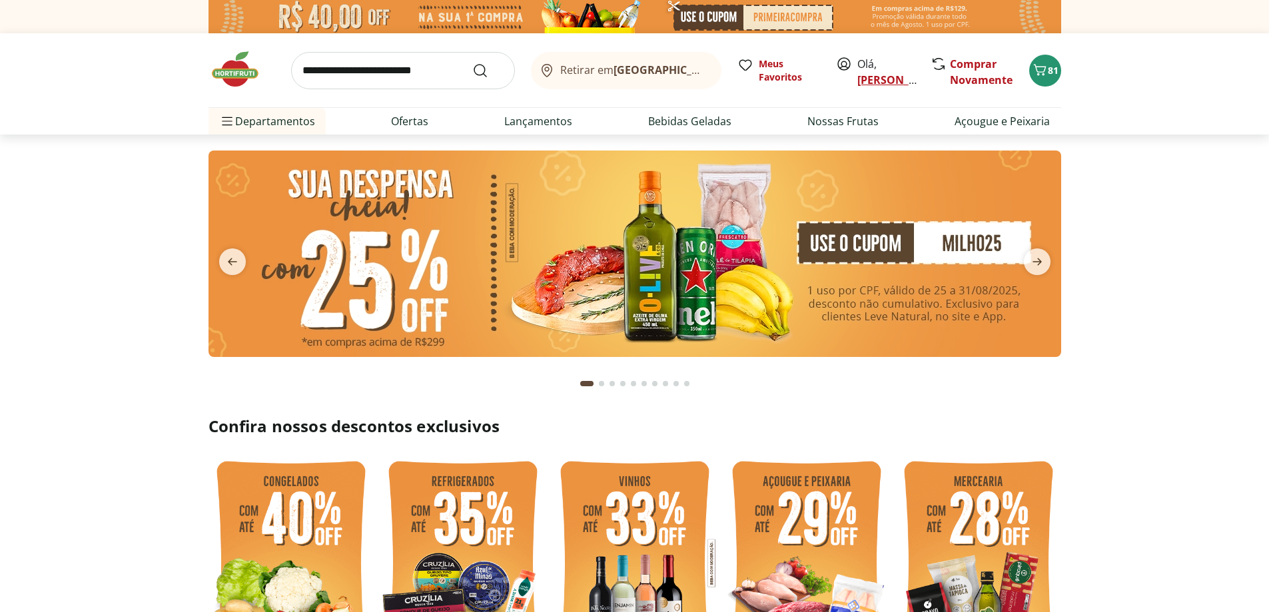
click at [868, 82] on link "[PERSON_NAME]" at bounding box center [900, 80] width 87 height 15
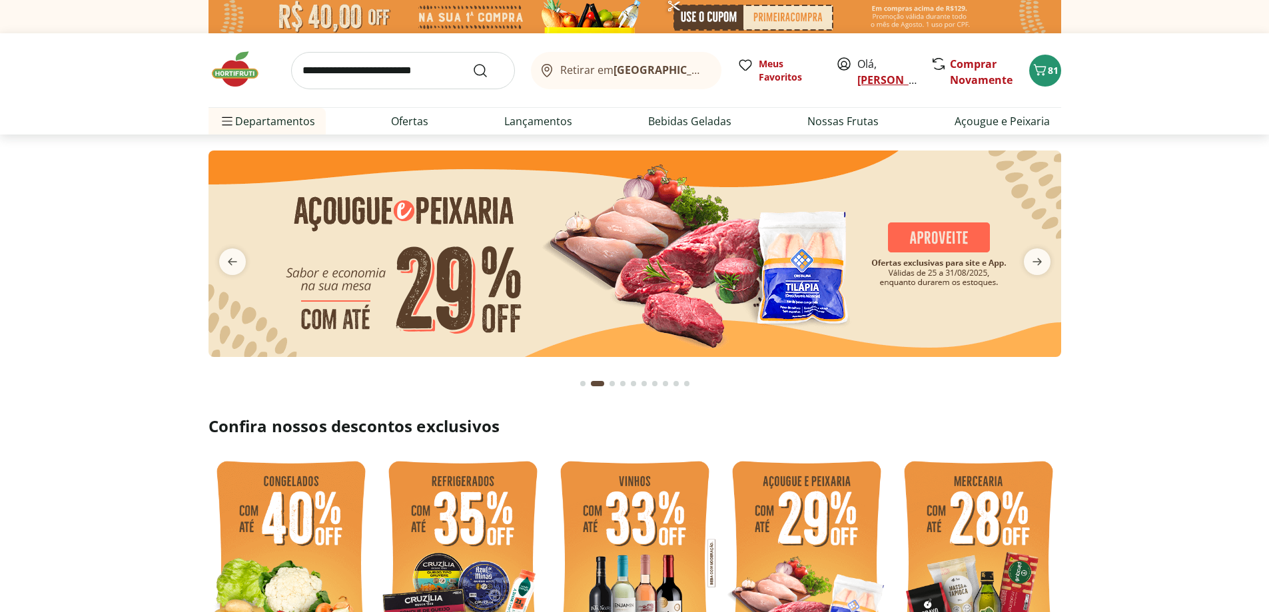
click at [871, 81] on link "[PERSON_NAME]" at bounding box center [900, 80] width 87 height 15
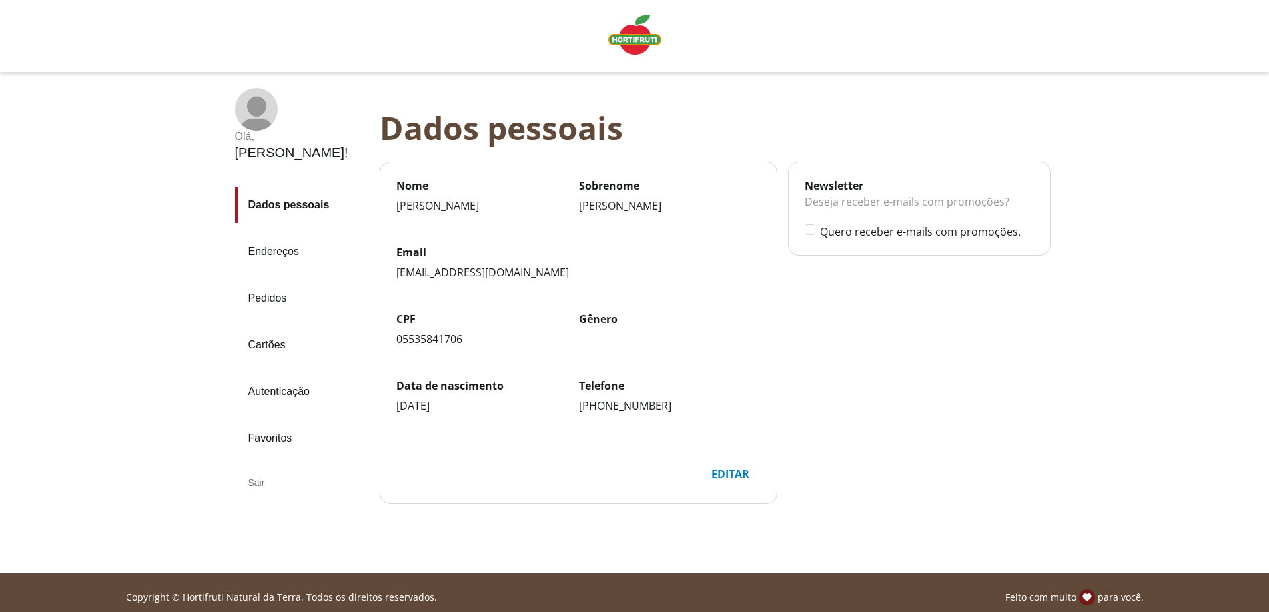
click at [288, 131] on div "Olá ," at bounding box center [291, 137] width 113 height 12
click at [254, 467] on div "Sair" at bounding box center [302, 483] width 134 height 32
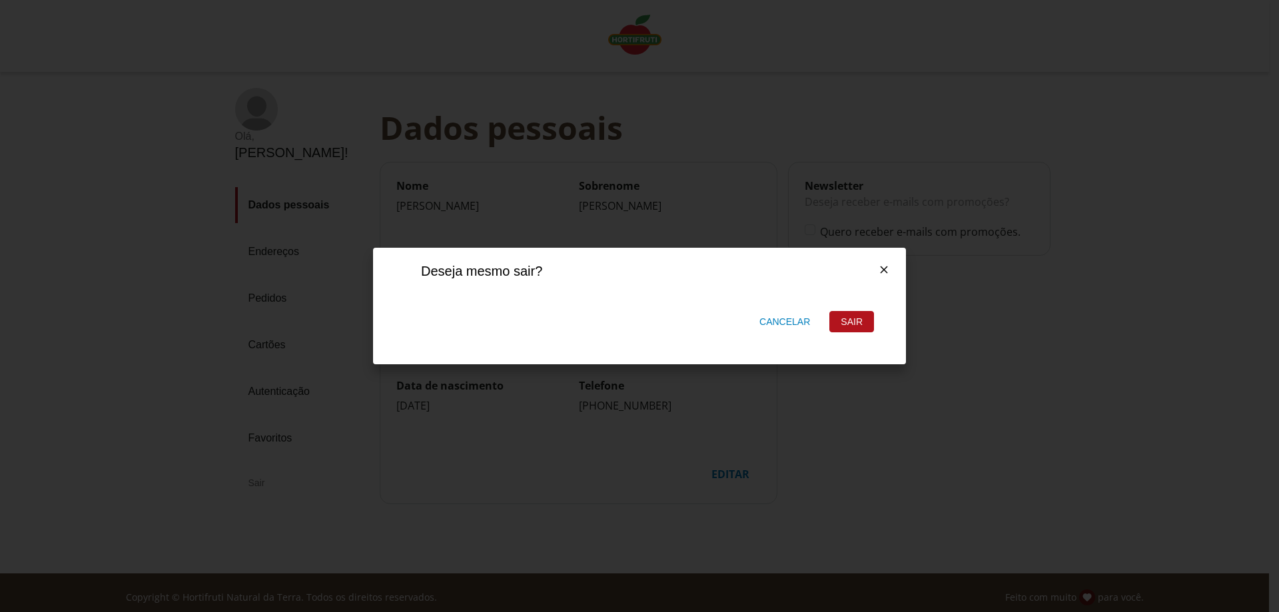
click at [853, 326] on div "Sair" at bounding box center [851, 322] width 43 height 20
